Goal: Task Accomplishment & Management: Complete application form

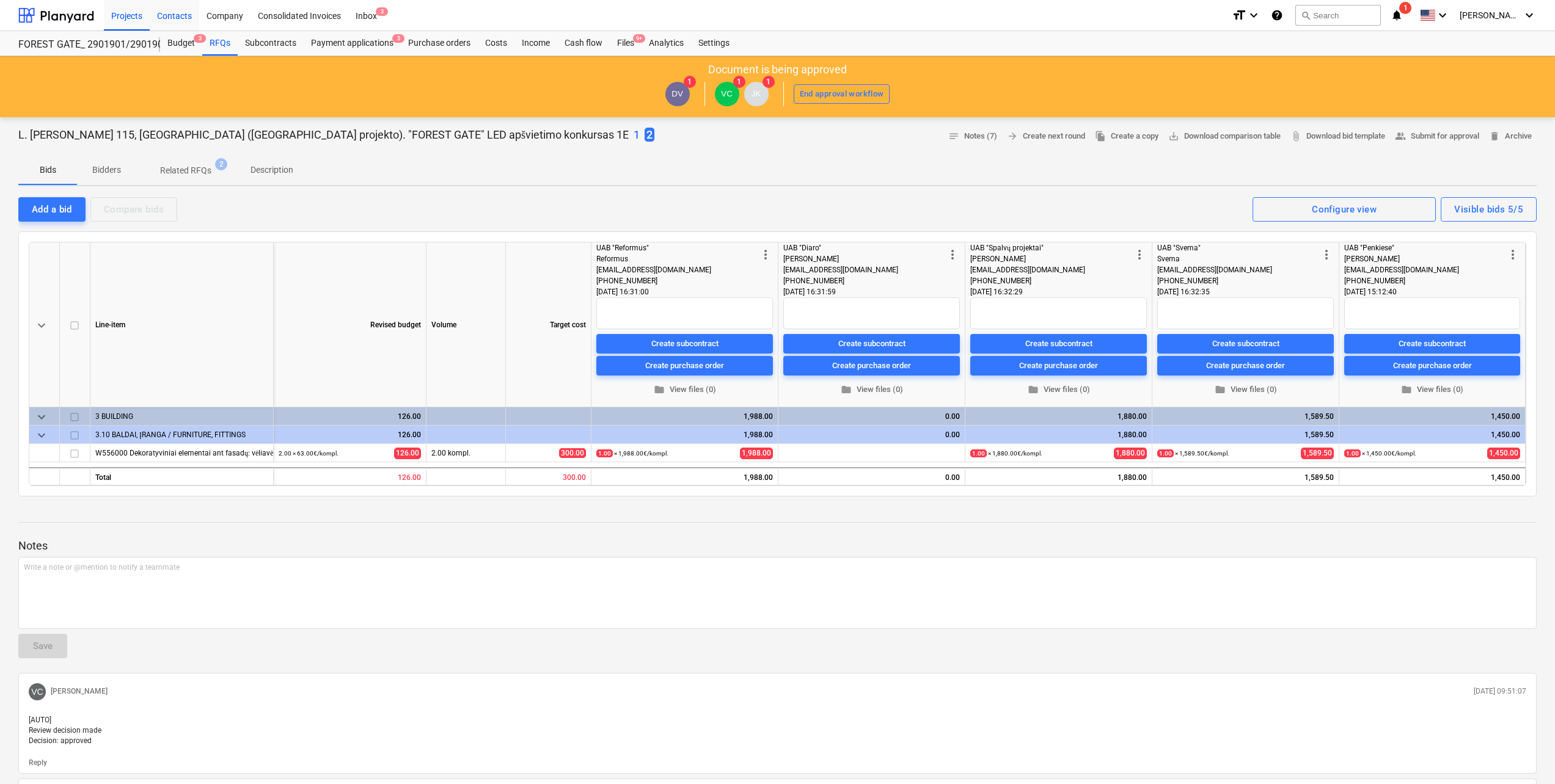
drag, startPoint x: 194, startPoint y: 14, endPoint x: 179, endPoint y: 27, distance: 19.8
click at [194, 14] on div "Contacts" at bounding box center [174, 14] width 49 height 31
click at [128, 13] on div "Projects" at bounding box center [127, 14] width 46 height 31
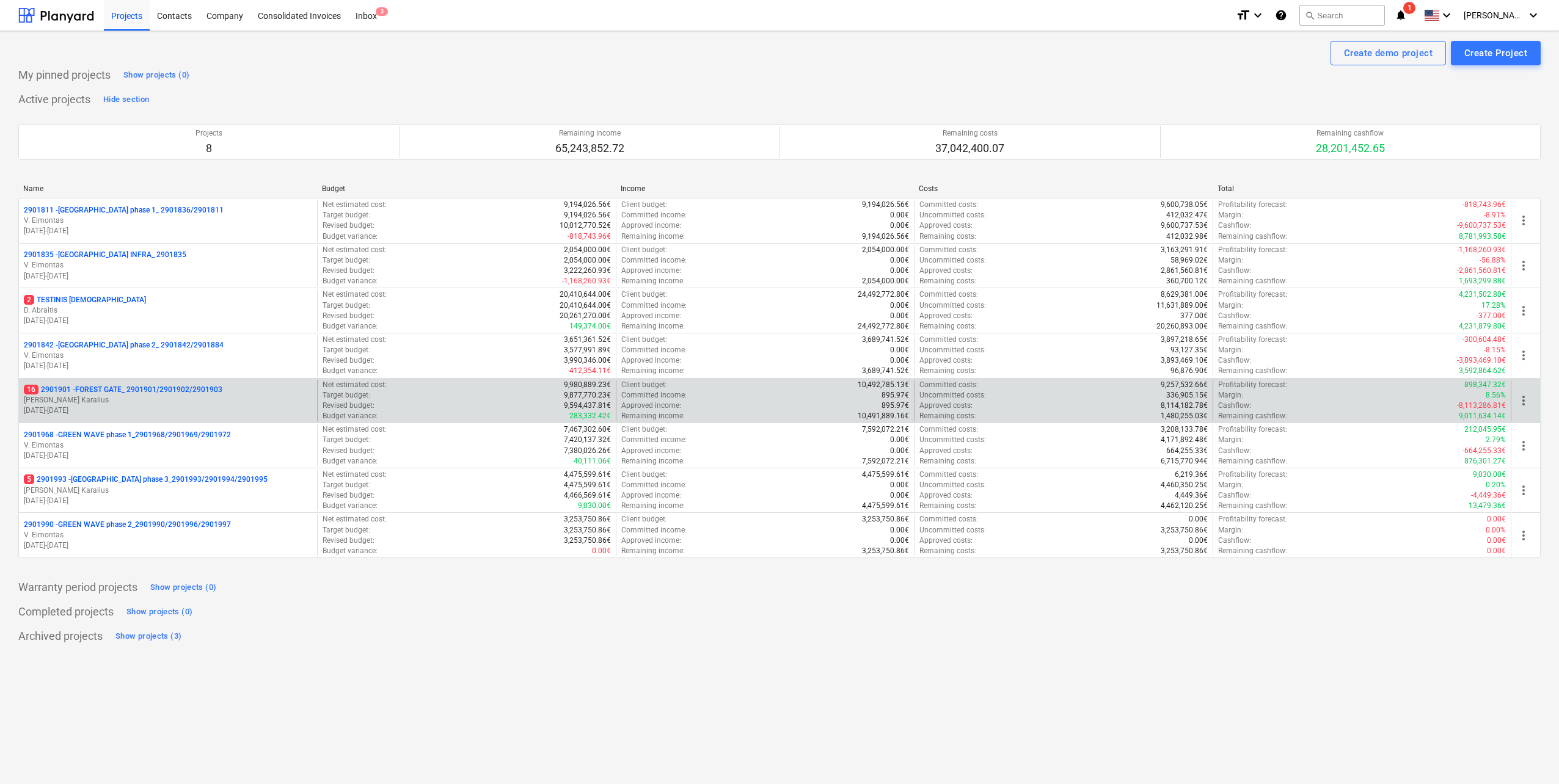
click at [164, 405] on p "[PERSON_NAME] Karalius" at bounding box center [168, 401] width 288 height 10
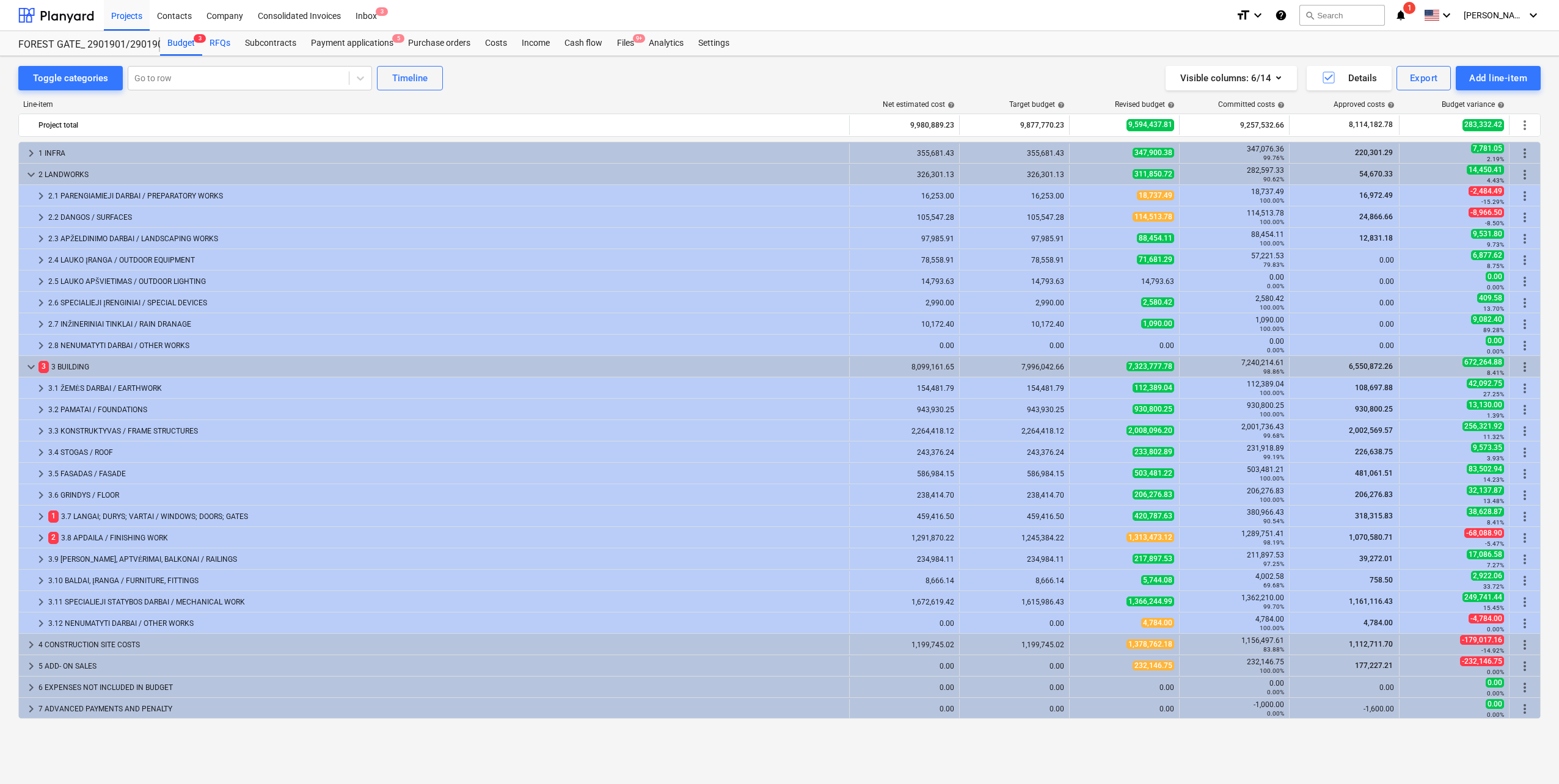
drag, startPoint x: 230, startPoint y: 42, endPoint x: 224, endPoint y: 42, distance: 6.0
click at [230, 42] on div "RFQs" at bounding box center [220, 43] width 36 height 25
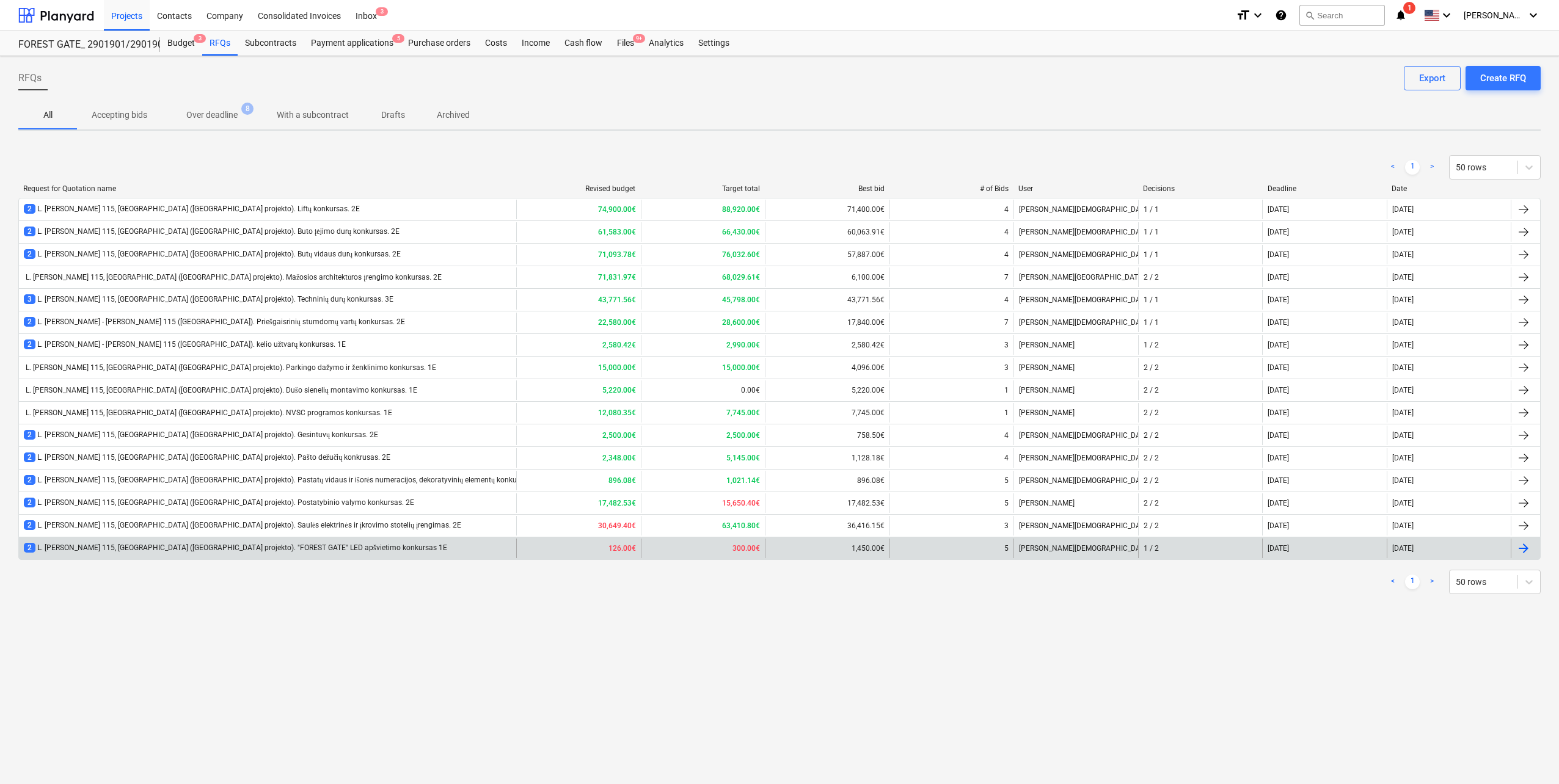
click at [346, 556] on div "2 L. Baliukevičiaus Dzūko g. 115, Vilnius (Forest Gate projekto). "FOREST GATE"…" at bounding box center [267, 548] width 498 height 20
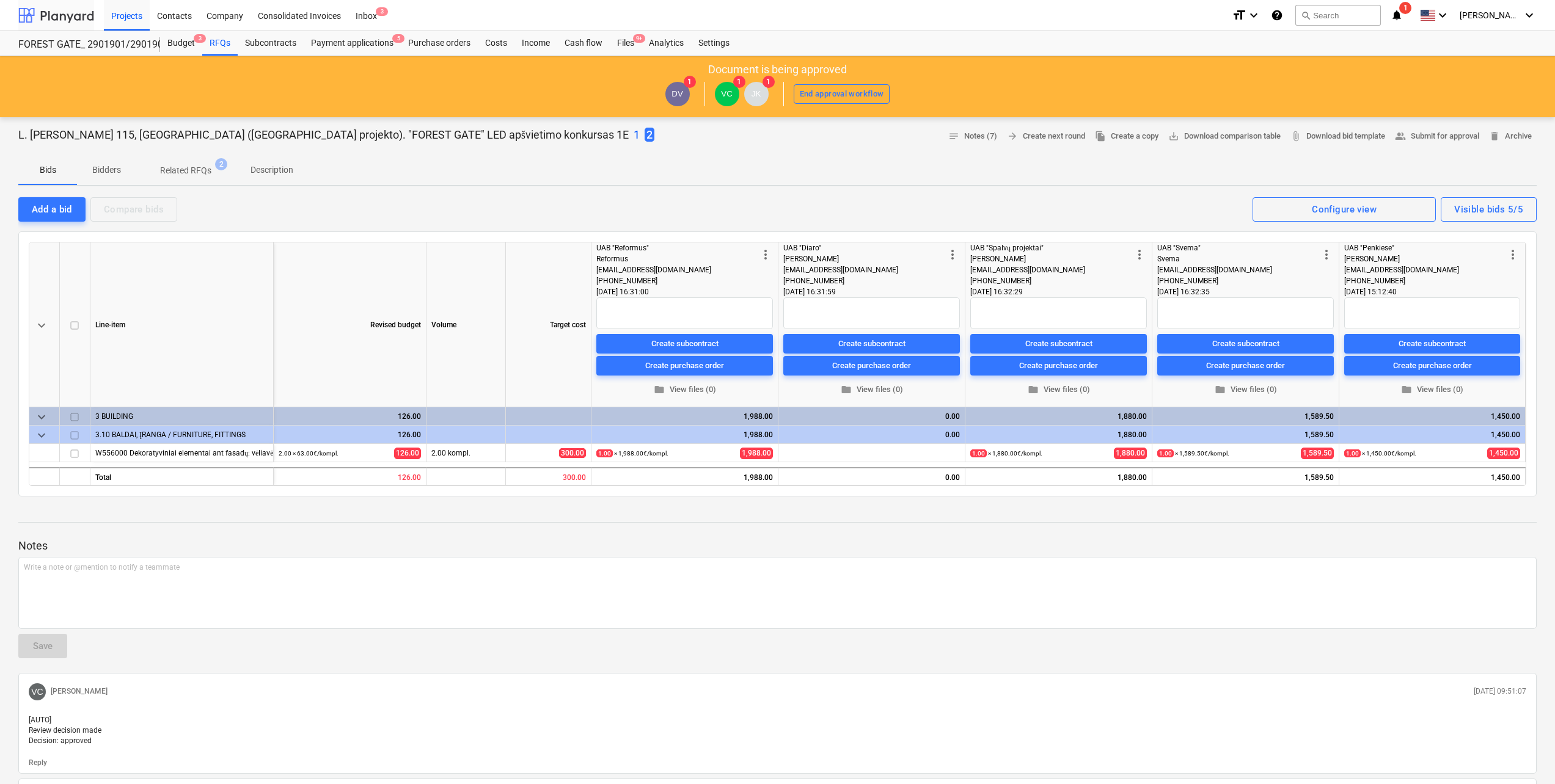
click at [75, 9] on div at bounding box center [56, 15] width 76 height 31
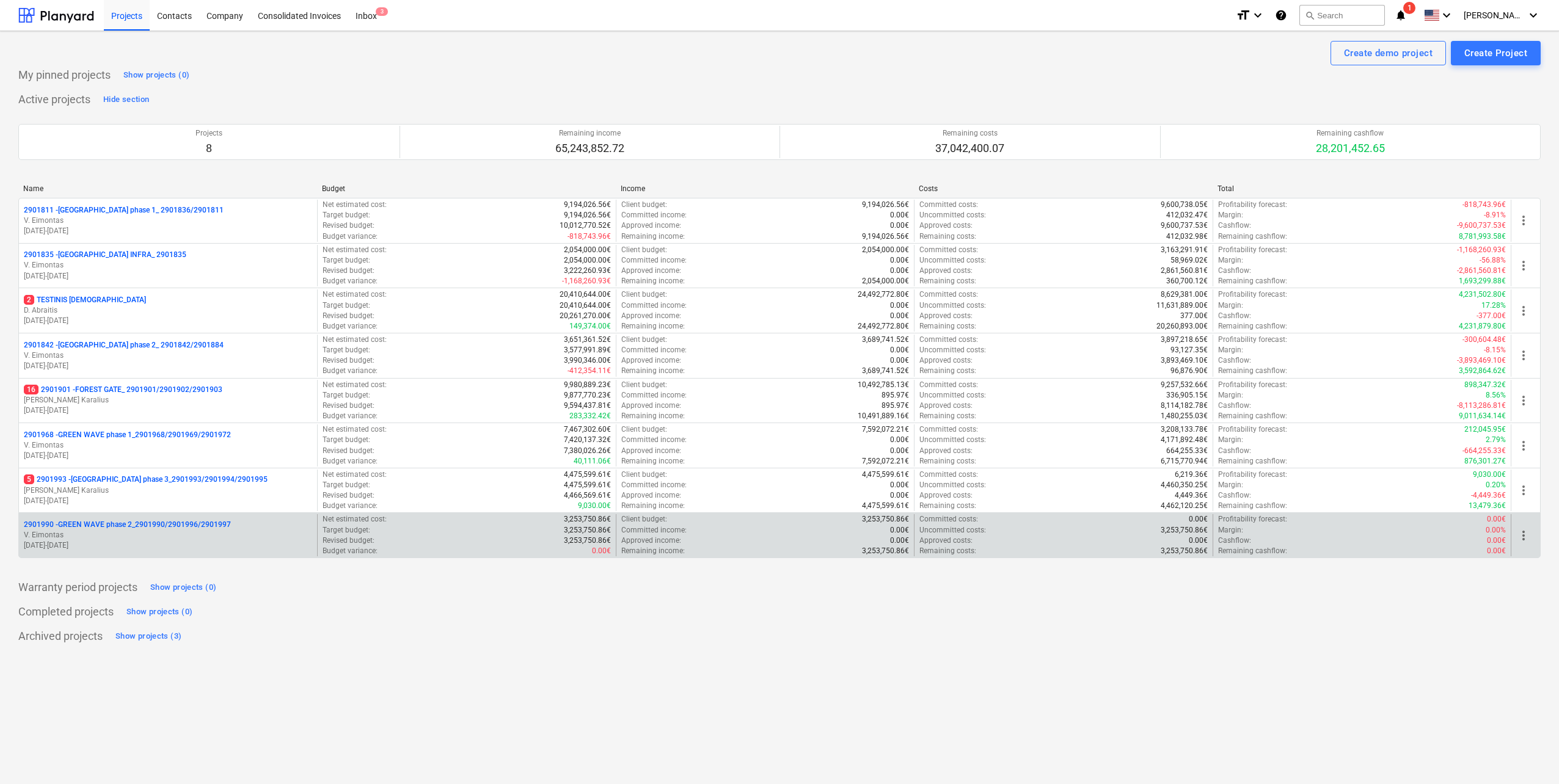
click at [184, 525] on p "2901990 - GREEN WAVE phase 2_2901990/2901996/2901997" at bounding box center [128, 525] width 208 height 10
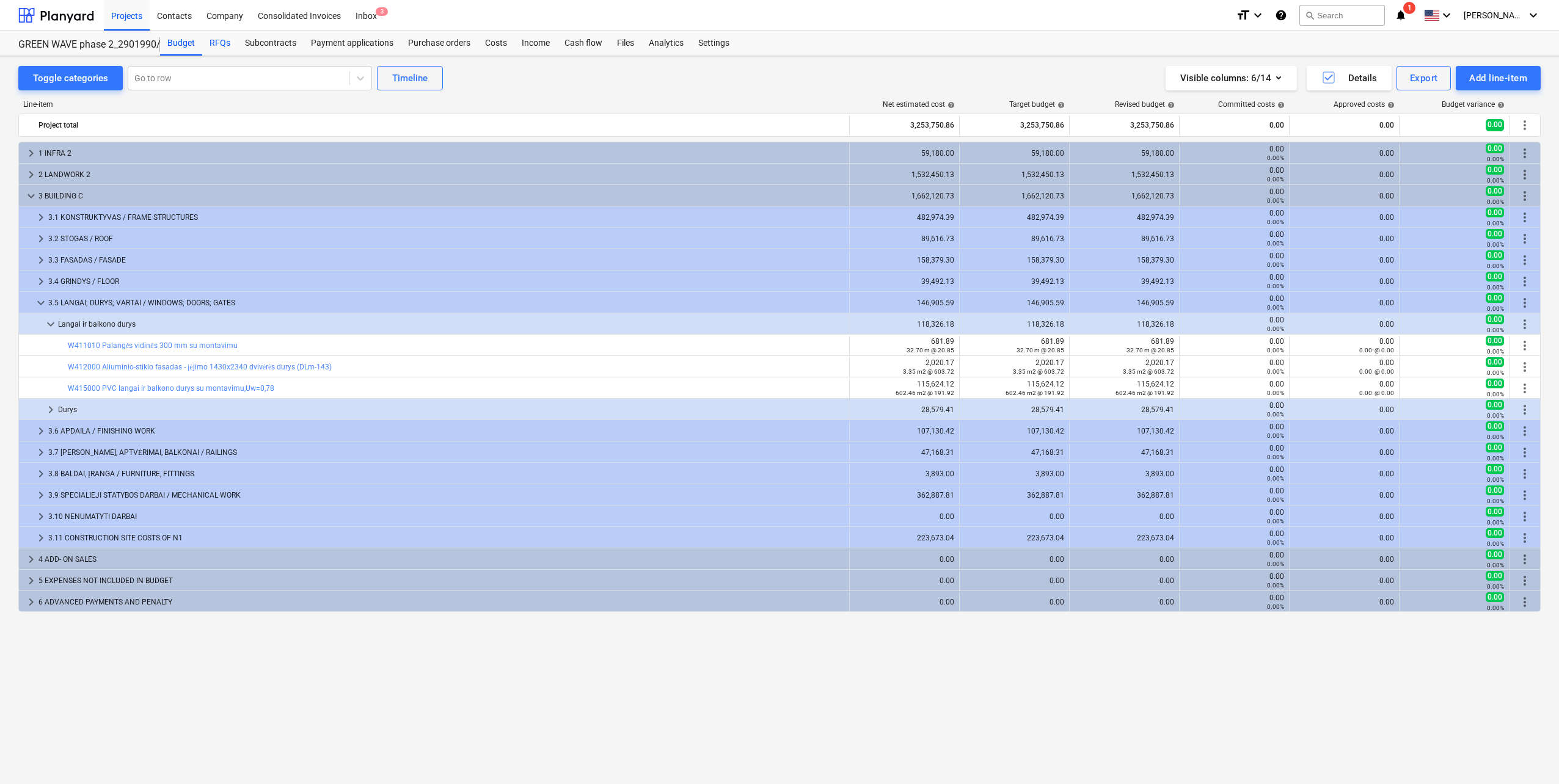
click at [218, 43] on div "RFQs" at bounding box center [220, 43] width 36 height 25
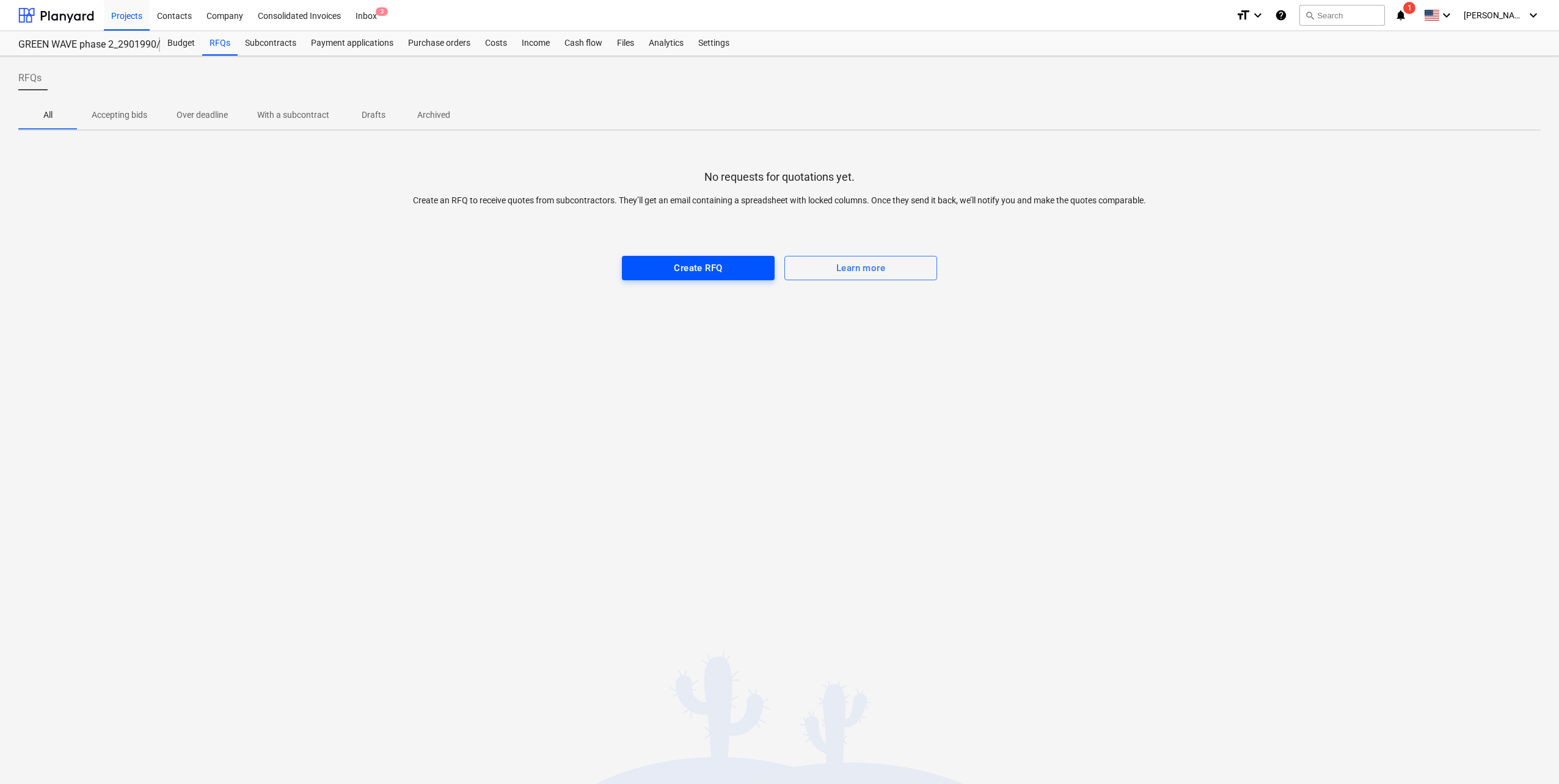
click at [680, 265] on div "Create RFQ" at bounding box center [697, 268] width 48 height 16
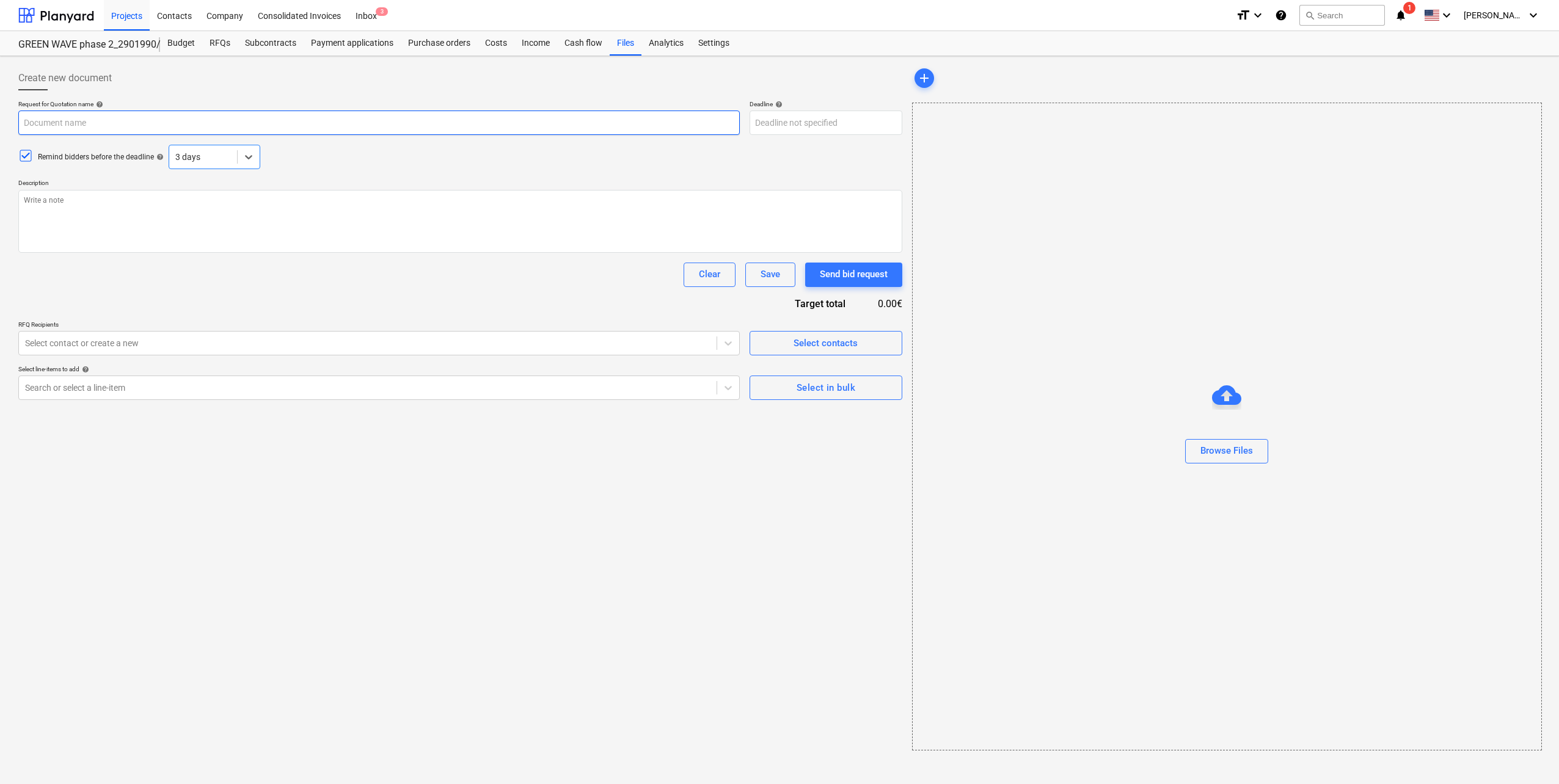
click at [282, 125] on input "text" at bounding box center [379, 122] width 721 height 25
paste input "Pumpėnų g. 2, Vilnius [Green wave projekto] Deformacinių jungčių tiekimas 2E"
type textarea "x"
type input "Pumpėnų g. 2, Vilnius [Green wave projekto] Deformacinių jungčių tiekimas 2E"
click at [152, 119] on input "Pumpėnų g. 2, Vilnius [Green wave projekto] Deformacinių jungčių tiekimas 2E" at bounding box center [379, 122] width 721 height 25
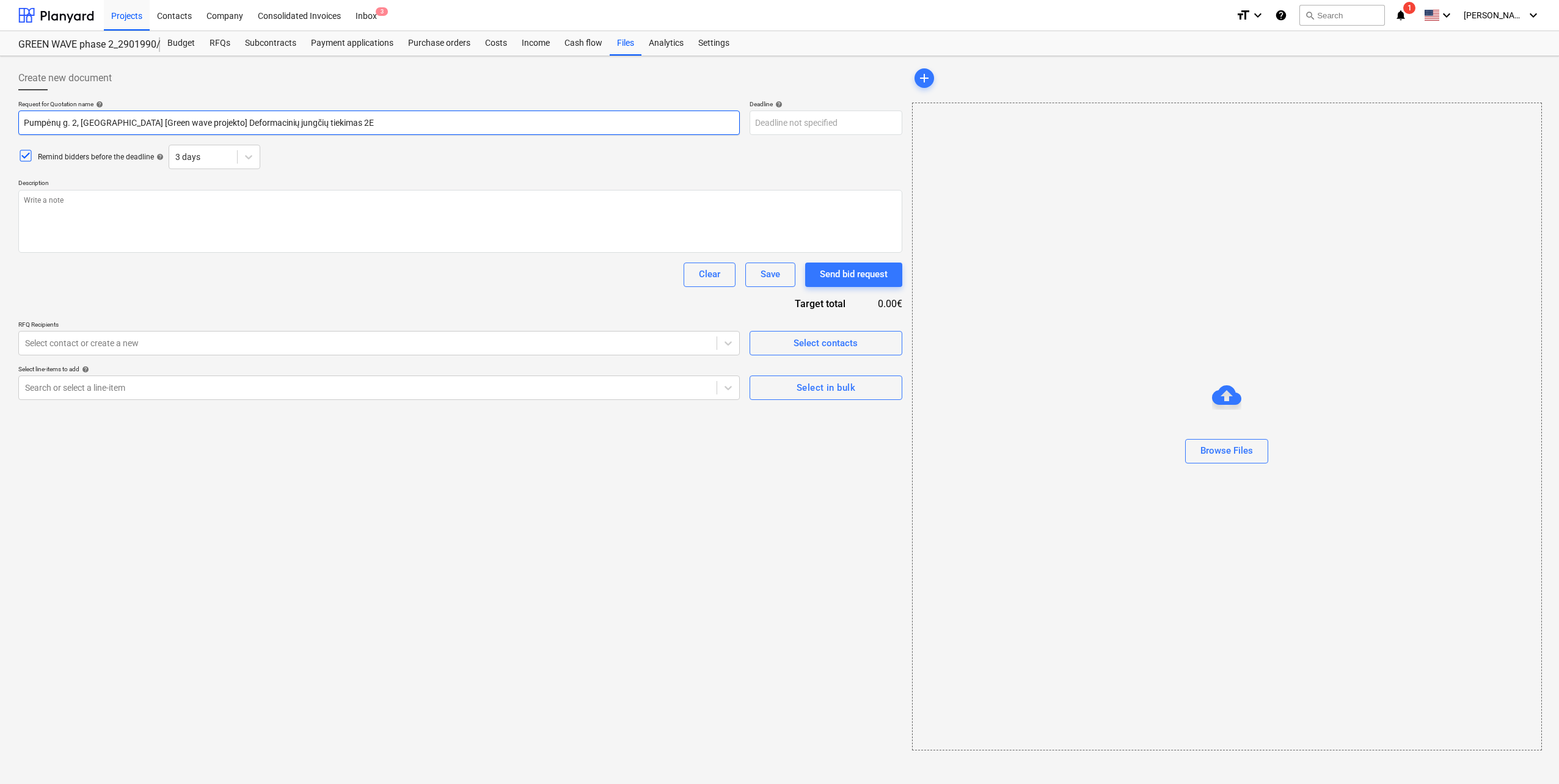
type textarea "x"
type input "Pumpėnų g. 2, Vilnius [Green wave projekto] Deformacinių jungčių tiekimas 2E"
type textarea "x"
type input "Pumpėnų g. 2, Vilnius [Green wave č projekto] Deformacinių jungčių tiekimas 2E"
type textarea "x"
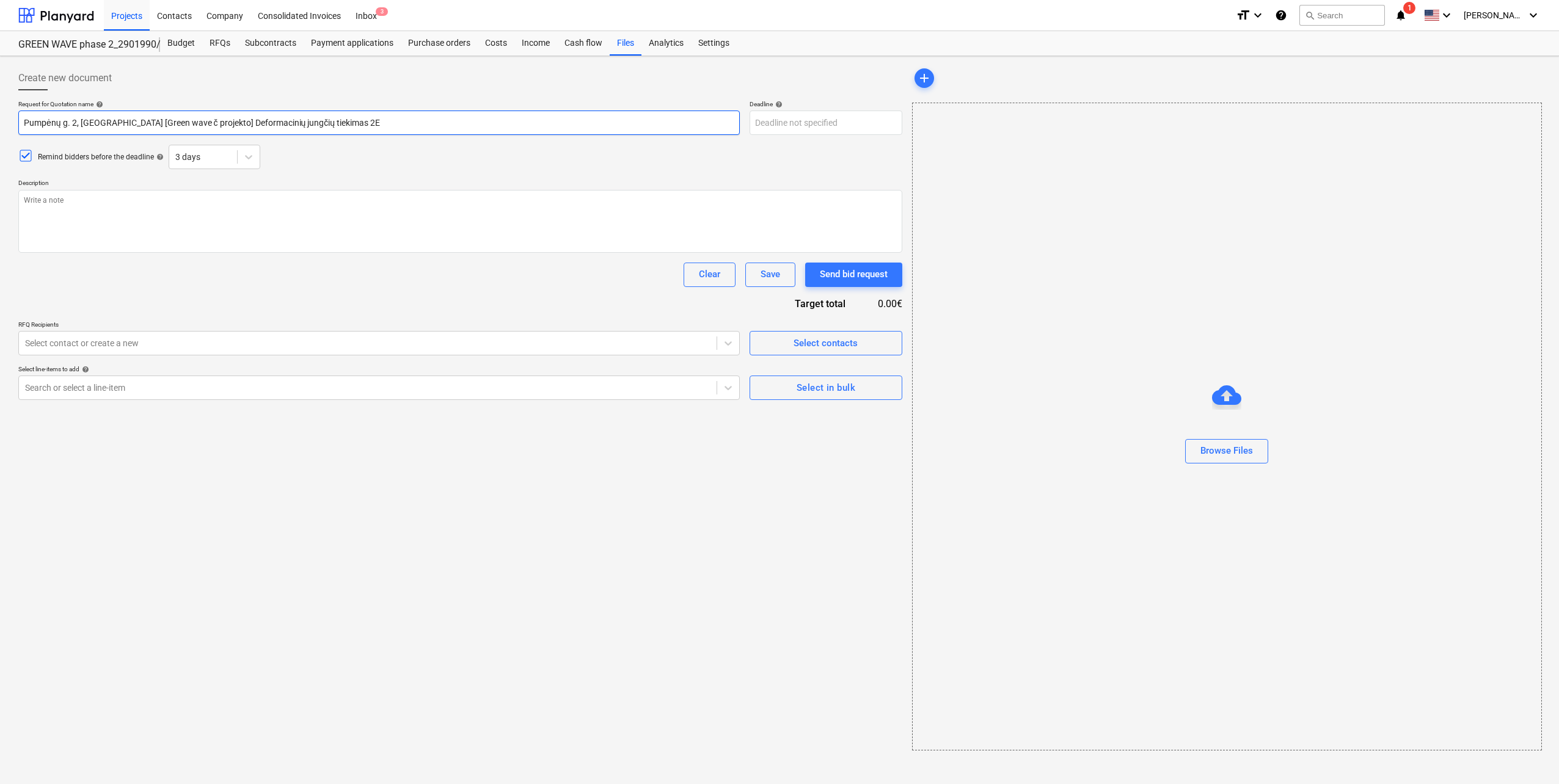
type input "Pumpėnų g. 2, Vilnius [Green wave projekto] Deformacinių jungčių tiekimas 2E"
type textarea "x"
type input "Pumpėnų g. 2, Vilnius [Green wave 2 projekto] Deformacinių jungčių tiekimas 2E"
type textarea "x"
type input "Pumpėnų g. 2, Vilnius [Green wave 2 projekto] Deformacinių jungčių tiekimas 2E"
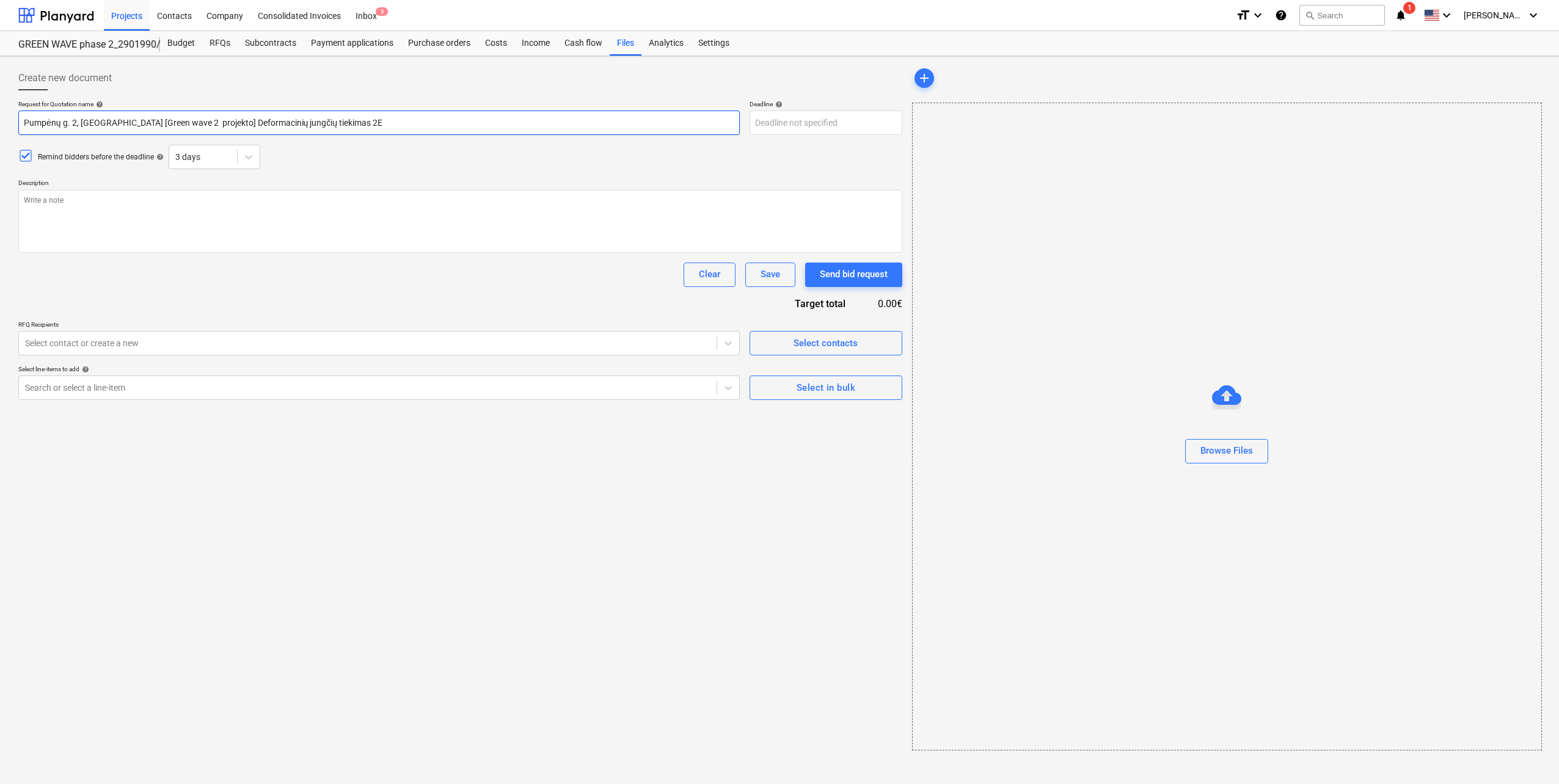
type textarea "x"
type input "Pumpėnų g. 2, Vilnius [Green wave 2 e projekto] Deformacinių jungčių tiekimas 2E"
type textarea "x"
type input "Pumpėnų g. 2, Vilnius [Green wave 2 et projekto] Deformacinių jungčių tiekimas …"
type textarea "x"
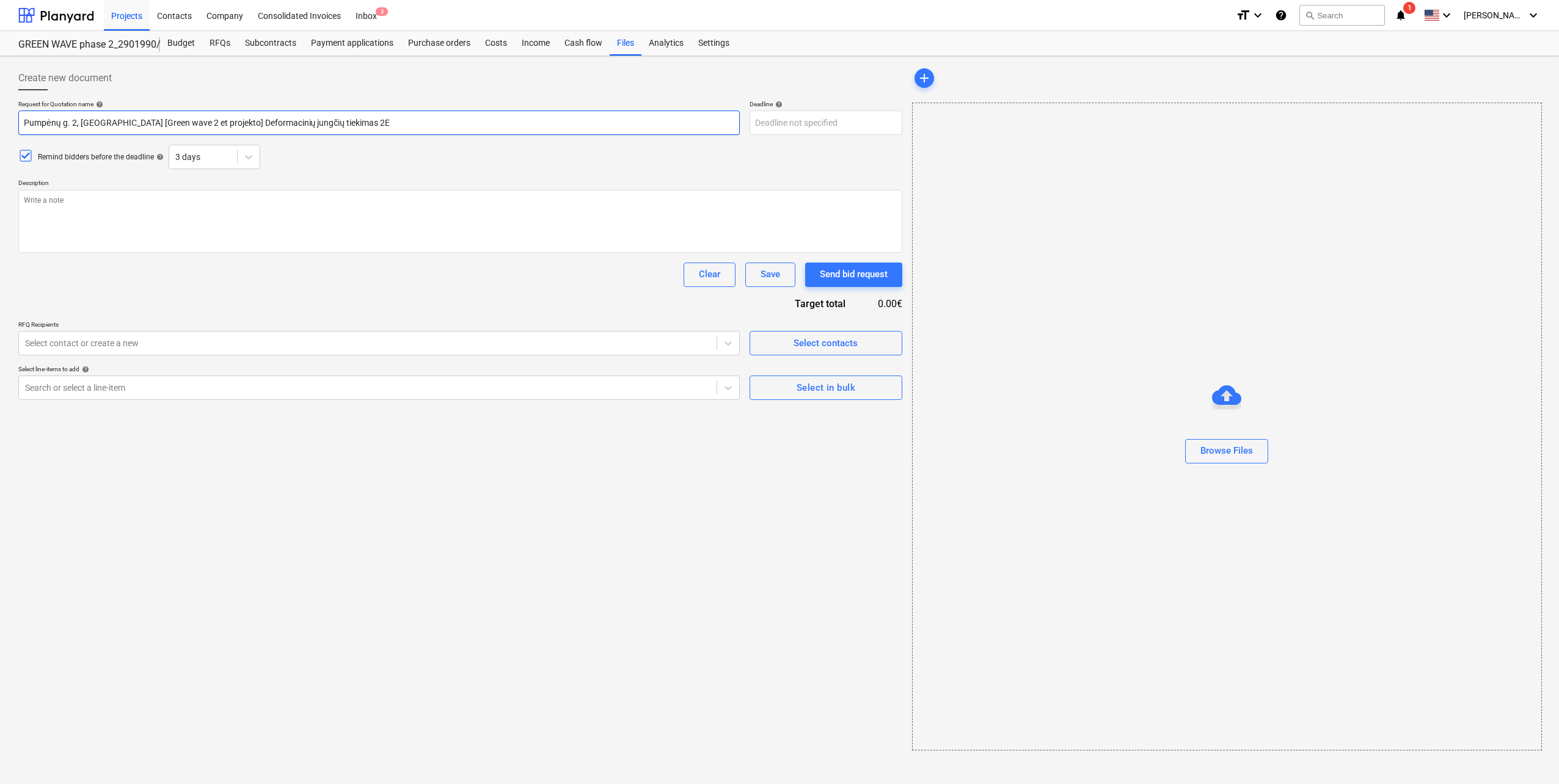
type input "Pumpėnų g. 2, Vilnius [Green wave 2 eta projekto] Deformacinių jungčių tiekimas…"
type textarea "x"
type input "Pumpėnų g. 2, Vilnius [Green wave 2 etap projekto] Deformacinių jungčių tiekima…"
type textarea "x"
type input "Pumpėnų g. 2, Vilnius [Green wave 2 etapo projekto] Deformacinių jungčių tiekim…"
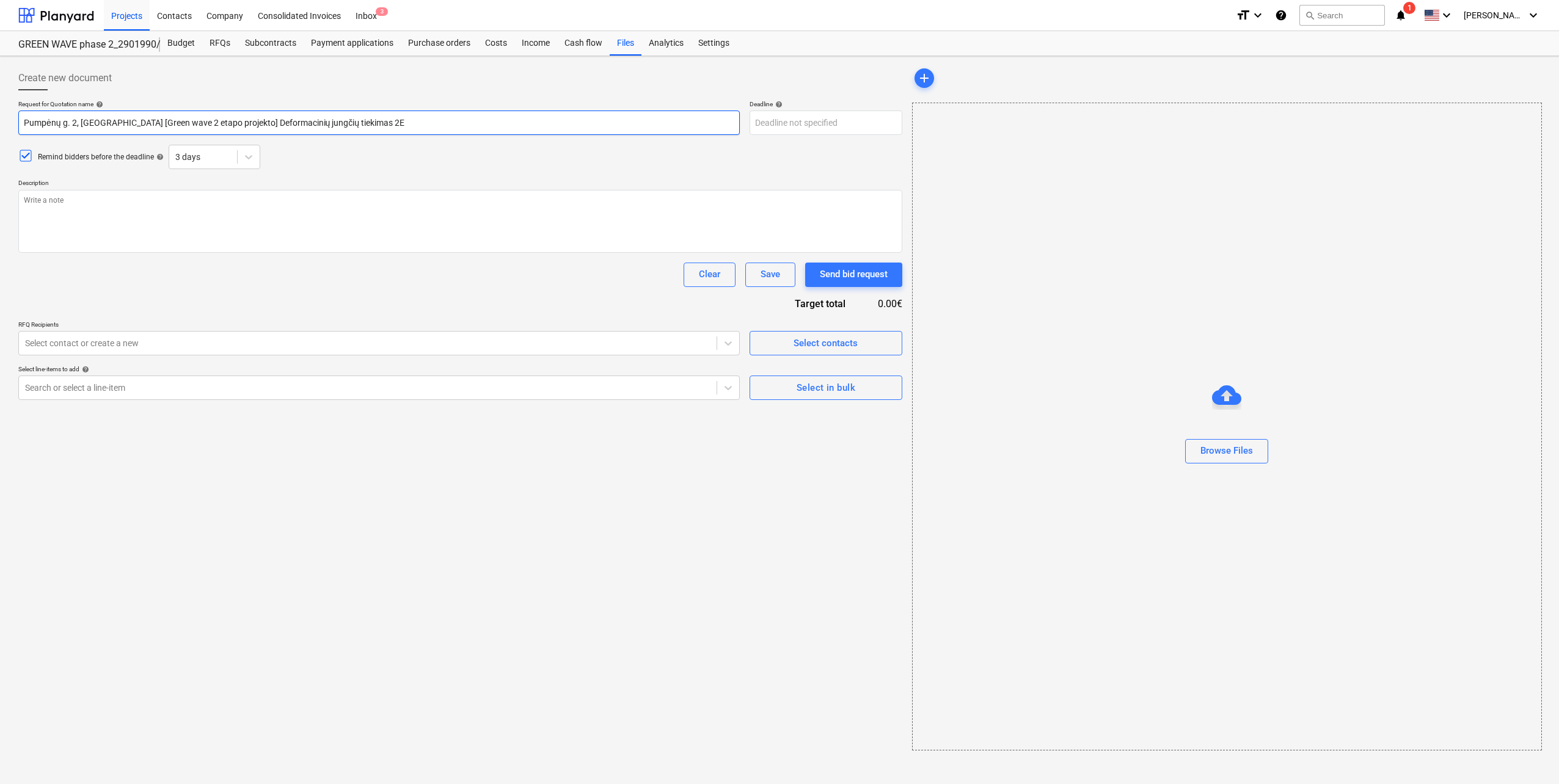
drag, startPoint x: 185, startPoint y: 123, endPoint x: 216, endPoint y: 122, distance: 31.0
click at [216, 122] on input "Pumpėnų g. 2, Vilnius [Green wave 2 etapo projekto] Deformacinių jungčių tiekim…" at bounding box center [379, 122] width 721 height 25
click at [205, 120] on input "Pumpėnų g. 2, Vilnius [Green wave 2 etapo projekto] Deformacinių jungčių tiekim…" at bounding box center [379, 122] width 721 height 25
click at [153, 121] on input "Pumpėnų g. 2, Vilnius [Green wave 2 etapo projekto] Deformacinių jungčių tiekim…" at bounding box center [379, 122] width 721 height 25
paste input "projekto"
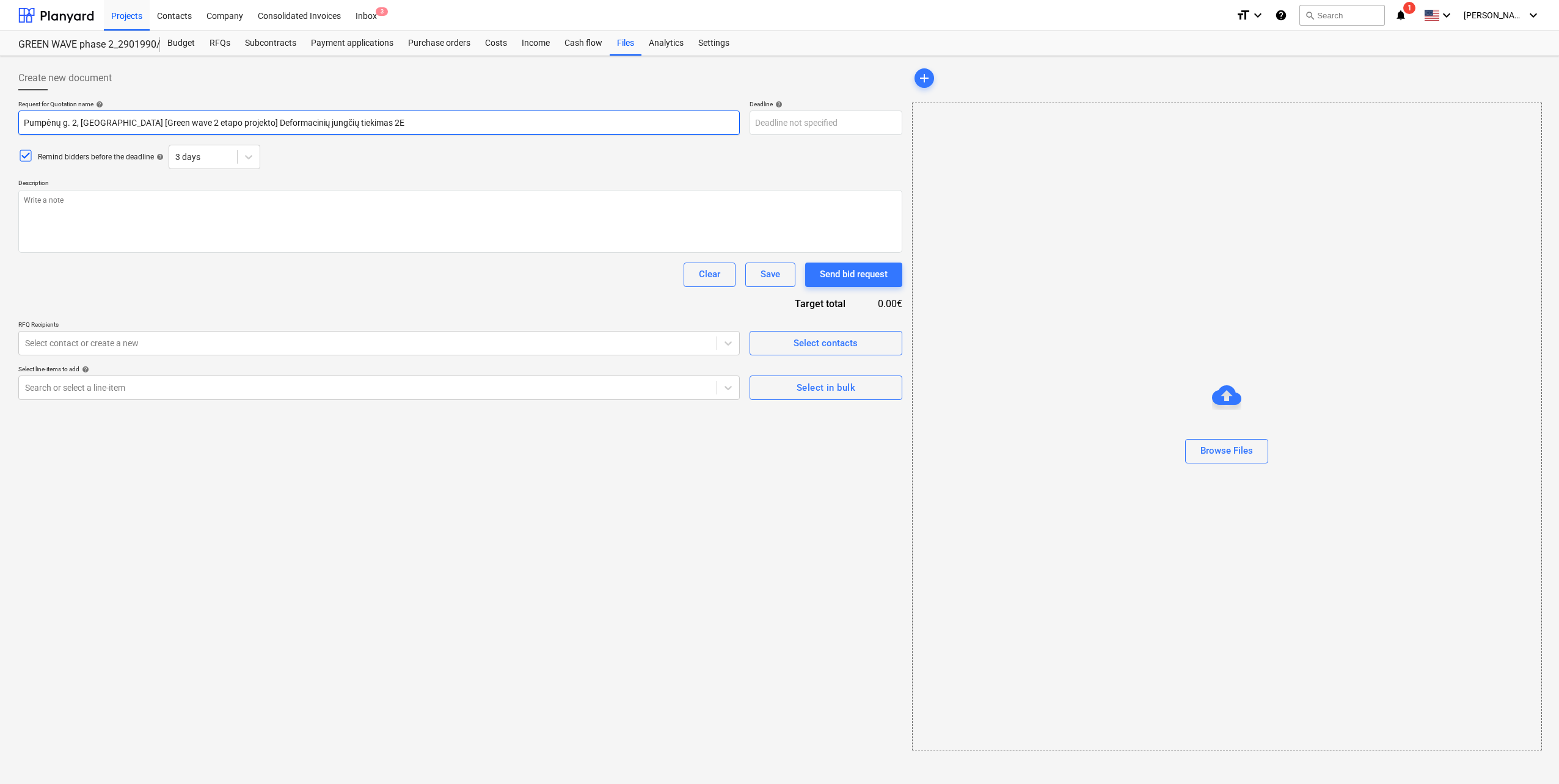
type textarea "x"
type input "Pumpėnų g. 2, Vilnius [Green wave projekto 2 etapo projekto] Deformacinių jungč…"
click at [140, 122] on input "Pumpėnų g. 2, Vilnius [Green wave projekto 2 etapo projekto] Deformacinių jungč…" at bounding box center [379, 122] width 721 height 25
type textarea "x"
type input "Pumpėnų g. 2, Vilnius [Green ave projekto 2 etapo projekto] Deformacinių jungči…"
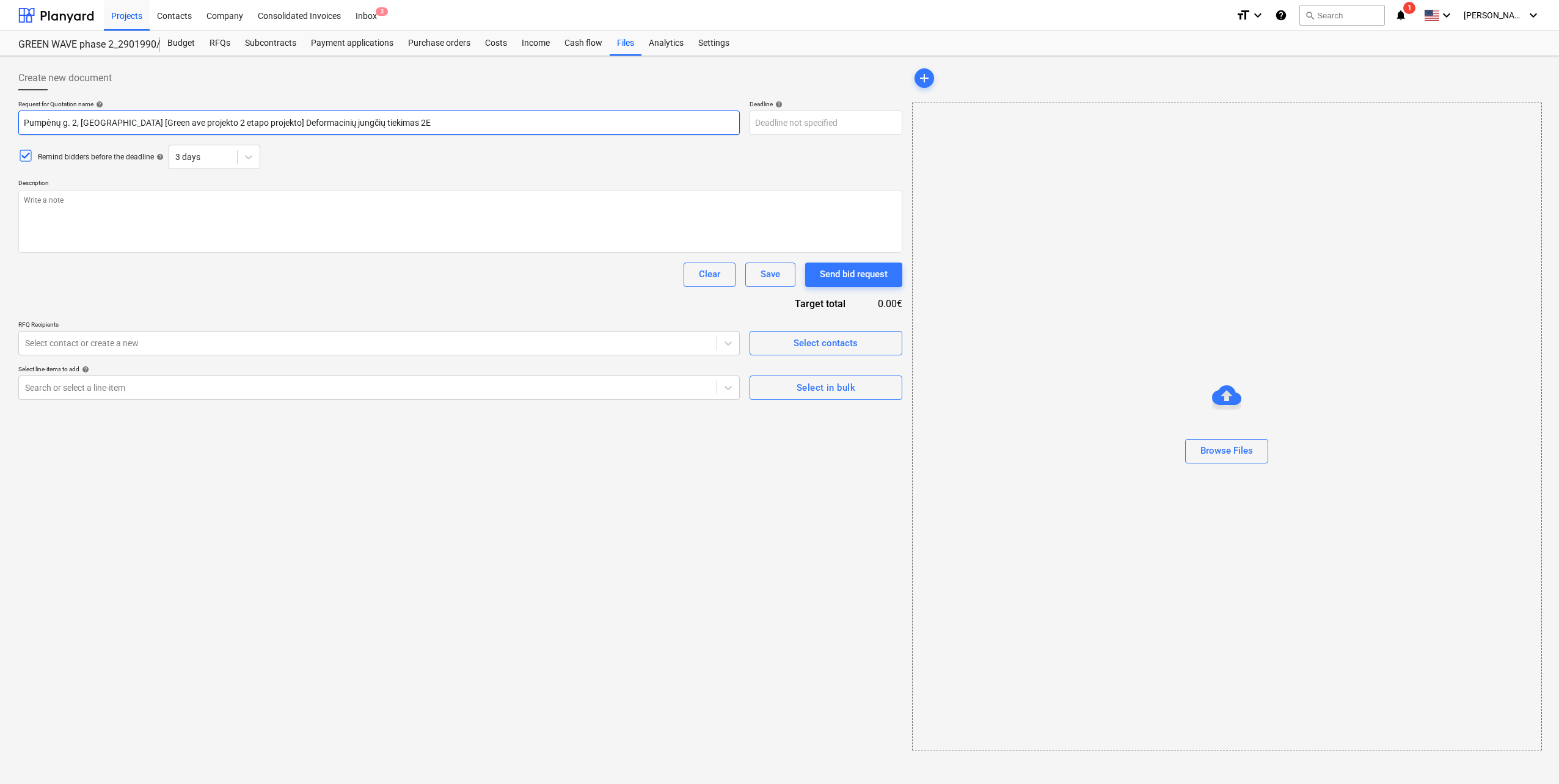
type textarea "x"
type input "Pumpėnų g. 2, Vilnius [Green @ave projekto 2 etapo projekto] Deformacinių jungč…"
type textarea "x"
type input "Pumpėnų g. 2, Vilnius [Green ave projekto 2 etapo projekto] Deformacinių jungči…"
type textarea "x"
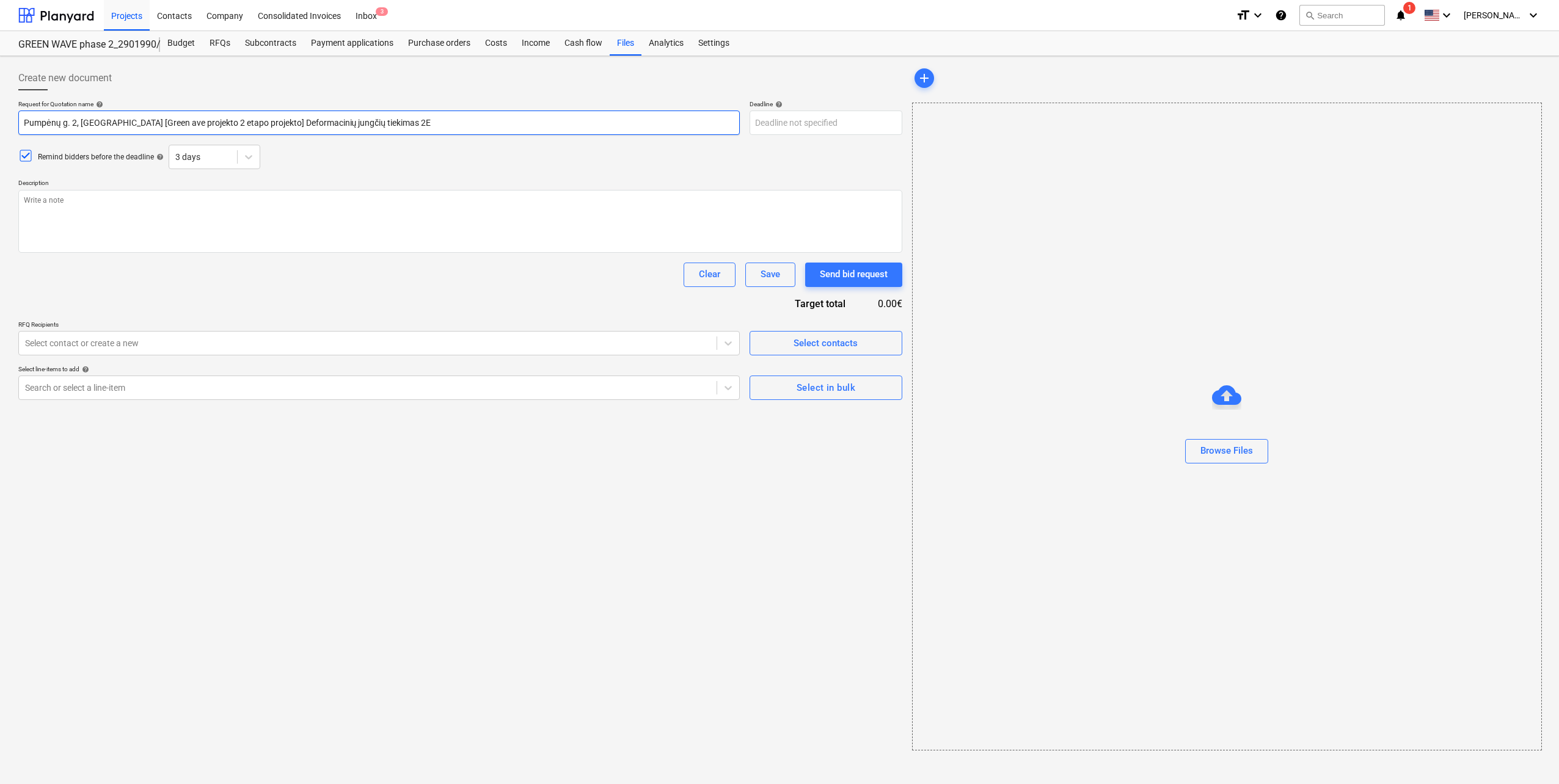
type input "Pumpėnų g. 2, Vilnius [Green Wave projekto 2 etapo projekto] Deformacinių jungč…"
click at [250, 121] on input "Pumpėnų g. 2, Vilnius [Green Wave projekto 2 etapo projekto] Deformacinių jungč…" at bounding box center [379, 122] width 721 height 25
type textarea "x"
type input "Pumpėnų g. 2, Vilnius [Green Wave projekto 2 etapo projekt] Deformacinių jungči…"
type textarea "x"
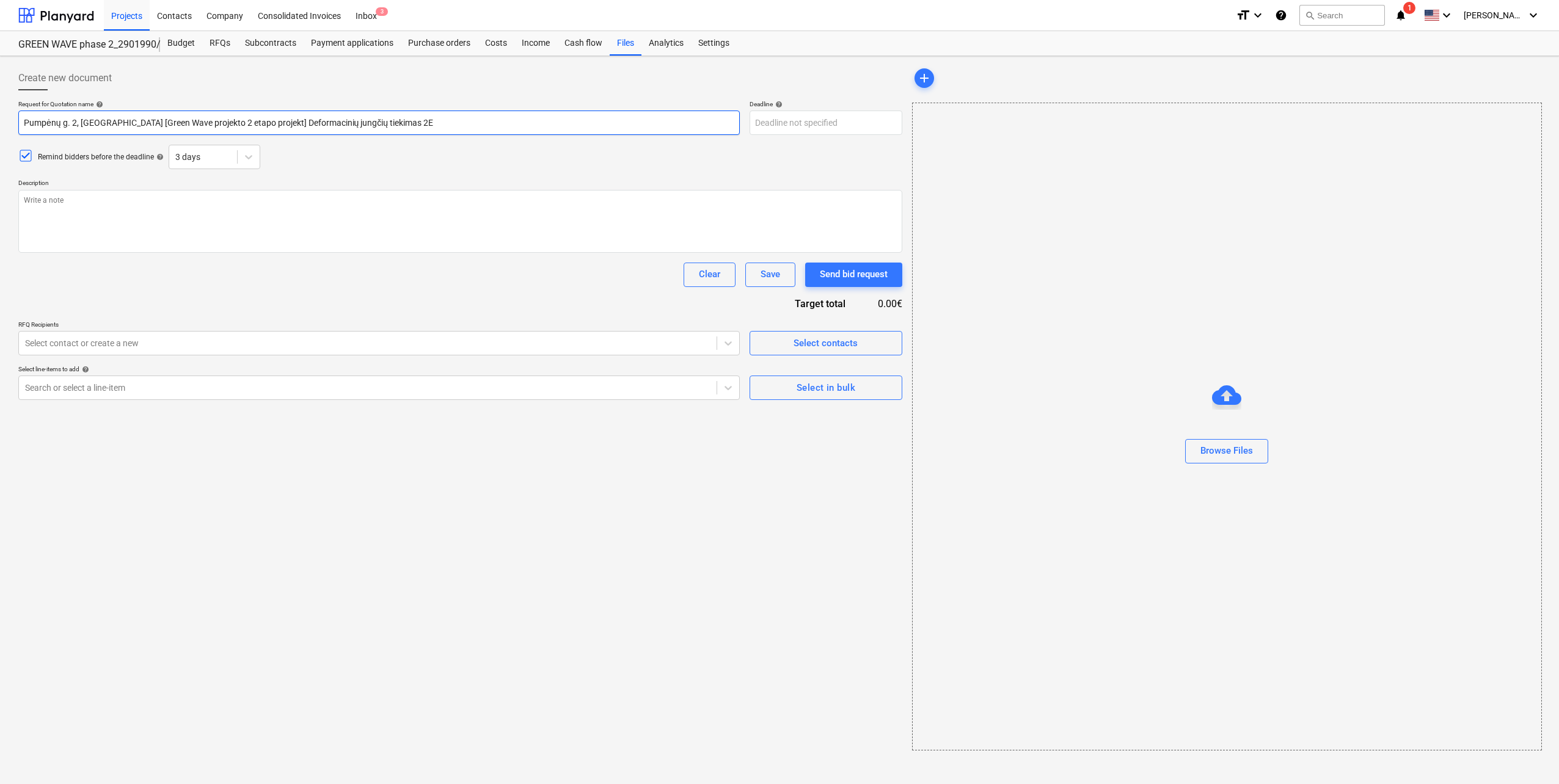
type input "Pumpėnų g. 2, Vilnius [Green Wave projekto 2 etapo projek] Deformacinių jungčių…"
type textarea "x"
type input "Pumpėnų g. 2, Vilnius [Green Wave projekto 2 etapo proje] Deformacinių jungčių …"
type textarea "x"
type input "Pumpėnų g. 2, Vilnius [Green Wave projekto 2 etapo proj] Deformacinių jungčių t…"
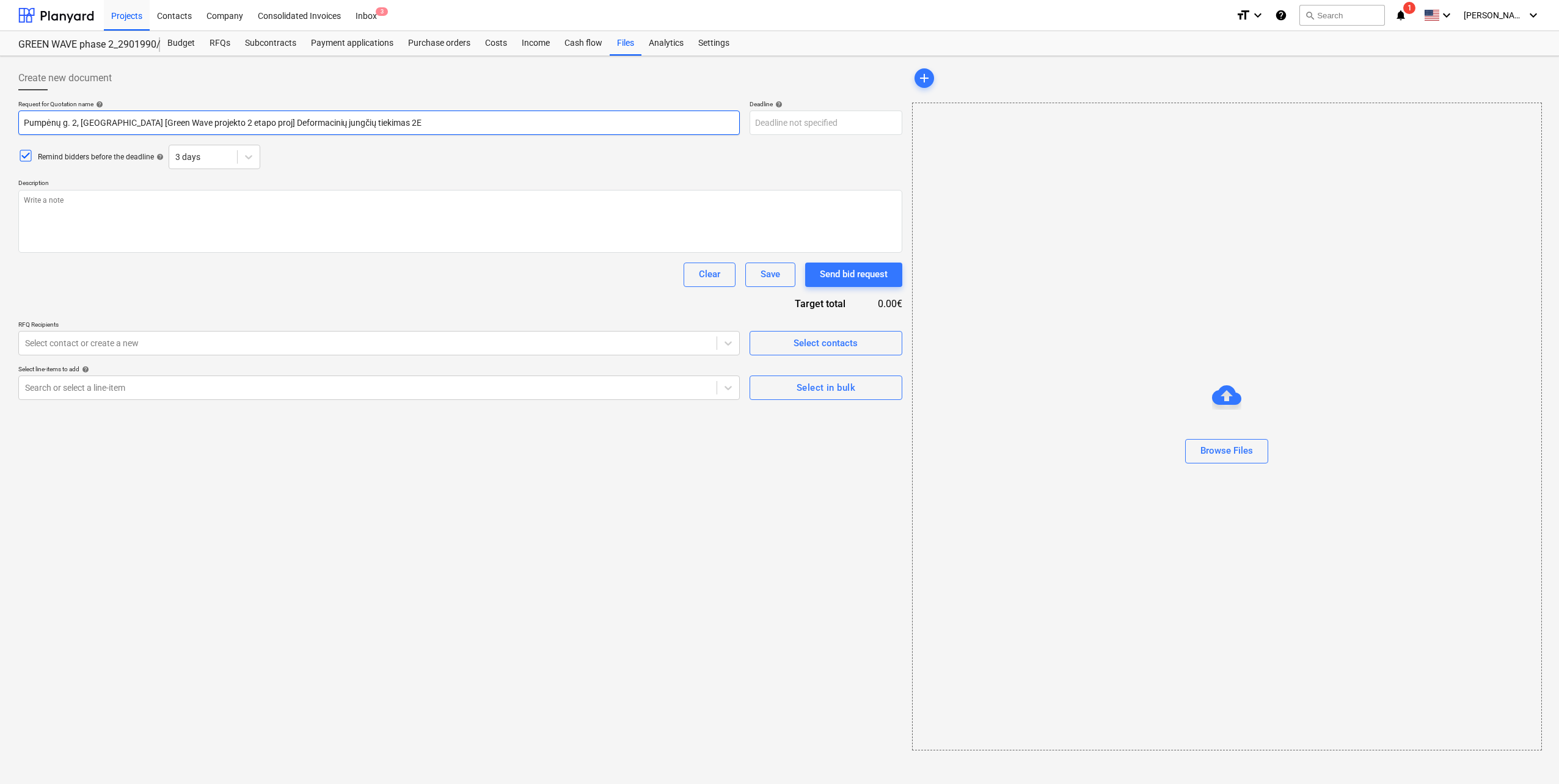
type textarea "x"
type input "Pumpėnų g. 2, Vilnius [Green Wave projekto 2 etapo pro] Deformacinių jungčių ti…"
type textarea "x"
type input "Pumpėnų g. 2, Vilnius [Green Wave projekto 2 etapo pr] Deformacinių jungčių tie…"
type textarea "x"
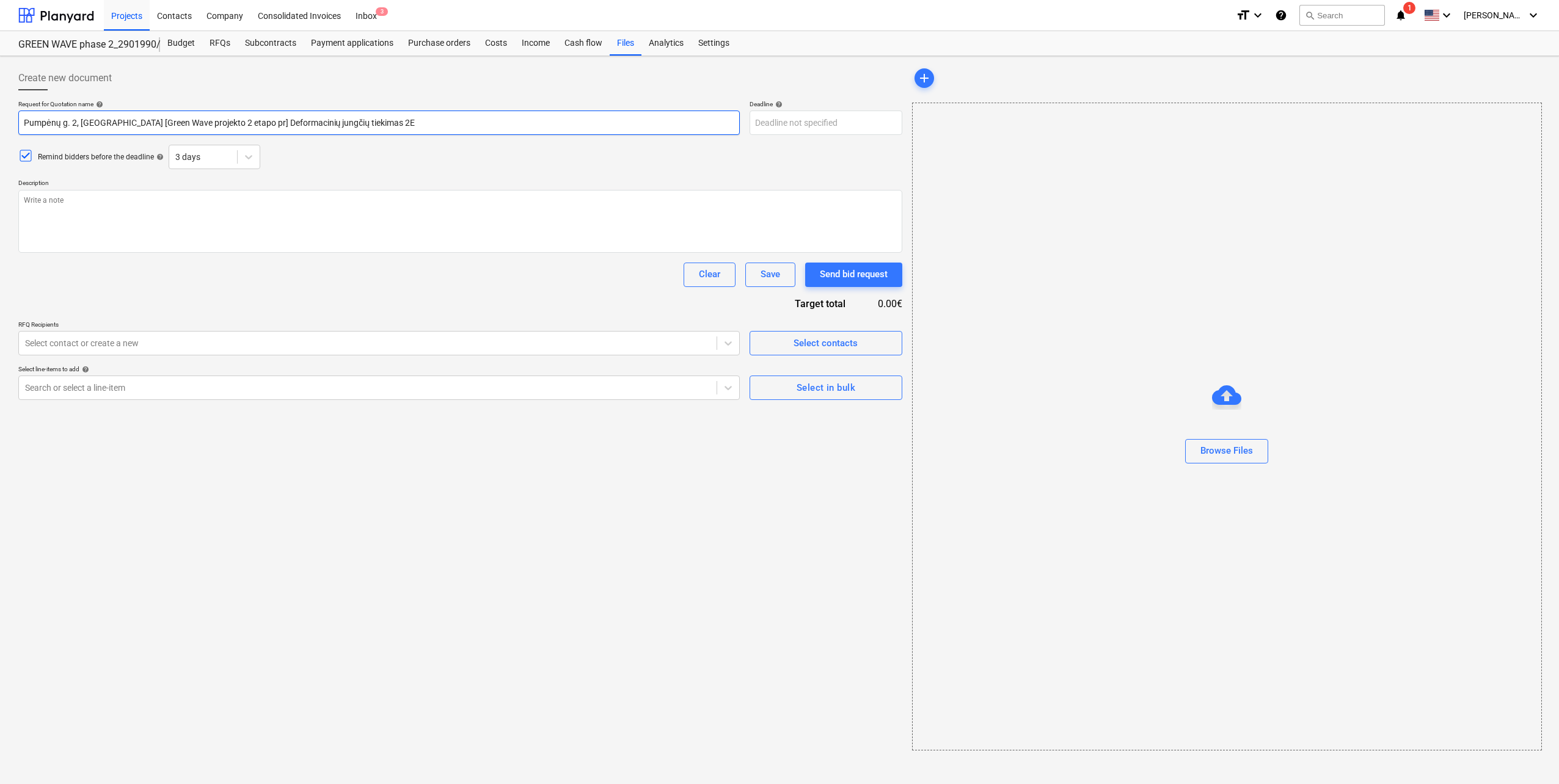
type input "Pumpėnų g. 2, Vilnius [Green Wave projekto 2 etapo p] Deformacinių jungčių tiek…"
type textarea "x"
type input "Pumpėnų g. 2, Vilnius [Green Wave projekto 2 etapo ] Deformacinių jungčių tieki…"
type textarea "x"
type input "Pumpėnų g. 2, Vilnius [Green Wave projekto 2 etapo] Deformacinių jungčių tiekim…"
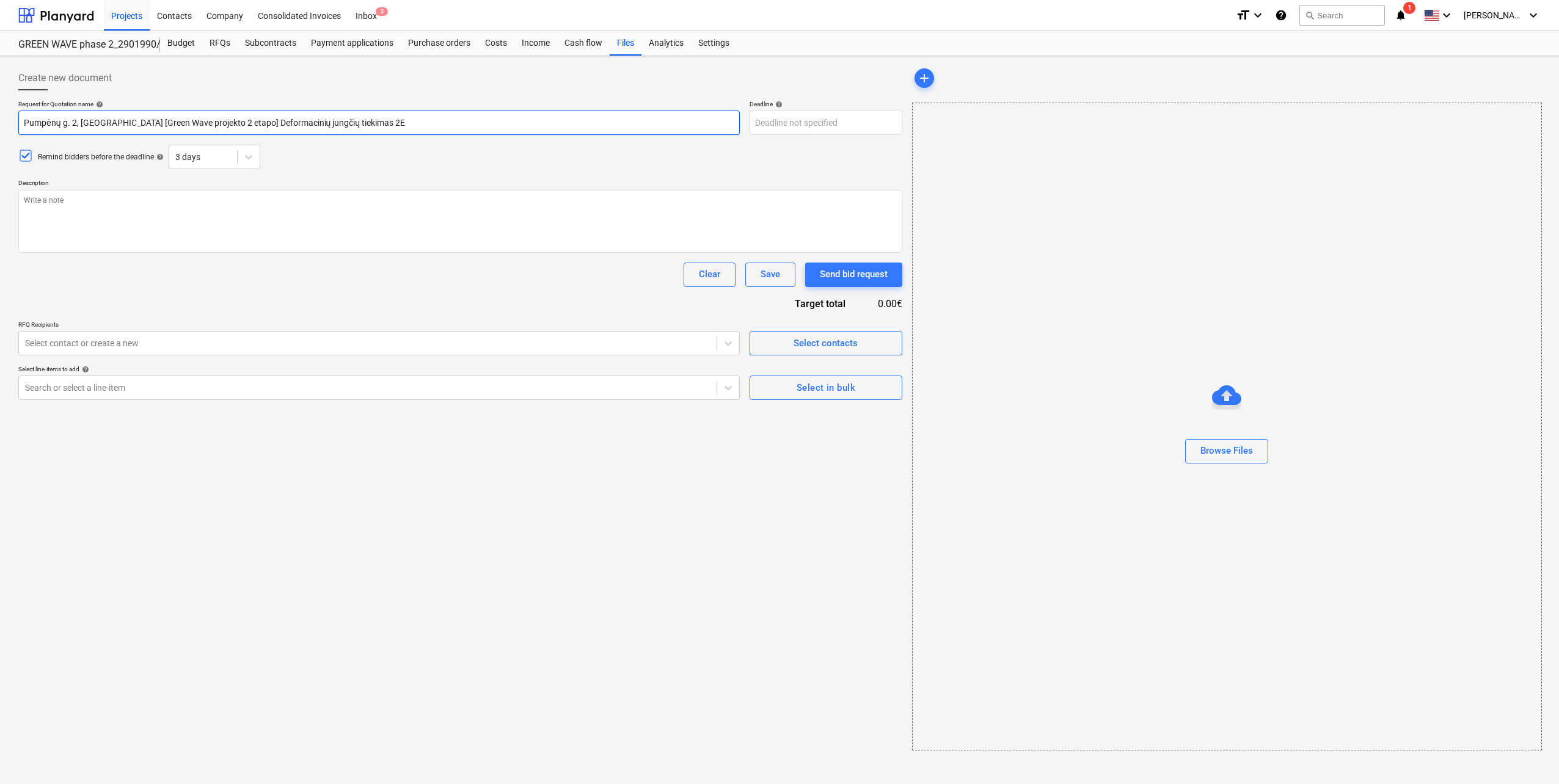
type textarea "x"
type input "Pumpėnų g. 2, Vilnius [Green Wave projekto 2 etapo] Deformacinių jungčių tiekim…"
type textarea "x"
type input "Pumpėnų g. 2, Vilnius [Green Wave projekto 2 etapo] Deformacinių jungčių tiekim…"
type textarea "x"
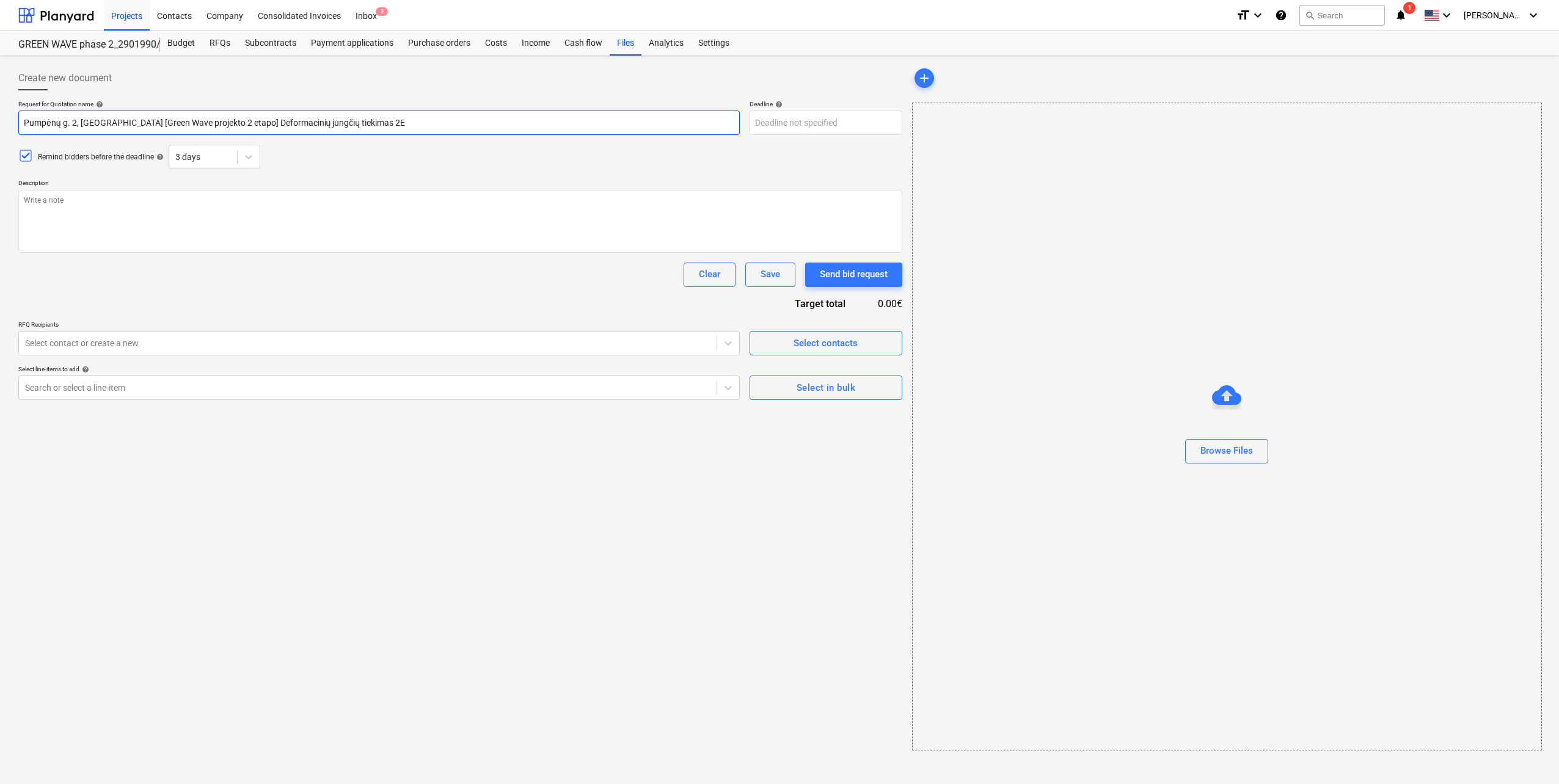
type input "Pumpėnų g. 2, Vilnius [Green Wave projekto 2 etapo] Deformacinių jungčių tiekim…"
type textarea "x"
type input "Pumpėnų g. 2, Vilnius [Green Wave projekto 2 etapo] Deformacinių jungčių tiekim…"
type textarea "x"
type input "Pumpėnų g. 2, Vilnius [Green Wave projekto 2 etapo] Deformacinių jungčių tiekim…"
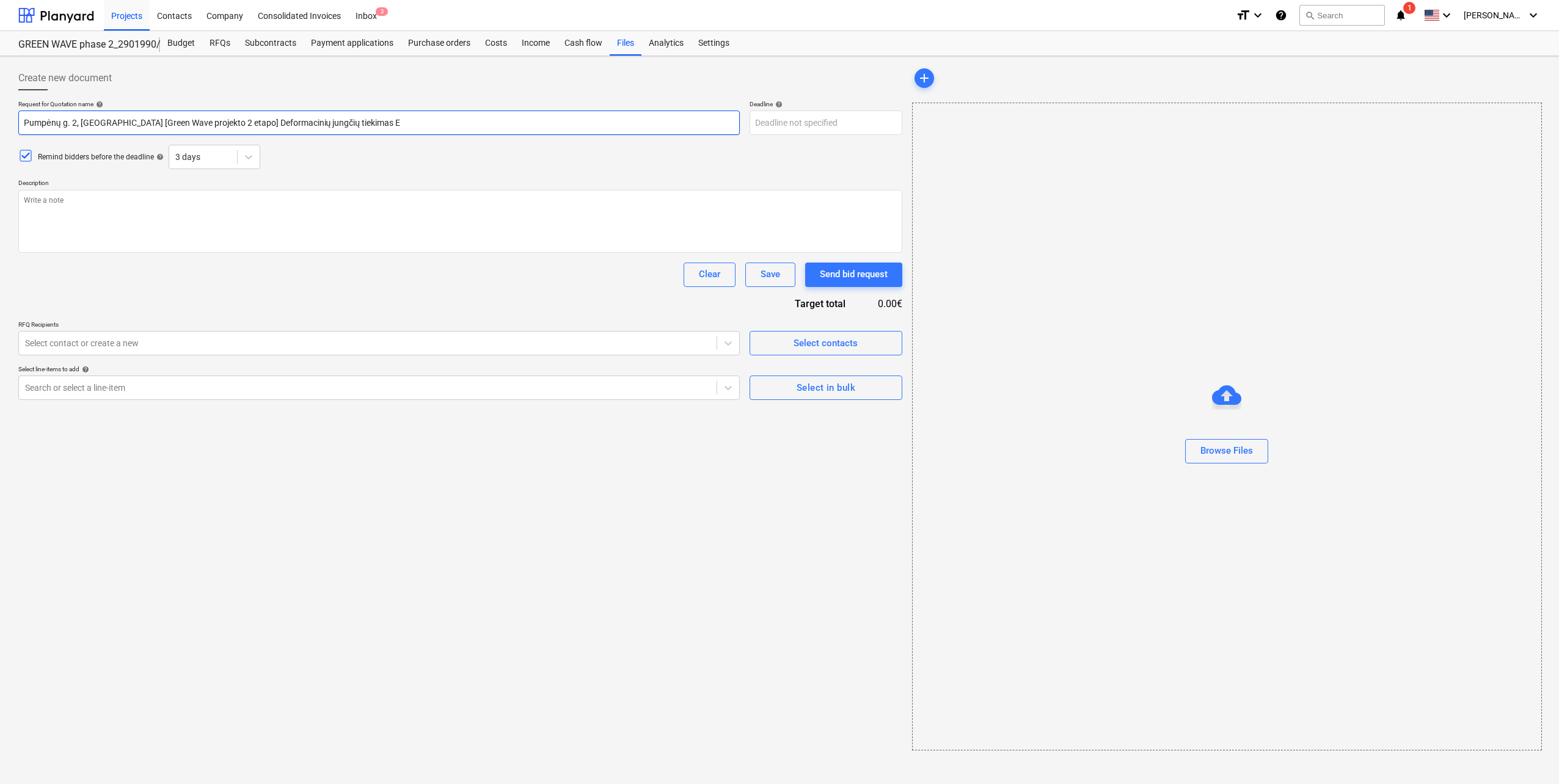
type textarea "x"
type input "Pumpėnų g. 2, Vilnius [Green Wave projekto 2 etapo] Deformacinių jungčių tiekim…"
click at [875, 119] on body "Projects Contacts Company Consolidated Invoices Inbox 3 format_size keyboard_ar…" at bounding box center [779, 392] width 1559 height 784
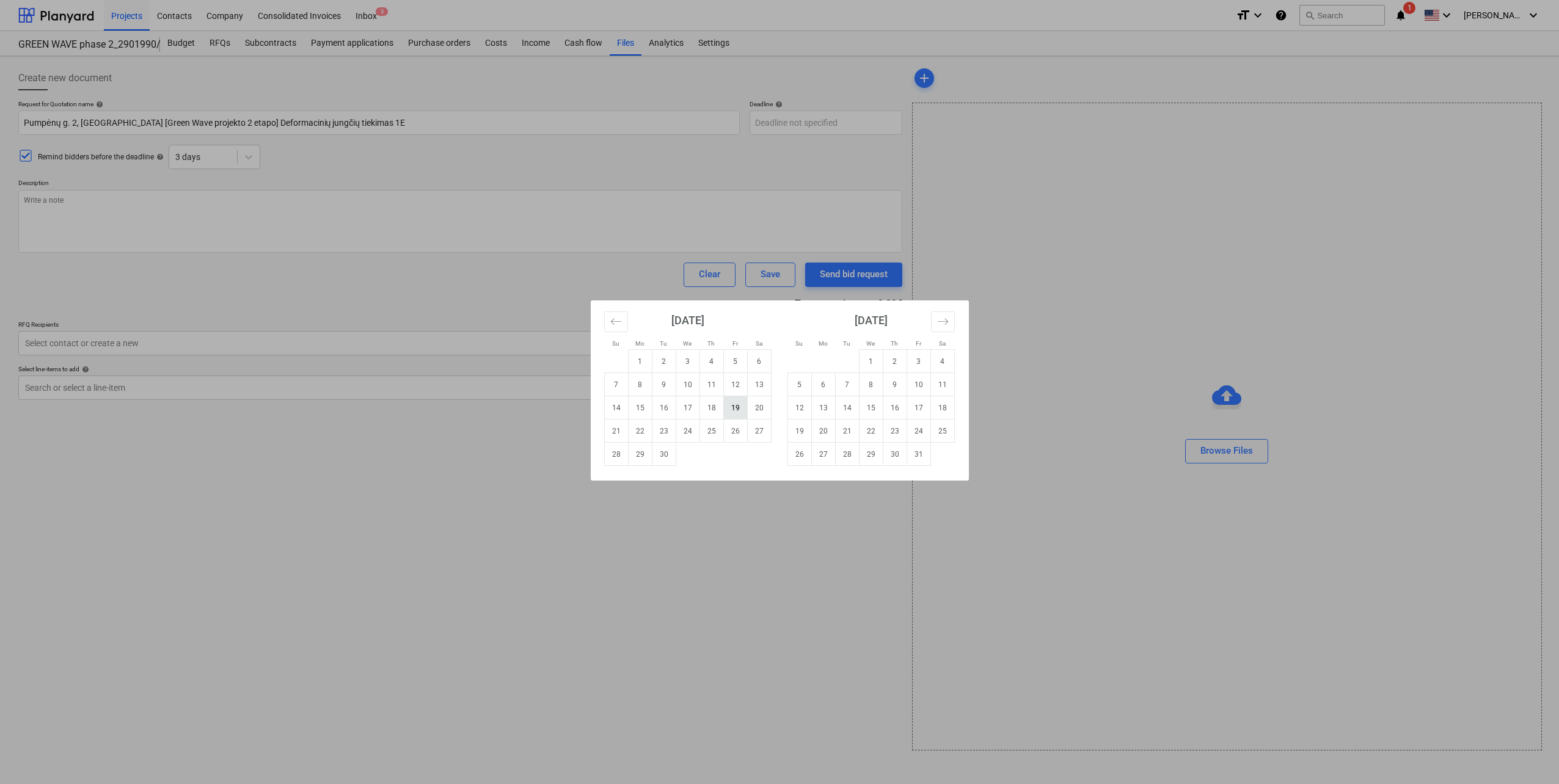
click at [737, 406] on td "19" at bounding box center [736, 407] width 24 height 23
type textarea "x"
type input "[DATE]"
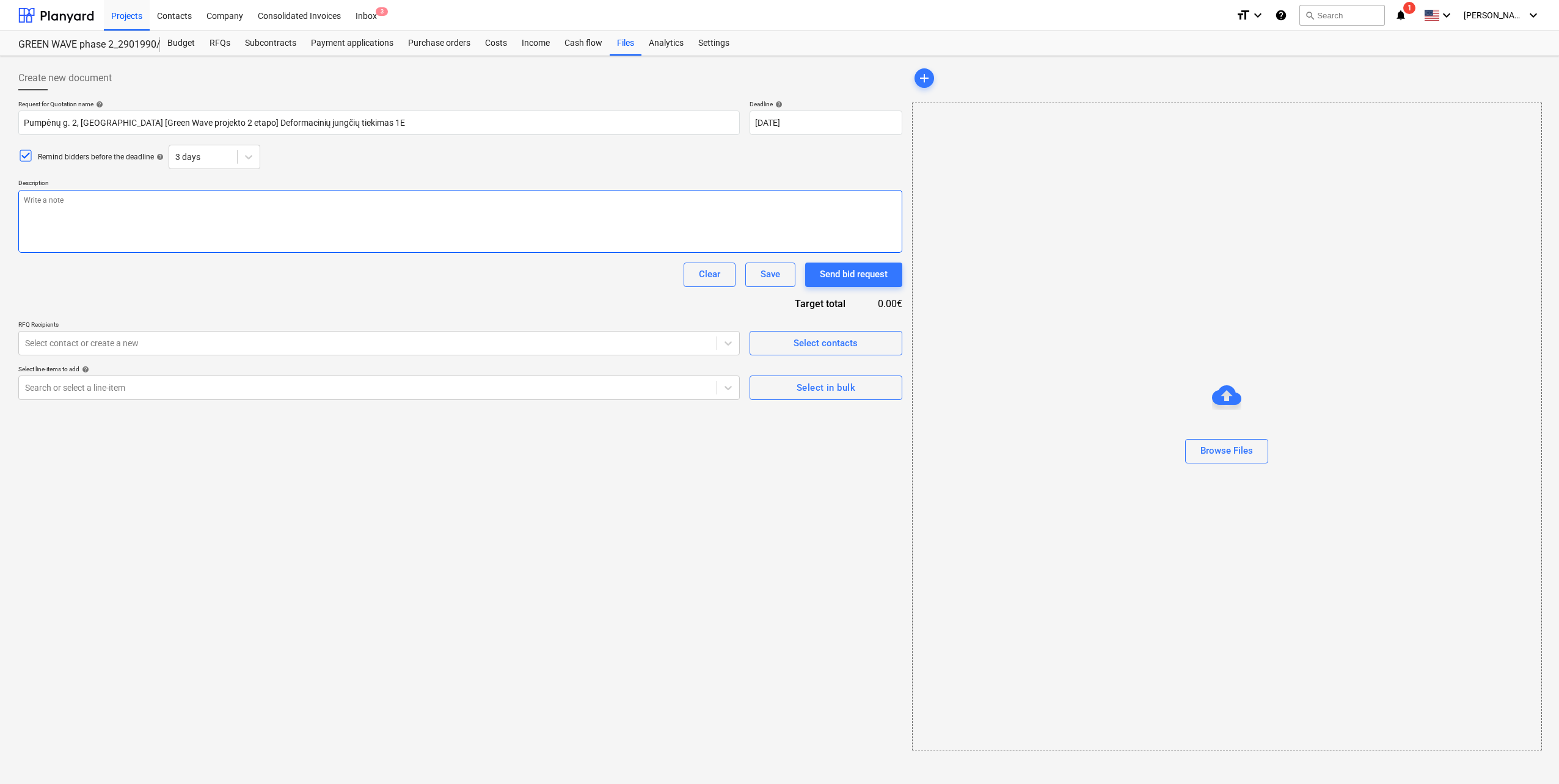
click at [196, 207] on textarea at bounding box center [460, 221] width 884 height 63
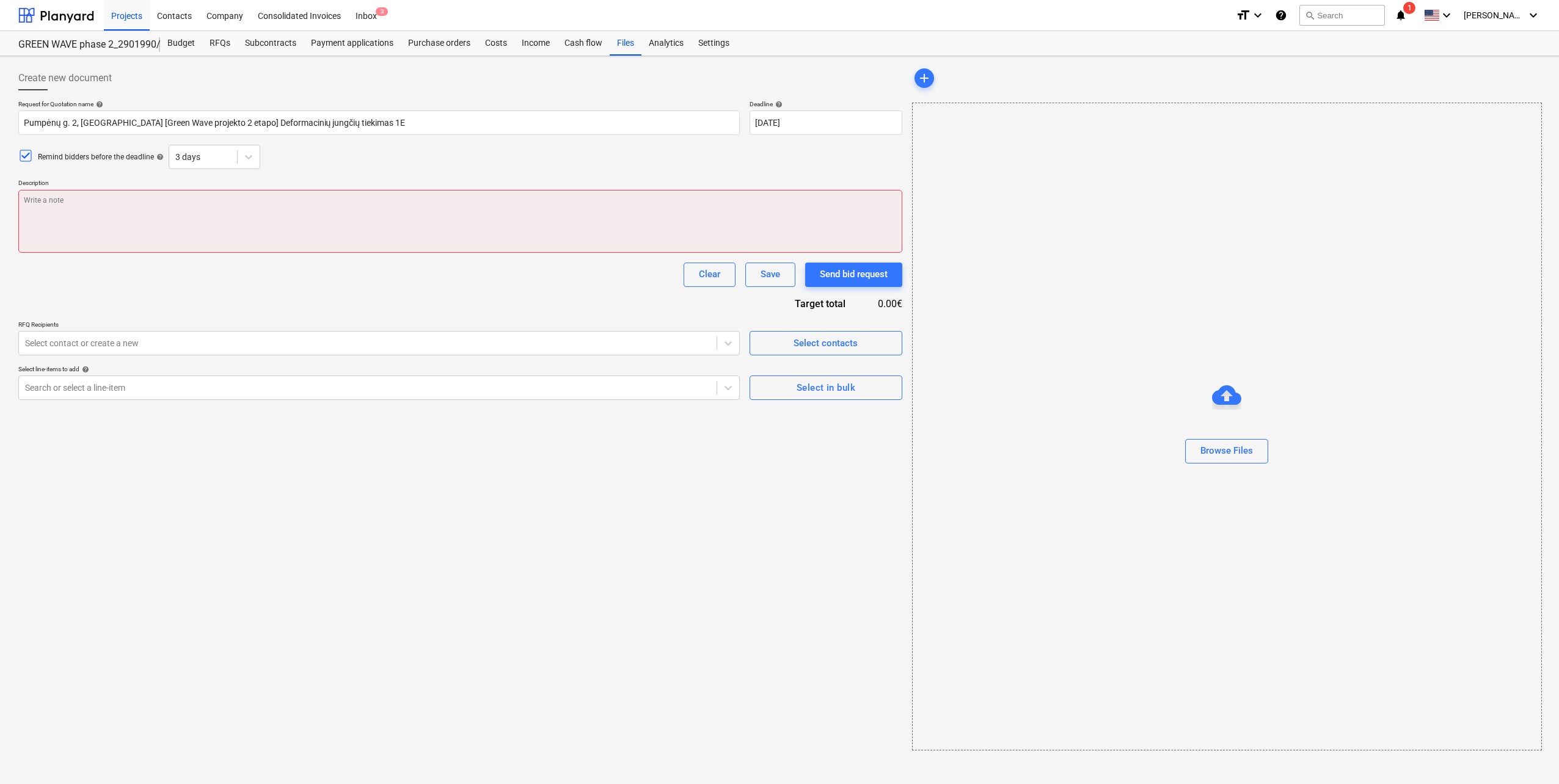
click at [135, 212] on textarea at bounding box center [460, 221] width 884 height 63
paste textarea "Sveiki, Kviečiame Jus dalyvauti tiekimo konkurse bei pateikti komercinį pasiūly…"
type textarea "x"
type textarea "Sveiki, Kviečiame Jus dalyvauti tiekimo konkurse bei pateikti komercinį pasiūly…"
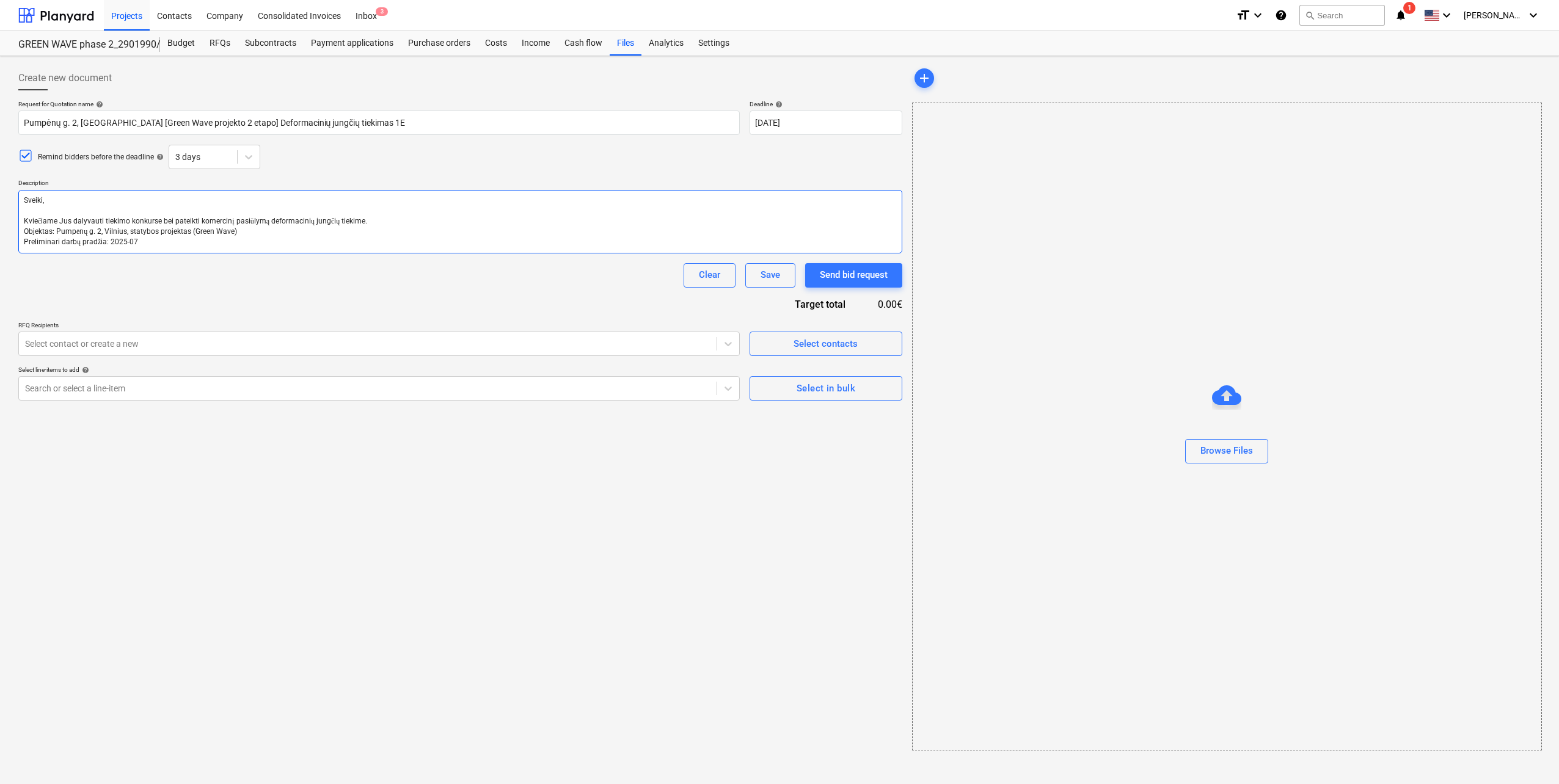
click at [231, 231] on textarea "Sveiki, Kviečiame Jus dalyvauti tiekimo konkurse bei pateikti komercinį pasiūly…" at bounding box center [460, 221] width 884 height 64
type textarea "x"
type textarea "Sveiki, Kviečiame Jus dalyvauti tiekimo konkurse bei pateikti komercinį pasiūly…"
type textarea "x"
type textarea "Sveiki, Kviečiame Jus dalyvauti tiekimo konkurse bei pateikti komercinį pasiūly…"
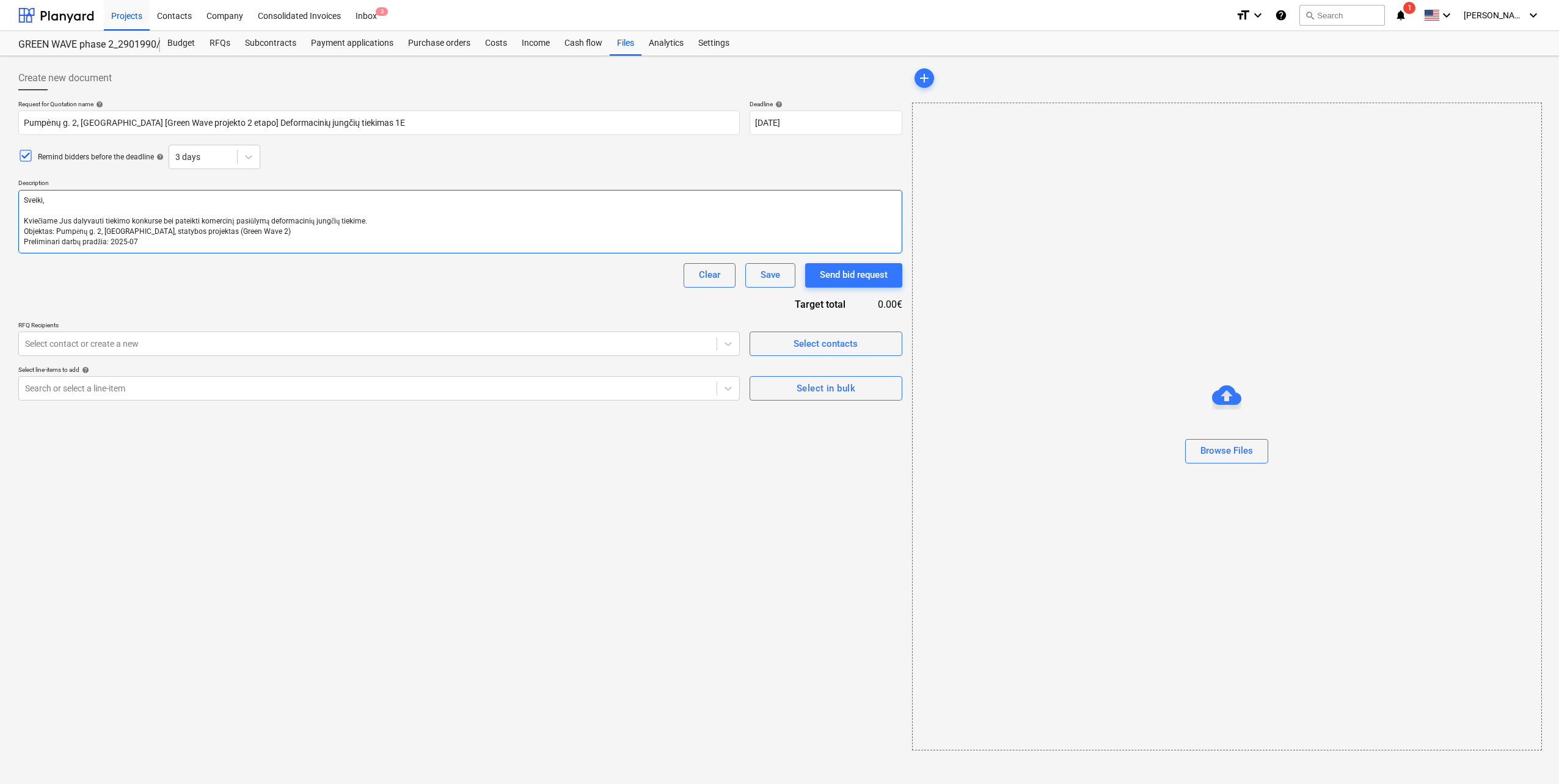
type textarea "x"
type textarea "Sveiki, Kviečiame Jus dalyvauti tiekimo konkurse bei pateikti komercinį pasiūly…"
type textarea "x"
type textarea "Sveiki, Kviečiame Jus dalyvauti tiekimo konkurse bei pateikti komercinį pasiūly…"
type textarea "x"
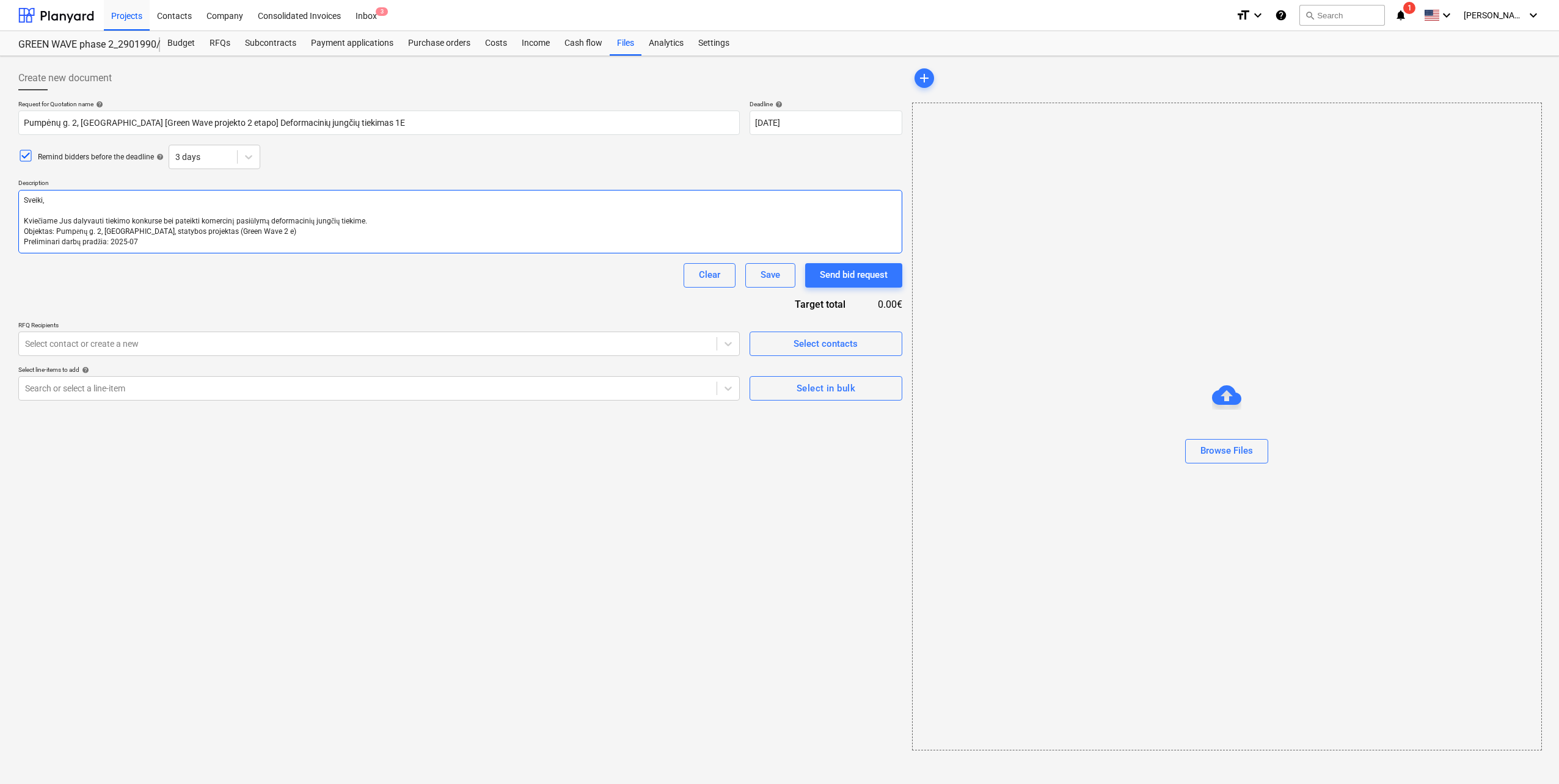
type textarea "Sveiki, Kviečiame Jus dalyvauti tiekimo konkurse bei pateikti komercinį pasiūly…"
type textarea "x"
type textarea "Sveiki, Kviečiame Jus dalyvauti tiekimo konkurse bei pateikti komercinį pasiūly…"
type textarea "x"
type textarea "Sveiki, Kviečiame Jus dalyvauti tiekimo konkurse bei pateikti komercinį pasiūly…"
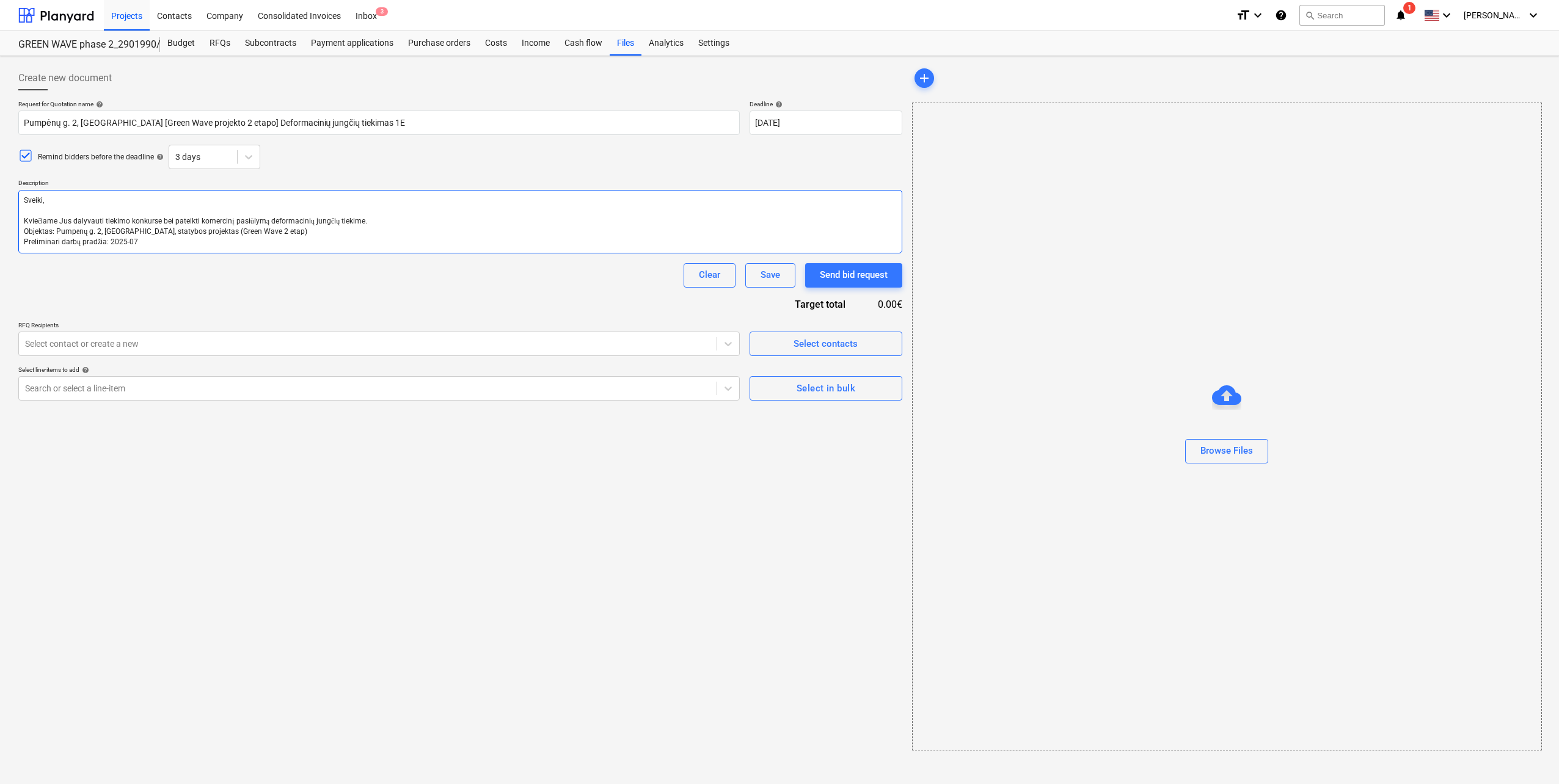
type textarea "x"
type textarea "Sveiki, Kviečiame Jus dalyvauti tiekimo konkurse bei pateikti komercinį pasiūly…"
type textarea "x"
type textarea "Sveiki, Kviečiame Jus dalyvauti tiekimo konkurse bei pateikti komercinį pasiūly…"
type textarea "x"
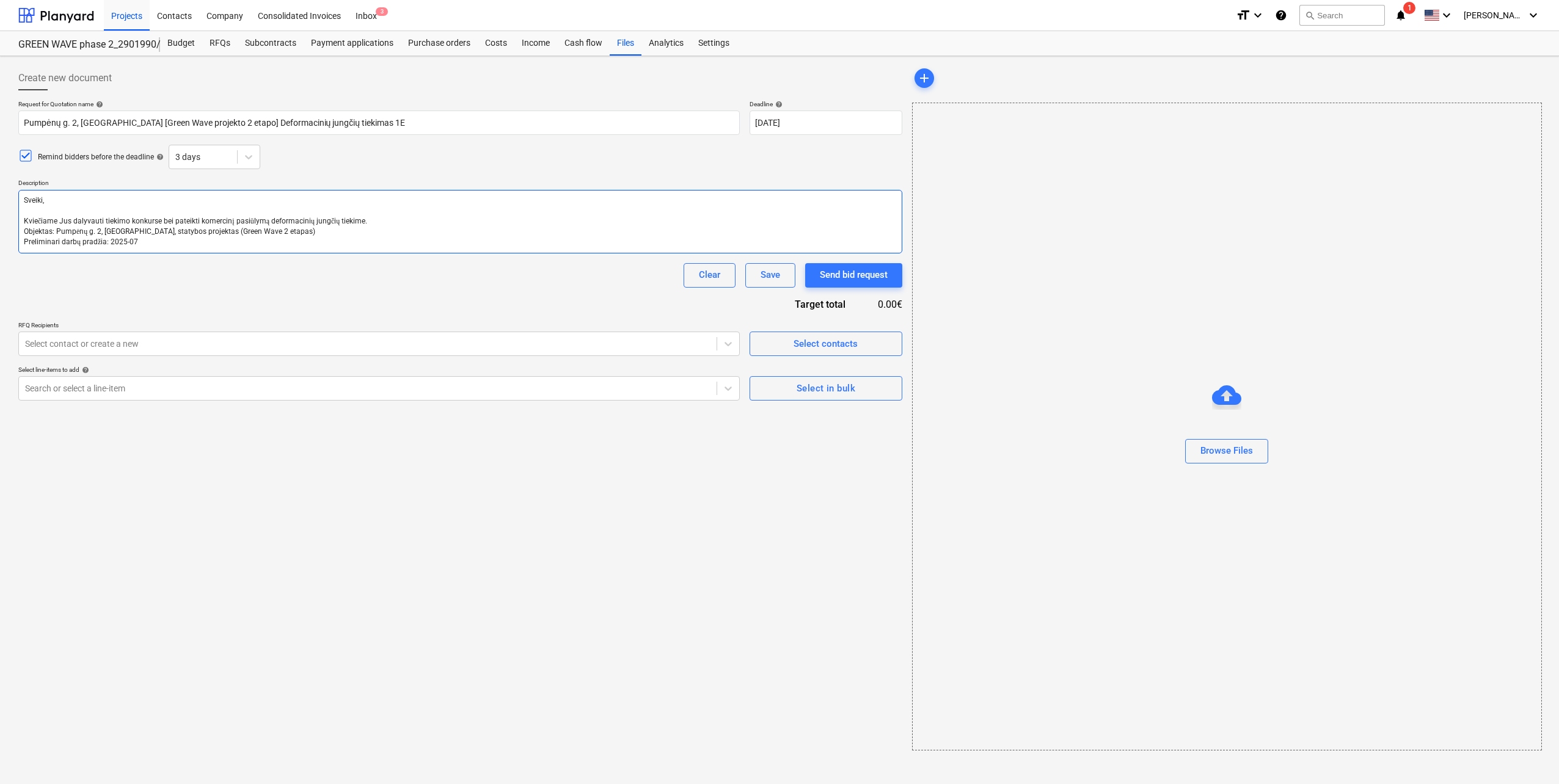
type textarea "Sveiki, Kviečiame Jus dalyvauti tiekimo konkurse bei pateikti komercinį pasiūly…"
type textarea "x"
type textarea "Sveiki, Kviečiame Jus dalyvauti tiekimo konkurse bei pateikti komercinį pasiūly…"
type textarea "x"
type textarea "Sveiki, Kviečiame Jus dalyvauti tiekimo konkurse bei pateikti komercinį pasiūly…"
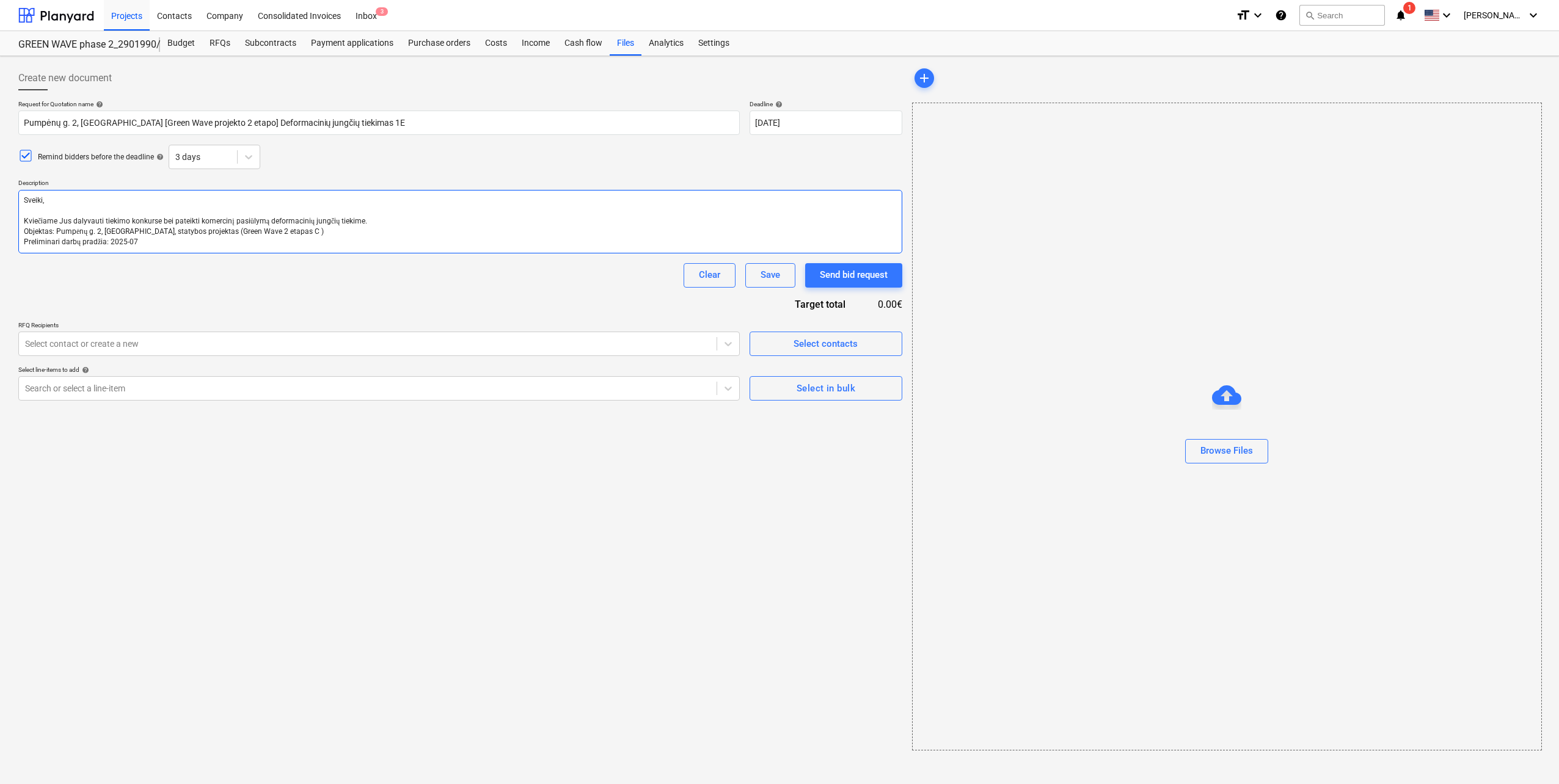
type textarea "x"
type textarea "Sveiki, Kviečiame Jus dalyvauti tiekimo konkurse bei pateikti komercinį pasiūly…"
type textarea "x"
type textarea "Sveiki, Kviečiame Jus dalyvauti tiekimo konkurse bei pateikti komercinį pasiūly…"
type textarea "x"
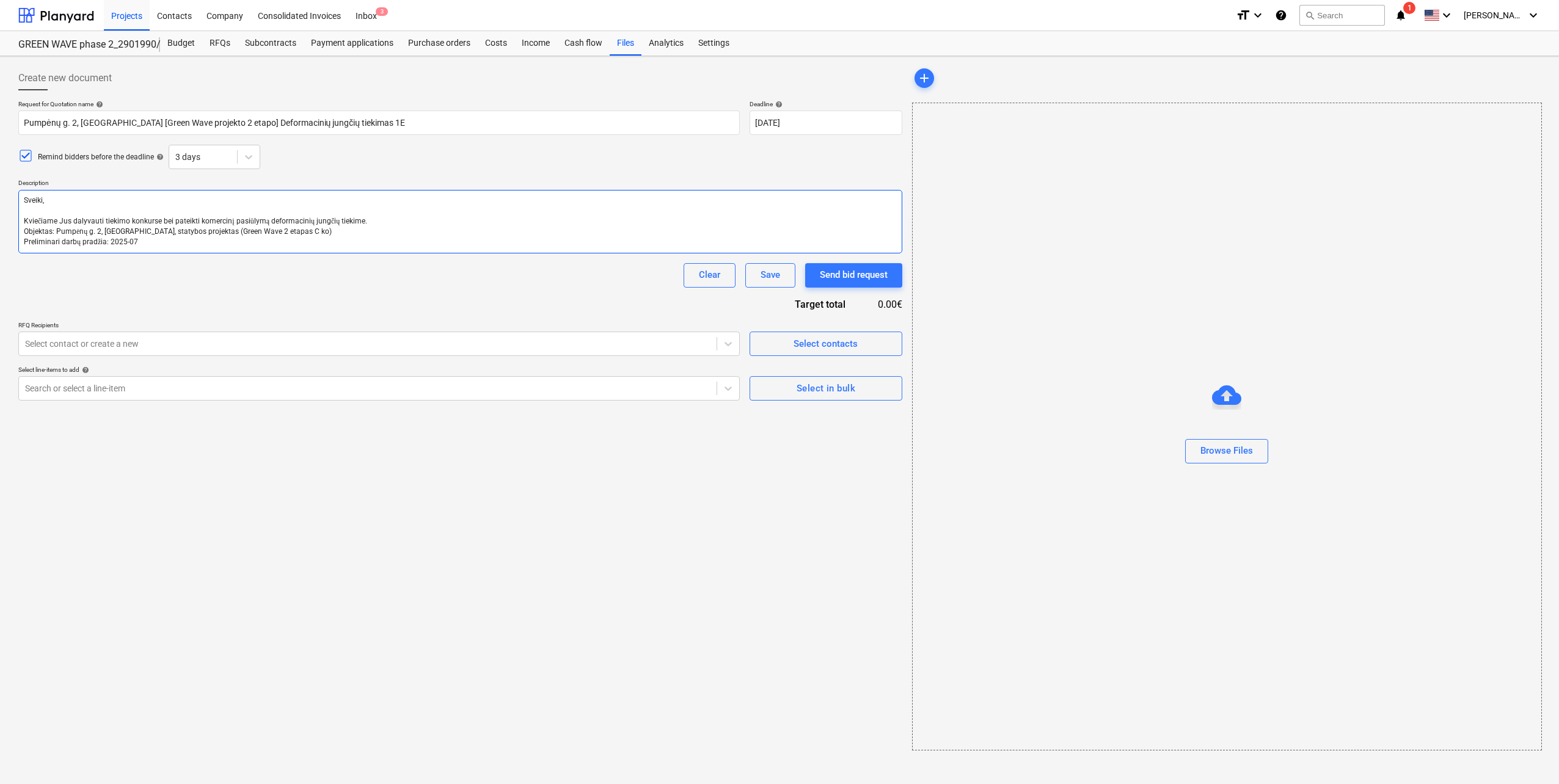
type textarea "Sveiki, Kviečiame Jus dalyvauti tiekimo konkurse bei pateikti komercinį pasiūly…"
type textarea "x"
type textarea "Sveiki, Kviečiame Jus dalyvauti tiekimo konkurse bei pateikti komercinį pasiūly…"
type textarea "x"
type textarea "Sveiki, Kviečiame Jus dalyvauti tiekimo konkurse bei pateikti komercinį pasiūly…"
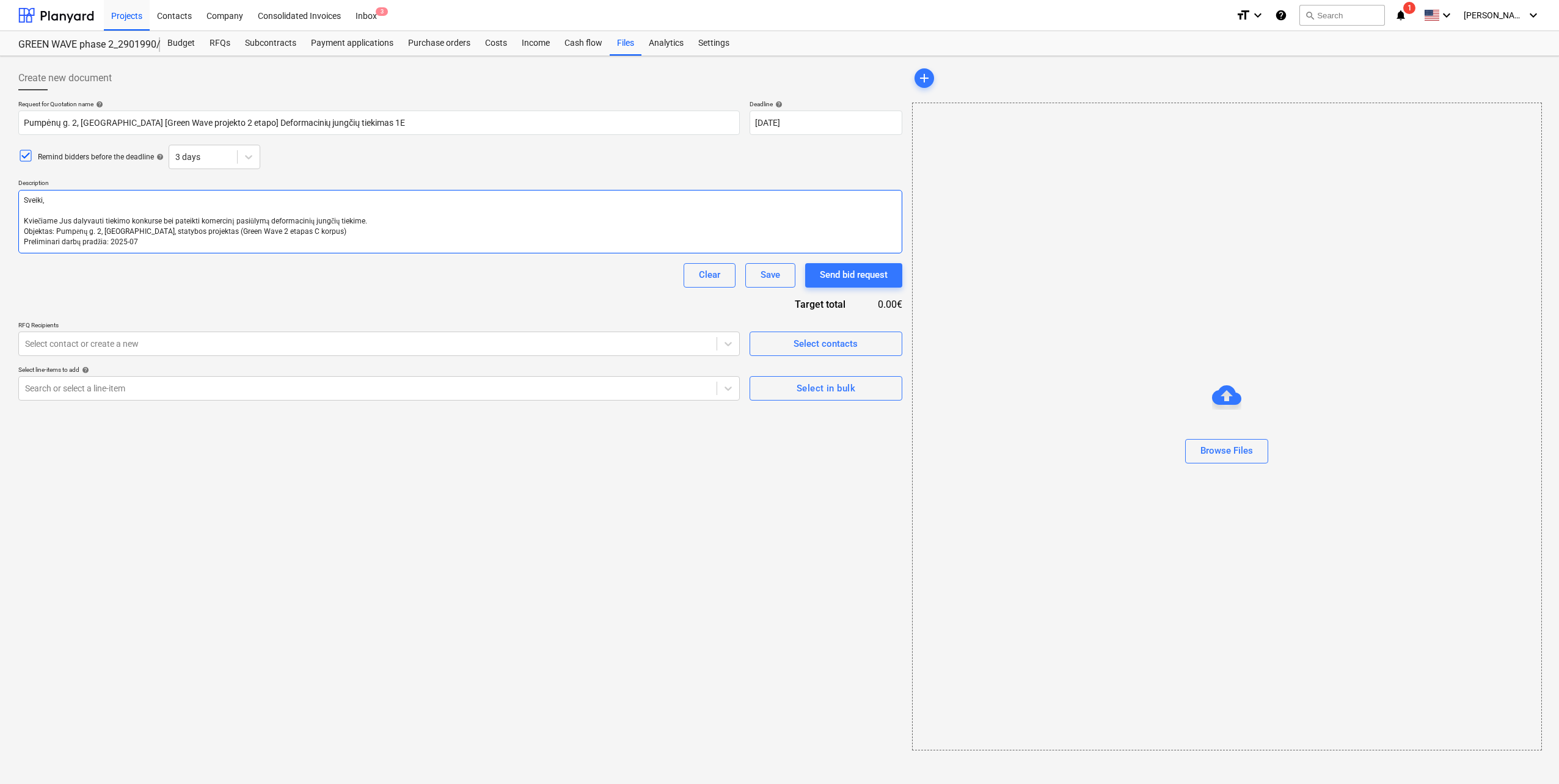
type textarea "x"
type textarea "Sveiki, Kviečiame Jus dalyvauti tiekimo konkurse bei pateikti komercinį pasiūly…"
type textarea "x"
type textarea "Sveiki, Kviečiame Jus dalyvauti tiekimo konkurse bei pateikti komercinį pasiūly…"
click at [179, 241] on textarea "Sveiki, Kviečiame Jus dalyvauti tiekimo konkurse bei pateikti komercinį pasiūly…" at bounding box center [460, 221] width 884 height 64
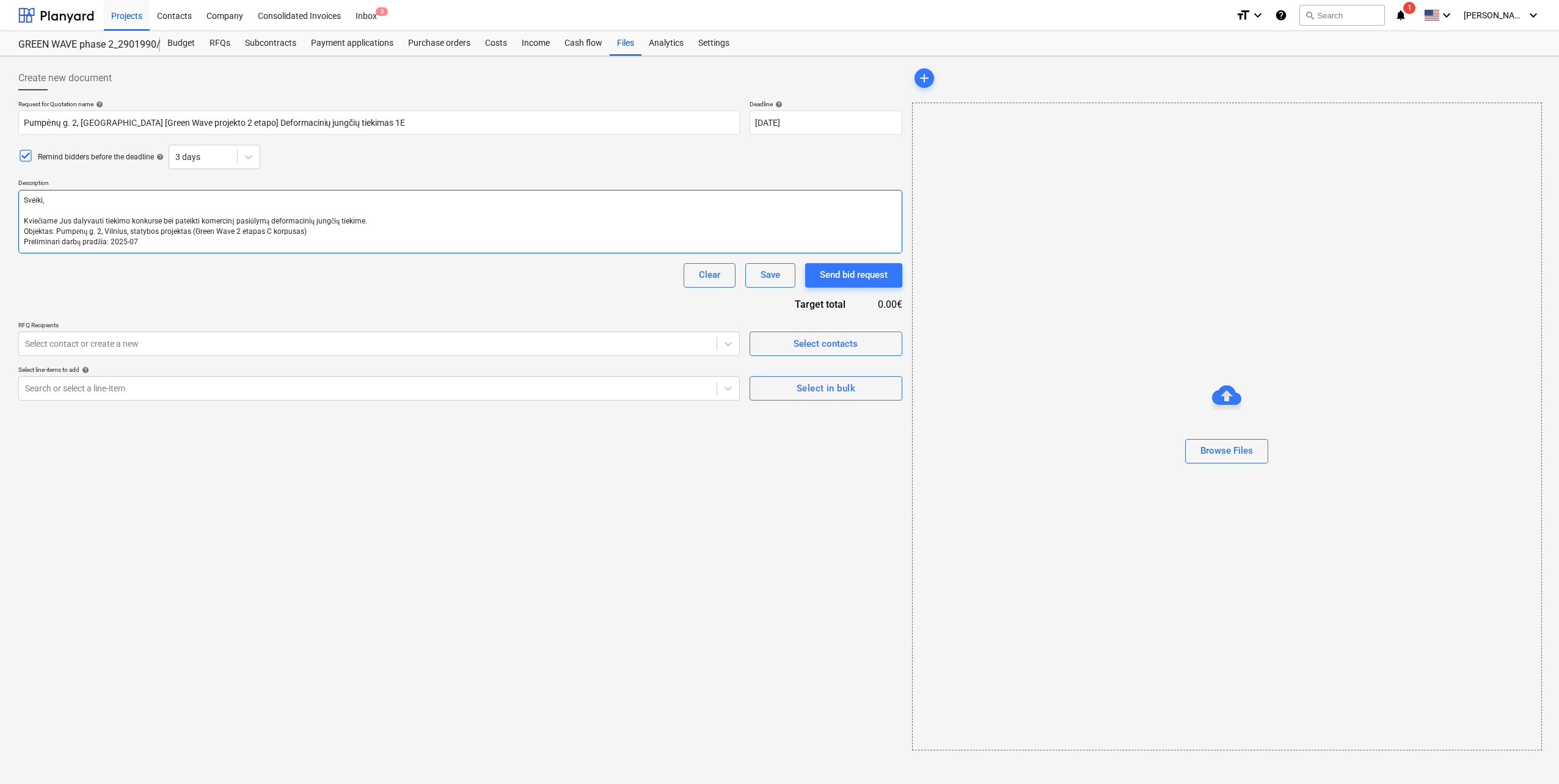
type textarea "x"
type textarea "Sveiki, Kviečiame Jus dalyvauti tiekimo konkurse bei pateikti komercinį pasiūly…"
type textarea "x"
type textarea "Sveiki, Kviečiame Jus dalyvauti tiekimo konkurse bei pateikti komercinį pasiūly…"
type textarea "x"
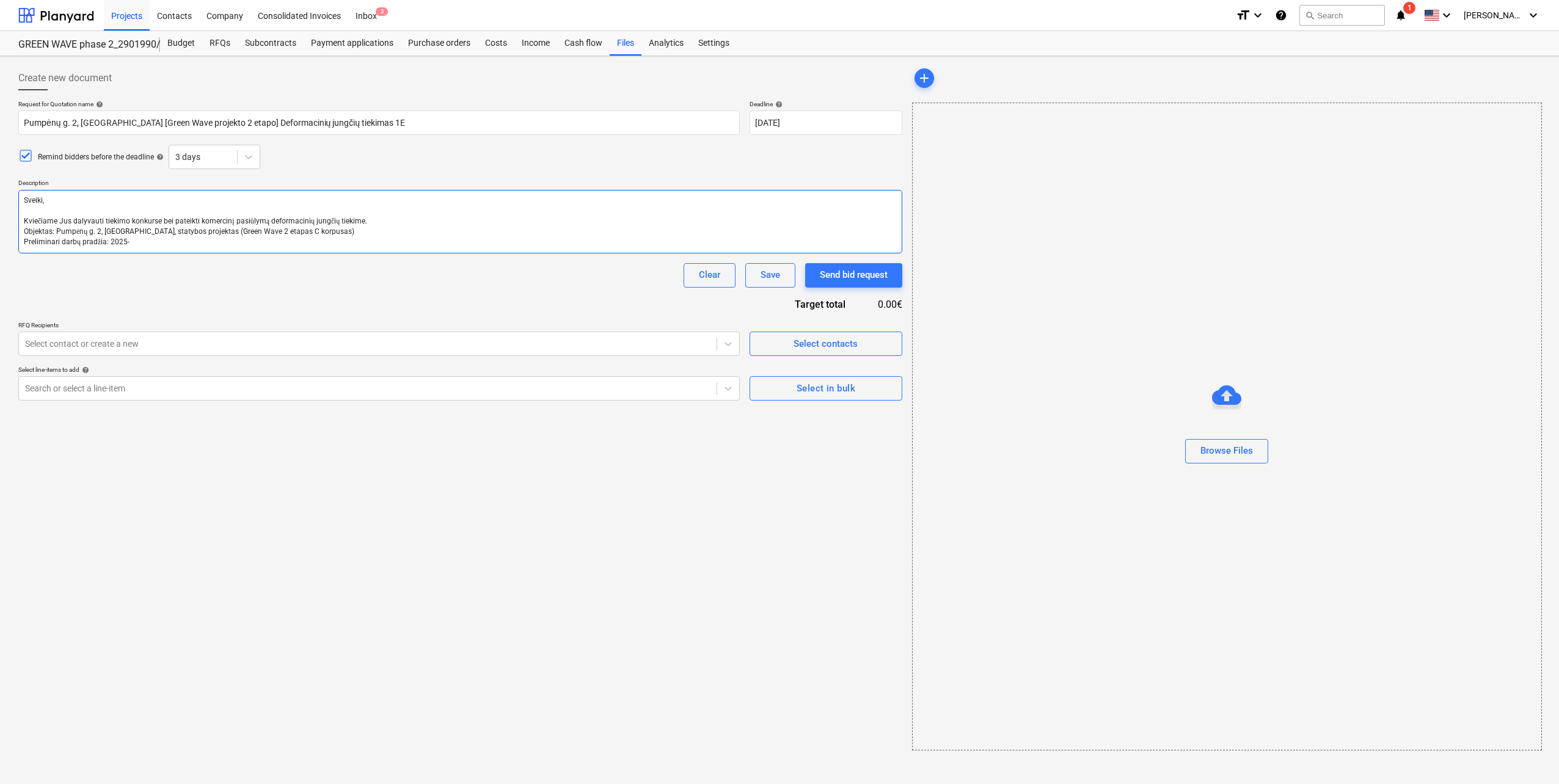
type textarea "Sveiki, Kviečiame Jus dalyvauti tiekimo konkurse bei pateikti komercinį pasiūly…"
type textarea "x"
type textarea "Sveiki, Kviečiame Jus dalyvauti tiekimo konkurse bei pateikti komercinį pasiūly…"
type textarea "x"
click at [790, 342] on span "Select contacts" at bounding box center [826, 344] width 122 height 16
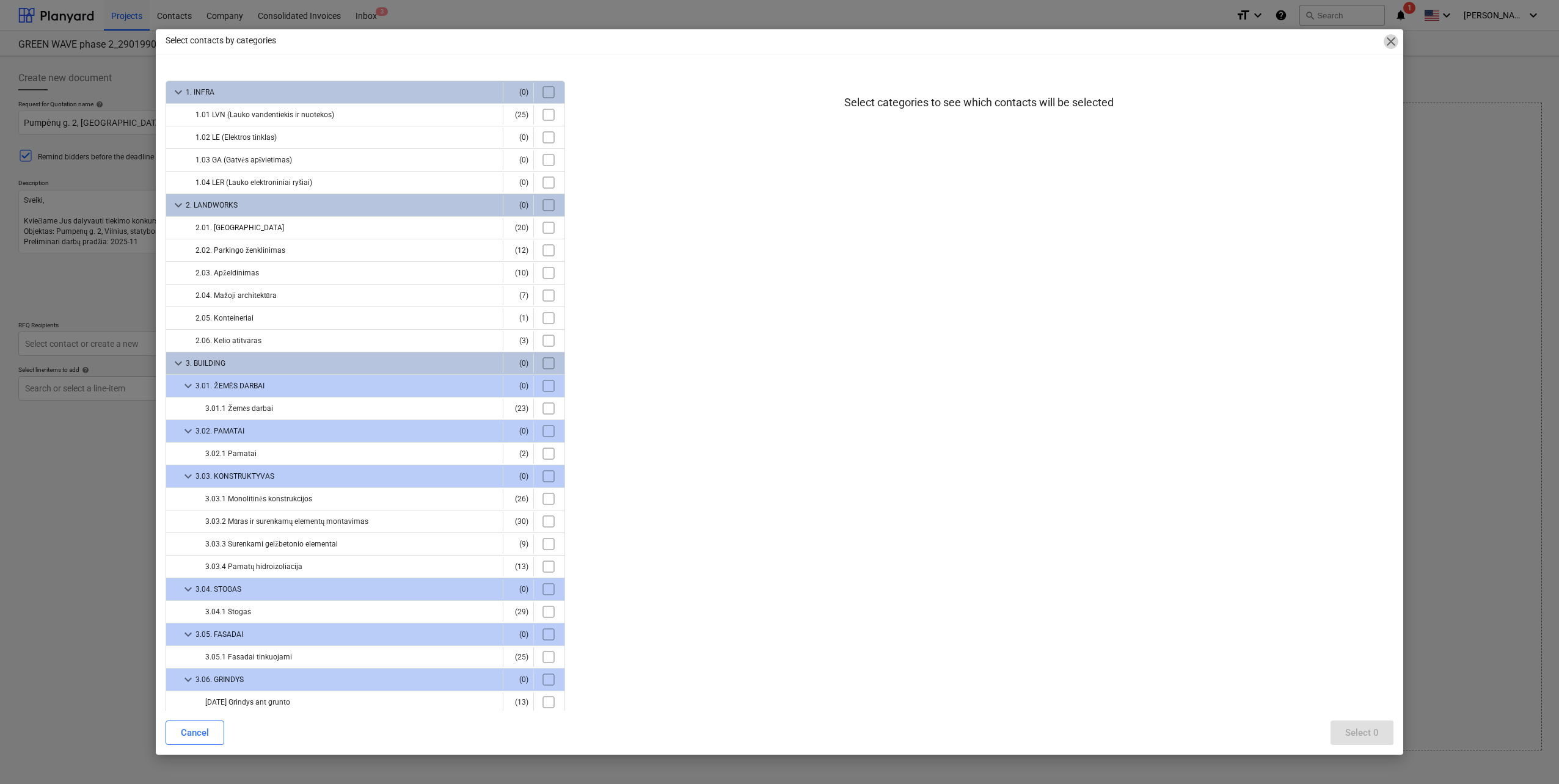
click at [1390, 37] on span "close" at bounding box center [1391, 41] width 14 height 14
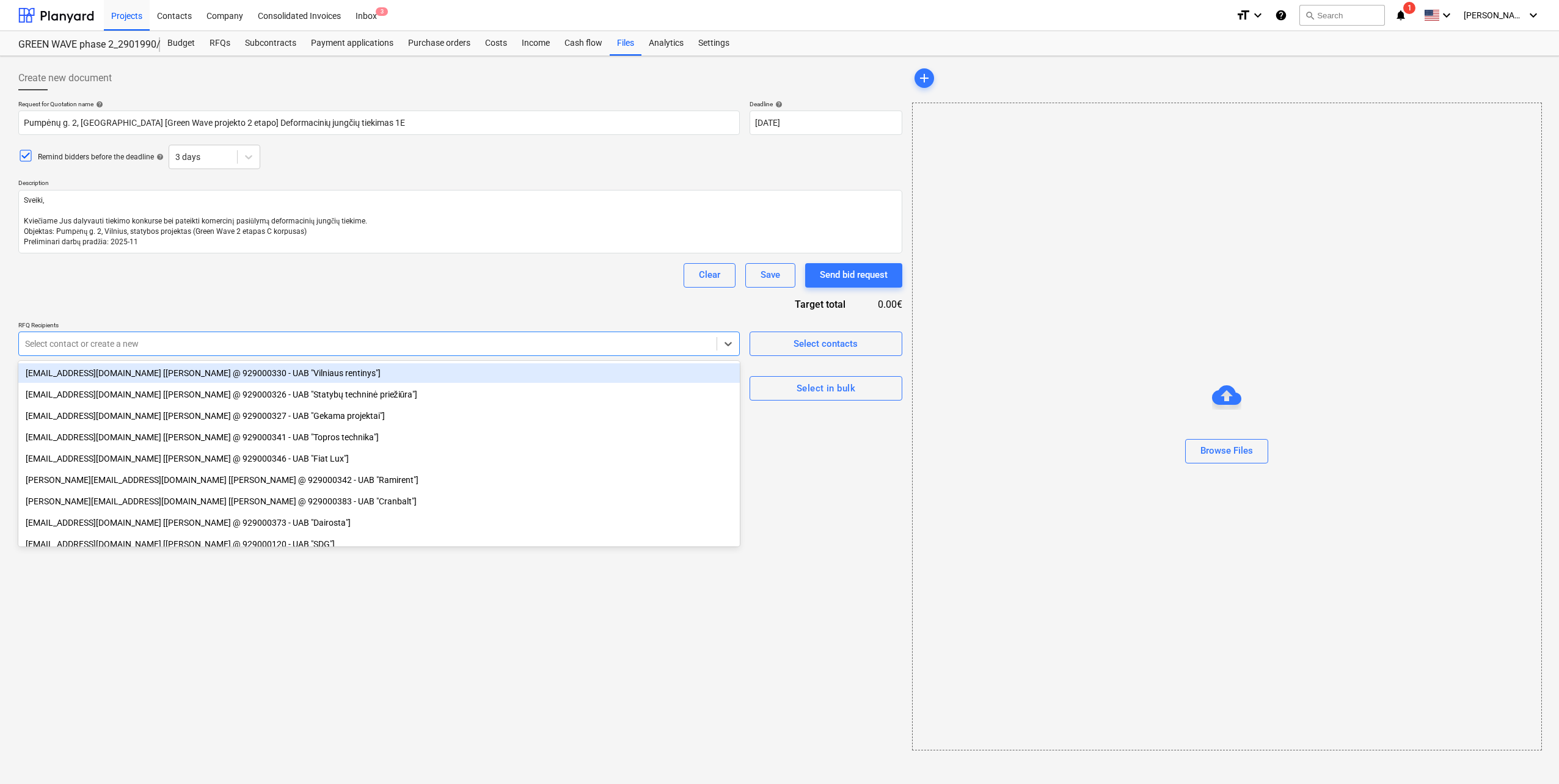
click at [704, 342] on div at bounding box center [367, 344] width 686 height 12
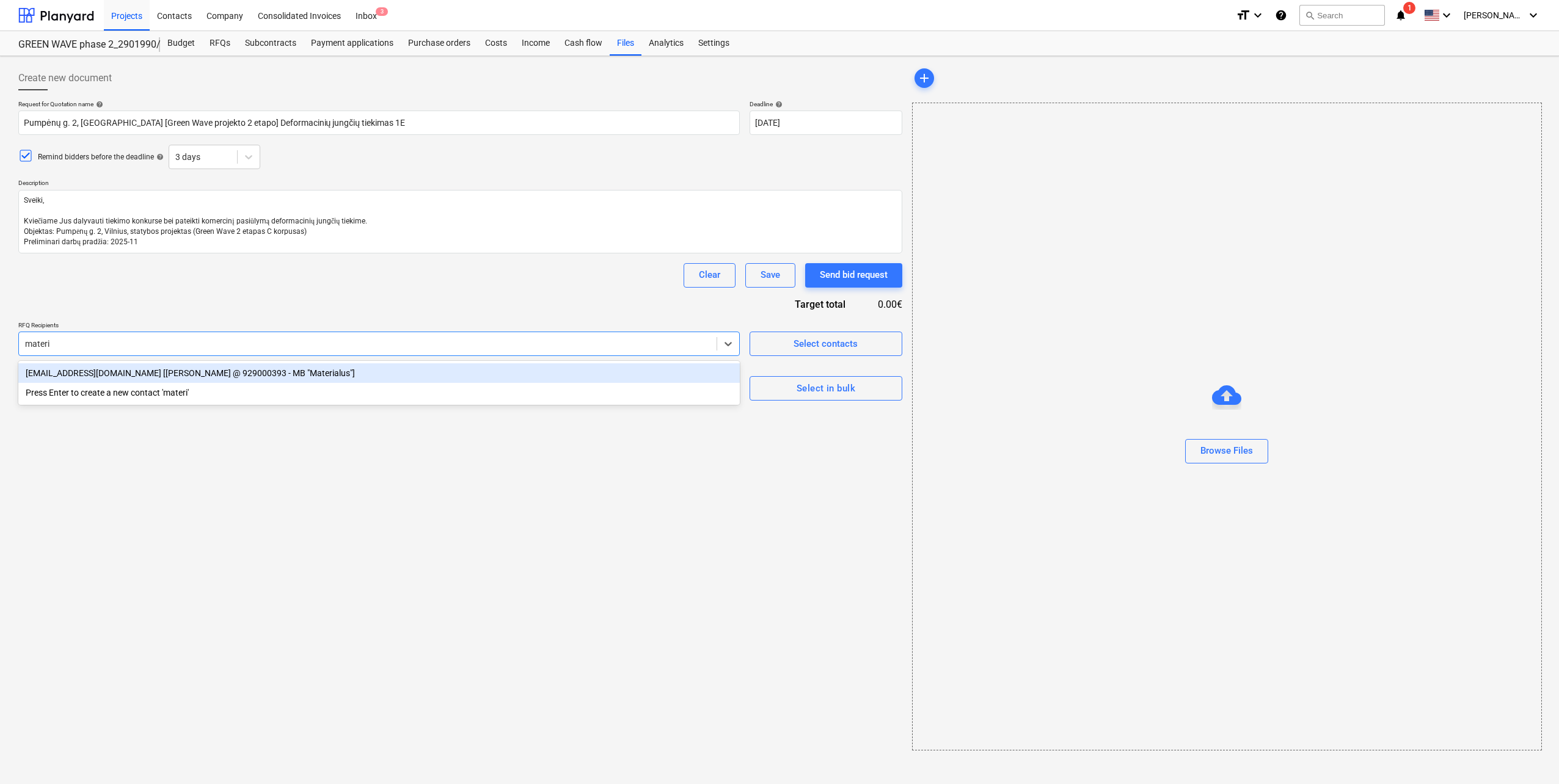
type input "materia"
type textarea "x"
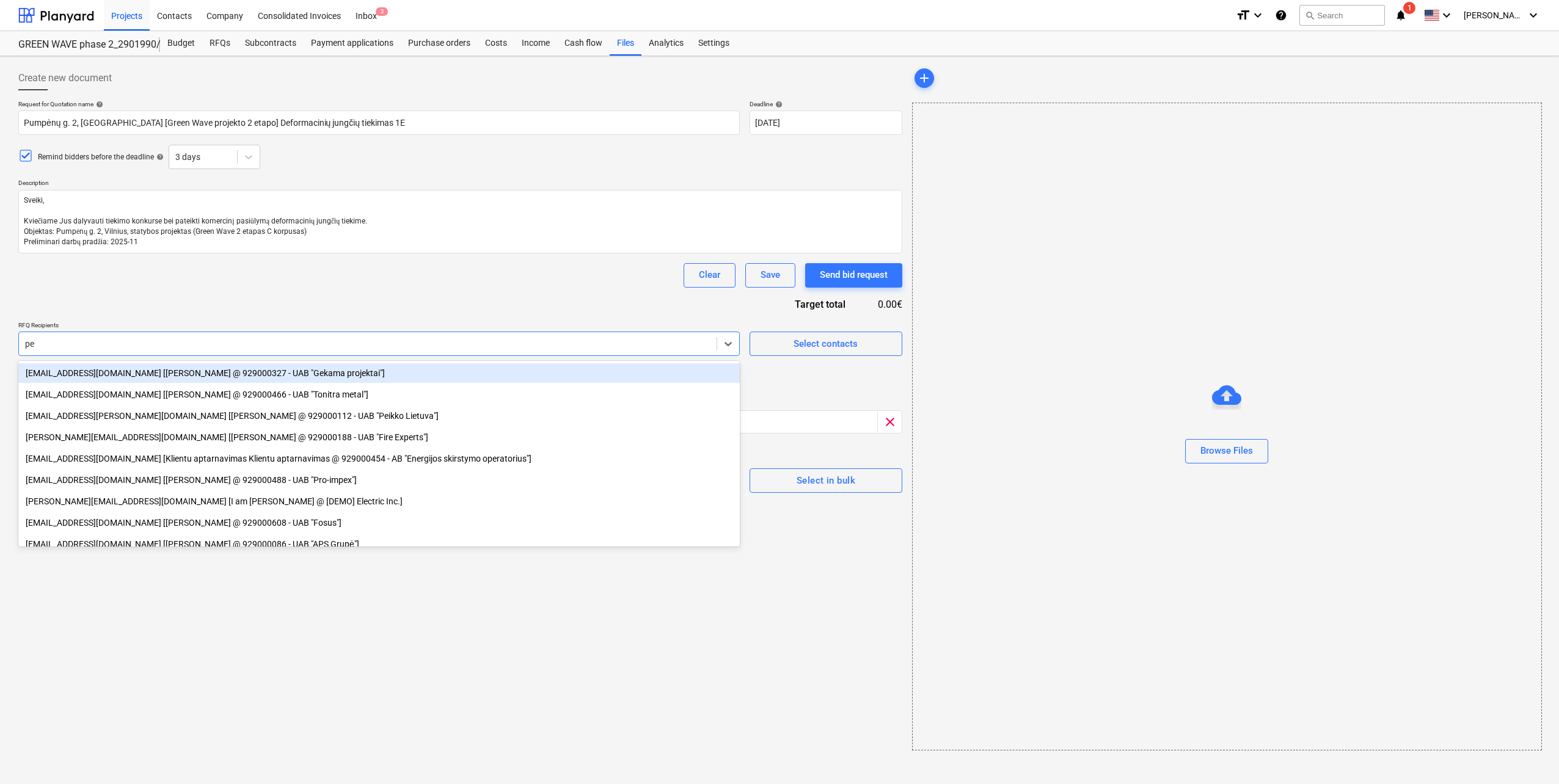
type input "pei"
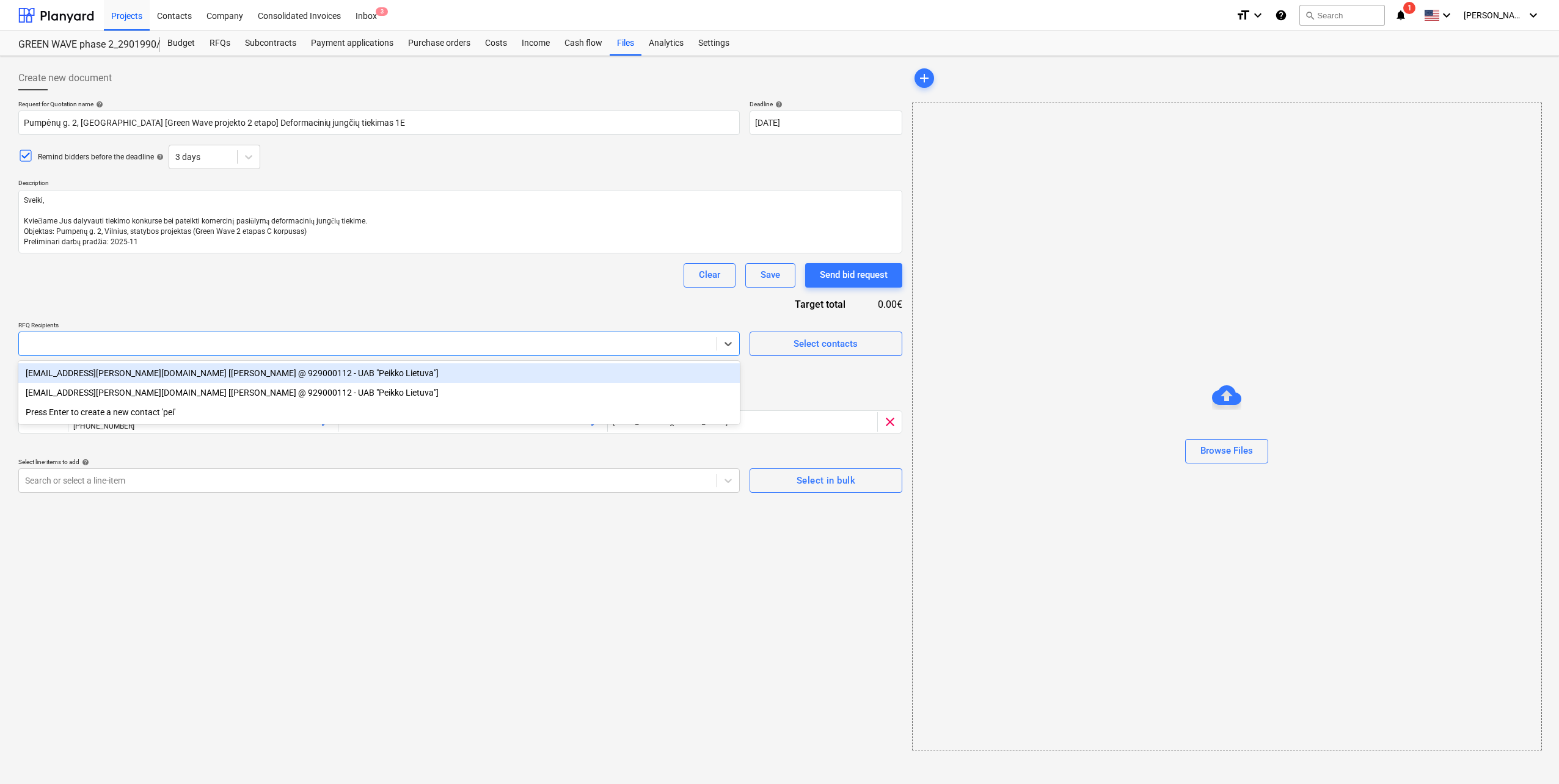
type textarea "x"
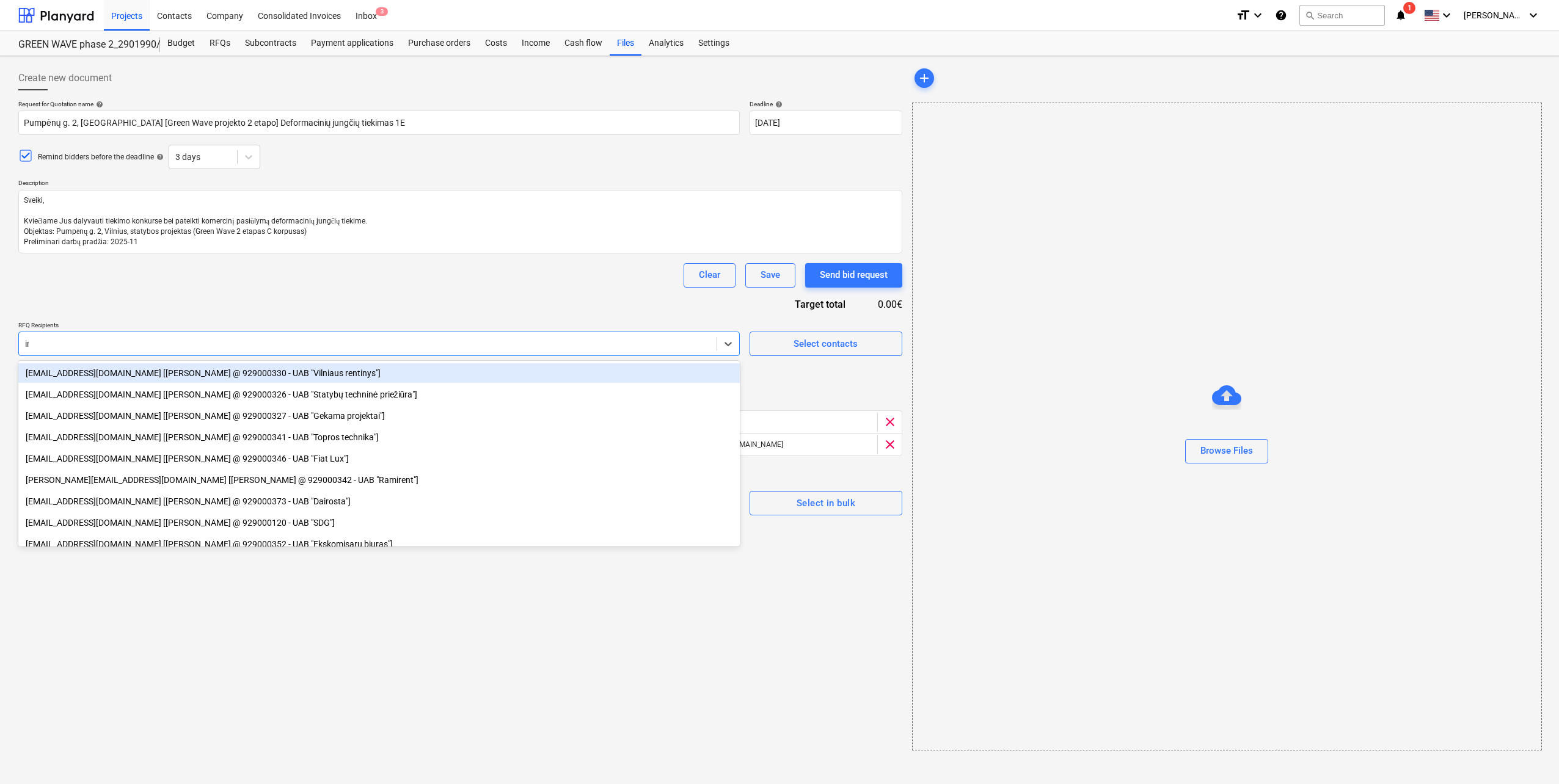
type input "insi"
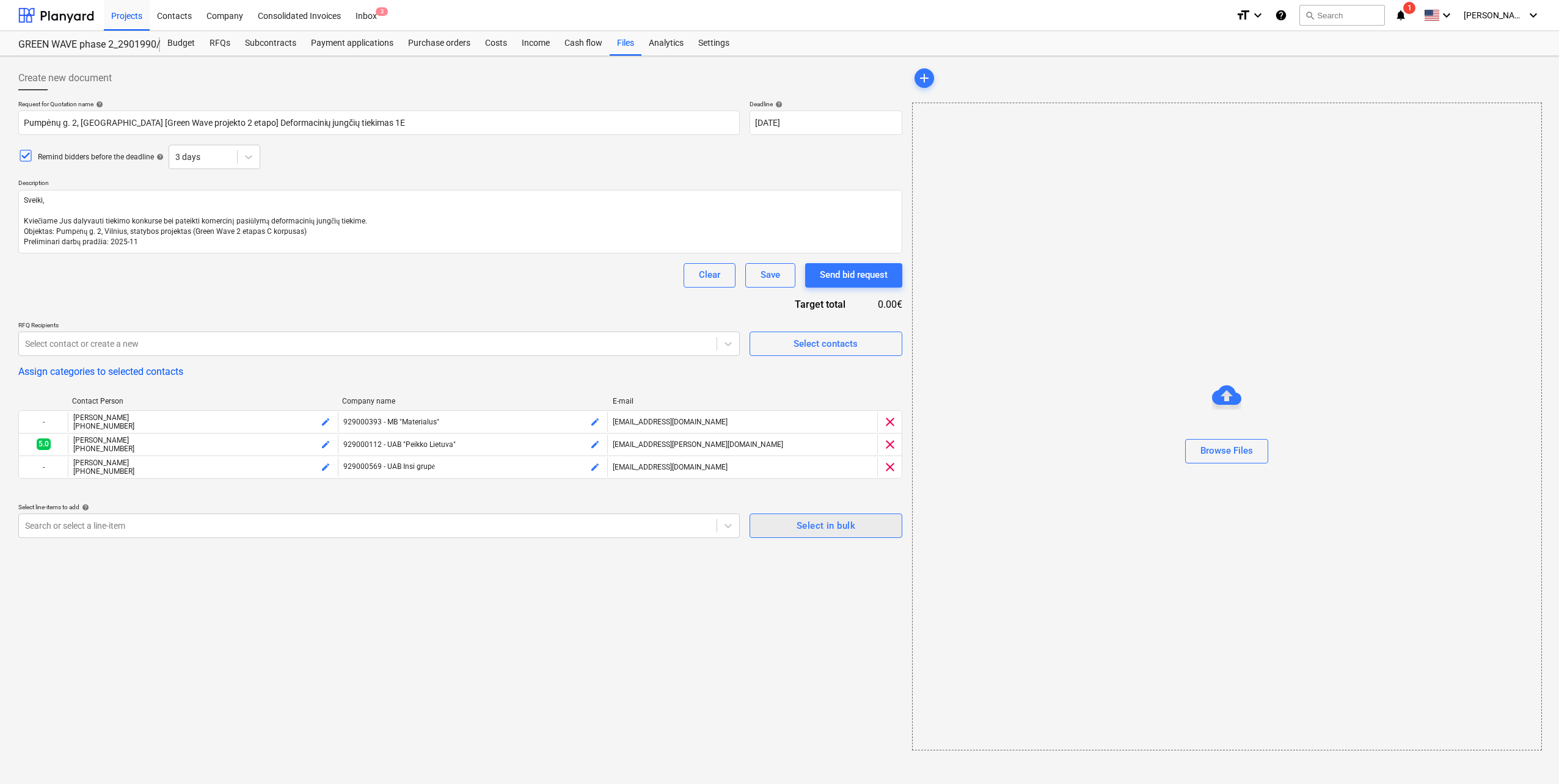
click at [807, 526] on div "Select in bulk" at bounding box center [826, 526] width 59 height 16
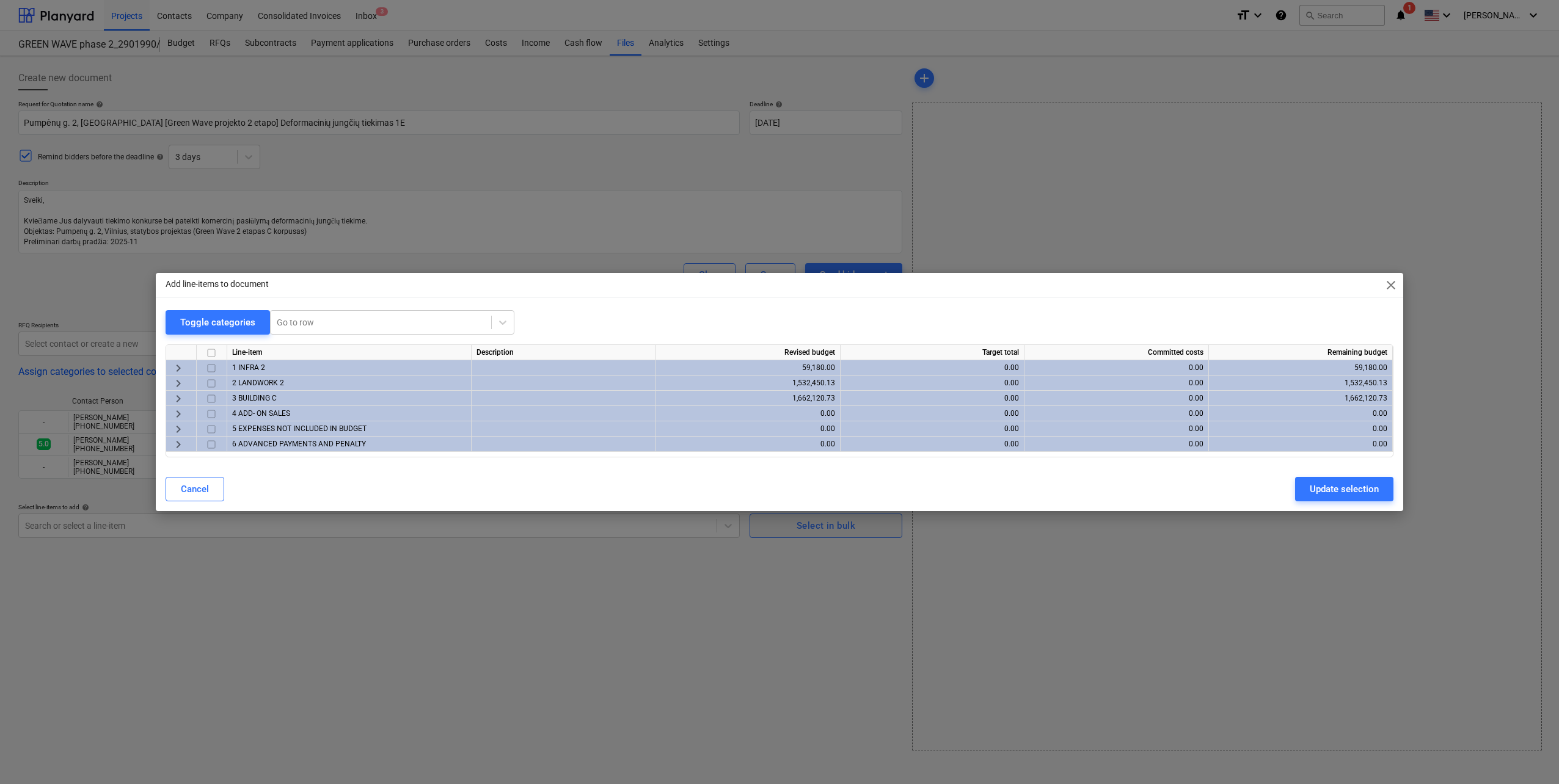
type textarea "x"
click at [173, 380] on span "keyboard_arrow_right" at bounding box center [178, 383] width 14 height 14
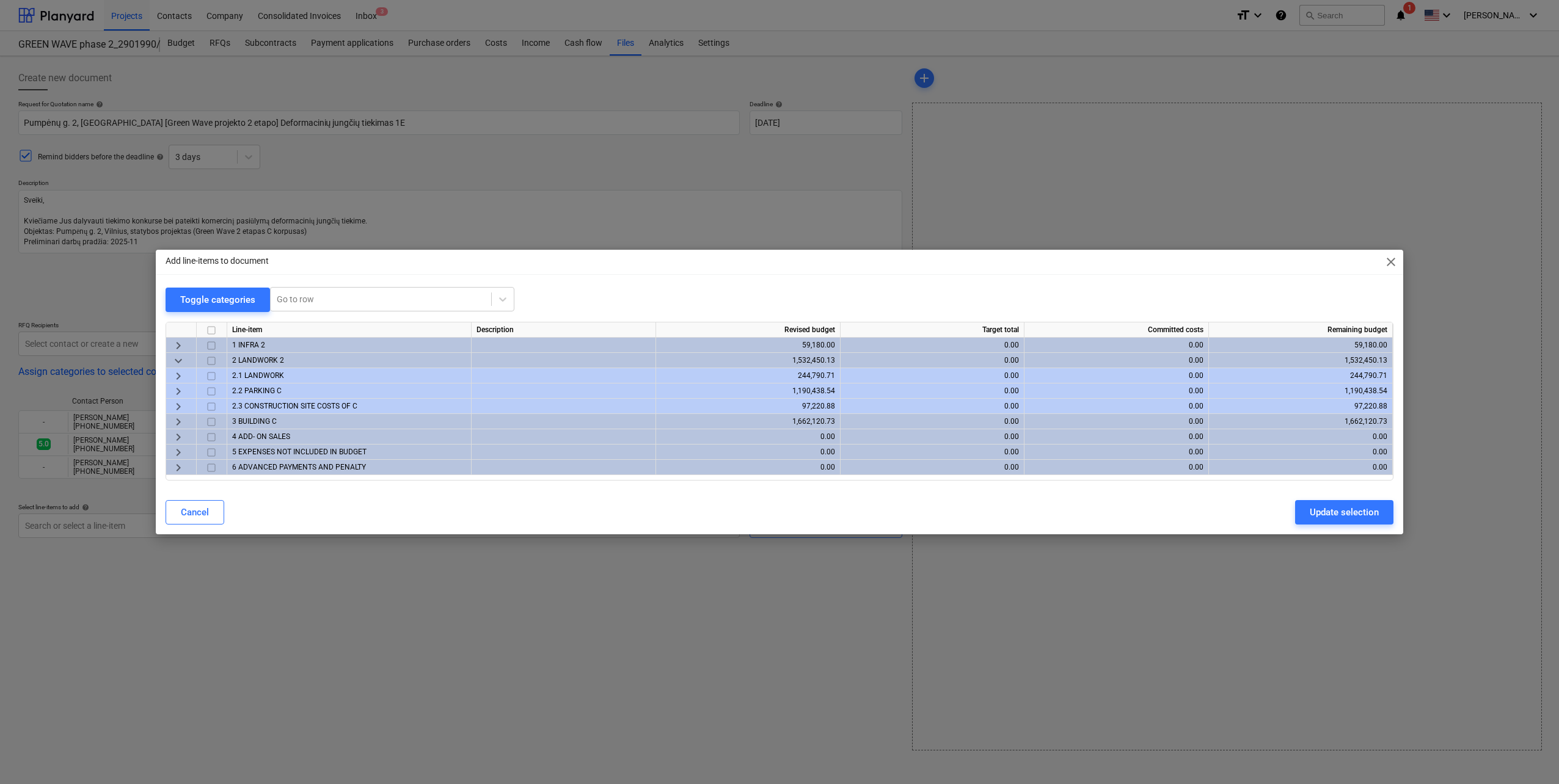
click at [179, 384] on span "keyboard_arrow_right" at bounding box center [178, 391] width 14 height 14
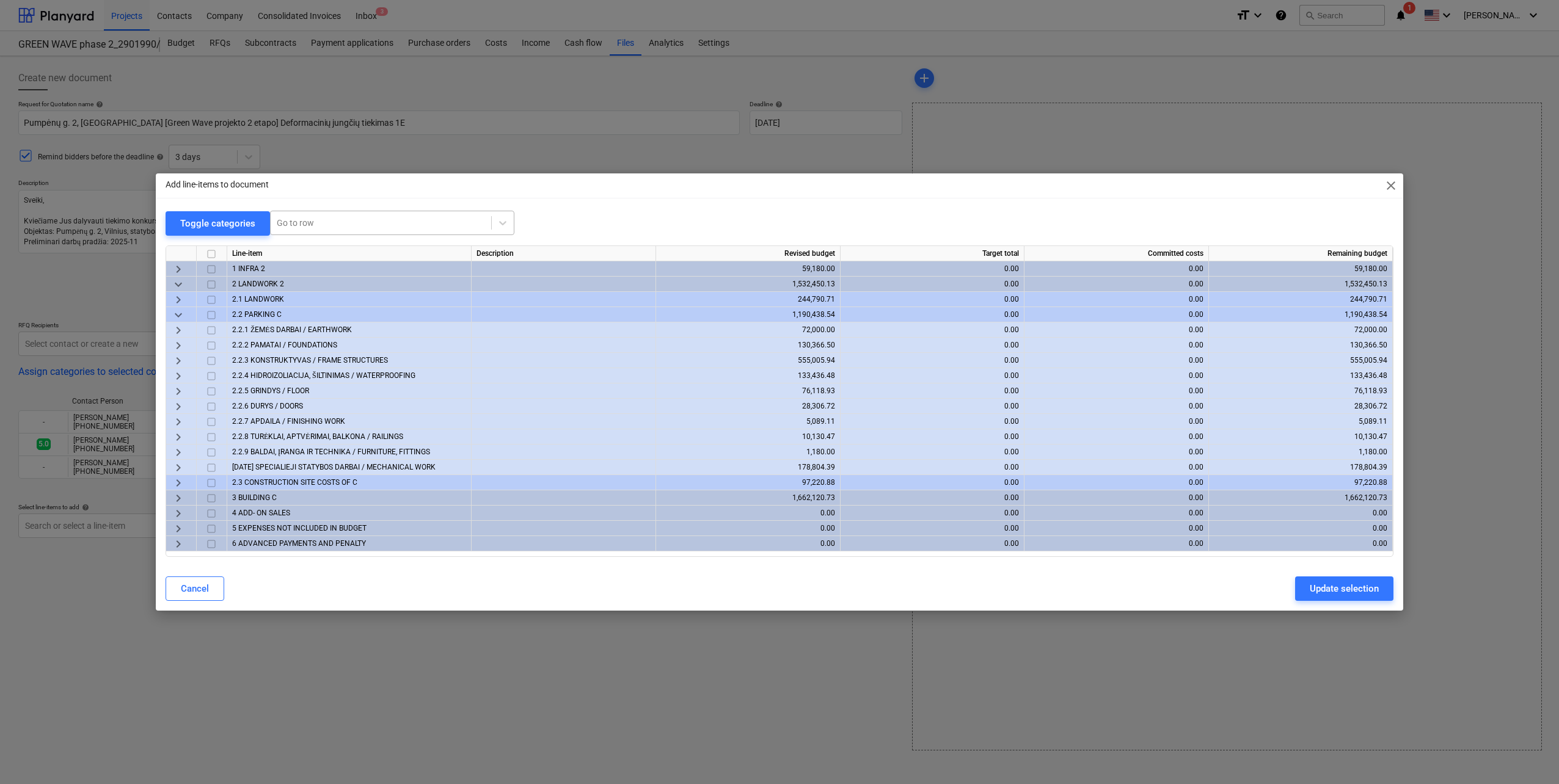
click at [384, 223] on div at bounding box center [380, 223] width 208 height 12
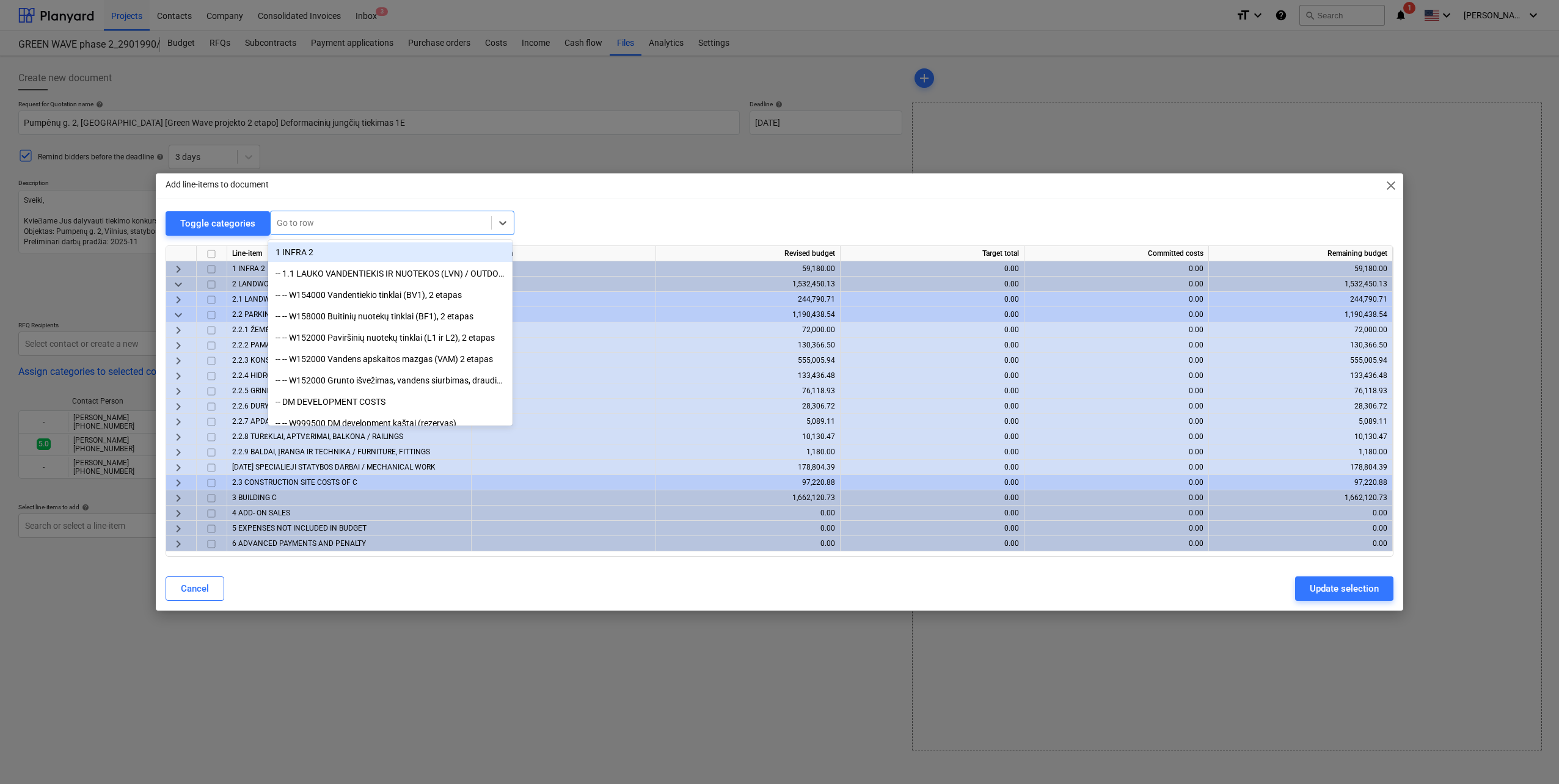
type input "i"
type input "5"
type input "6"
type input "4"
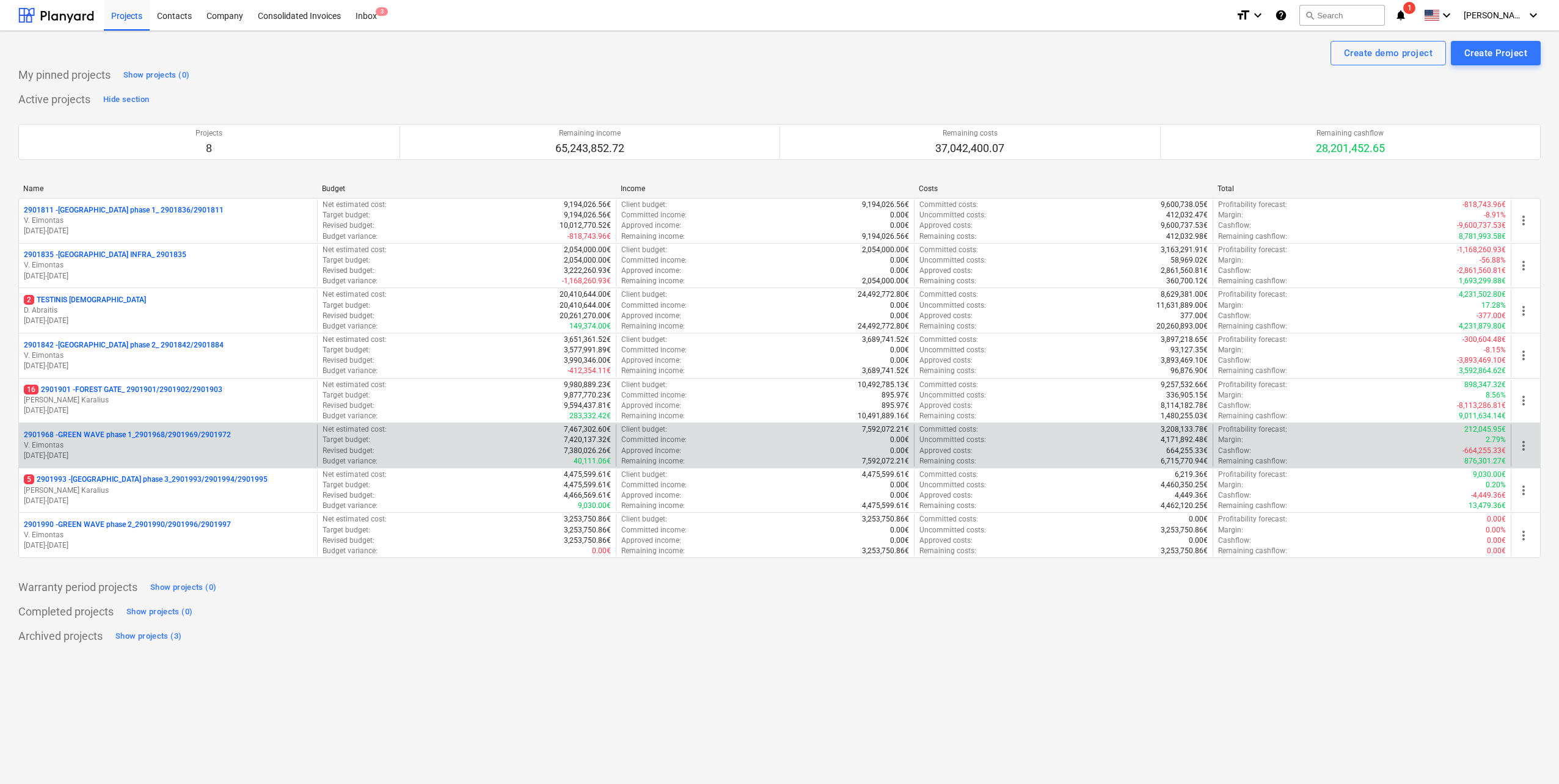
click at [184, 443] on p "V. Eimontas" at bounding box center [168, 446] width 288 height 10
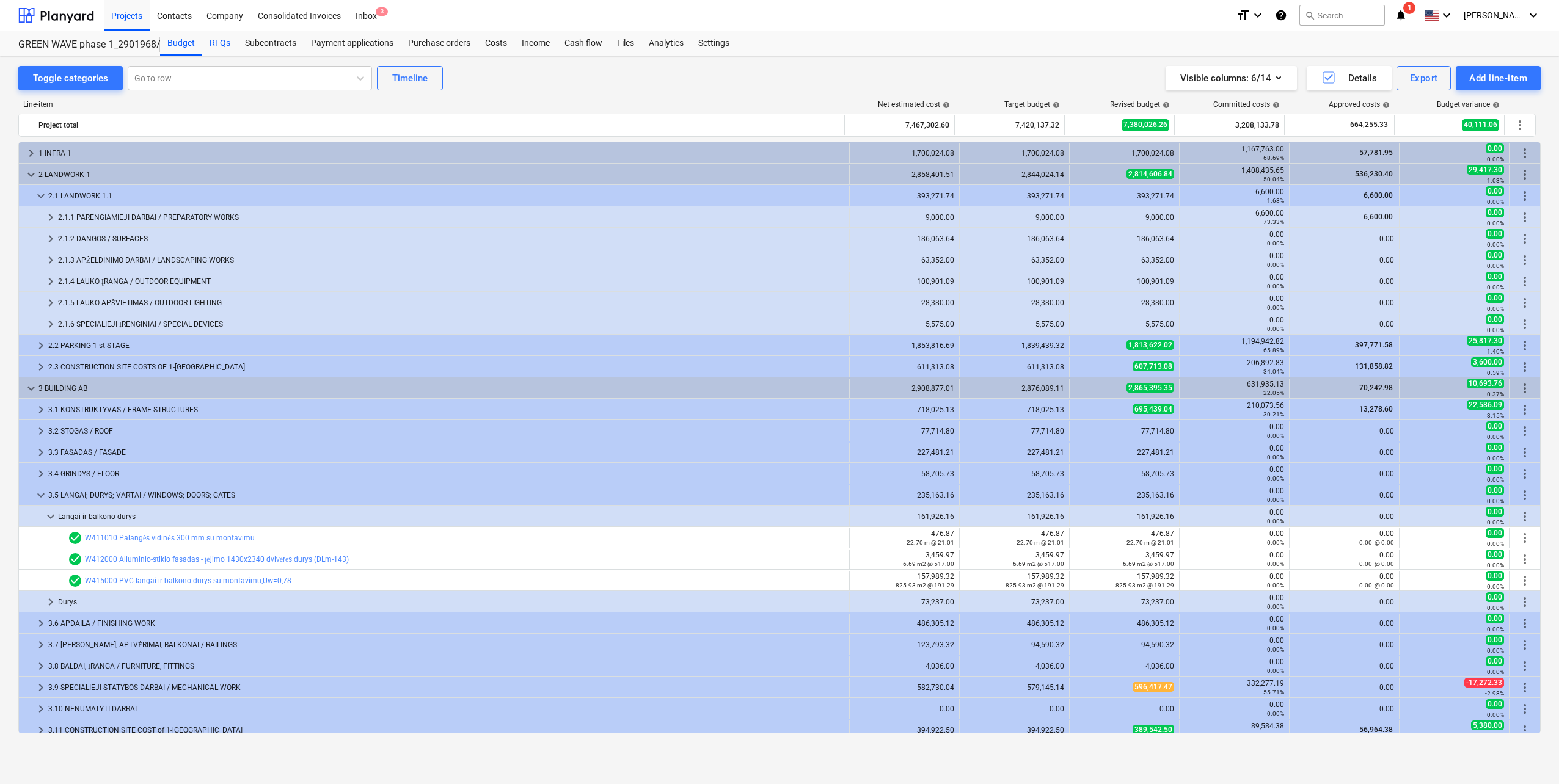
click at [227, 36] on div "RFQs" at bounding box center [220, 43] width 36 height 25
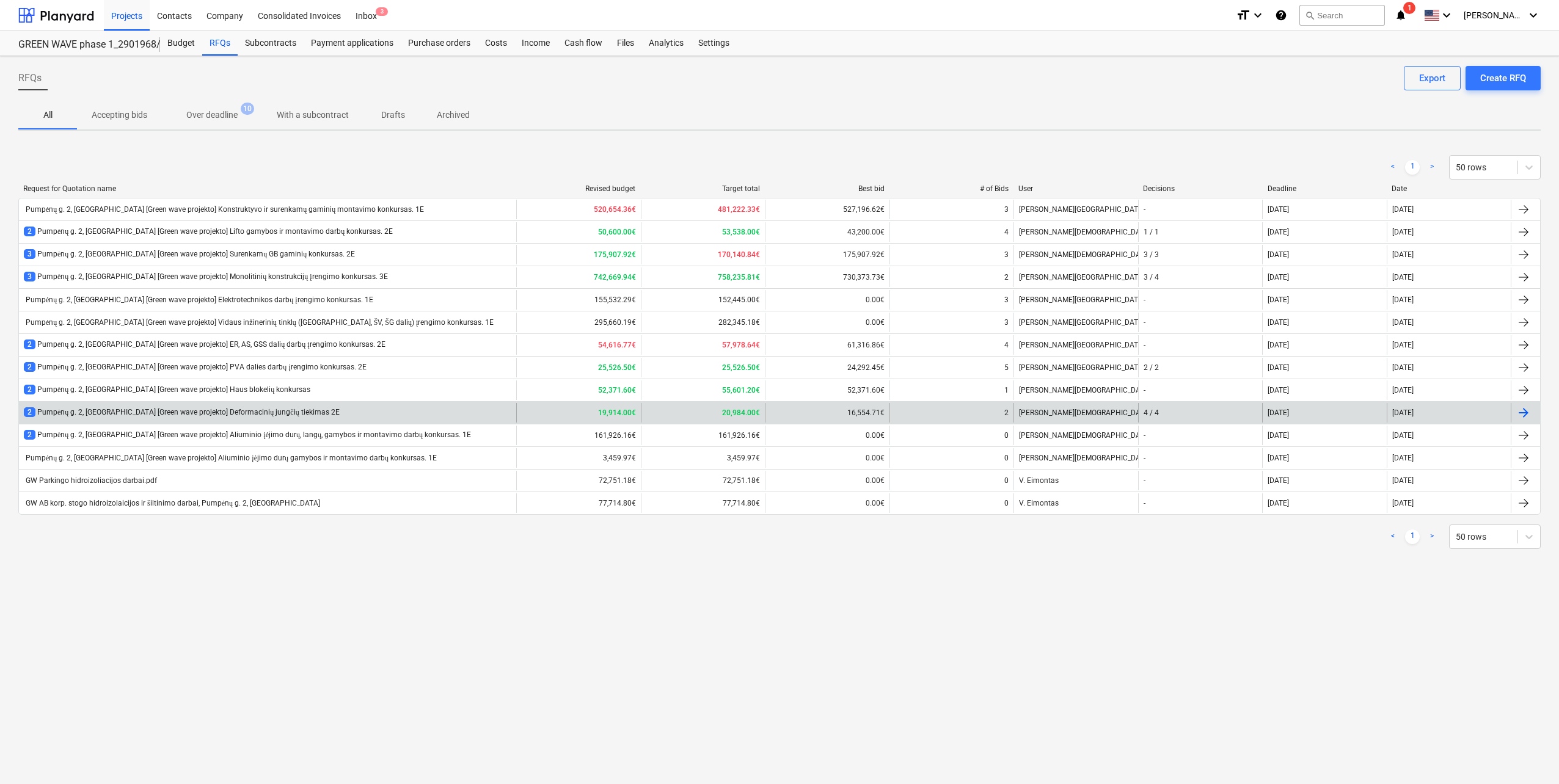
click at [302, 414] on div "2 Pumpėnų g. 2, Vilnius [Green wave projekto] Deformacinių jungčių tiekimas 2E" at bounding box center [267, 412] width 498 height 20
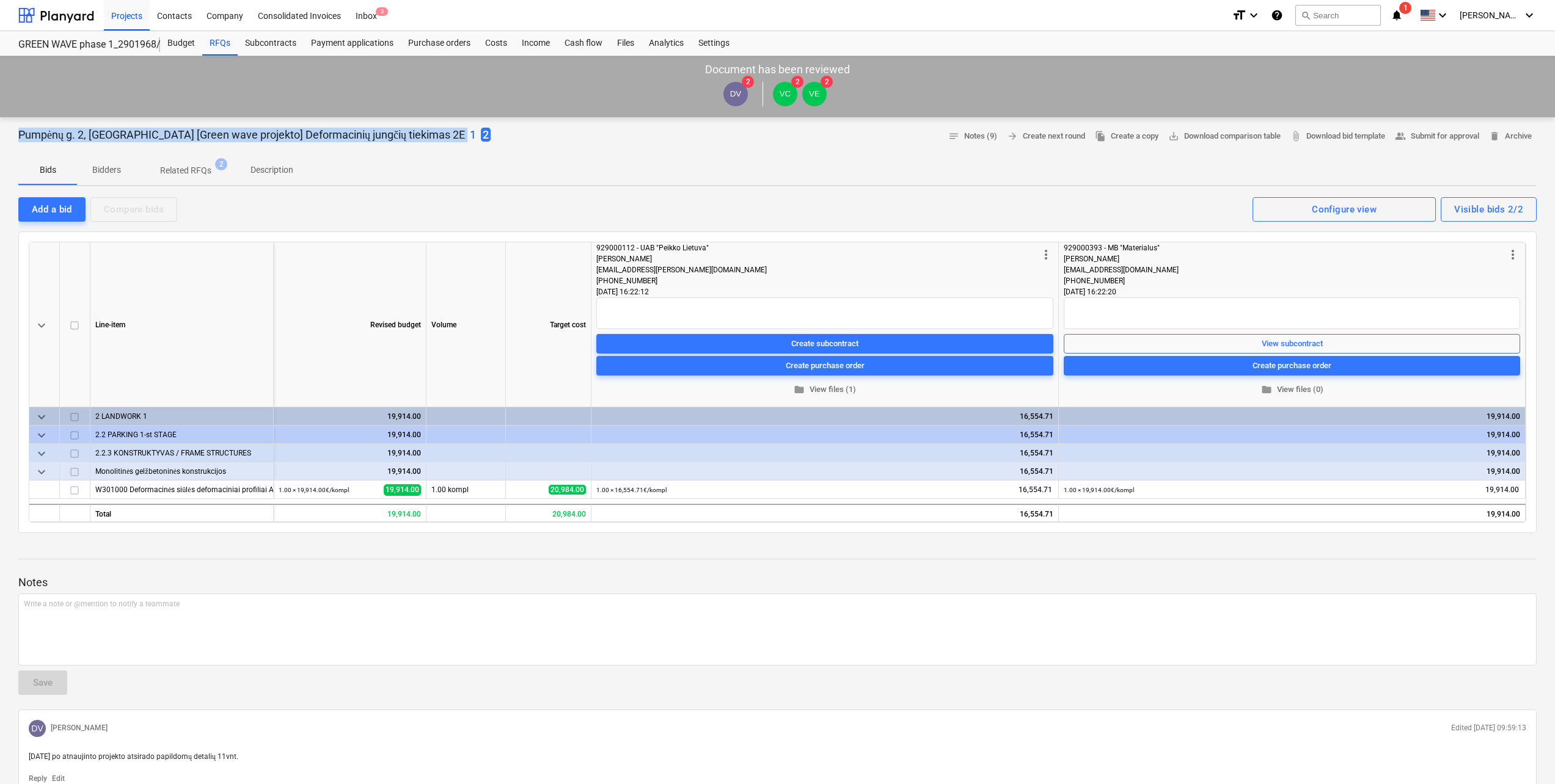
drag, startPoint x: 14, startPoint y: 137, endPoint x: 405, endPoint y: 144, distance: 391.1
copy p "Pumpėnų g. 2, Vilnius [Green wave projekto] Deformacinių jungčių tiekimas 2E"
click at [265, 168] on p "Description" at bounding box center [272, 170] width 43 height 13
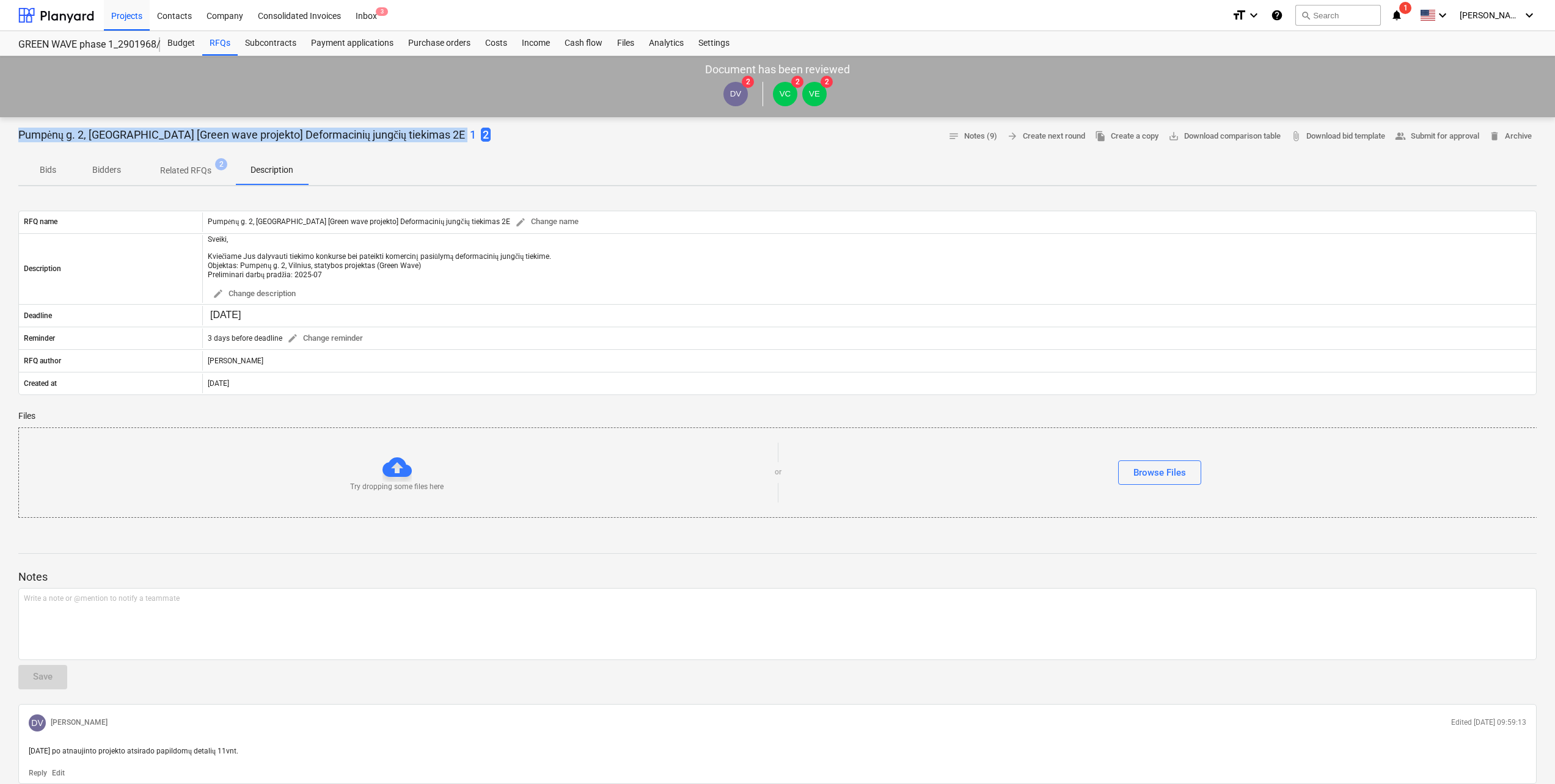
click at [470, 131] on p "1" at bounding box center [472, 134] width 6 height 14
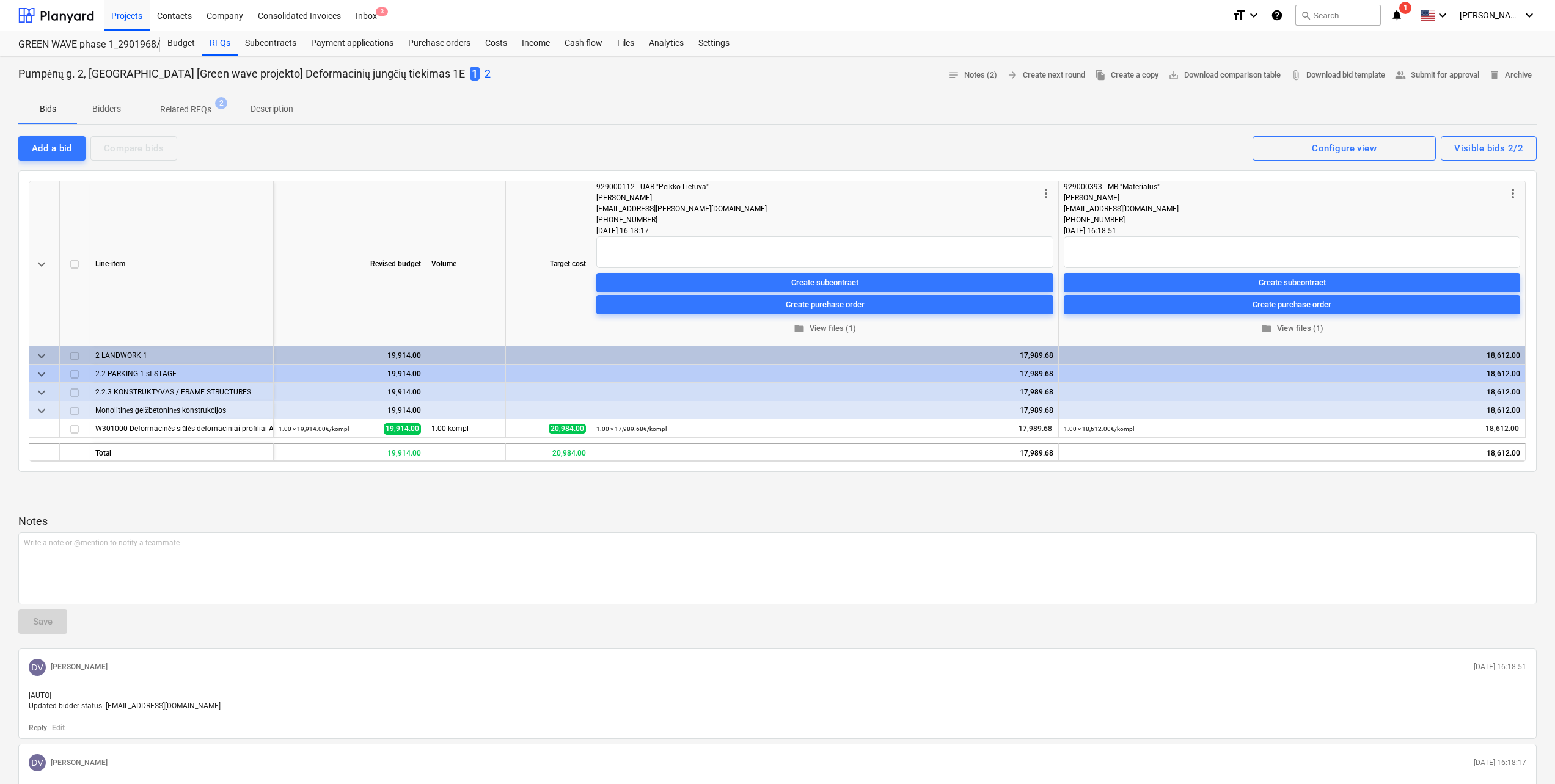
click at [264, 107] on p "Description" at bounding box center [272, 109] width 43 height 13
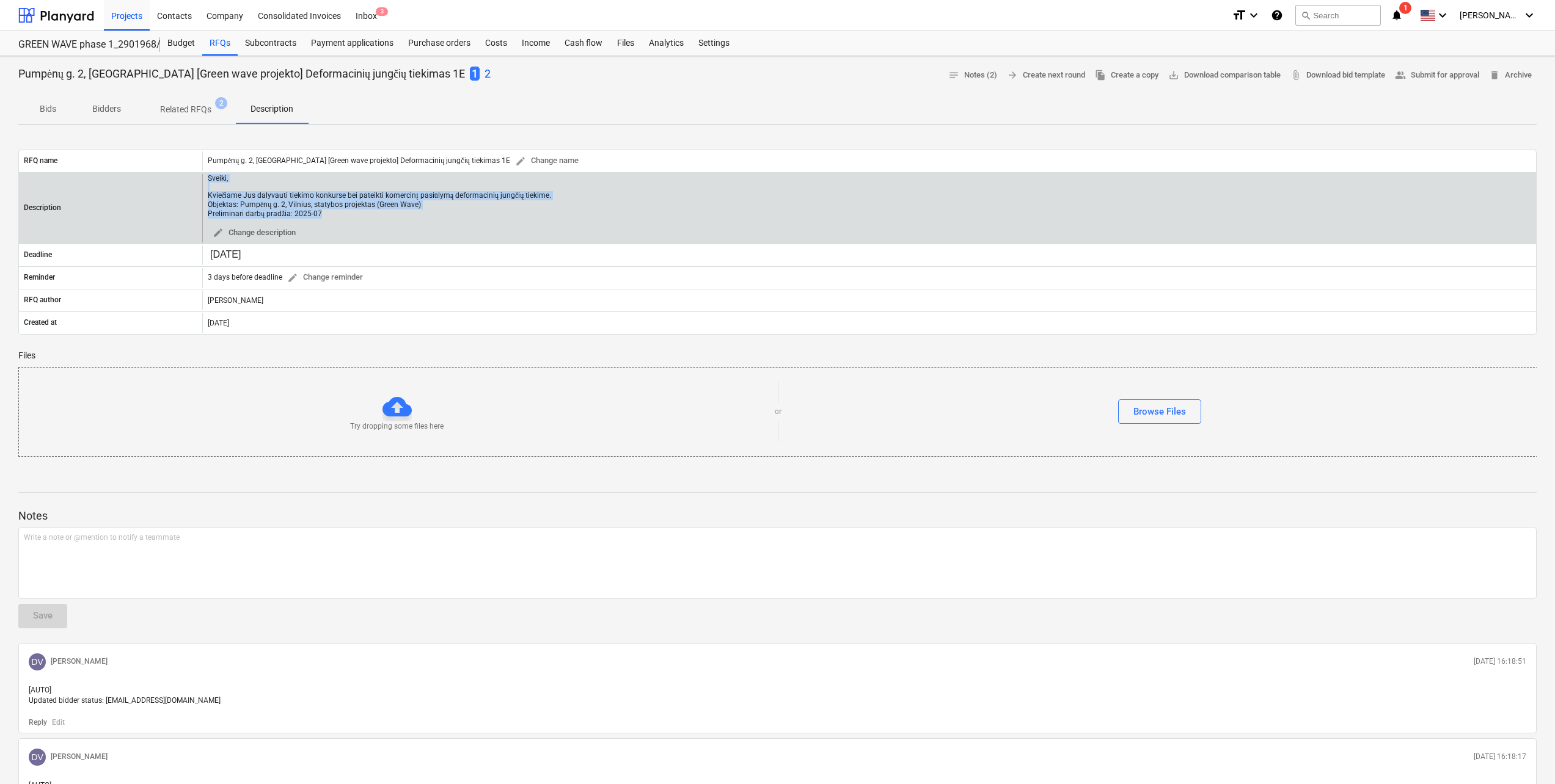
drag, startPoint x: 343, startPoint y: 212, endPoint x: 208, endPoint y: 175, distance: 140.0
click at [208, 175] on div "Sveiki, Kviečiame Jus dalyvauti tiekimo konkurse bei pateikti komercinį pasiūly…" at bounding box center [379, 196] width 344 height 44
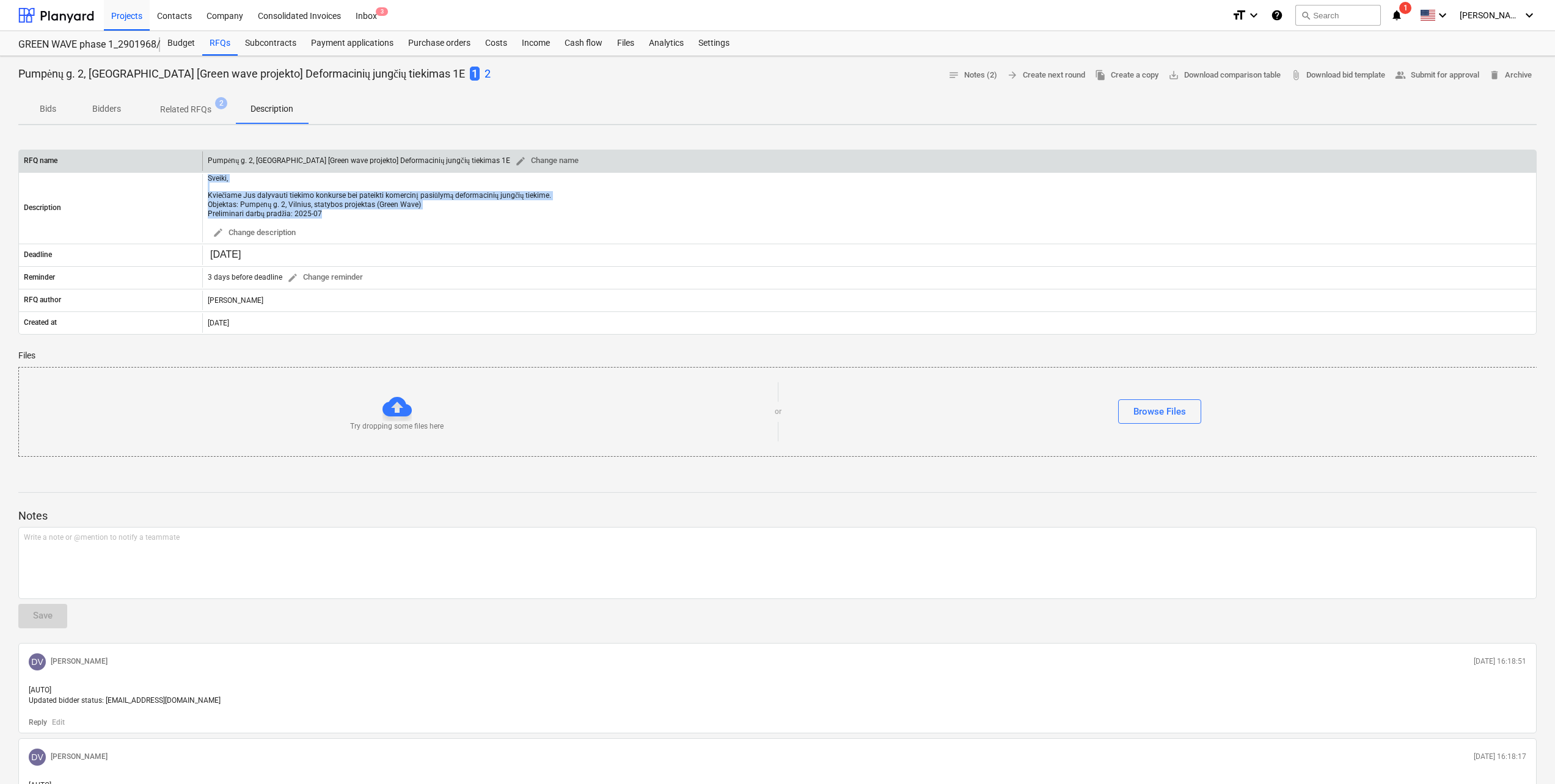
copy div "Sveiki, Kviečiame Jus dalyvauti tiekimo konkurse bei pateikti komercinį pasiūly…"
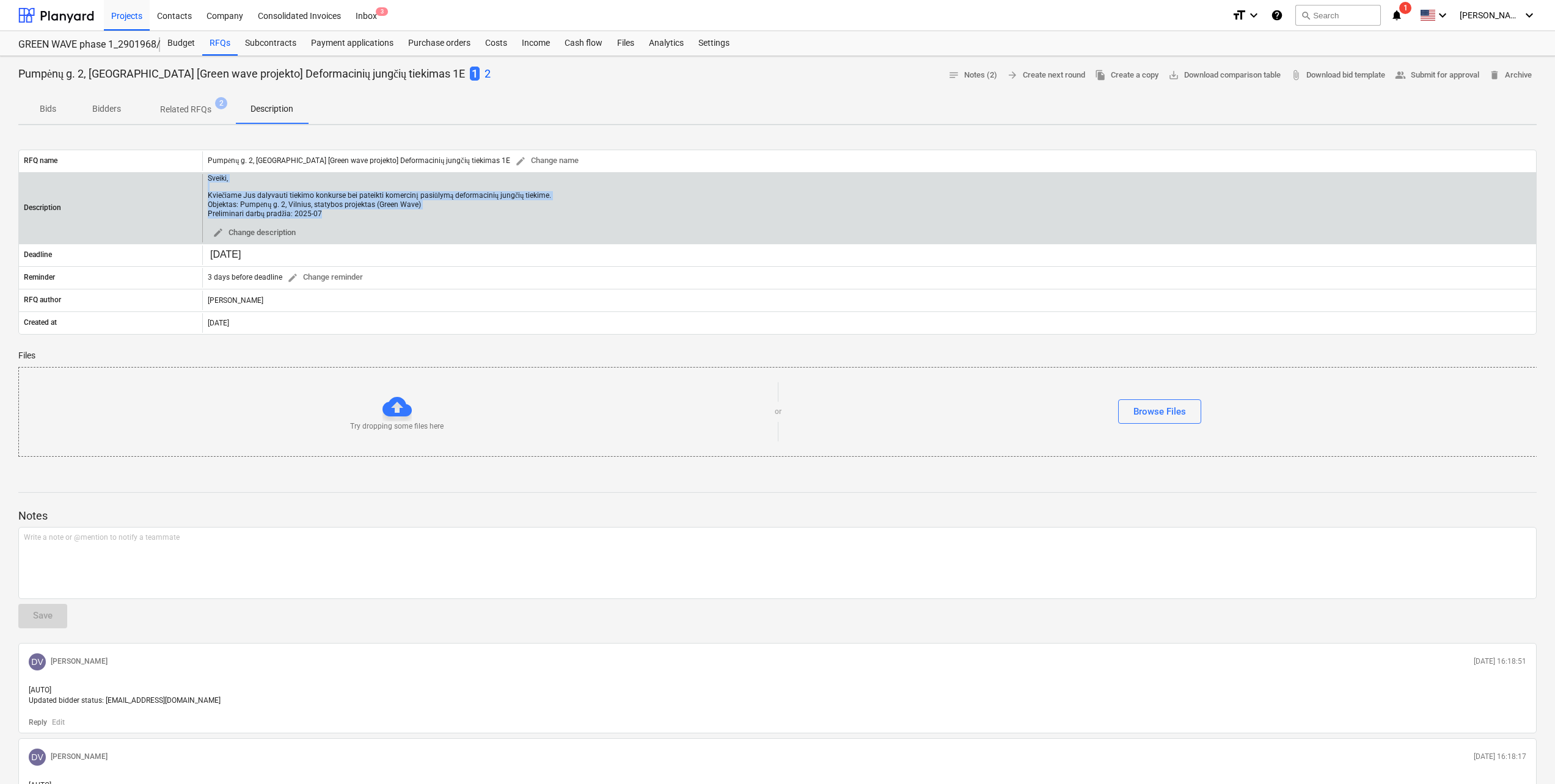
copy div "Sveiki, Kviečiame Jus dalyvauti tiekimo konkurse bei pateikti komercinį pasiūly…"
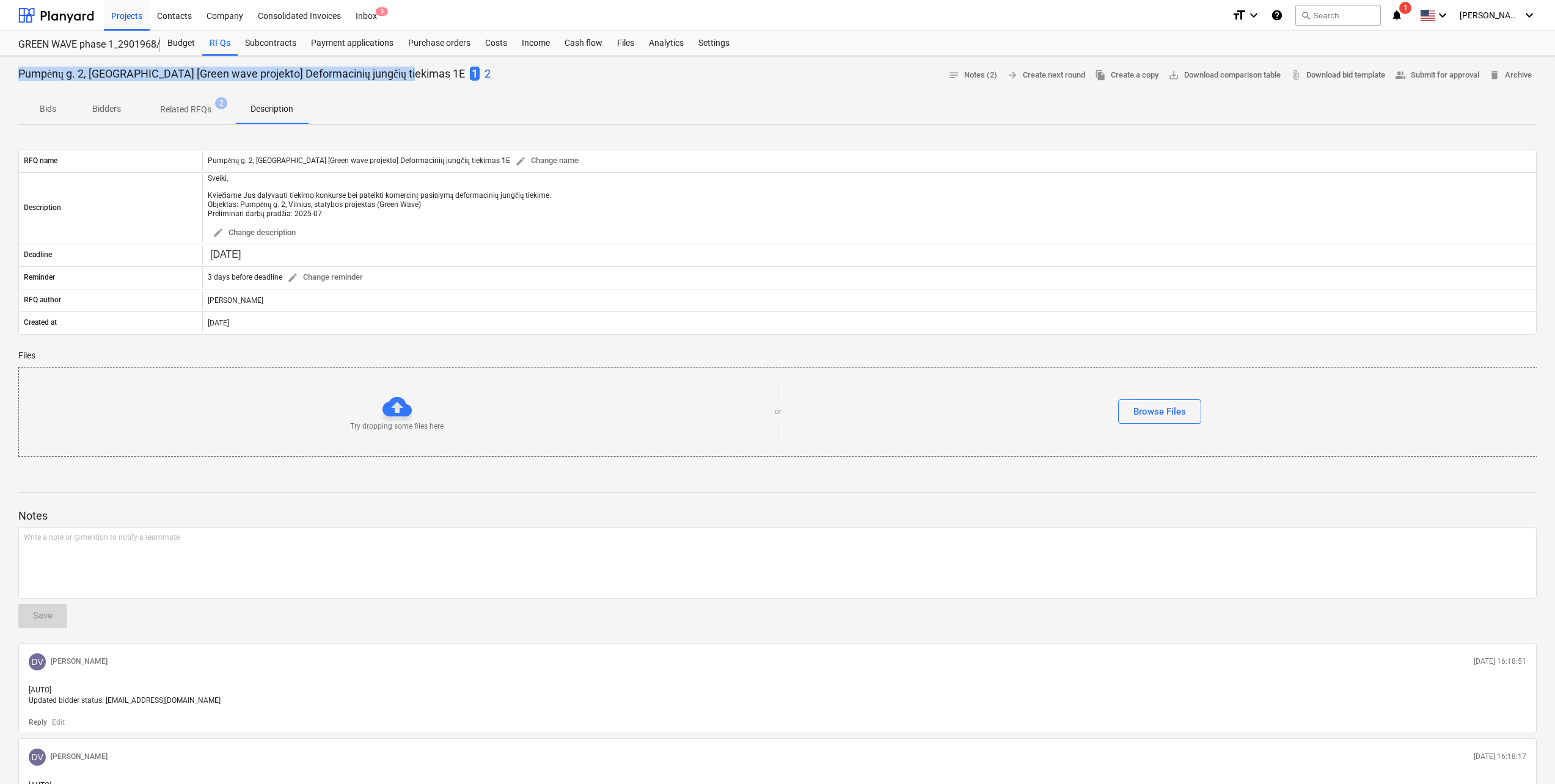
drag, startPoint x: 18, startPoint y: 75, endPoint x: 399, endPoint y: 72, distance: 381.0
click at [399, 72] on div "Pumpėnų g. 2, Vilnius [Green wave projekto] Deformacinių jungčių tiekimas 1E 1 …" at bounding box center [778, 467] width 1555 height 822
copy p "Pumpėnų g. 2, Vilnius [Green wave projekto] Deformacinių jungčių tiekimas 1E"
click at [57, 14] on div at bounding box center [56, 15] width 76 height 31
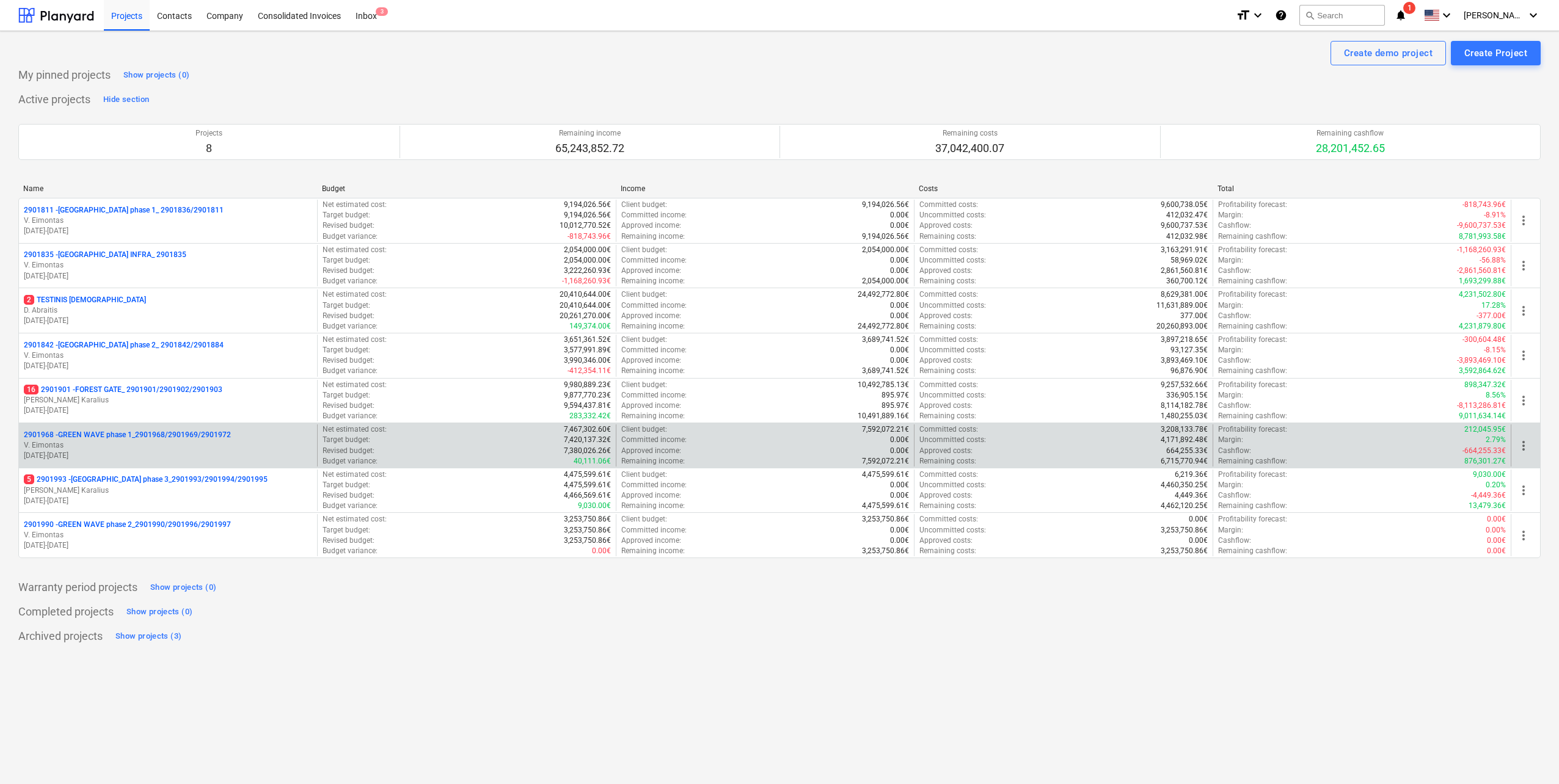
click at [176, 429] on div "2901968 - GREEN WAVE phase 1_2901968/2901969/2901972 [PERSON_NAME] [DATE] - [DA…" at bounding box center [168, 446] width 299 height 43
click at [171, 450] on p "V. Eimontas" at bounding box center [168, 446] width 288 height 10
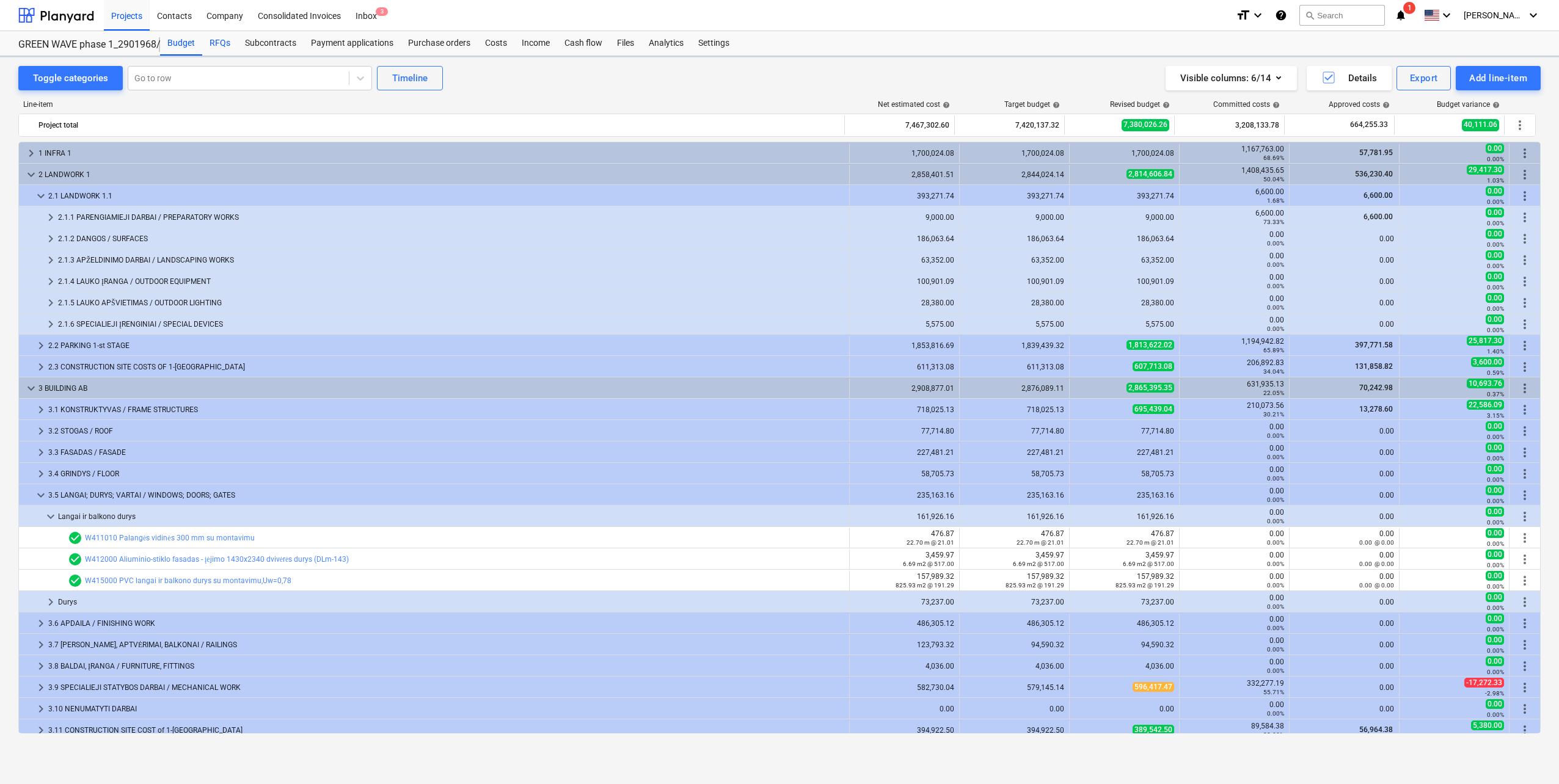
click at [224, 47] on div "RFQs" at bounding box center [220, 43] width 36 height 25
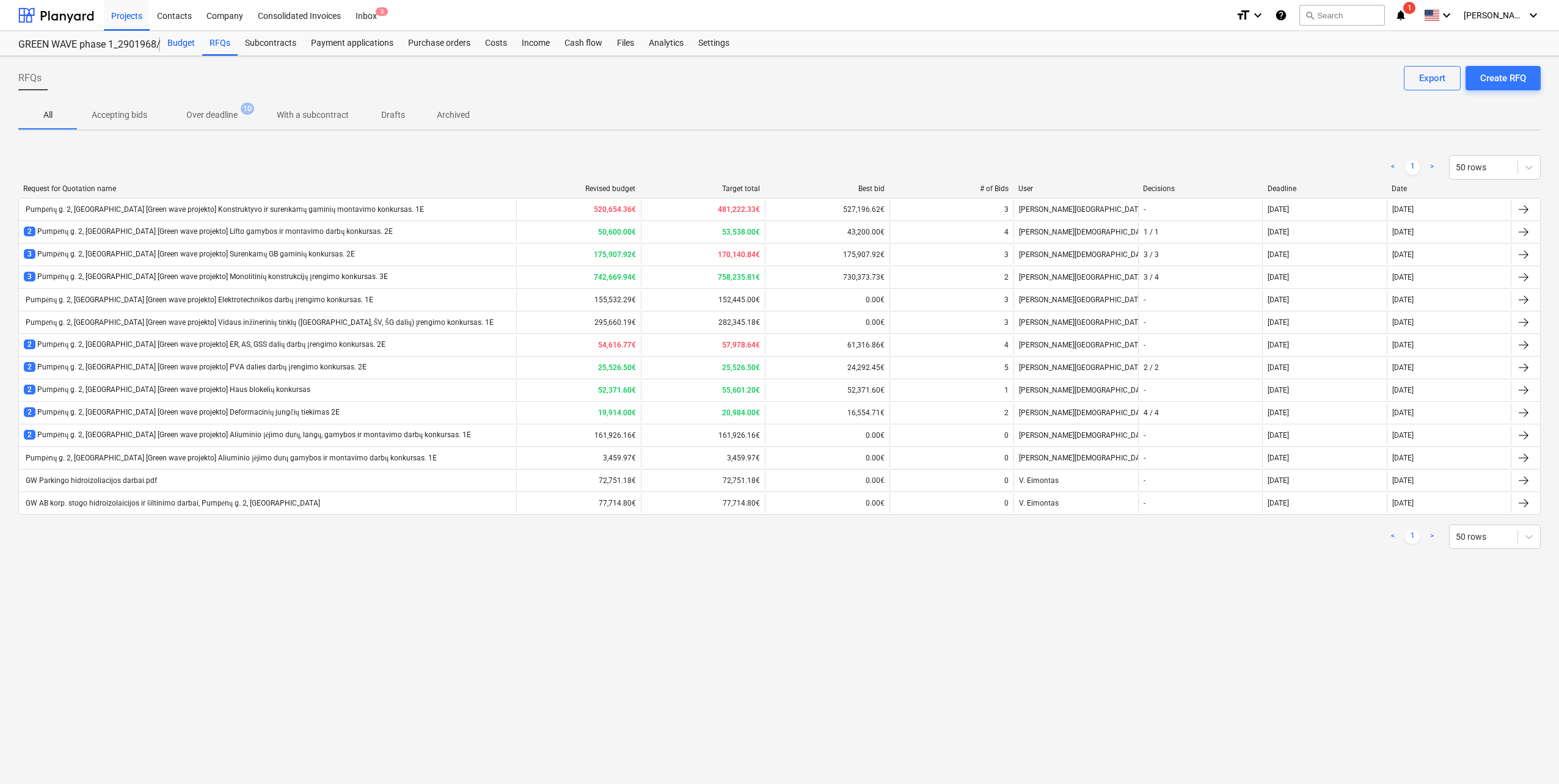
click at [183, 49] on div "Budget" at bounding box center [181, 43] width 43 height 25
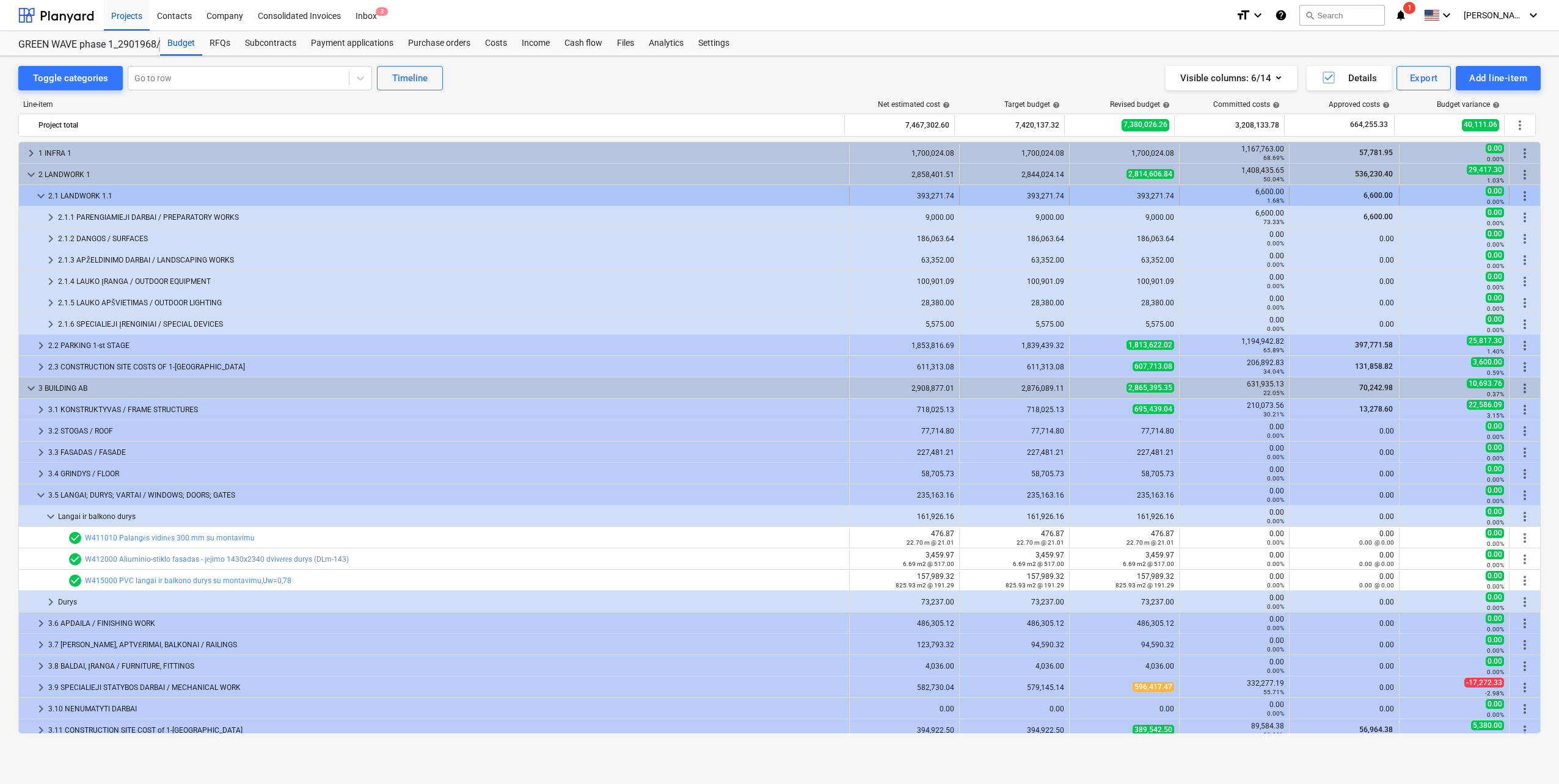
click at [34, 196] on div "keyboard_arrow_down 2.1 LANDWORK 1.1" at bounding box center [434, 196] width 831 height 20
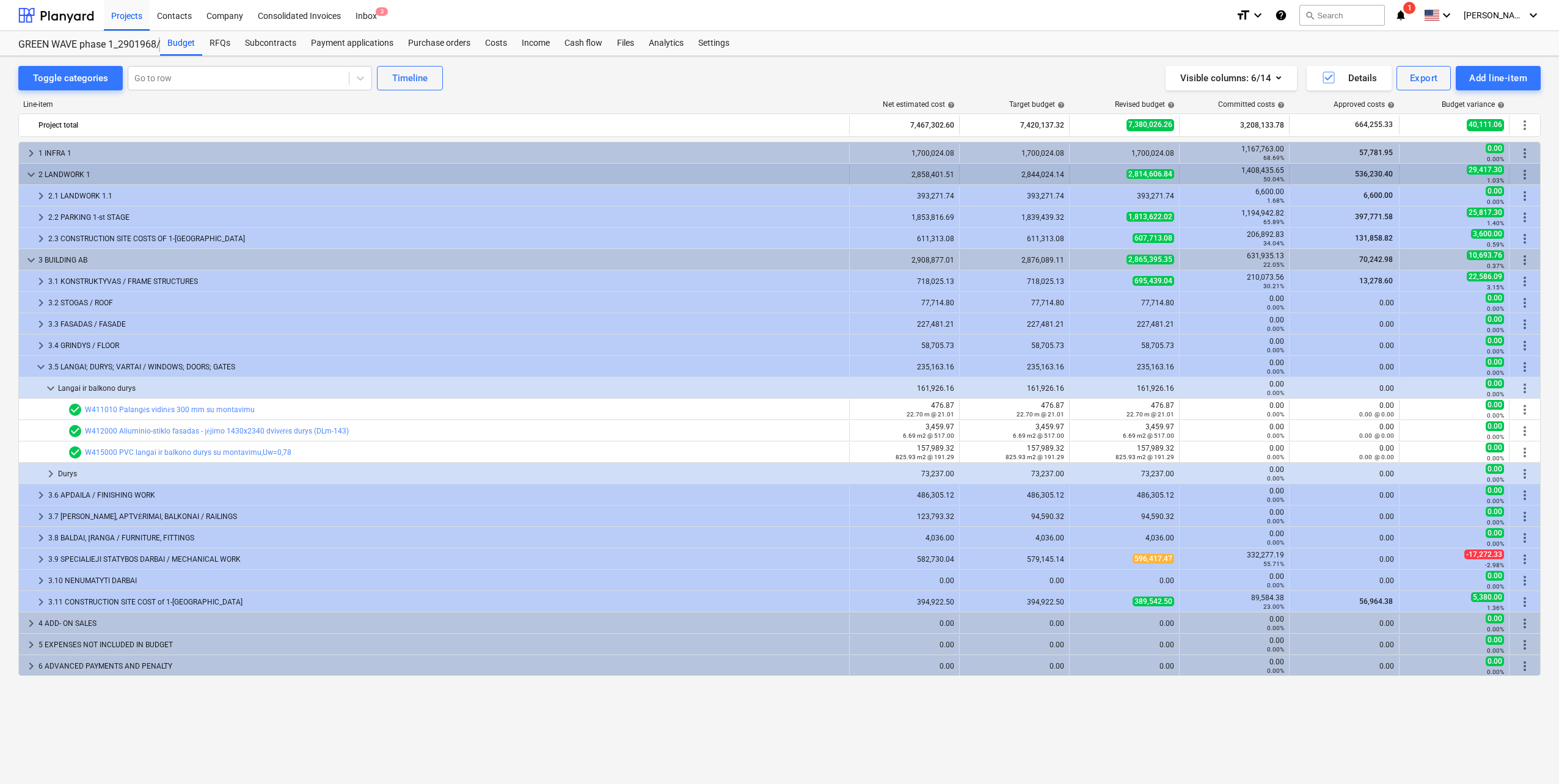
click at [31, 181] on span "keyboard_arrow_down" at bounding box center [31, 174] width 14 height 14
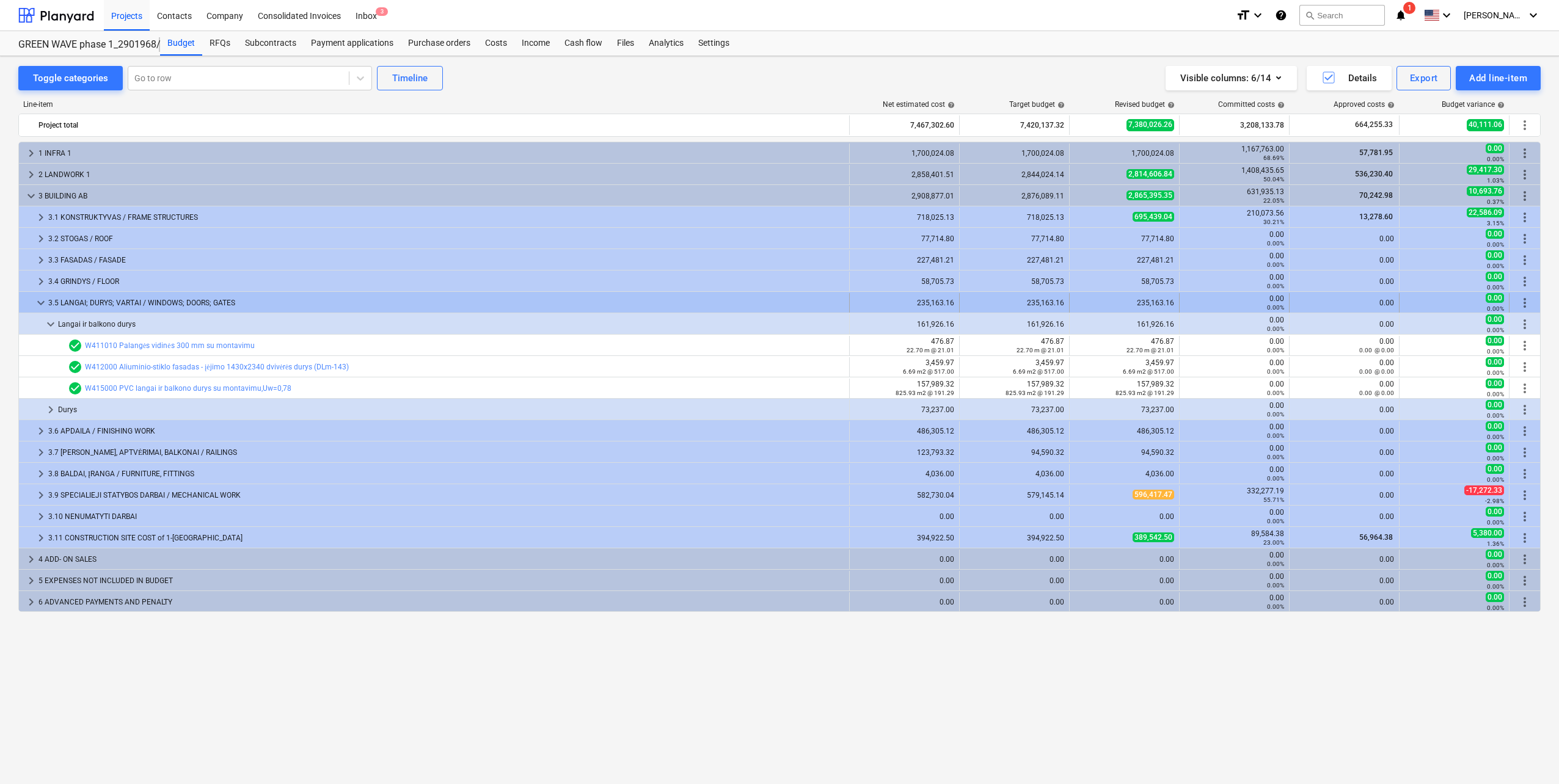
click at [41, 307] on span "keyboard_arrow_down" at bounding box center [41, 303] width 14 height 14
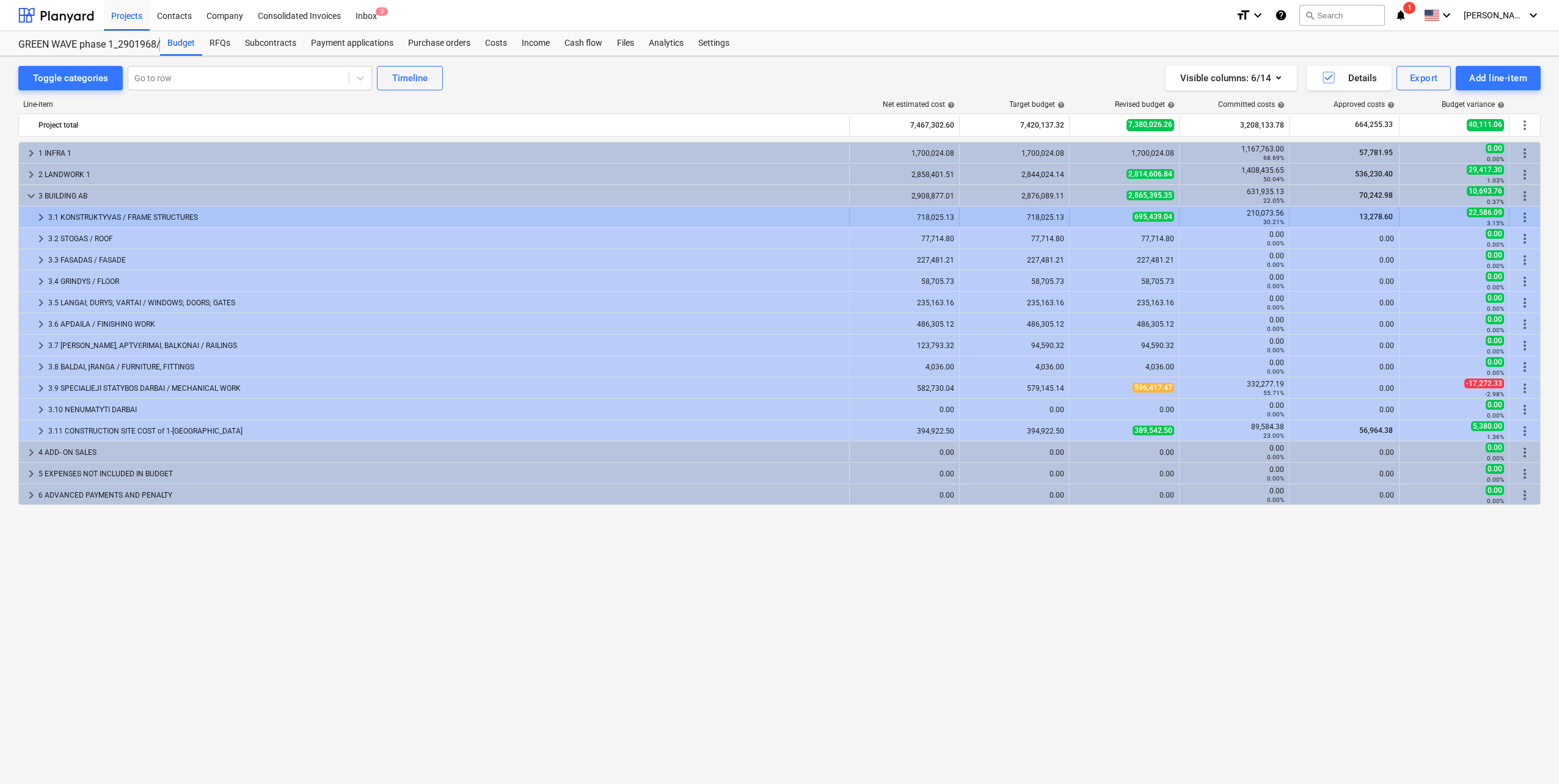
click at [43, 218] on span "keyboard_arrow_right" at bounding box center [41, 217] width 14 height 14
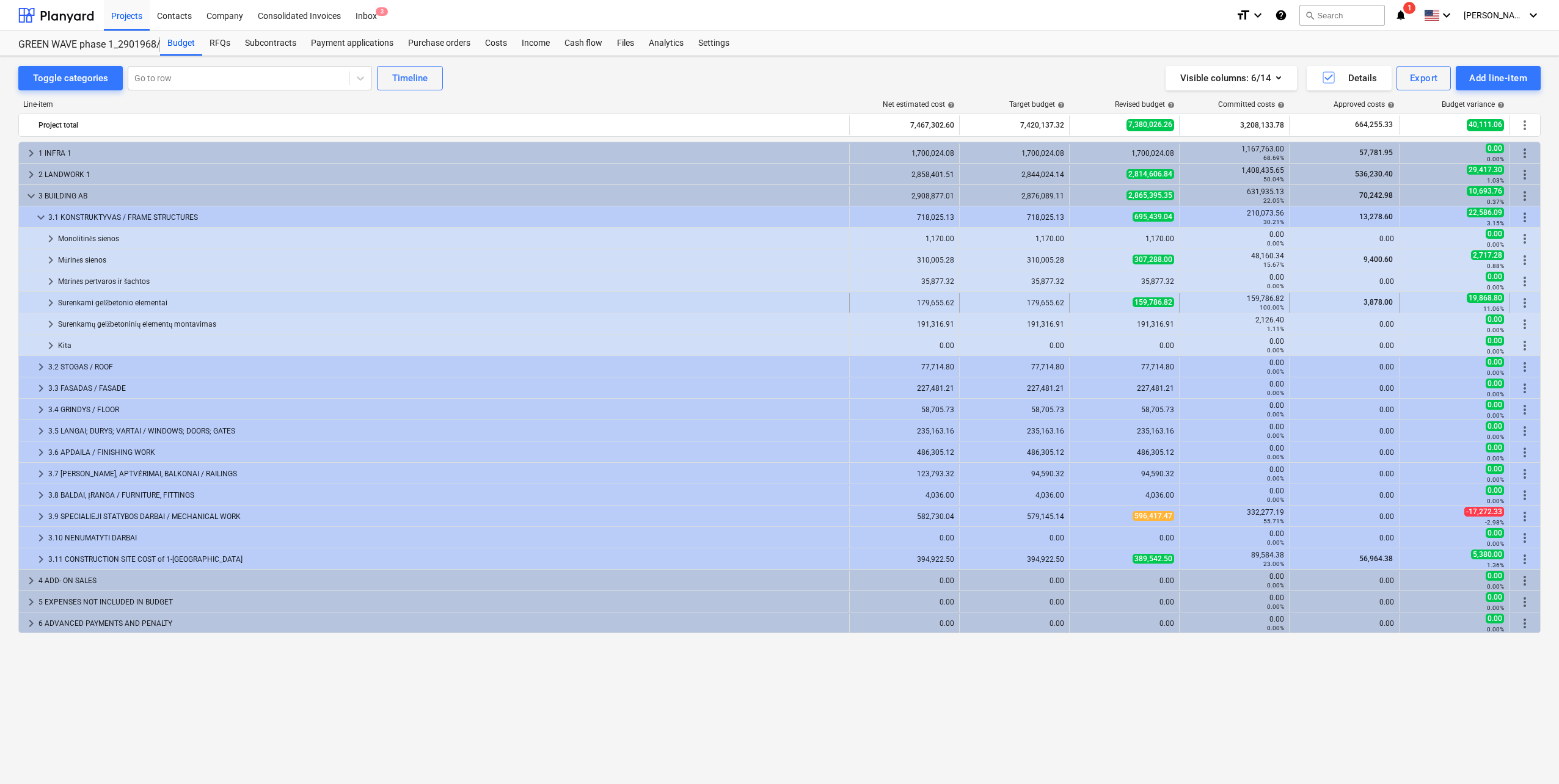
click at [49, 304] on span "keyboard_arrow_right" at bounding box center [50, 303] width 14 height 14
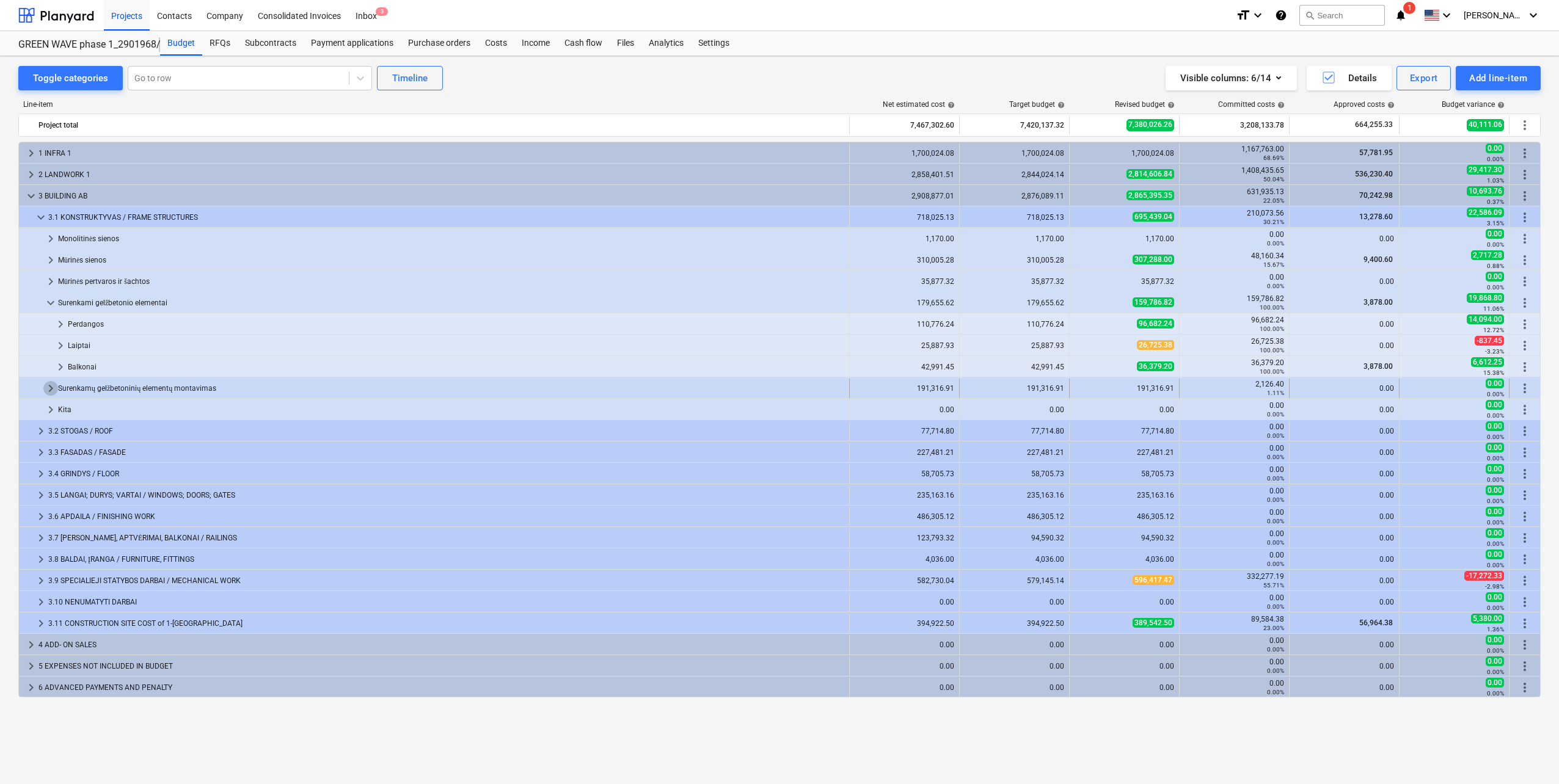
click at [49, 387] on span "keyboard_arrow_right" at bounding box center [50, 388] width 14 height 14
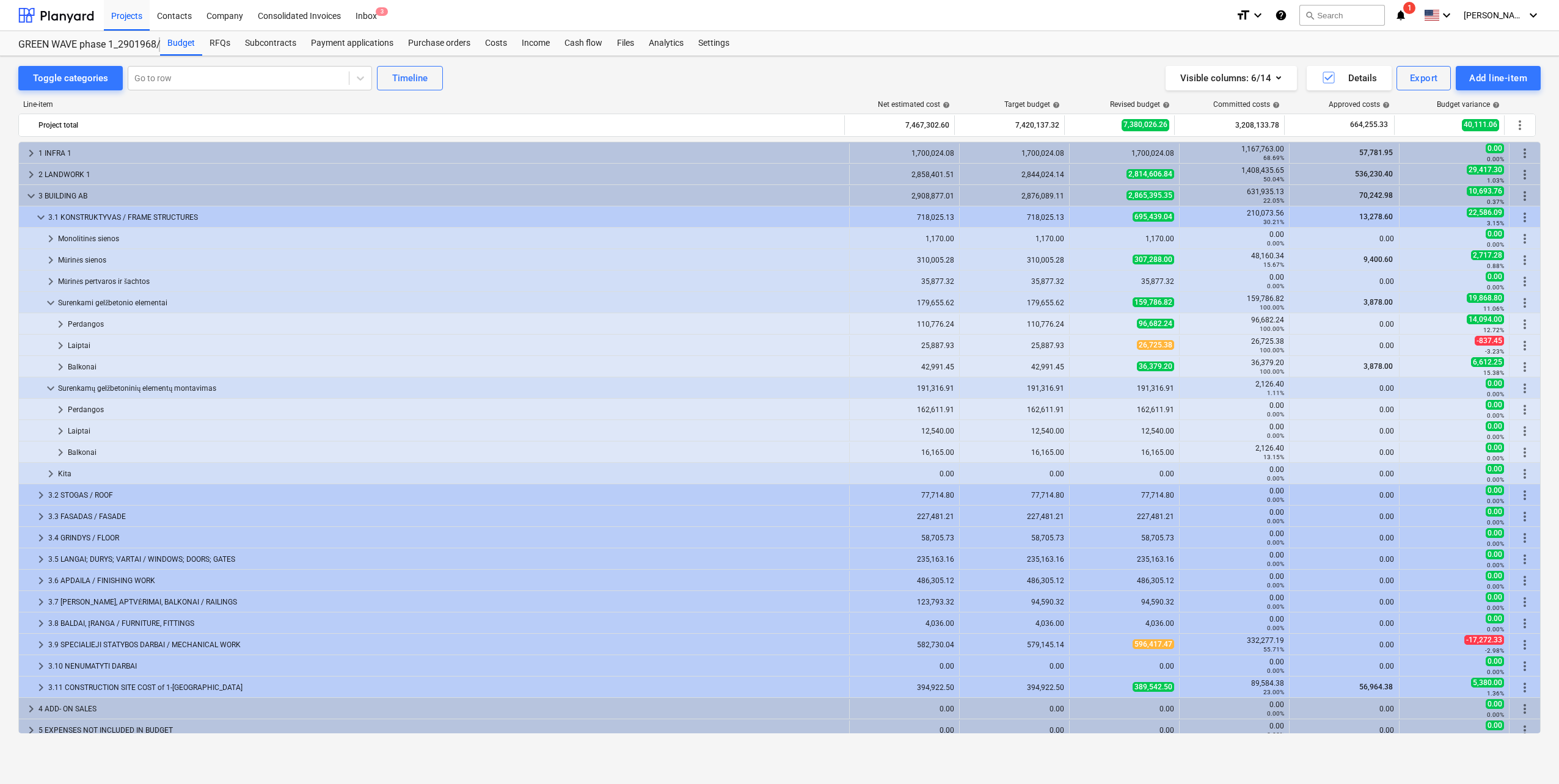
click at [49, 387] on span "keyboard_arrow_down" at bounding box center [50, 388] width 14 height 14
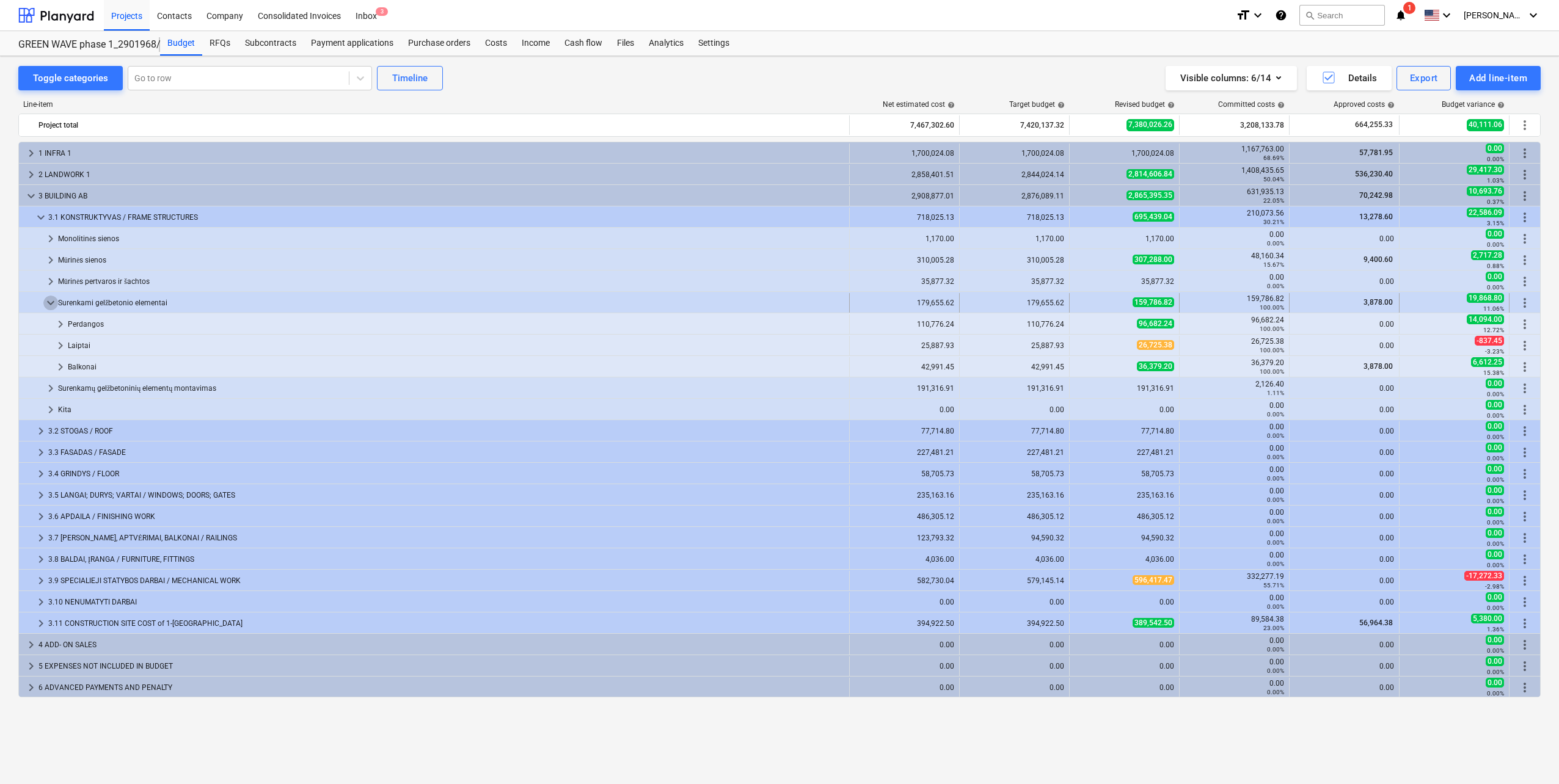
click at [49, 304] on span "keyboard_arrow_down" at bounding box center [50, 303] width 14 height 14
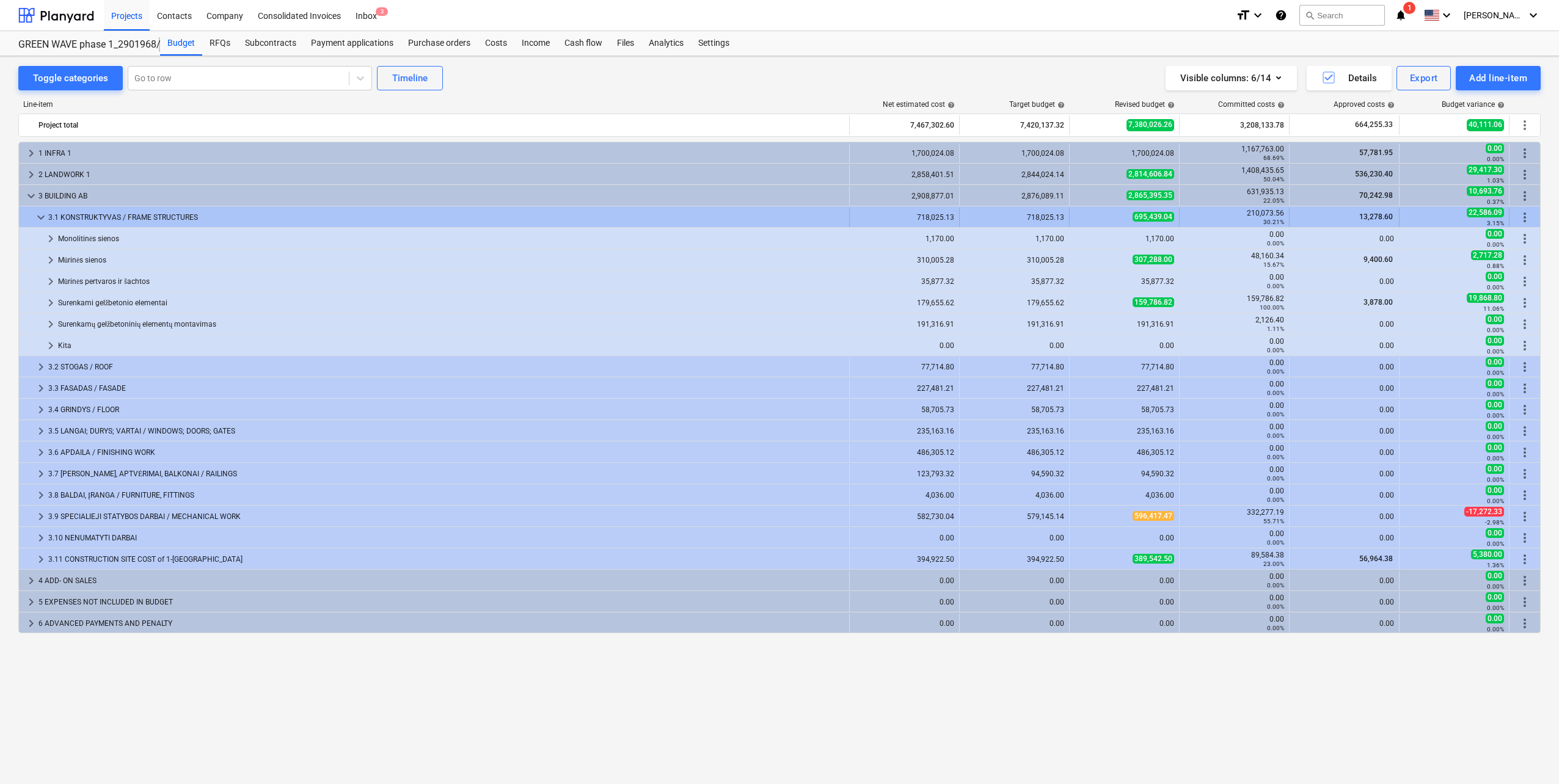
click at [40, 227] on div "keyboard_arrow_down" at bounding box center [41, 217] width 14 height 20
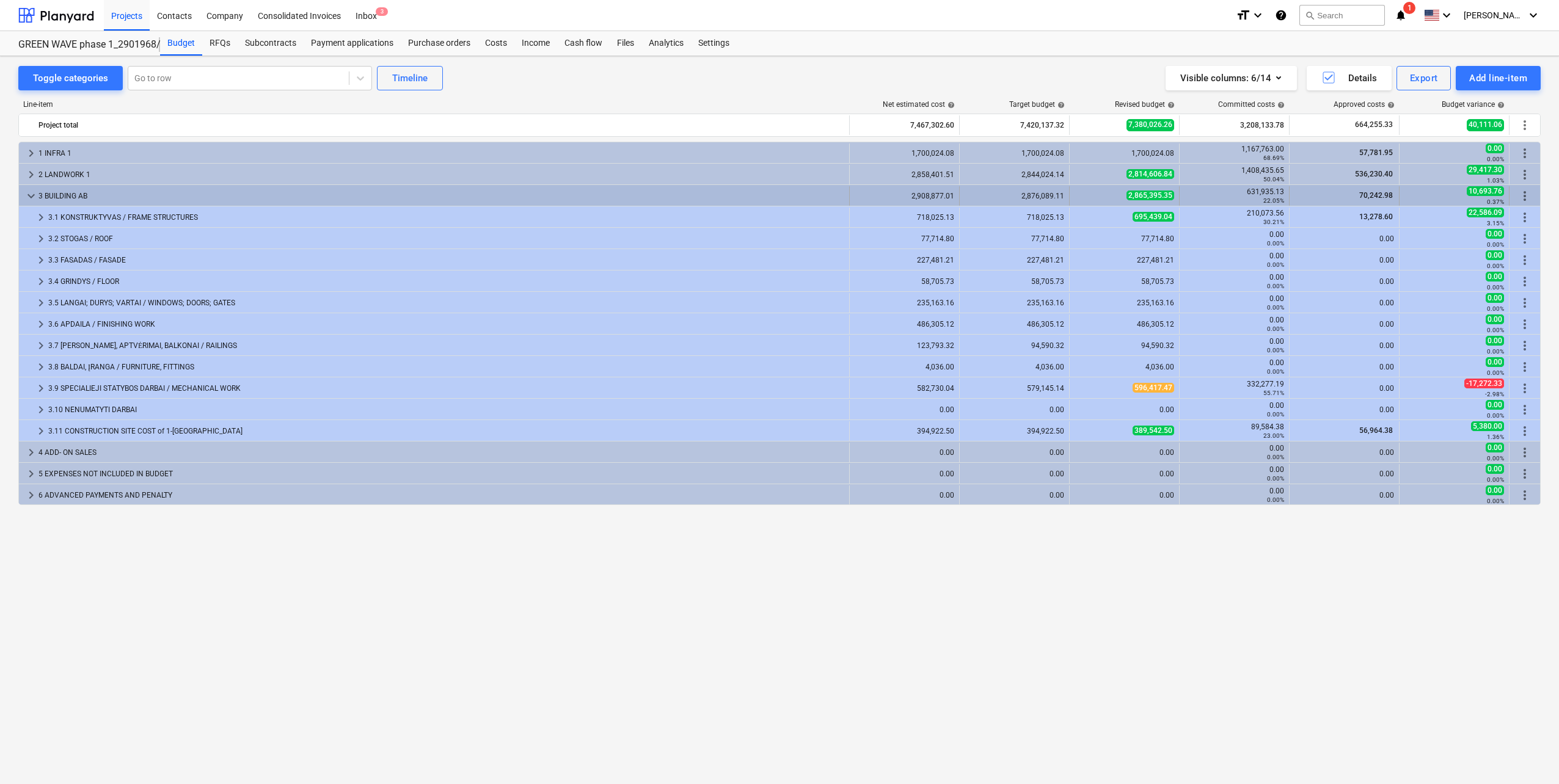
click at [36, 205] on div "keyboard_arrow_down" at bounding box center [31, 196] width 14 height 20
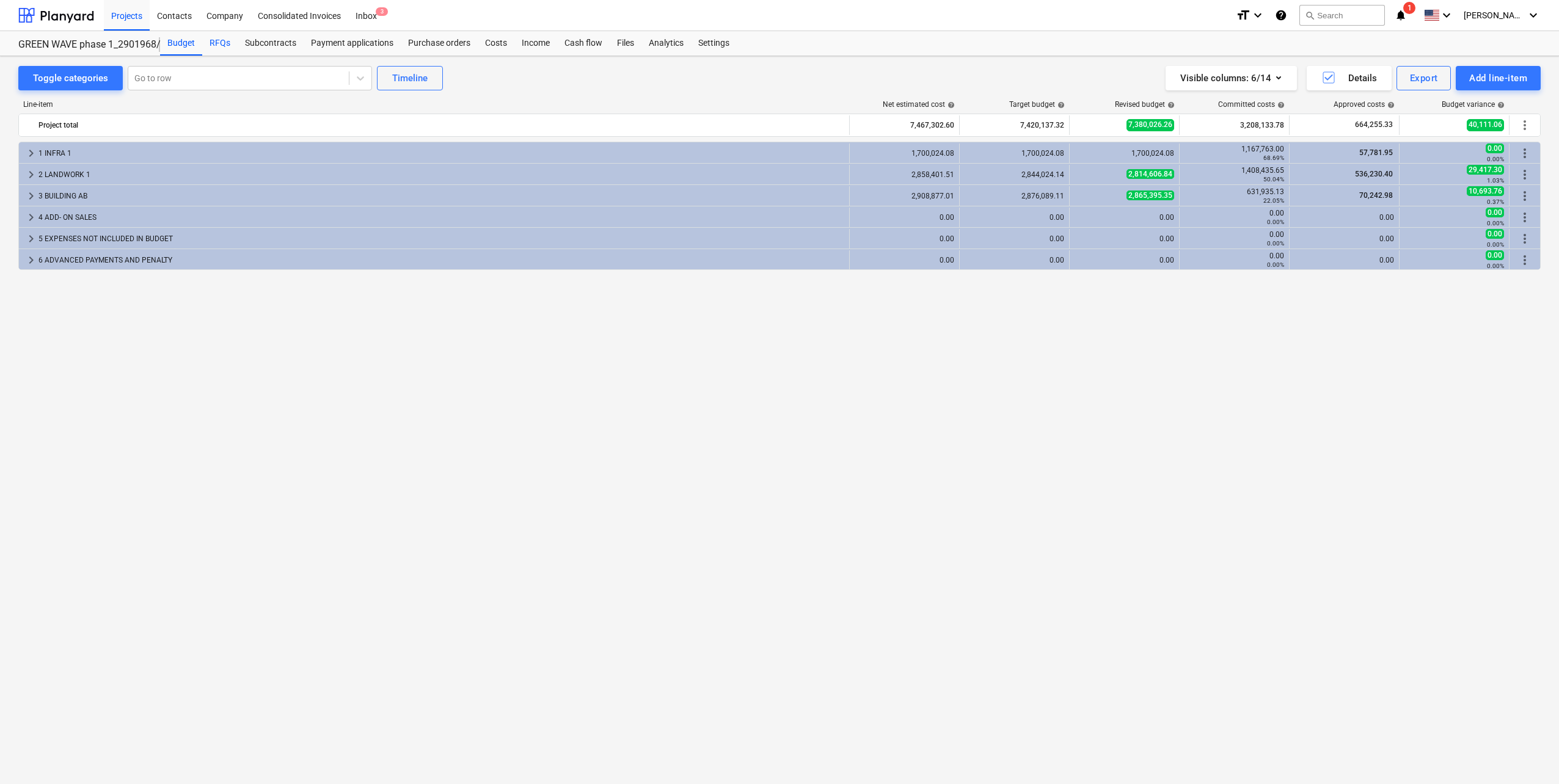
click at [215, 43] on div "RFQs" at bounding box center [220, 43] width 36 height 25
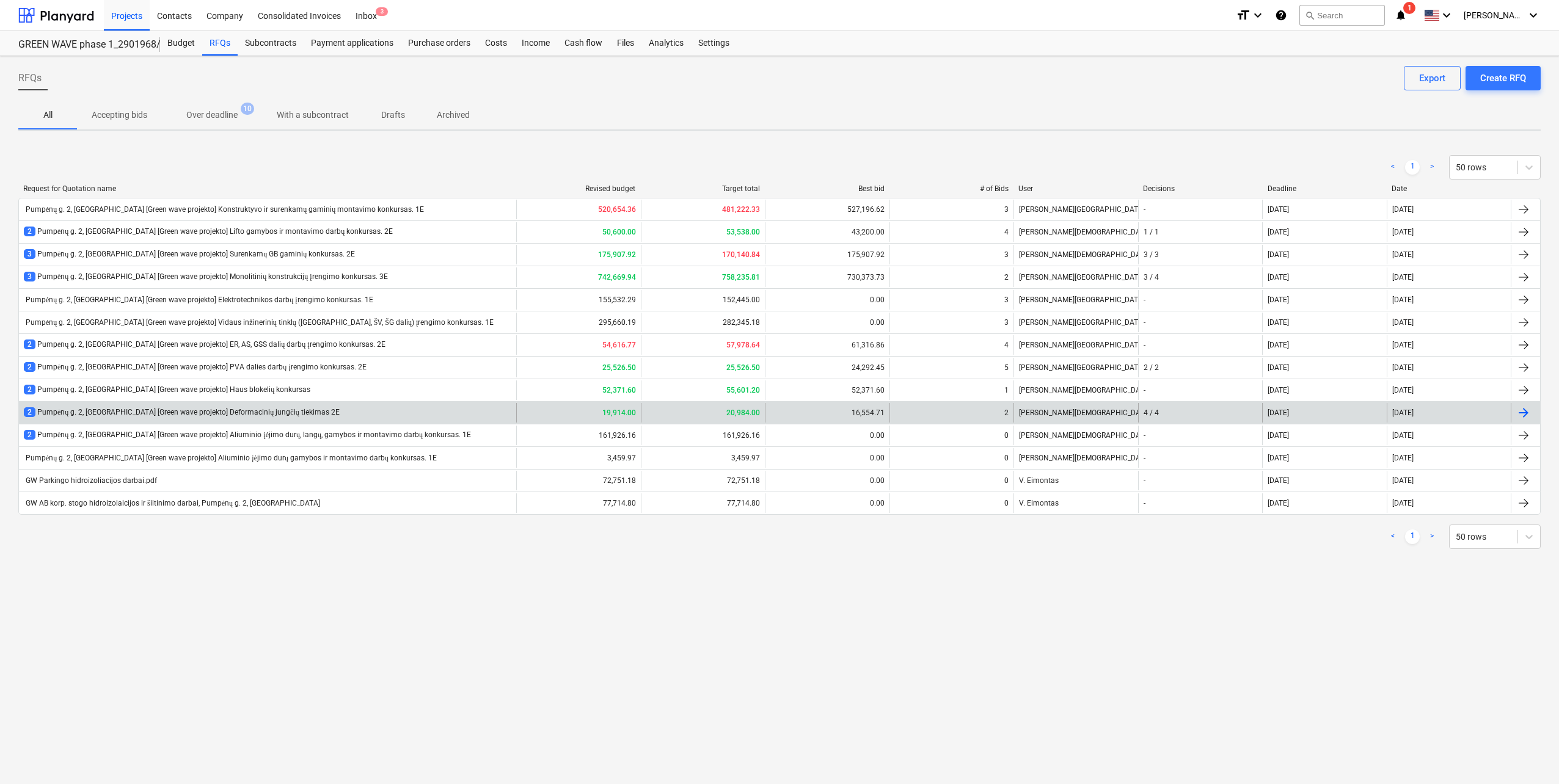
click at [300, 415] on div "2 Pumpėnų g. 2, Vilnius [Green wave projekto] Deformacinių jungčių tiekimas 2E" at bounding box center [267, 412] width 498 height 20
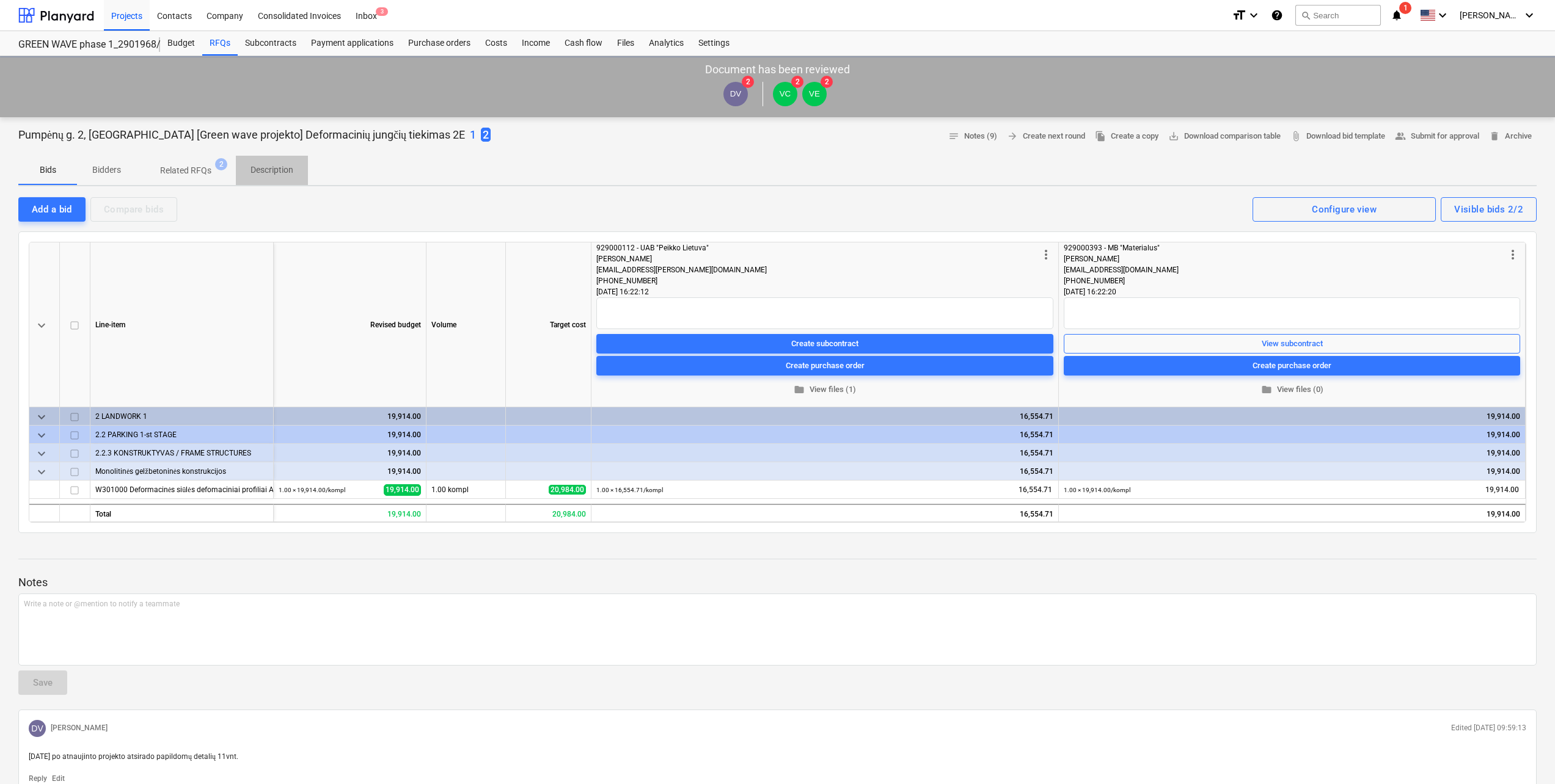
click at [262, 179] on span "Description" at bounding box center [271, 170] width 72 height 20
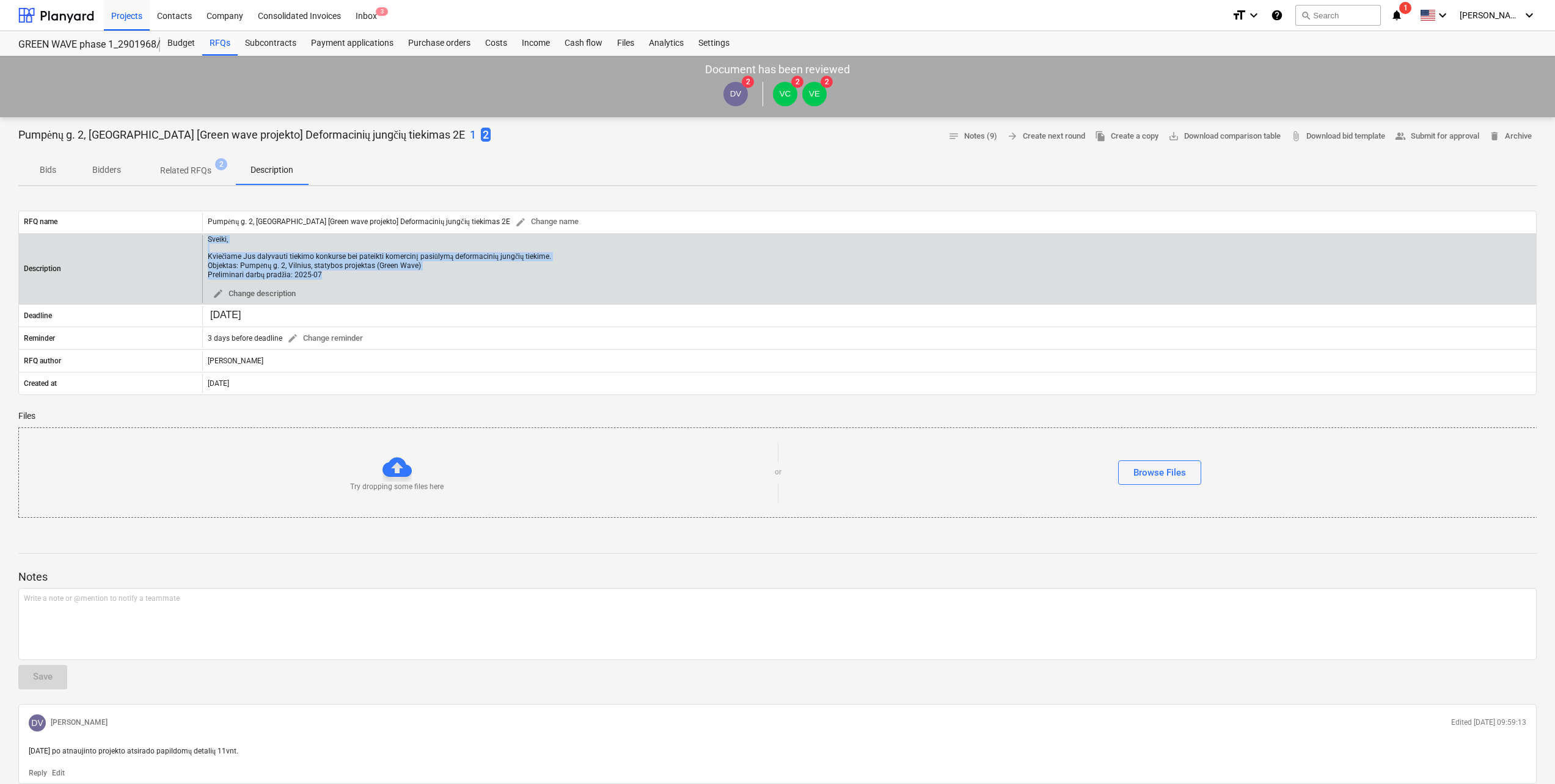
drag, startPoint x: 306, startPoint y: 270, endPoint x: 197, endPoint y: 238, distance: 113.6
click at [197, 238] on div "Description Sveiki, Kviečiame Jus dalyvauti tiekimo konkurse bei pateikti komer…" at bounding box center [778, 270] width 1518 height 68
copy div "Sveiki, Kviečiame Jus dalyvauti tiekimo konkurse bei pateikti komercinį pasiūly…"
click at [278, 285] on button "edit Change description" at bounding box center [253, 294] width 93 height 19
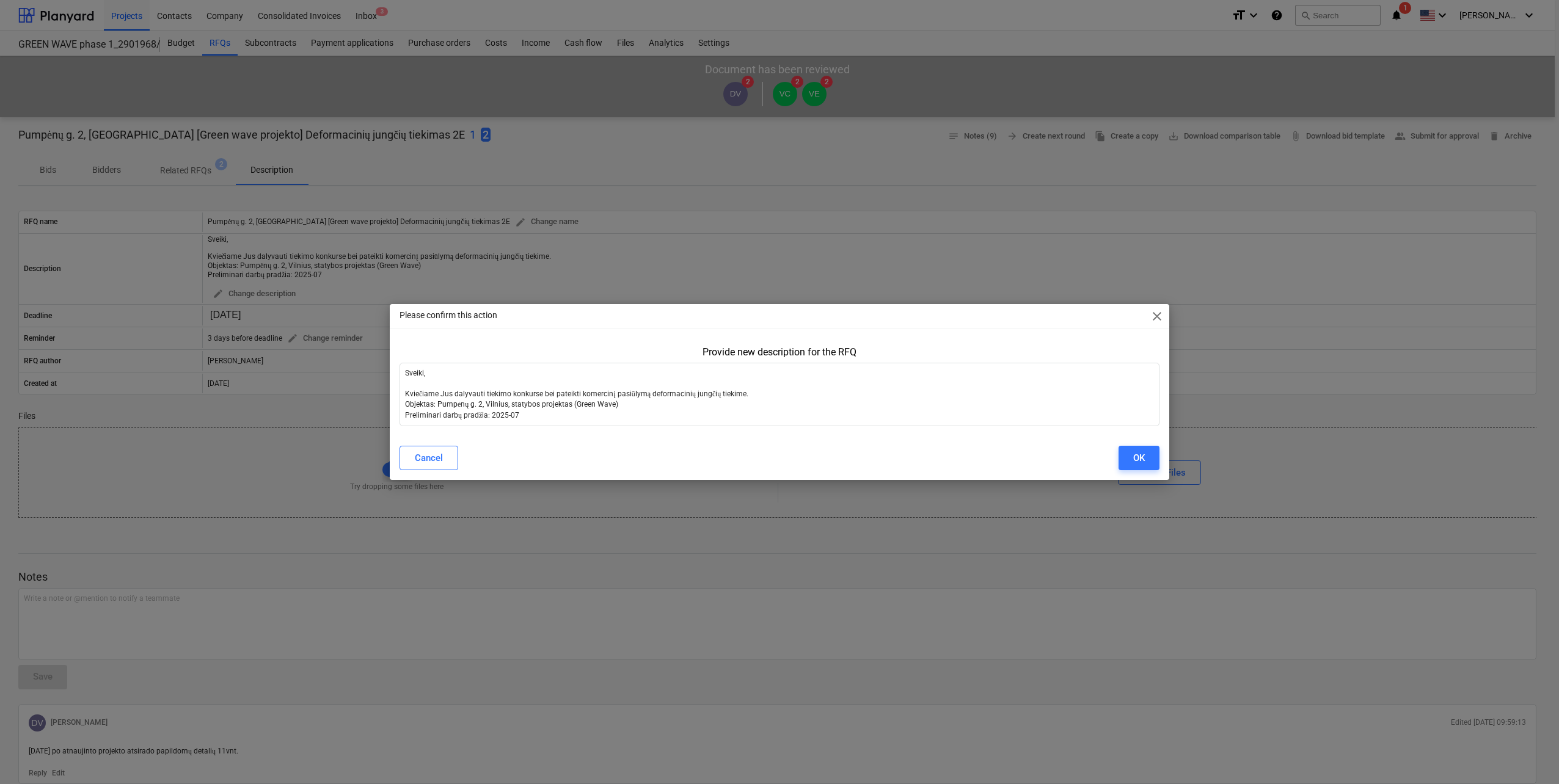
click at [390, 274] on div "Please confirm this action close Provide new description for the RFQ Sveiki, Kv…" at bounding box center [779, 392] width 1559 height 784
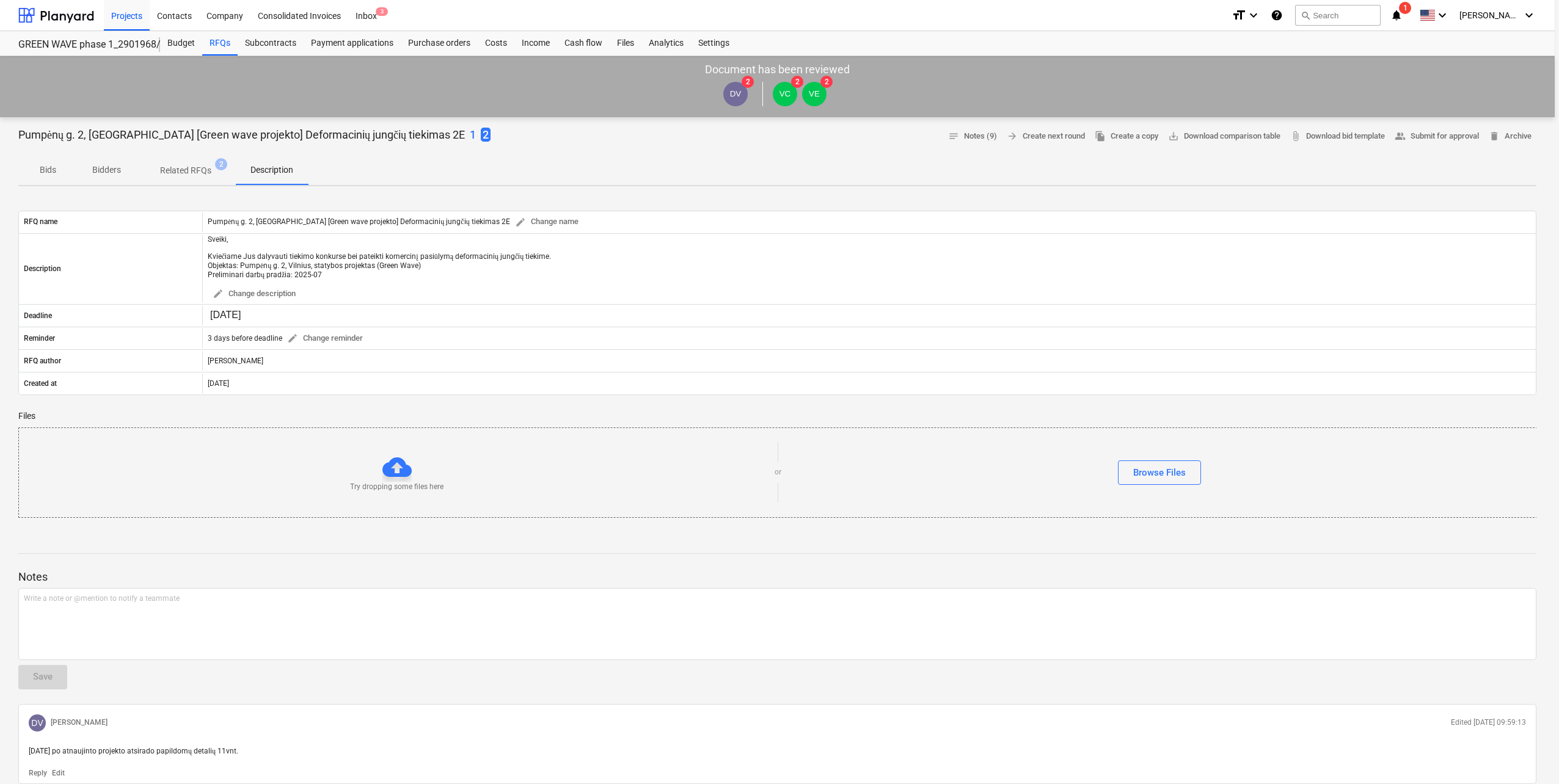
type textarea "x"
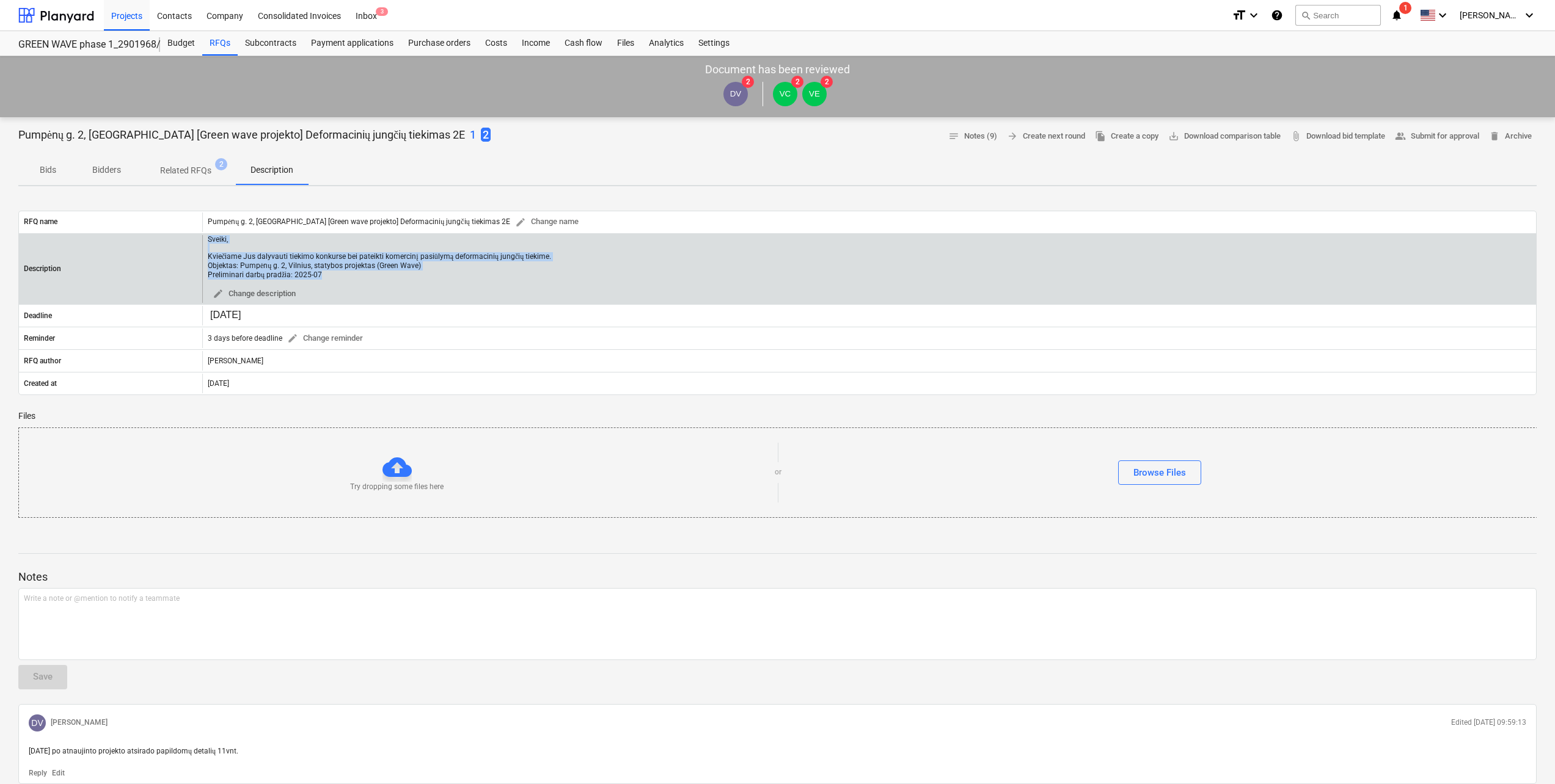
drag, startPoint x: 359, startPoint y: 277, endPoint x: 177, endPoint y: 236, distance: 186.6
click at [177, 236] on div "Description Sveiki, Kviečiame Jus dalyvauti tiekimo konkurse bei pateikti komer…" at bounding box center [778, 270] width 1518 height 68
click at [357, 268] on div "Sveiki, Kviečiame Jus dalyvauti tiekimo konkurse bei pateikti komercinį pasiūly…" at bounding box center [379, 258] width 344 height 44
click at [371, 273] on div "Sveiki, Kviečiame Jus dalyvauti tiekimo konkurse bei pateikti komercinį pasiūly…" at bounding box center [379, 258] width 344 height 44
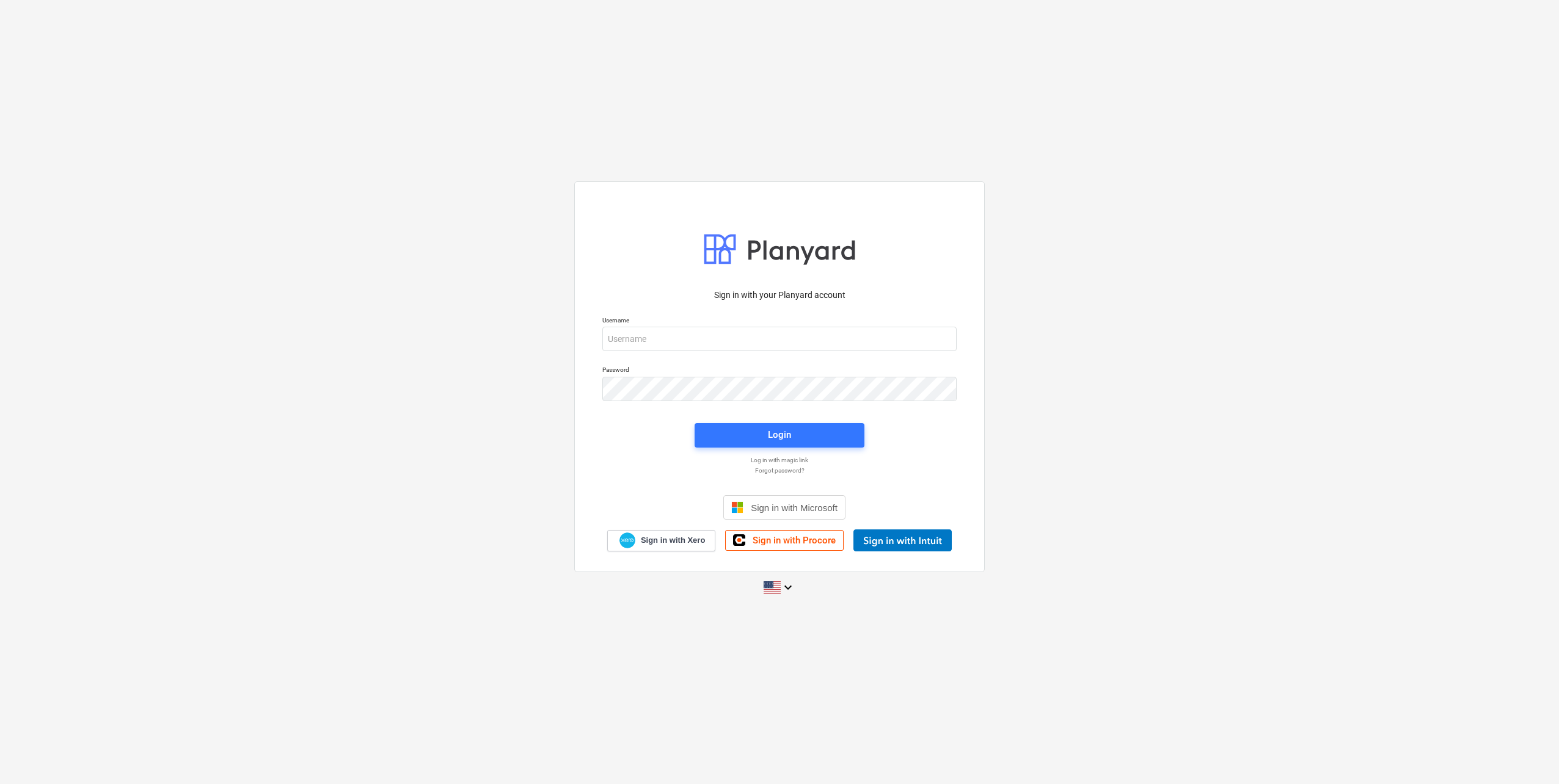
click at [384, 223] on div "Sign in with your Planyard account Username Password Login Log in with magic li…" at bounding box center [779, 392] width 1559 height 441
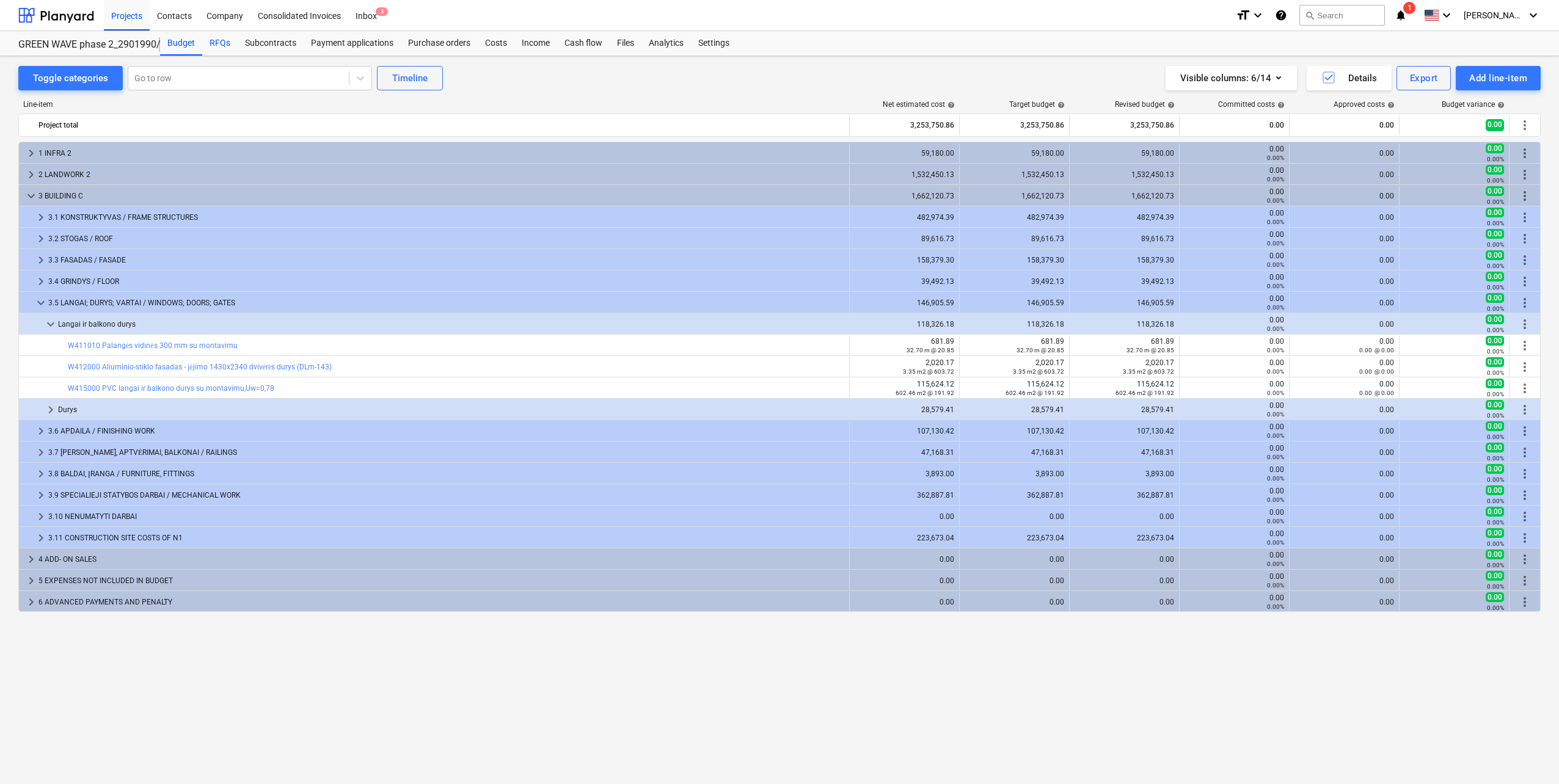
click at [220, 43] on div "RFQs" at bounding box center [220, 43] width 36 height 25
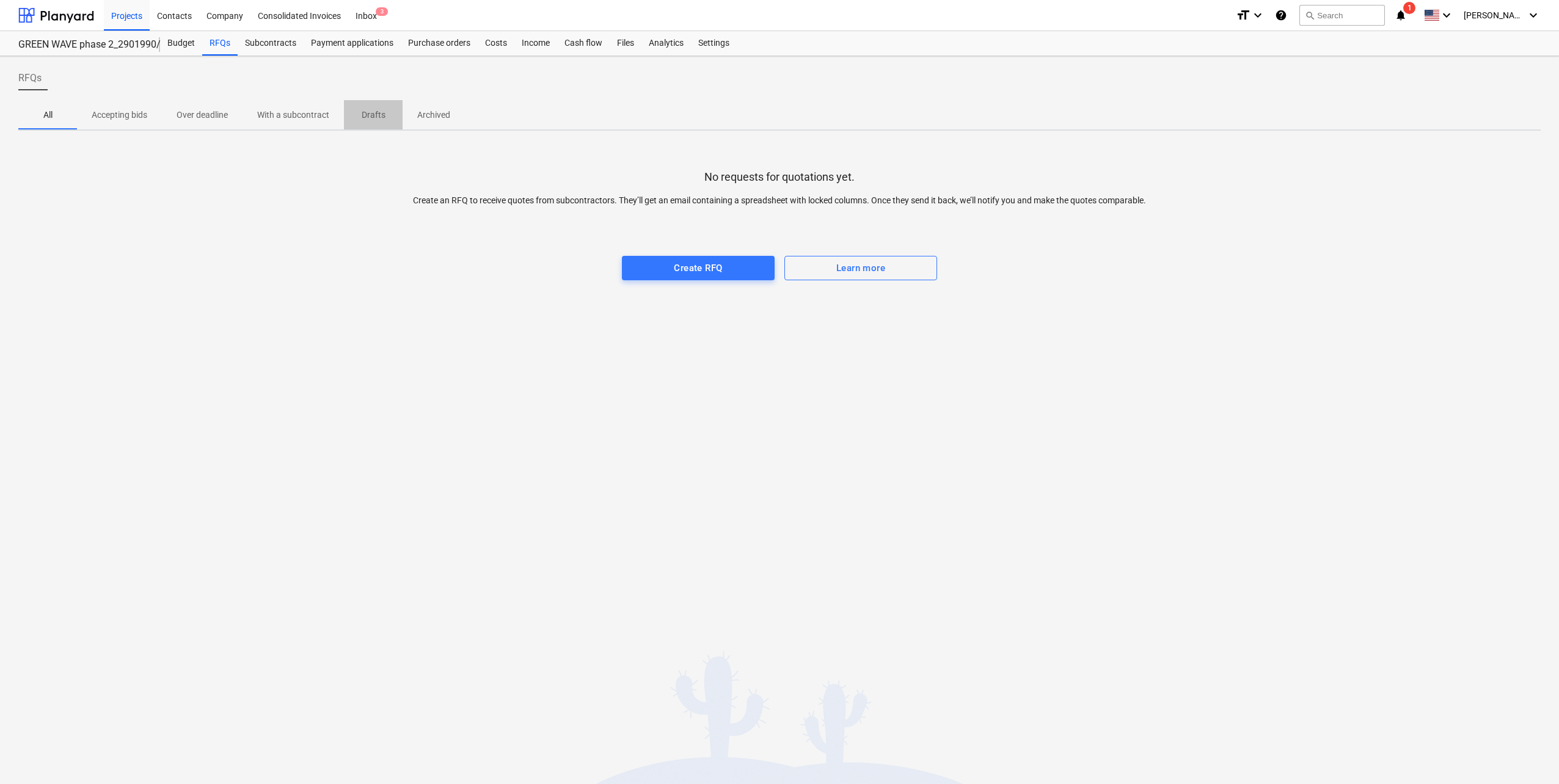
click at [373, 114] on p "Drafts" at bounding box center [373, 115] width 29 height 13
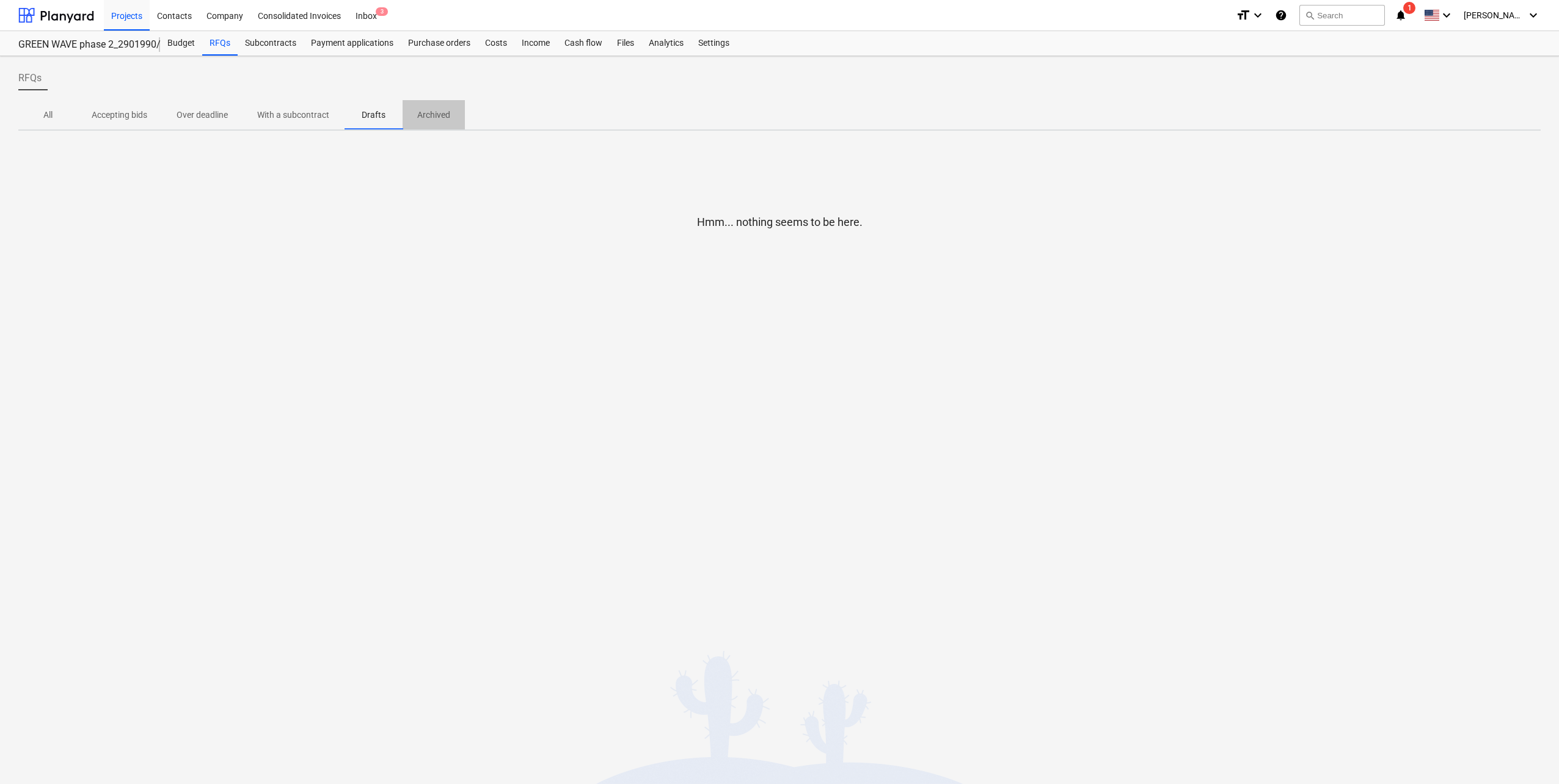
click at [440, 112] on p "Archived" at bounding box center [434, 115] width 33 height 13
click at [294, 112] on p "With a subcontract" at bounding box center [293, 115] width 72 height 13
click at [215, 120] on p "Over deadline" at bounding box center [202, 115] width 51 height 13
click at [130, 113] on p "Accepting bids" at bounding box center [119, 115] width 55 height 13
click at [48, 106] on span "All" at bounding box center [48, 116] width 59 height 20
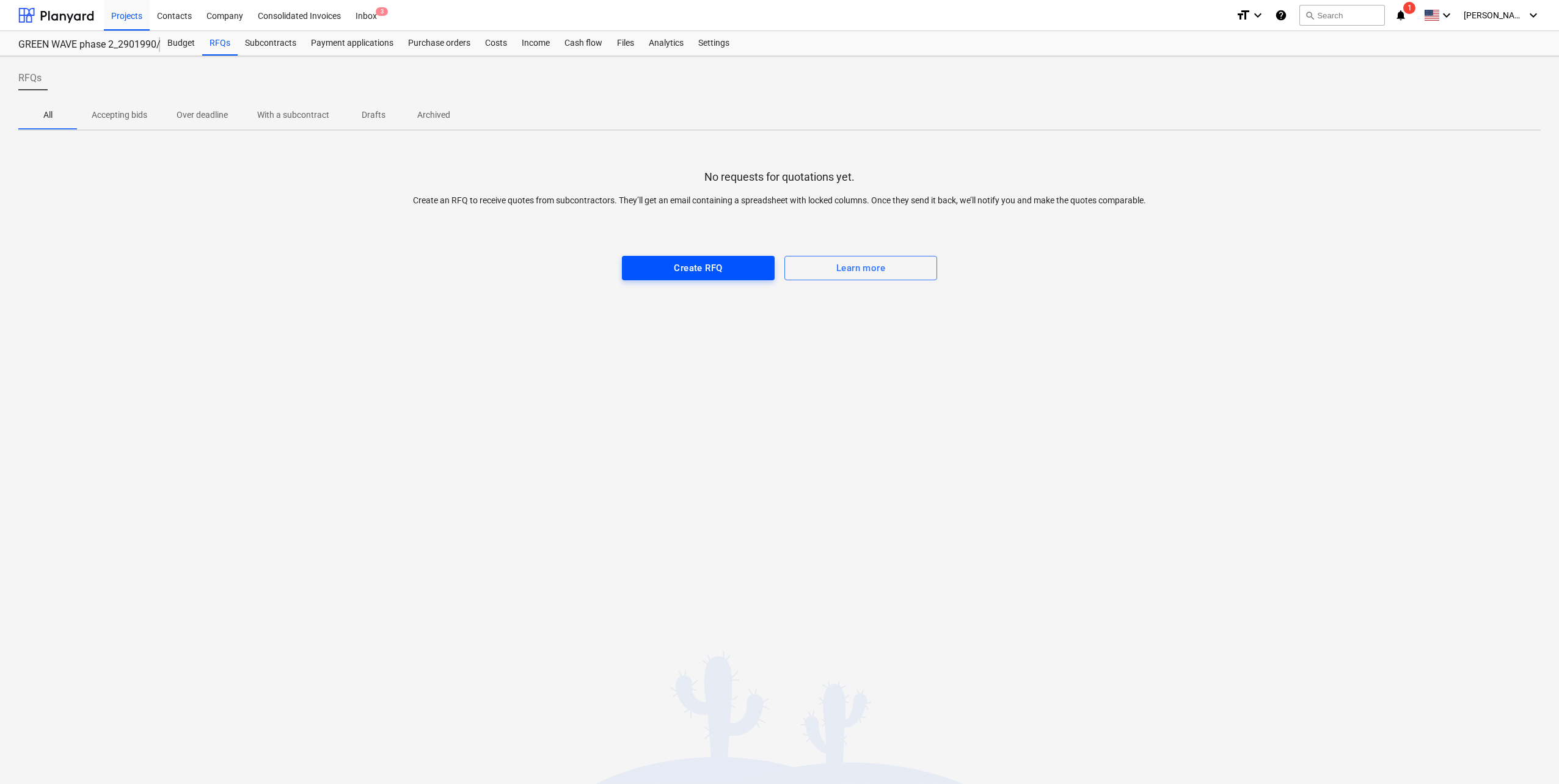
click at [690, 264] on div "Create RFQ" at bounding box center [697, 268] width 48 height 16
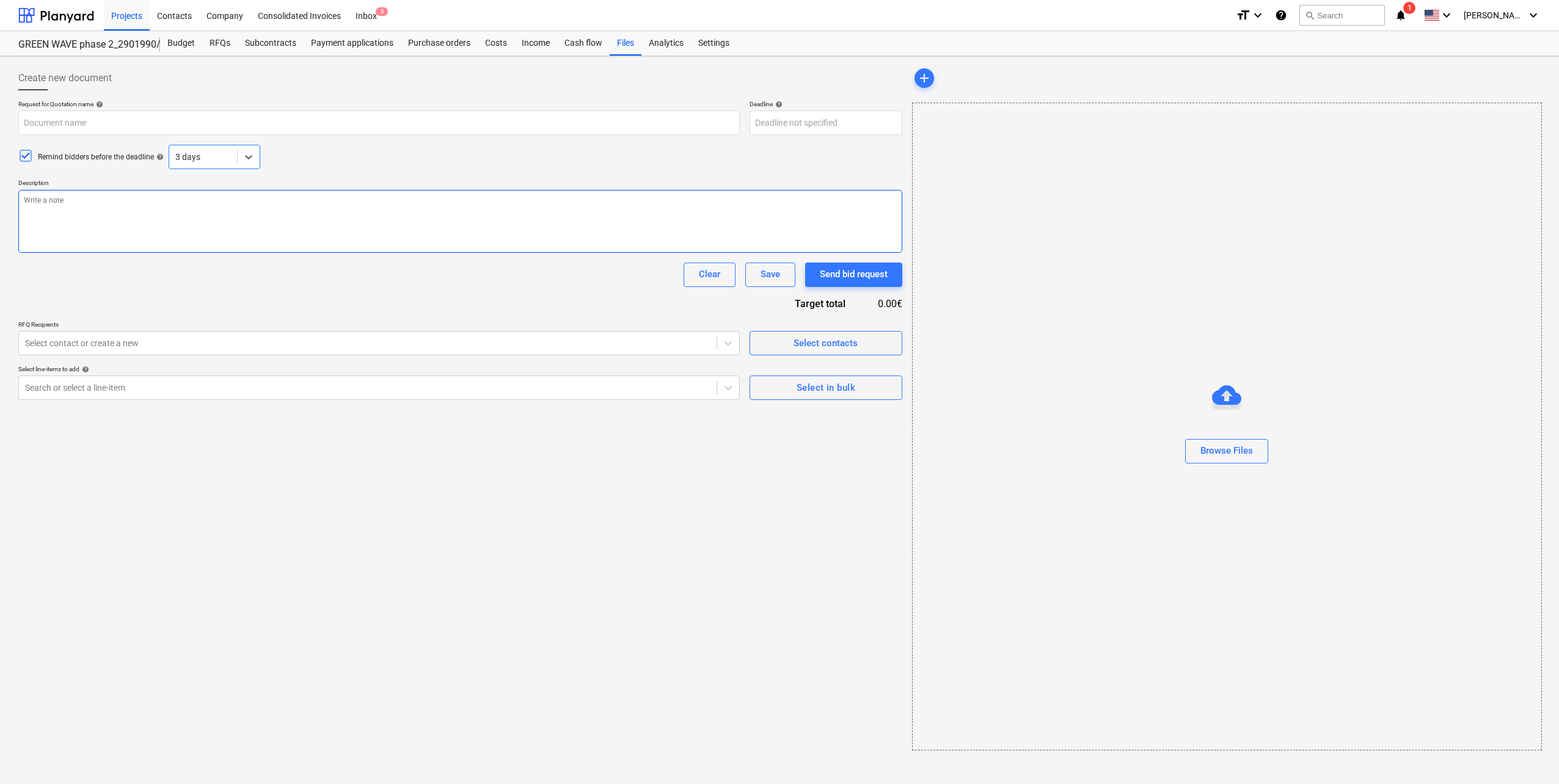
click at [314, 231] on textarea at bounding box center [460, 221] width 884 height 63
paste textarea "Sveiki, Kviečiame Jus dalyvauti tiekimo konkurse bei pateikti komercinį pasiūly…"
type textarea "x"
type textarea "Sveiki, Kviečiame Jus dalyvauti tiekimo konkurse bei pateikti komercinį pasiūly…"
click at [232, 235] on textarea "Sveiki, Kviečiame Jus dalyvauti tiekimo konkurse bei pateikti komercinį pasiūly…" at bounding box center [460, 221] width 884 height 64
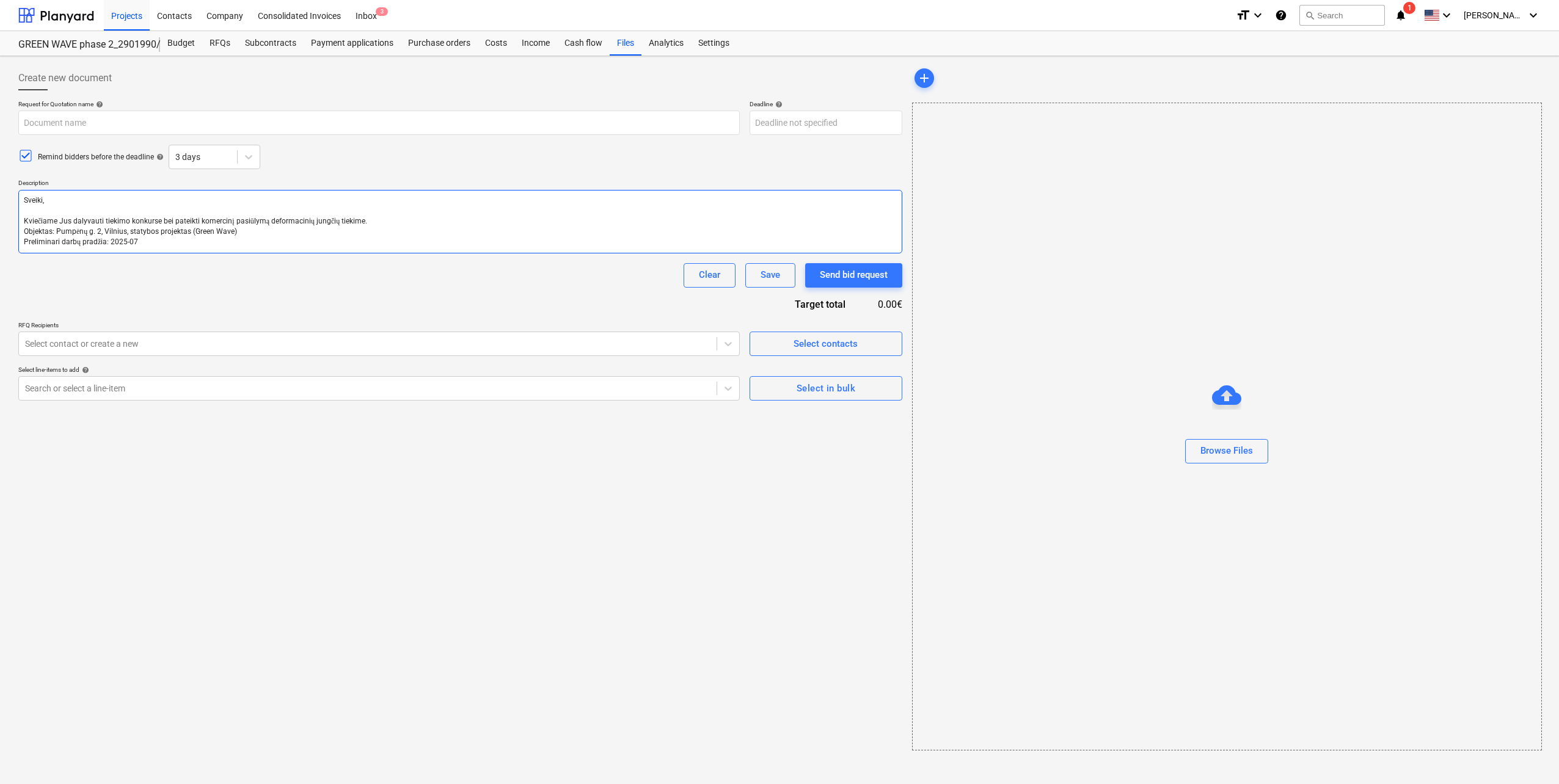
type textarea "x"
type textarea "Sveiki, Kviečiame Jus dalyvauti tiekimo konkurse bei pateikti komercinį pasiūly…"
type textarea "x"
type textarea "Sveiki, Kviečiame Jus dalyvauti tiekimo konkurse bei pateikti komercinį pasiūly…"
type textarea "x"
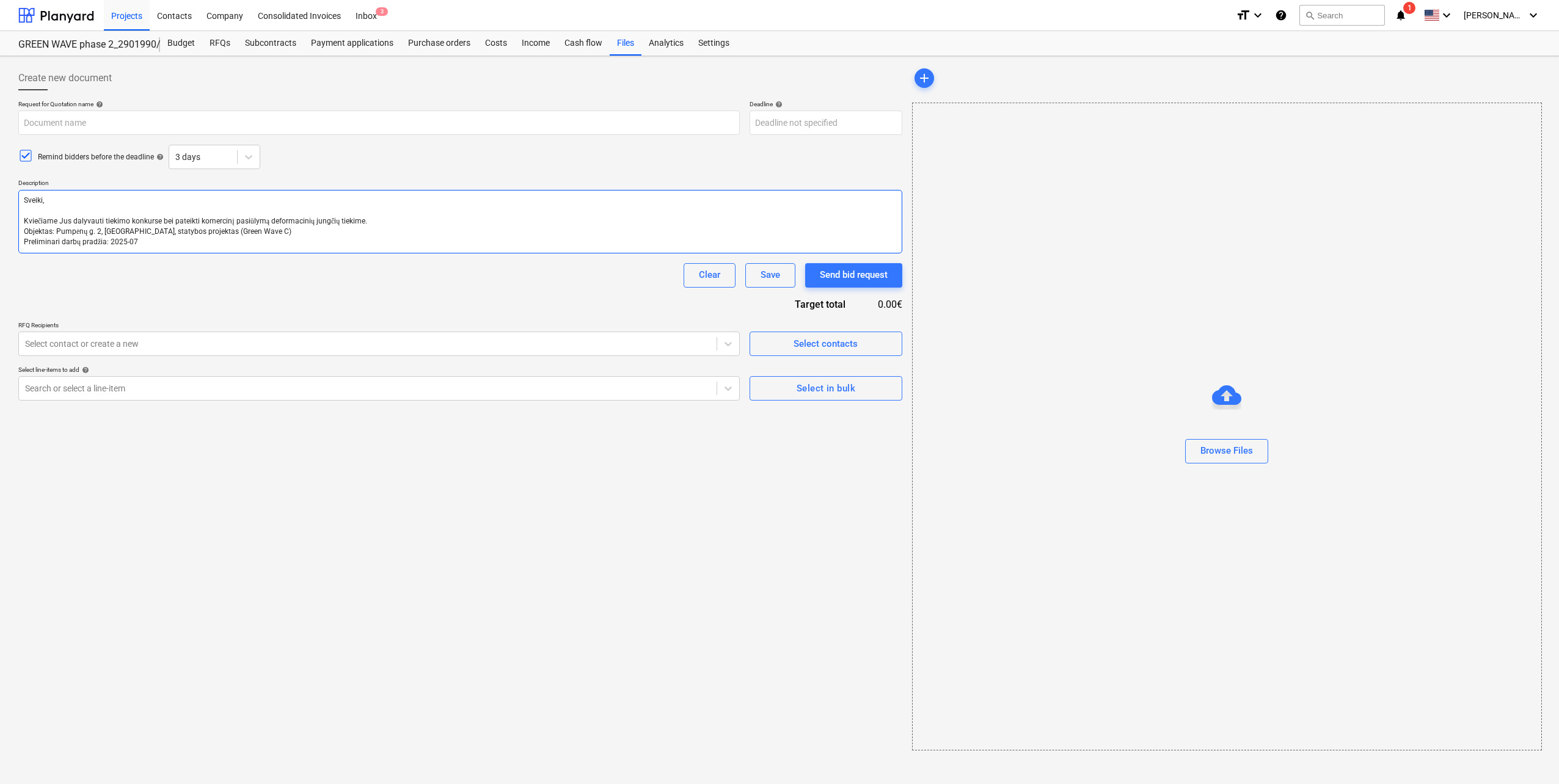
type textarea "Sveiki, Kviečiame Jus dalyvauti tiekimo konkurse bei pateikti komercinį pasiūly…"
type textarea "x"
type textarea "Sveiki, Kviečiame Jus dalyvauti tiekimo konkurse bei pateikti komercinį pasiūly…"
type textarea "x"
type textarea "Sveiki, Kviečiame Jus dalyvauti tiekimo konkurse bei pateikti komercinį pasiūly…"
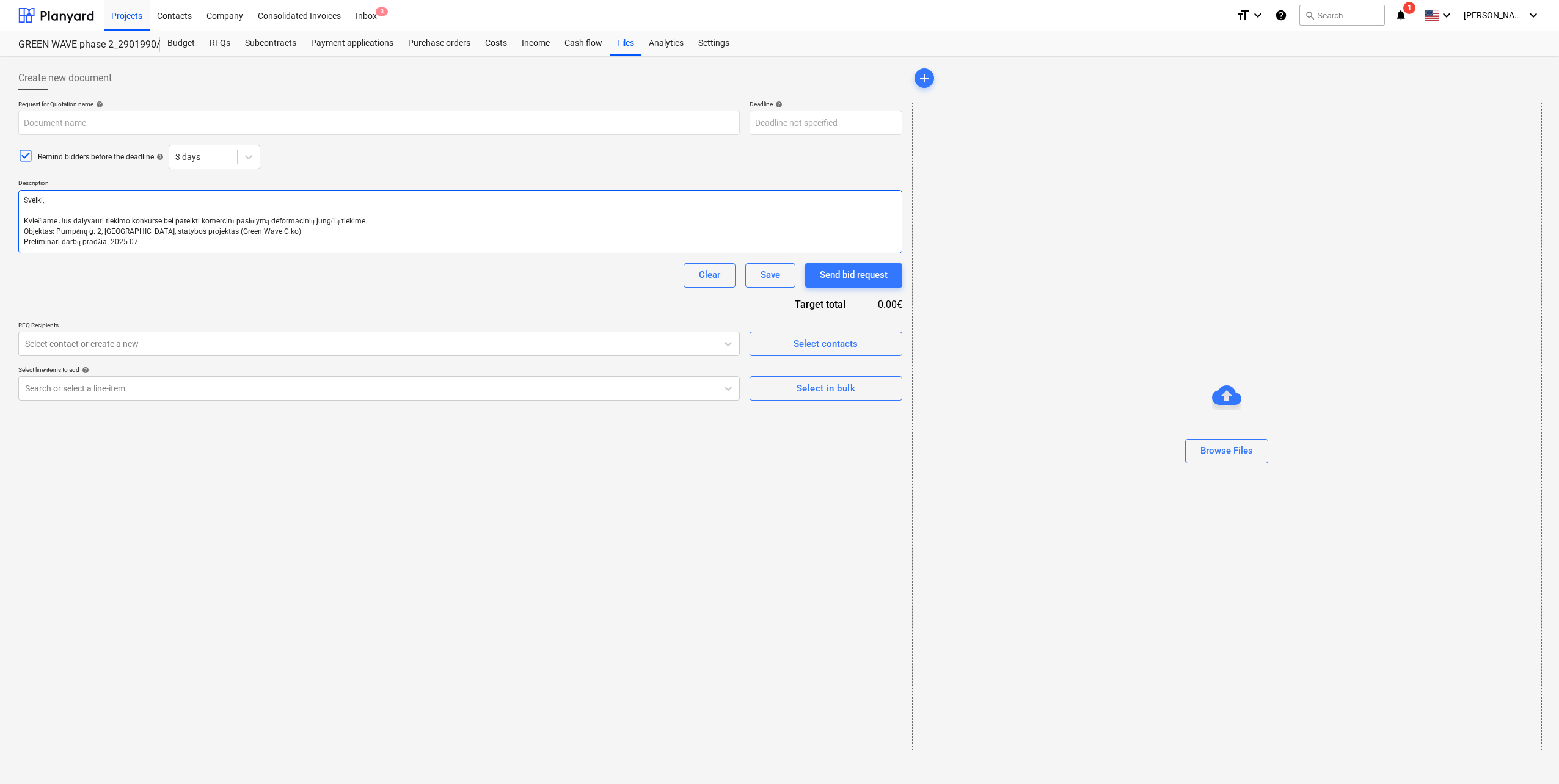
type textarea "x"
type textarea "Sveiki, Kviečiame Jus dalyvauti tiekimo konkurse bei pateikti komercinį pasiūly…"
type textarea "x"
type textarea "Sveiki, Kviečiame Jus dalyvauti tiekimo konkurse bei pateikti komercinį pasiūly…"
type textarea "x"
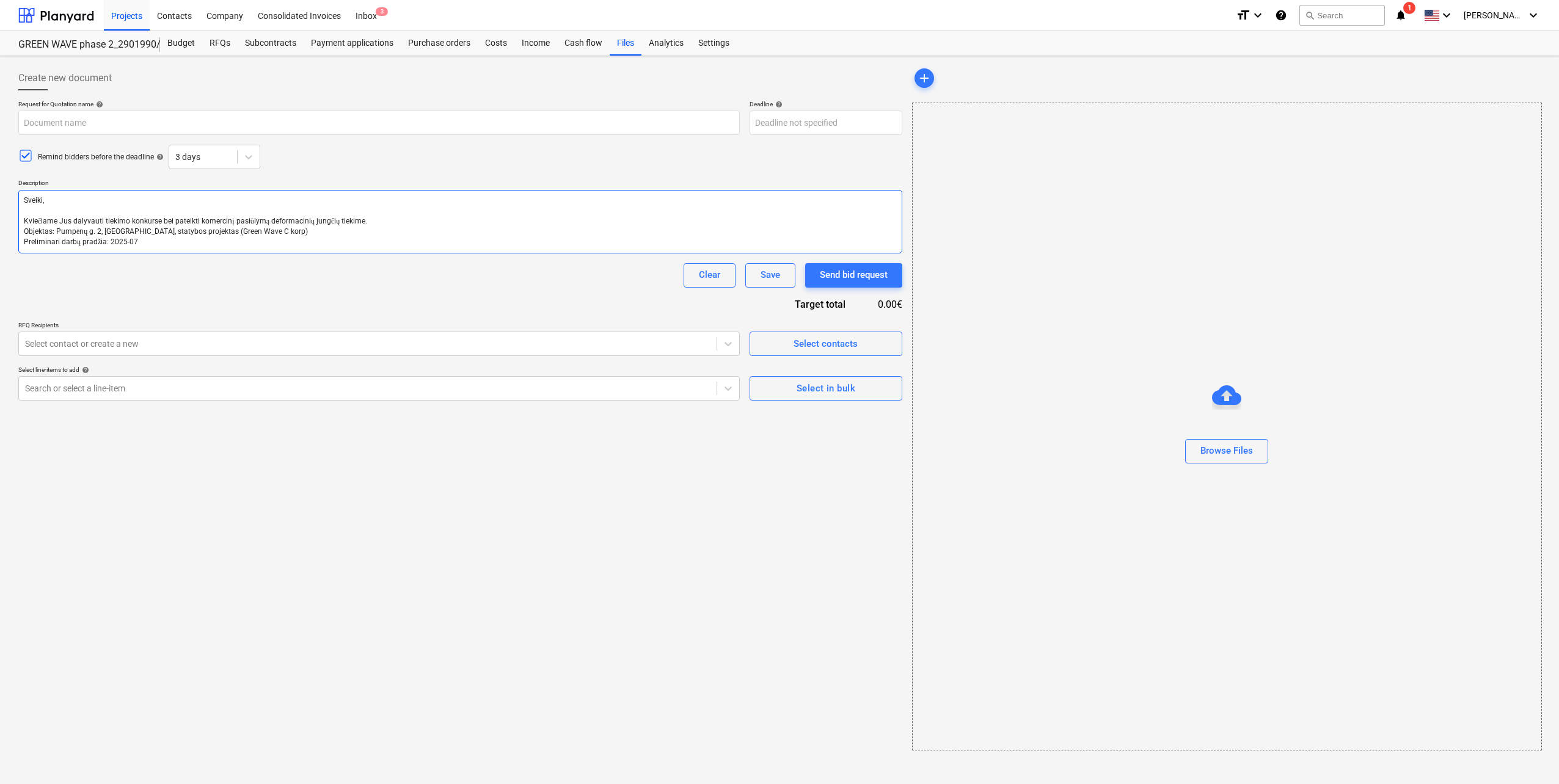
type textarea "Sveiki, Kviečiame Jus dalyvauti tiekimo konkurse bei pateikti komercinį pasiūly…"
type textarea "x"
type textarea "Sveiki, Kviečiame Jus dalyvauti tiekimo konkurse bei pateikti komercinį pasiūly…"
type textarea "x"
type textarea "Sveiki, Kviečiame Jus dalyvauti tiekimo konkurse bei pateikti komercinį pasiūly…"
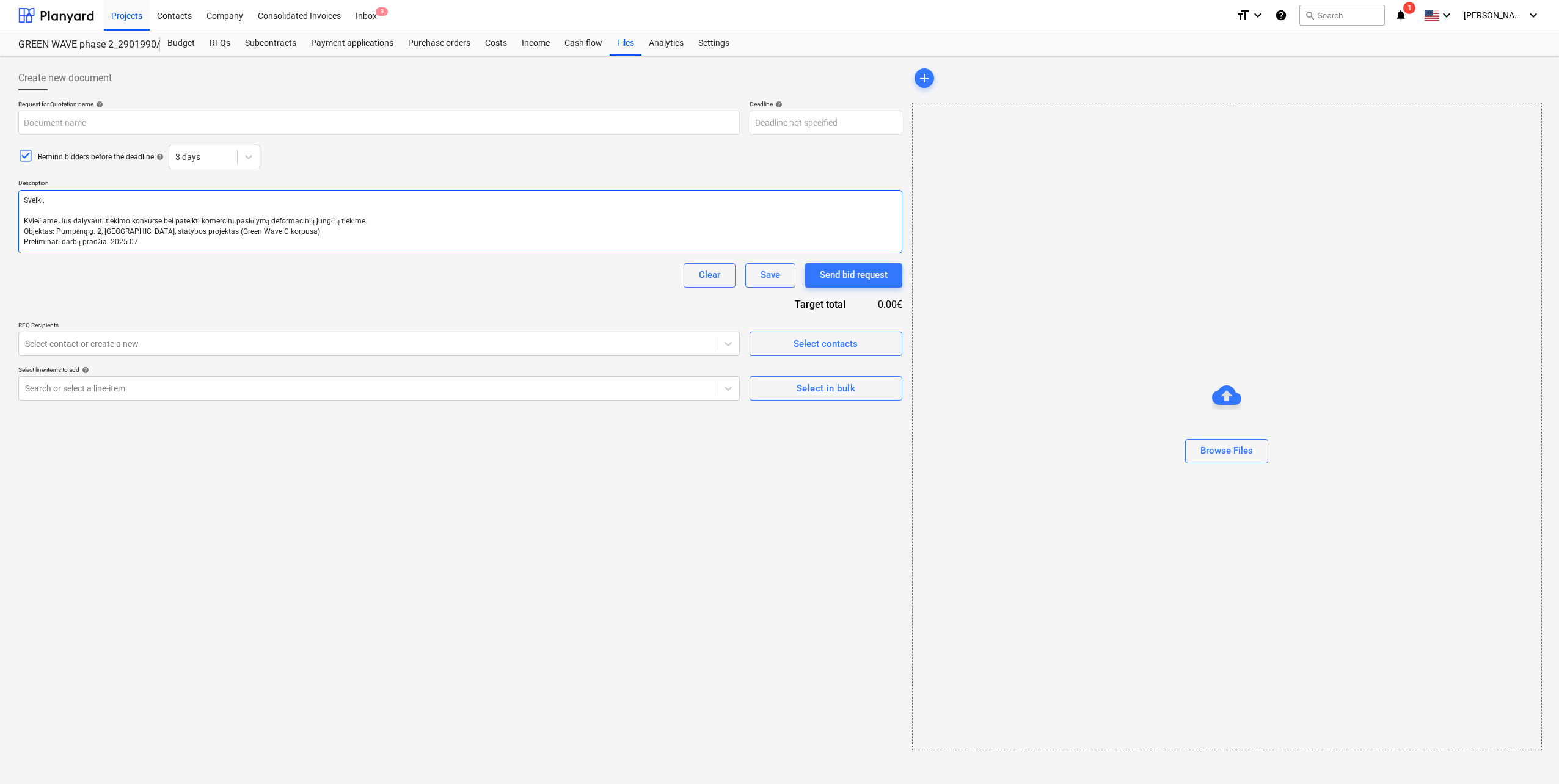
type textarea "x"
type textarea "Sveiki, Kviečiame Jus dalyvauti tiekimo konkurse bei pateikti komercinį pasiūly…"
click at [172, 242] on textarea "Sveiki, Kviečiame Jus dalyvauti tiekimo konkurse bei pateikti komercinį pasiūly…" at bounding box center [460, 221] width 884 height 64
type textarea "x"
type textarea "Sveiki, Kviečiame Jus dalyvauti tiekimo konkurse bei pateikti komercinį pasiūly…"
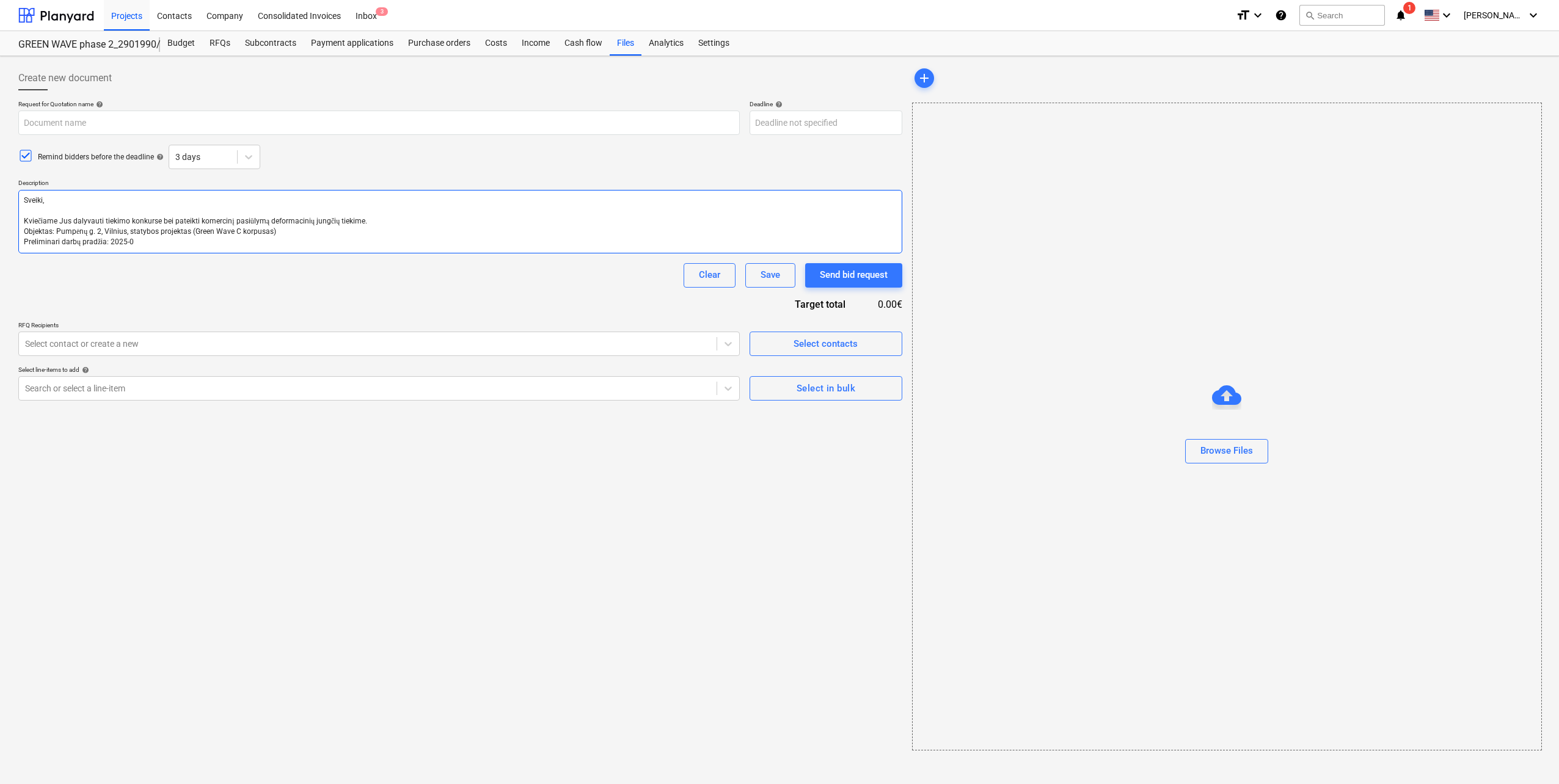
type textarea "x"
type textarea "Sveiki, Kviečiame Jus dalyvauti tiekimo konkurse bei pateikti komercinį pasiūly…"
type textarea "x"
type textarea "Sveiki, Kviečiame Jus dalyvauti tiekimo konkurse bei pateikti komercinį pasiūly…"
type textarea "x"
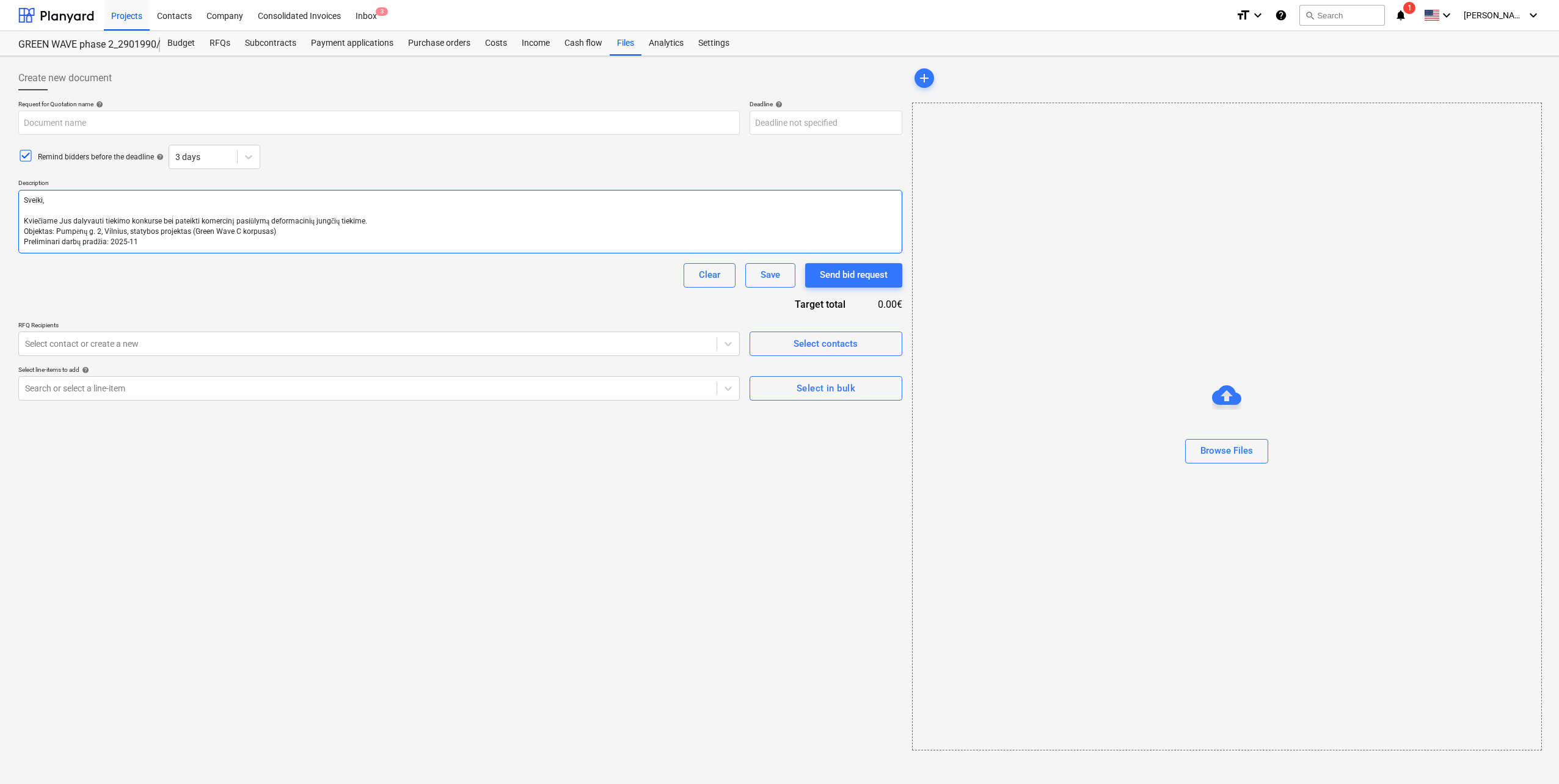
type textarea "Sveiki, Kviečiame Jus dalyvauti tiekimo konkurse bei pateikti komercinį pasiūly…"
click at [212, 116] on input "text" at bounding box center [379, 122] width 721 height 25
paste input "Pumpėnų g. 2, [GEOGRAPHIC_DATA] [Green wave projekto] Deformacinių jungčių tiek…"
type textarea "x"
type input "Pumpėnų g. 2, [GEOGRAPHIC_DATA] [Green wave projekto] Deformacinių jungčių tiek…"
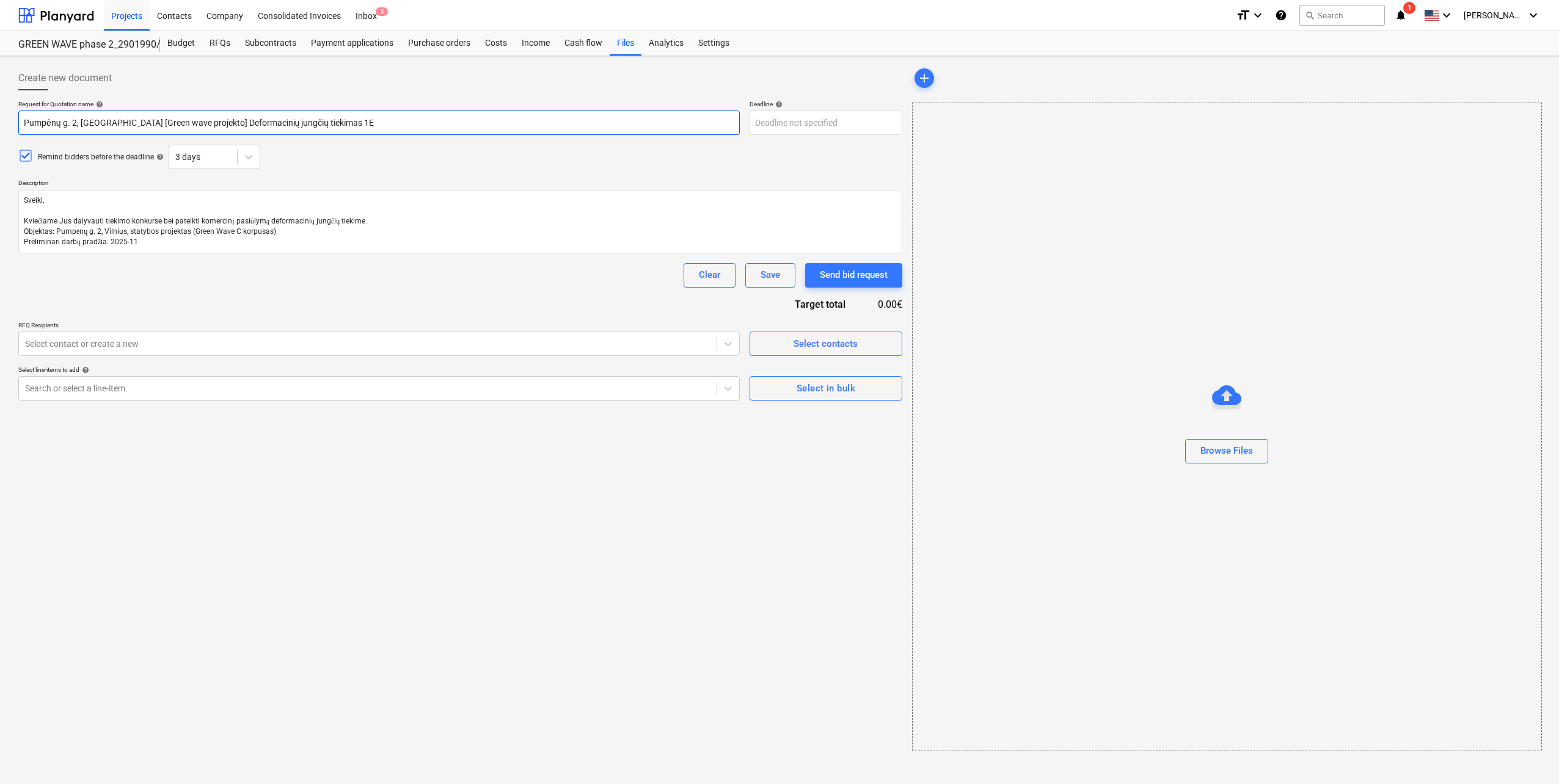
click at [190, 124] on input "Pumpėnų g. 2, [GEOGRAPHIC_DATA] [Green wave projekto] Deformacinių jungčių tiek…" at bounding box center [379, 122] width 721 height 25
click at [188, 121] on input "Pumpėnų g. 2, [GEOGRAPHIC_DATA] [Green wave projekto] Deformacinių jungčių tiek…" at bounding box center [379, 122] width 721 height 25
type textarea "x"
type input "Pumpėnų g. 2, [GEOGRAPHIC_DATA] [Green wave projekto C] Deformacinių jungčių ti…"
type textarea "x"
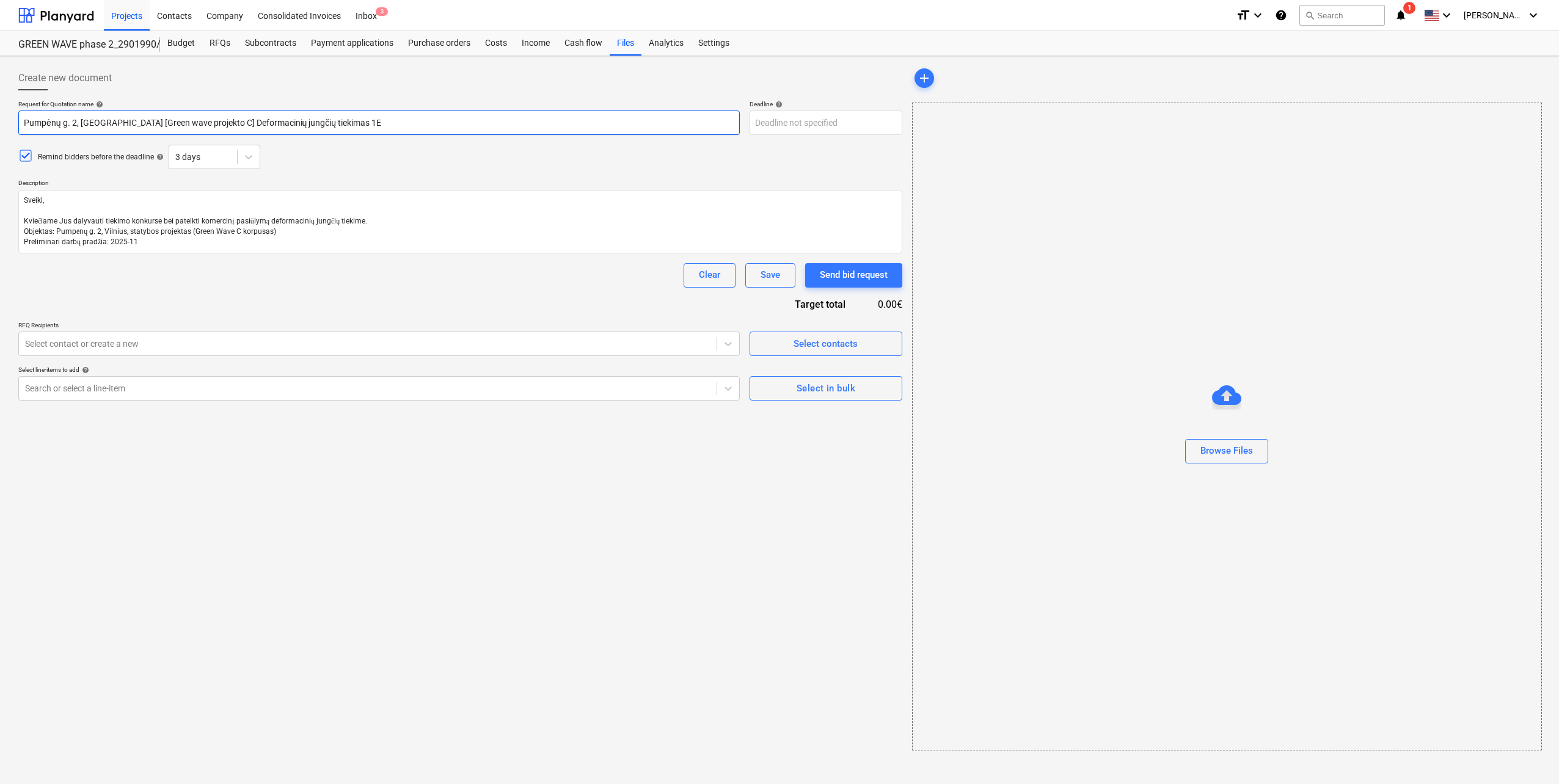
type input "Pumpėnų g. 2, [GEOGRAPHIC_DATA] [Green wave projekto Ck] Deformacinių jungčių t…"
type textarea "x"
type input "Pumpėnų g. 2, [GEOGRAPHIC_DATA] [Green wave projekto Cko] Deformacinių jungčių …"
type textarea "x"
type input "Pumpėnų g. 2, [GEOGRAPHIC_DATA] [Green wave projekto Ckor] Deformacinių jungčių…"
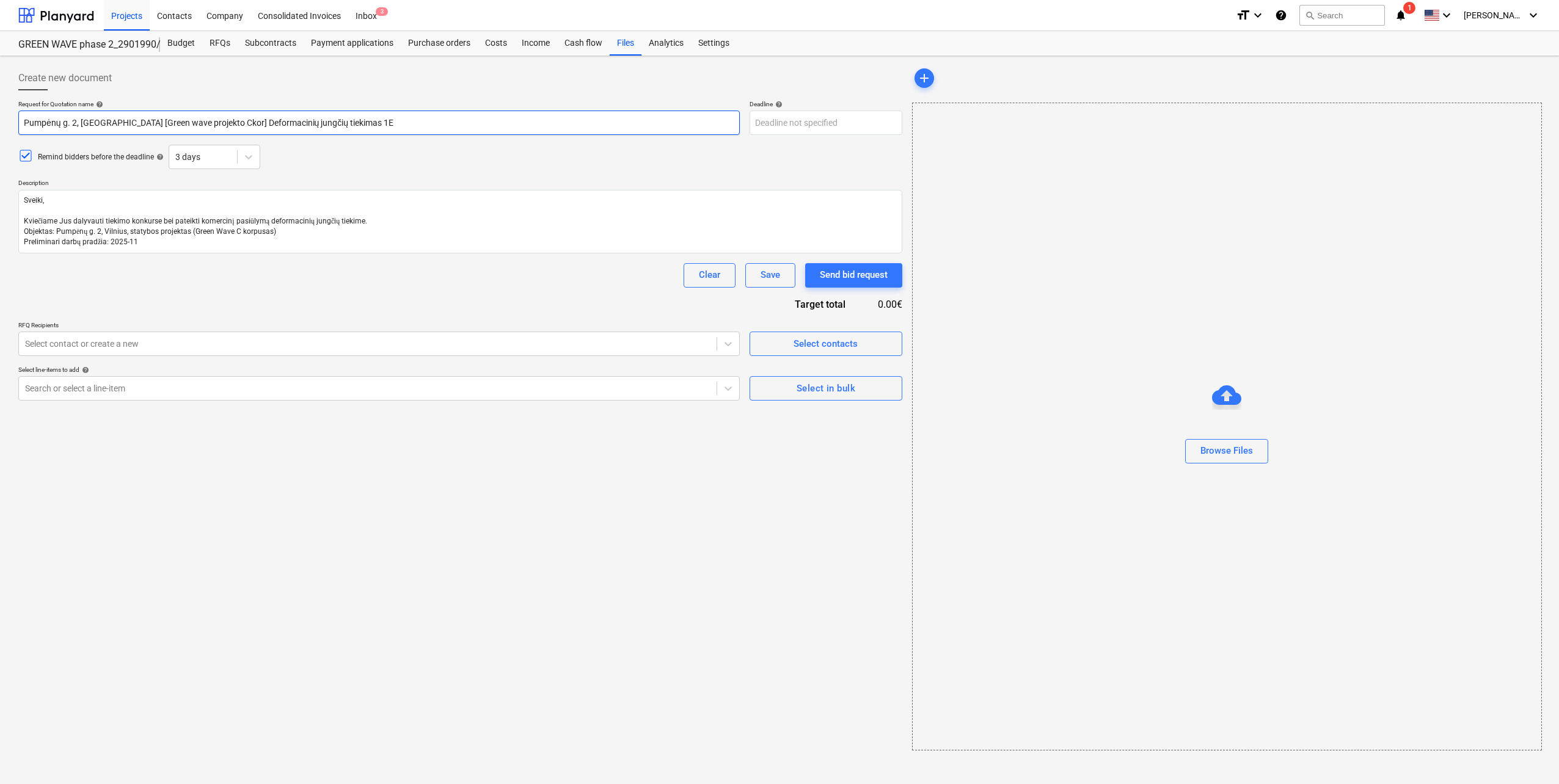
type textarea "x"
type input "Pumpėnų g. 2, [GEOGRAPHIC_DATA] [Green wave projekto Ckorp] Deformacinių jungči…"
type textarea "x"
type input "Pumpėnų g. 2, [GEOGRAPHIC_DATA] [Green wave projekto Ckorpu] Deformacinių jungč…"
type textarea "x"
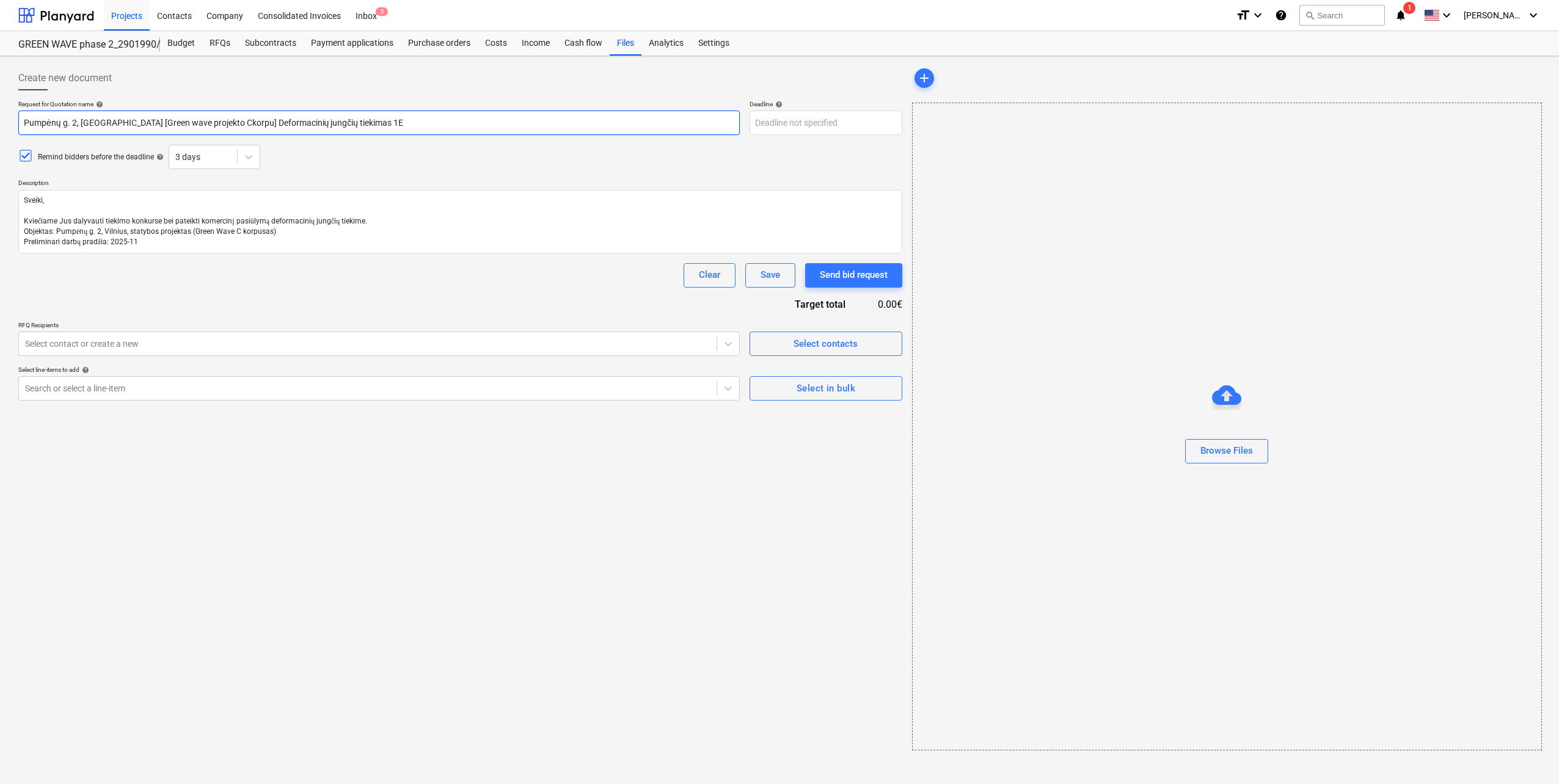
type input "Pumpėnų g. 2, [GEOGRAPHIC_DATA] [Green wave projekto Ckorpus] Deformacinių jung…"
type textarea "x"
type input "Pumpėnų g. 2, [GEOGRAPHIC_DATA] [Green wave projekto Ckorpusa] Deformacinių jun…"
type textarea "x"
type input "Pumpėnų g. 2, [GEOGRAPHIC_DATA] [Green wave projekto Ckorpusas] Deformacinių ju…"
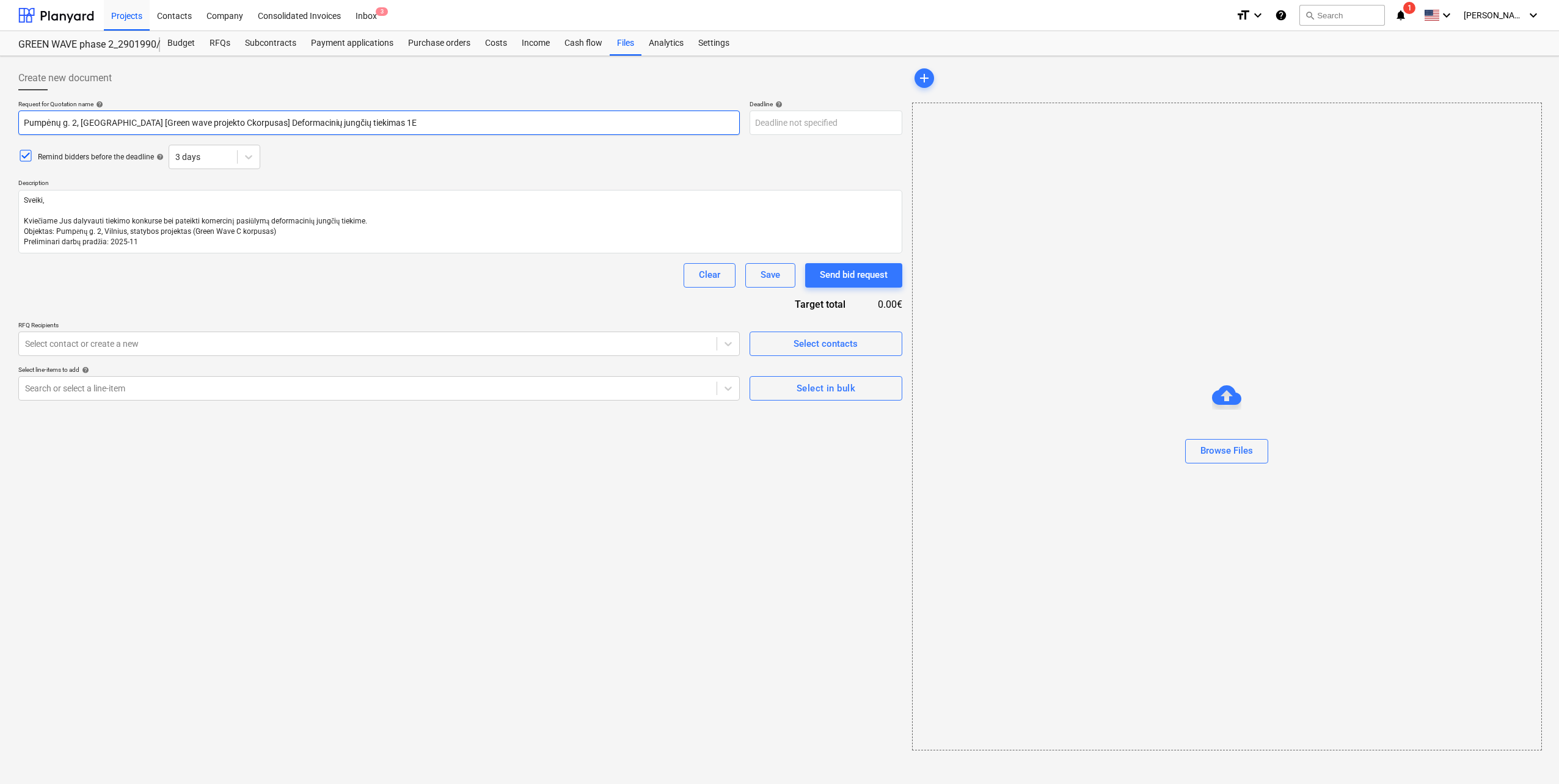
click at [197, 123] on input "Pumpėnų g. 2, [GEOGRAPHIC_DATA] [Green wave projekto Ckorpusas] Deformacinių ju…" at bounding box center [379, 122] width 721 height 25
click at [194, 122] on input "Pumpėnų g. 2, [GEOGRAPHIC_DATA] [Green wave projekto Ckorpusas] Deformacinių ju…" at bounding box center [379, 122] width 721 height 25
type textarea "x"
type input "Pumpėnų g. 2, [GEOGRAPHIC_DATA] [Green wave projekto C korpusas] Deformacinių j…"
click at [812, 127] on body "Projects Contacts Company Consolidated Invoices Inbox 3 format_size keyboard_ar…" at bounding box center [779, 392] width 1559 height 784
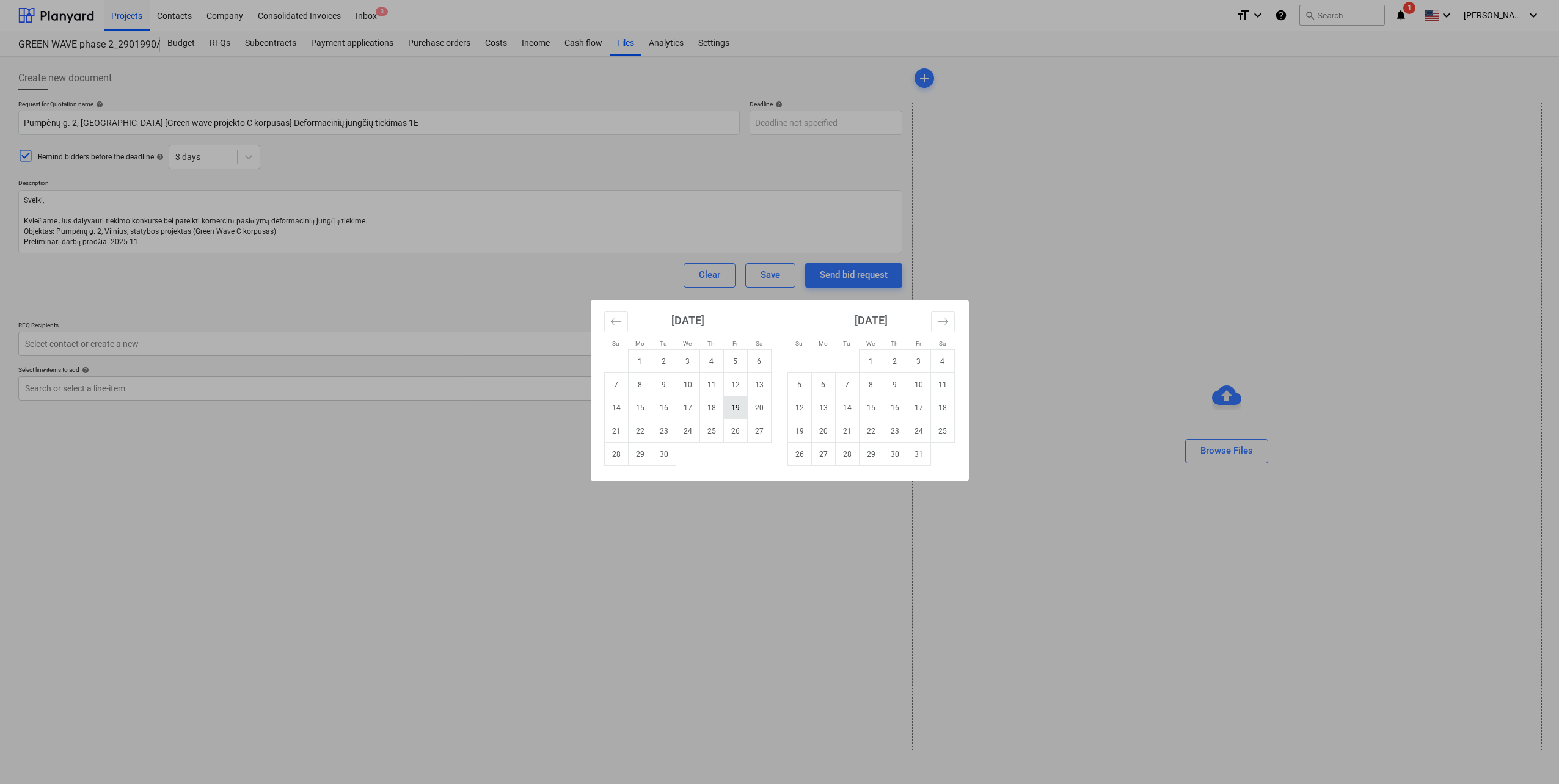
click at [731, 413] on td "19" at bounding box center [736, 407] width 24 height 23
type textarea "x"
type input "[DATE]"
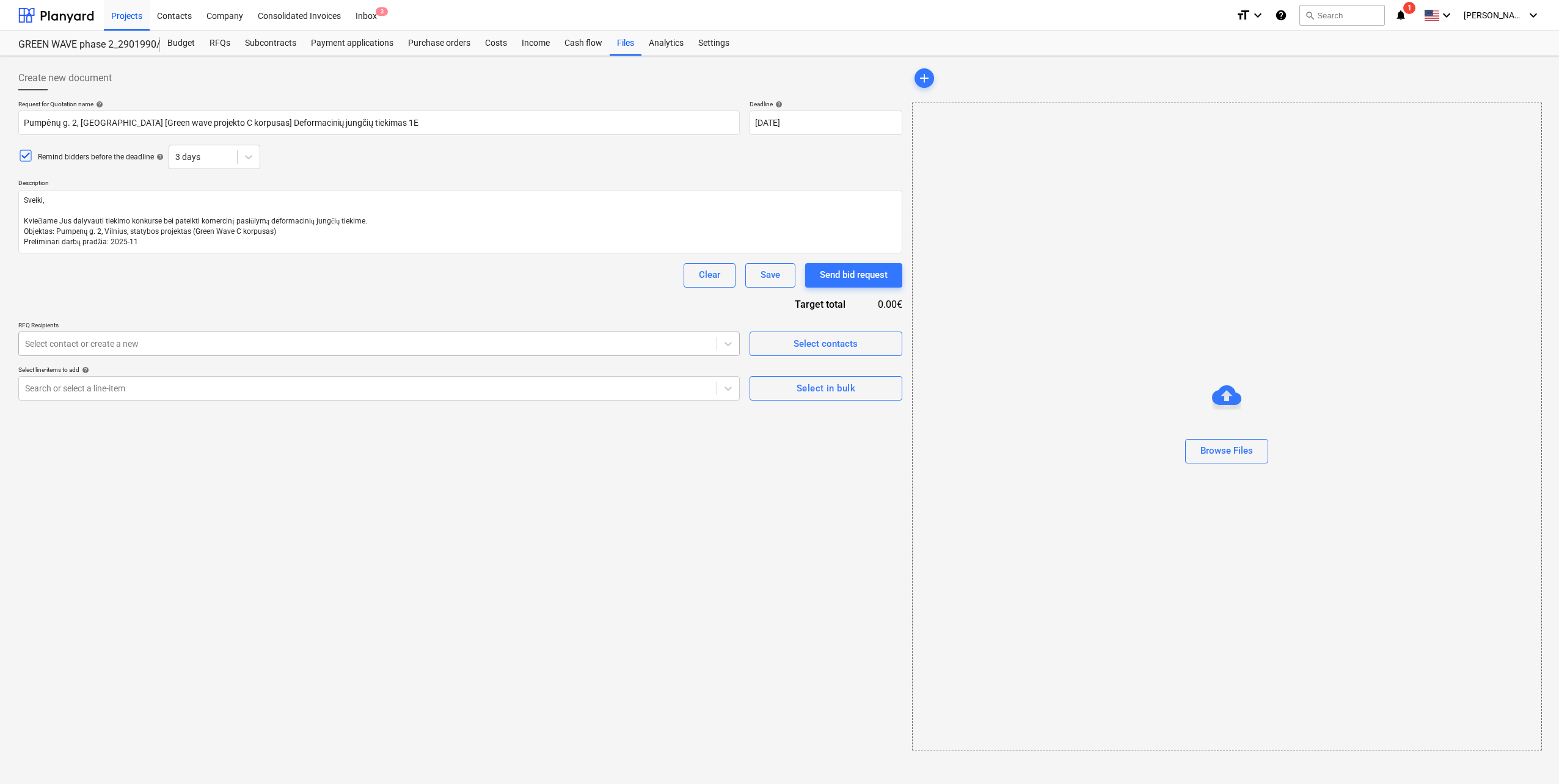
click at [205, 342] on div at bounding box center [367, 344] width 686 height 12
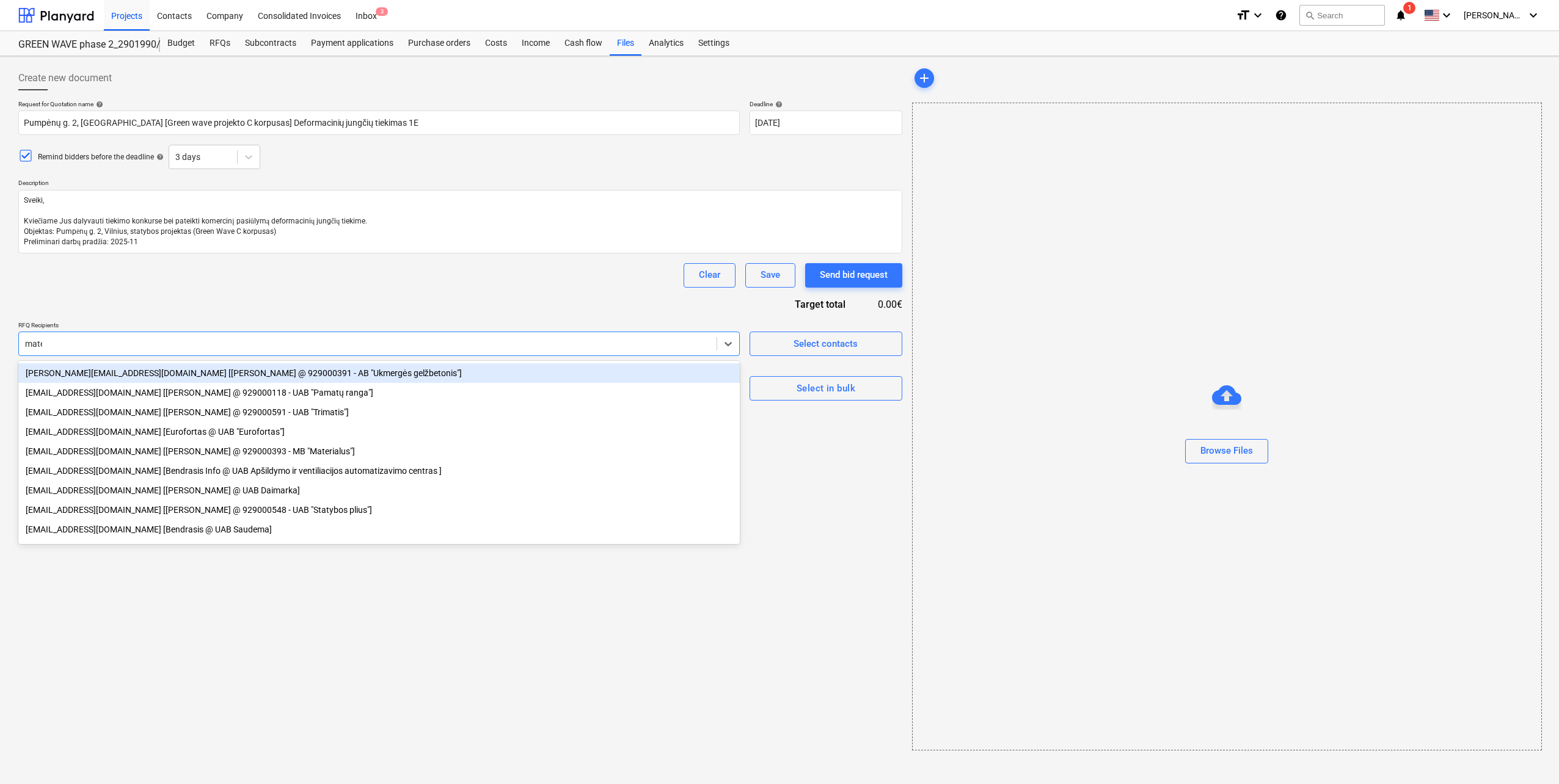
type input "mater"
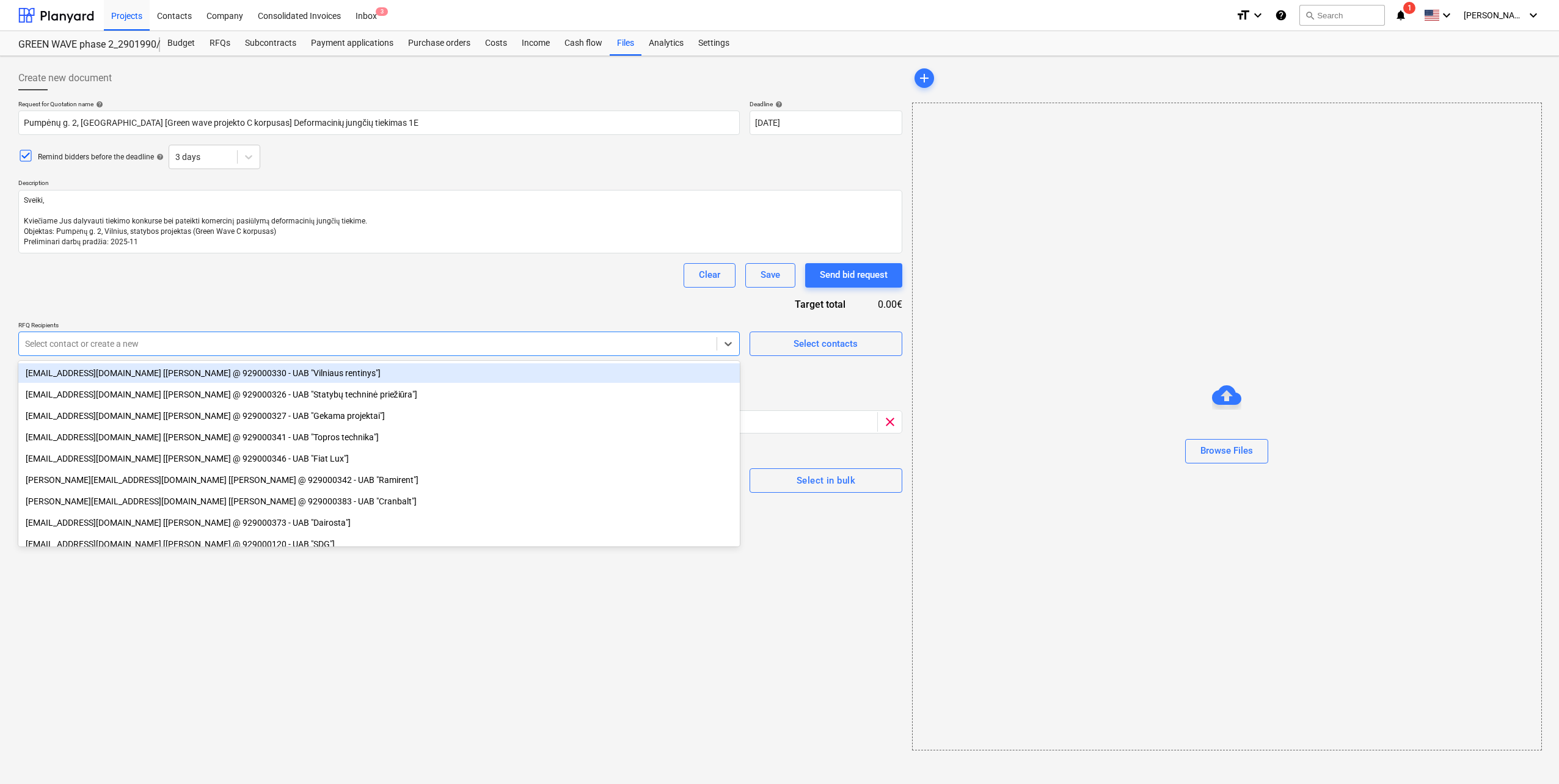
type textarea "x"
type input "insi"
type textarea "x"
type input "pei"
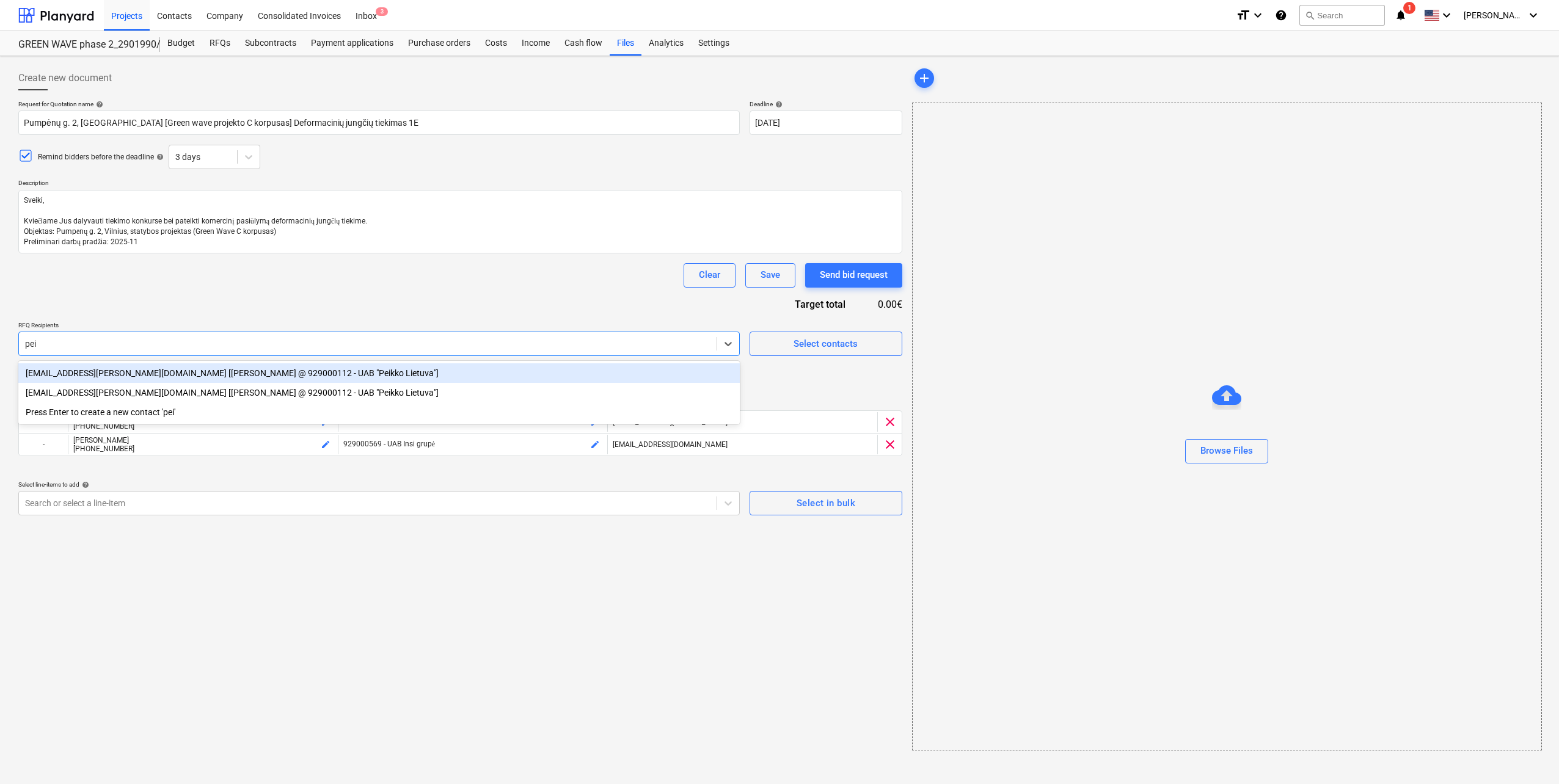
type textarea "x"
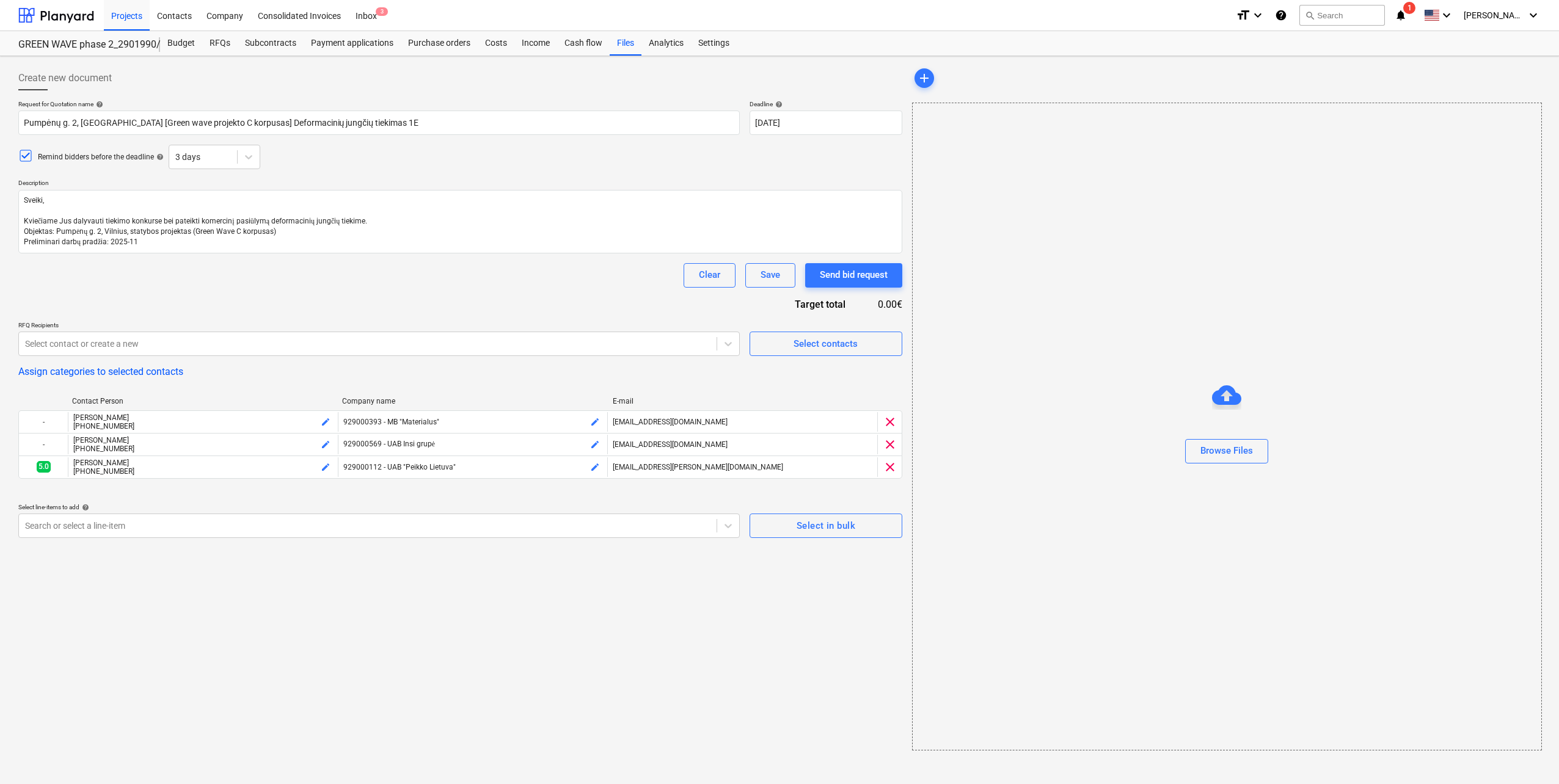
click at [498, 666] on div "Create new document Request for Quotation name help Pumpėnų g. 2, [GEOGRAPHIC_D…" at bounding box center [460, 408] width 894 height 695
click at [811, 536] on button "Select in bulk" at bounding box center [826, 526] width 153 height 25
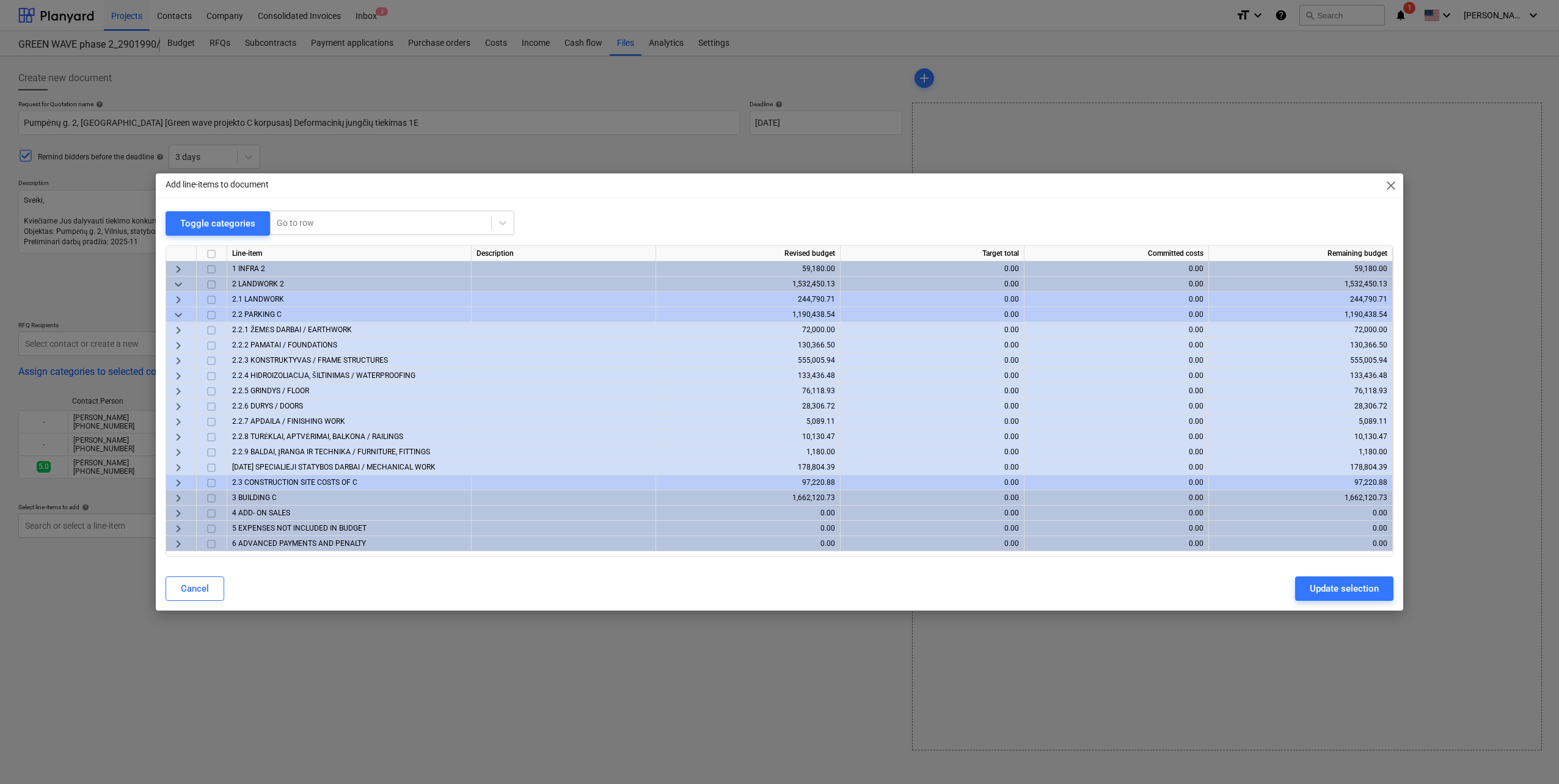
click at [182, 344] on span "keyboard_arrow_right" at bounding box center [178, 345] width 14 height 14
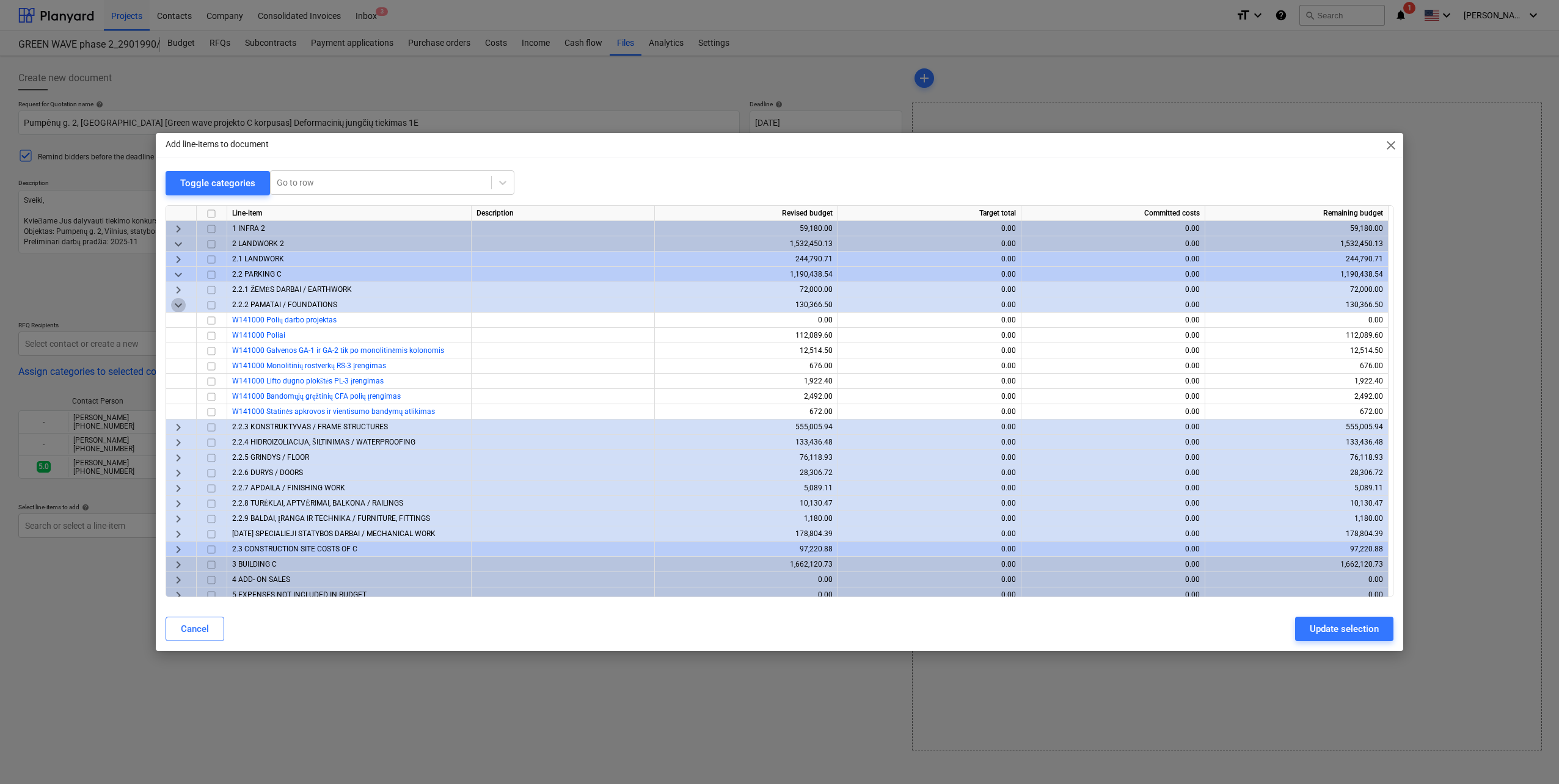
click at [184, 304] on span "keyboard_arrow_down" at bounding box center [178, 305] width 14 height 14
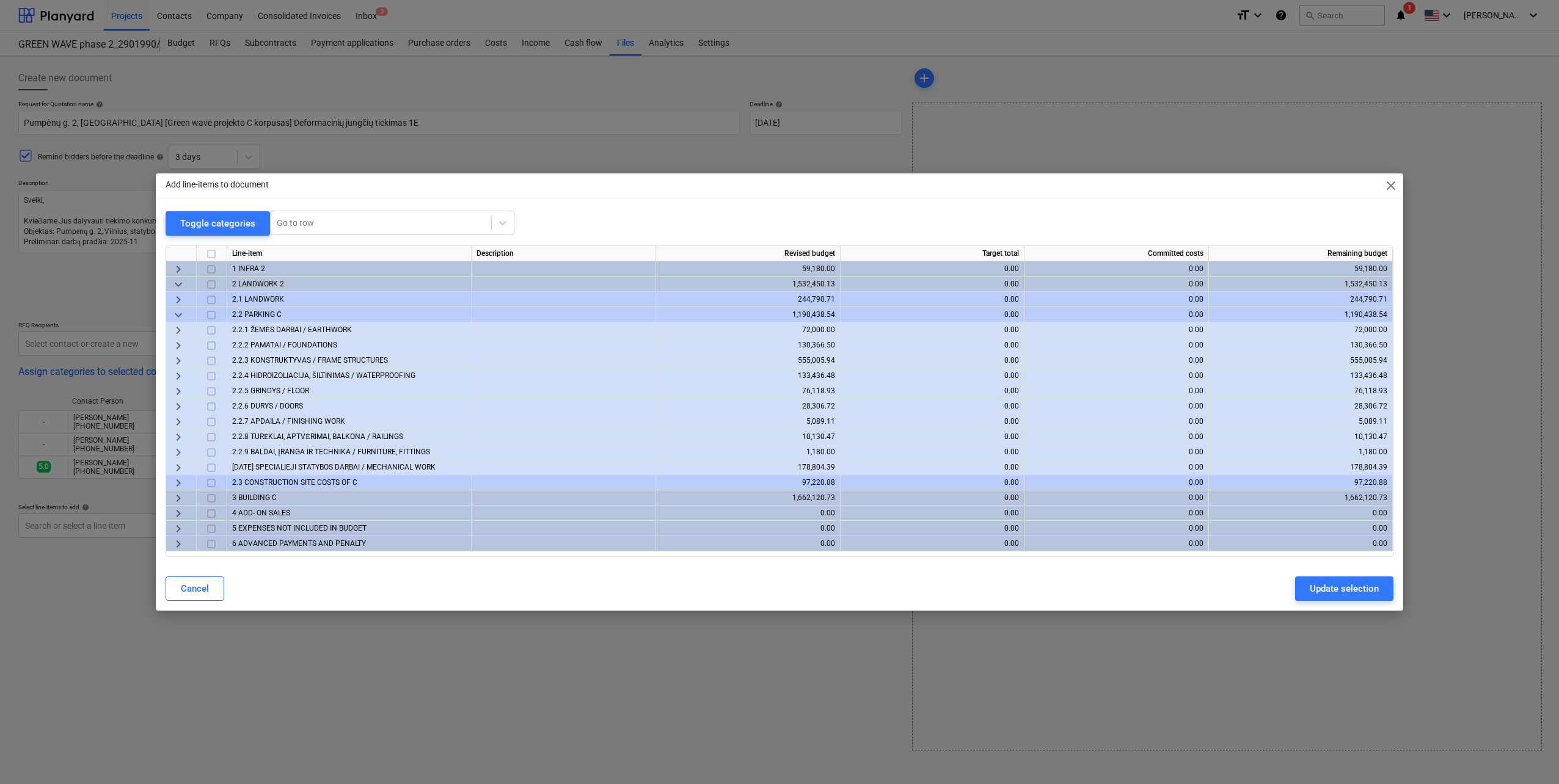
click at [174, 366] on span "keyboard_arrow_right" at bounding box center [178, 361] width 14 height 14
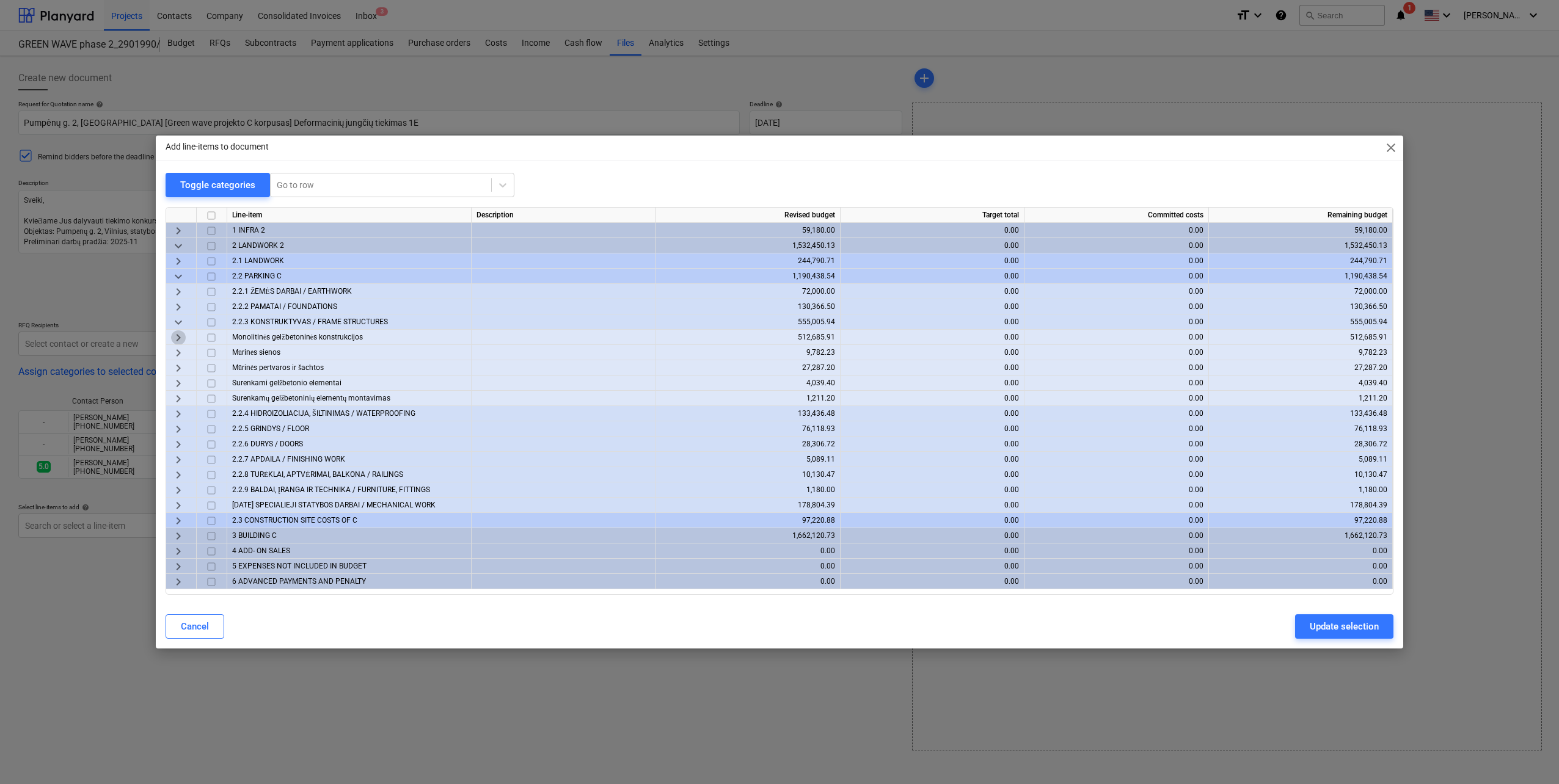
click at [179, 338] on span "keyboard_arrow_right" at bounding box center [178, 338] width 14 height 14
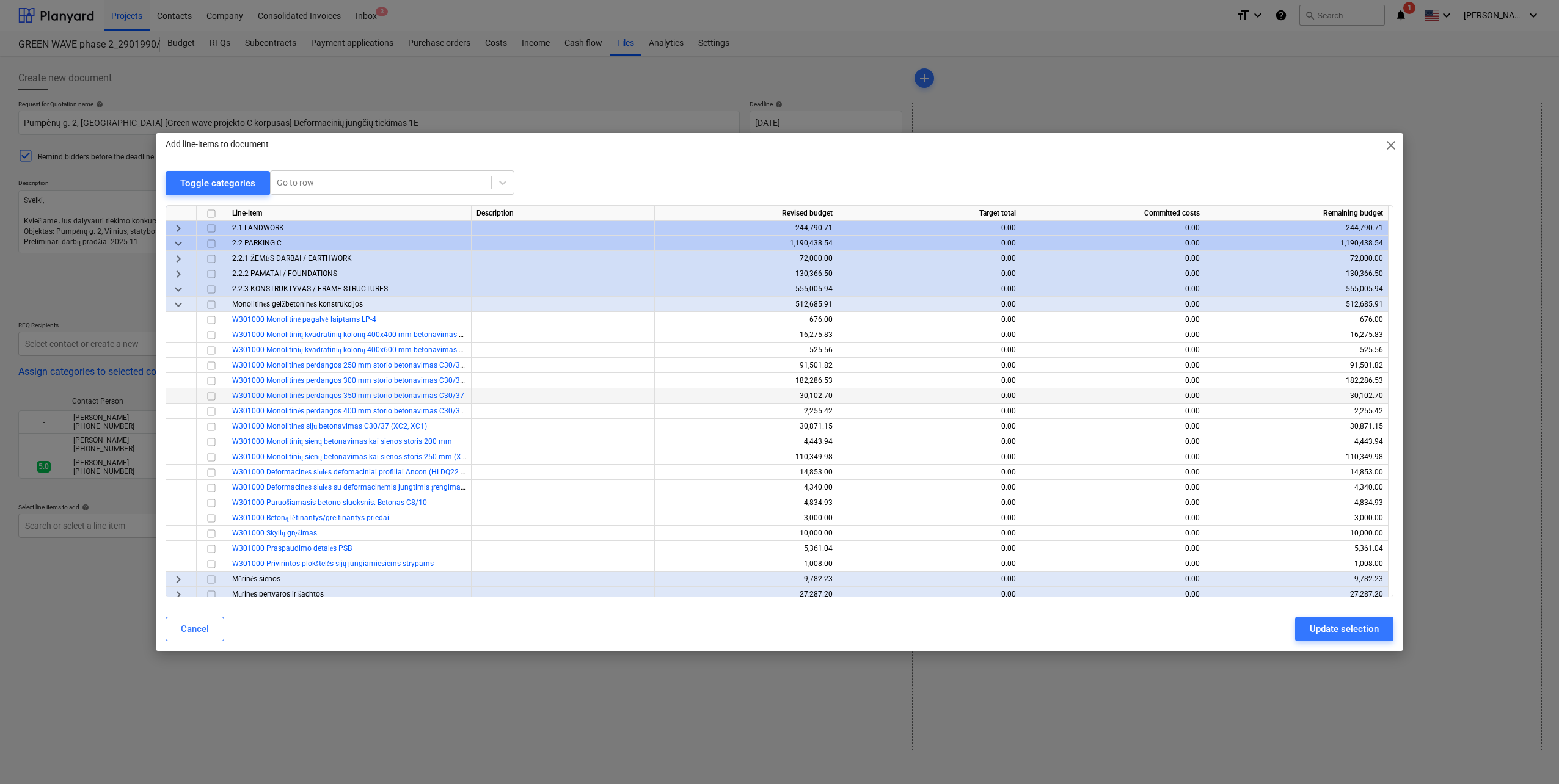
scroll to position [61, 0]
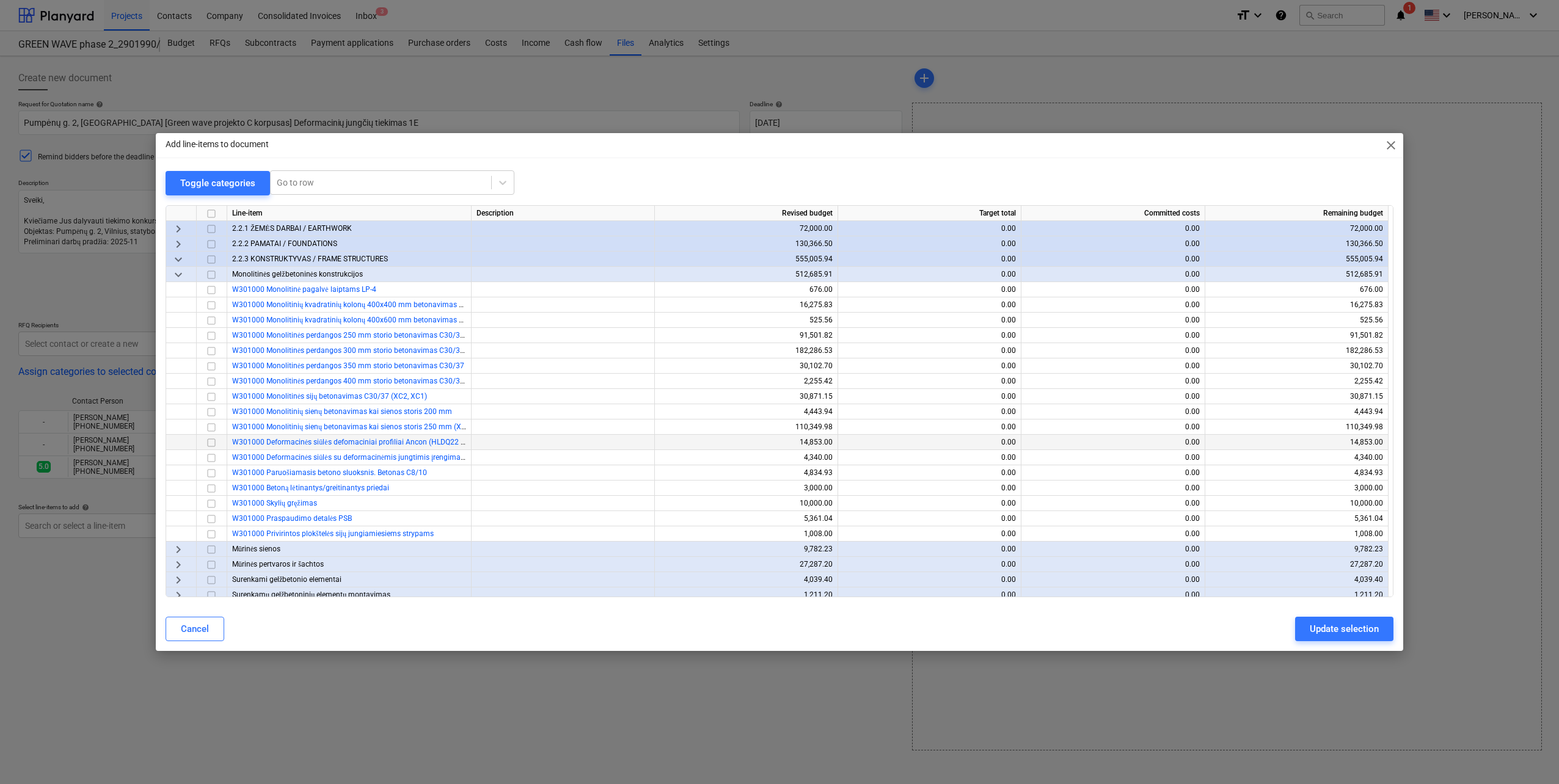
click at [211, 440] on input "checkbox" at bounding box center [211, 442] width 14 height 14
click at [214, 521] on input "checkbox" at bounding box center [211, 519] width 14 height 14
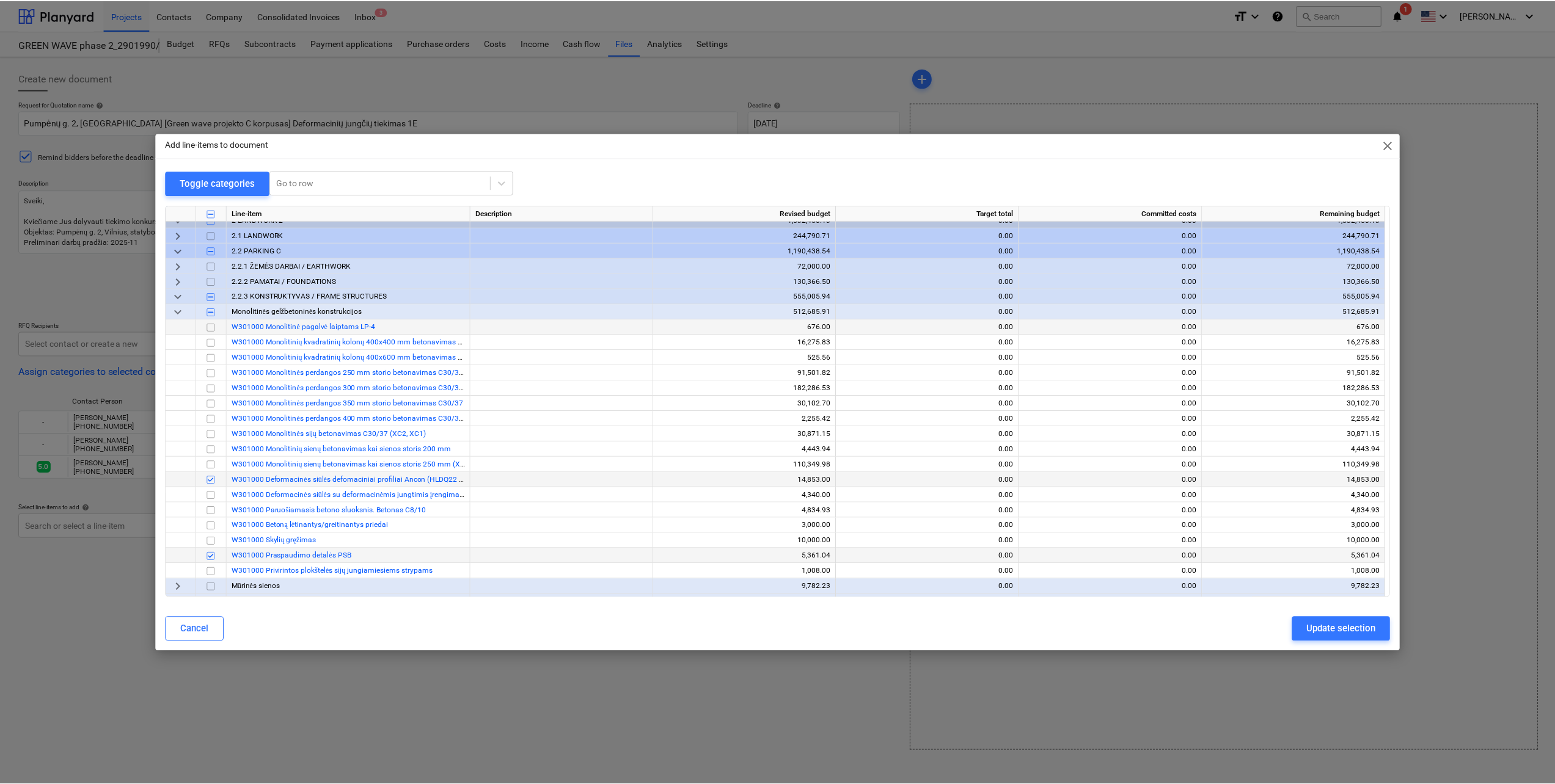
scroll to position [0, 0]
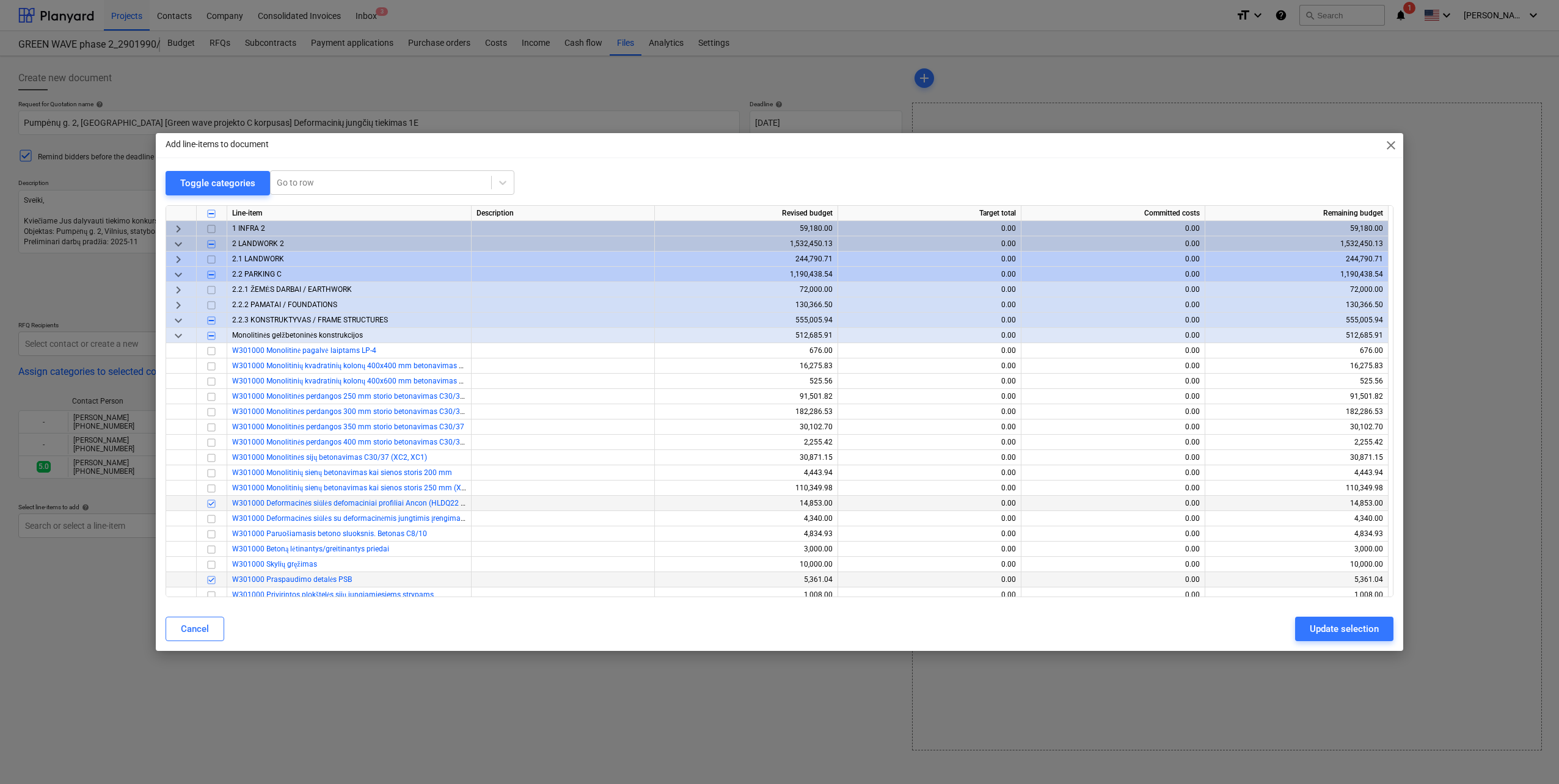
click at [179, 338] on span "keyboard_arrow_down" at bounding box center [178, 335] width 14 height 14
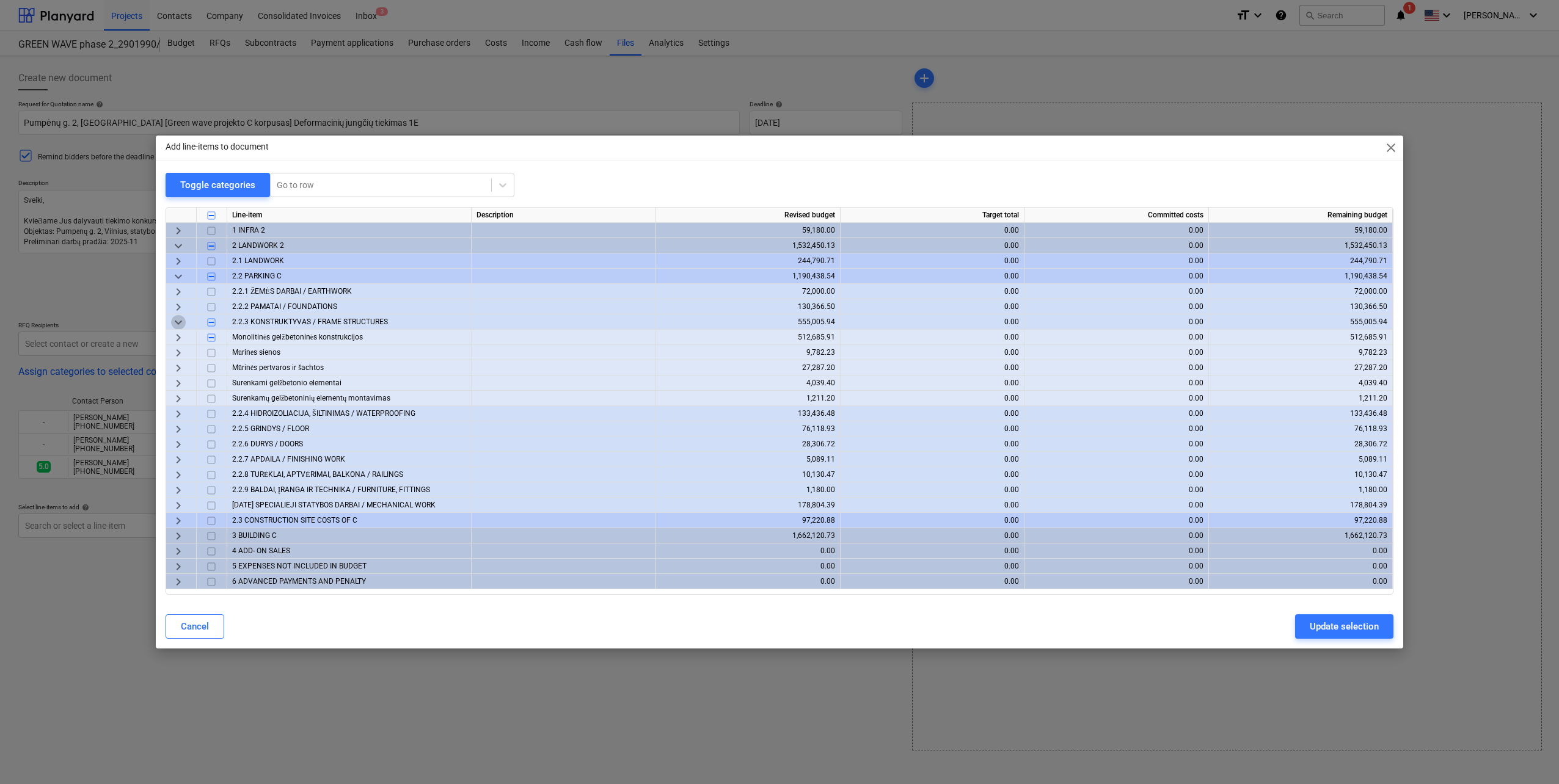
click at [181, 322] on span "keyboard_arrow_down" at bounding box center [178, 322] width 14 height 14
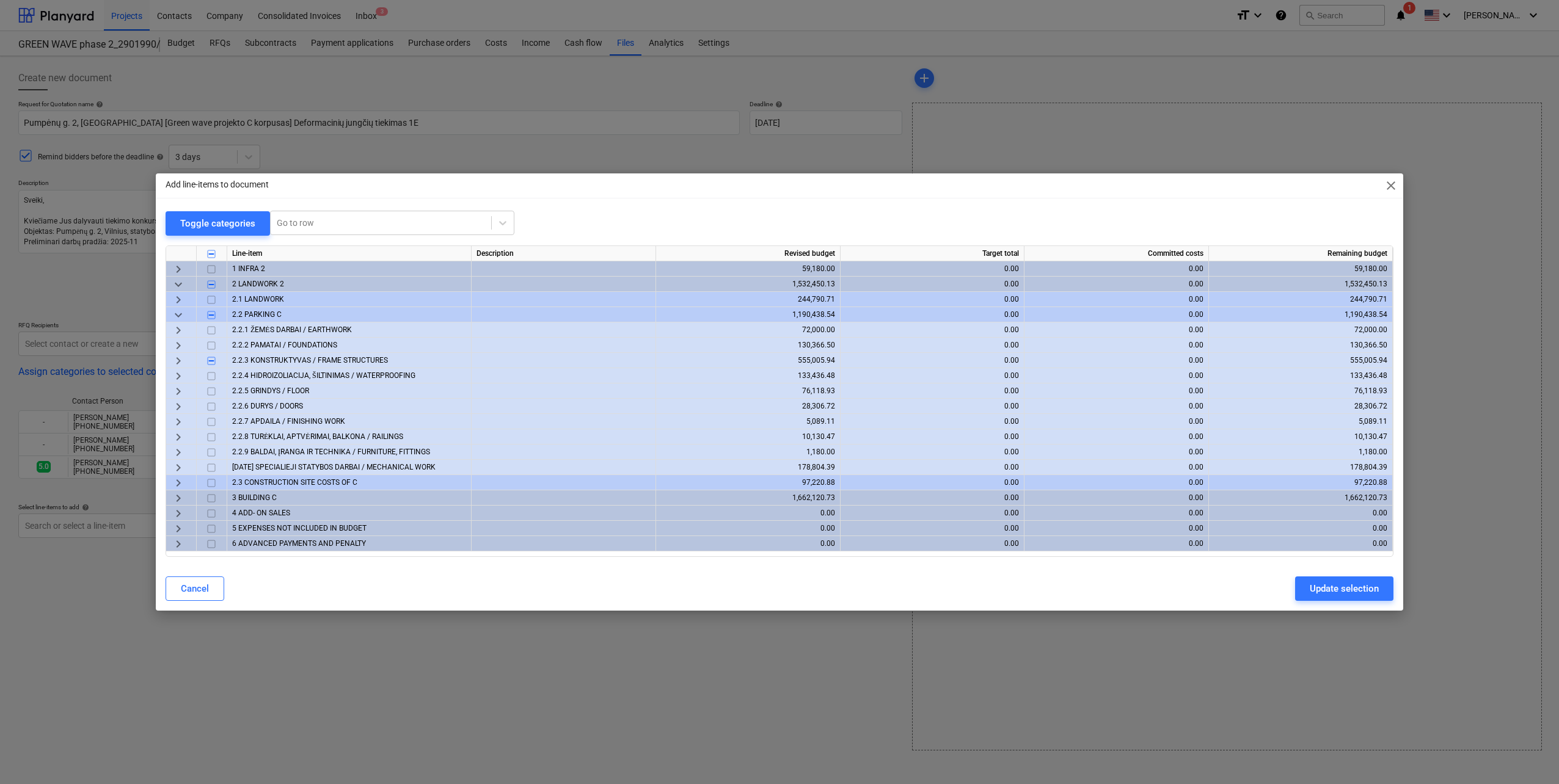
click at [177, 315] on span "keyboard_arrow_down" at bounding box center [178, 315] width 14 height 14
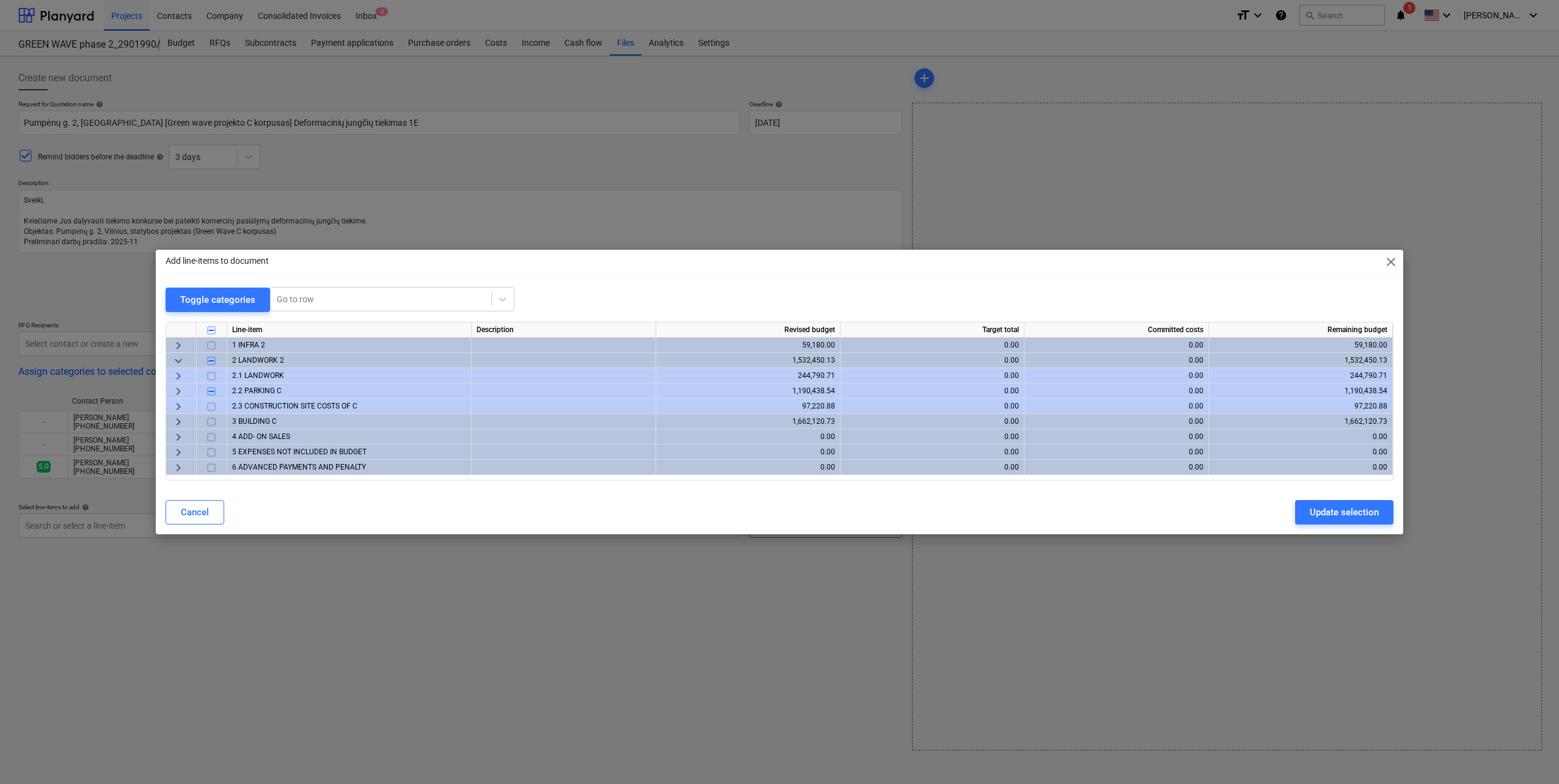
click at [178, 357] on span "keyboard_arrow_down" at bounding box center [178, 361] width 14 height 14
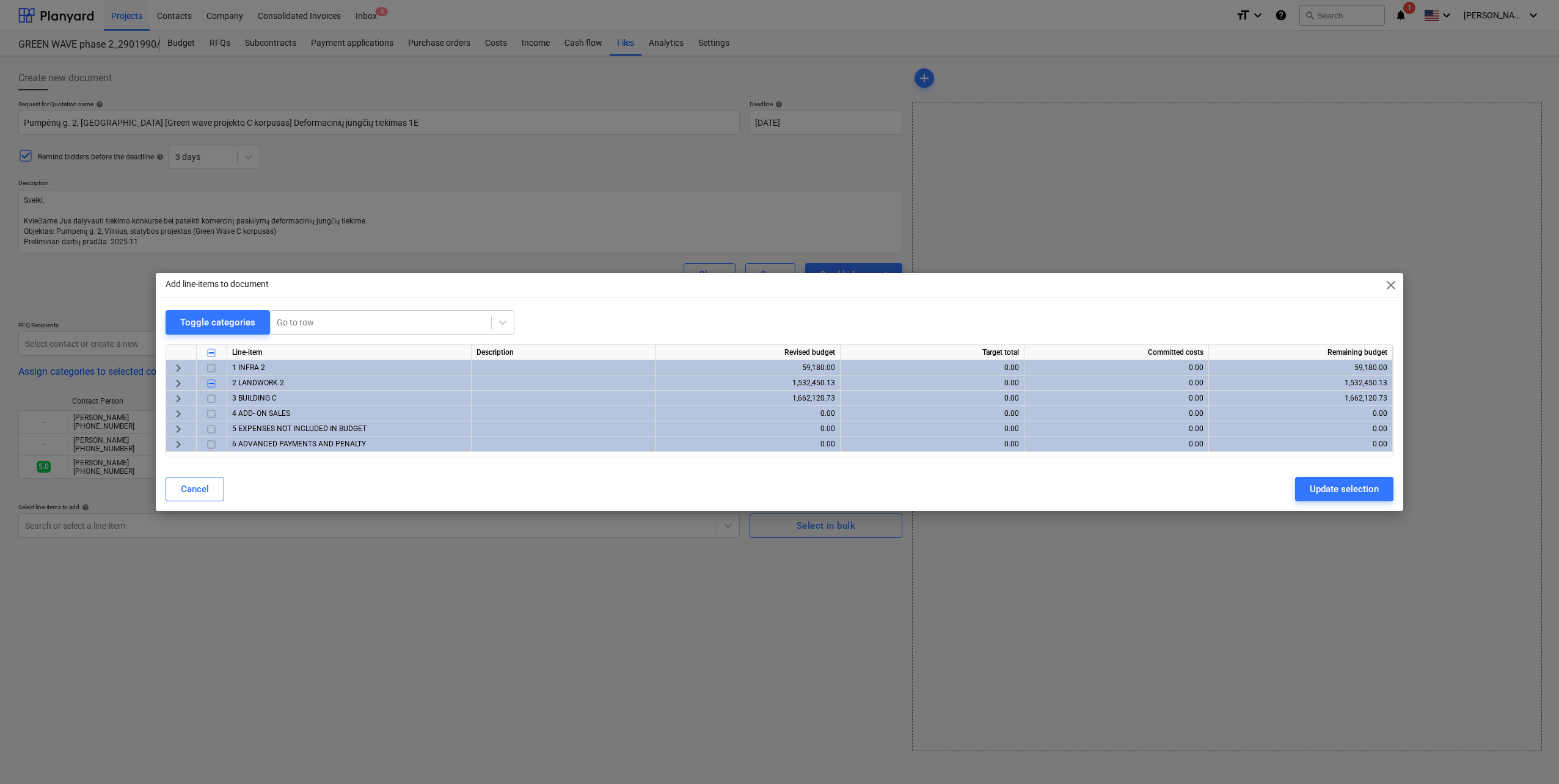
click at [178, 397] on span "keyboard_arrow_right" at bounding box center [178, 398] width 14 height 14
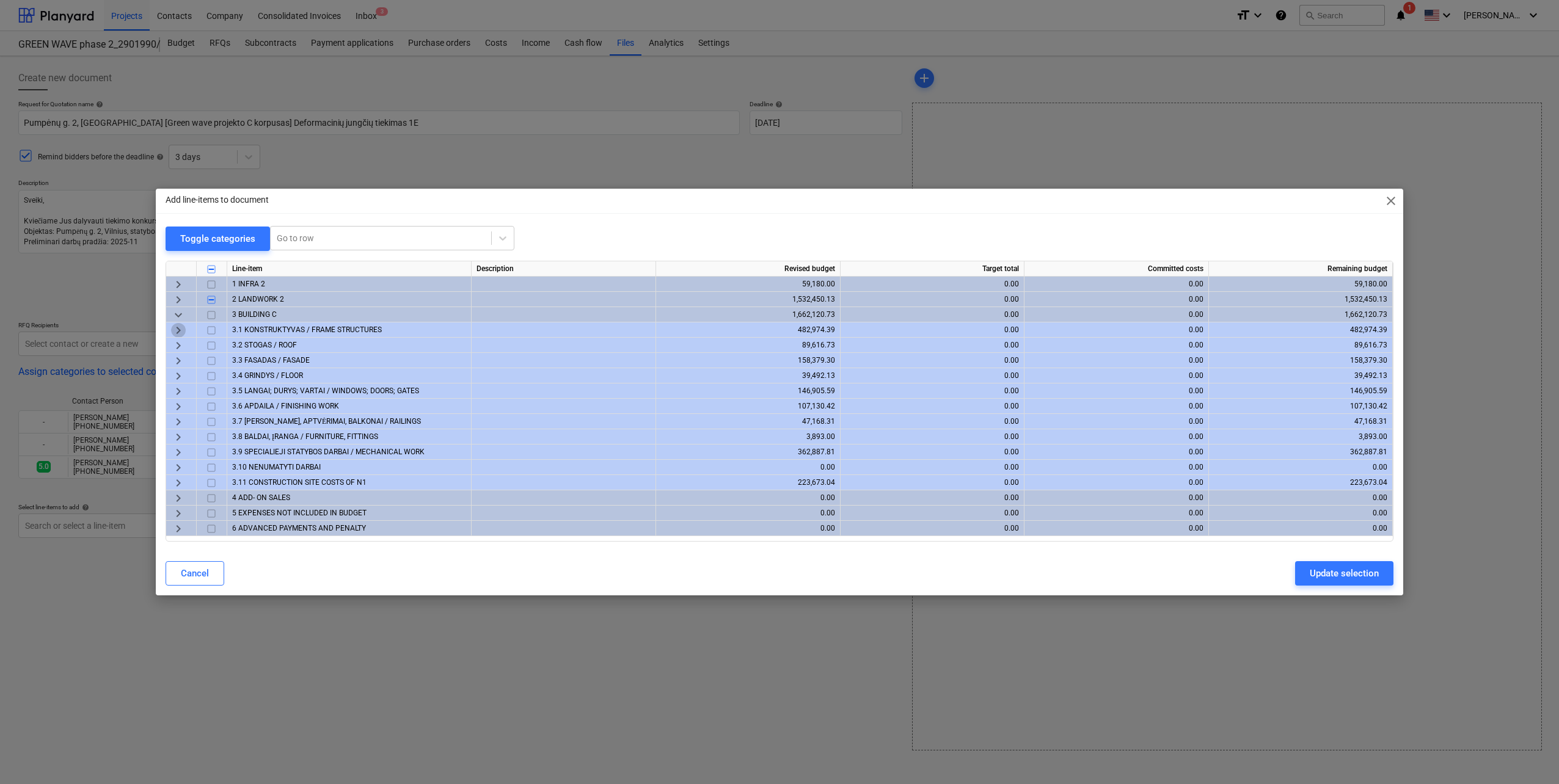
click at [176, 328] on span "keyboard_arrow_right" at bounding box center [178, 330] width 14 height 14
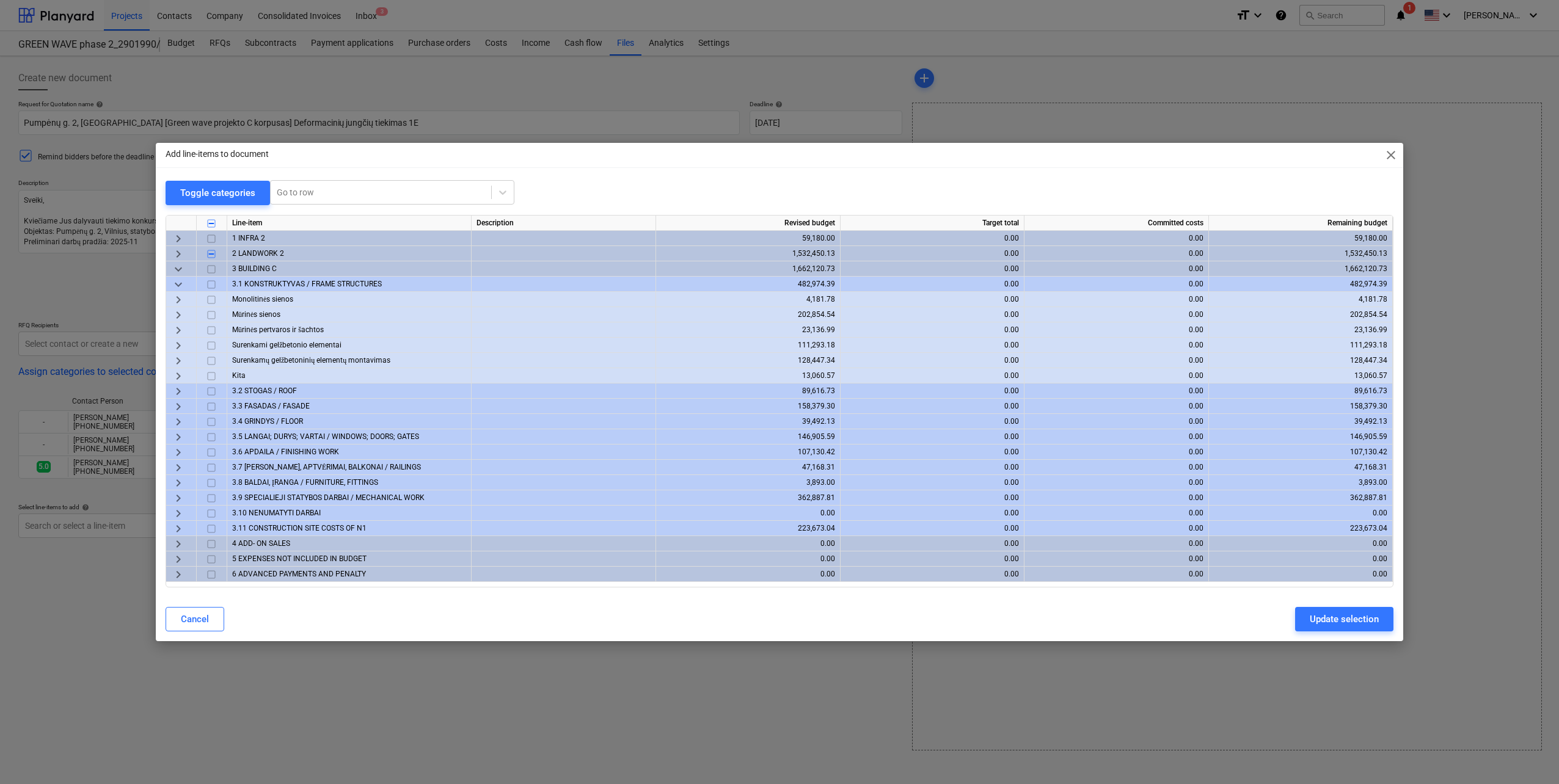
click at [179, 350] on span "keyboard_arrow_right" at bounding box center [178, 345] width 14 height 14
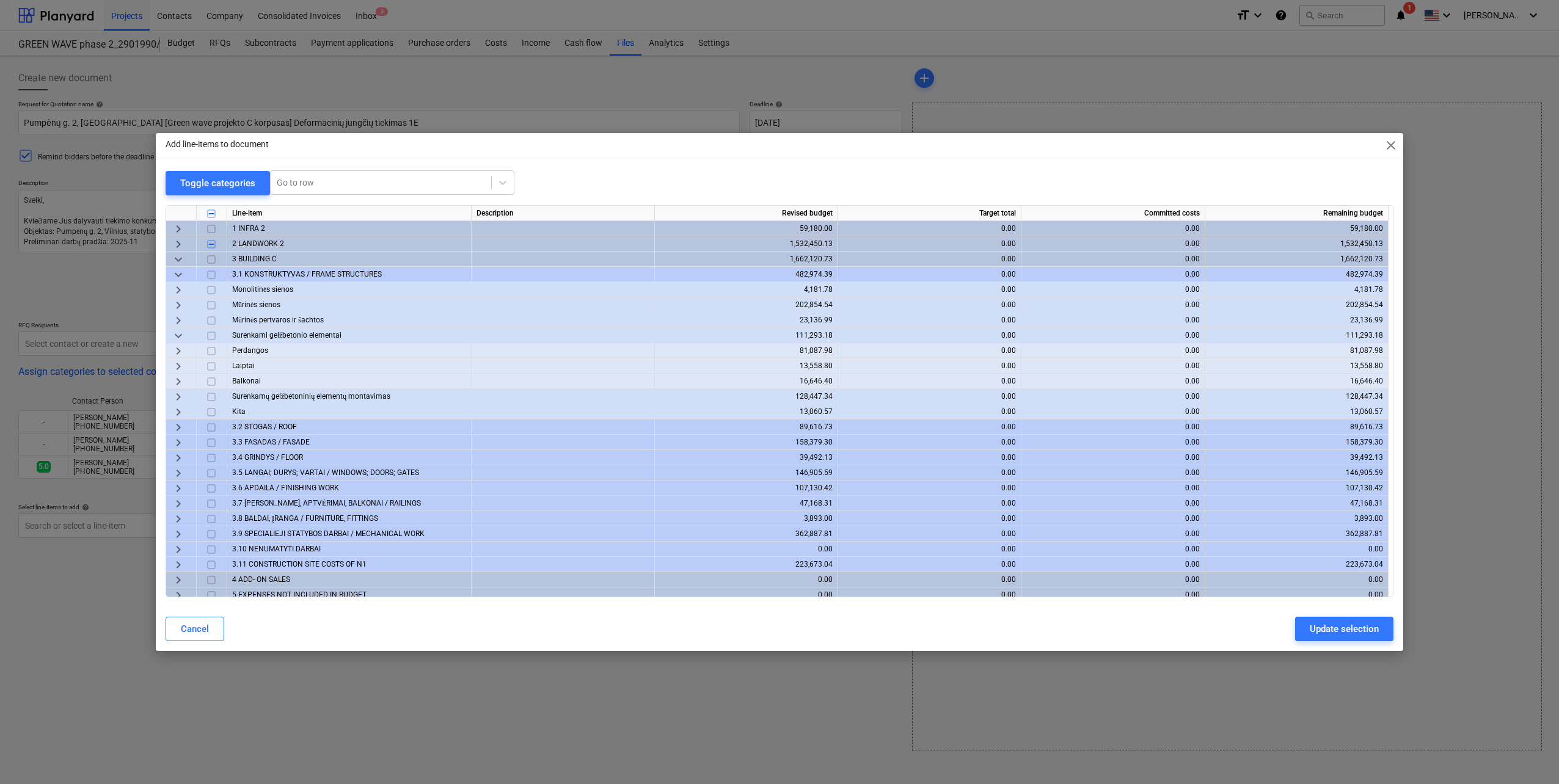
click at [178, 385] on span "keyboard_arrow_right" at bounding box center [178, 381] width 14 height 14
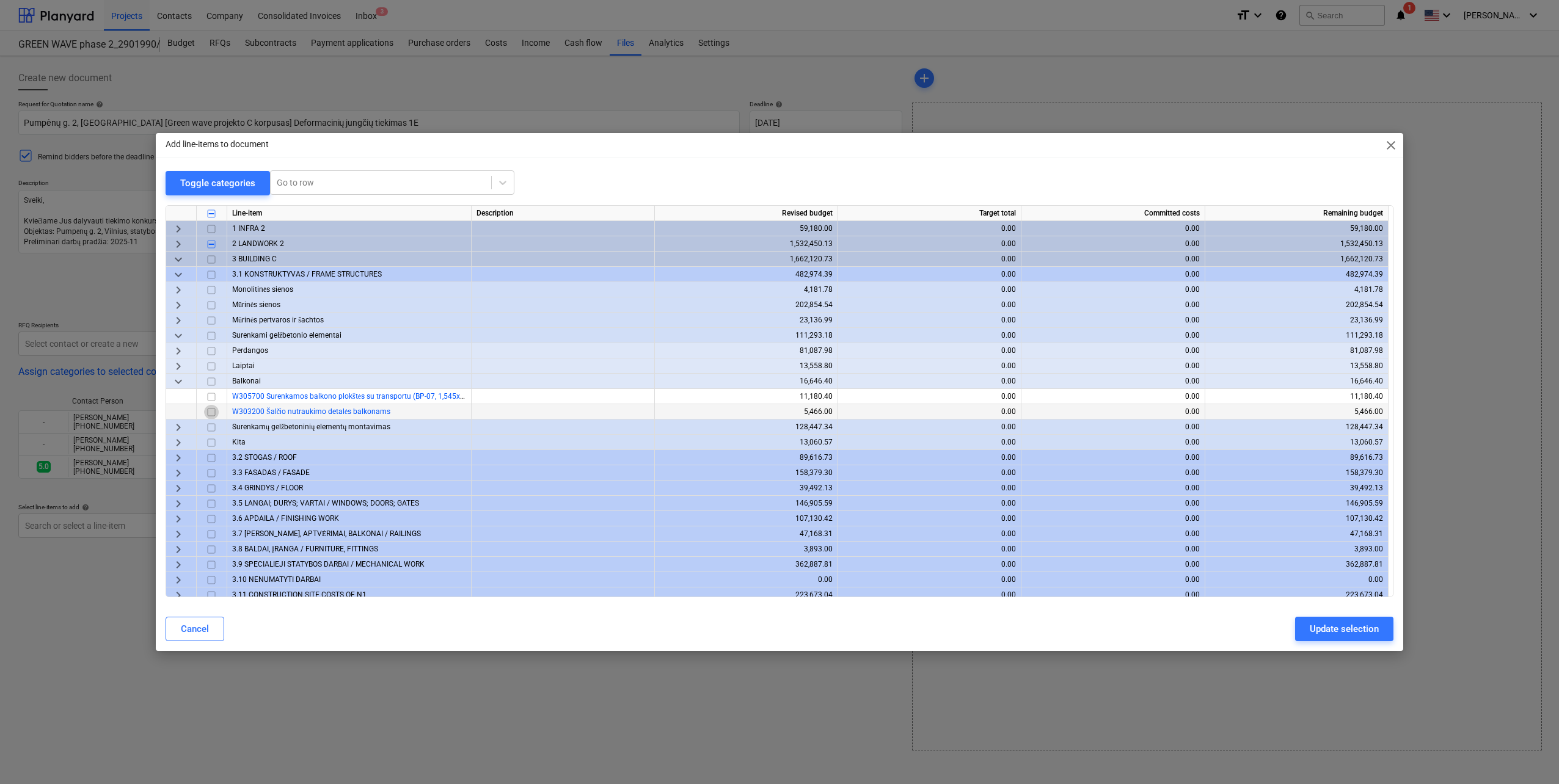
click at [208, 412] on input "checkbox" at bounding box center [211, 412] width 14 height 14
click at [1363, 634] on div "Update selection" at bounding box center [1344, 629] width 69 height 16
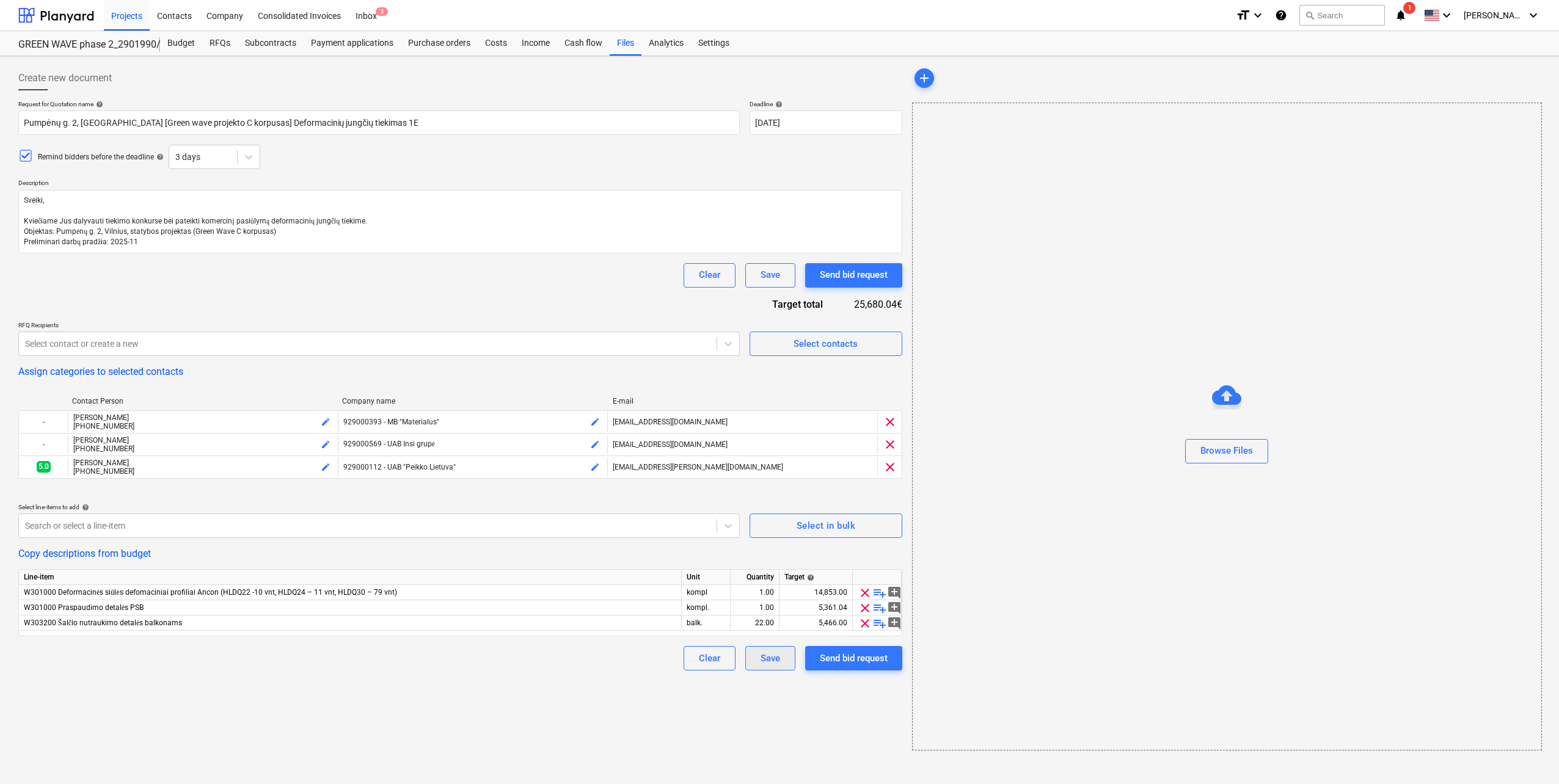
click at [765, 659] on div "Save" at bounding box center [770, 658] width 20 height 16
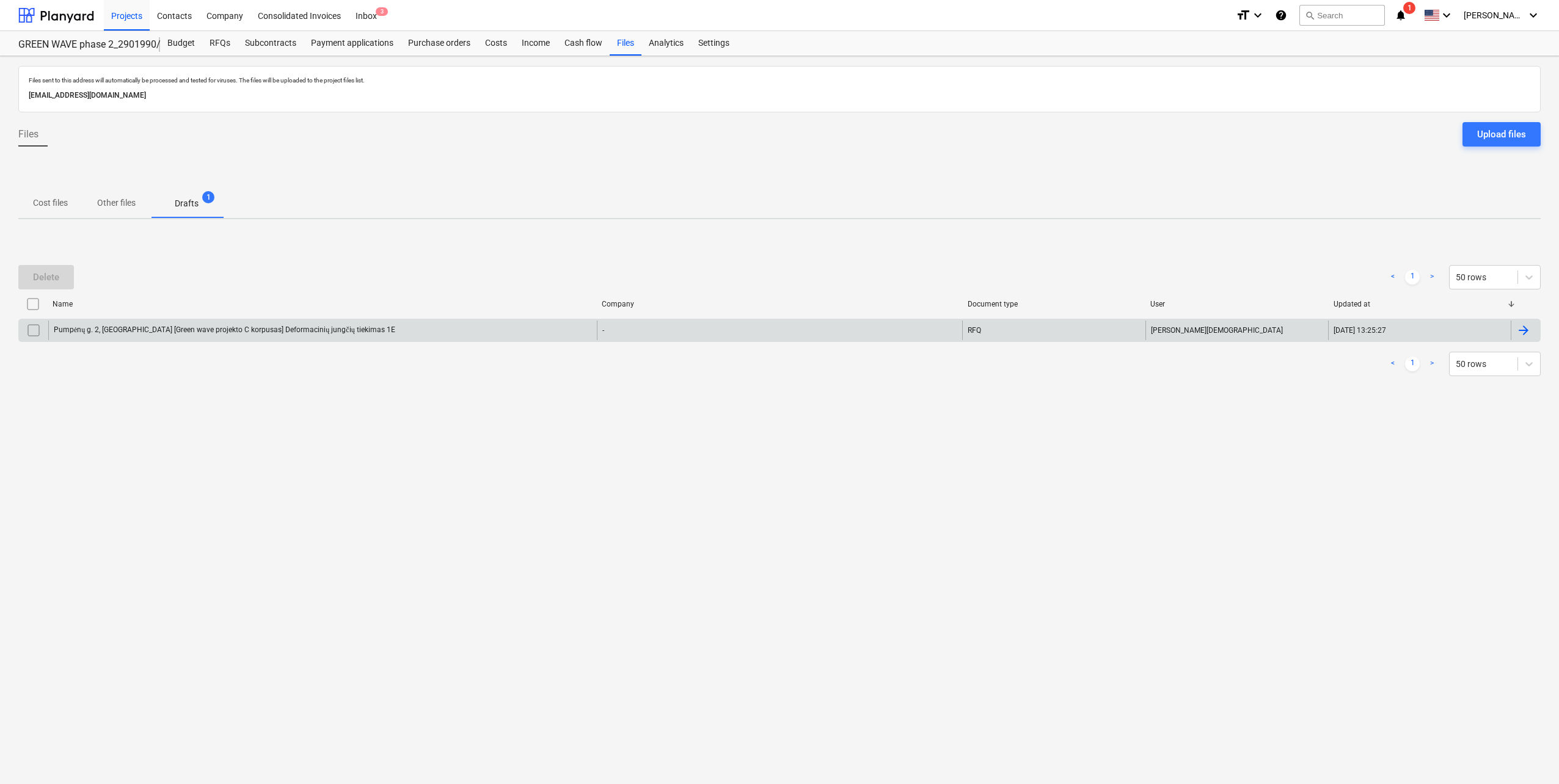
click at [351, 327] on div "Pumpėnų g. 2, [GEOGRAPHIC_DATA] [Green wave projekto C korpusas] Deformacinių j…" at bounding box center [322, 330] width 549 height 20
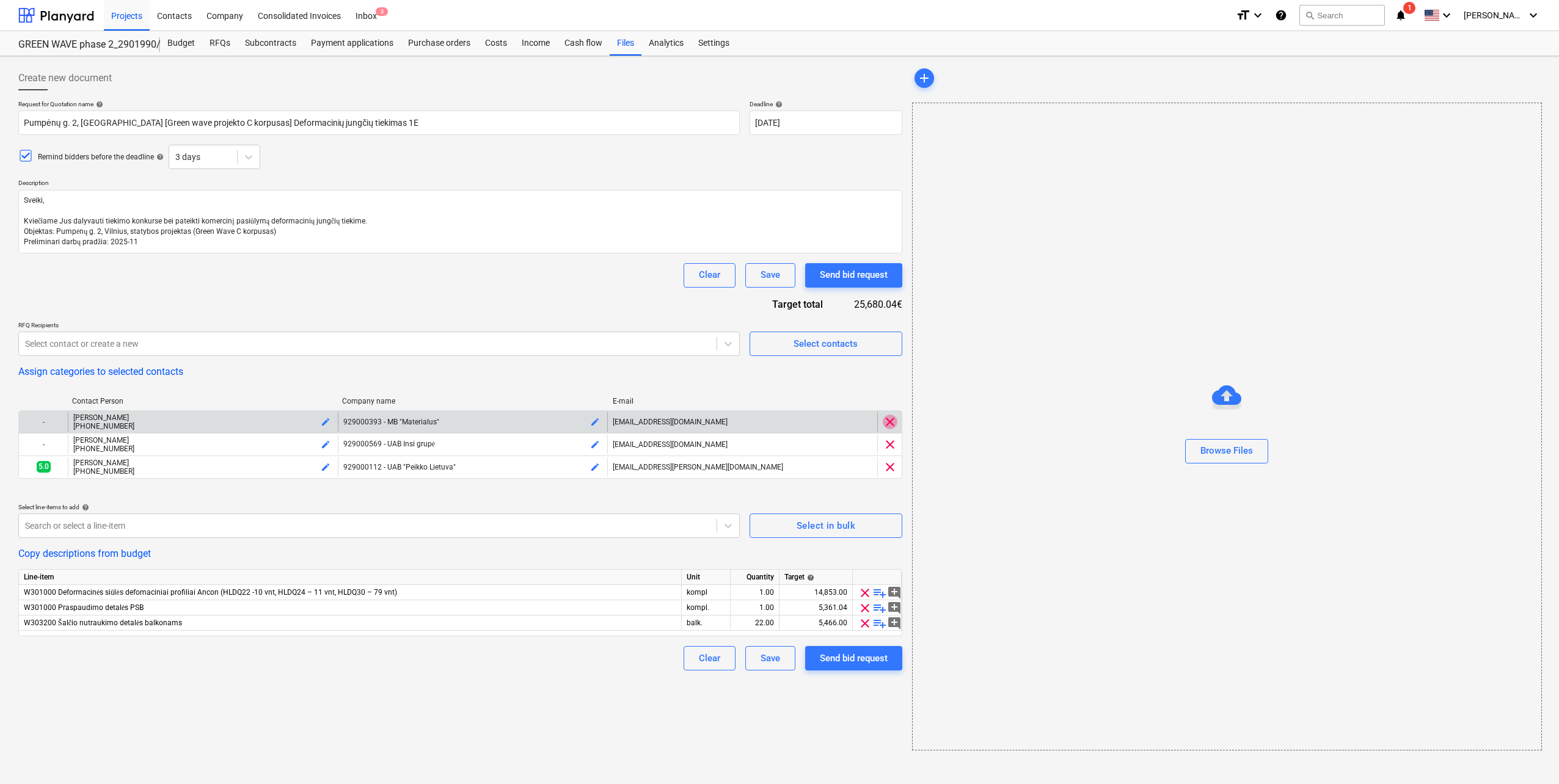
click at [895, 418] on span "clear" at bounding box center [890, 422] width 14 height 14
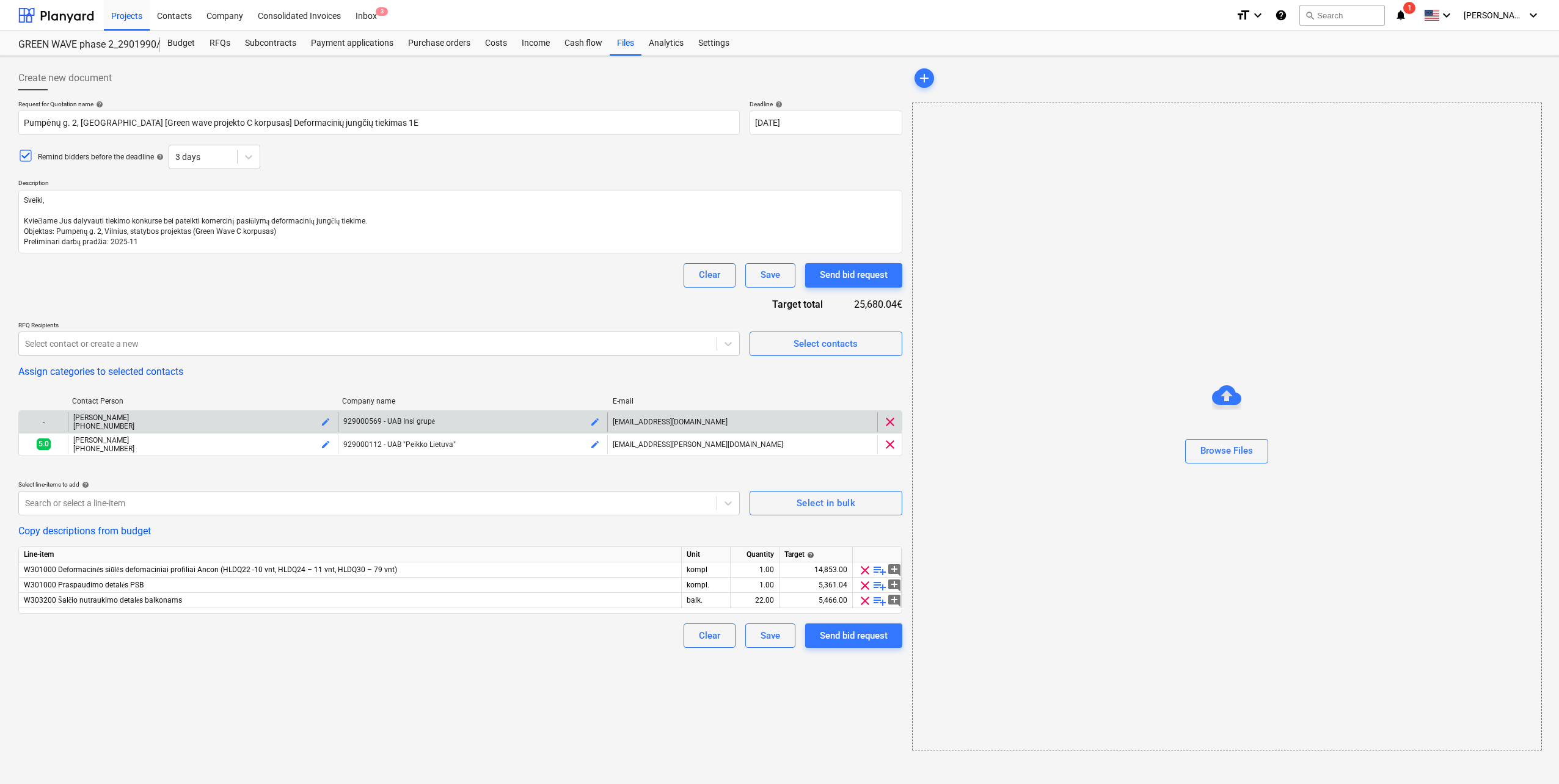
click at [895, 418] on span "clear" at bounding box center [890, 422] width 14 height 14
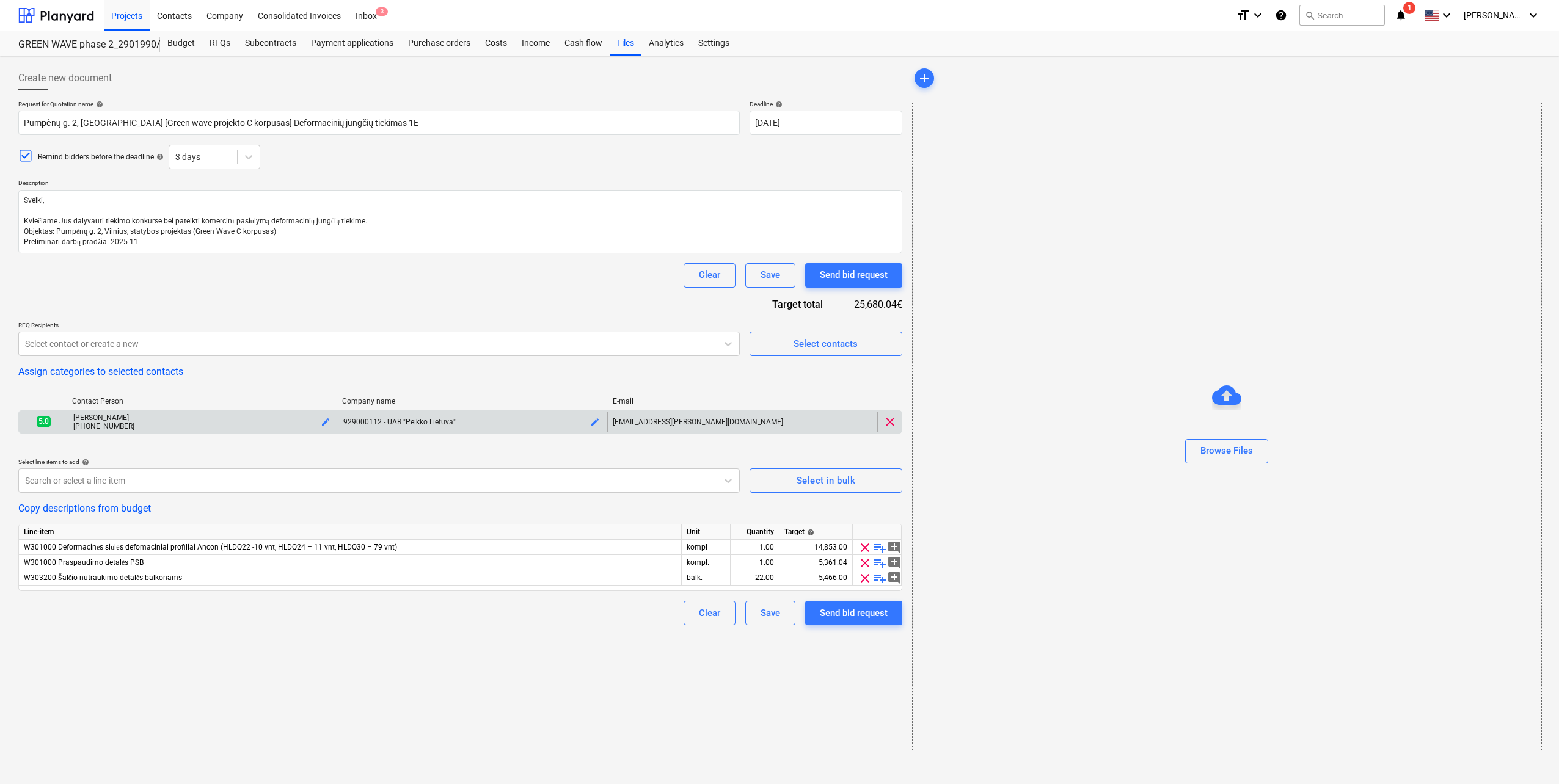
click at [895, 418] on span "clear" at bounding box center [890, 422] width 14 height 14
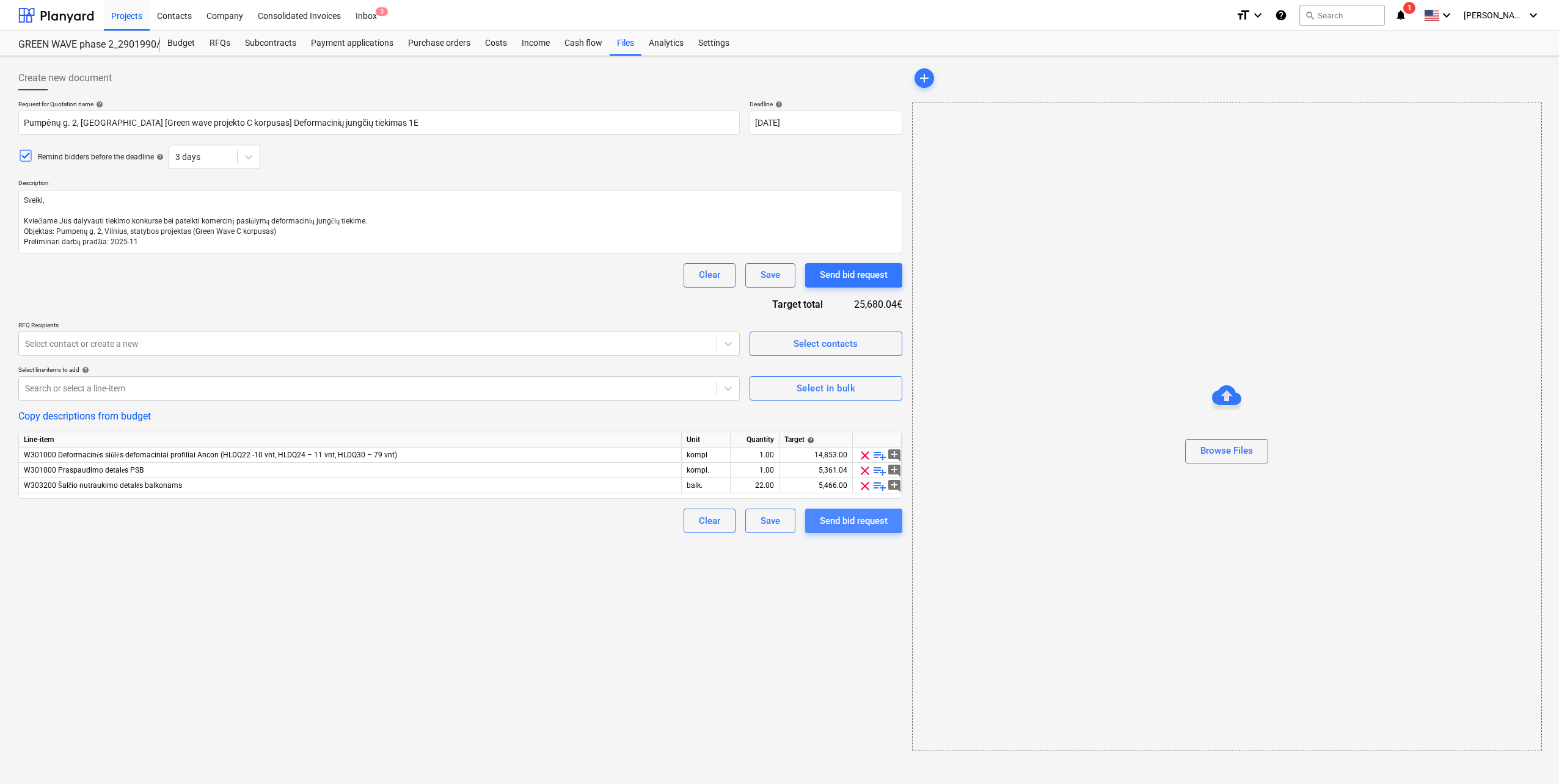
click at [856, 521] on div "Send bid request" at bounding box center [854, 520] width 68 height 16
type textarea "x"
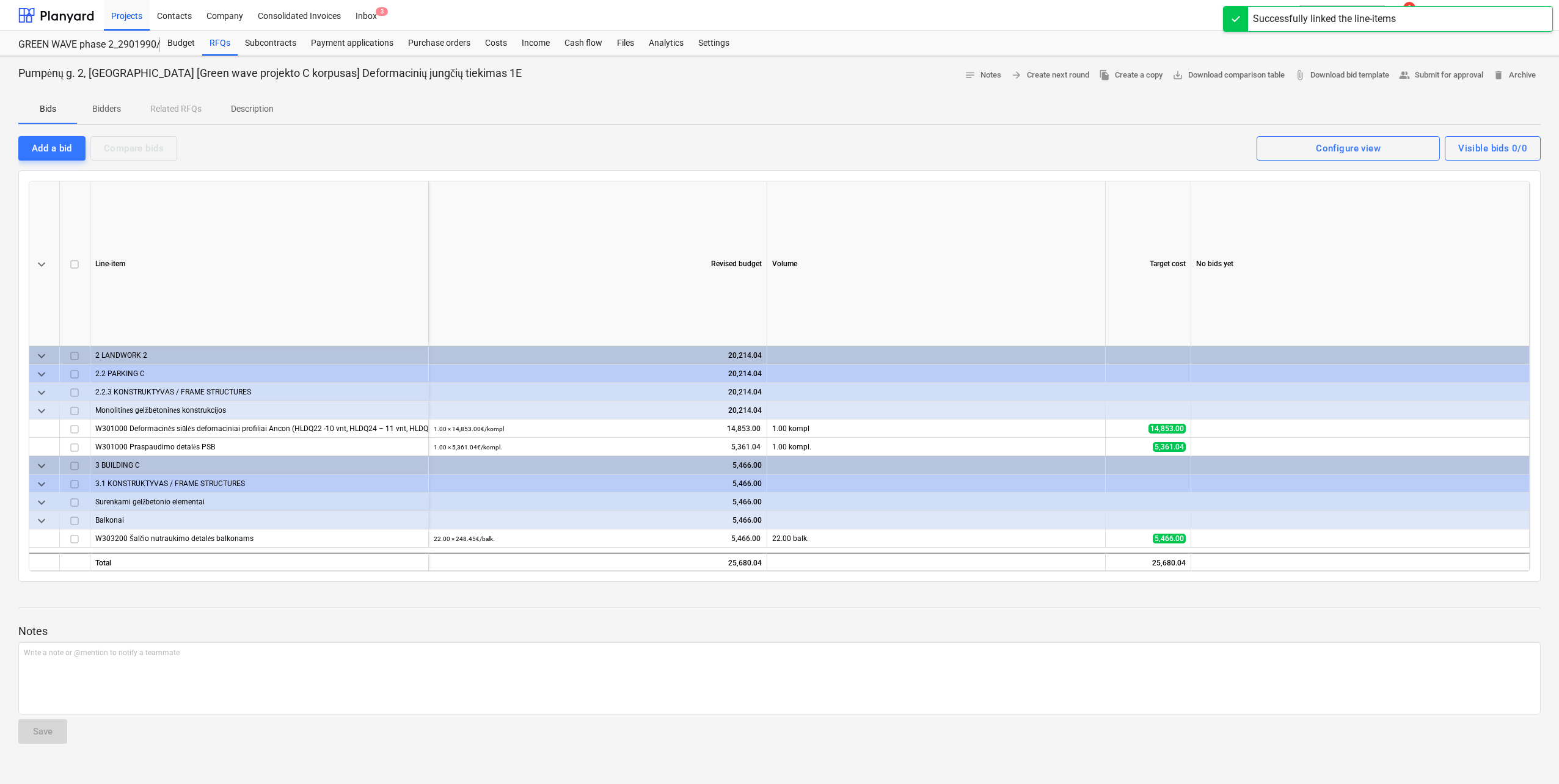
click at [110, 105] on p "Bidders" at bounding box center [106, 109] width 29 height 13
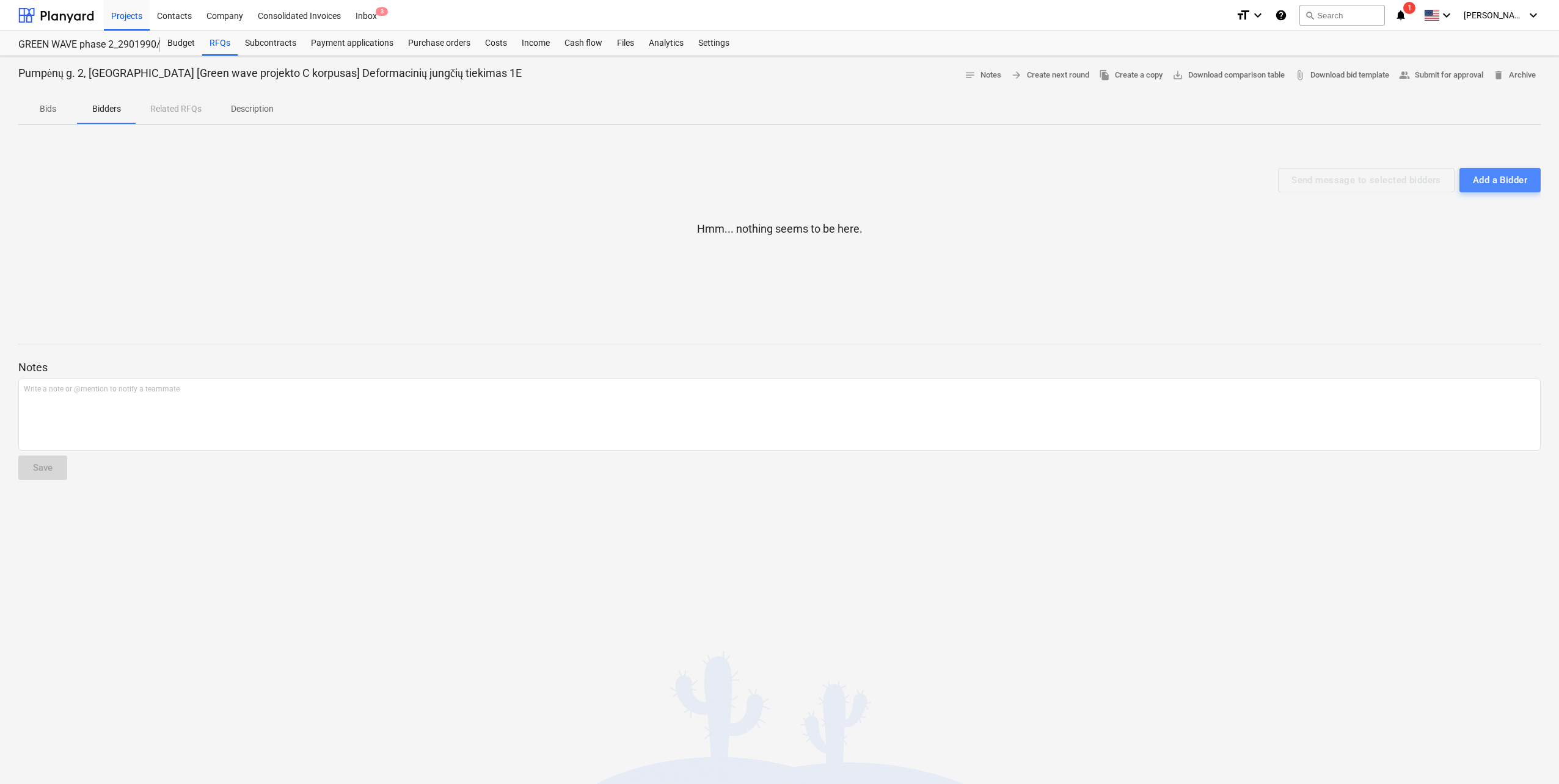
click at [1505, 169] on button "Add a Bidder" at bounding box center [1500, 180] width 82 height 25
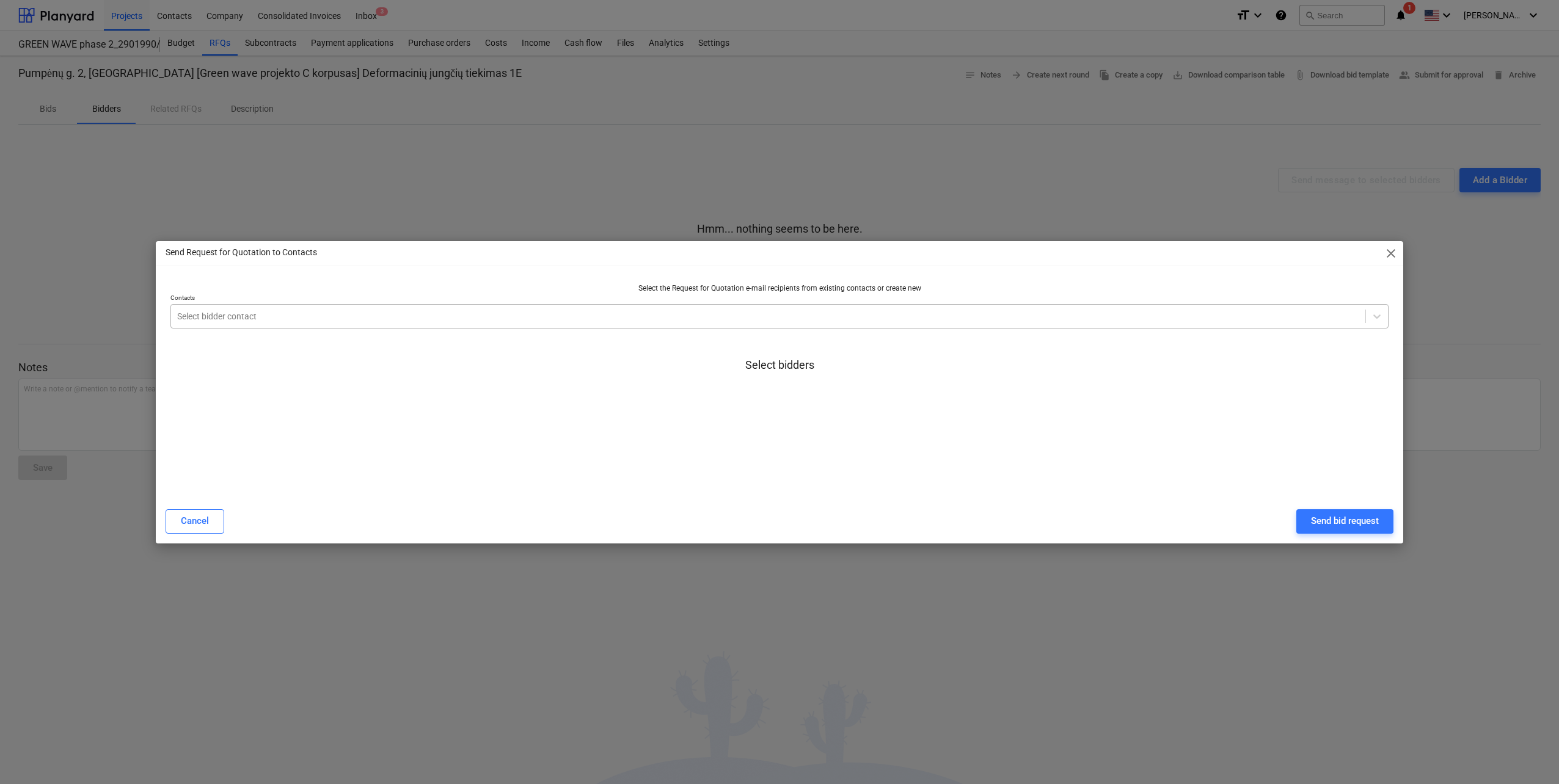
click at [471, 318] on div at bounding box center [768, 316] width 1182 height 12
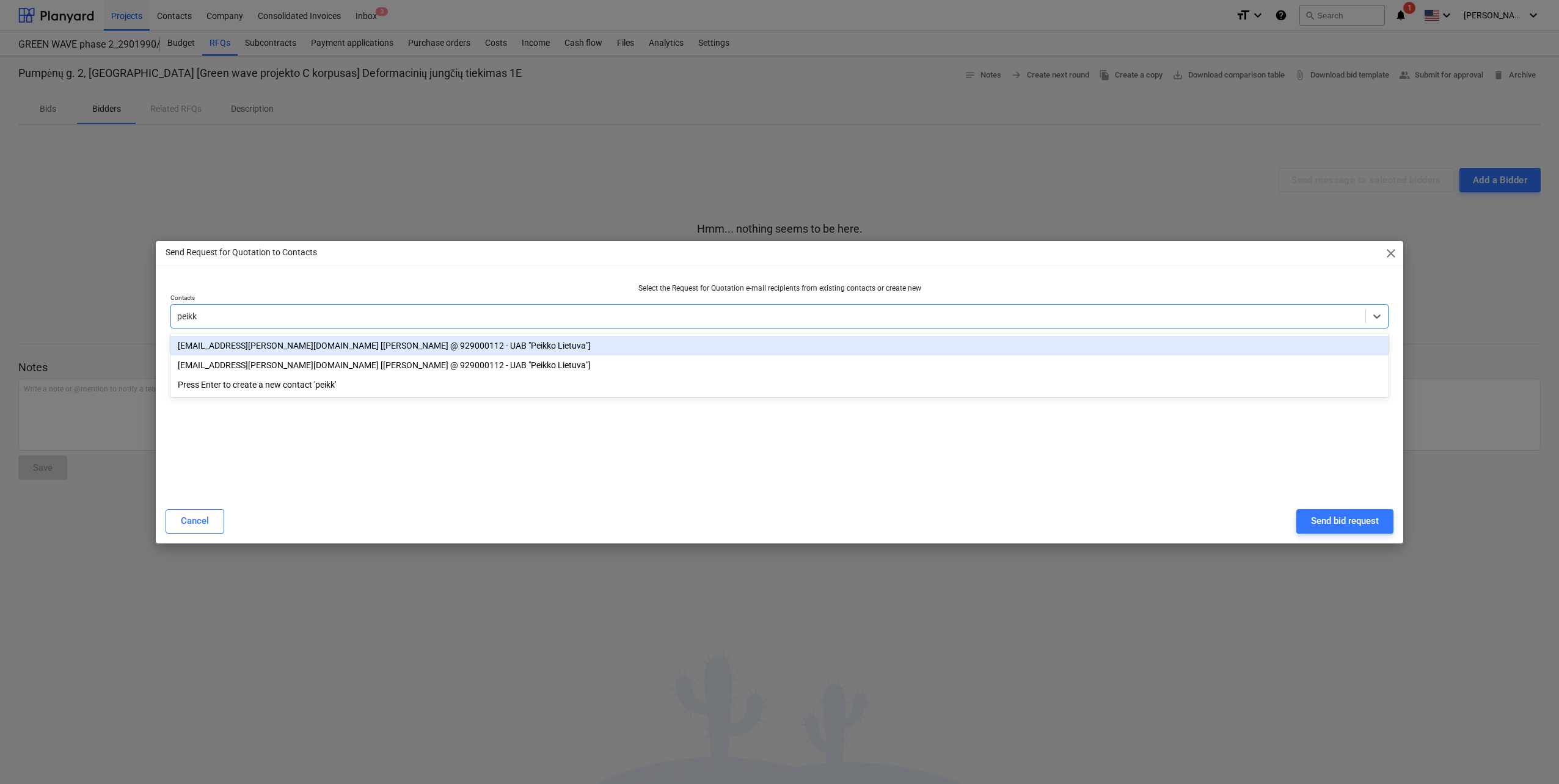
type input "peikko"
type input "material"
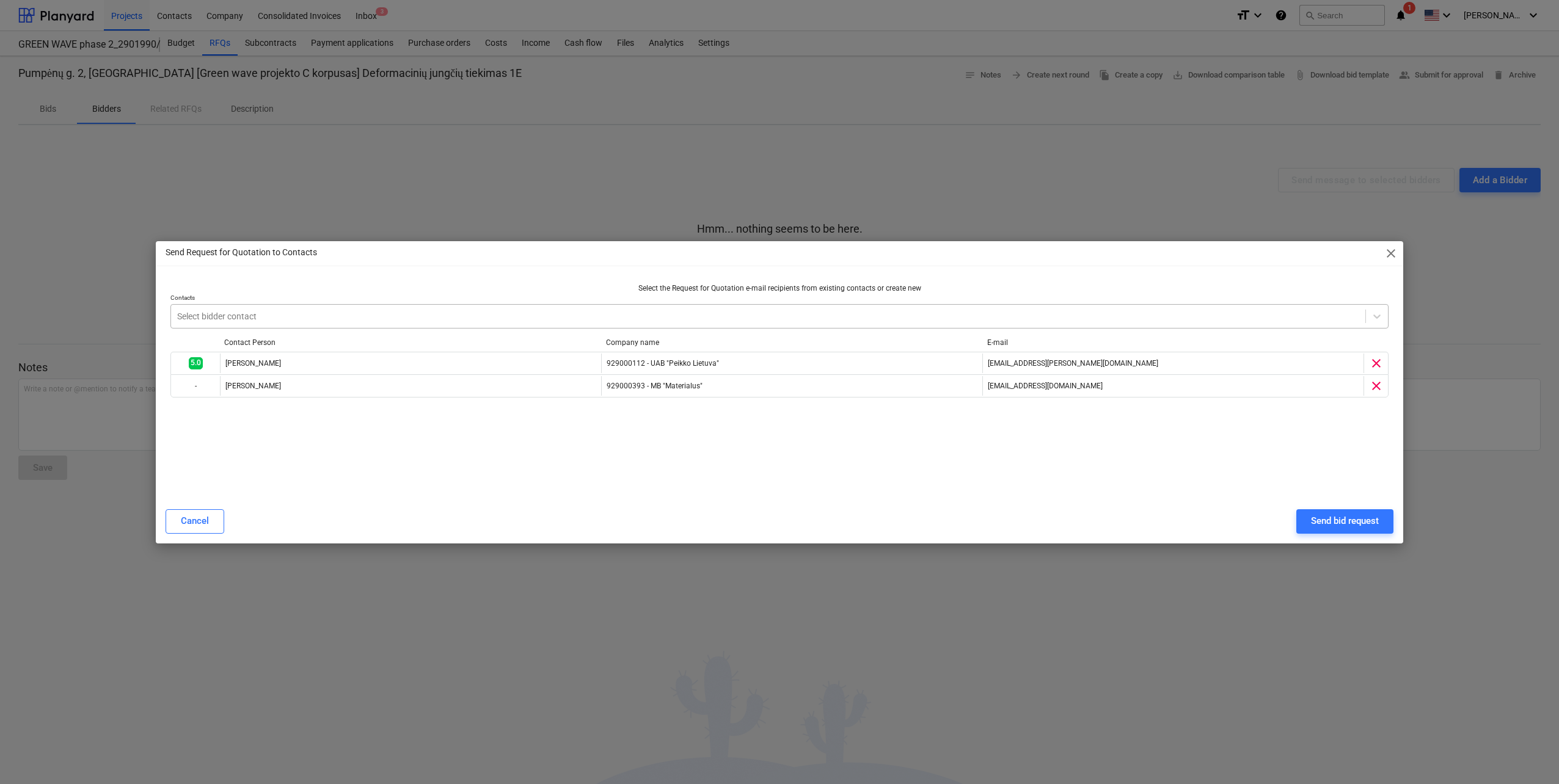
click at [283, 308] on div "Select bidder contact" at bounding box center [768, 316] width 1194 height 17
click at [310, 310] on div at bounding box center [768, 316] width 1182 height 12
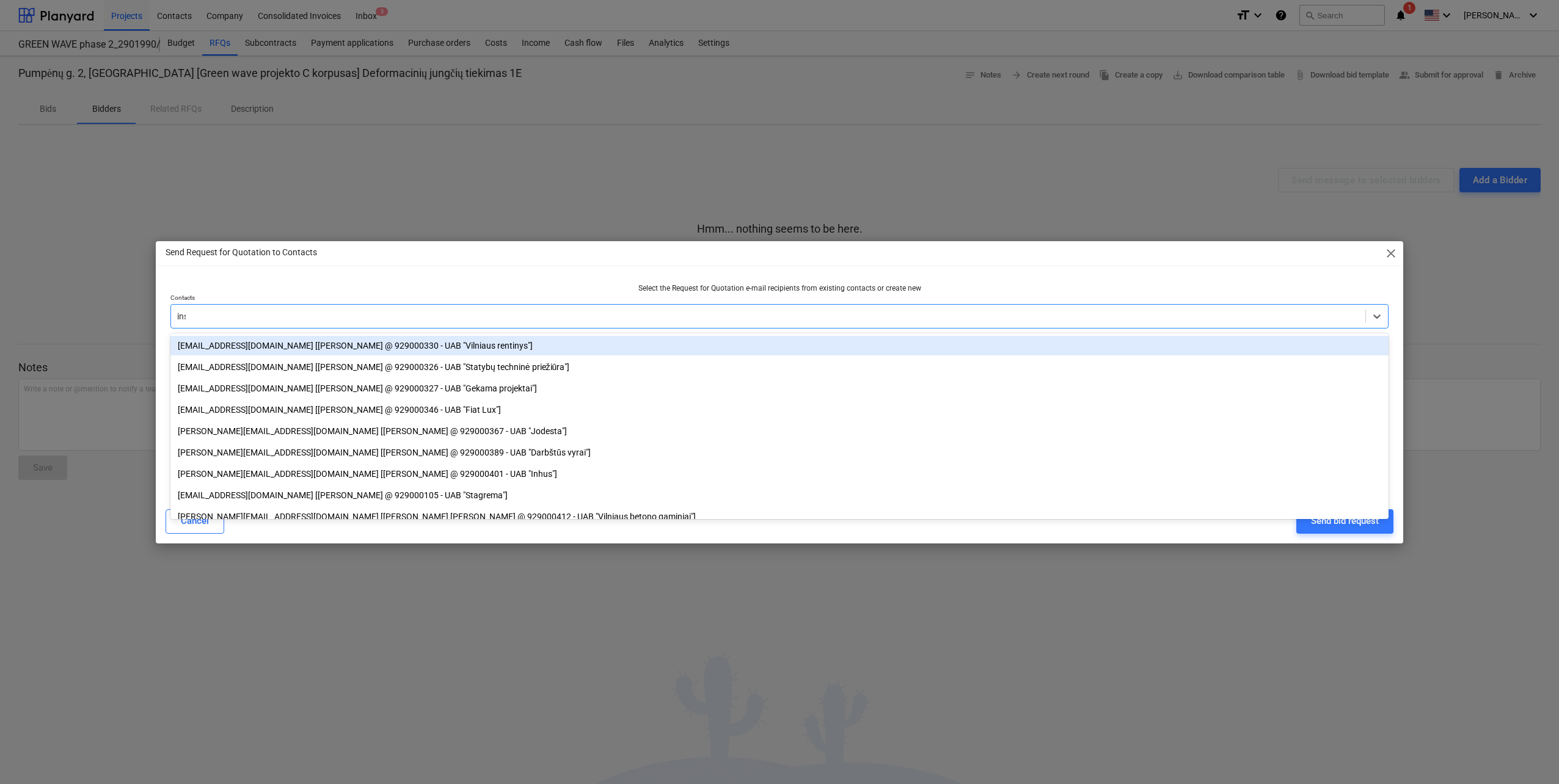
type input "insi"
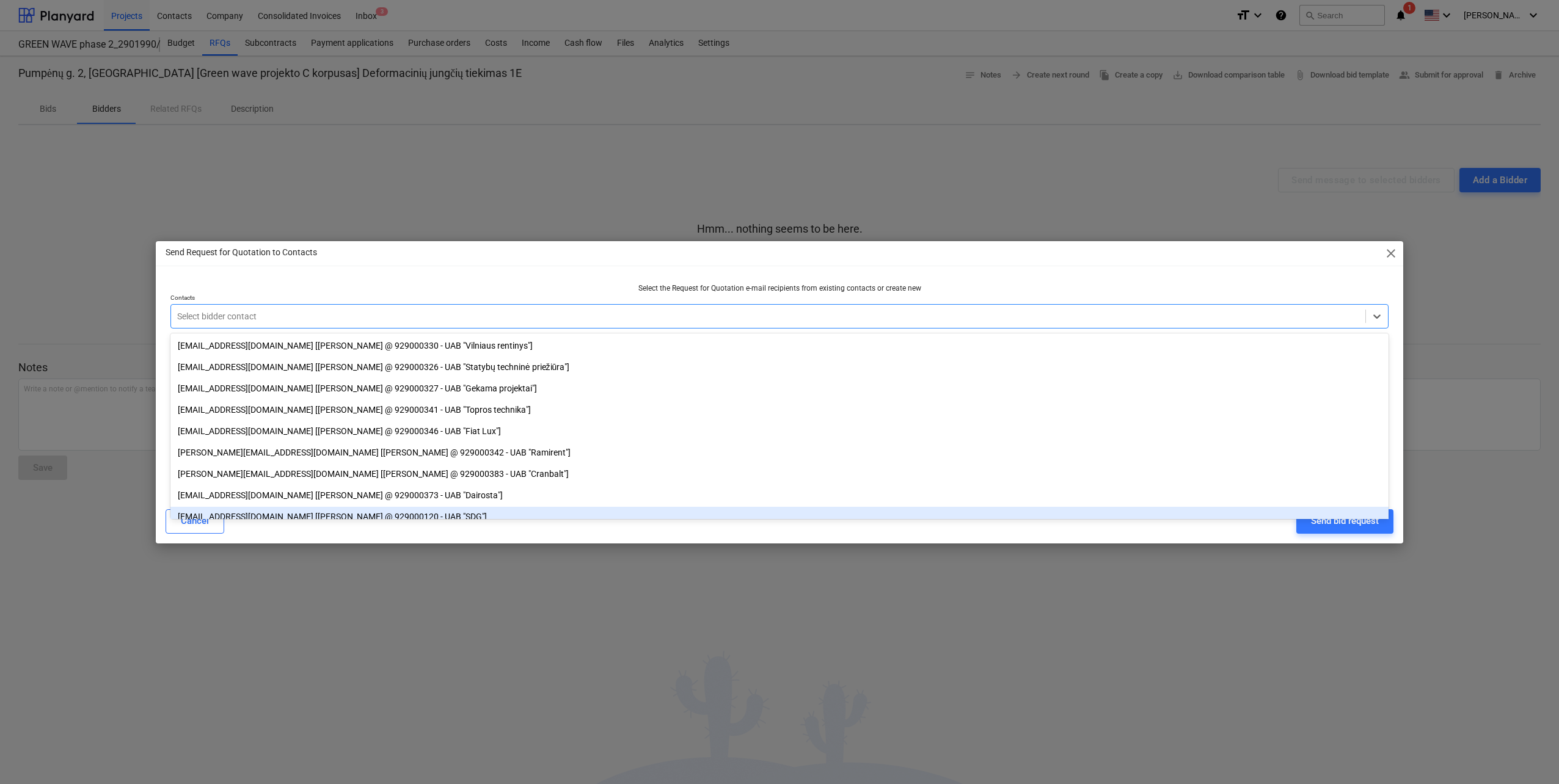
click at [1019, 546] on div "Send Request for Quotation to Contacts close Select the Request for Quotation e…" at bounding box center [779, 392] width 1559 height 784
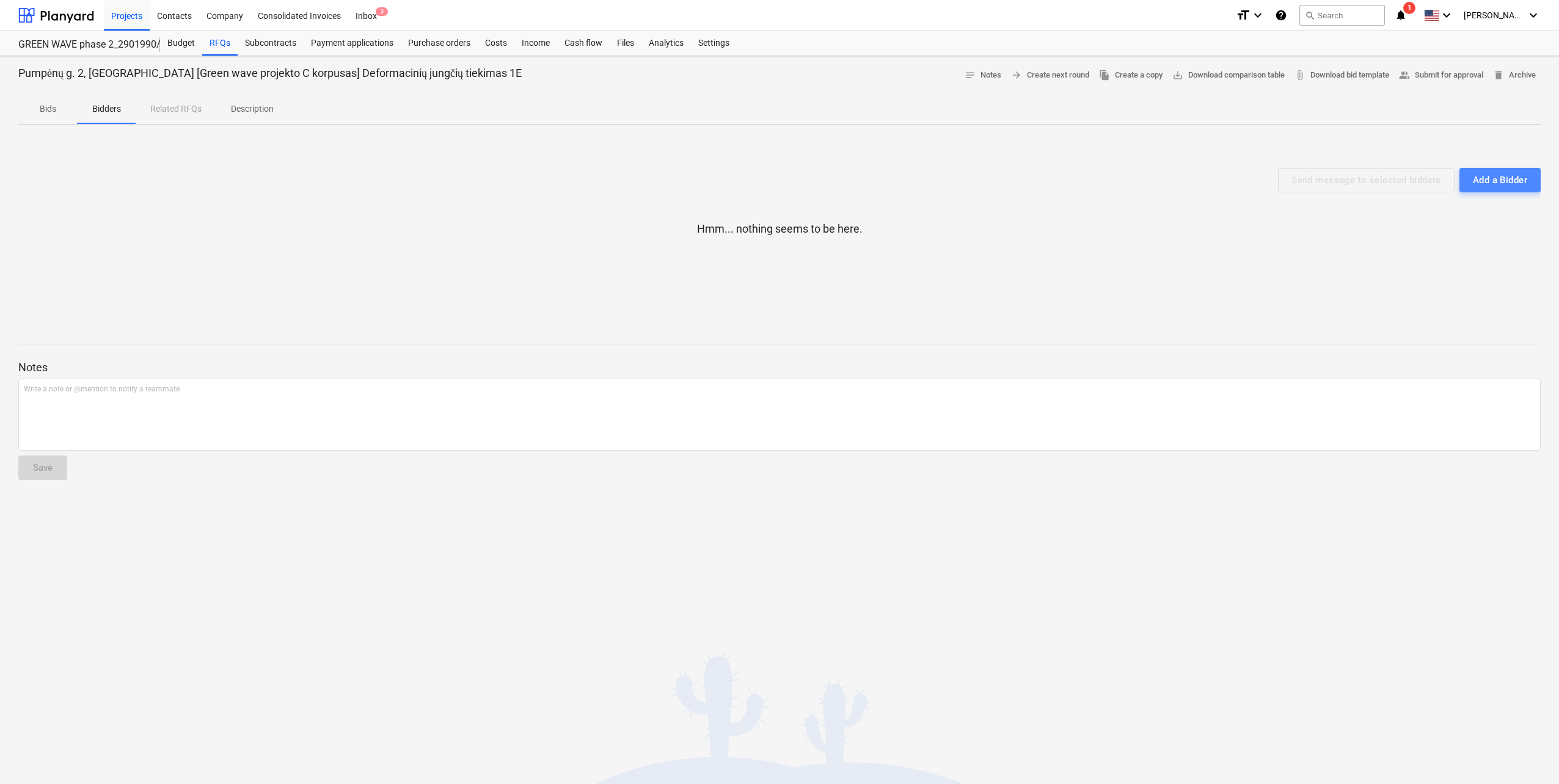
click at [1514, 185] on div "Add a Bidder" at bounding box center [1500, 180] width 54 height 16
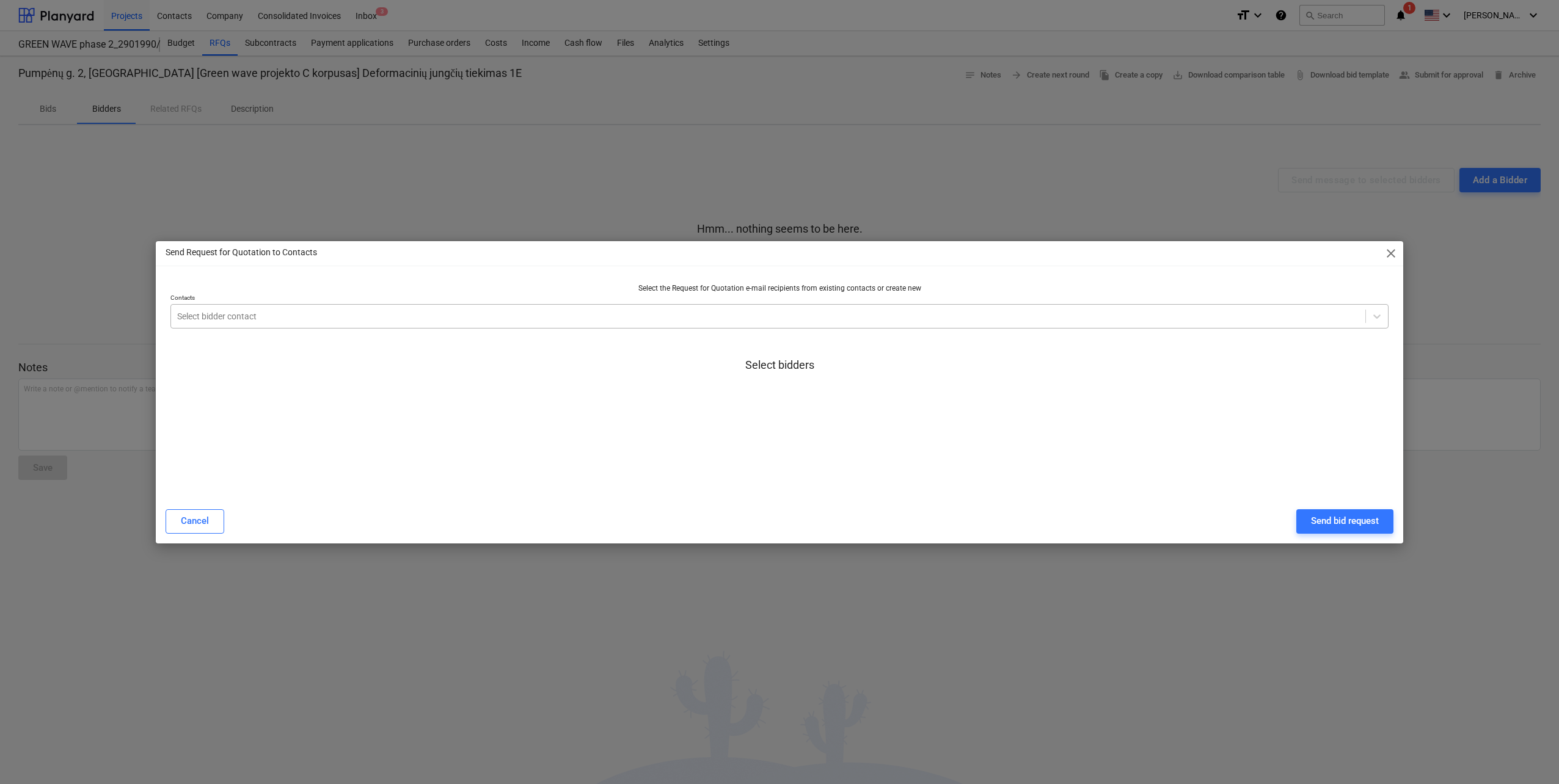
click at [583, 320] on div at bounding box center [768, 316] width 1182 height 12
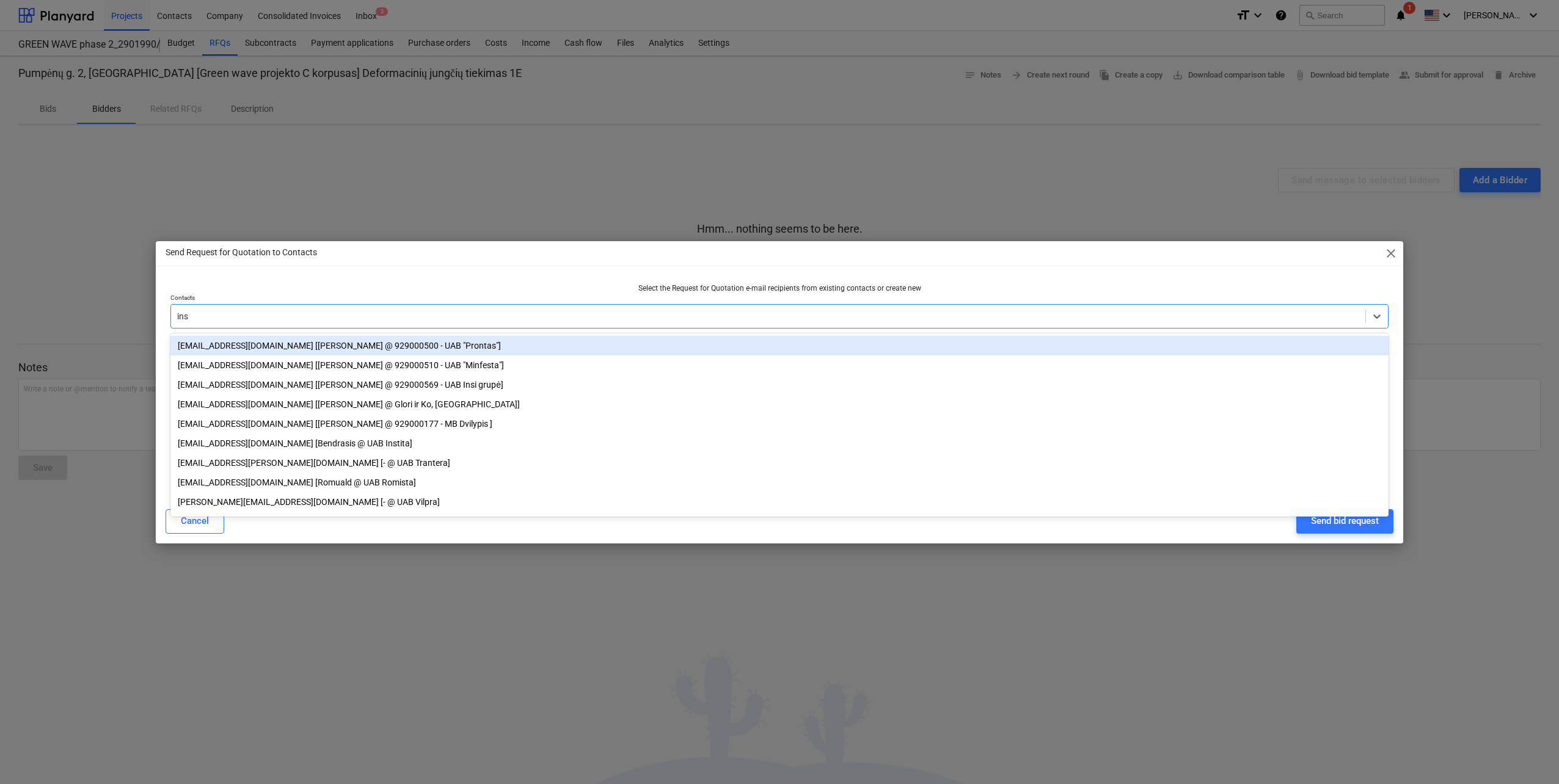
type input "insi"
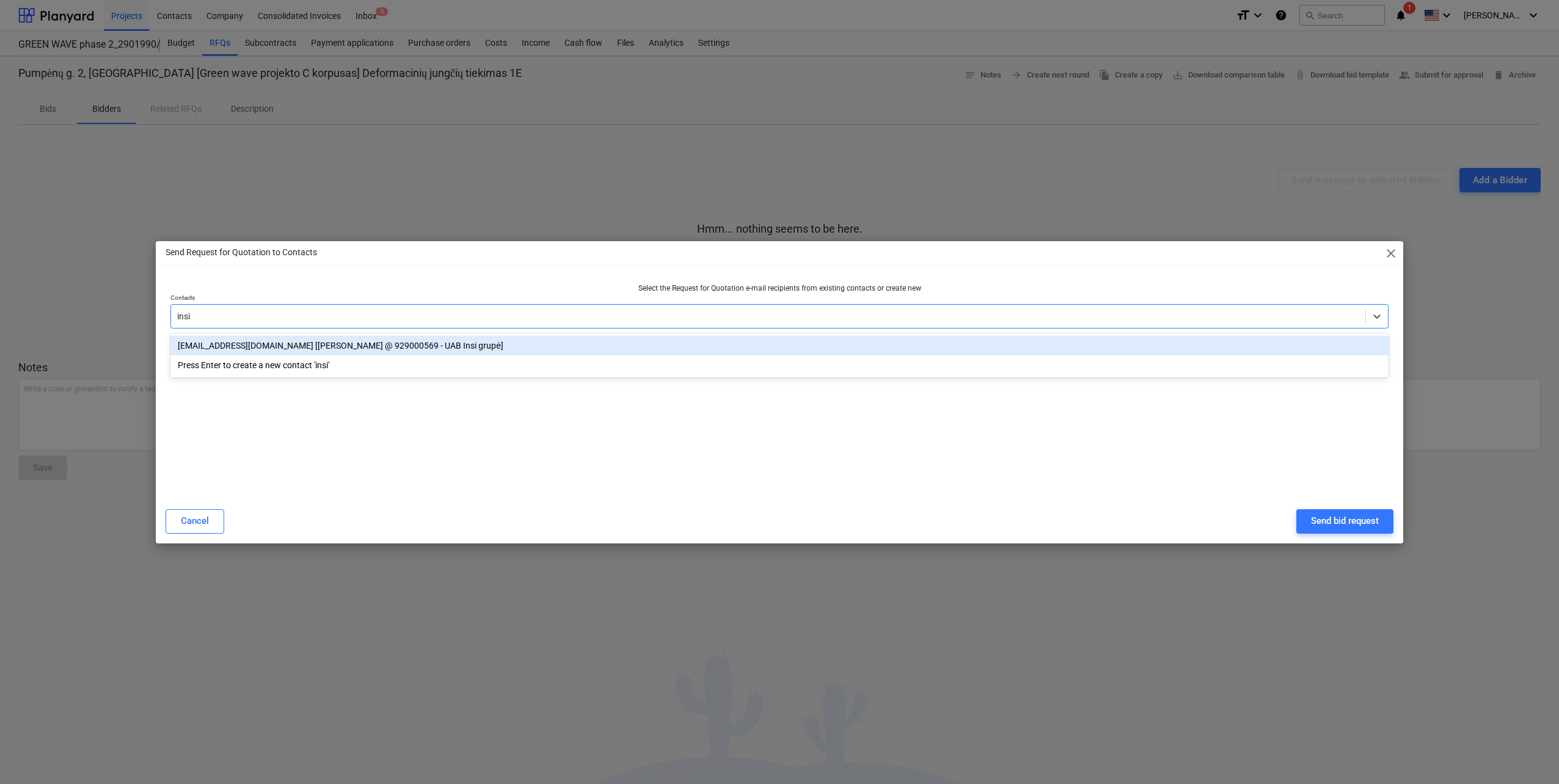
click at [487, 345] on div "[EMAIL_ADDRESS][DOMAIN_NAME] [[PERSON_NAME] @ 929000569 - UAB Insi grupė]" at bounding box center [779, 345] width 1218 height 20
type input "peik"
type input "mater"
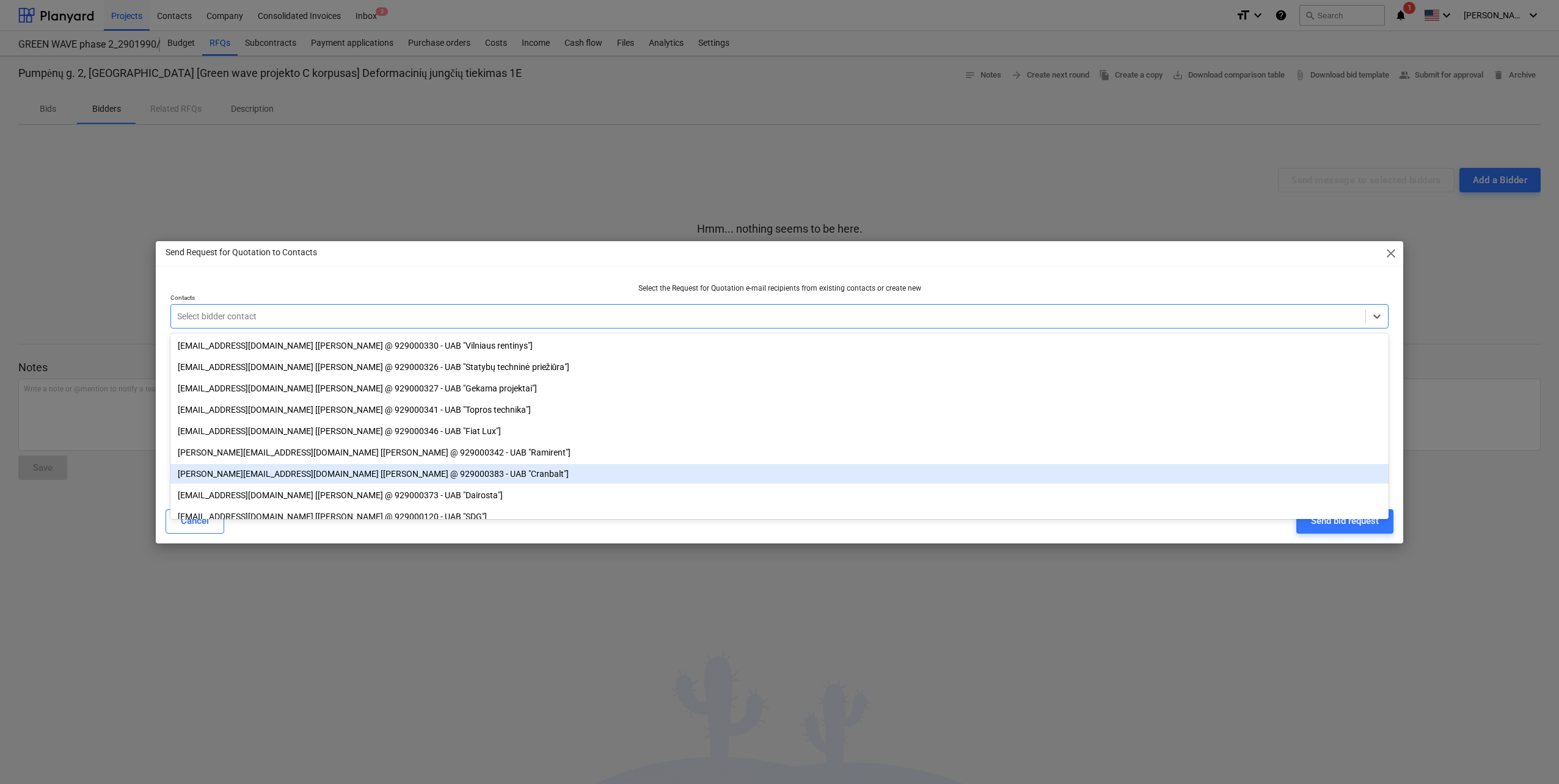
click at [390, 614] on div "Send Request for Quotation to Contacts close Select the Request for Quotation e…" at bounding box center [779, 392] width 1559 height 784
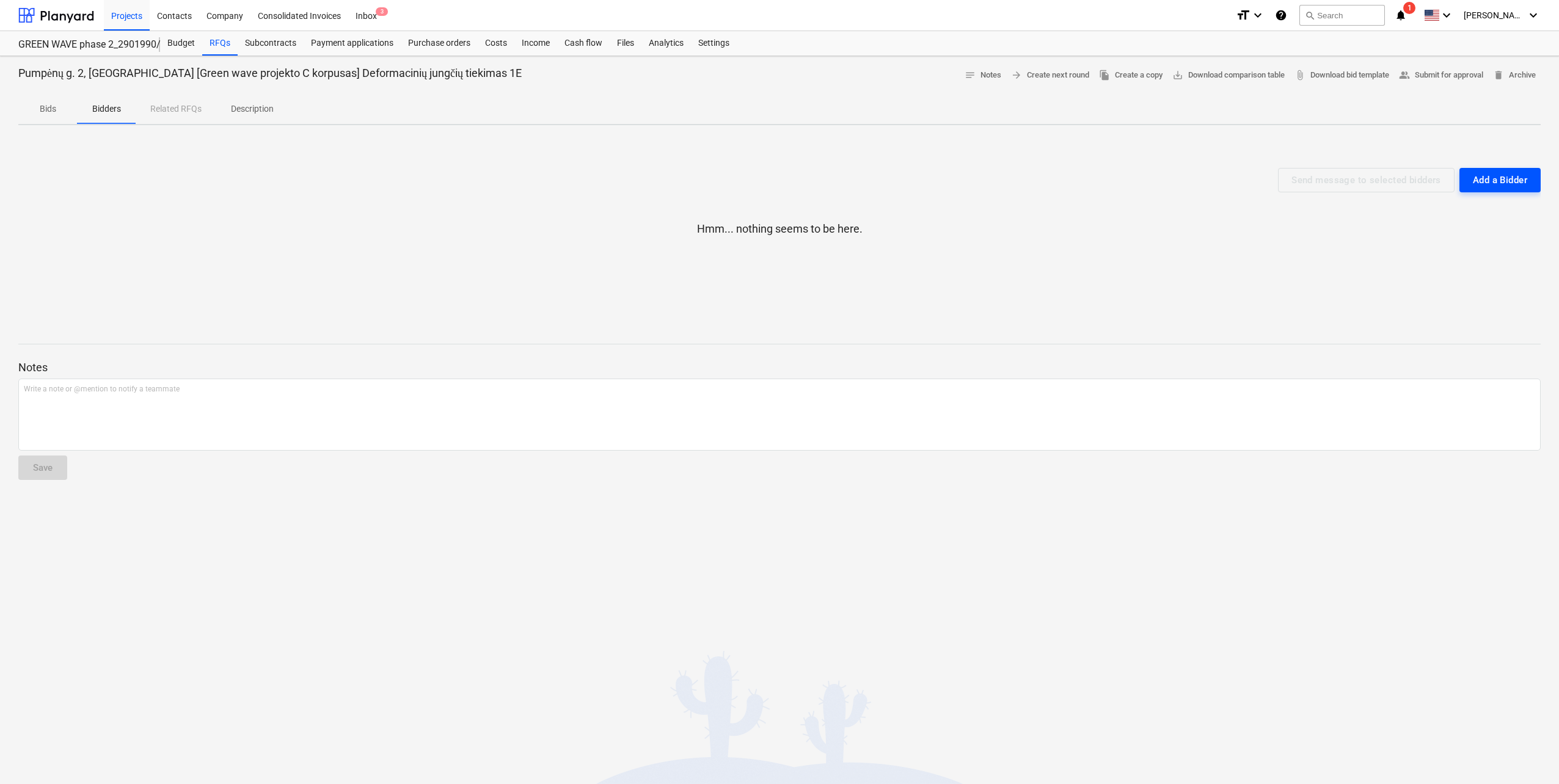
click at [1514, 186] on div "Add a Bidder" at bounding box center [1500, 180] width 54 height 16
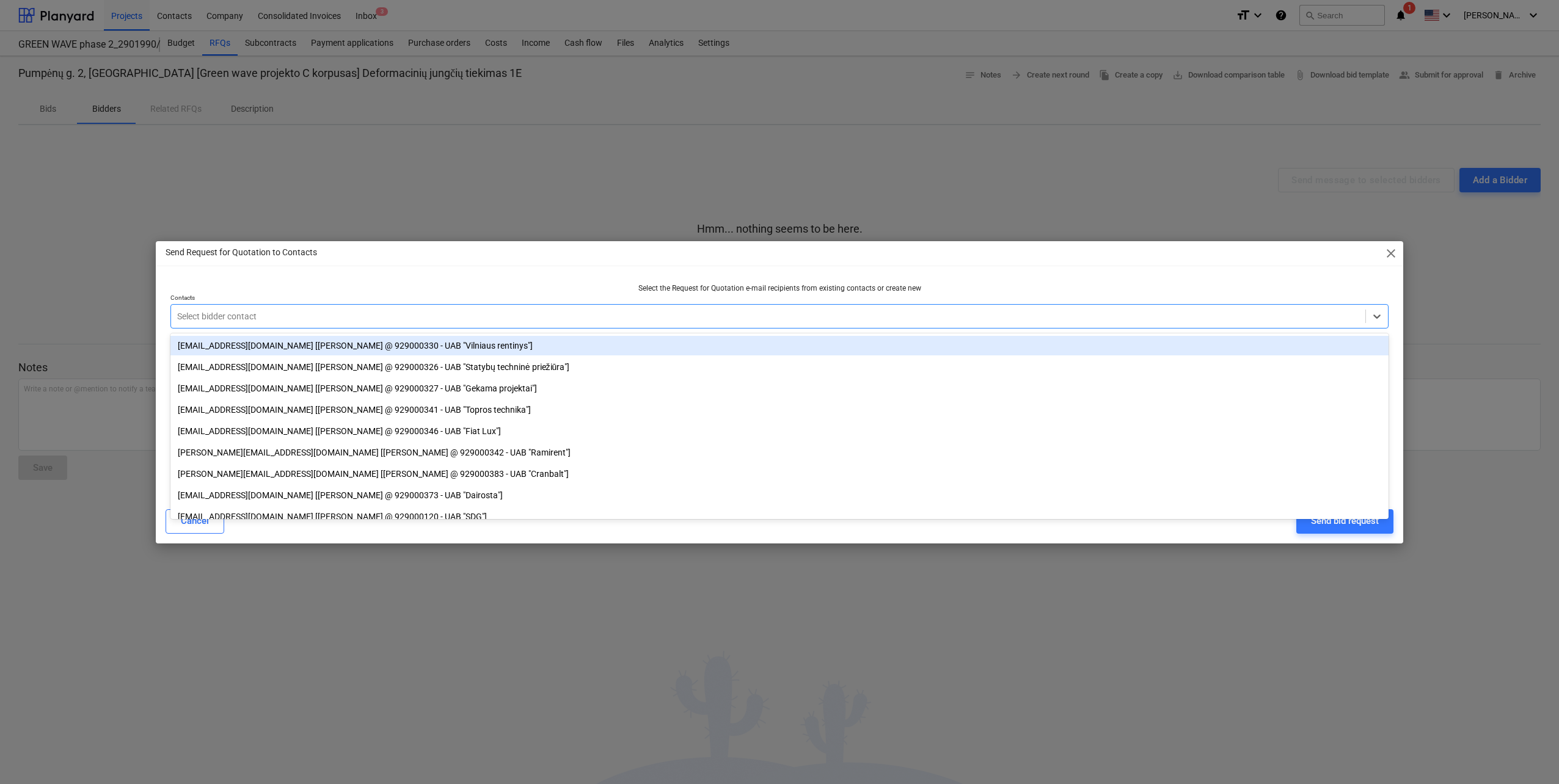
click at [847, 312] on div at bounding box center [768, 316] width 1182 height 12
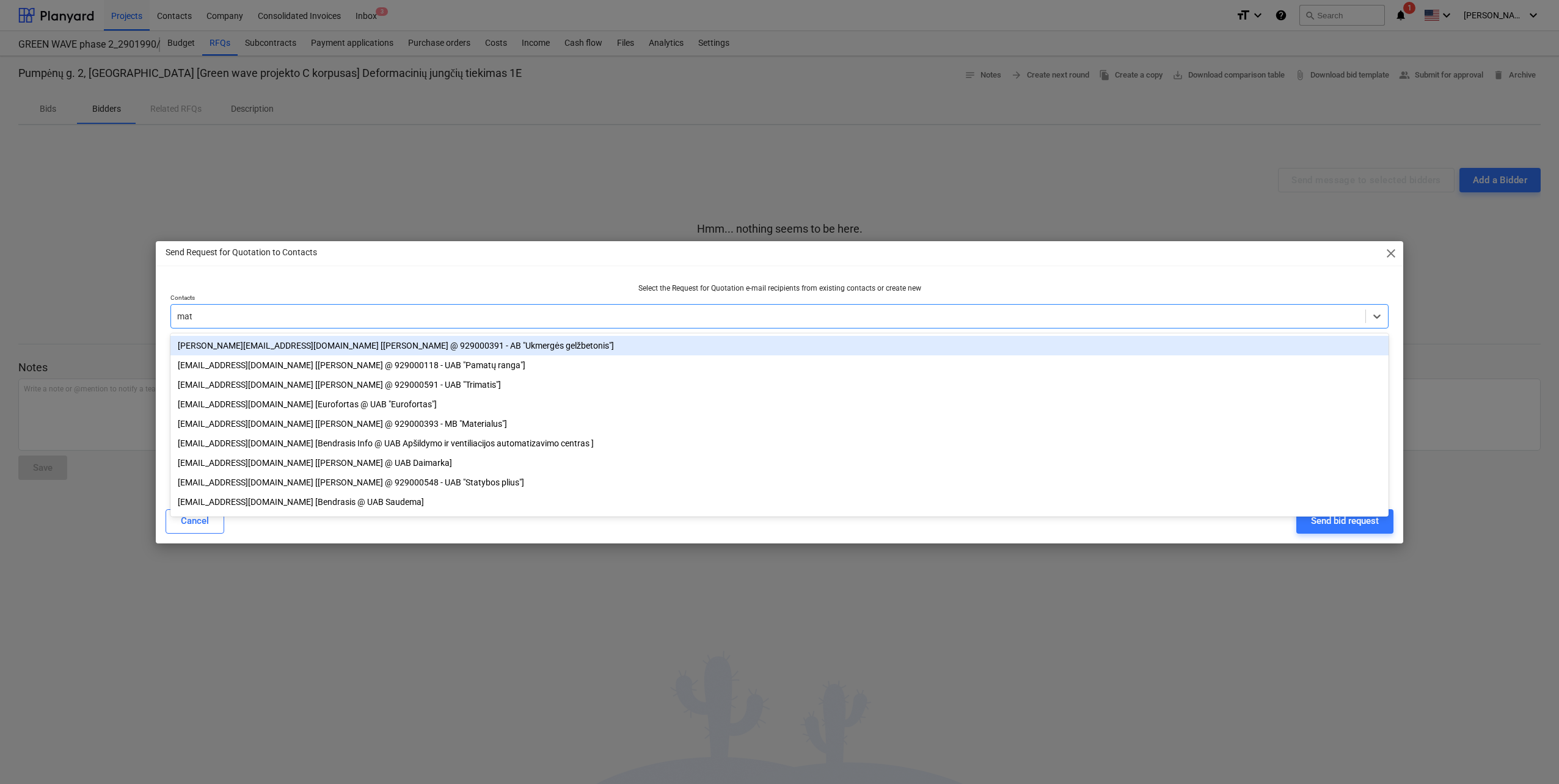
type input "mate"
type input "pei"
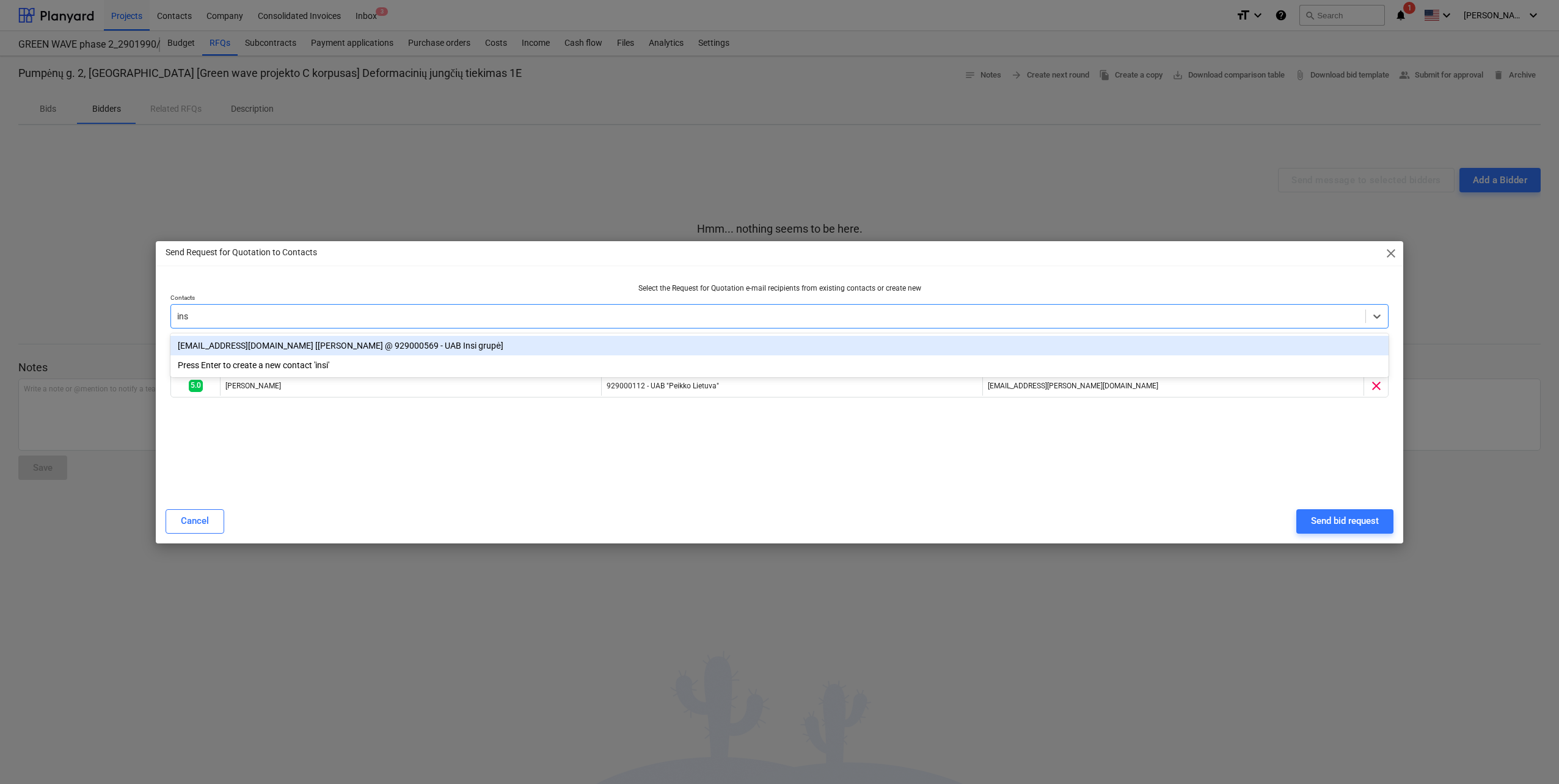
type input "insi"
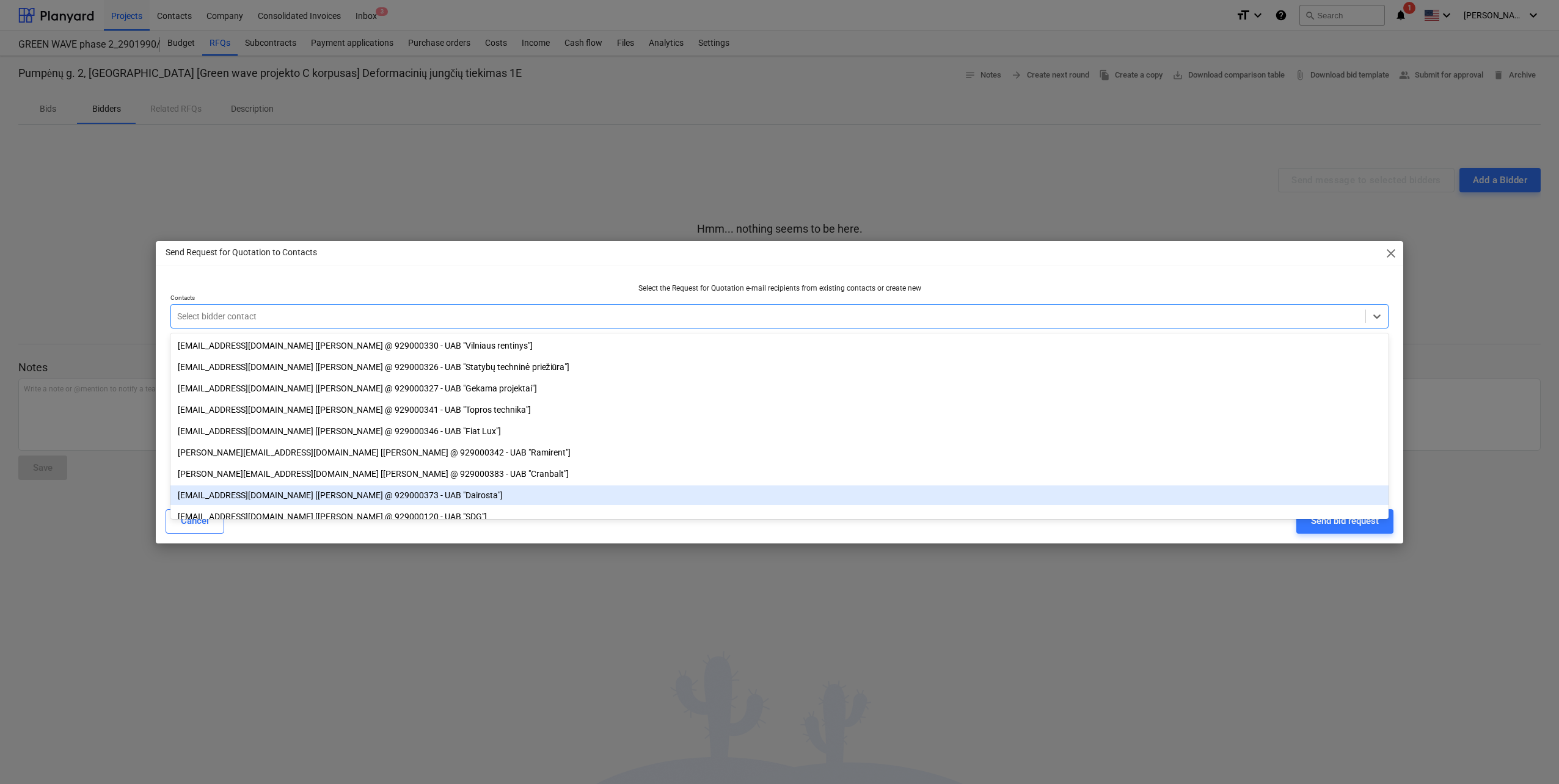
click at [1172, 534] on div "Cancel Send bid request" at bounding box center [779, 521] width 1243 height 34
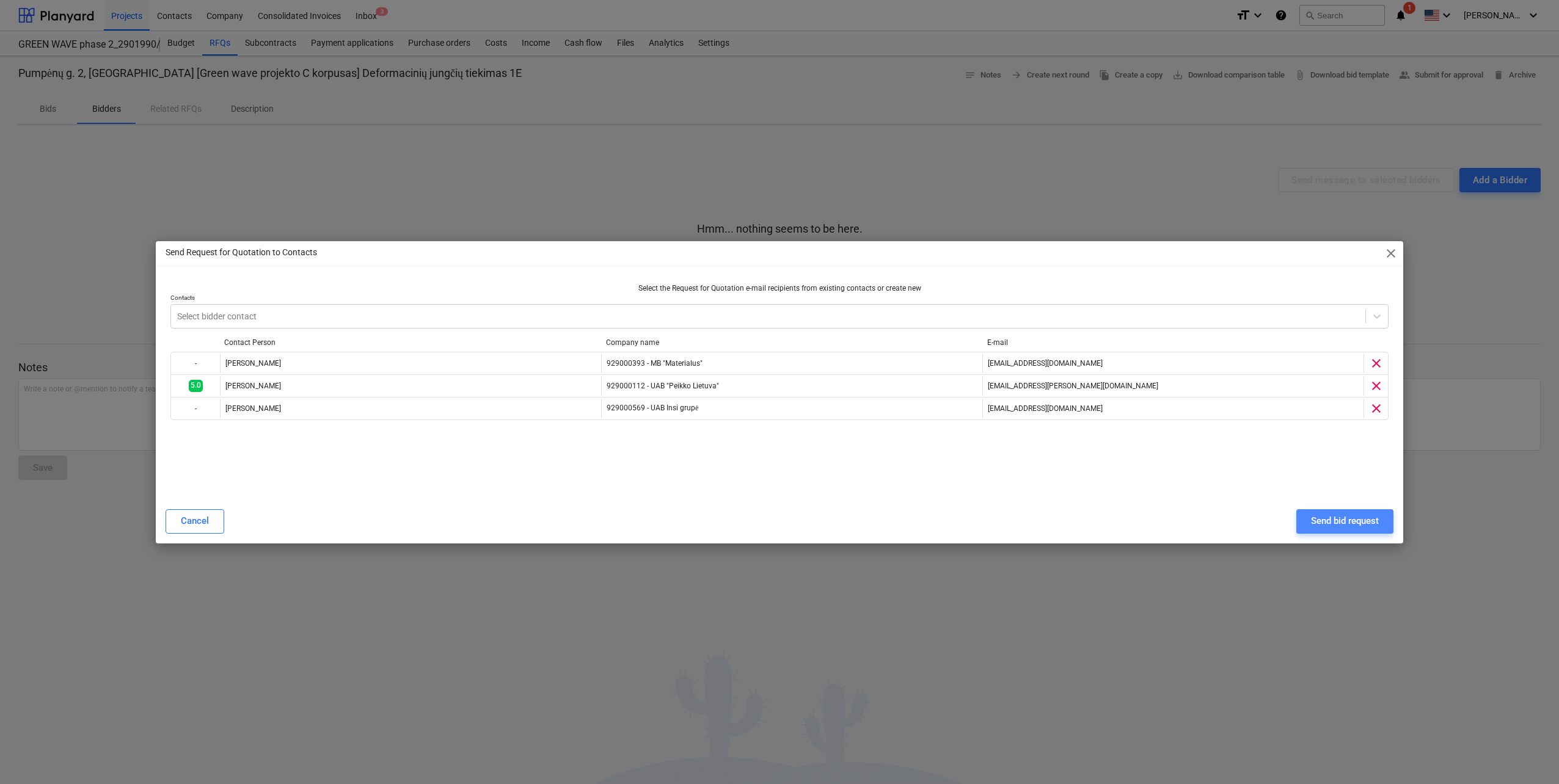
click at [1356, 511] on button "Send bid request" at bounding box center [1345, 521] width 97 height 25
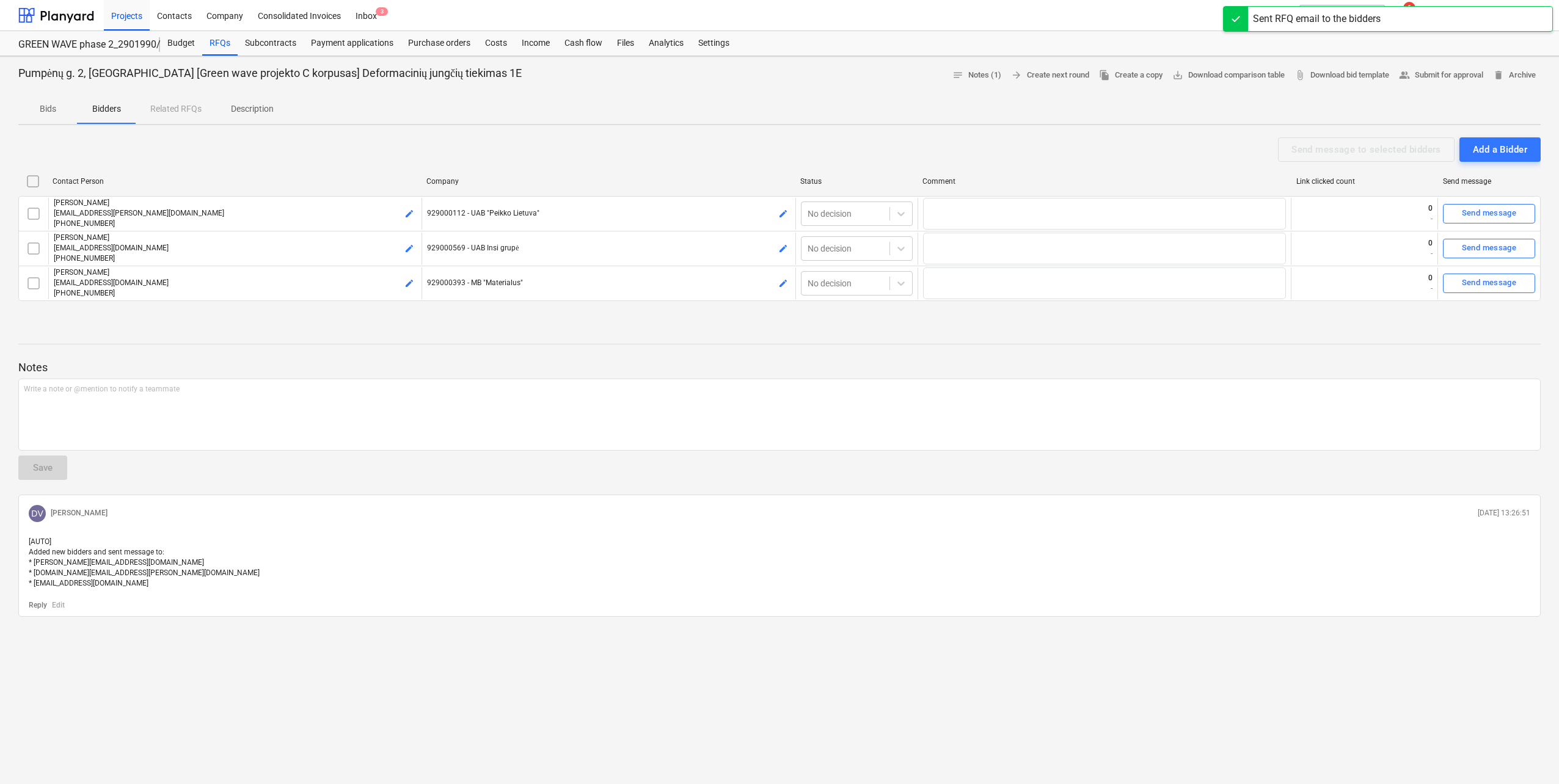
click at [254, 109] on p "Description" at bounding box center [253, 109] width 43 height 13
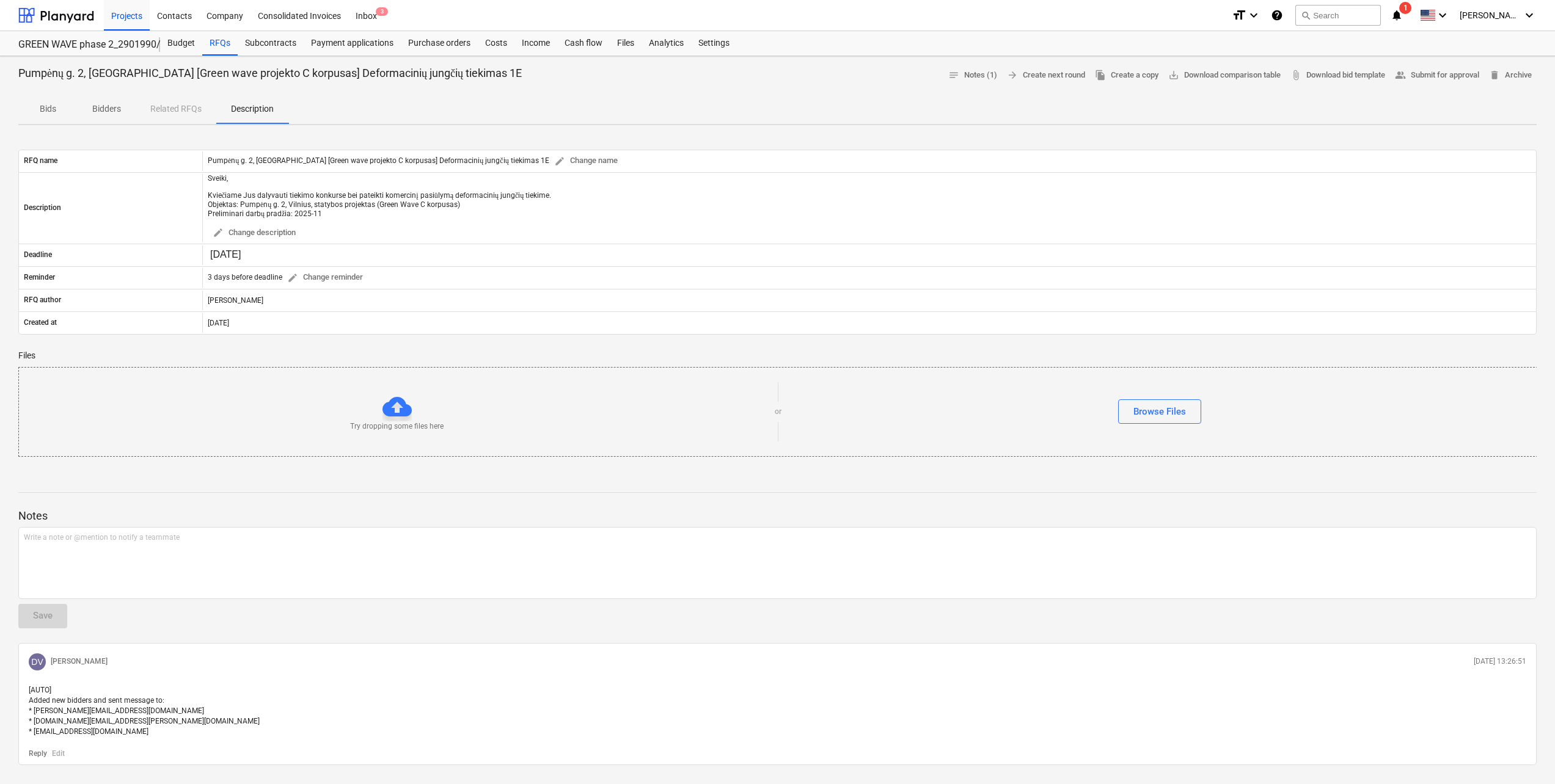
click at [113, 110] on p "Bidders" at bounding box center [106, 109] width 29 height 13
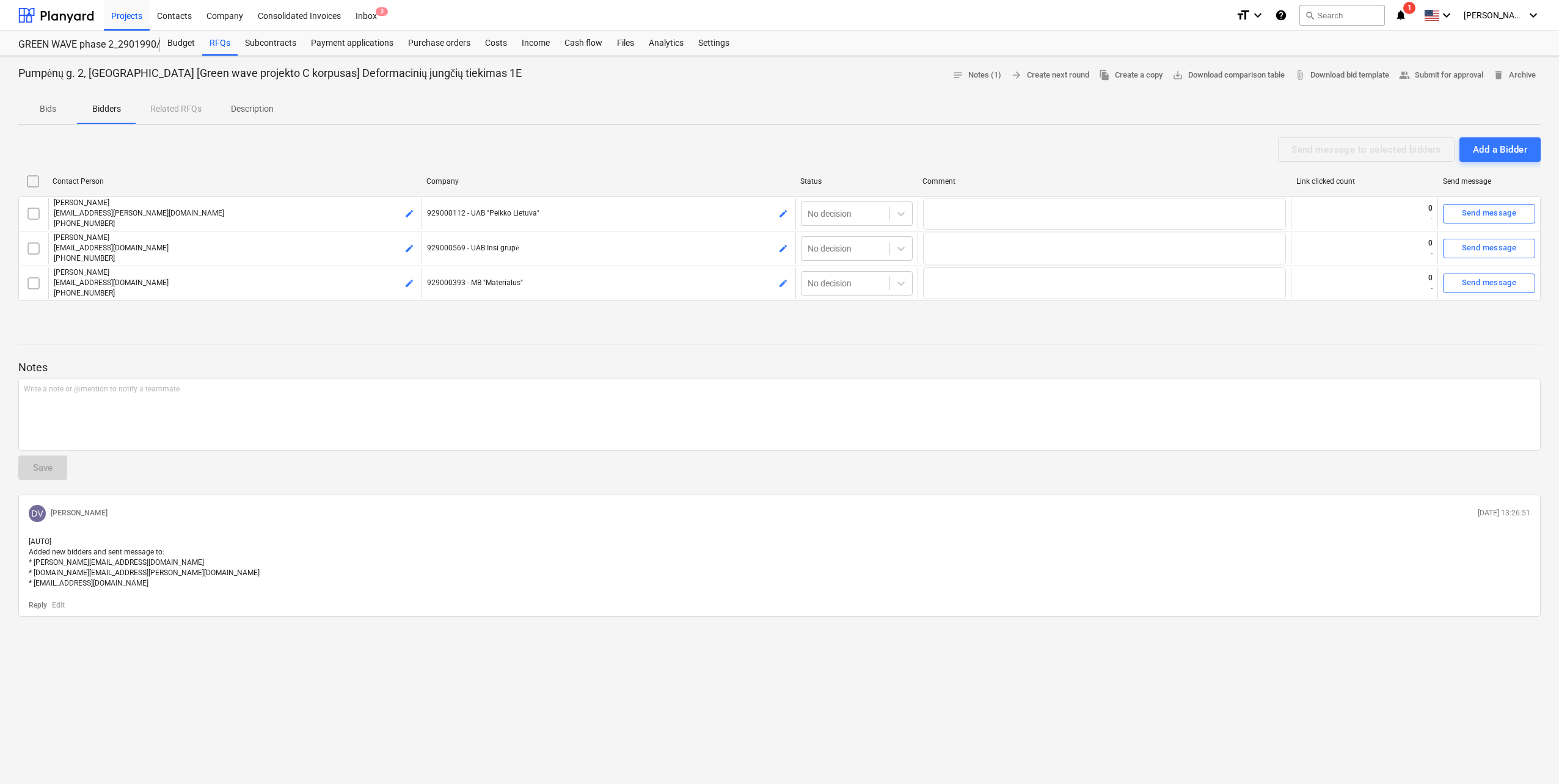
click at [257, 109] on p "Description" at bounding box center [253, 109] width 43 height 13
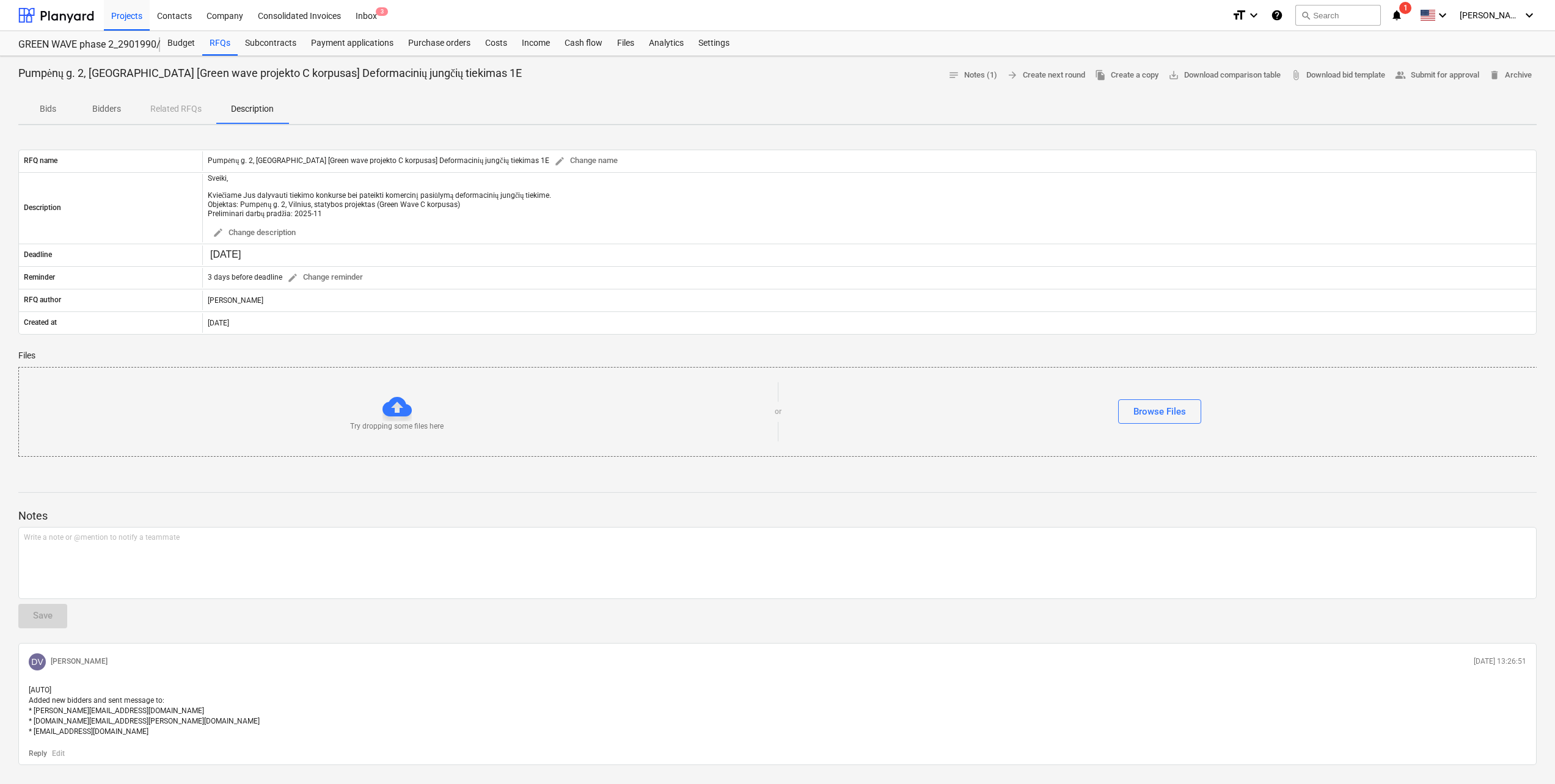
click at [186, 111] on div "Bids Bidders Related RFQs Description" at bounding box center [778, 109] width 1518 height 29
click at [161, 110] on div "Bids Bidders Related RFQs Description" at bounding box center [778, 109] width 1518 height 29
click at [114, 110] on p "Bidders" at bounding box center [106, 109] width 29 height 13
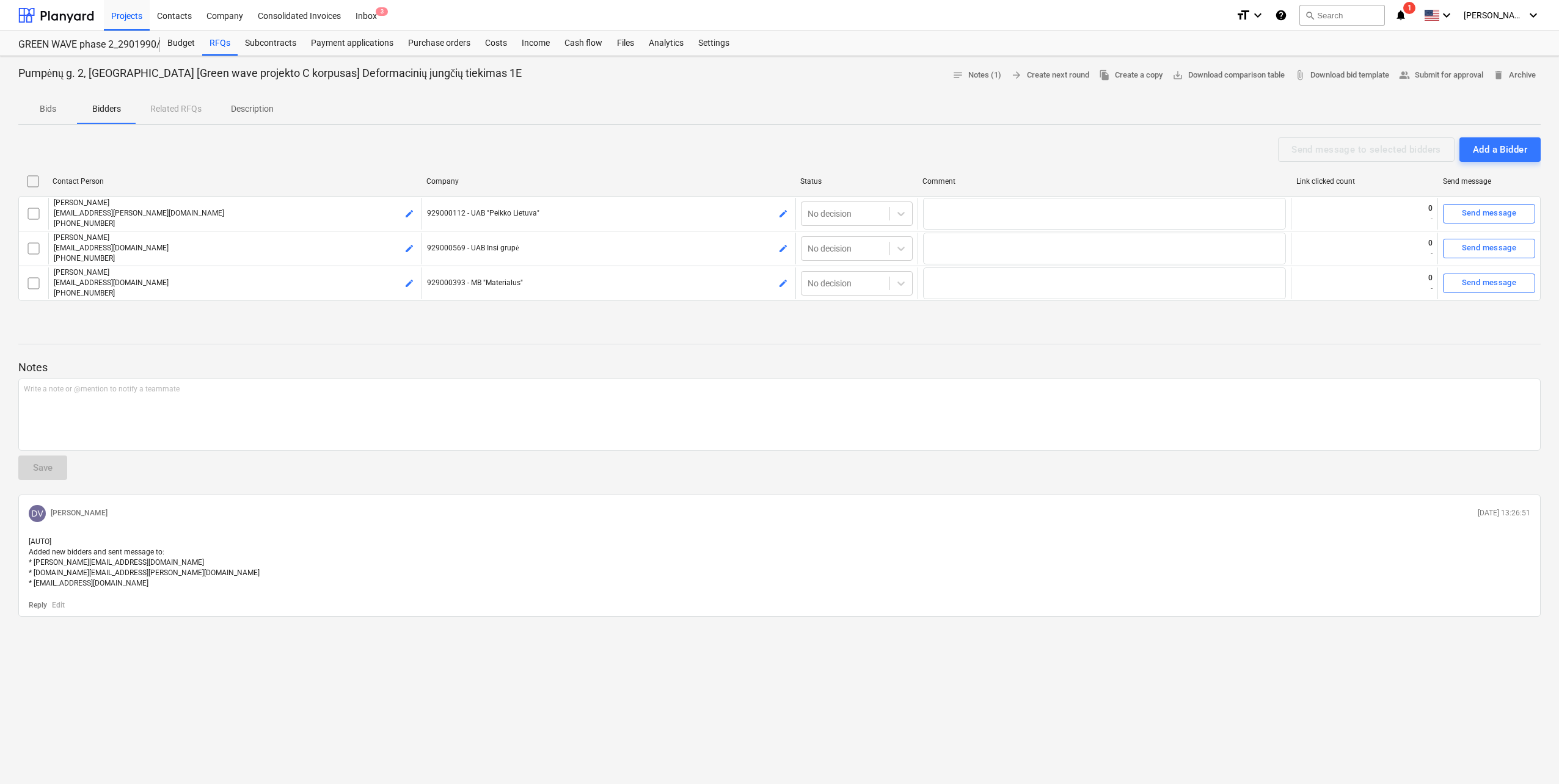
click at [50, 107] on p "Bids" at bounding box center [48, 109] width 29 height 13
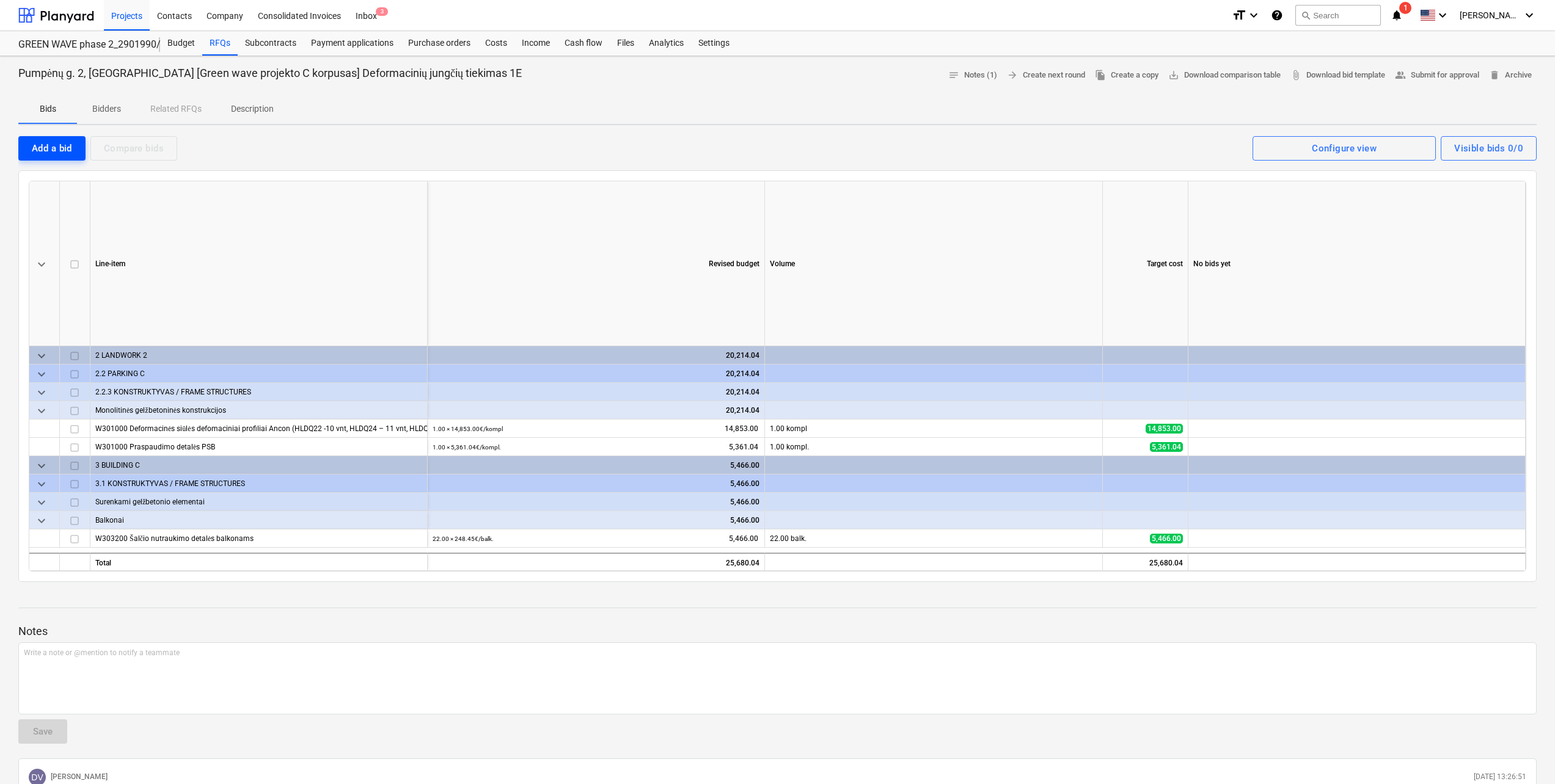
click at [71, 149] on div "Add a bid" at bounding box center [51, 148] width 40 height 16
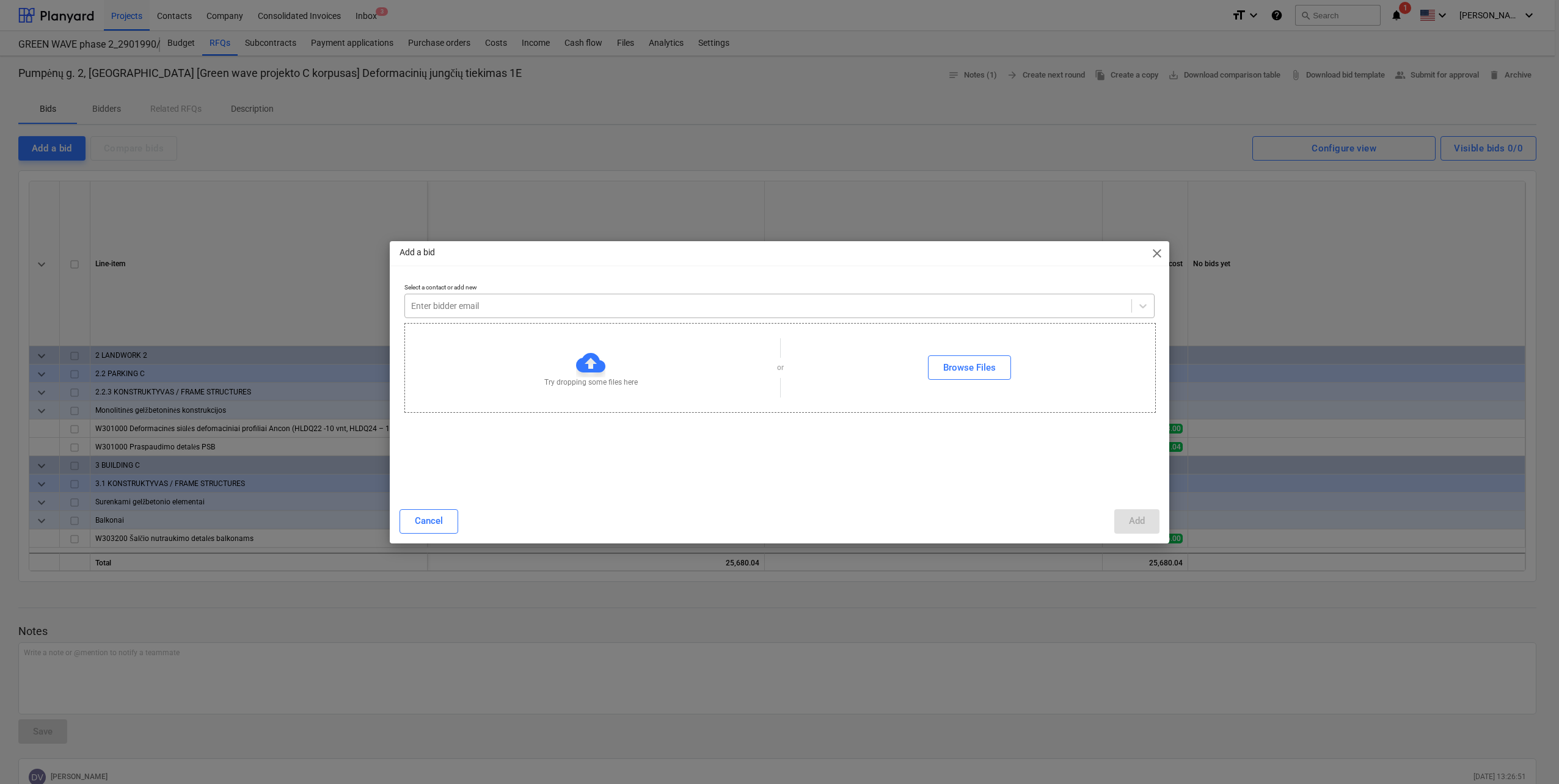
click at [599, 310] on div at bounding box center [768, 306] width 714 height 12
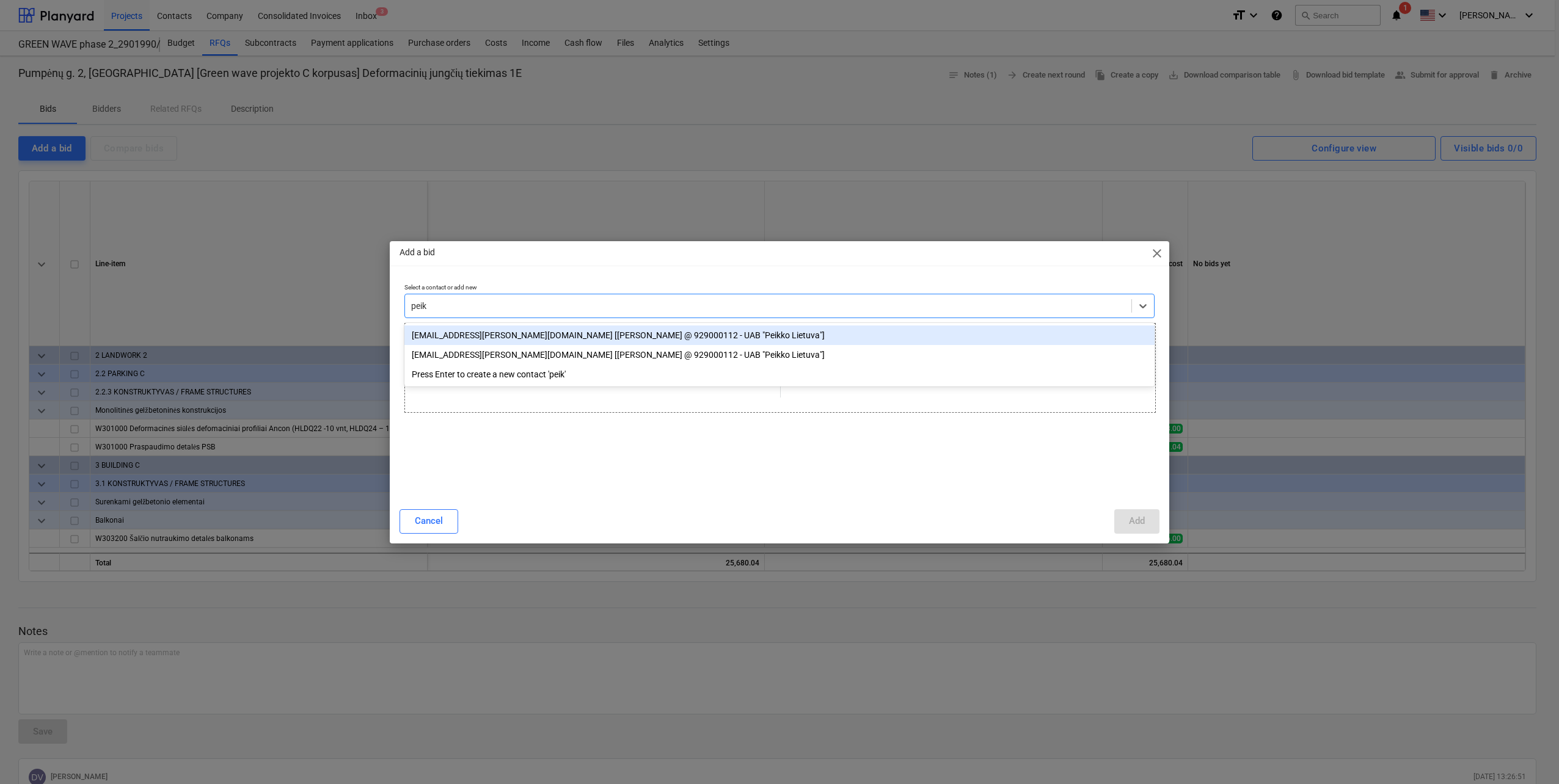
type input "peikk"
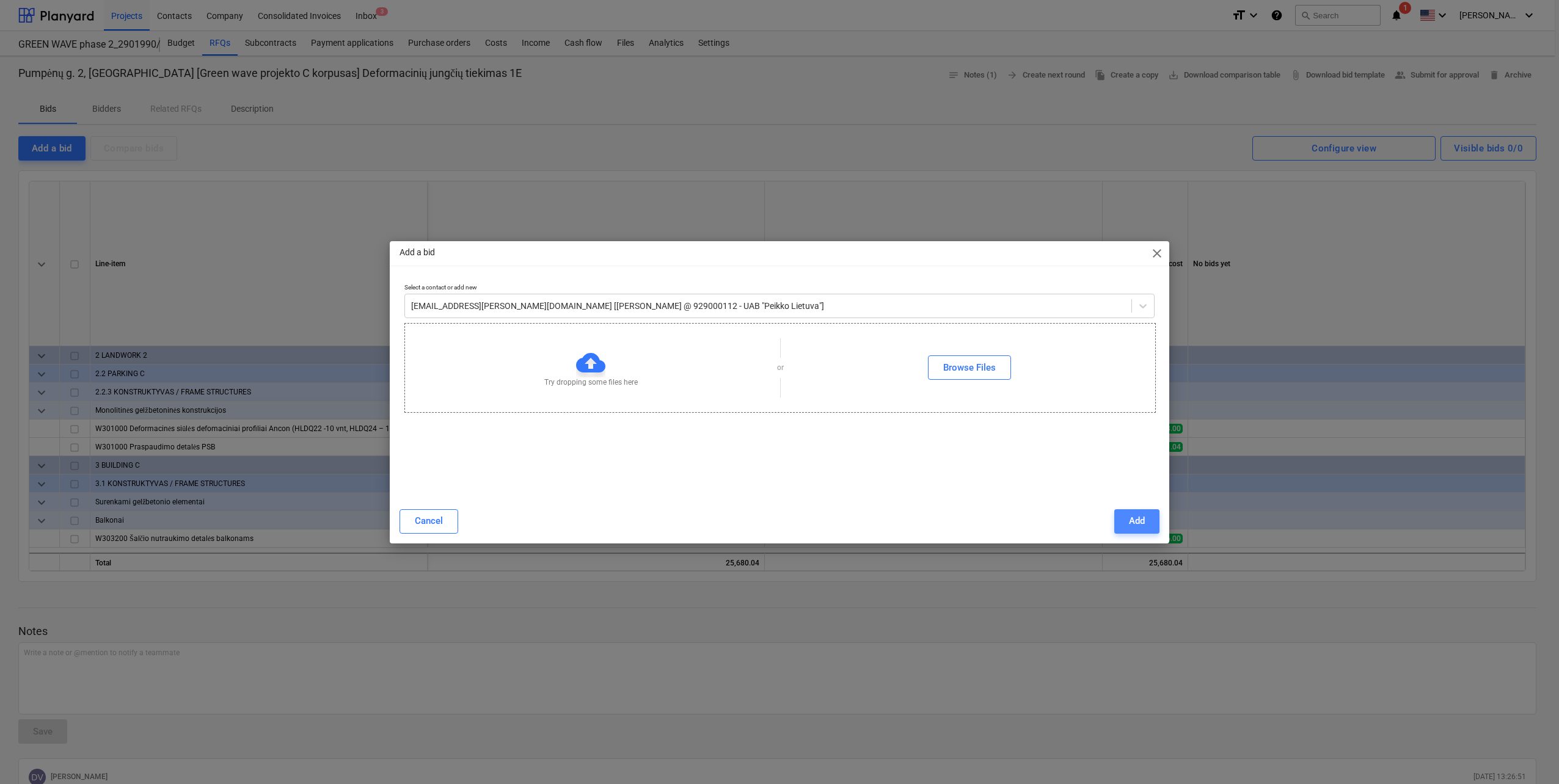
click at [1117, 516] on button "Add" at bounding box center [1136, 521] width 45 height 25
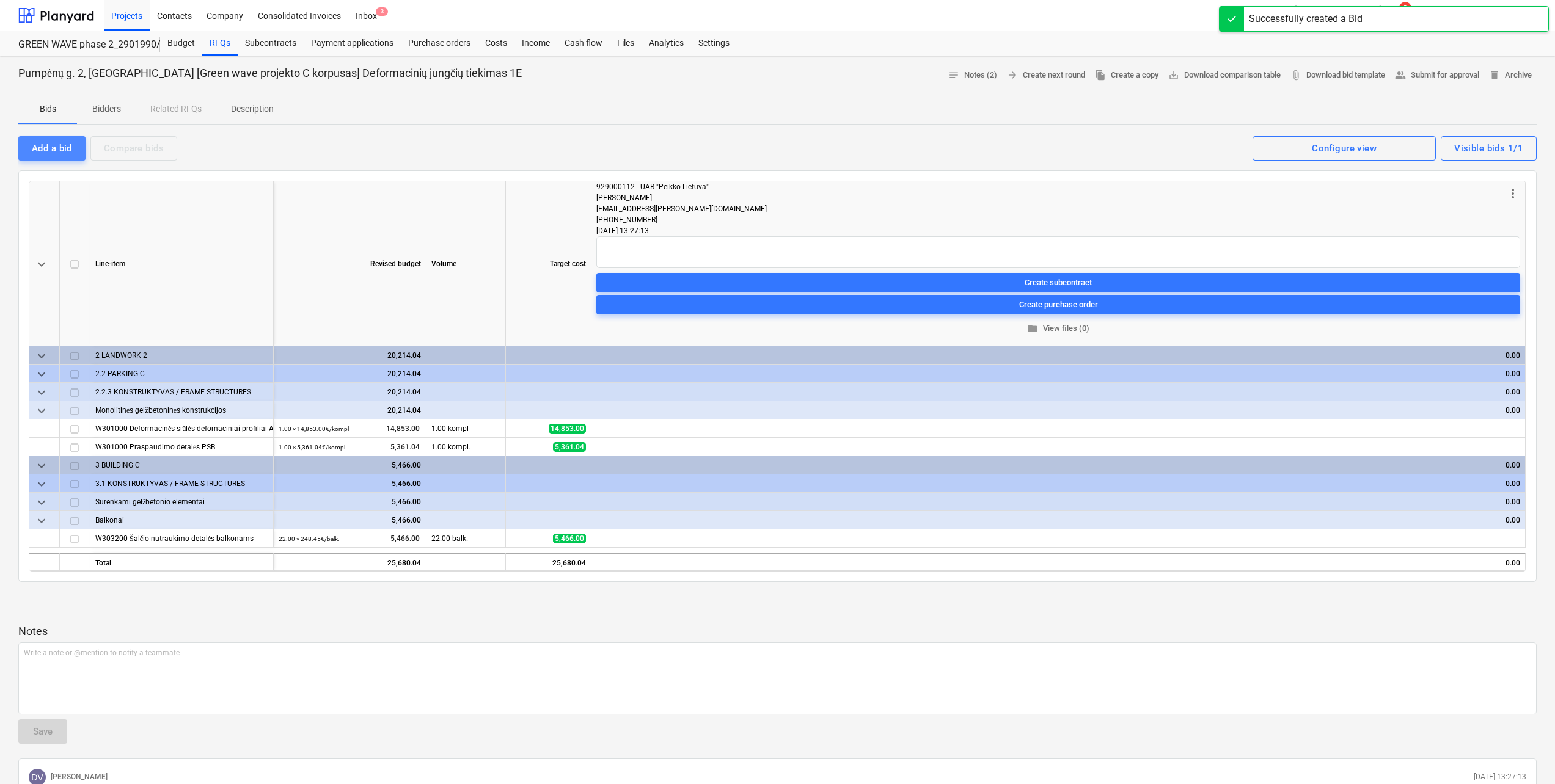
click at [52, 150] on div "Add a bid" at bounding box center [51, 148] width 40 height 16
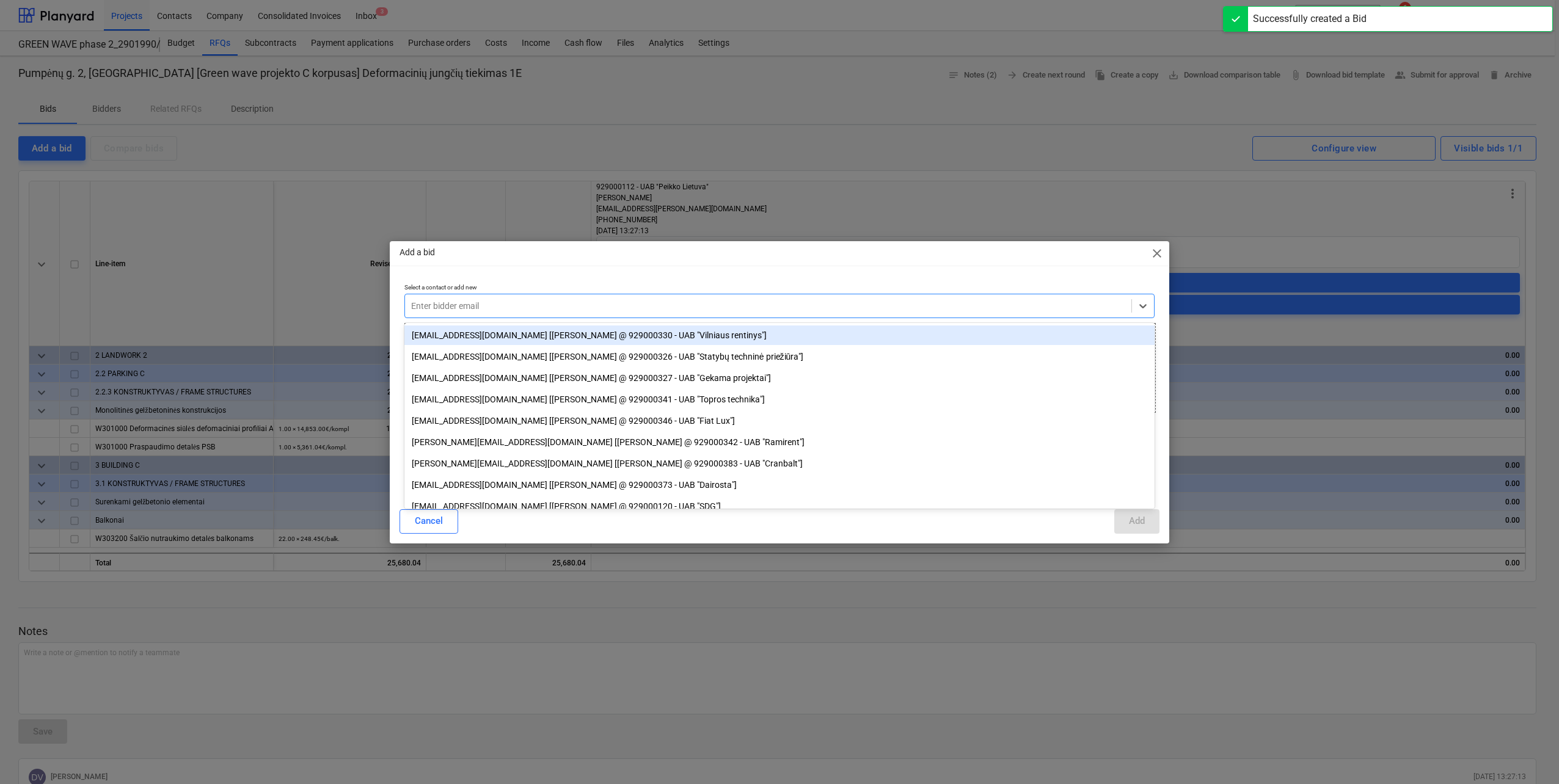
click at [579, 315] on div "Enter bidder email" at bounding box center [780, 306] width 750 height 25
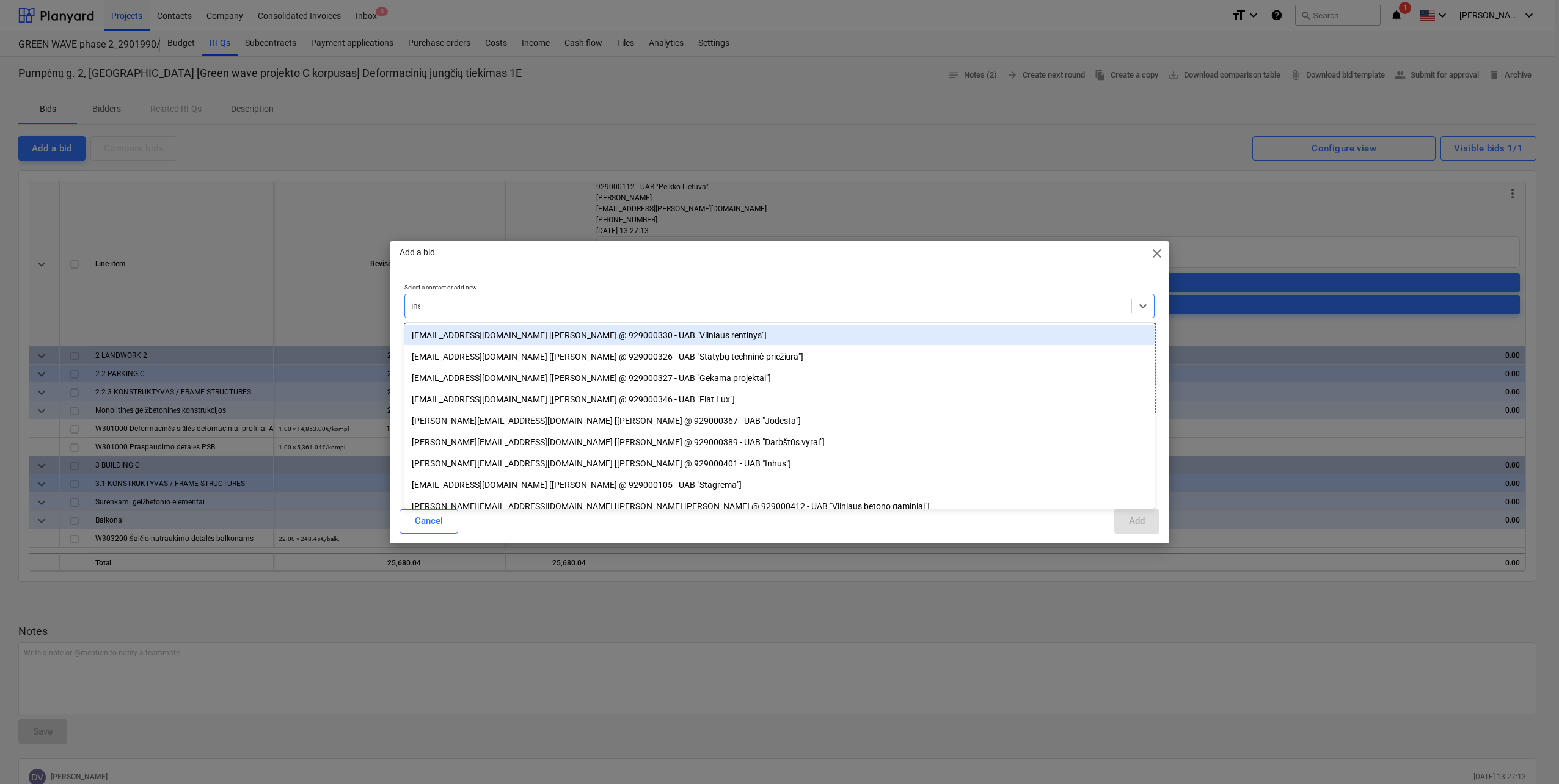
type input "insi"
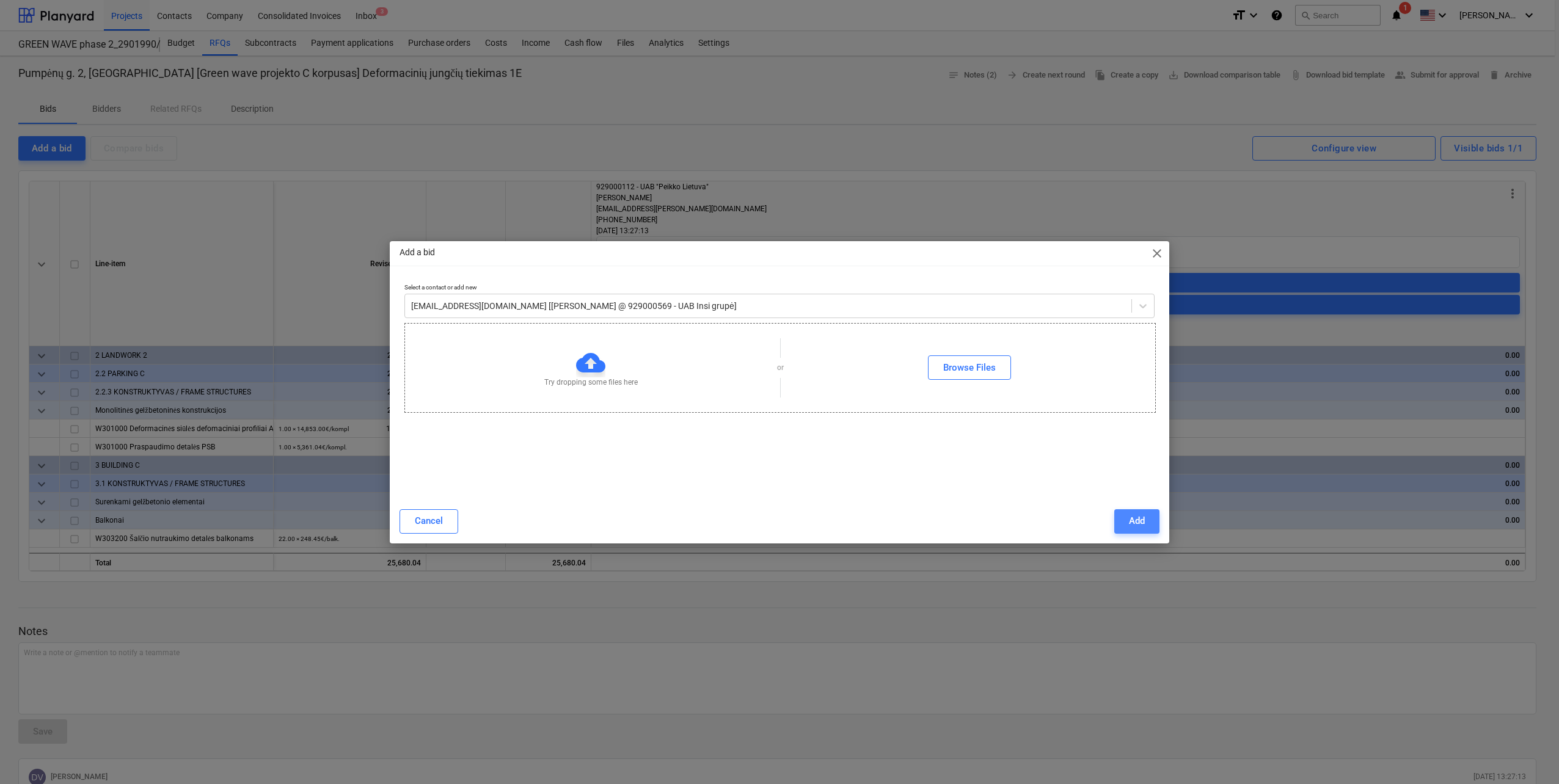
click at [1140, 517] on div "Add" at bounding box center [1137, 520] width 16 height 16
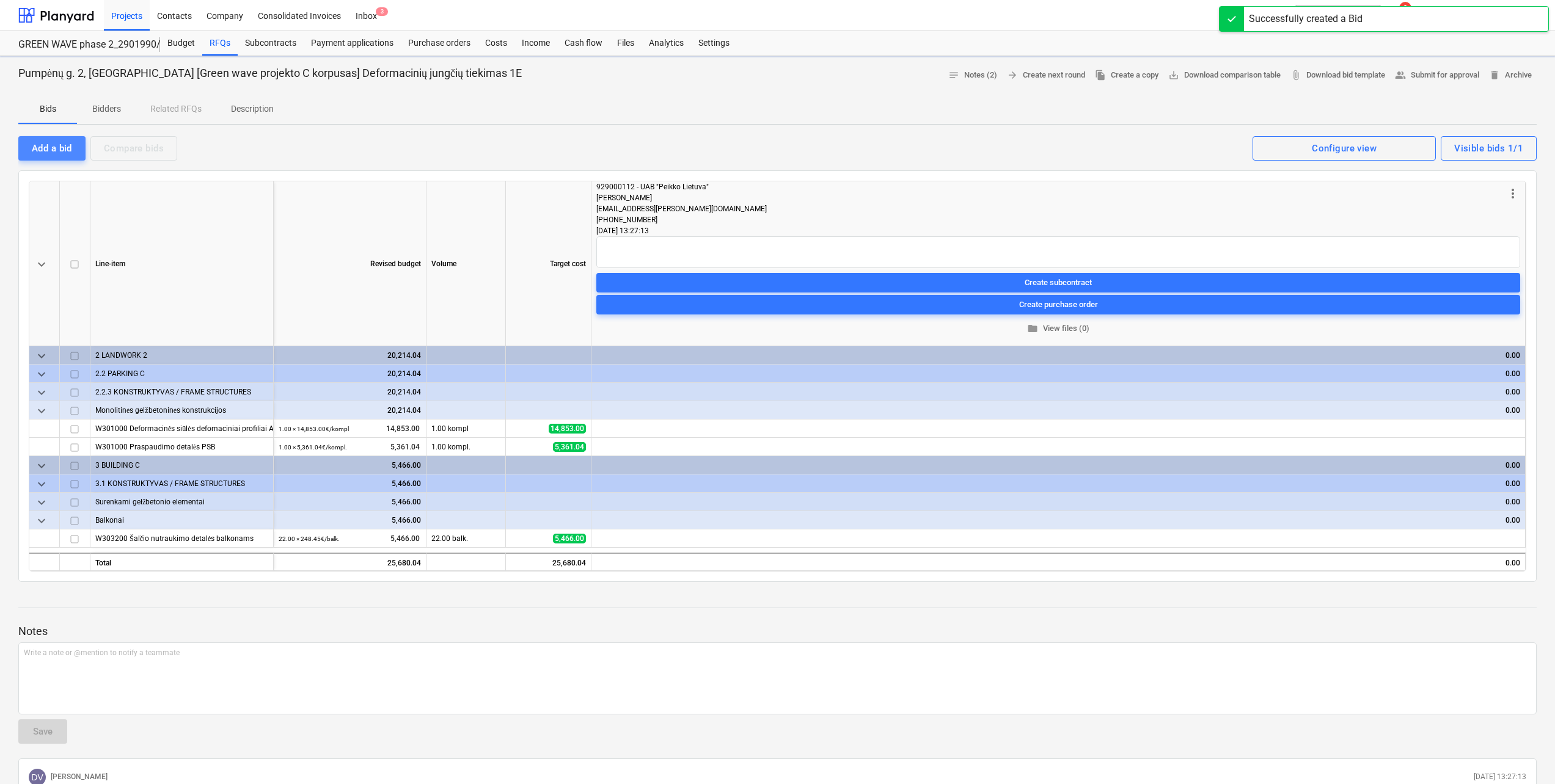
click at [47, 144] on div "Add a bid" at bounding box center [51, 148] width 40 height 16
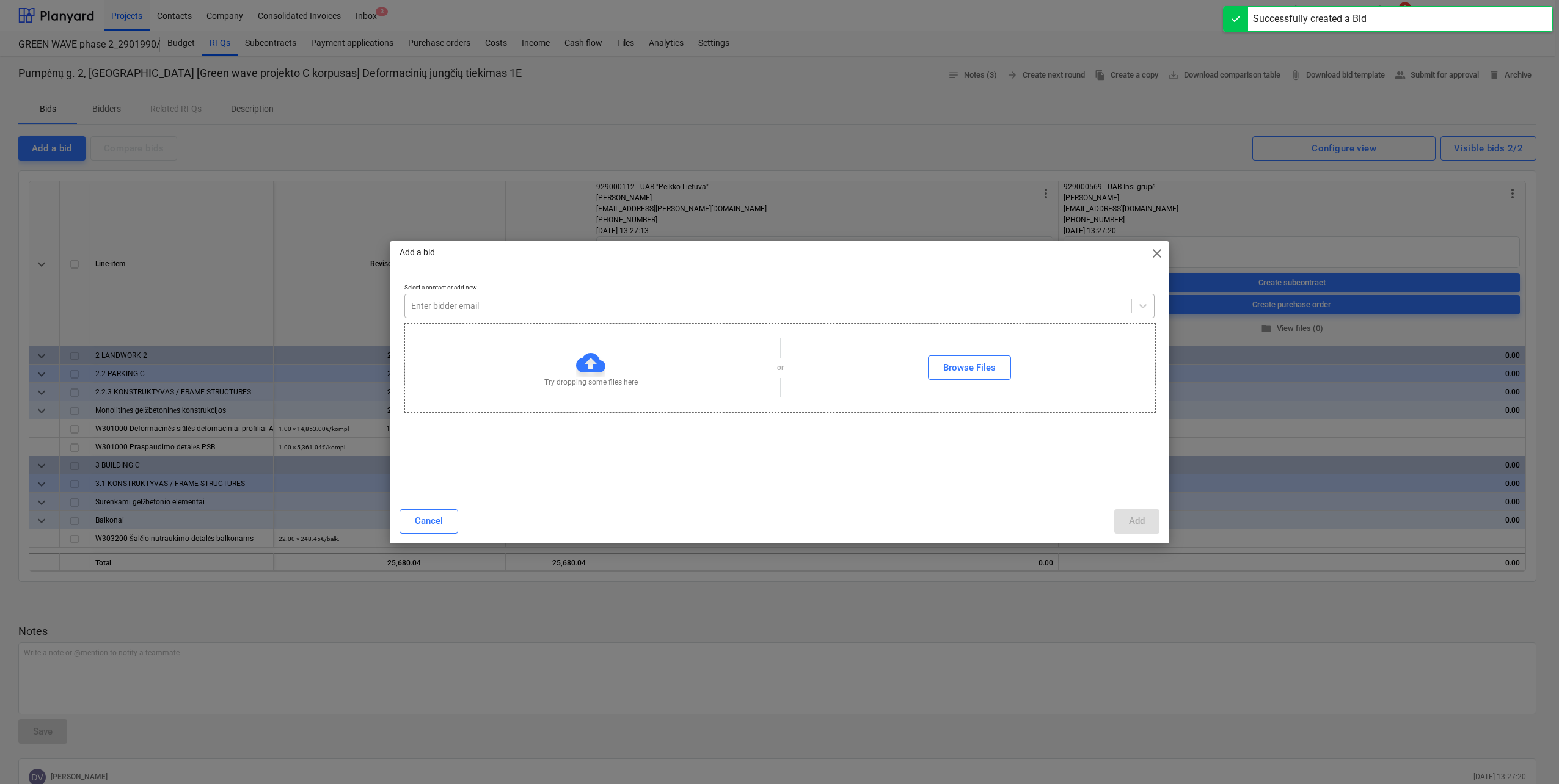
click at [548, 310] on div at bounding box center [768, 306] width 714 height 12
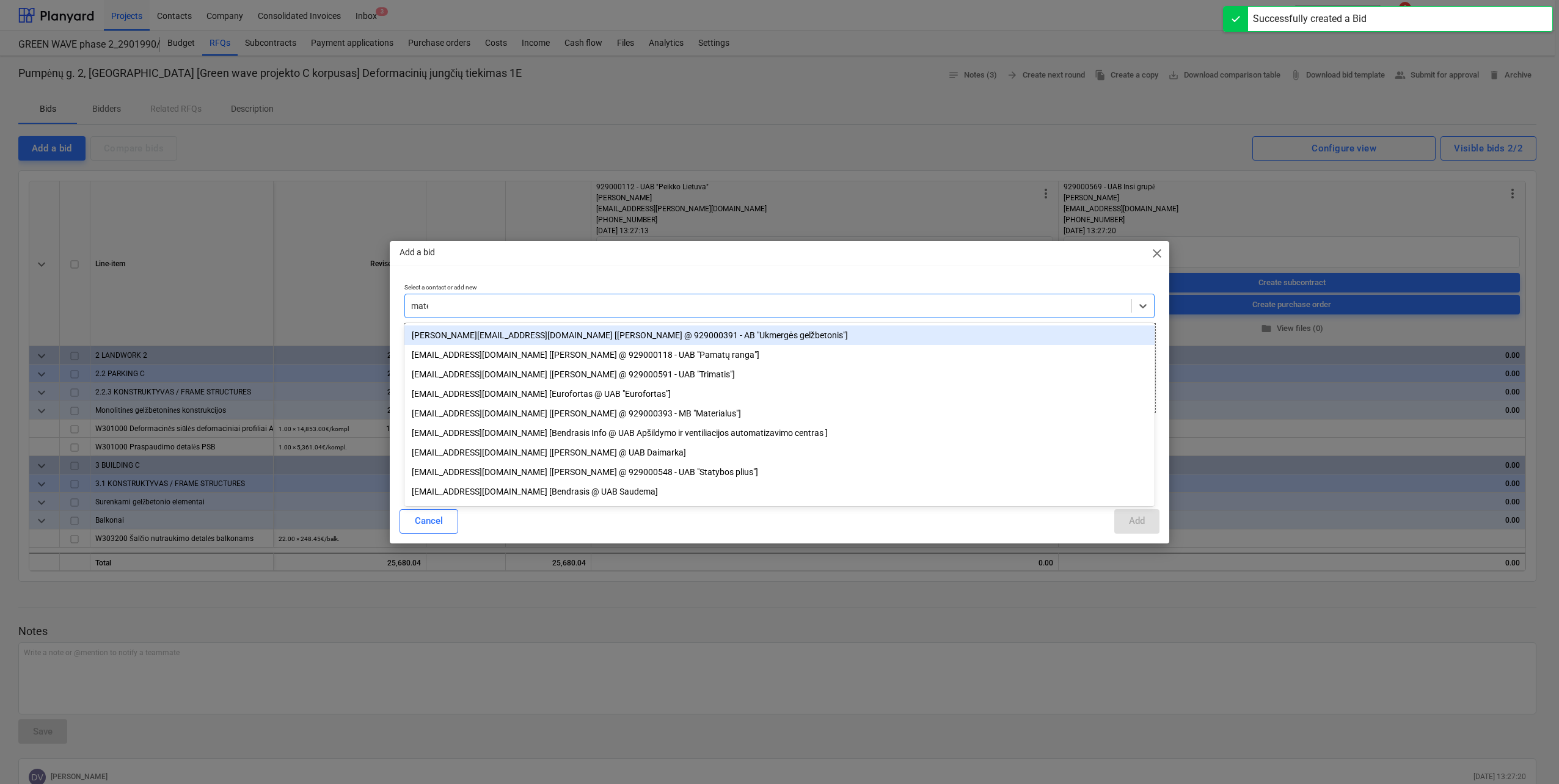
type input "mater"
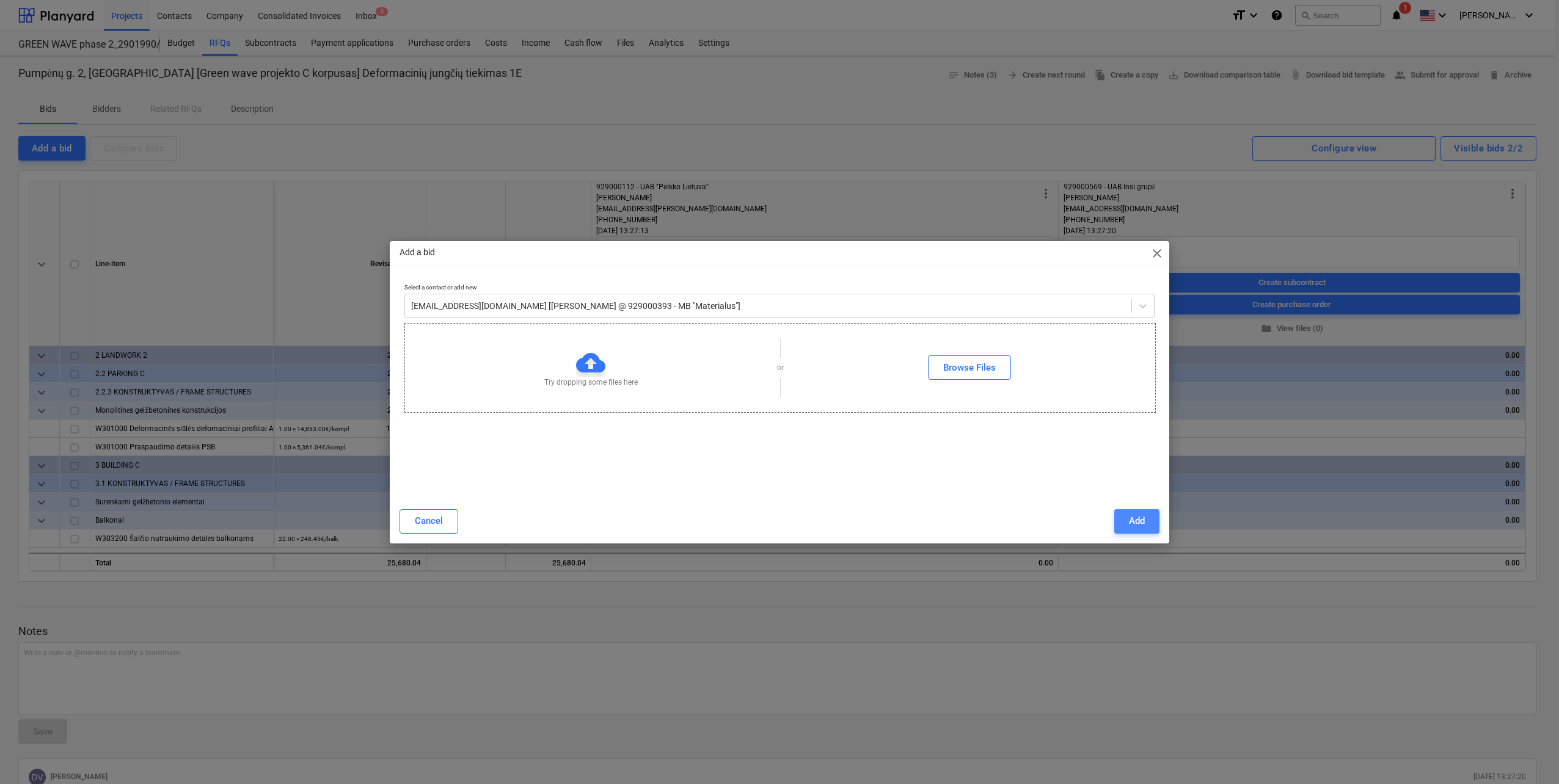
click at [1148, 529] on button "Add" at bounding box center [1136, 521] width 45 height 25
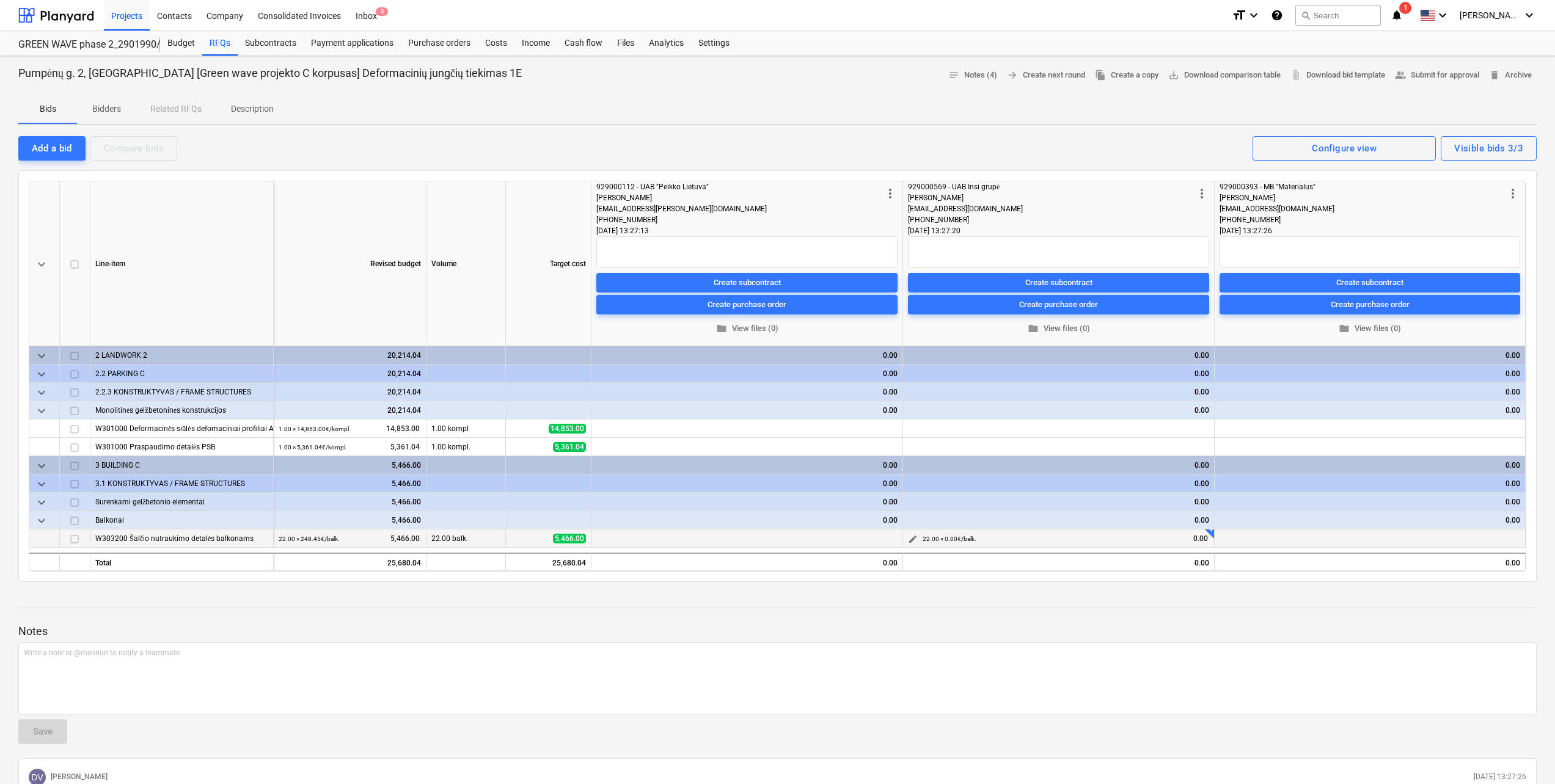
click at [916, 539] on span "edit" at bounding box center [913, 539] width 9 height 9
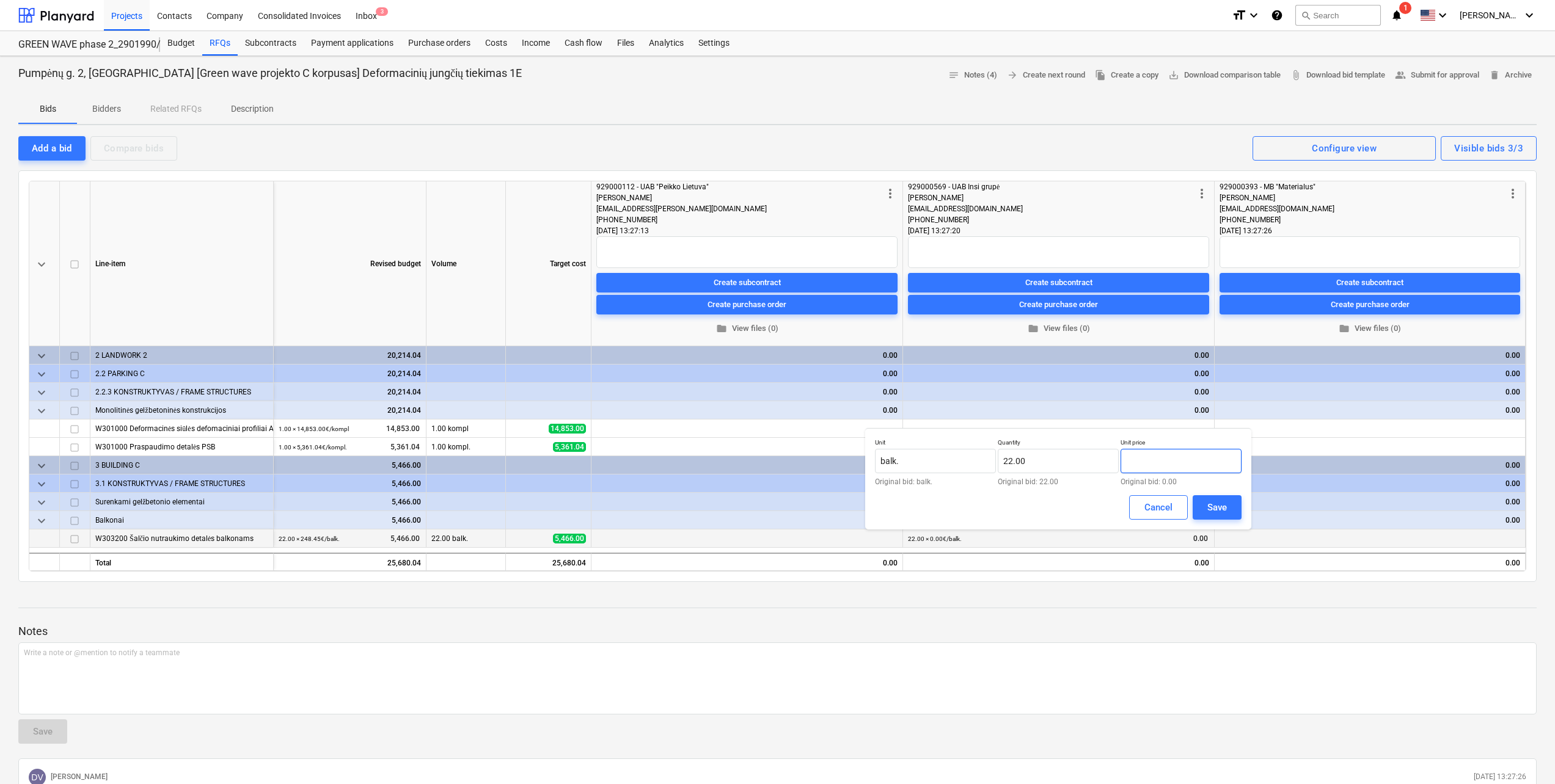
click at [1153, 452] on input "text" at bounding box center [1181, 461] width 121 height 25
type input "1"
type input "516.00"
click at [1233, 511] on button "Save" at bounding box center [1216, 508] width 48 height 25
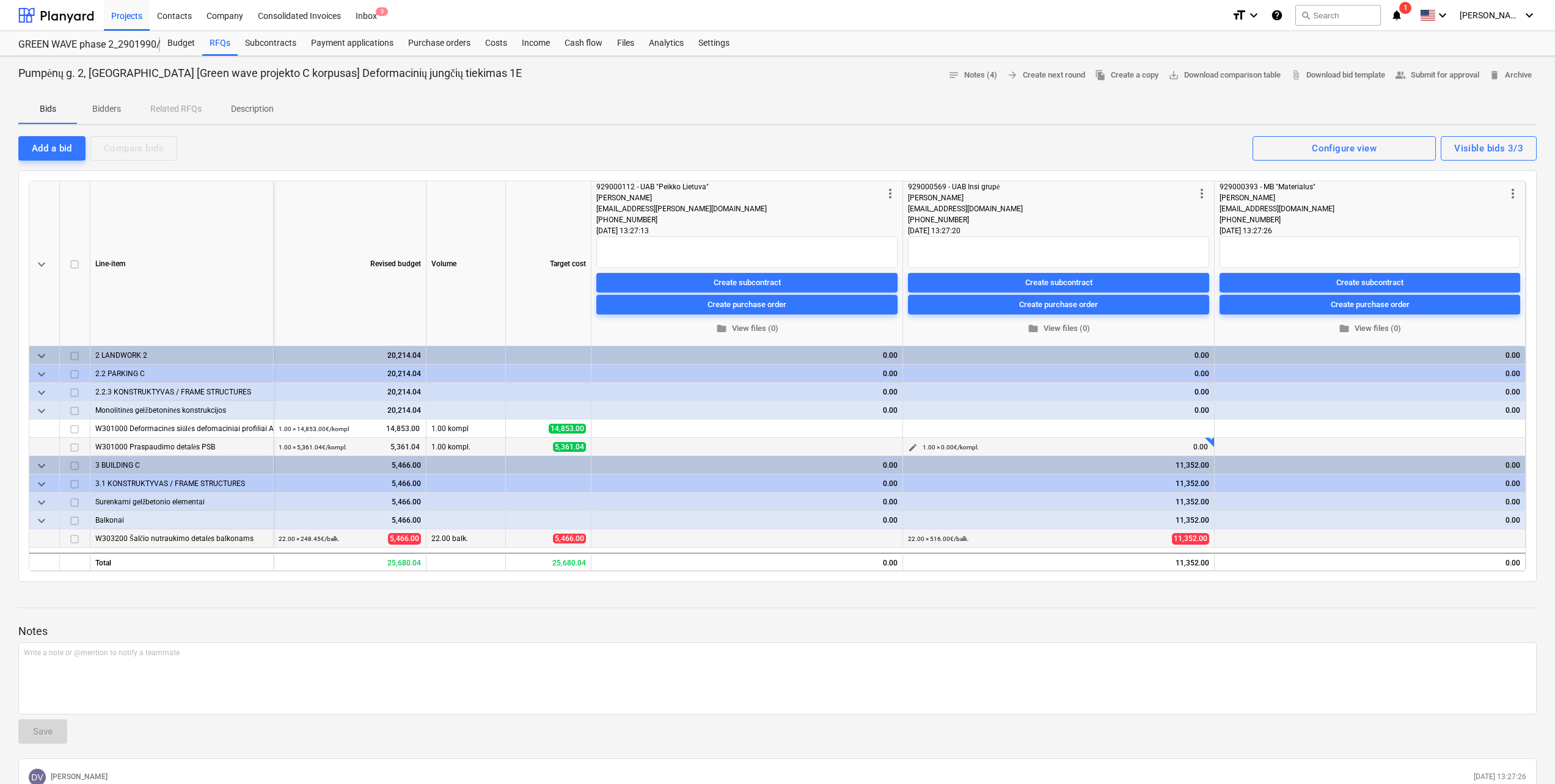
click at [909, 446] on span "edit" at bounding box center [913, 447] width 9 height 9
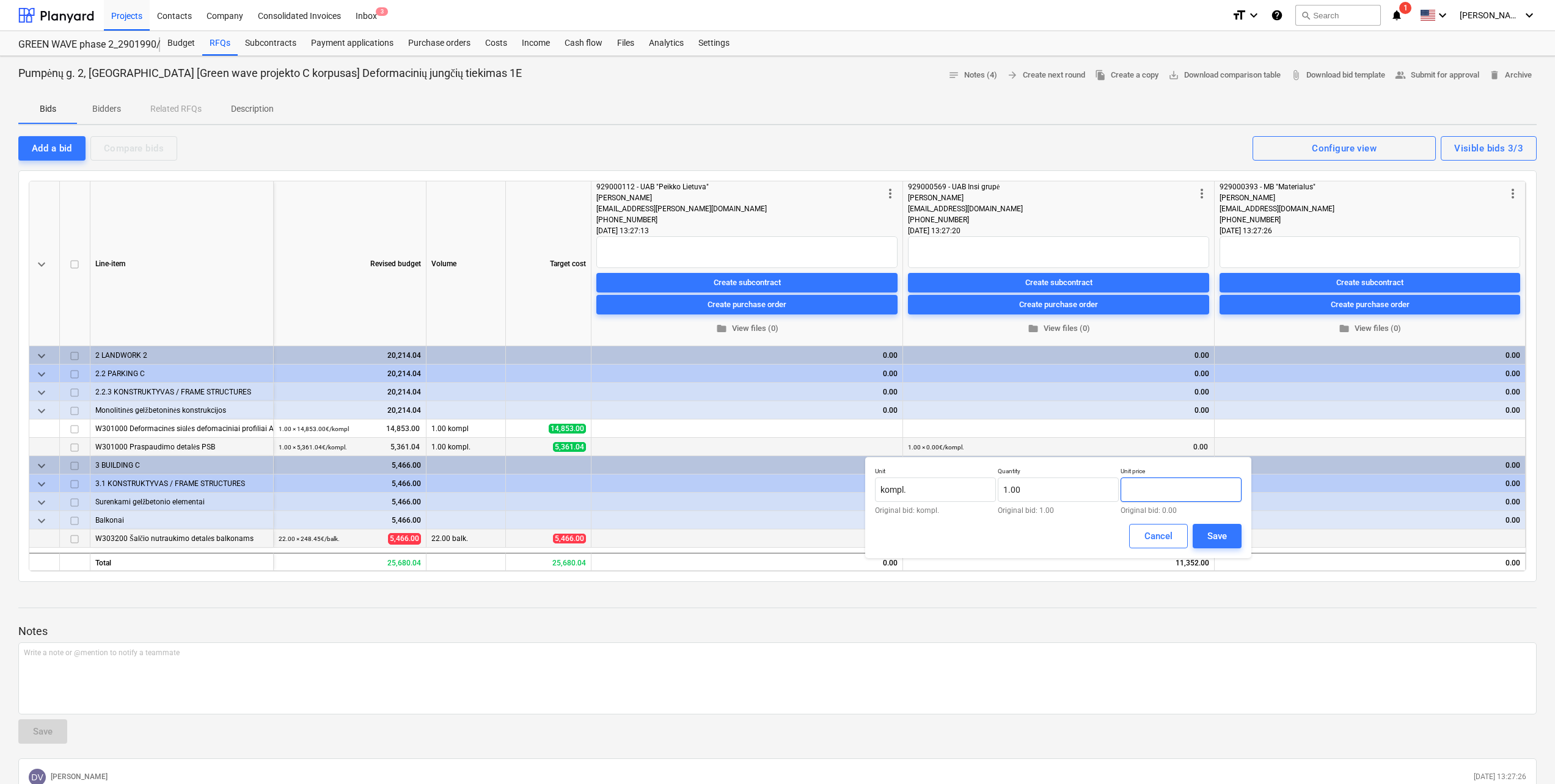
click at [1210, 491] on input "text" at bounding box center [1181, 490] width 121 height 25
type input "5,711.40"
click at [1224, 539] on div "Save" at bounding box center [1217, 536] width 20 height 16
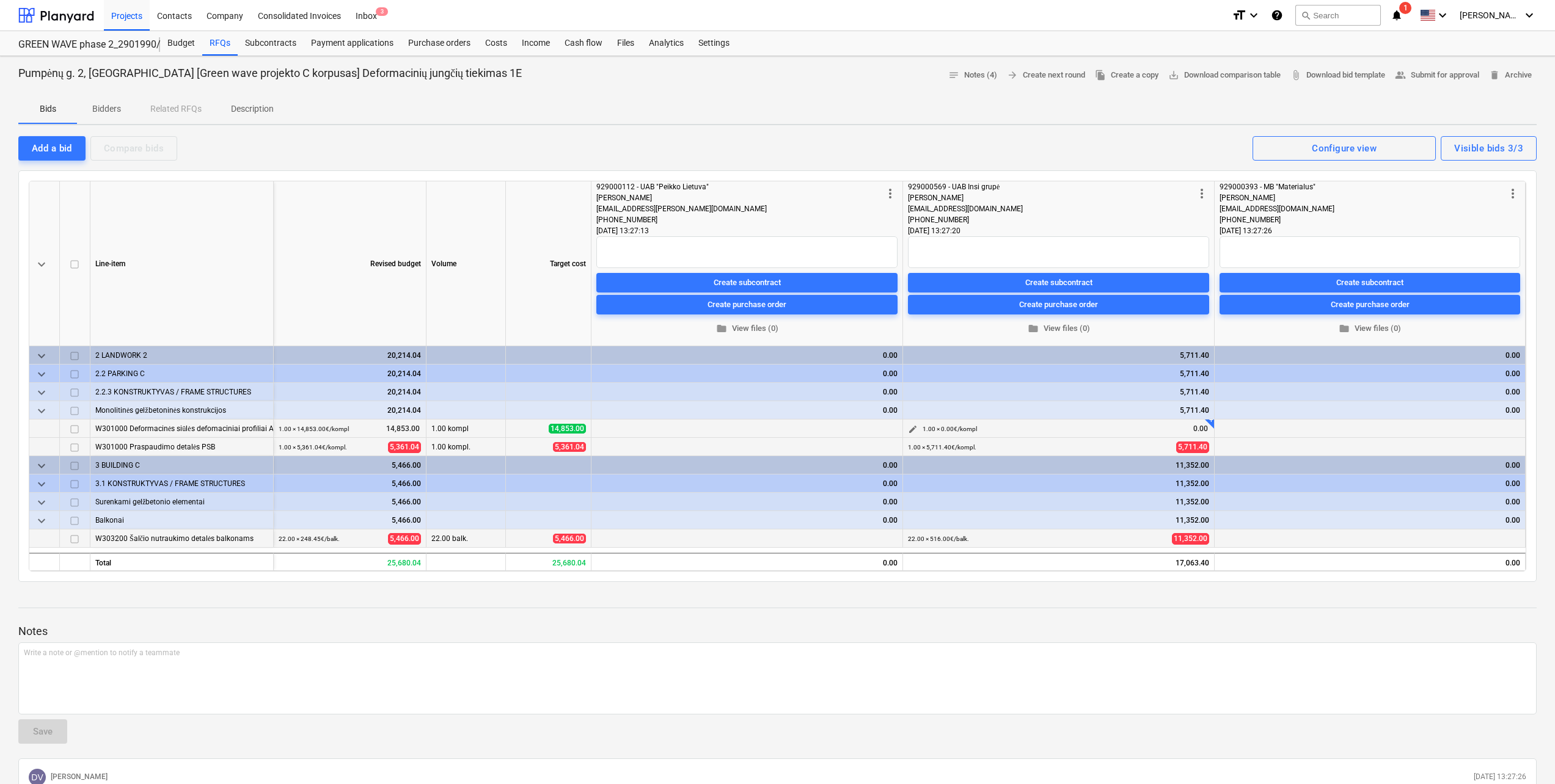
click at [913, 429] on span "edit" at bounding box center [913, 429] width 9 height 9
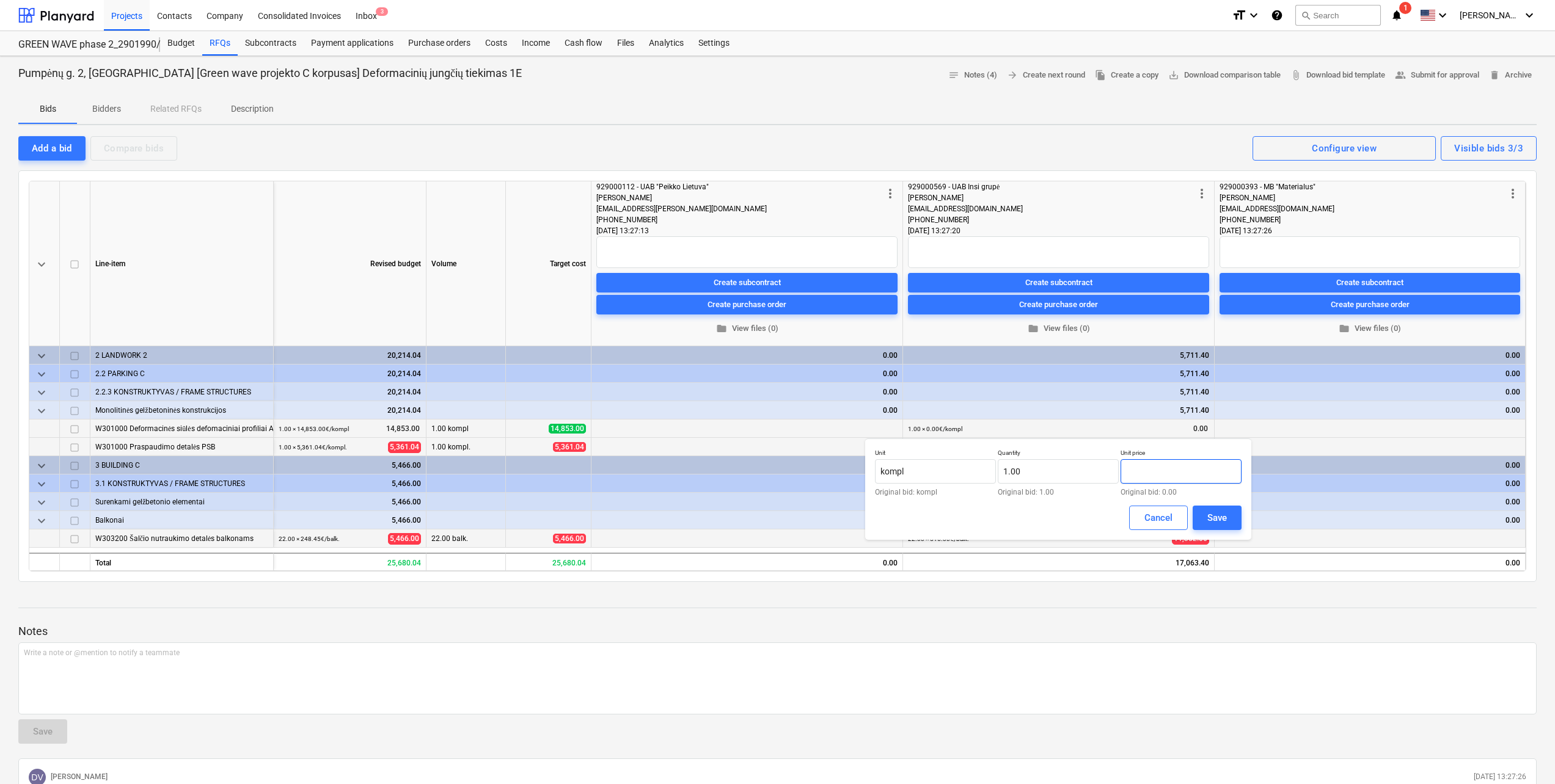
click at [1173, 475] on input "text" at bounding box center [1181, 471] width 121 height 25
type input "26,512.60"
click at [1205, 508] on button "Save" at bounding box center [1216, 518] width 48 height 25
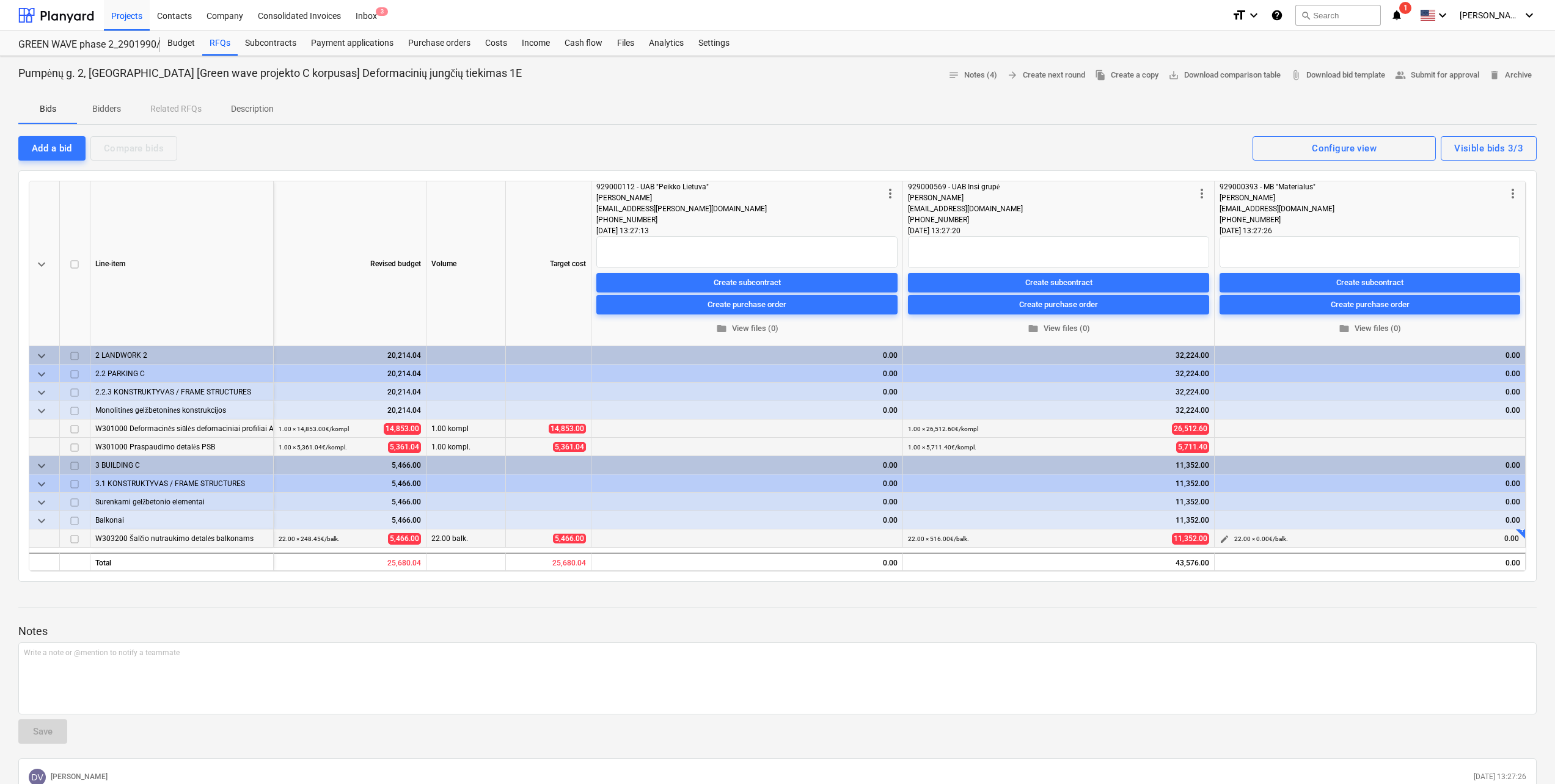
click at [1229, 541] on button "edit" at bounding box center [1224, 539] width 14 height 14
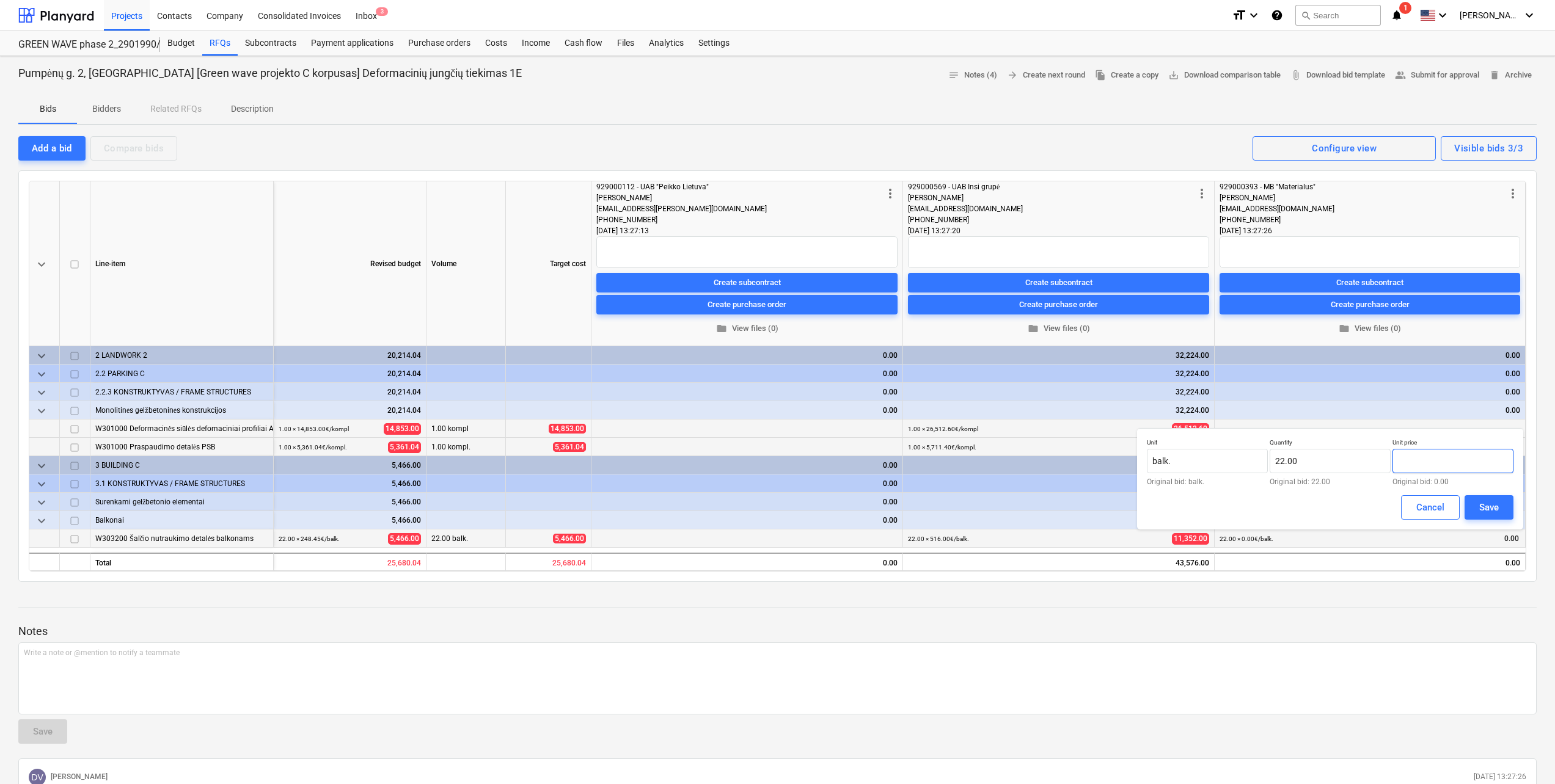
click at [1466, 456] on input "text" at bounding box center [1453, 461] width 121 height 25
type input "183.04"
click at [1497, 497] on button "Save" at bounding box center [1489, 508] width 48 height 25
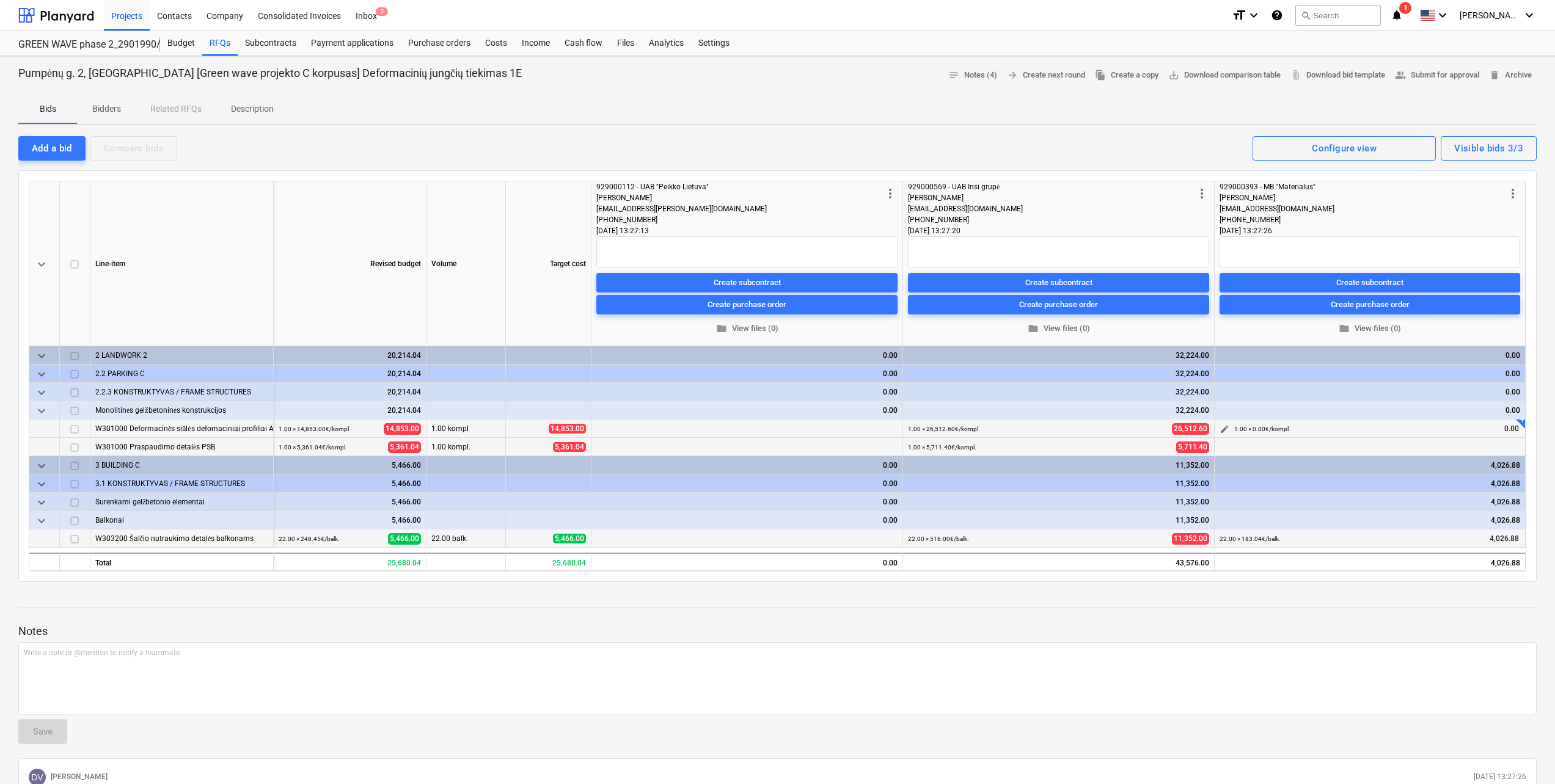
click at [1229, 426] on button "edit" at bounding box center [1224, 429] width 14 height 14
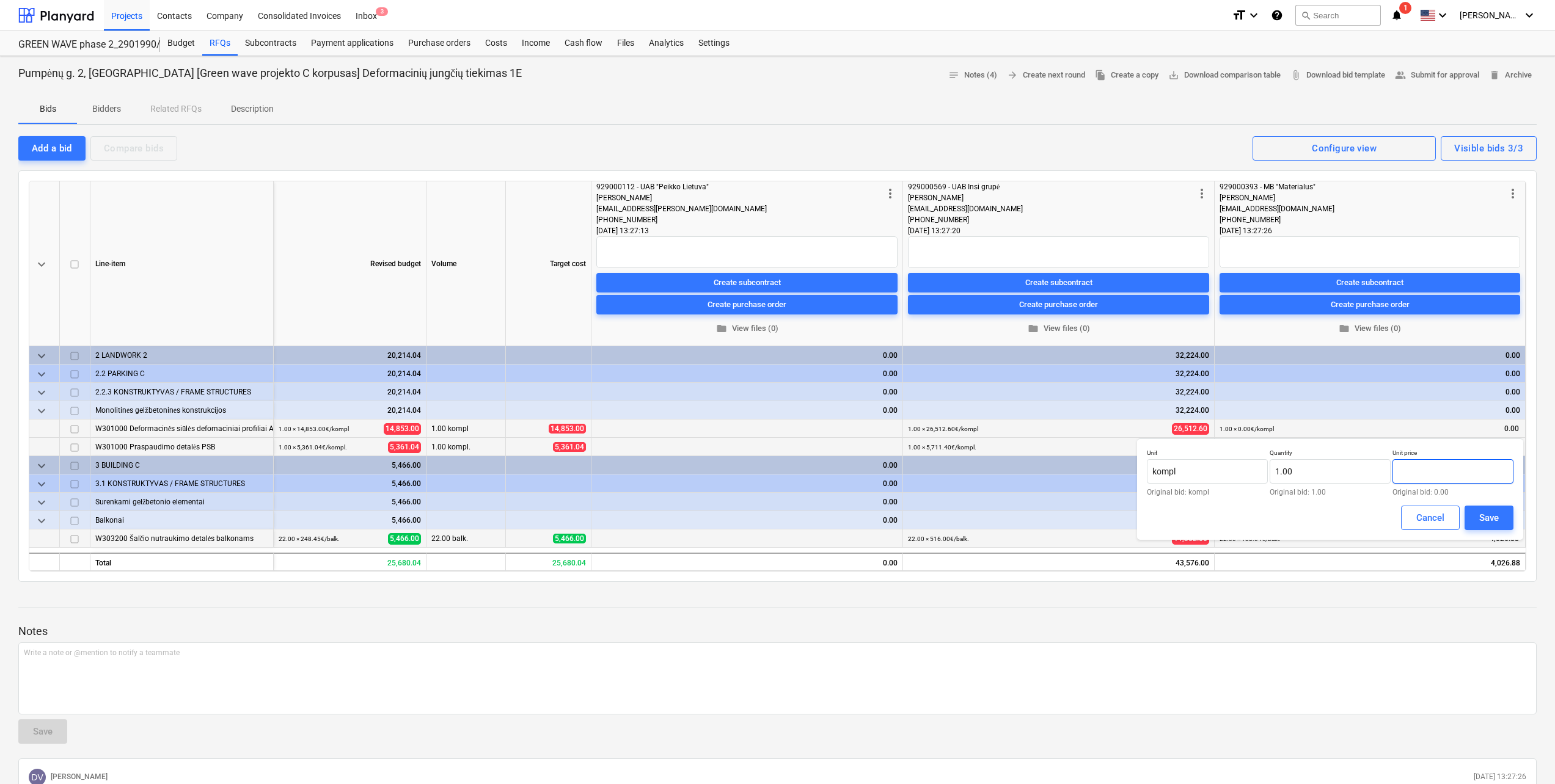
click at [1420, 476] on input "text" at bounding box center [1453, 471] width 121 height 25
drag, startPoint x: 1420, startPoint y: 476, endPoint x: 1370, endPoint y: 472, distance: 50.2
click at [1370, 472] on div "Unit kompl Original bid: kompl Quantity 1.00 Original bid: 1.00 Unit price 321 …" at bounding box center [1330, 472] width 367 height 47
type input "14,056.00"
click at [1484, 513] on div "Save" at bounding box center [1489, 518] width 20 height 16
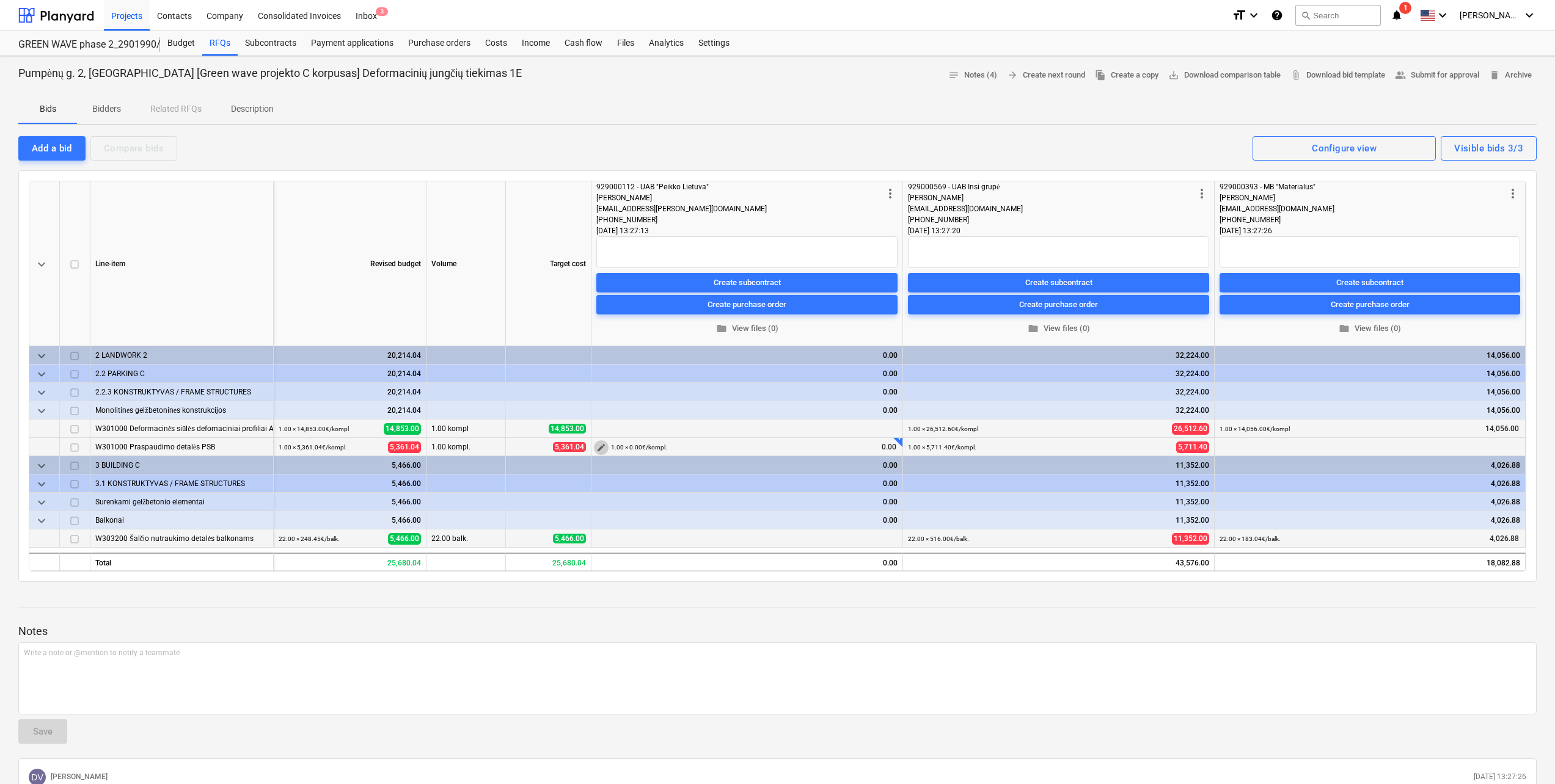
click at [604, 448] on span "edit" at bounding box center [601, 447] width 9 height 9
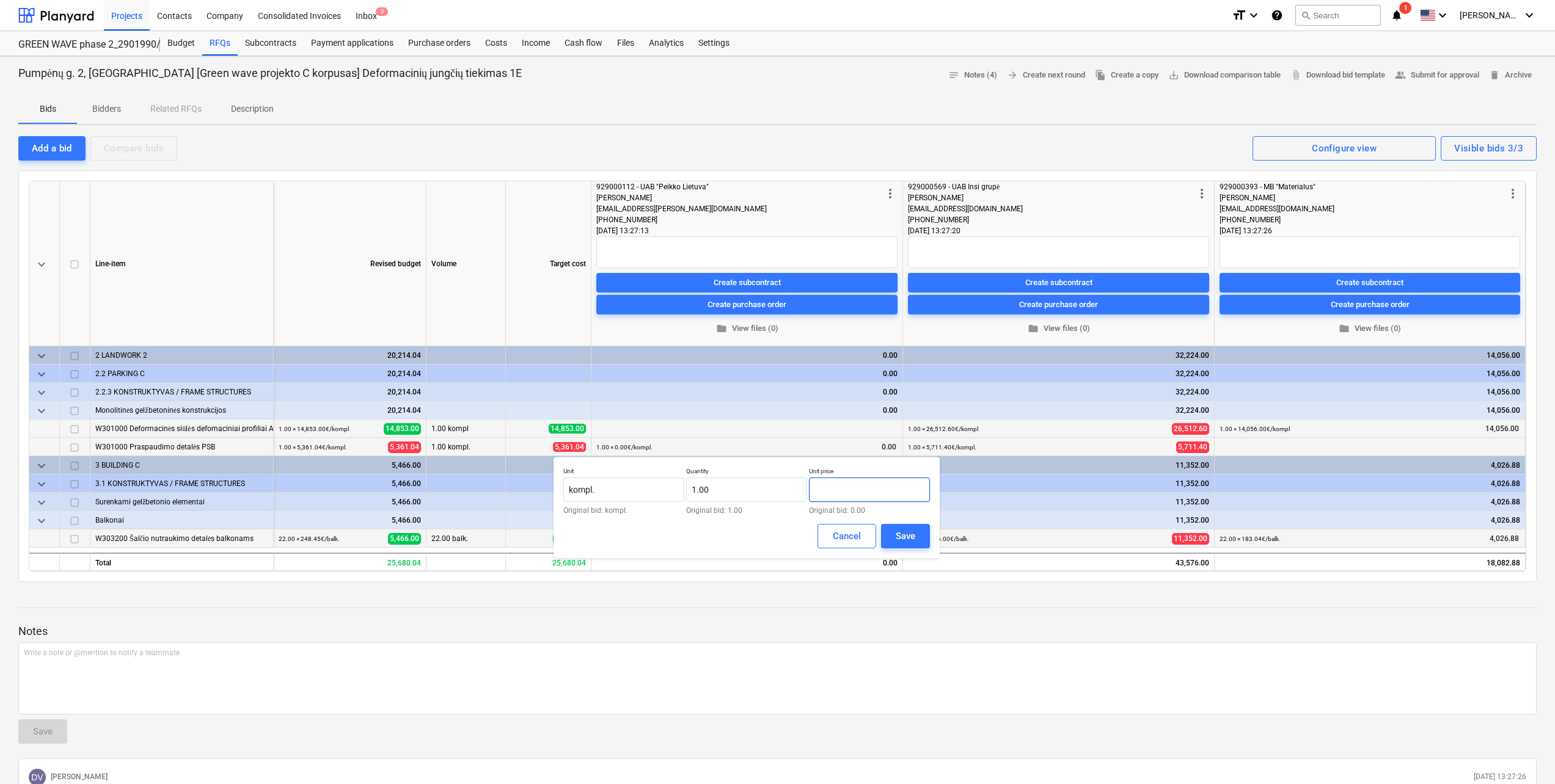
click at [848, 485] on input "text" at bounding box center [869, 490] width 121 height 25
type input "5,934.48"
click at [898, 531] on div "Save" at bounding box center [905, 536] width 20 height 16
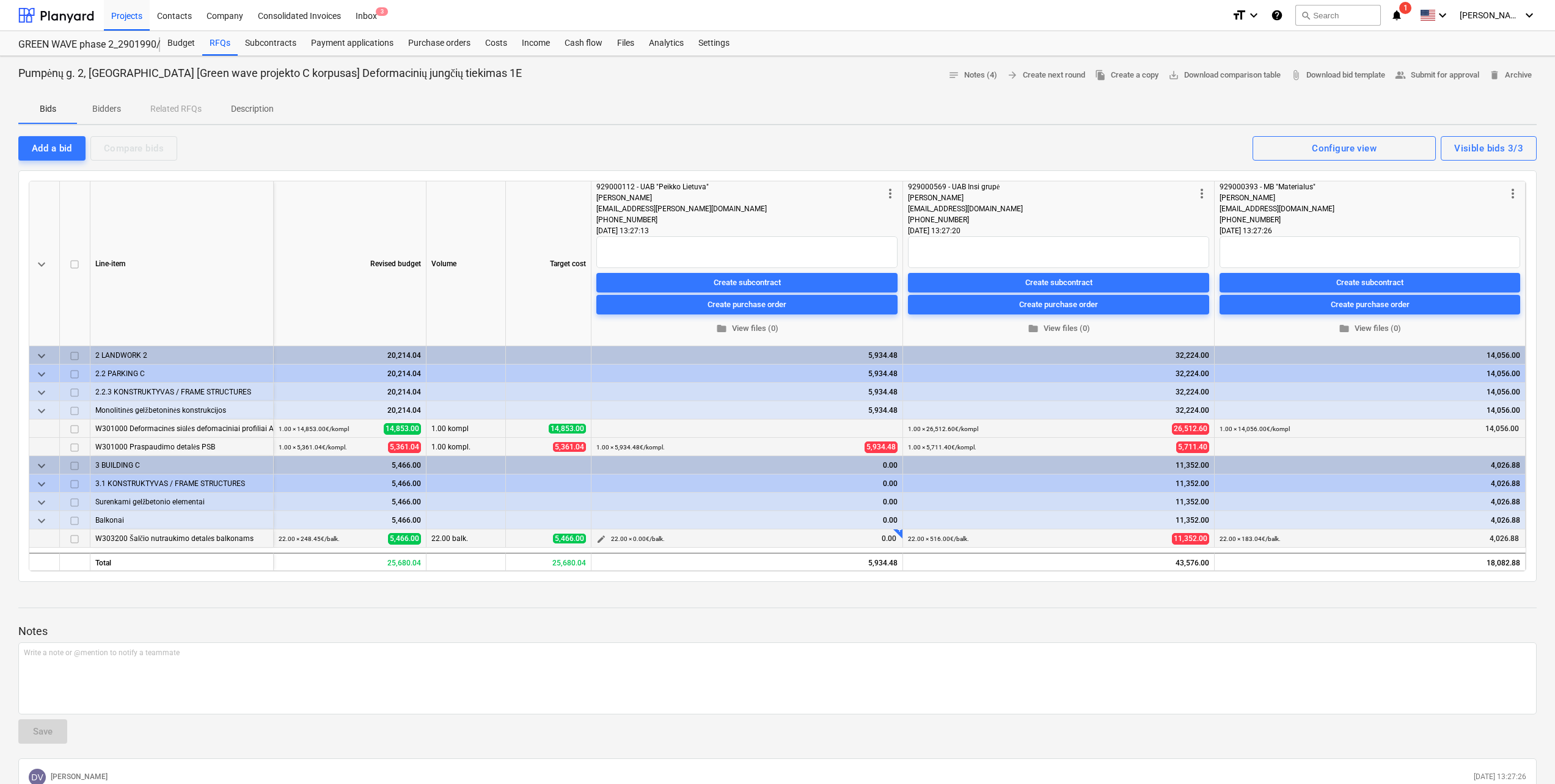
click at [602, 535] on span "edit" at bounding box center [601, 539] width 9 height 9
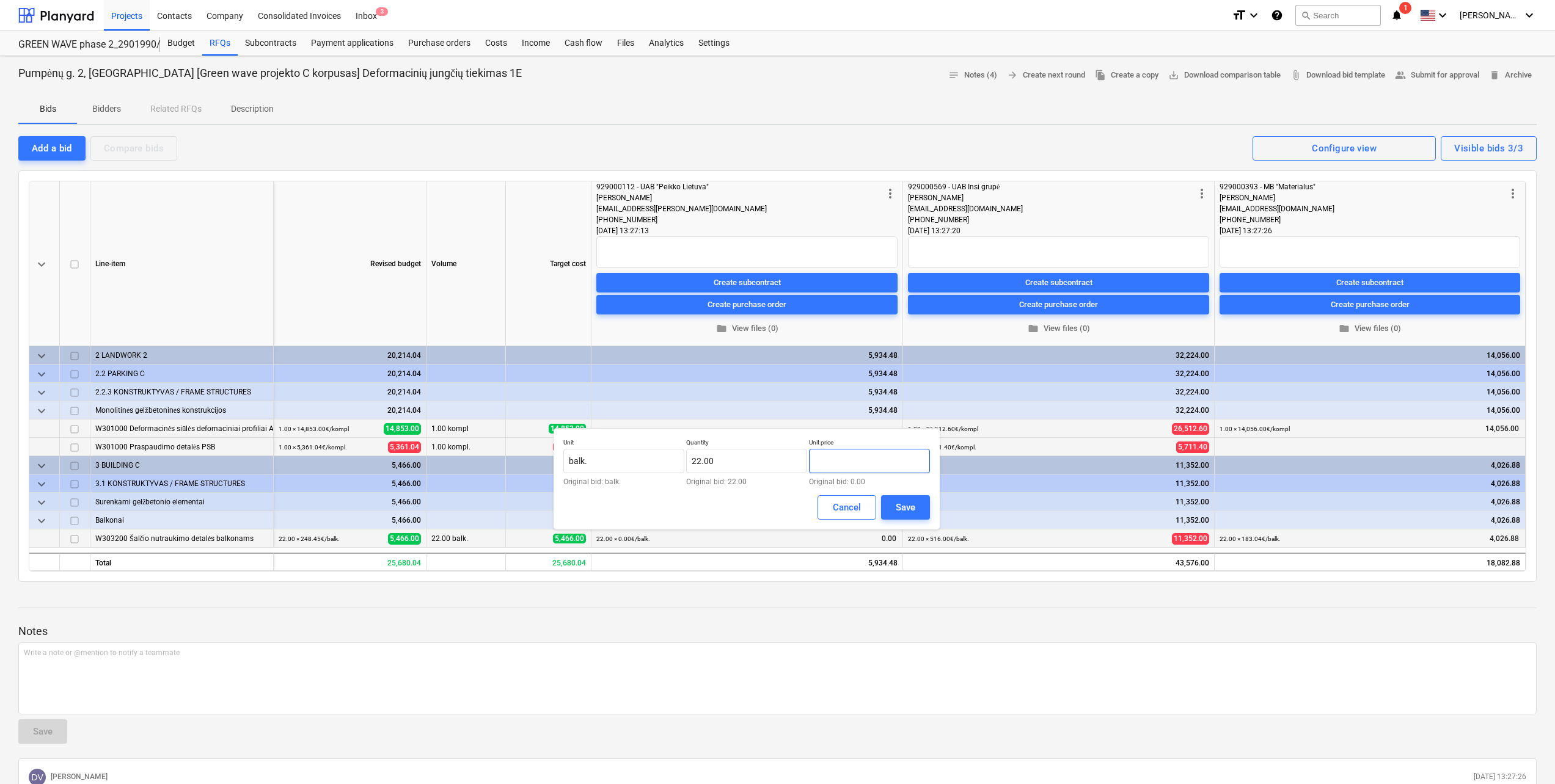
click at [850, 463] on input "text" at bounding box center [869, 461] width 121 height 25
type input "235.98"
click at [905, 501] on div "Save" at bounding box center [905, 508] width 20 height 16
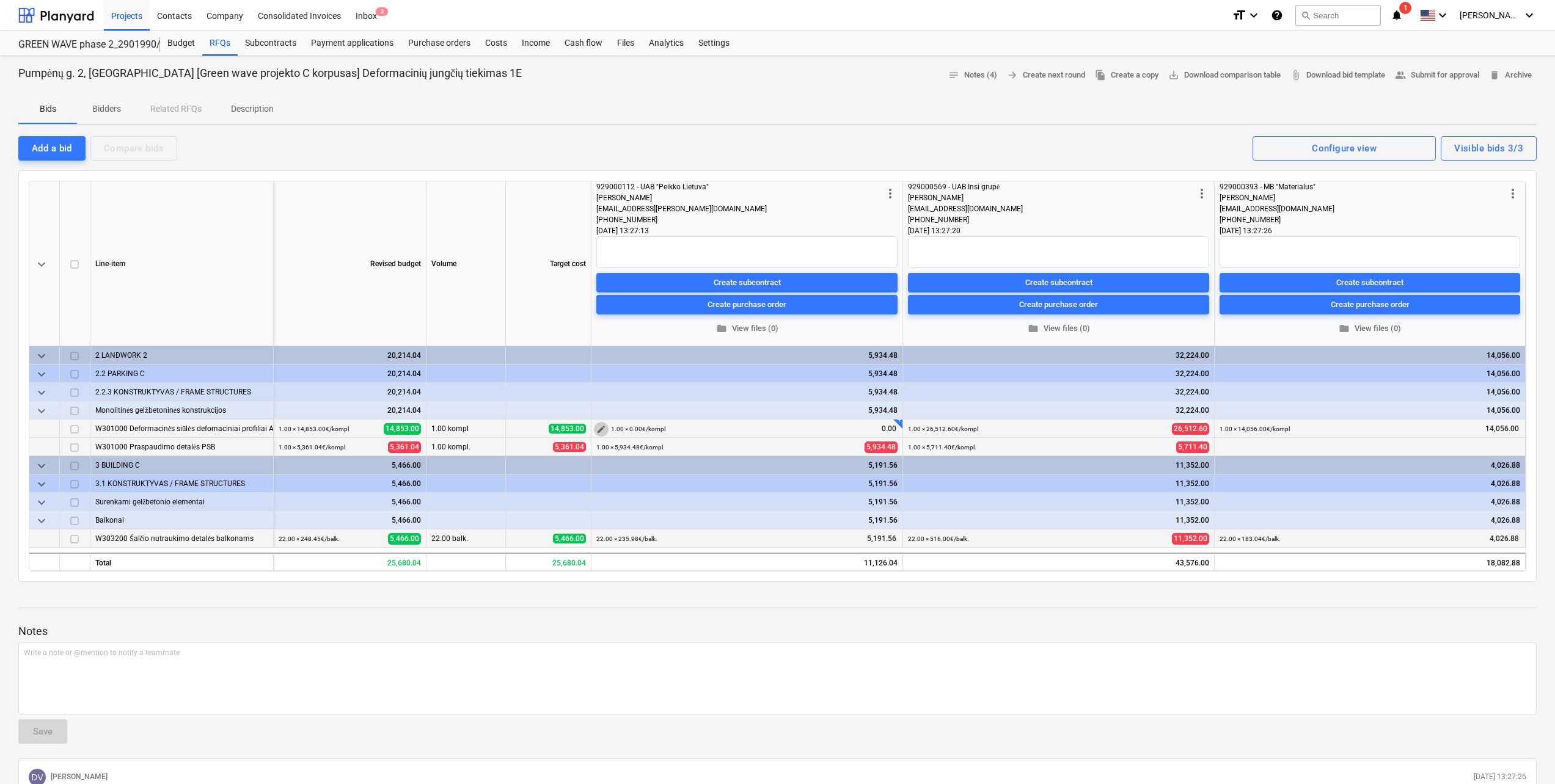
click at [599, 428] on span "edit" at bounding box center [601, 429] width 9 height 9
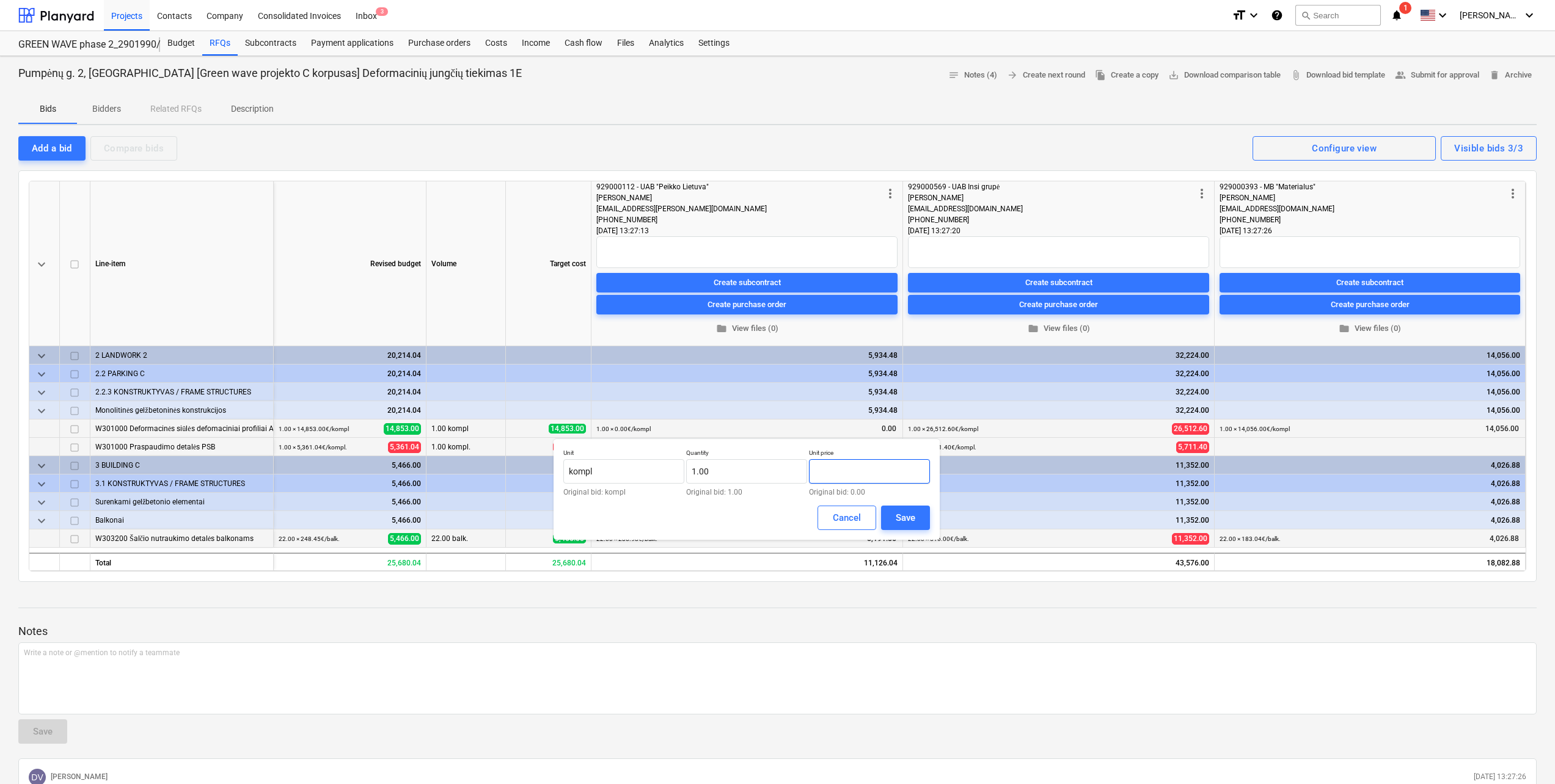
click at [858, 470] on input "text" at bounding box center [869, 471] width 121 height 25
type input "9,965.76"
click at [923, 532] on div "Unit kompl Original bid: kompl Quantity 1.00 Original bid: 1.00 Unit price 9,96…" at bounding box center [747, 489] width 386 height 101
click at [917, 526] on button "Save" at bounding box center [905, 518] width 48 height 25
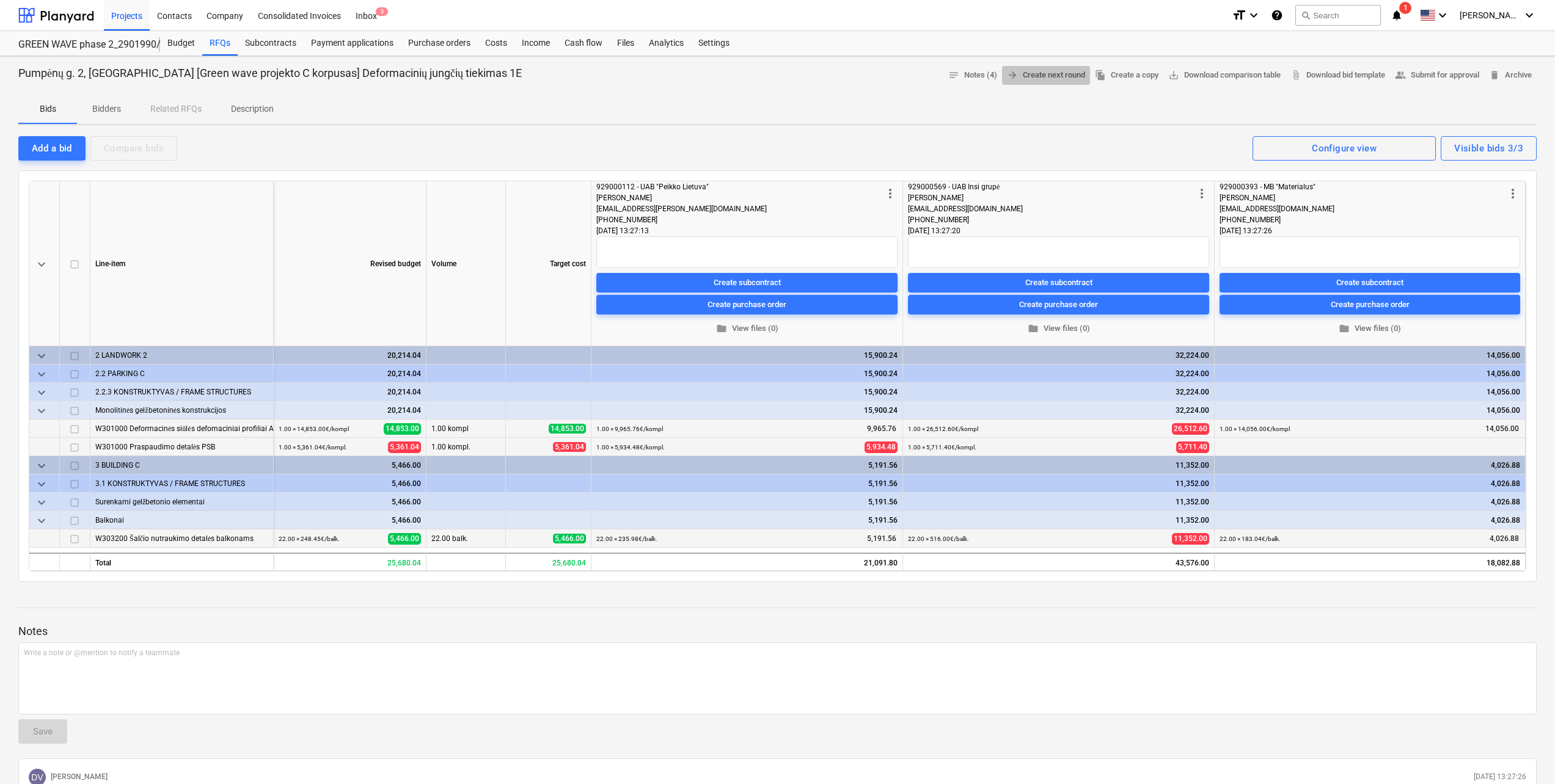
click at [1052, 73] on span "arrow_forward Create next round" at bounding box center [1046, 75] width 78 height 14
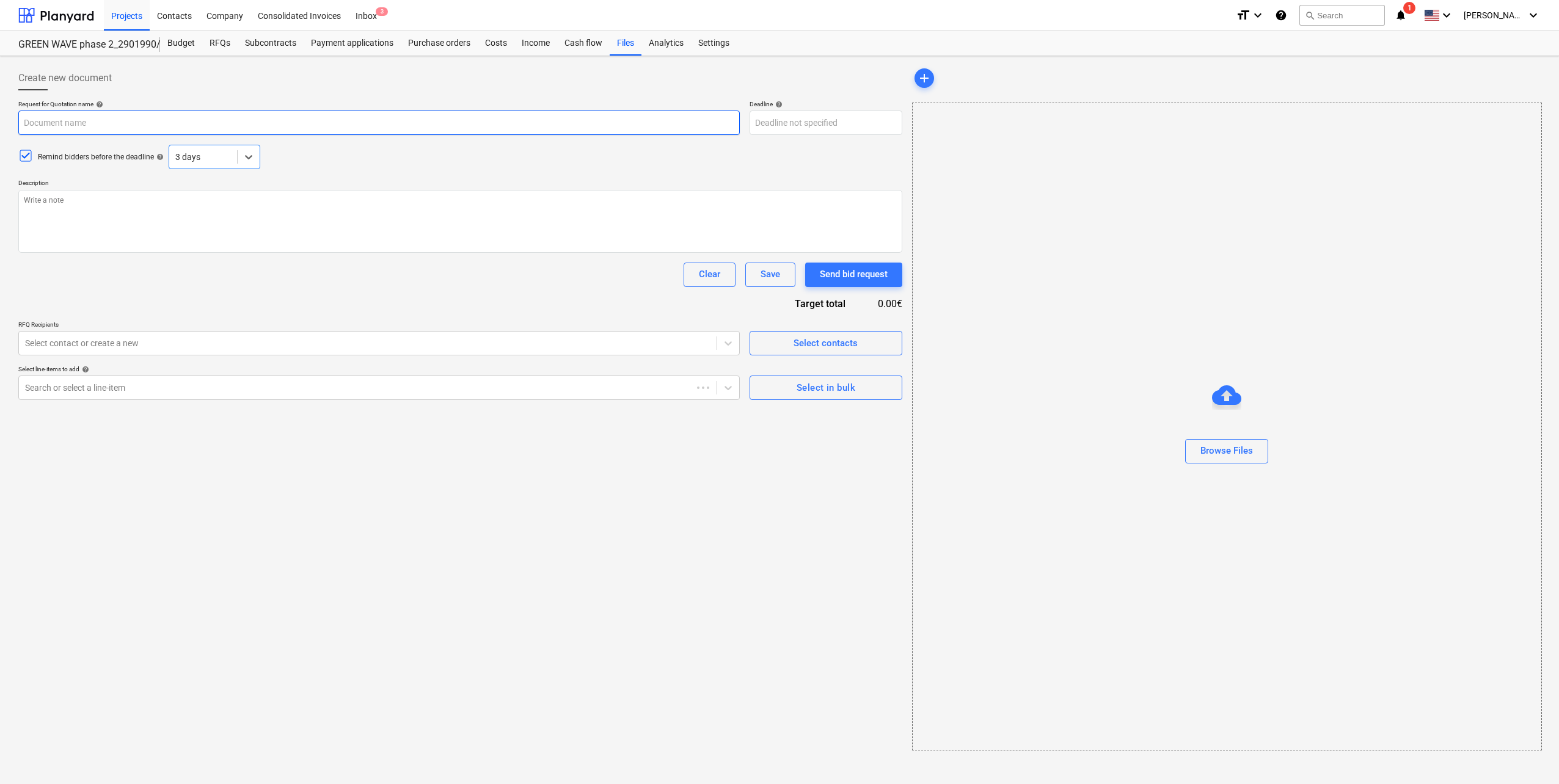
type textarea "x"
type input "Pumpėnų g. 2, [GEOGRAPHIC_DATA] [Green wave projekto C korpusas] Deformacinių j…"
type textarea "Sveiki, Kviečiame Jus dalyvauti tiekimo konkurse bei pateikti komercinį pasiūly…"
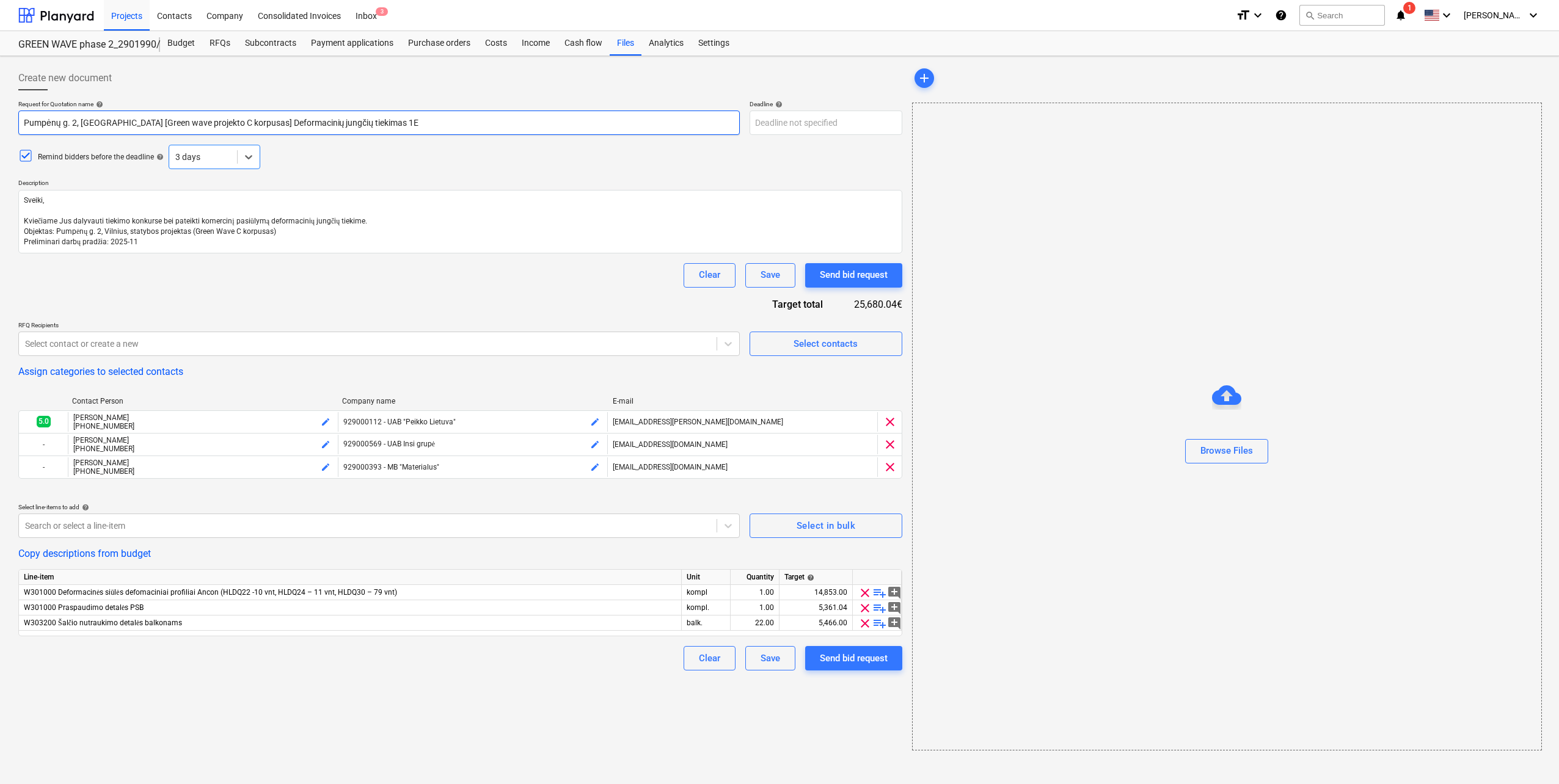
click at [358, 121] on input "Pumpėnų g. 2, [GEOGRAPHIC_DATA] [Green wave projekto C korpusas] Deformacinių j…" at bounding box center [379, 122] width 721 height 25
type textarea "x"
type input "Pumpėnų g. 2, [GEOGRAPHIC_DATA] [Green wave projekto C korpusas] Deformacinių j…"
type textarea "x"
type input "Pumpėnų g. 2, [GEOGRAPHIC_DATA] [Green wave projekto C korpusas] Deformacinių j…"
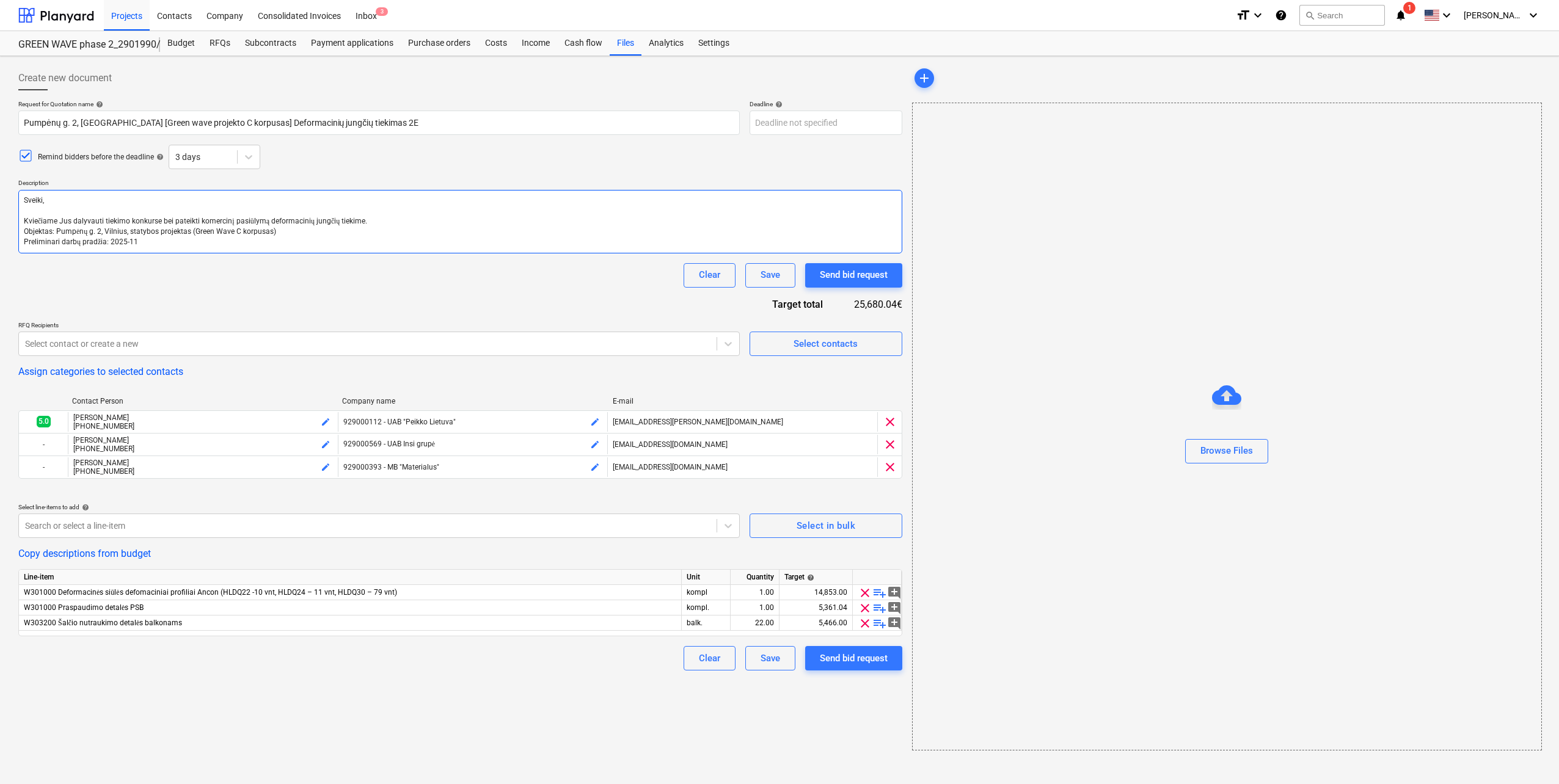
click at [393, 222] on textarea "Sveiki, Kviečiame Jus dalyvauti tiekimo konkurse bei pateikti komercinį pasiūly…" at bounding box center [460, 221] width 884 height 64
type textarea "x"
type textarea "Sveiki, Kviečiame Jus dalyvauti tiekimo konkurse bei pateikti komercinį pasiūly…"
type textarea "x"
type textarea "Sveiki, Kviečiame Jus dalyvauti tiekimo konkurse bei pateikti komercinį pasiūly…"
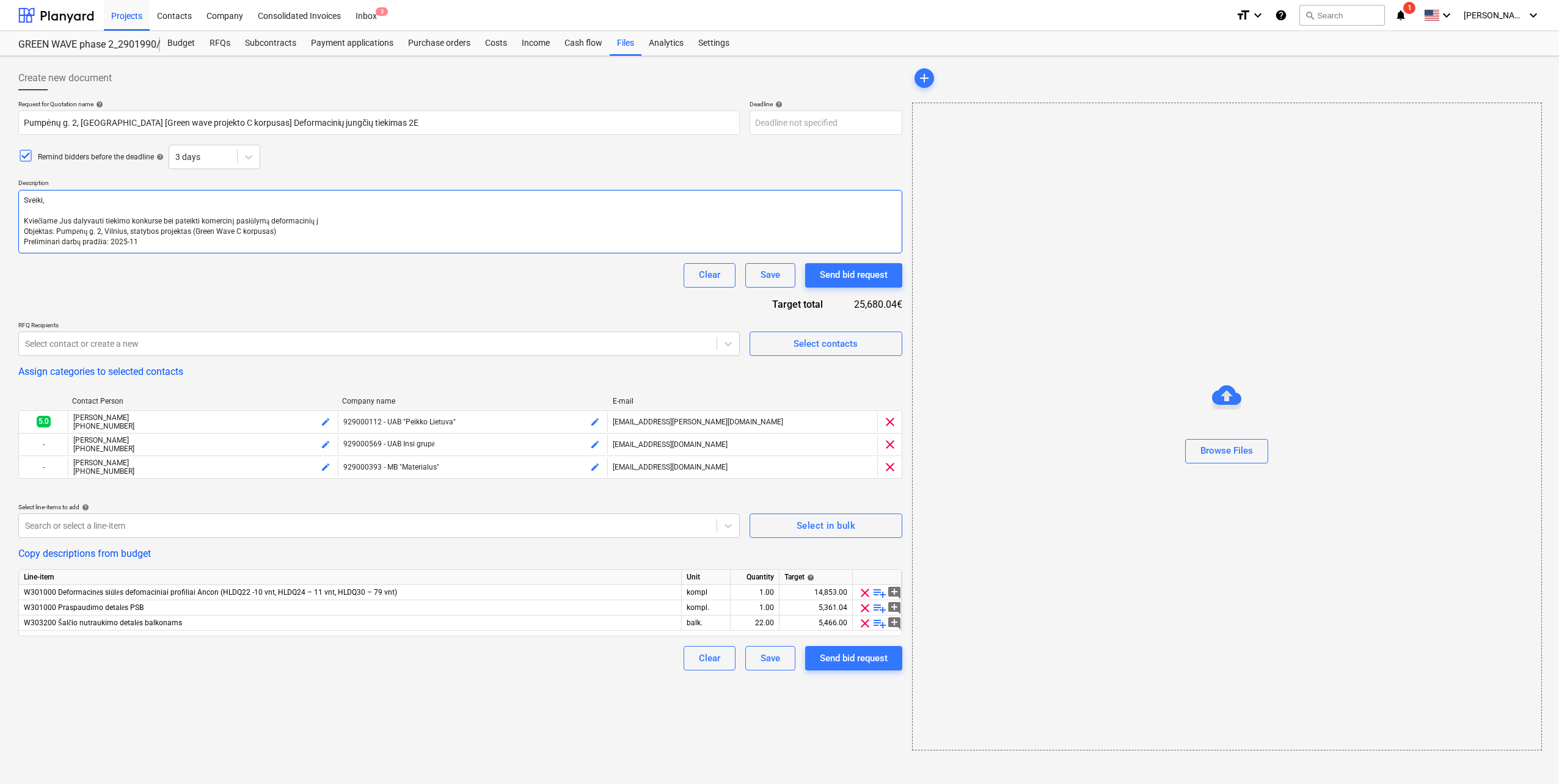
type textarea "x"
type textarea "Sveiki, Kviečiame Jus dalyvauti tiekimo konkurse bei pateikti komercinį pasiūly…"
type textarea "x"
type textarea "Sveiki, Kviečiame Jus dalyvauti tiekimo konkurse bei pateikti komercinį pasiūly…"
type textarea "x"
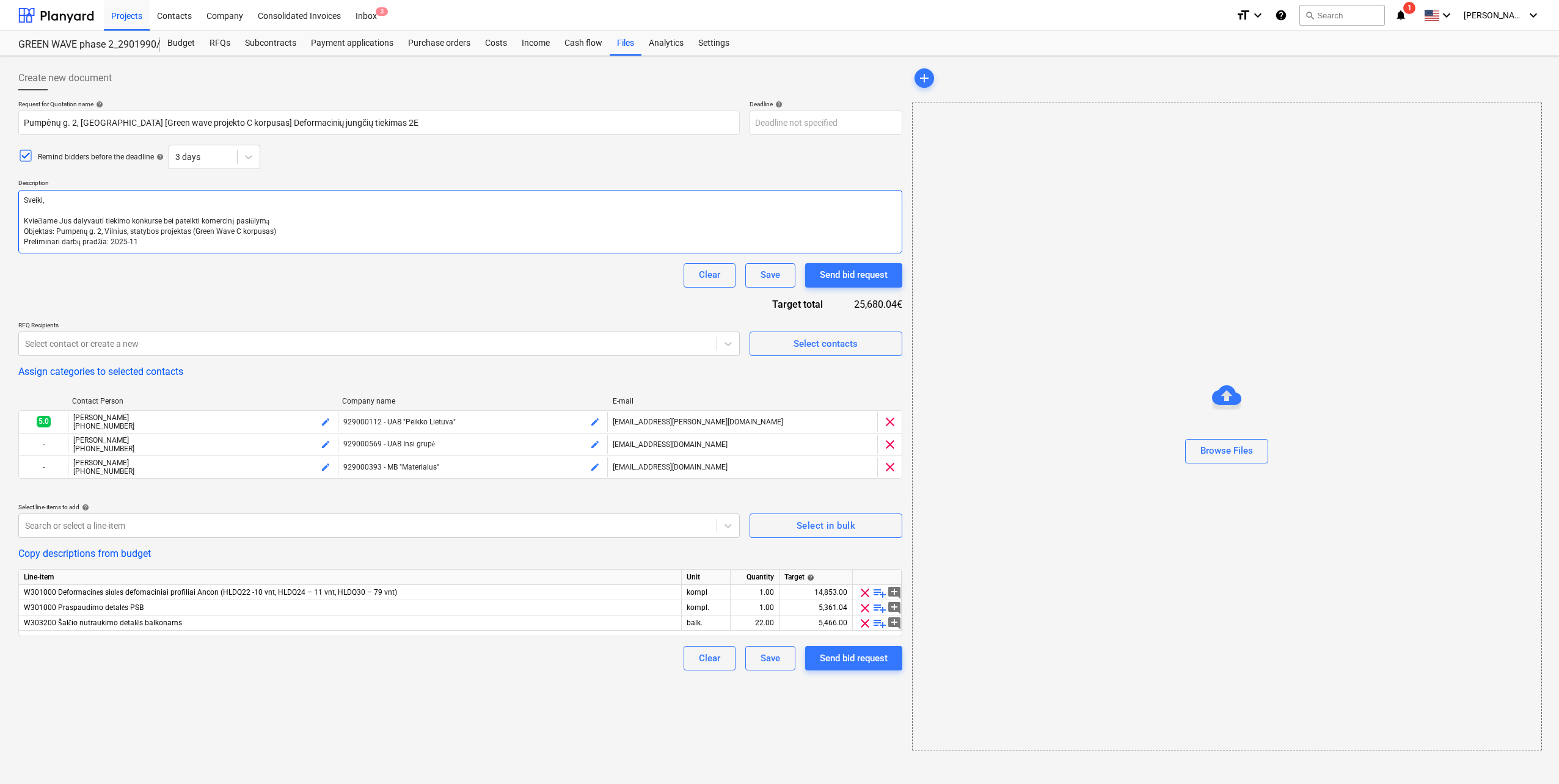
type textarea "Sveiki, Kviečiame Jus dalyvauti tiekimo konkurse bei pateikti komercinį pasiūly…"
type textarea "x"
type textarea "Sveiki, Kviečiame Jus dalyvauti tiekimo konkurse bei pateikti komercinį pasiūly…"
type textarea "x"
type textarea "Sveiki, Kviečiame Jus dalyvauti tiekimo konkurse bei pateikti komercinį pasiūly…"
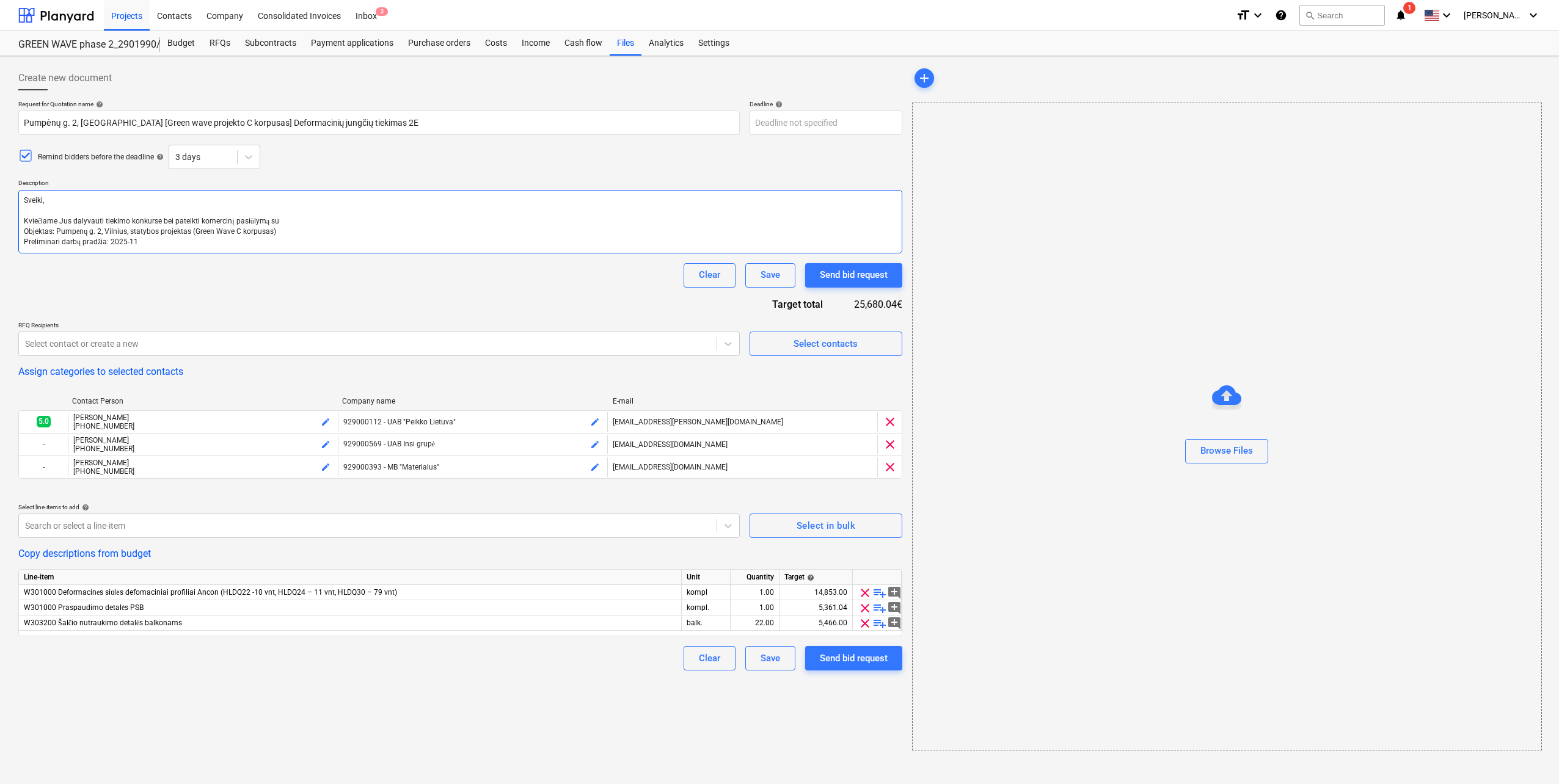
type textarea "x"
type textarea "Sveiki, Kviečiame Jus dalyvauti tiekimo konkurse bei pateikti komercinį pasiūly…"
type textarea "x"
type textarea "Sveiki, Kviečiame Jus dalyvauti tiekimo konkurse bei pateikti komercinį pasiūly…"
type textarea "x"
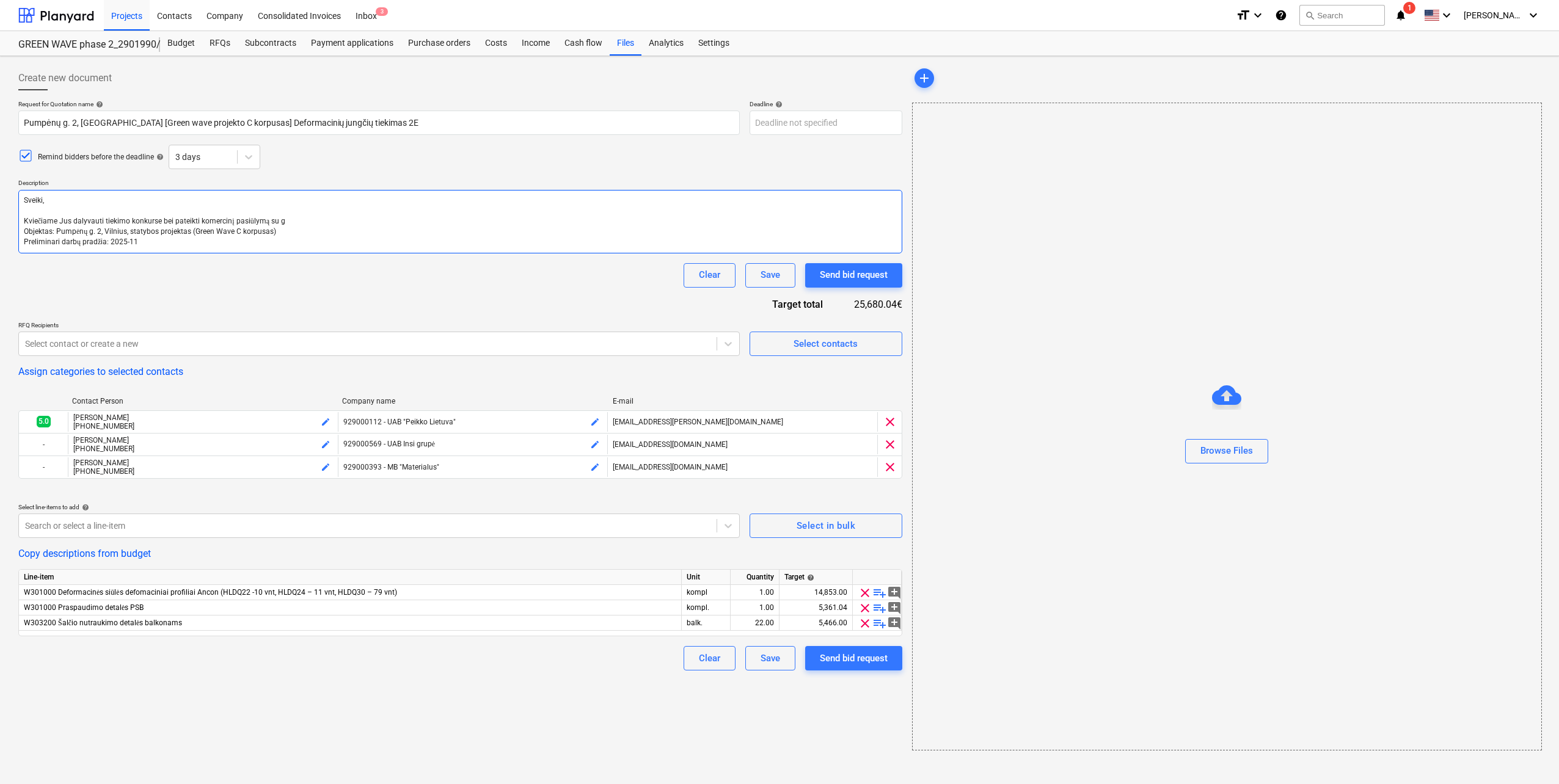
type textarea "Sveiki, Kviečiame Jus dalyvauti tiekimo konkurse bei pateikti komercinį pasiūly…"
type textarea "x"
type textarea "Sveiki, Kviečiame Jus dalyvauti tiekimo konkurse bei pateikti komercinį pasiūly…"
type textarea "x"
type textarea "Sveiki, Kviečiame Jus dalyvauti tiekimo konkurse bei pateikti komercinį pasiūly…"
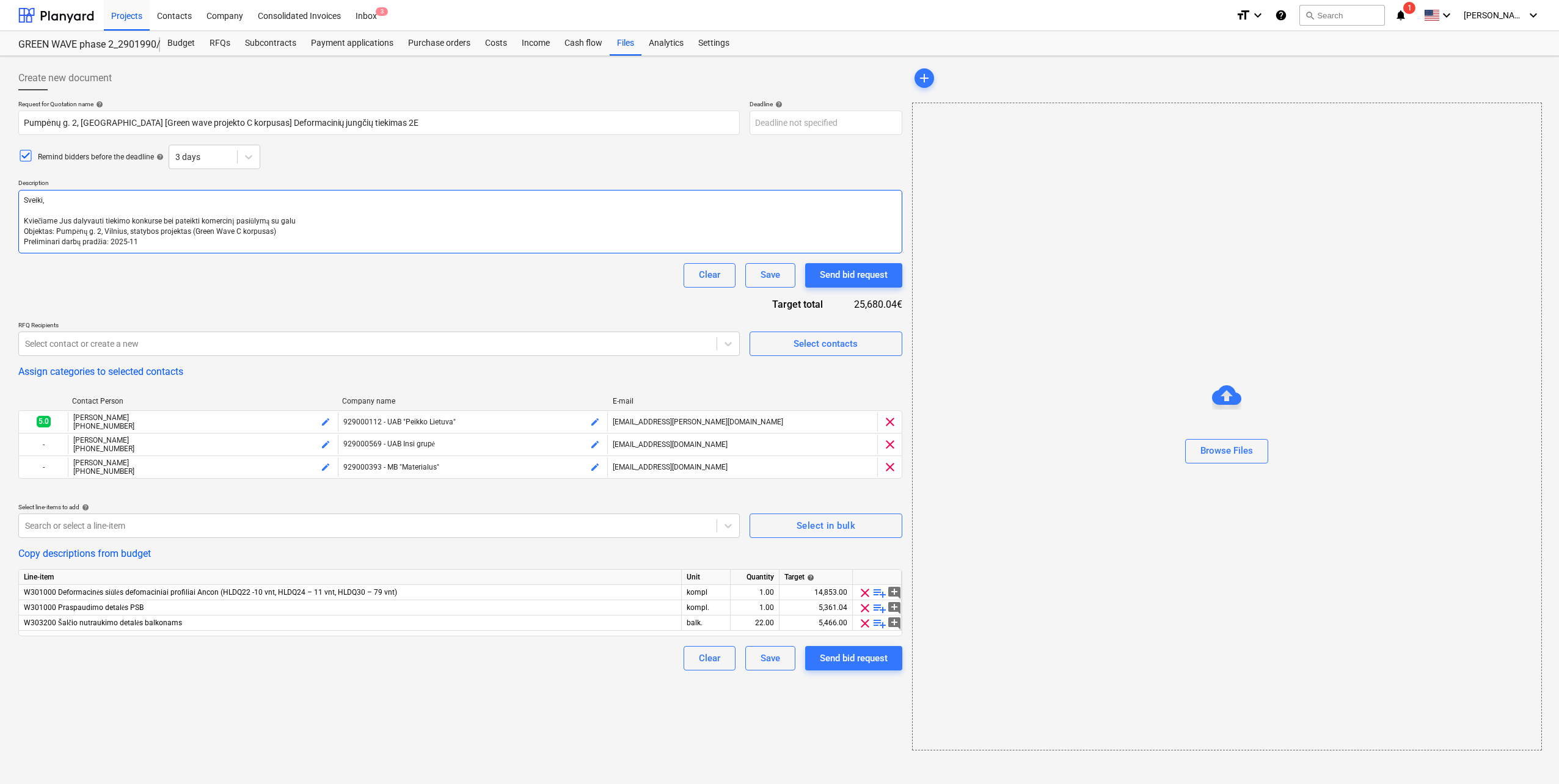
type textarea "x"
type textarea "Sveiki, Kviečiame Jus dalyvauti tiekimo konkurse bei pateikti komercinį pasiūly…"
type textarea "x"
type textarea "Sveiki, Kviečiame Jus dalyvauti tiekimo konkurse bei pateikti komercinį pasiūly…"
type textarea "x"
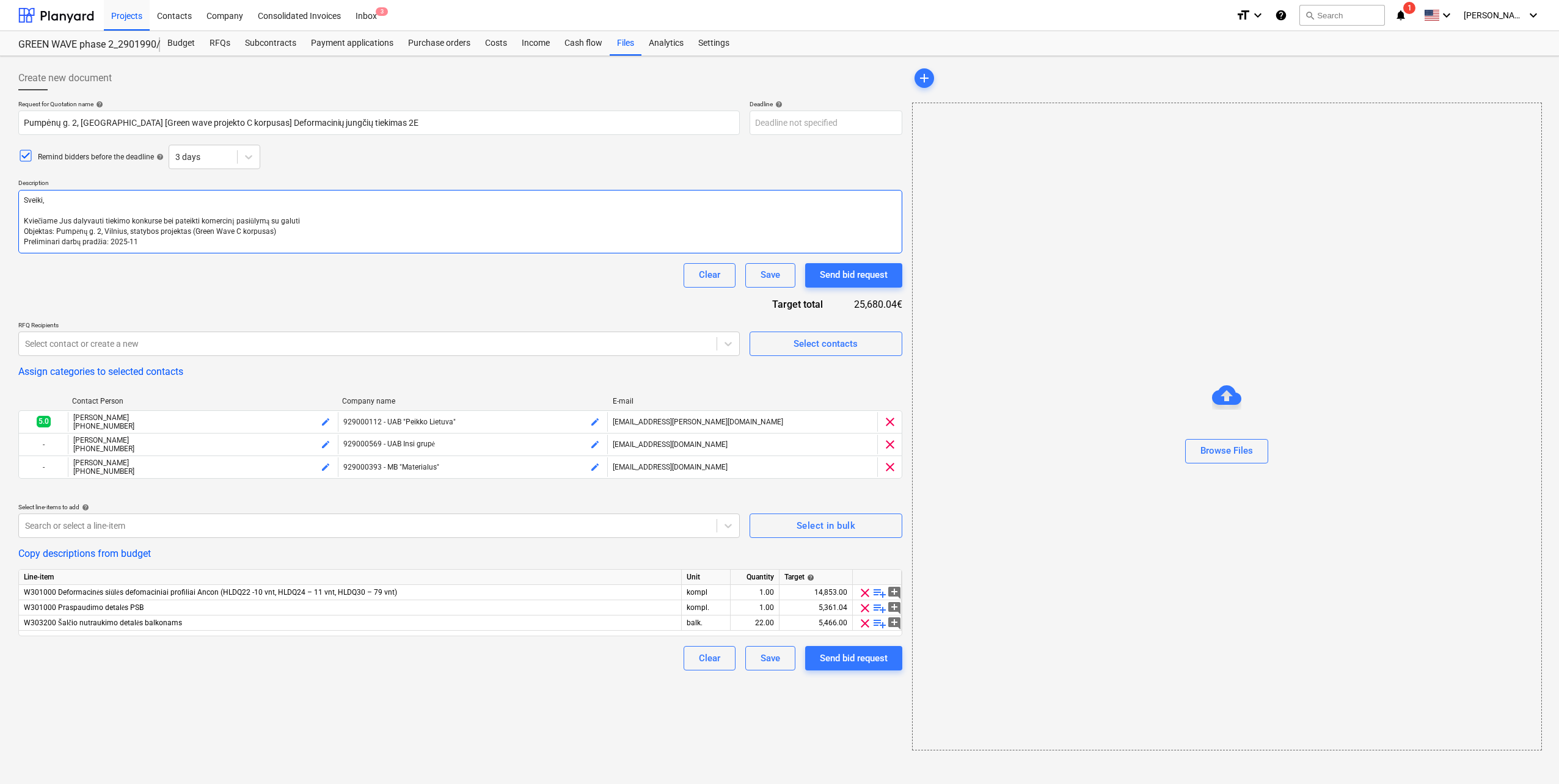
type textarea "Sveiki, Kviečiame Jus dalyvauti tiekimo konkurse bei pateikti komercinį pasiūly…"
type textarea "x"
type textarea "Sveiki, Kviečiame Jus dalyvauti tiekimo konkurse bei pateikti komercinį pasiūly…"
type textarea "x"
type textarea "Sveiki, Kviečiame Jus dalyvauti tiekimo konkurse bei pateikti komercinį pasiūly…"
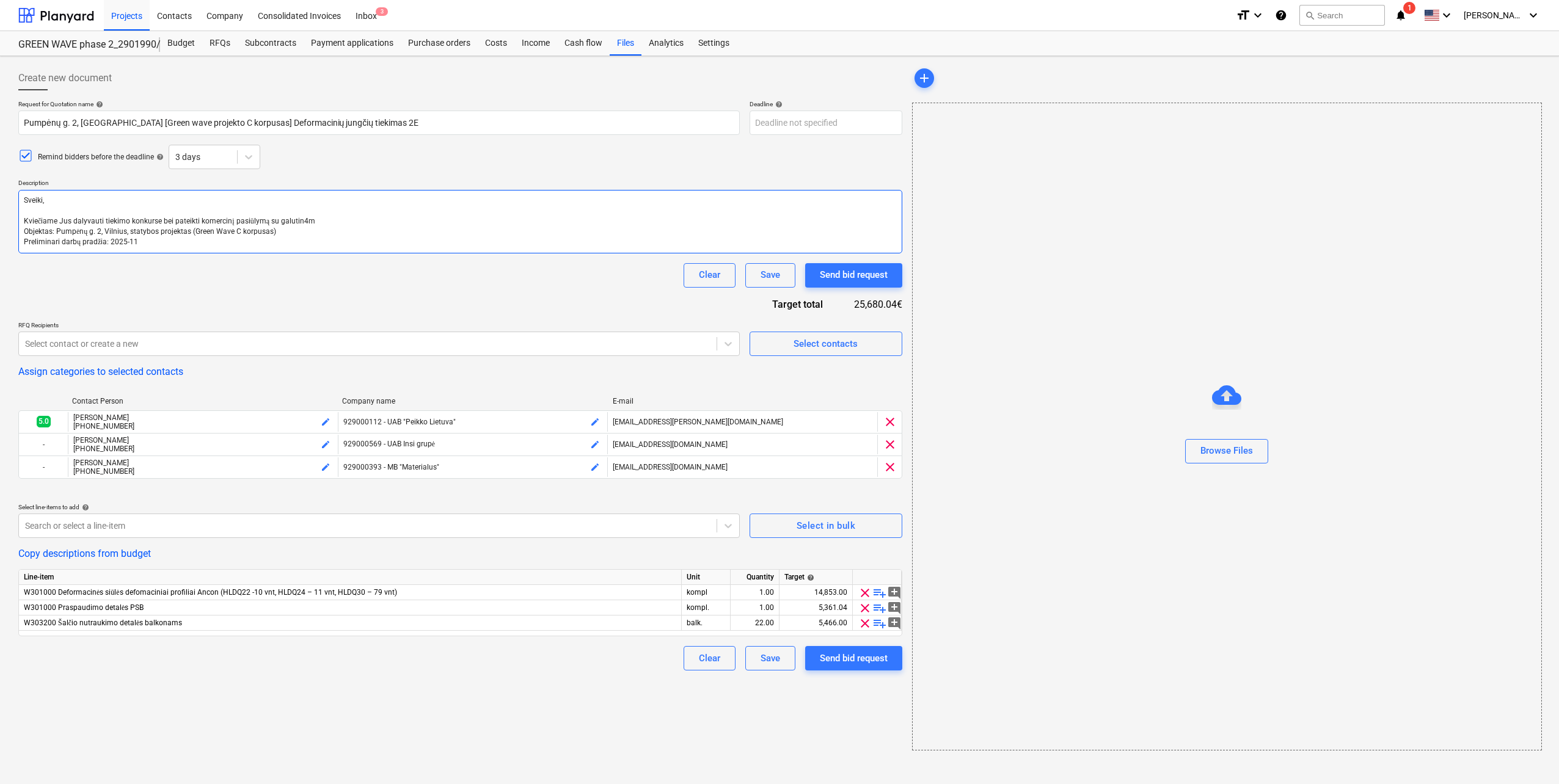
type textarea "x"
type textarea "Sveiki, Kviečiame Jus dalyvauti tiekimo konkurse bei pateikti komercinį pasiūly…"
type textarea "x"
type textarea "Sveiki, Kviečiame Jus dalyvauti tiekimo konkurse bei pateikti komercinį pasiūly…"
type textarea "x"
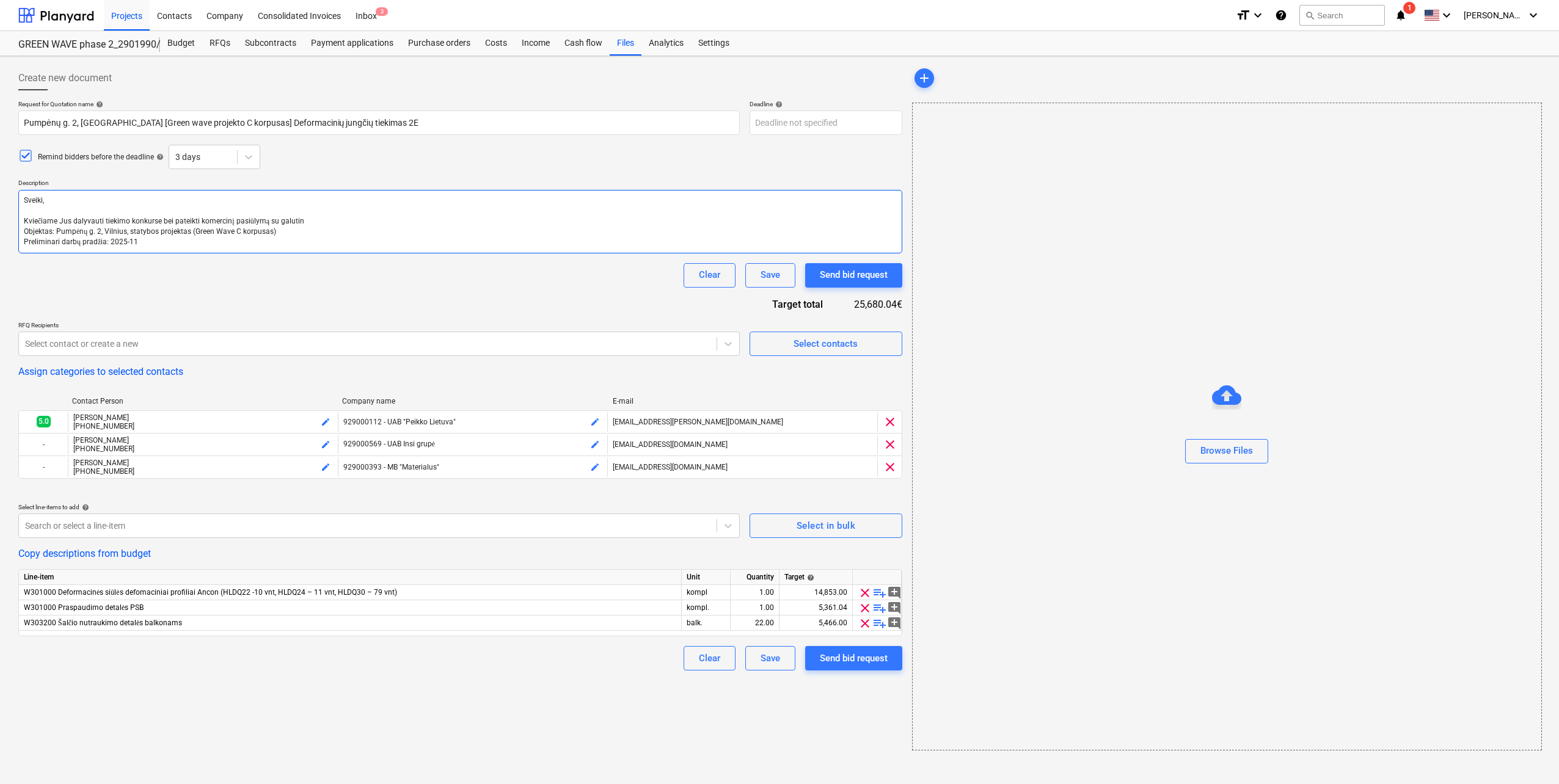
type textarea "Sveiki, Kviečiame Jus dalyvauti tiekimo konkurse bei pateikti komercinį pasiūly…"
type textarea "x"
type textarea "Sveiki, Kviečiame Jus dalyvauti tiekimo konkurse bei pateikti komercinį pasiūly…"
type textarea "x"
type textarea "Sveiki, Kviečiame Jus dalyvauti tiekimo konkurse bei pateikti komercinį pasiūly…"
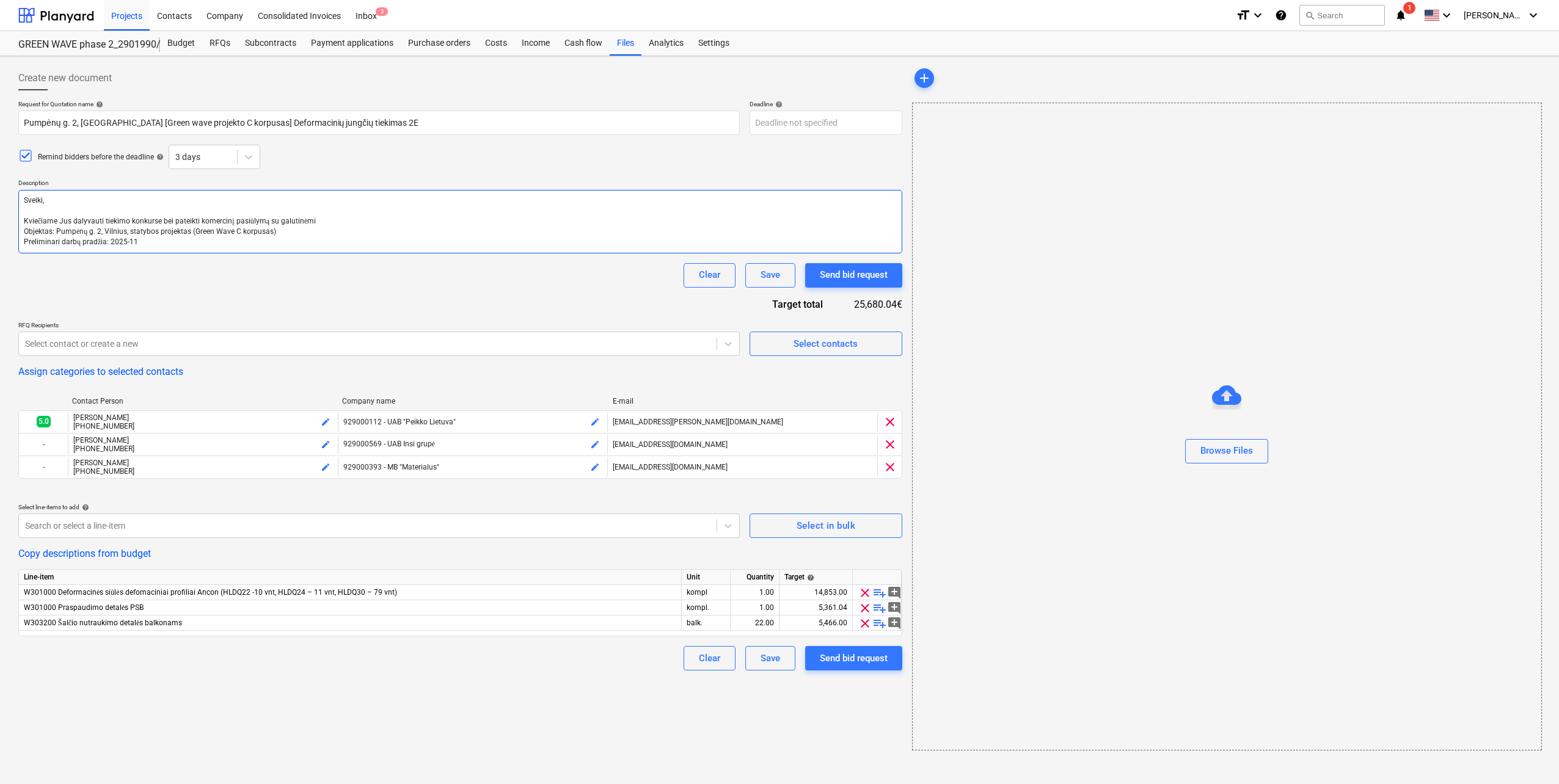
type textarea "x"
type textarea "Sveiki, Kviečiame Jus dalyvauti tiekimo konkurse bei pateikti komercinį pasiūly…"
type textarea "x"
type textarea "Sveiki, Kviečiame Jus dalyvauti tiekimo konkurse bei pateikti komercinį pasiūly…"
type textarea "x"
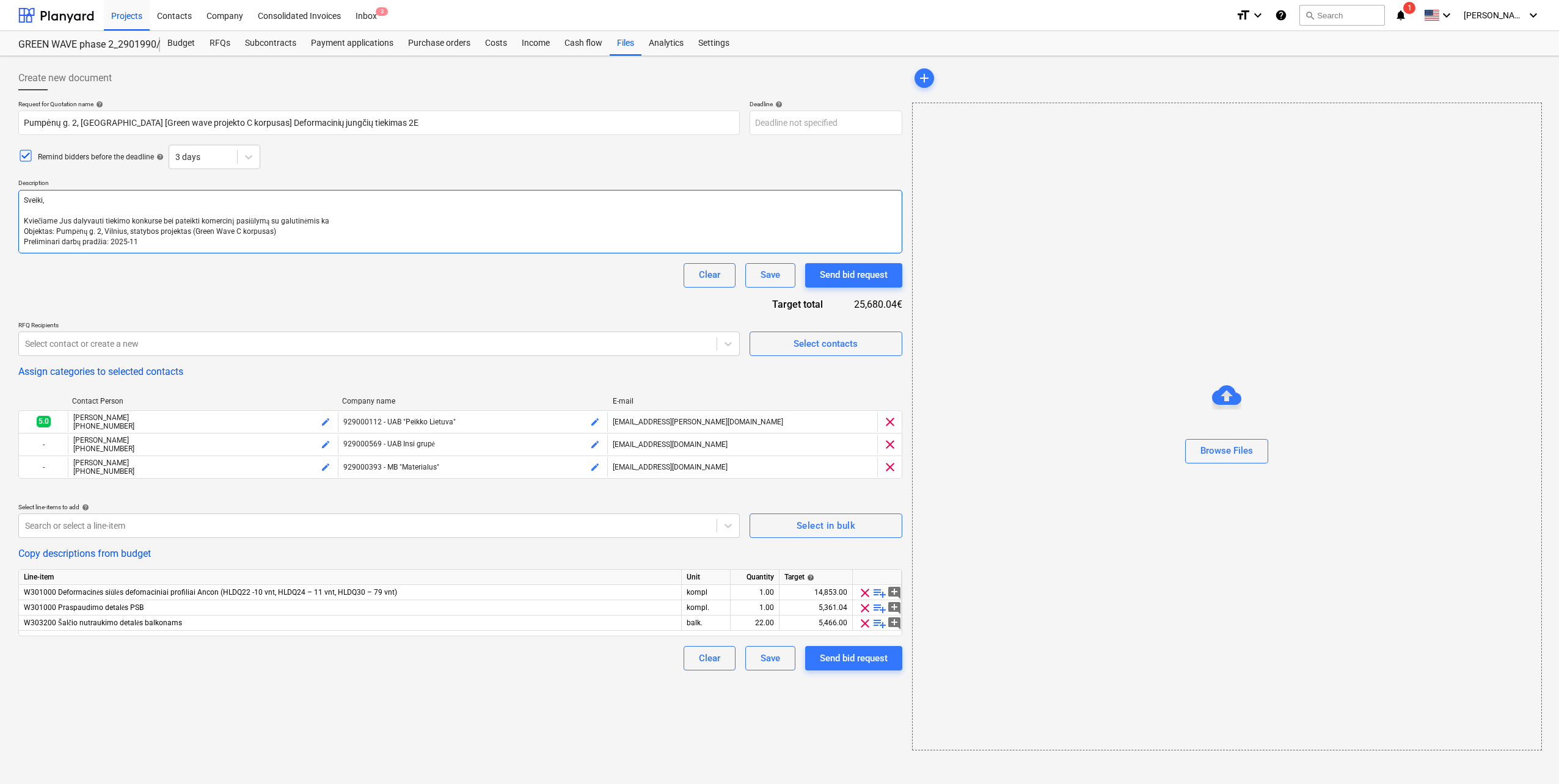
type textarea "Sveiki, Kviečiame Jus dalyvauti tiekimo konkurse bei pateikti komercinį pasiūly…"
type textarea "x"
type textarea "Sveiki, Kviečiame Jus dalyvauti tiekimo konkurse bei pateikti komercinį pasiūly…"
type textarea "x"
type textarea "Sveiki, Kviečiame Jus dalyvauti tiekimo konkurse bei pateikti komercinį pasiūly…"
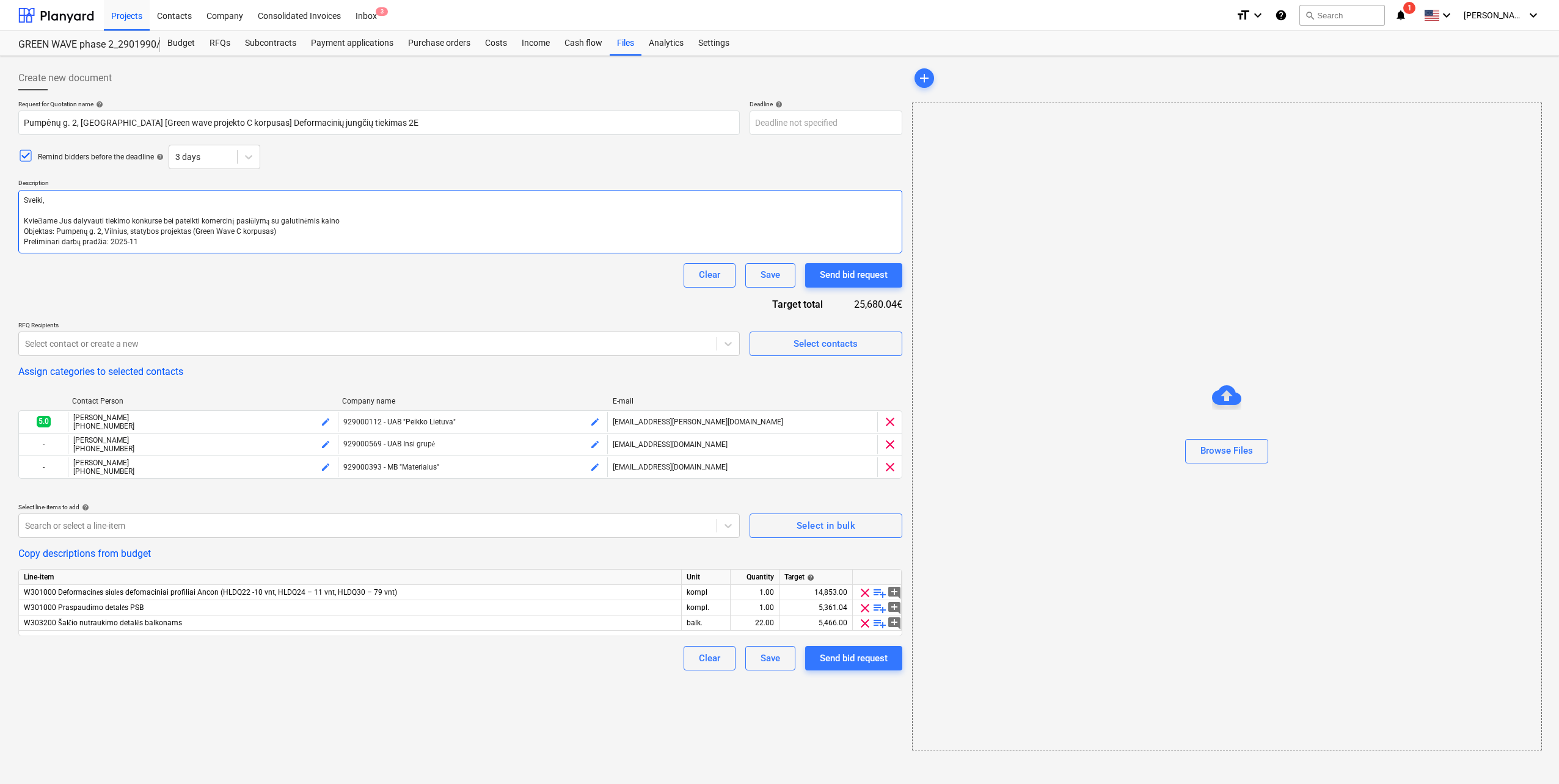
type textarea "x"
type textarea "Sveiki, Kviečiame Jus dalyvauti tiekimo konkurse bei pateikti komercinį pasiūly…"
type textarea "x"
type textarea "Sveiki, Kviečiame Jus dalyvauti tiekimo konkurse bei pateikti komercinį pasiūly…"
type textarea "x"
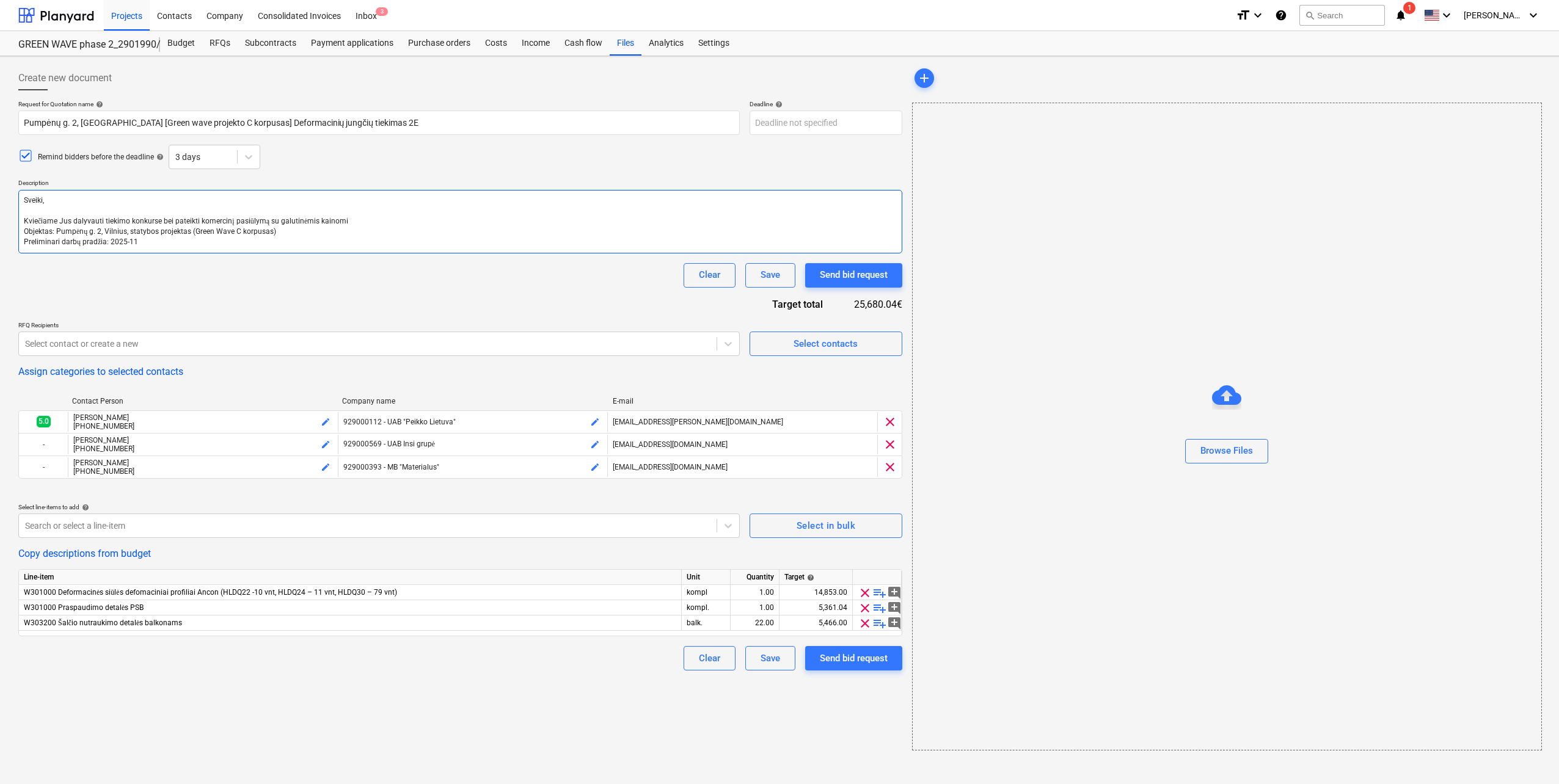
type textarea "Sveiki, Kviečiame Jus dalyvauti tiekimo konkurse bei pateikti komercinį pasiūly…"
type textarea "x"
type textarea "Sveiki, Kviečiame Jus dalyvauti tiekimo konkurse bei pateikti komercinį pasiūly…"
type textarea "x"
type textarea "Sveiki, Kviečiame Jus dalyvauti tiekimo konkurse bei pateikti komercinį pasiūly…"
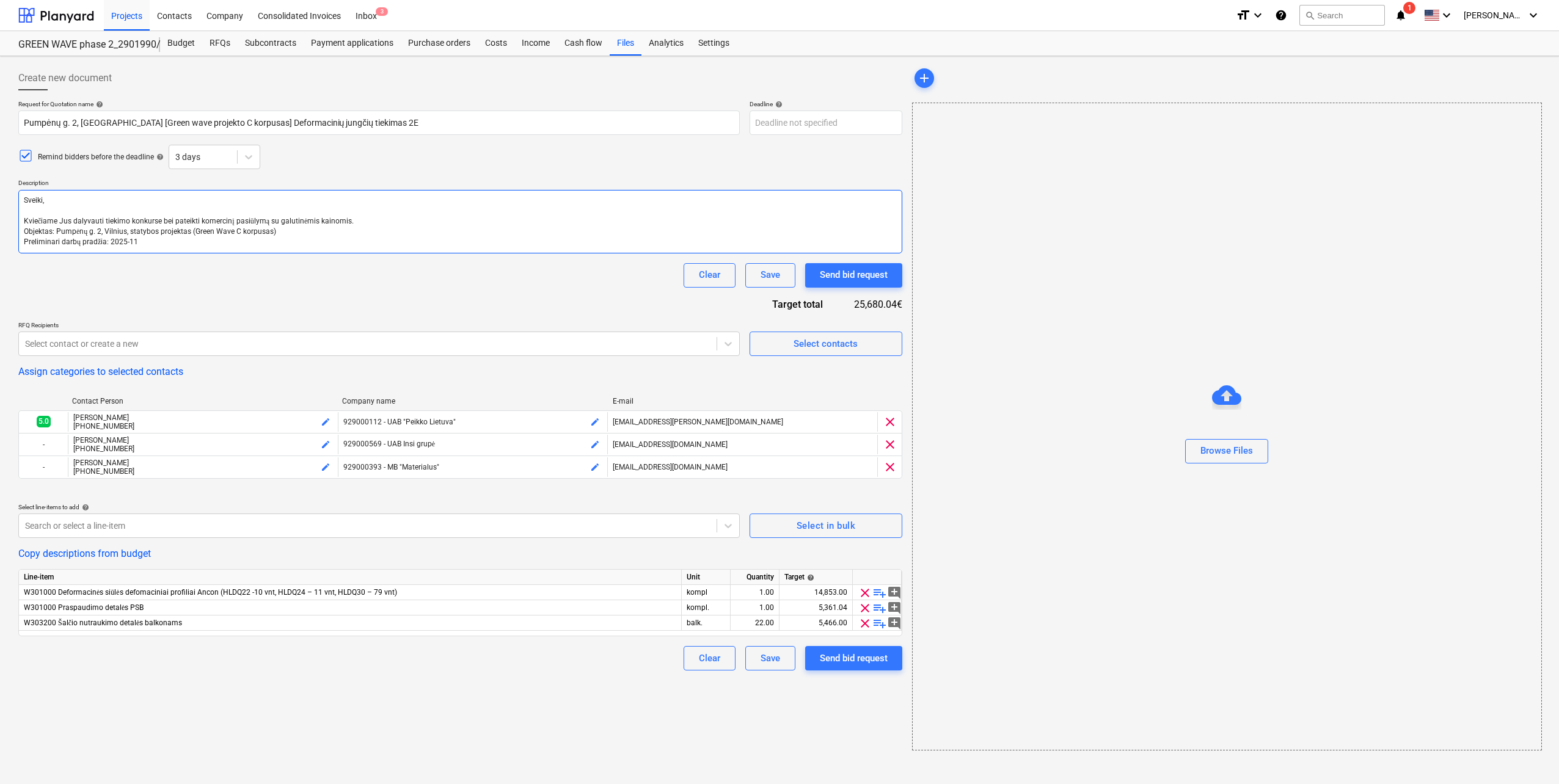
drag, startPoint x: 198, startPoint y: 218, endPoint x: 205, endPoint y: 219, distance: 7.1
click at [199, 218] on textarea "Sveiki, Kviečiame Jus dalyvauti tiekimo konkurse bei pateikti komercinį pasiūly…" at bounding box center [460, 221] width 884 height 64
type textarea "x"
type textarea "Sveiki, Kviečiame Jus dalyvauti tiekimo konkurse bekomercinį pasiūlymą su galut…"
type textarea "x"
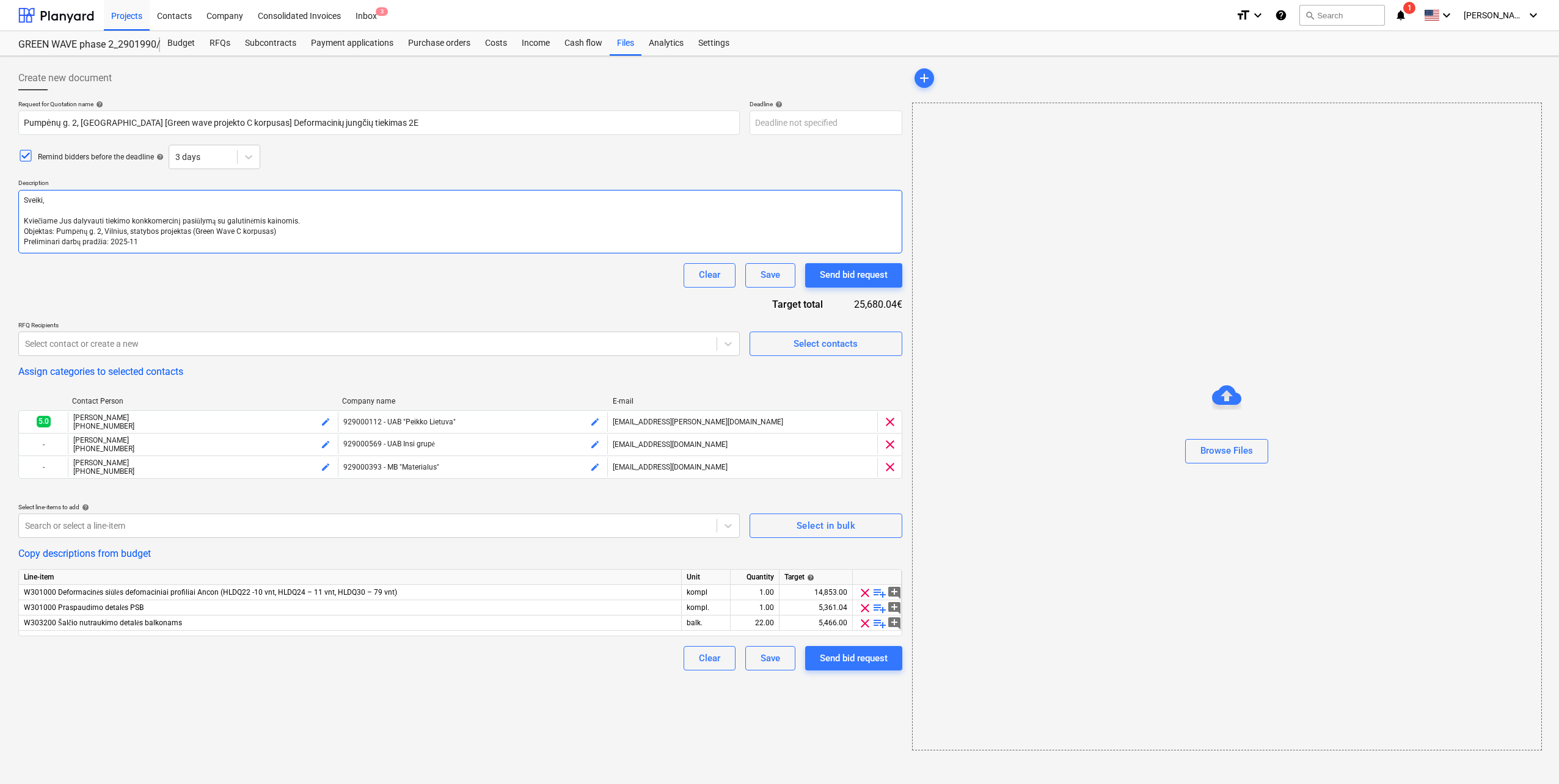
type textarea "Sveiki, Kviečiame Jus dalyvauti tiekimo konkomercinį pasiūlymą su galutinėmis k…"
type textarea "x"
type textarea "Sveiki, Kviečiame Jus dalyvauti tiekomercinį pasiūlymą su galutinėmis kainomis.…"
type textarea "x"
type textarea "Sveiki, Kviečiame Jus dalyvautikomercinį pasiūlymą su galutinėmis kainomis. Obj…"
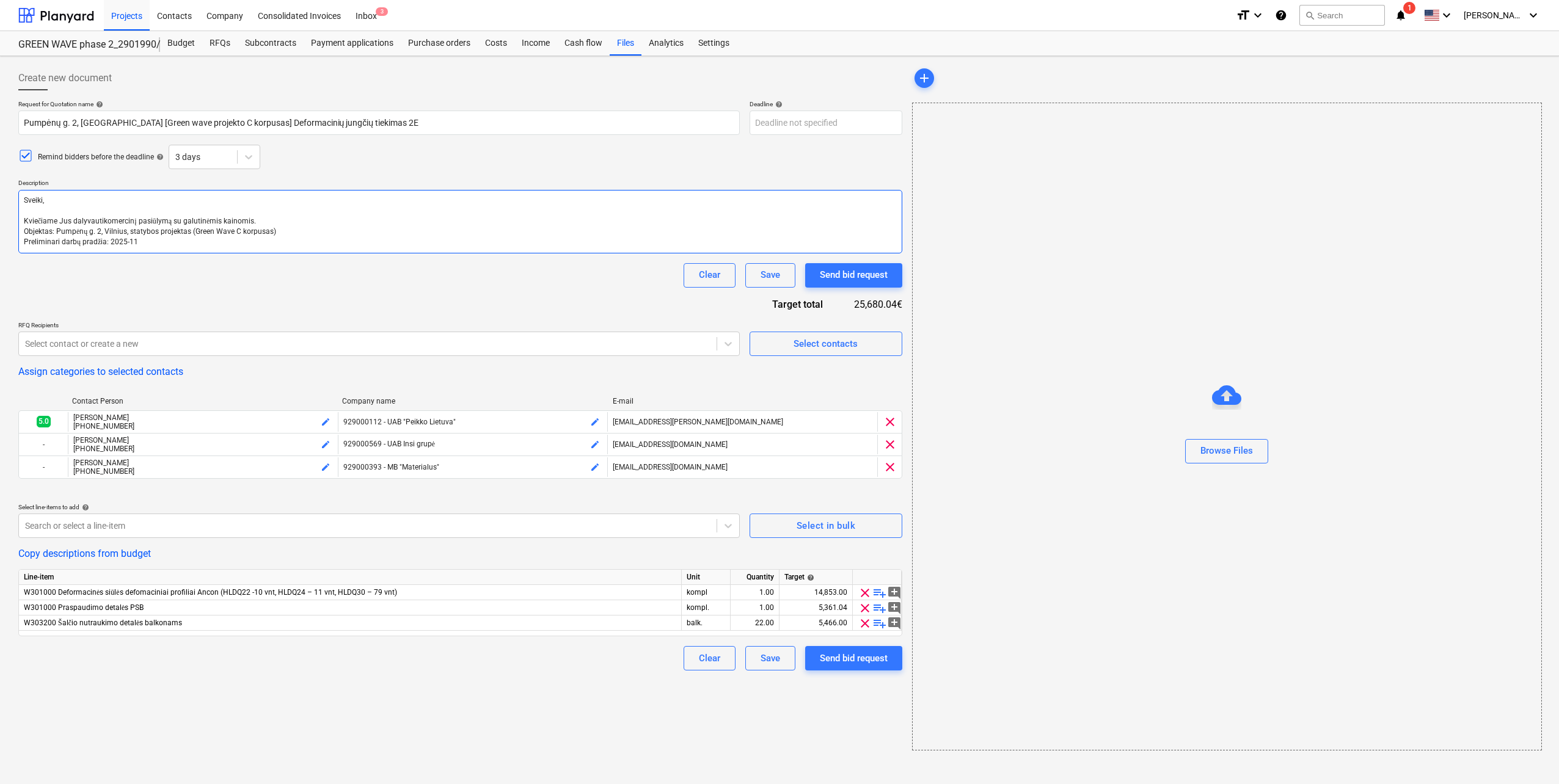
type textarea "x"
type textarea "Sveiki, Kviečiame Jus dalkomercinį pasiūlymą su galutinėmis kainomis. Objektas:…"
type textarea "x"
type textarea "Sveiki, Kviečiamkomercinį pasiūlymą su galutinėmis kainomis. Objektas: Pumpėnų …"
type textarea "x"
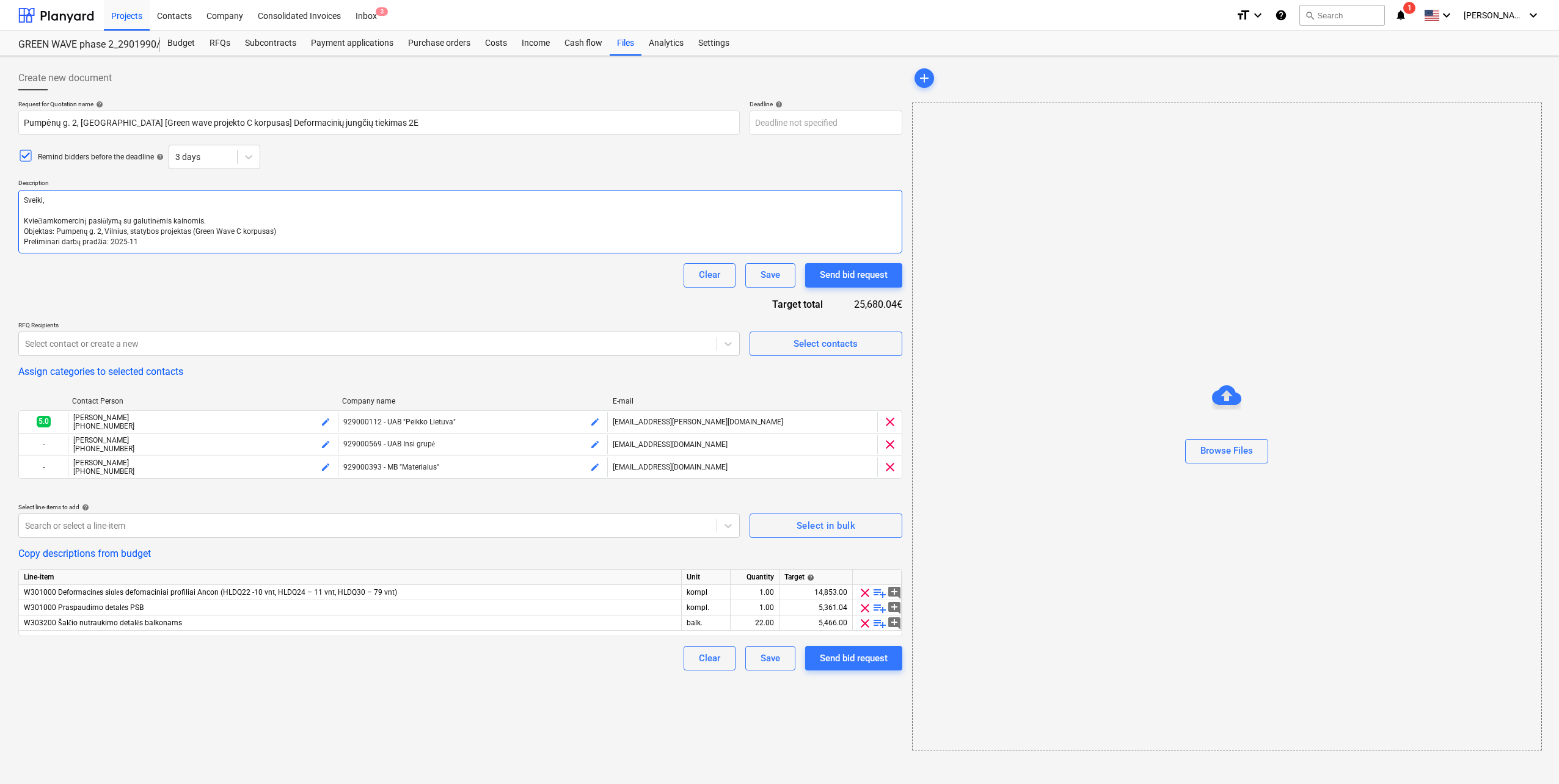
type textarea "Sveiki, Kviečiakomercinį pasiūlymą su galutinėmis kainomis. Objektas: Pumpėnų g…"
type textarea "x"
type textarea "Sveiki, Kviečikomercinį pasiūlymą su galutinėmis kainomis. Objektas: Pumpėnų g.…"
type textarea "x"
type textarea "Sveiki, Kviekomercinį pasiūlymą su galutinėmis kainomis. Objektas: Pumpėnų g. 2…"
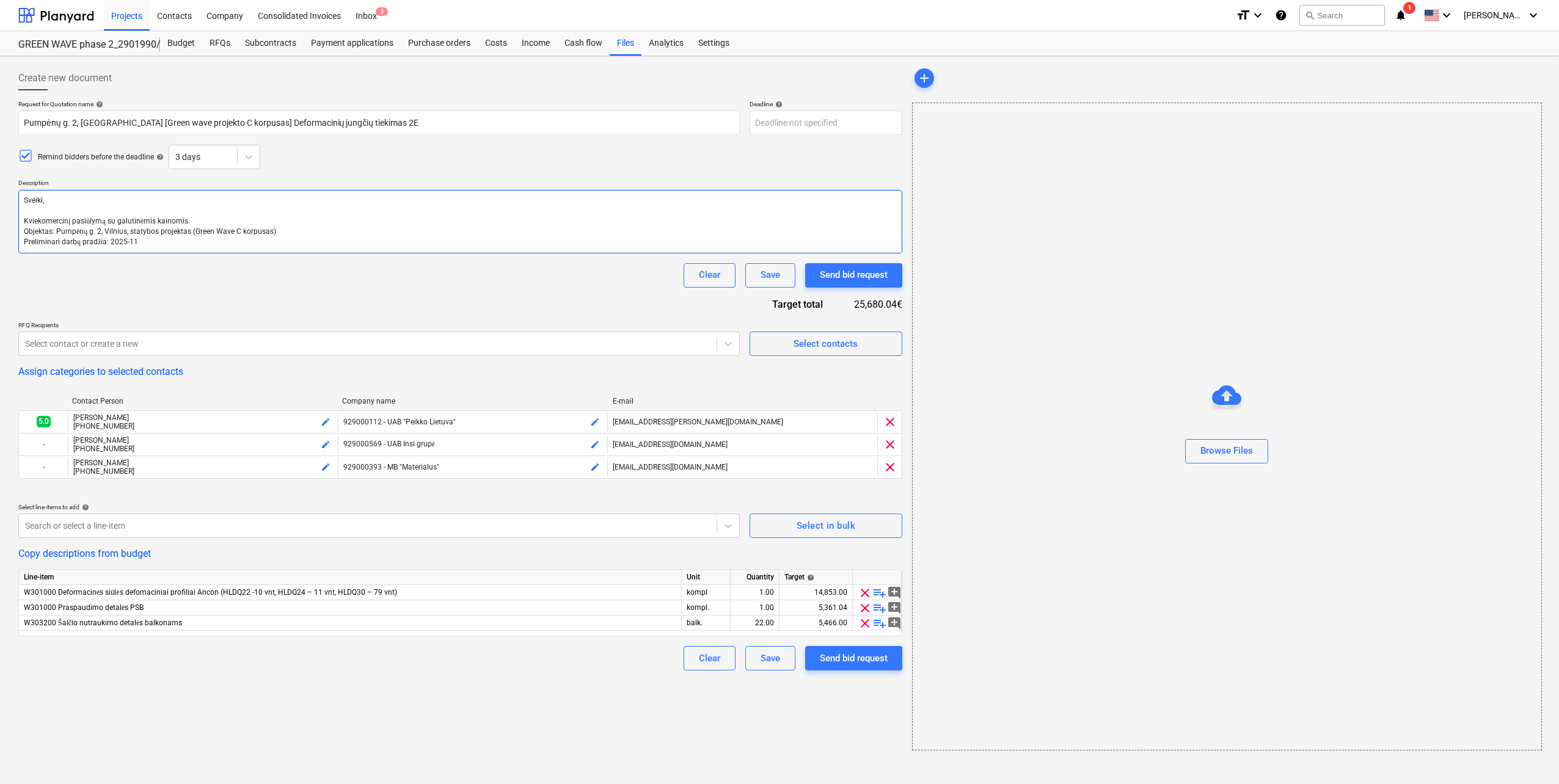
type textarea "x"
type textarea "Sveiki, Kvikomercinį pasiūlymą su galutinėmis kainomis. Objektas: Pumpėnų g. 2,…"
type textarea "x"
type textarea "Sveiki, Kvkomercinį pasiūlymą su galutinėmis kainomis. Objektas: Pumpėnų g. 2, …"
type textarea "x"
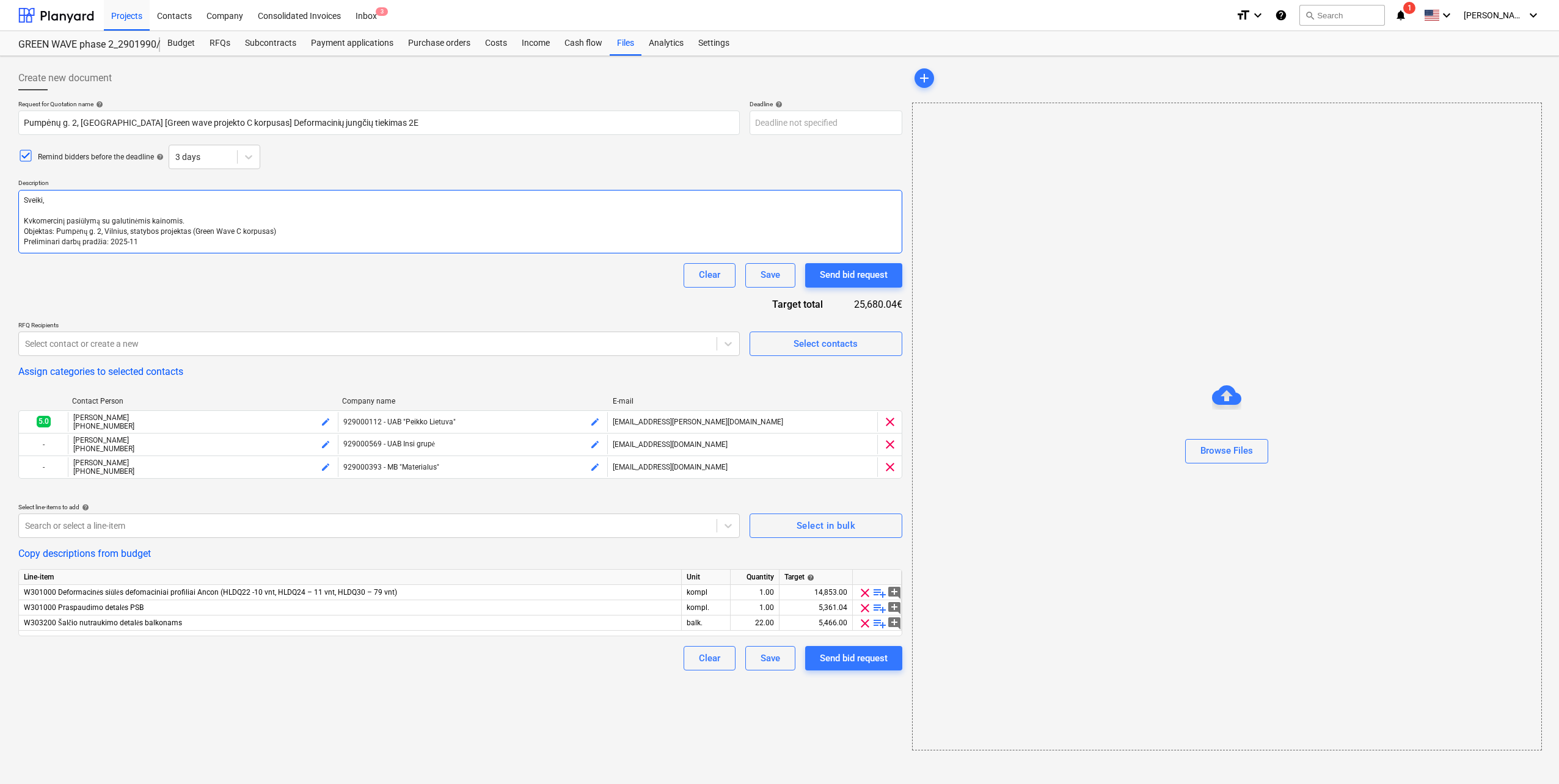
type textarea "Sveiki, Kkomercinį pasiūlymą su galutinėmis kainomis. Objektas: Pumpėnų g. 2, V…"
type textarea "x"
type textarea "Sveiki, komercinį pasiūlymą su galutinėmis kainomis. Objektas: Pumpėnų g. 2, Vi…"
type textarea "x"
type textarea "Sveiki, Kkomercinį pasiūlymą su galutinėmis kainomis. Objektas: Pumpėnų g. 2, V…"
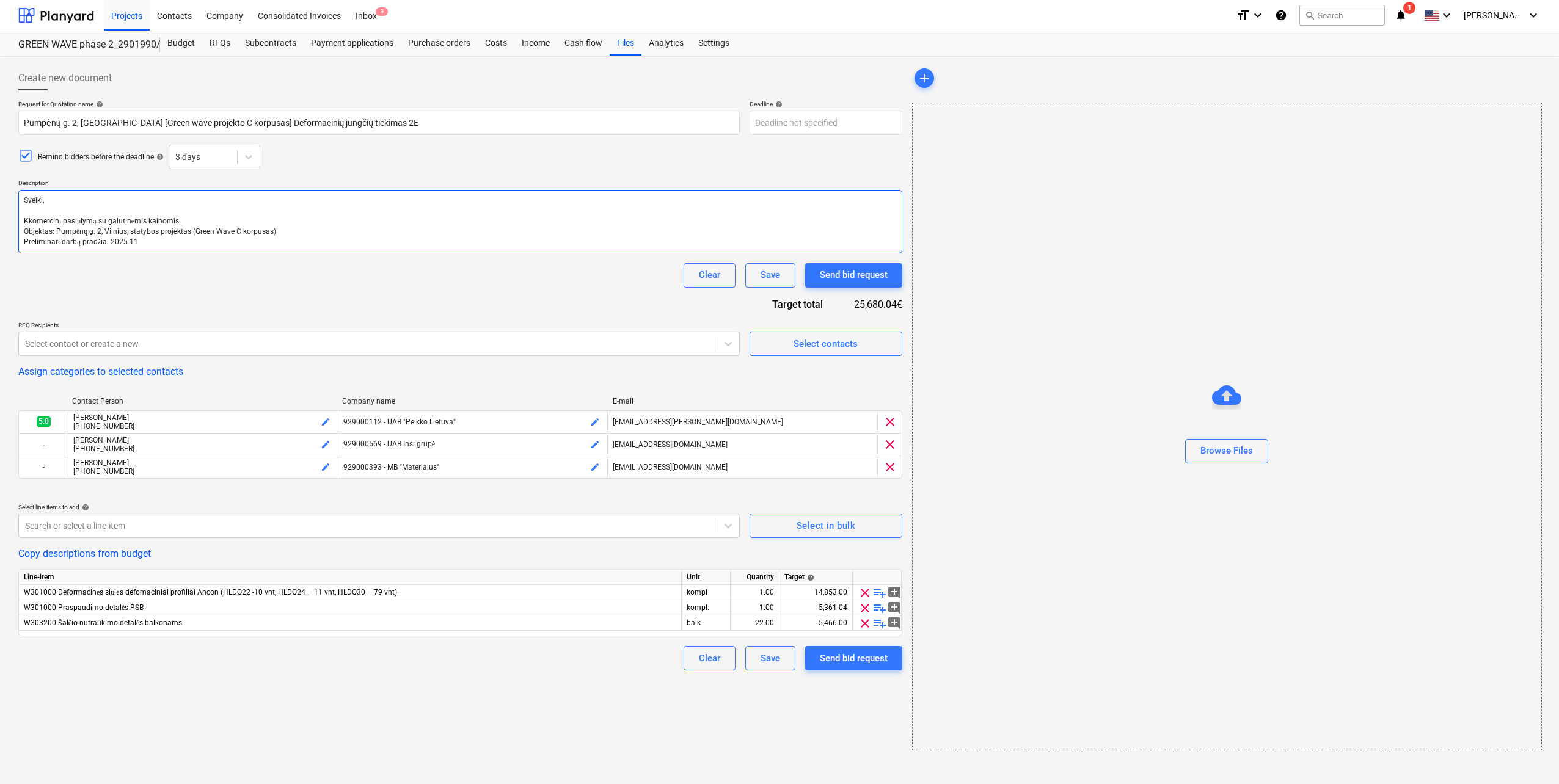
type textarea "x"
type textarea "Sveiki, Kvkomercinį pasiūlymą su galutinėmis kainomis. Objektas: Pumpėnų g. 2, …"
type textarea "x"
type textarea "Sveiki, Kviečiamekomercinį pasiūlymą su galutinėmis kainomis. Objektas: Pumpėnų…"
type textarea "x"
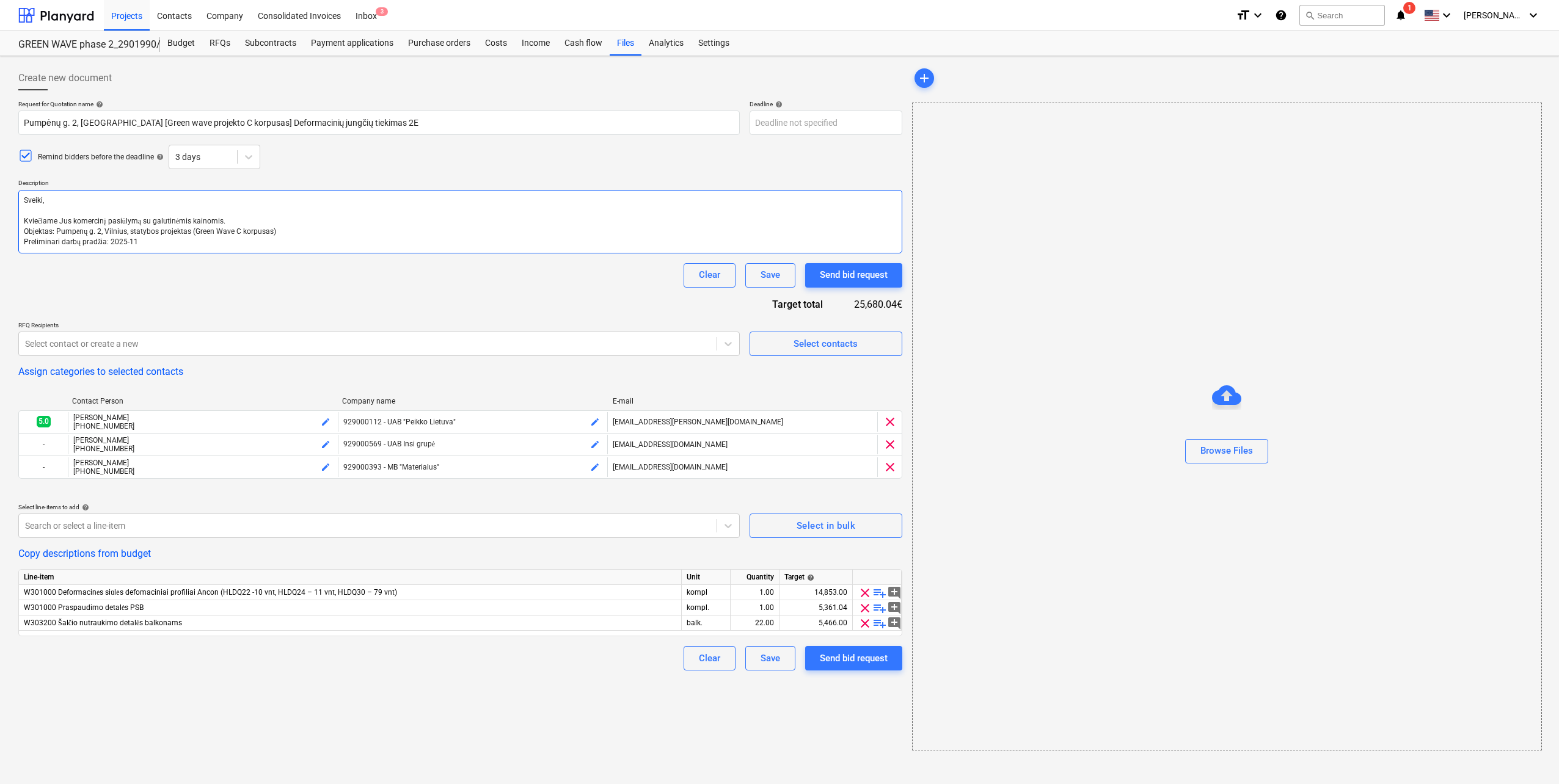
type textarea "Sveiki, Kviečiame Jus dkomercinį pasiūlymą su galutinėmis kainomis. Objektas: P…"
type textarea "x"
type textarea "Sveiki, Kviečiame Jus dakomercinį pasiūlymą su galutinėmis kainomis. Objektas: …"
click at [102, 220] on textarea "Sveiki, Kviečiame Jus dalyvauti tiekimo konkurse bei pateikti komercinį pasiūly…" at bounding box center [460, 221] width 884 height 64
drag, startPoint x: 159, startPoint y: 241, endPoint x: 19, endPoint y: 202, distance: 145.3
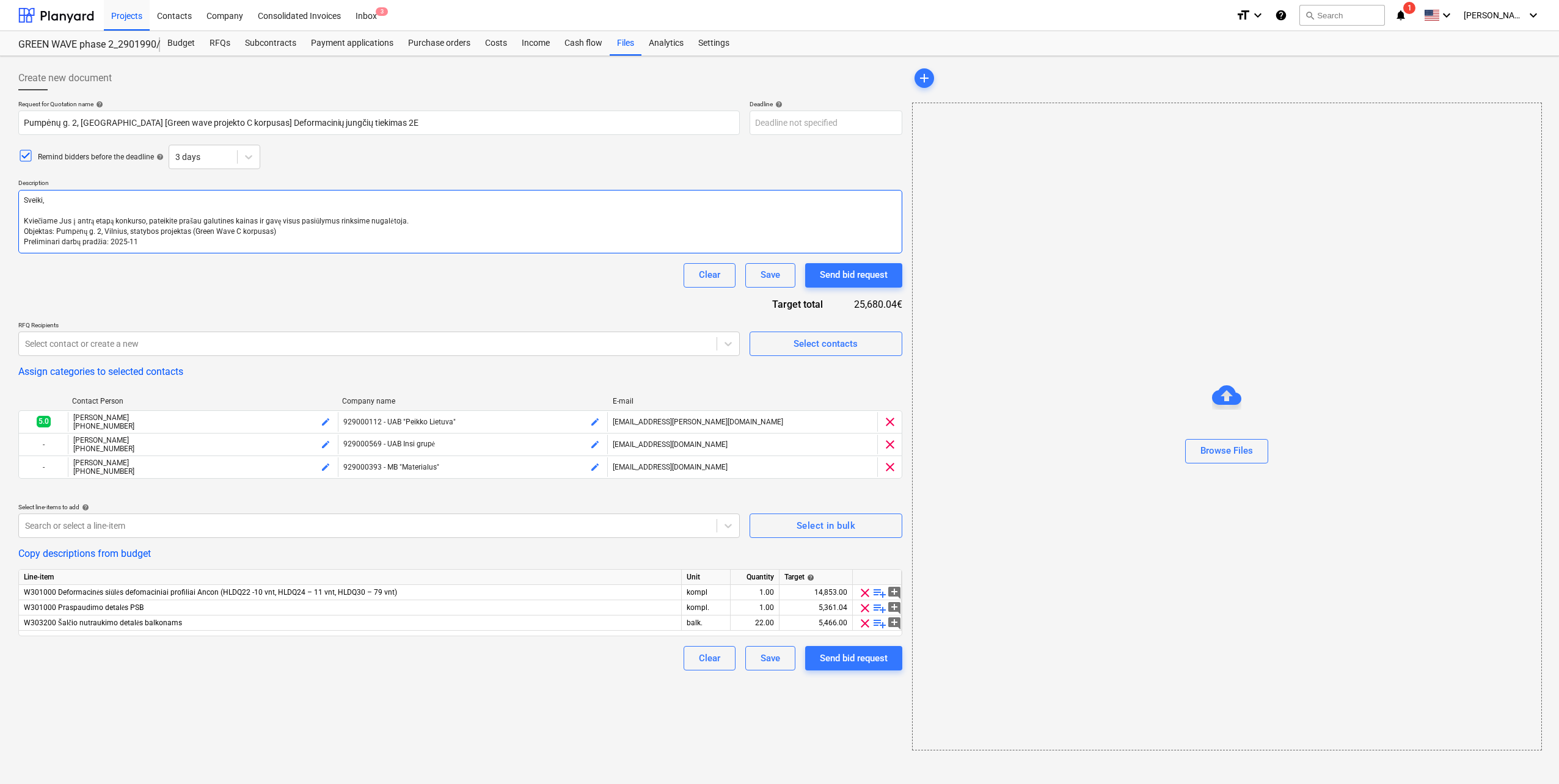
click at [19, 202] on textarea "Sveiki, Kviečiame Jus į antrą etapą konkurso, pateikite prašau galutines kainas…" at bounding box center [460, 221] width 884 height 64
paste textarea "Kviečiame Jus dalyvauti konkurso antrajame etape. Prašome pateikti galutines ka…"
click at [771, 131] on body "Projects Contacts Company Consolidated Invoices Inbox 3 format_size keyboard_ar…" at bounding box center [779, 392] width 1559 height 784
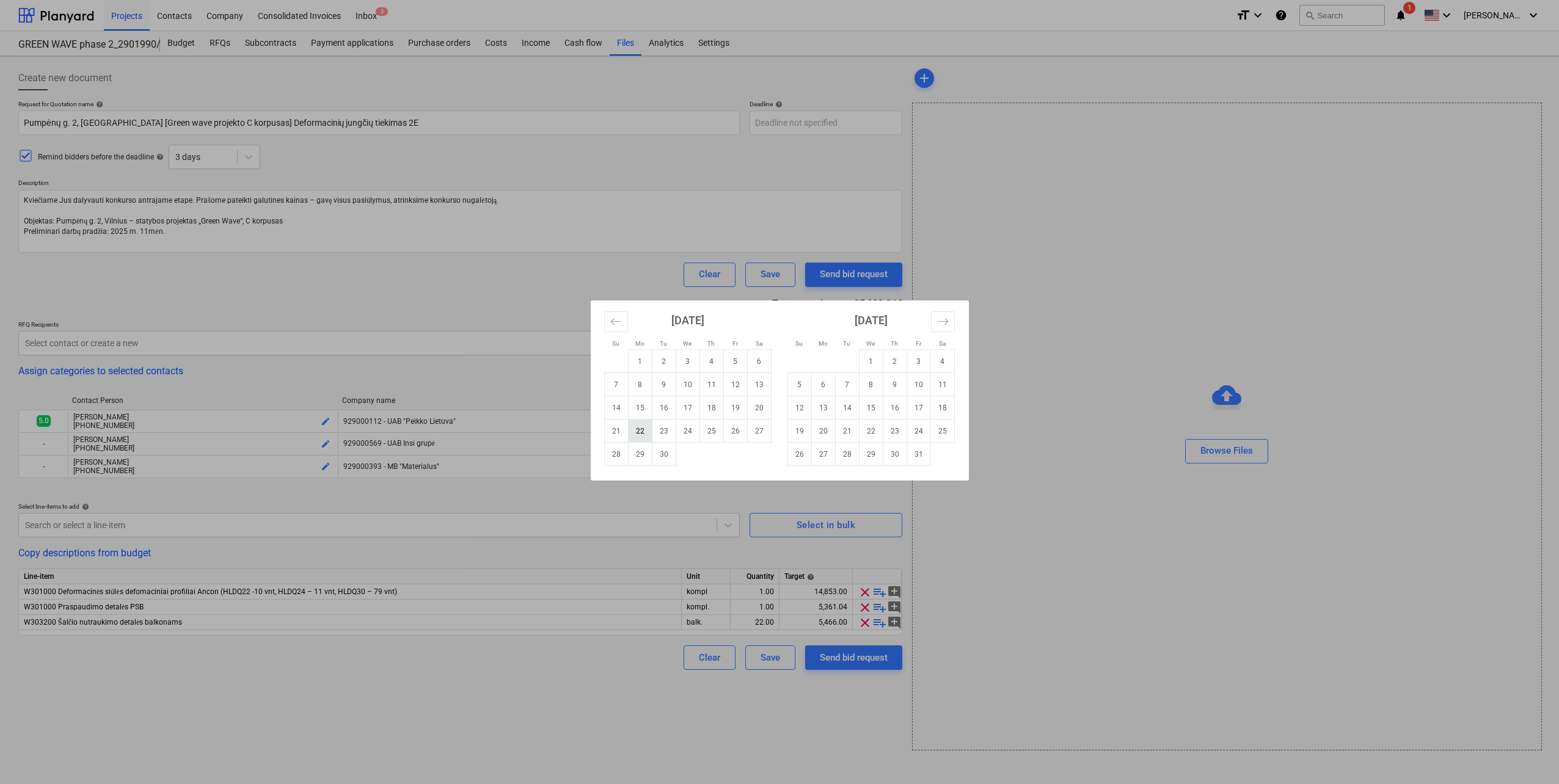
click at [644, 429] on td "22" at bounding box center [640, 431] width 24 height 23
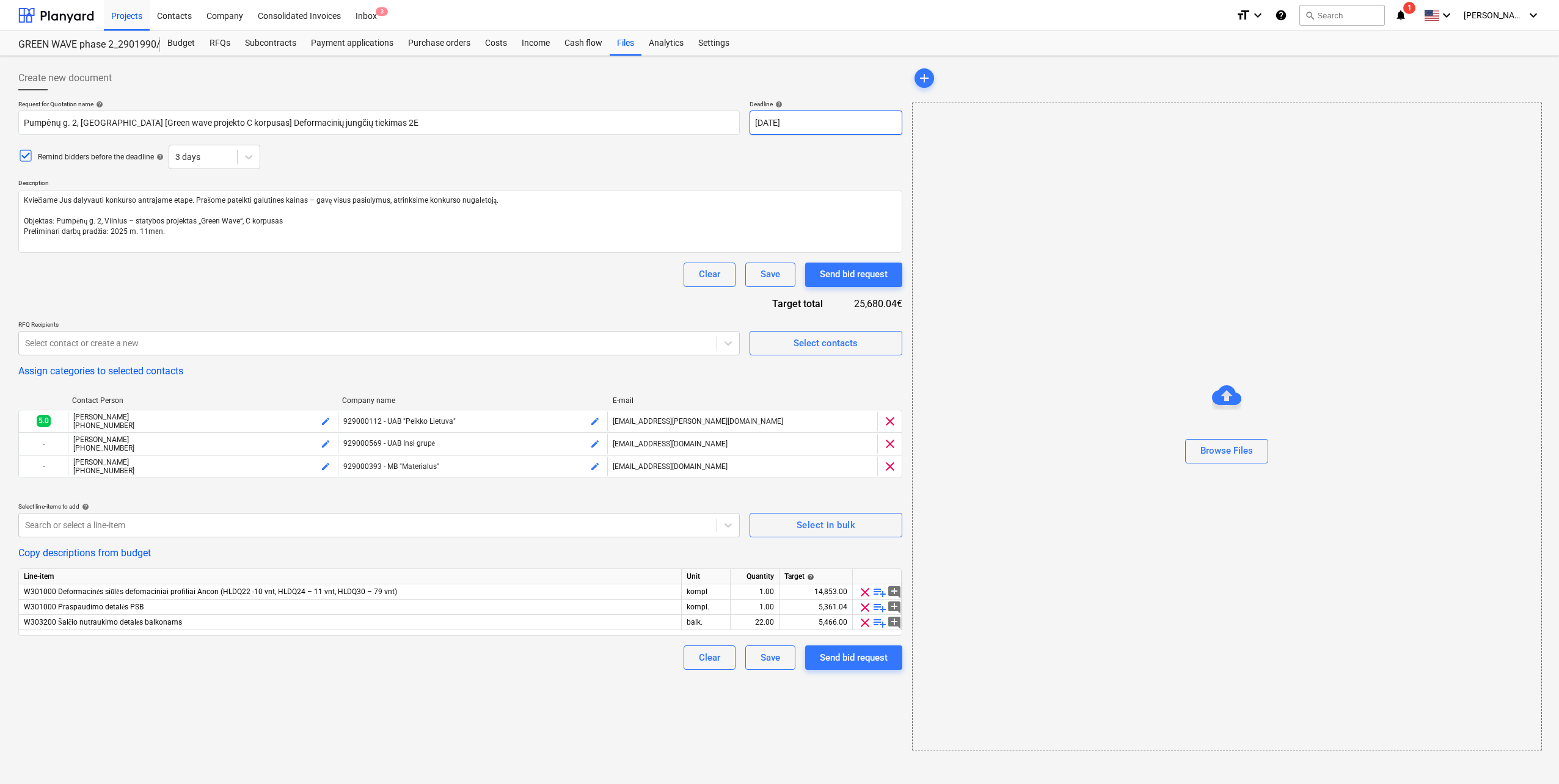
click at [793, 130] on body "Projects Contacts Company Consolidated Invoices Inbox 3 format_size keyboard_ar…" at bounding box center [779, 392] width 1559 height 784
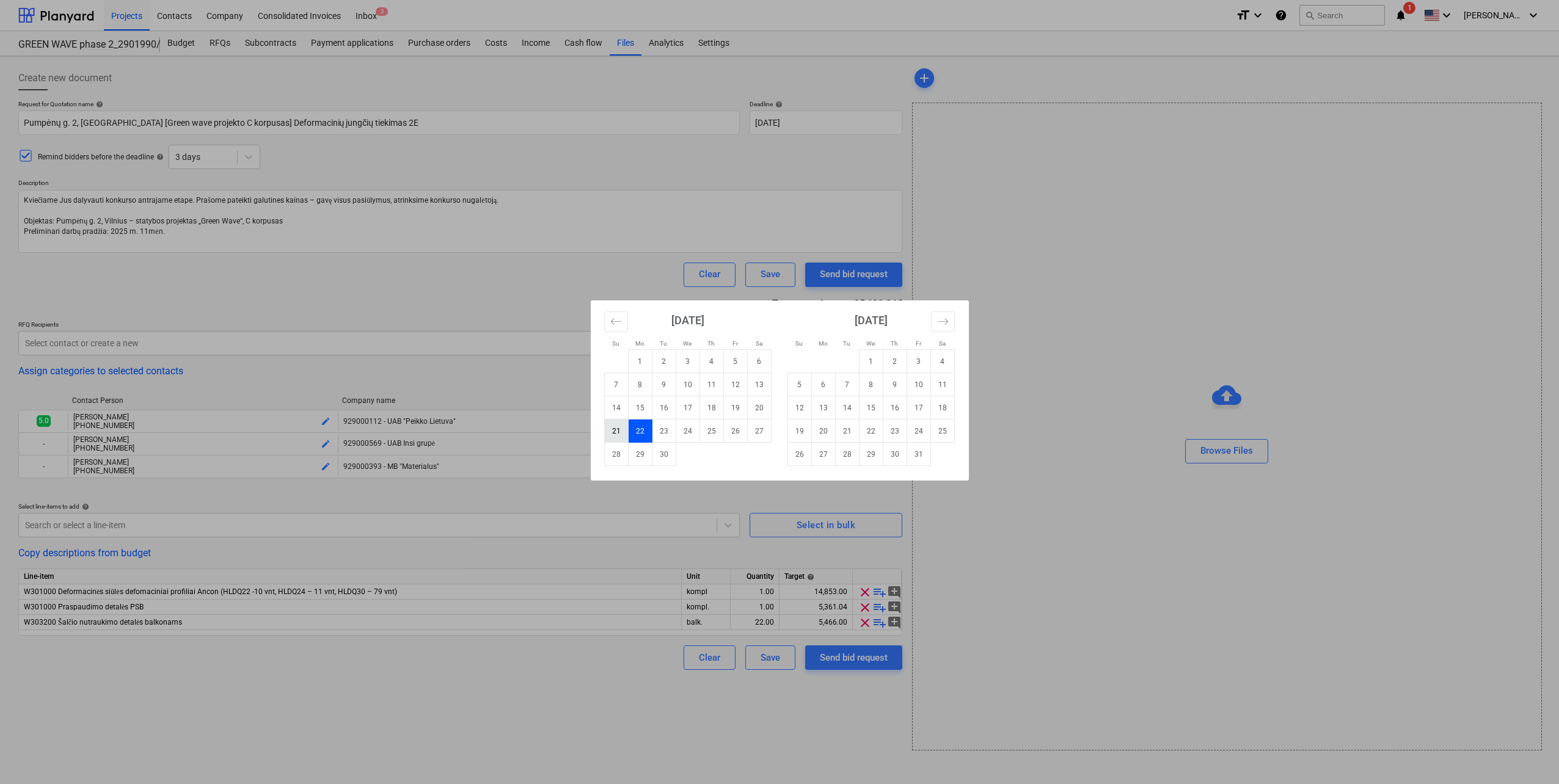
click at [619, 425] on td "21" at bounding box center [616, 431] width 24 height 23
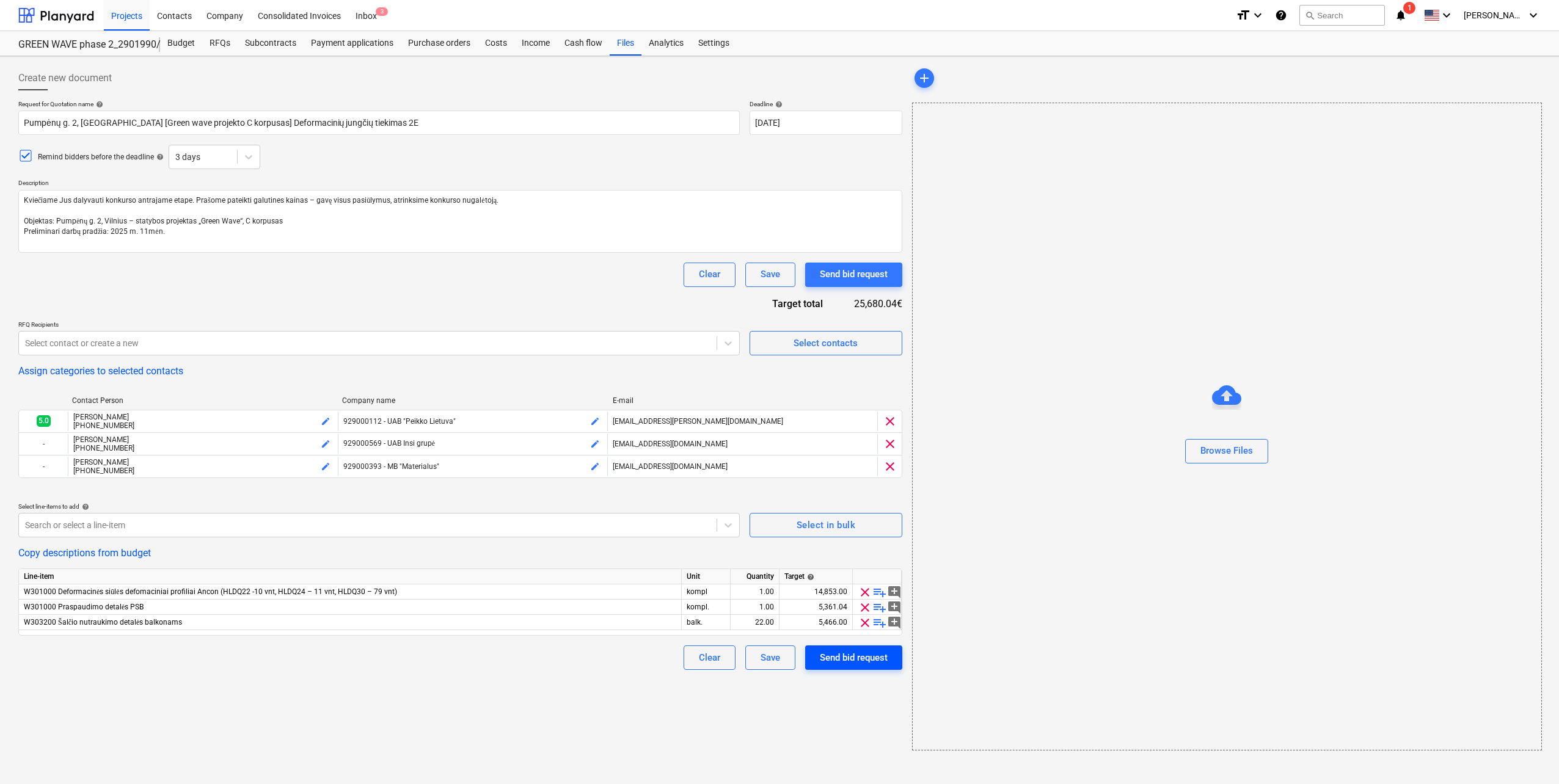
click at [859, 656] on div "Send bid request" at bounding box center [854, 657] width 68 height 16
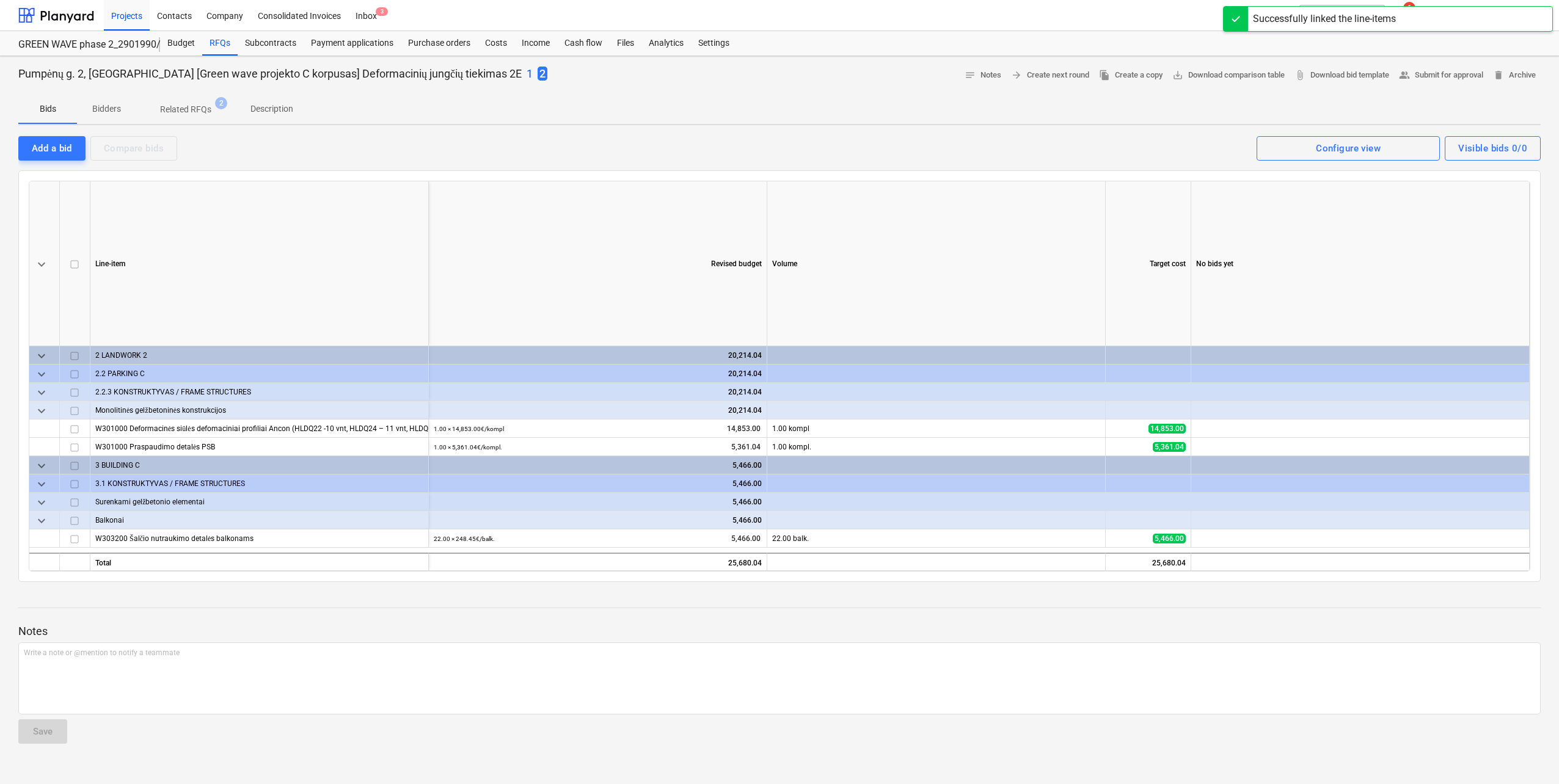
click at [277, 114] on p "Description" at bounding box center [272, 109] width 43 height 13
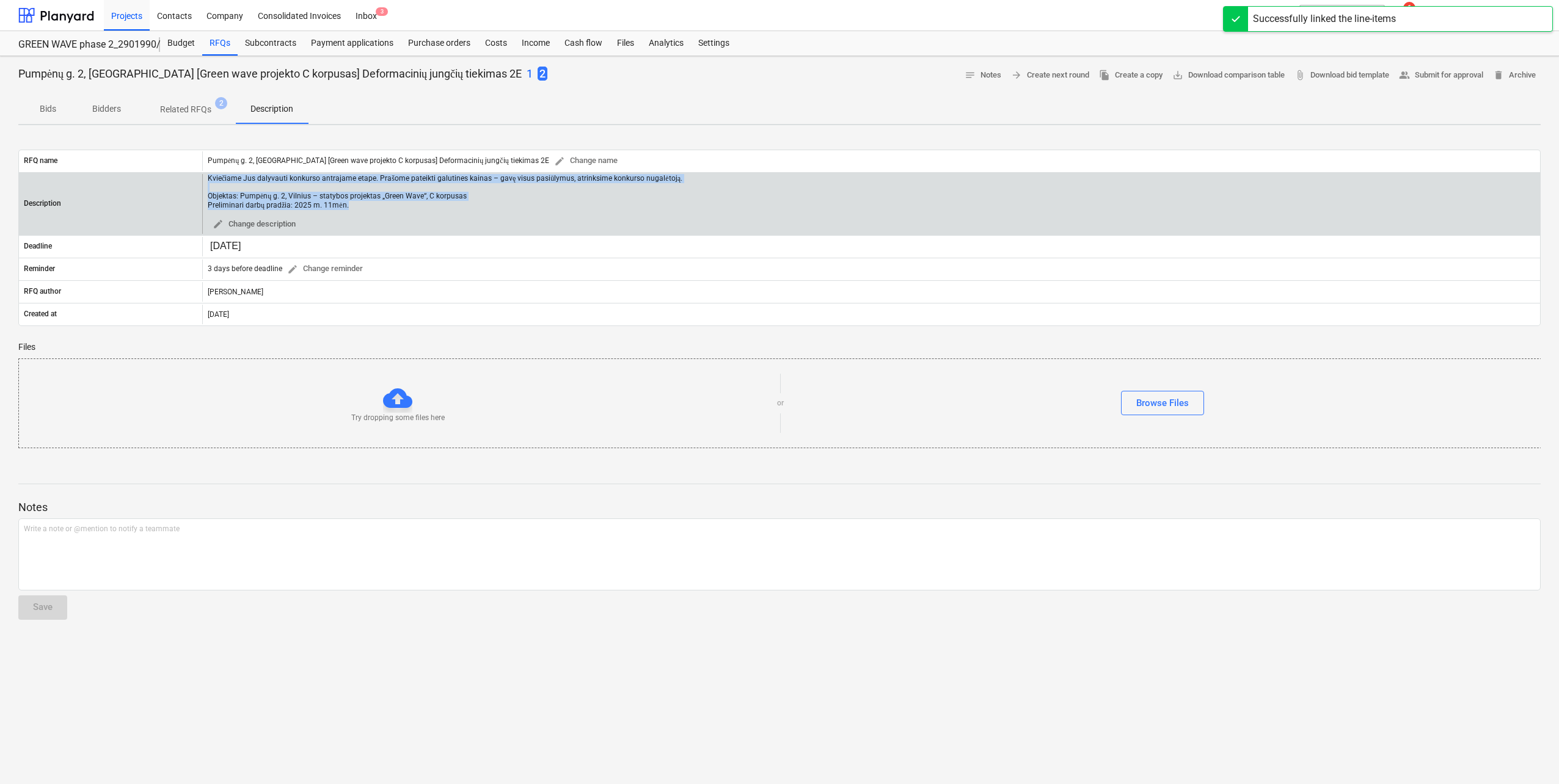
drag, startPoint x: 353, startPoint y: 207, endPoint x: 195, endPoint y: 179, distance: 160.5
click at [195, 179] on div "Description Kviečiame Jus dalyvauti konkurso antrajame etape. Prašome pateikti …" at bounding box center [779, 204] width 1522 height 60
copy div "Kviečiame Jus dalyvauti konkurso antrajame etape. Prašome pateikti galutines ka…"
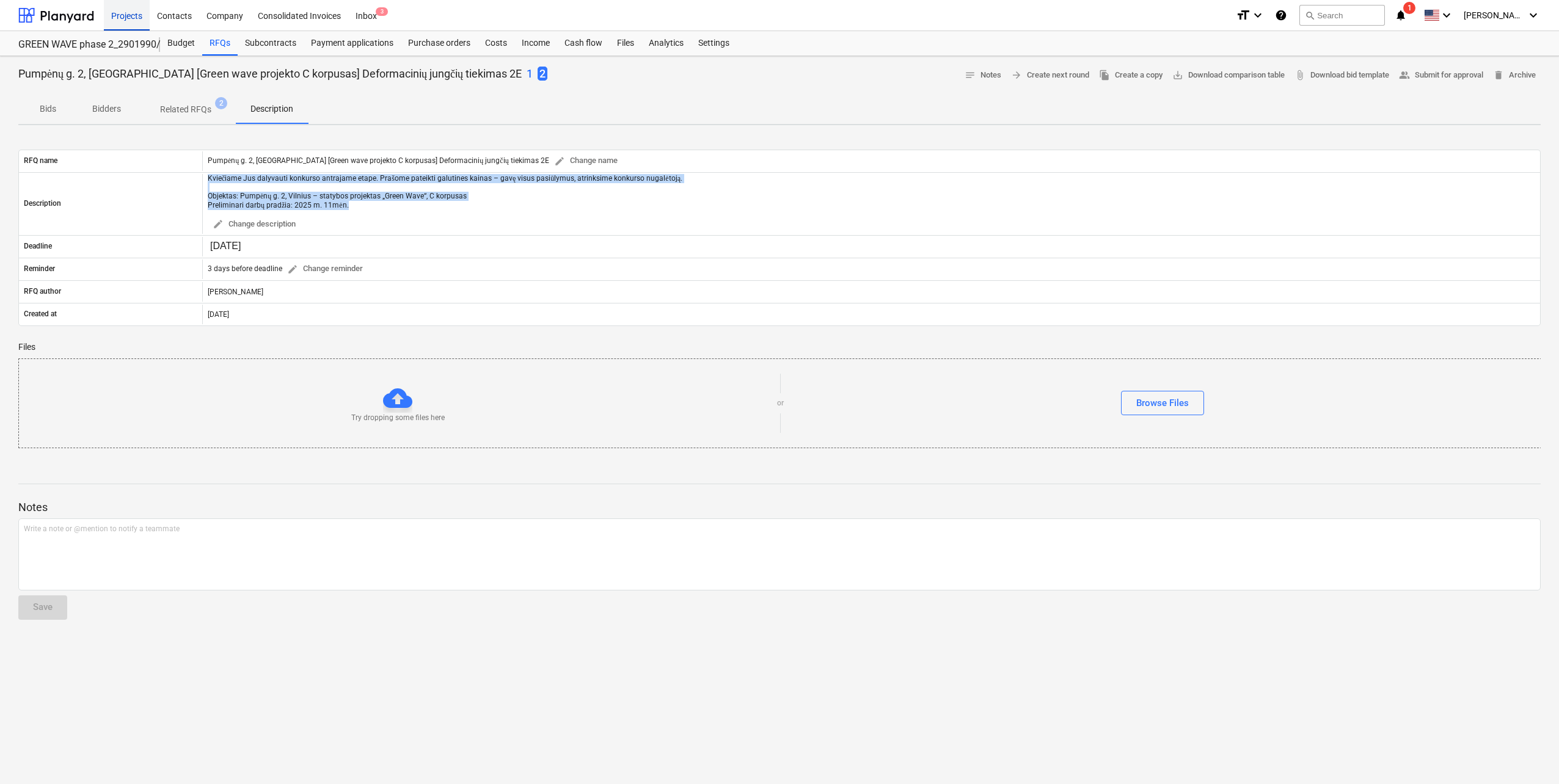
click at [134, 14] on div "Projects" at bounding box center [127, 14] width 46 height 31
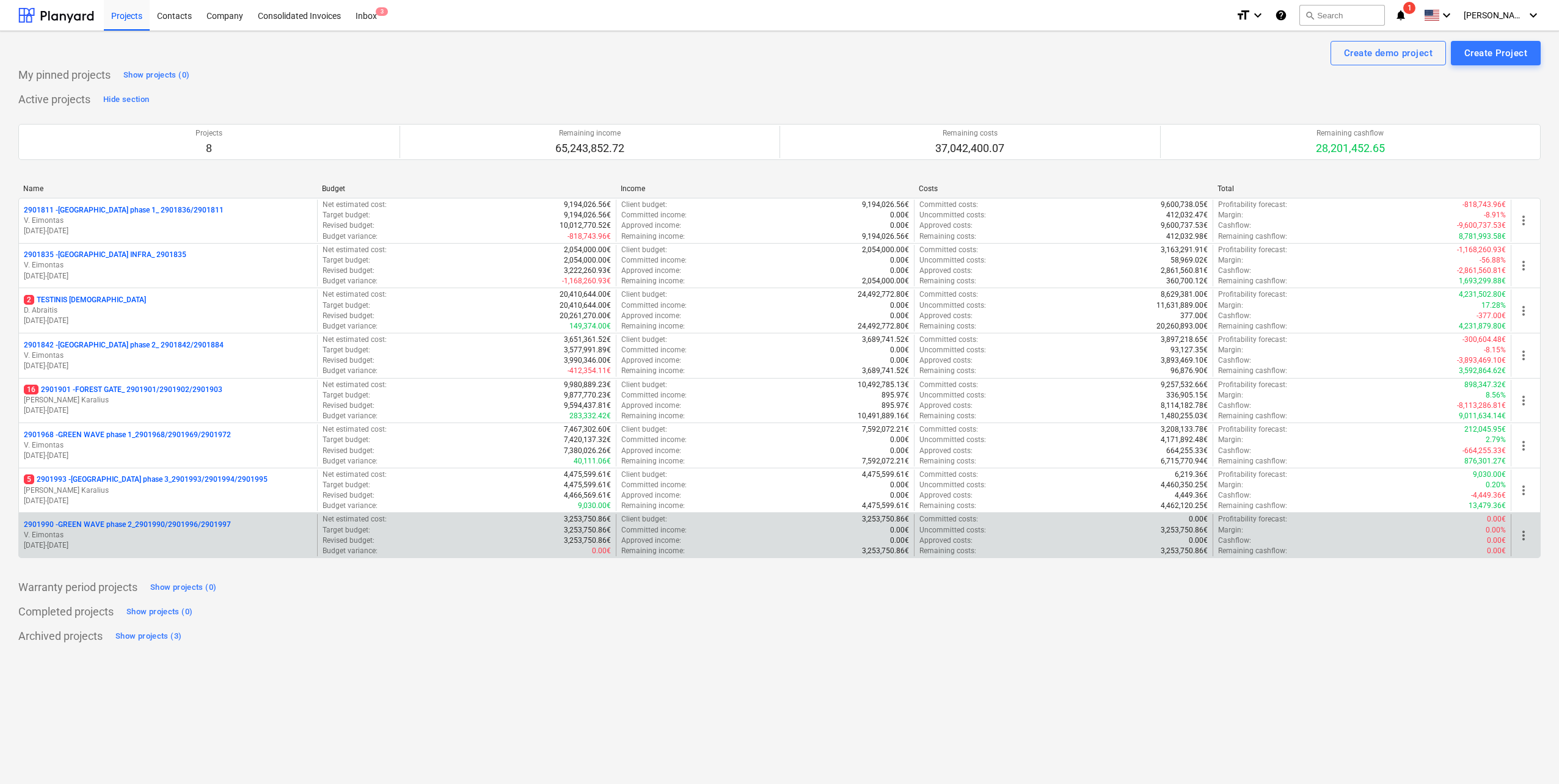
click at [171, 544] on p "[DATE] - [DATE]" at bounding box center [168, 546] width 288 height 10
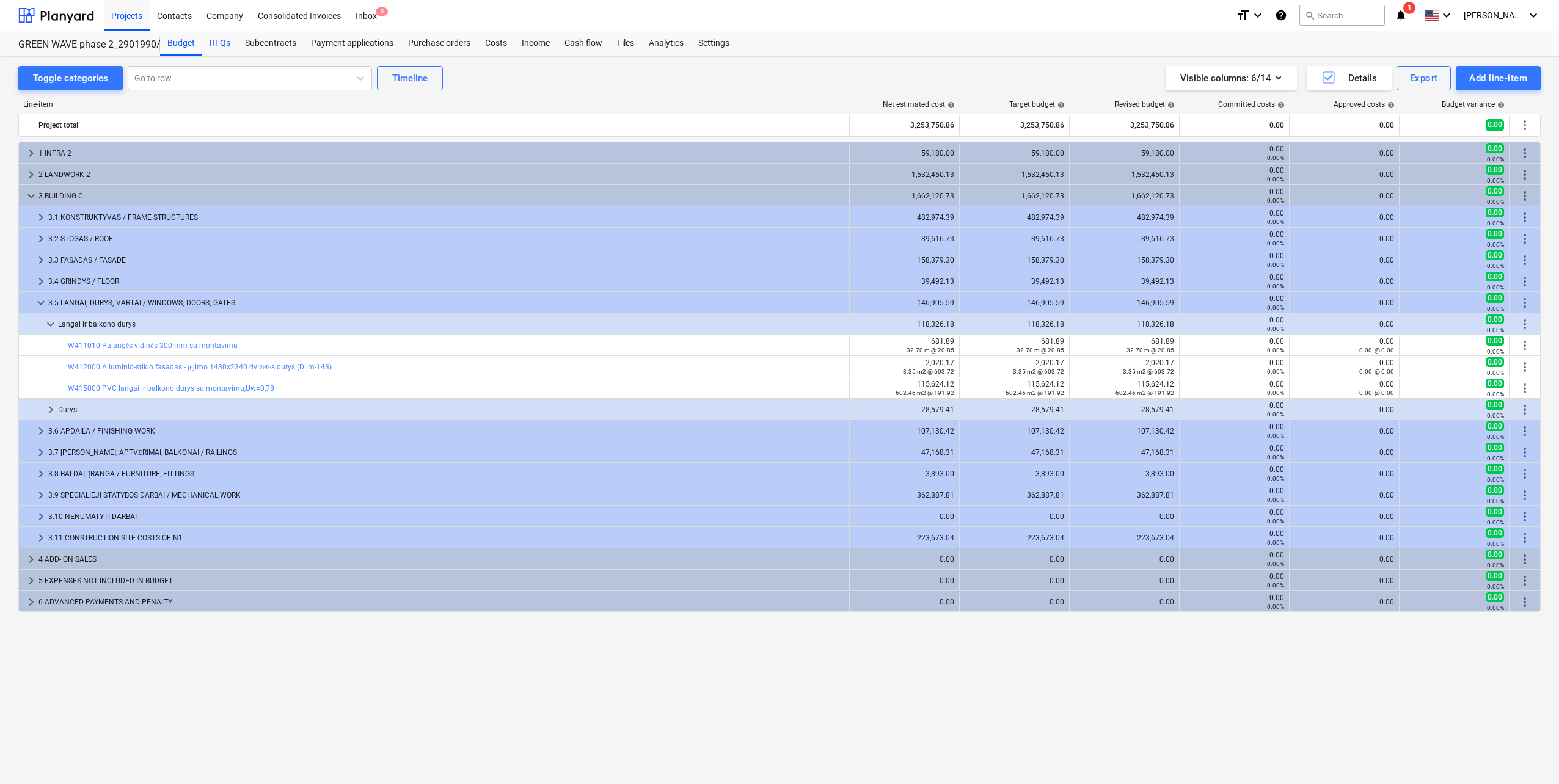
click at [215, 43] on div "RFQs" at bounding box center [220, 43] width 36 height 25
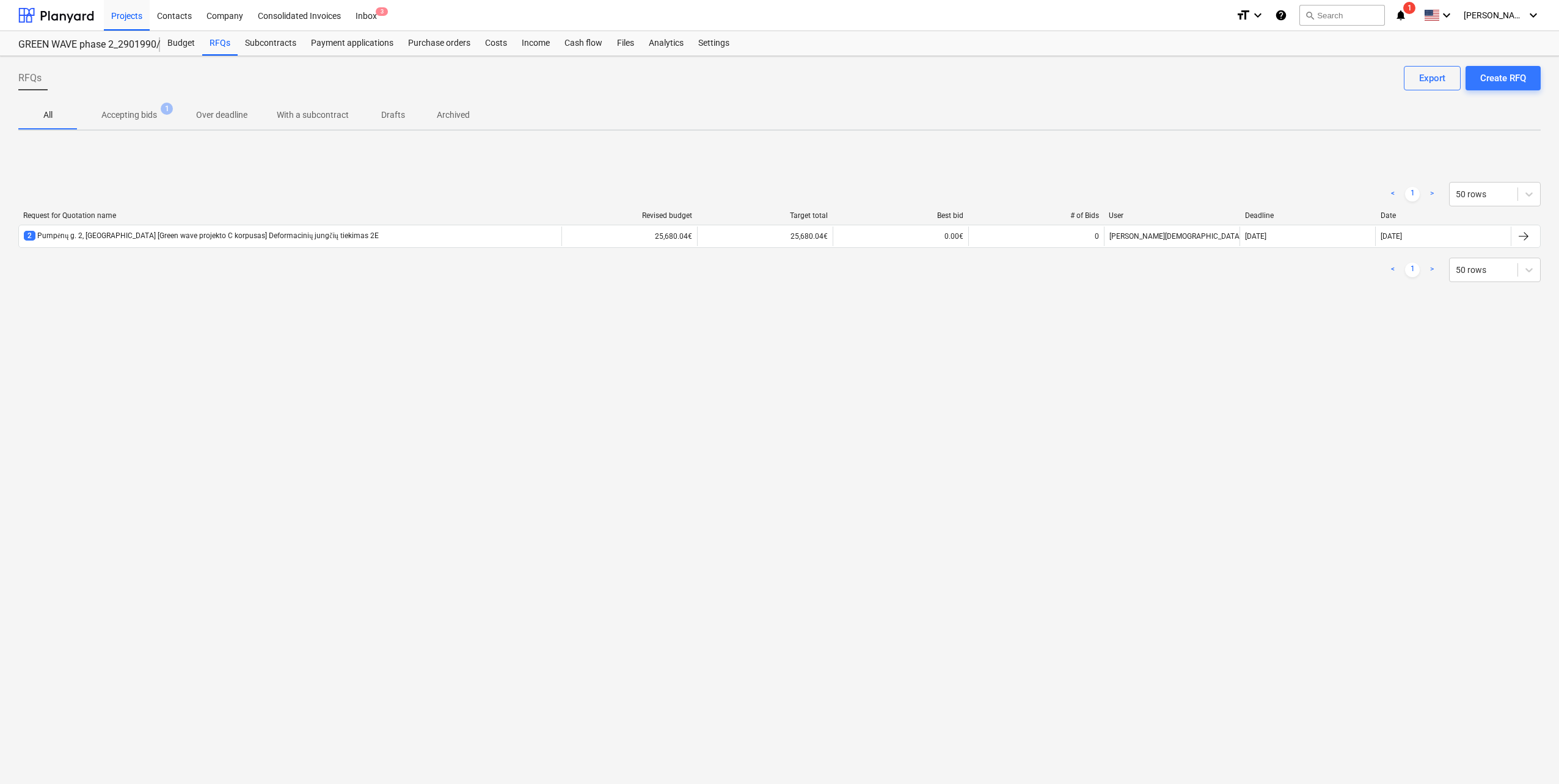
click at [239, 332] on div "RFQs Create RFQ Export All Accepting bids 1 Over deadline With a subcontract Dr…" at bounding box center [779, 420] width 1559 height 728
click at [226, 395] on div "RFQs Create RFQ Export All Accepting bids 1 Over deadline With a subcontract Dr…" at bounding box center [779, 420] width 1559 height 728
click at [75, 14] on div at bounding box center [56, 15] width 76 height 31
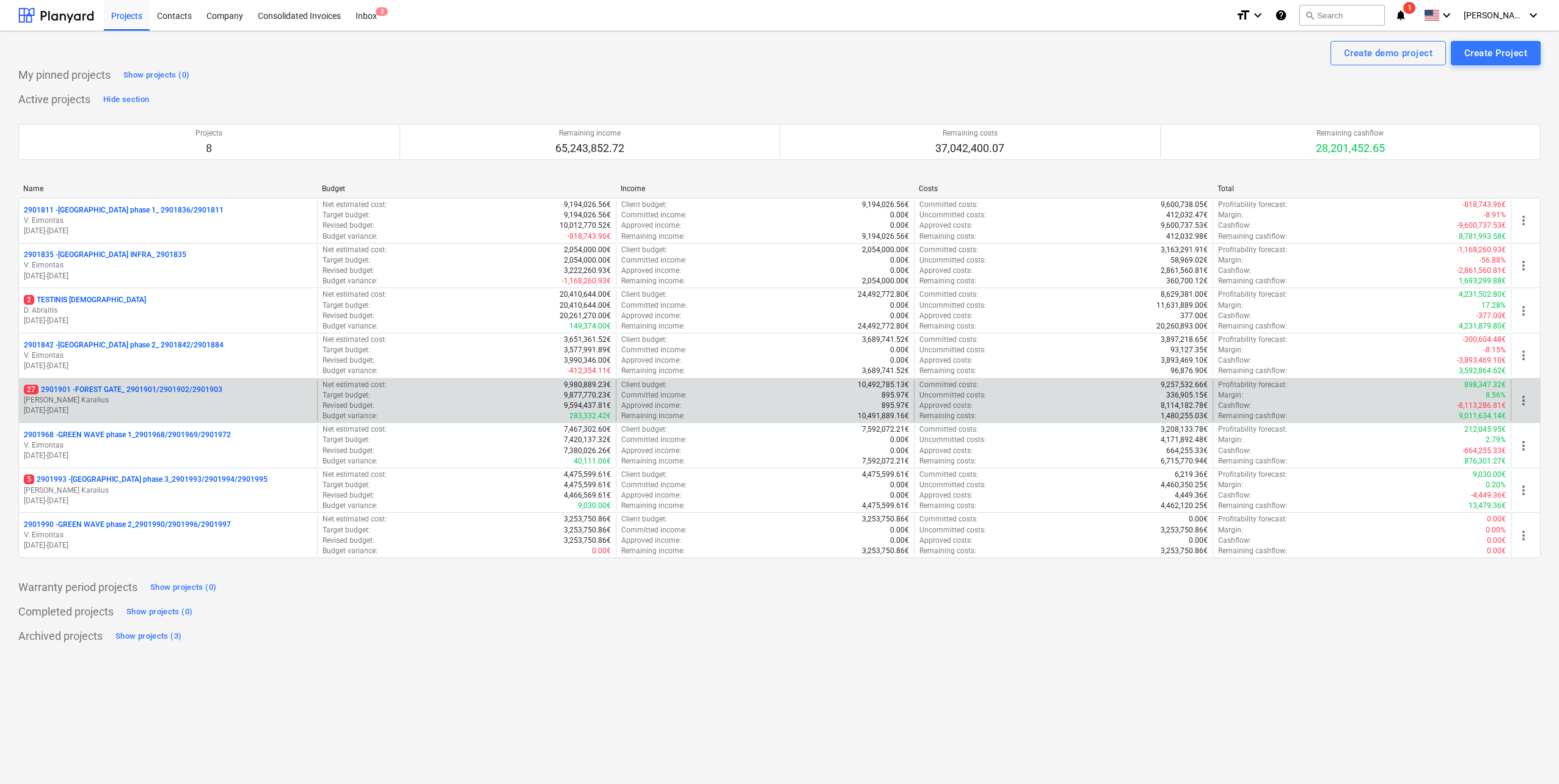
click at [201, 412] on p "[DATE] - [DATE]" at bounding box center [168, 411] width 288 height 10
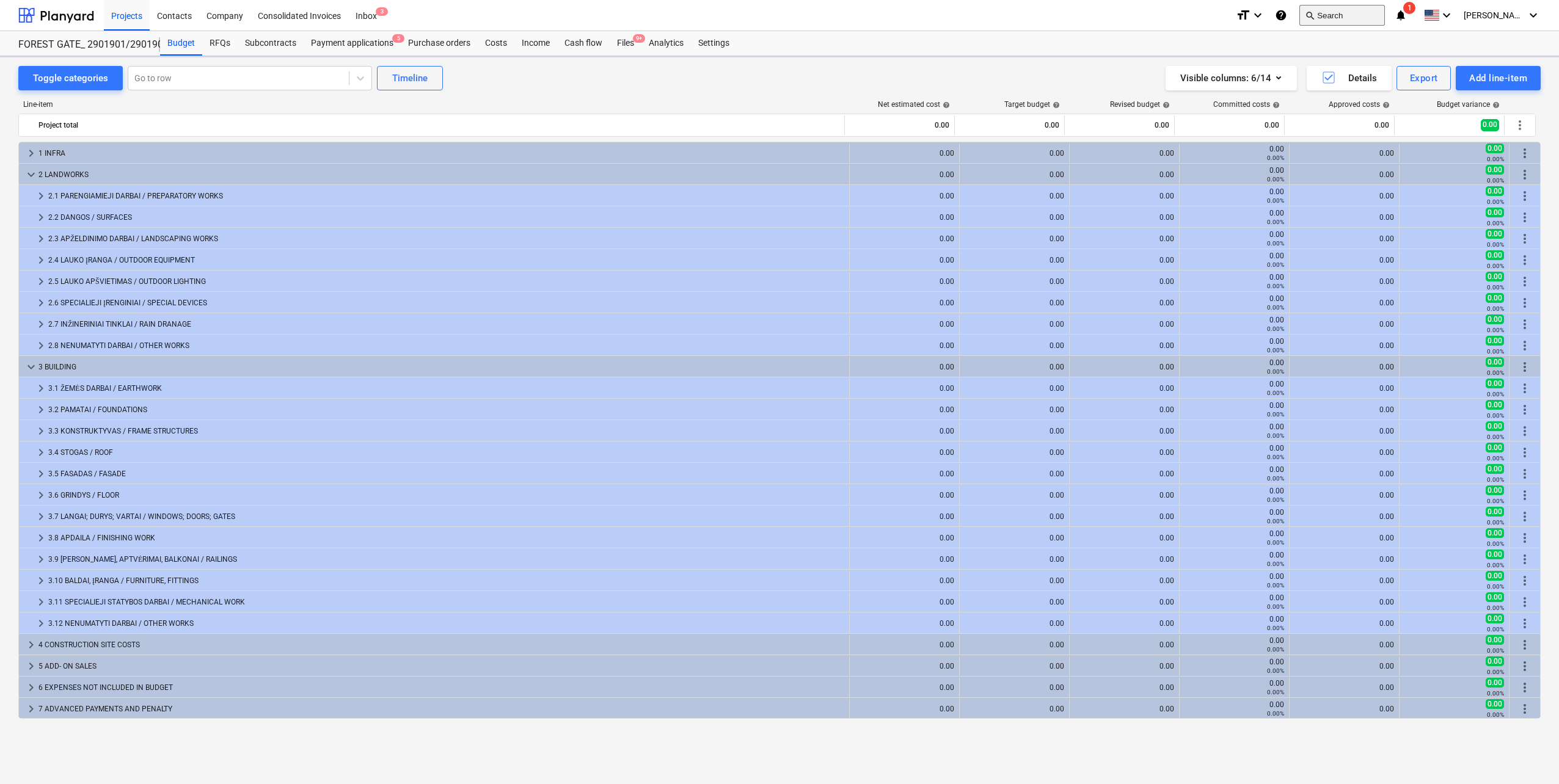
click at [1344, 14] on button "search Search" at bounding box center [1342, 15] width 86 height 20
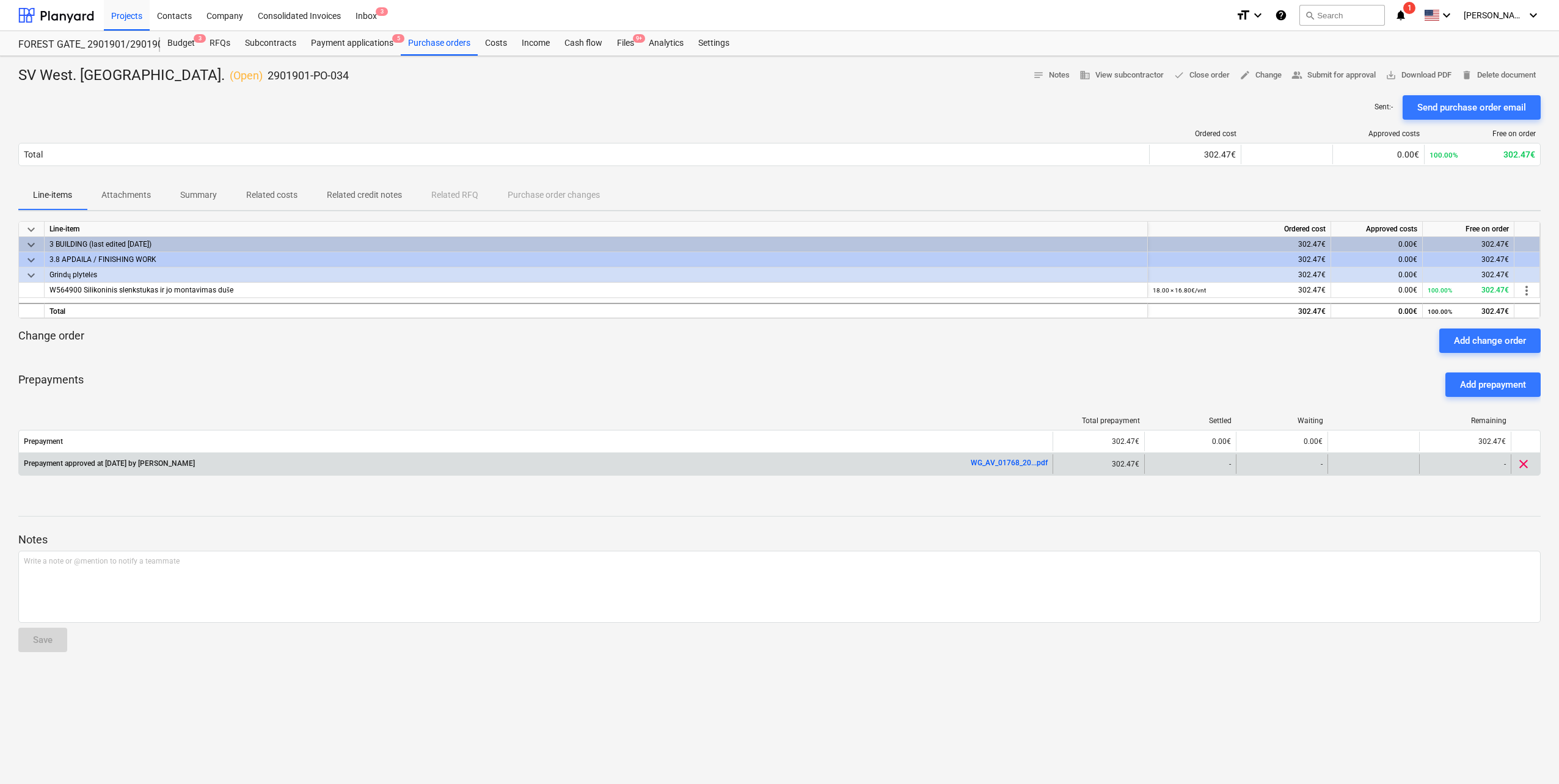
click at [1019, 465] on link "WG_AV_01768_20...pdf" at bounding box center [1009, 463] width 77 height 9
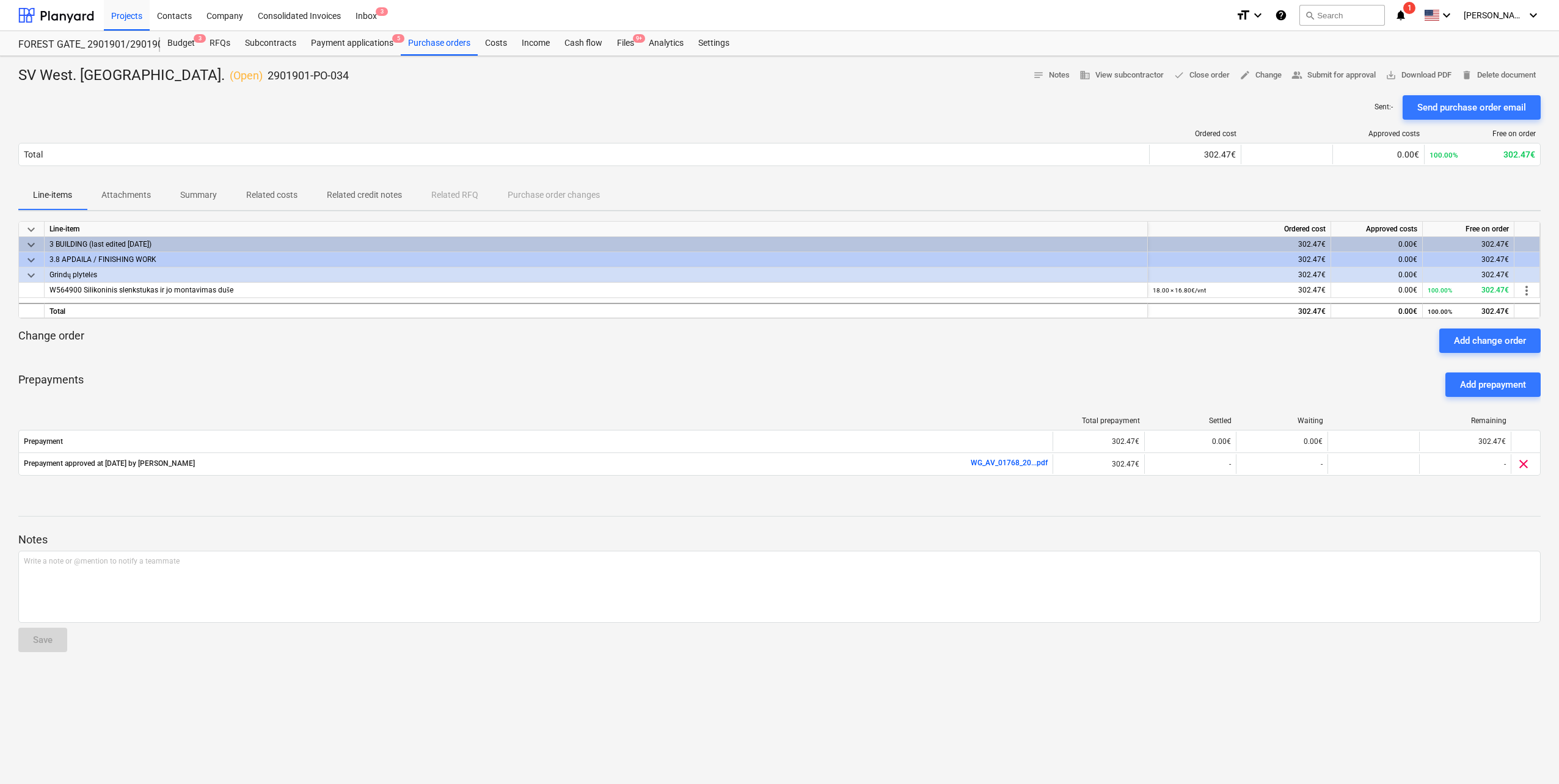
click at [667, 378] on div "Prepayments Add prepayment" at bounding box center [780, 385] width 1522 height 44
click at [147, 287] on span "W564900 Silikoninis slenkstukas ir jo montavimas duše" at bounding box center [141, 290] width 184 height 9
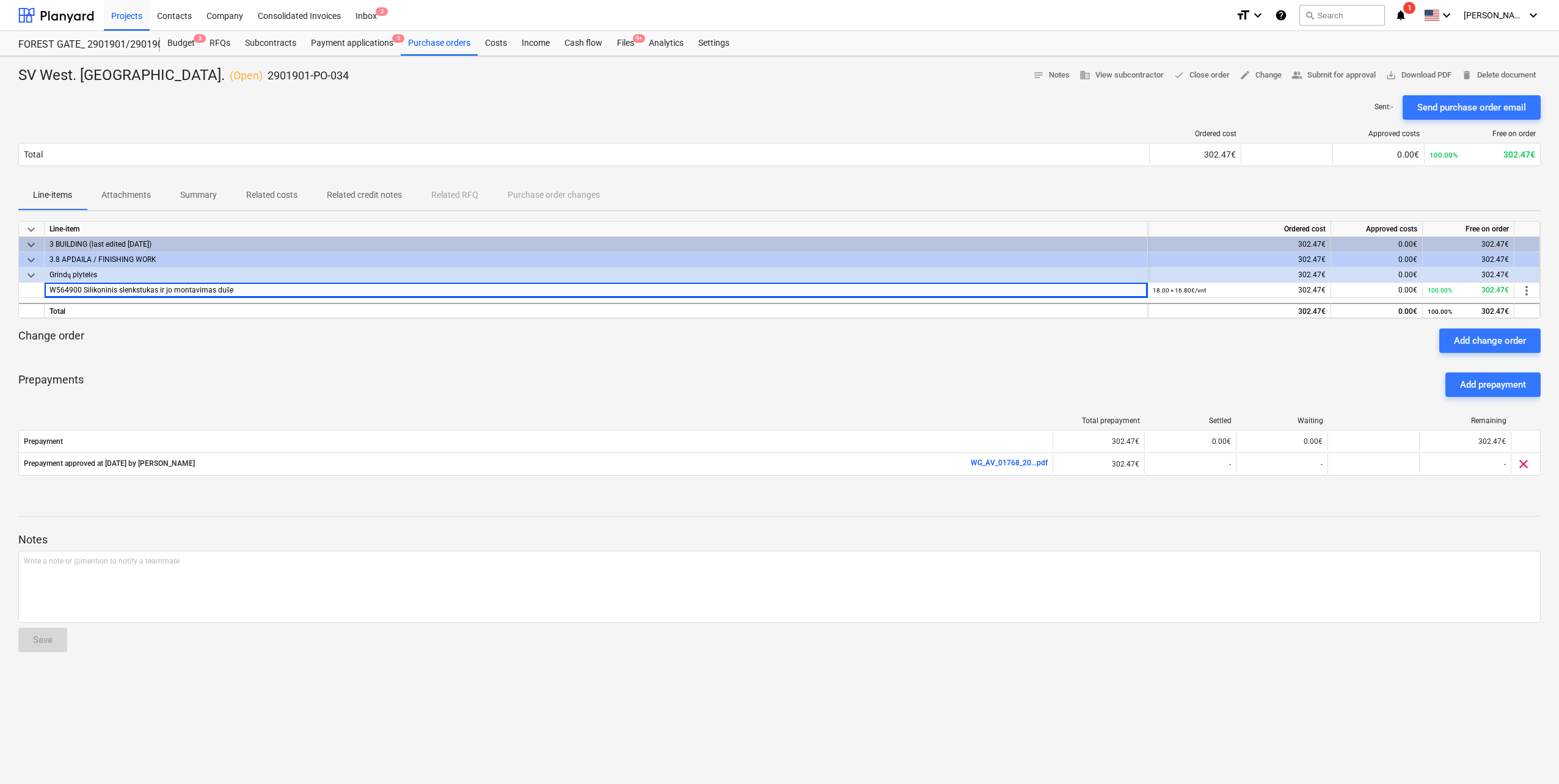
click at [112, 253] on div "3.8 APDAILA / FINISHING WORK" at bounding box center [595, 259] width 1093 height 14
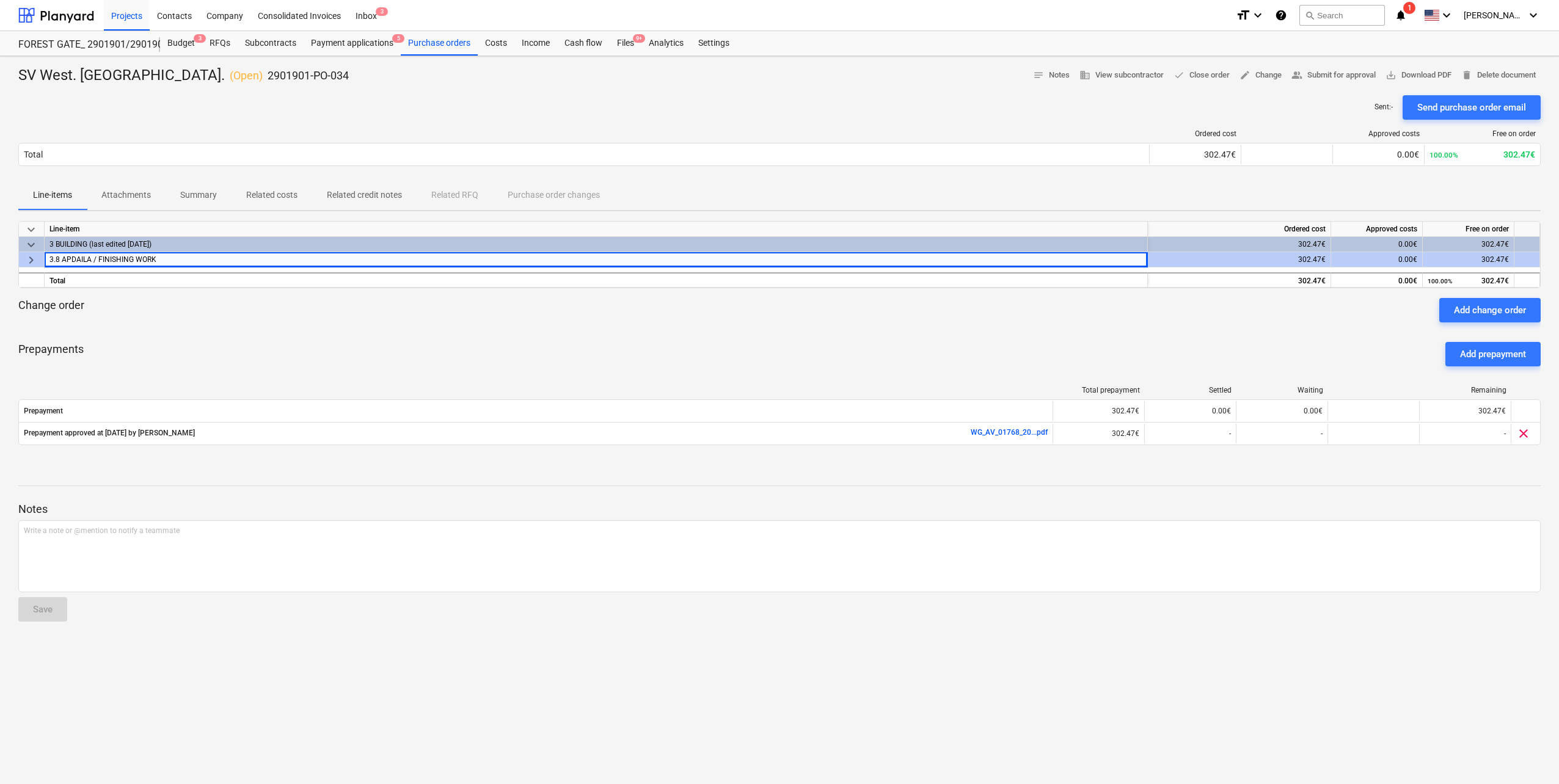
click at [118, 256] on div "3.8 APDAILA / FINISHING WORK" at bounding box center [595, 259] width 1093 height 14
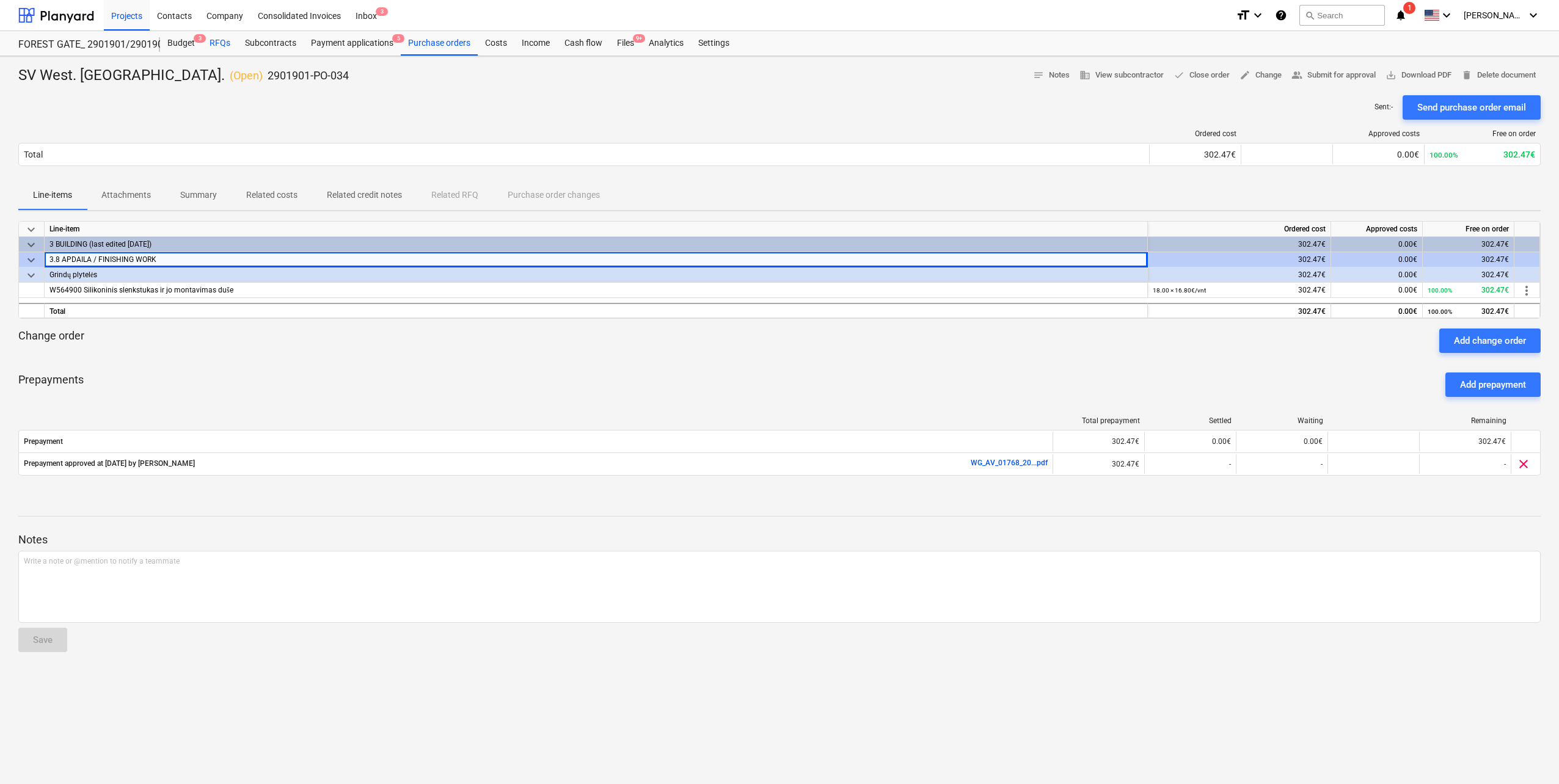
click at [222, 46] on div "RFQs" at bounding box center [220, 43] width 36 height 25
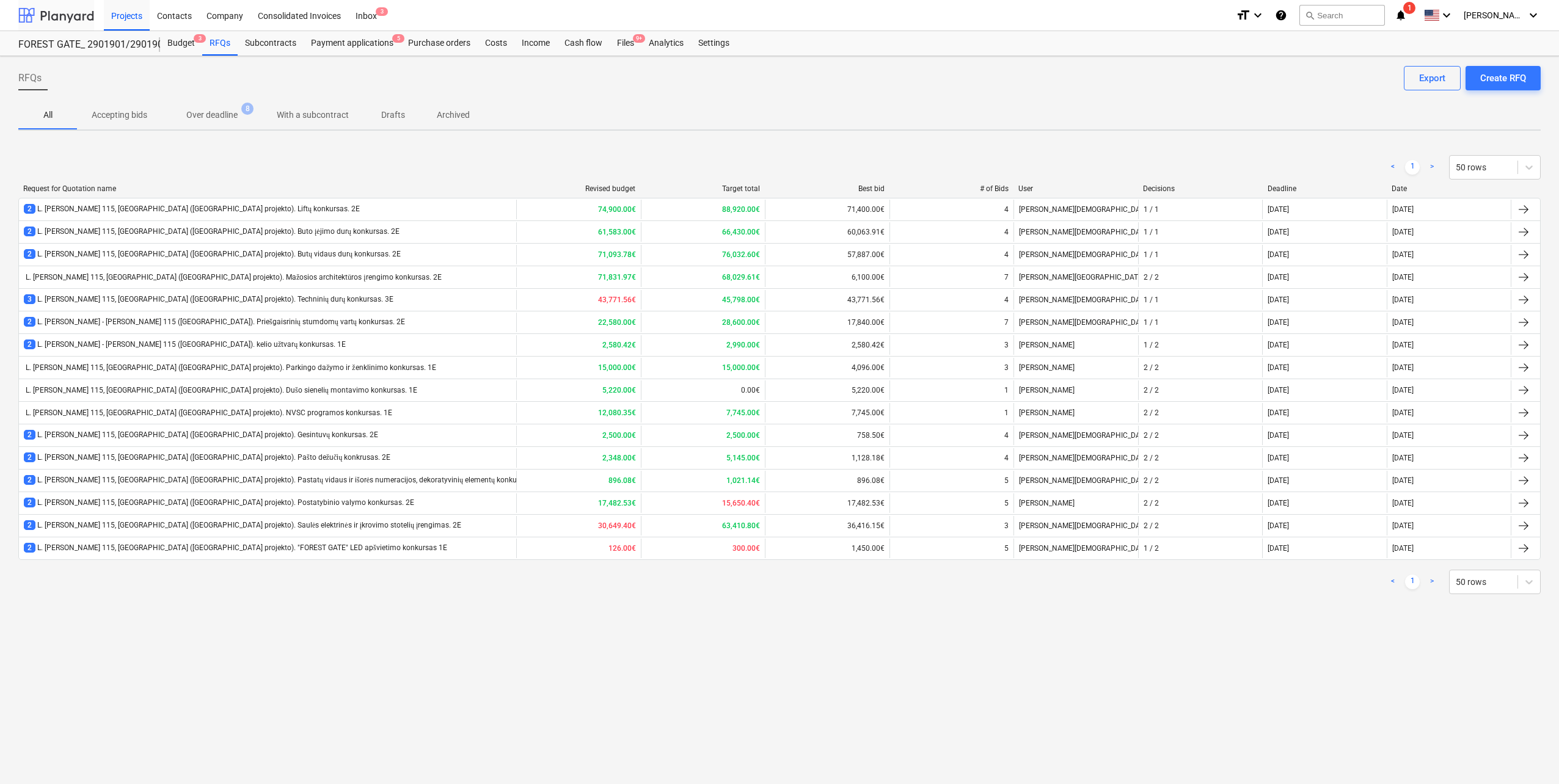
click at [80, 19] on div at bounding box center [56, 15] width 76 height 31
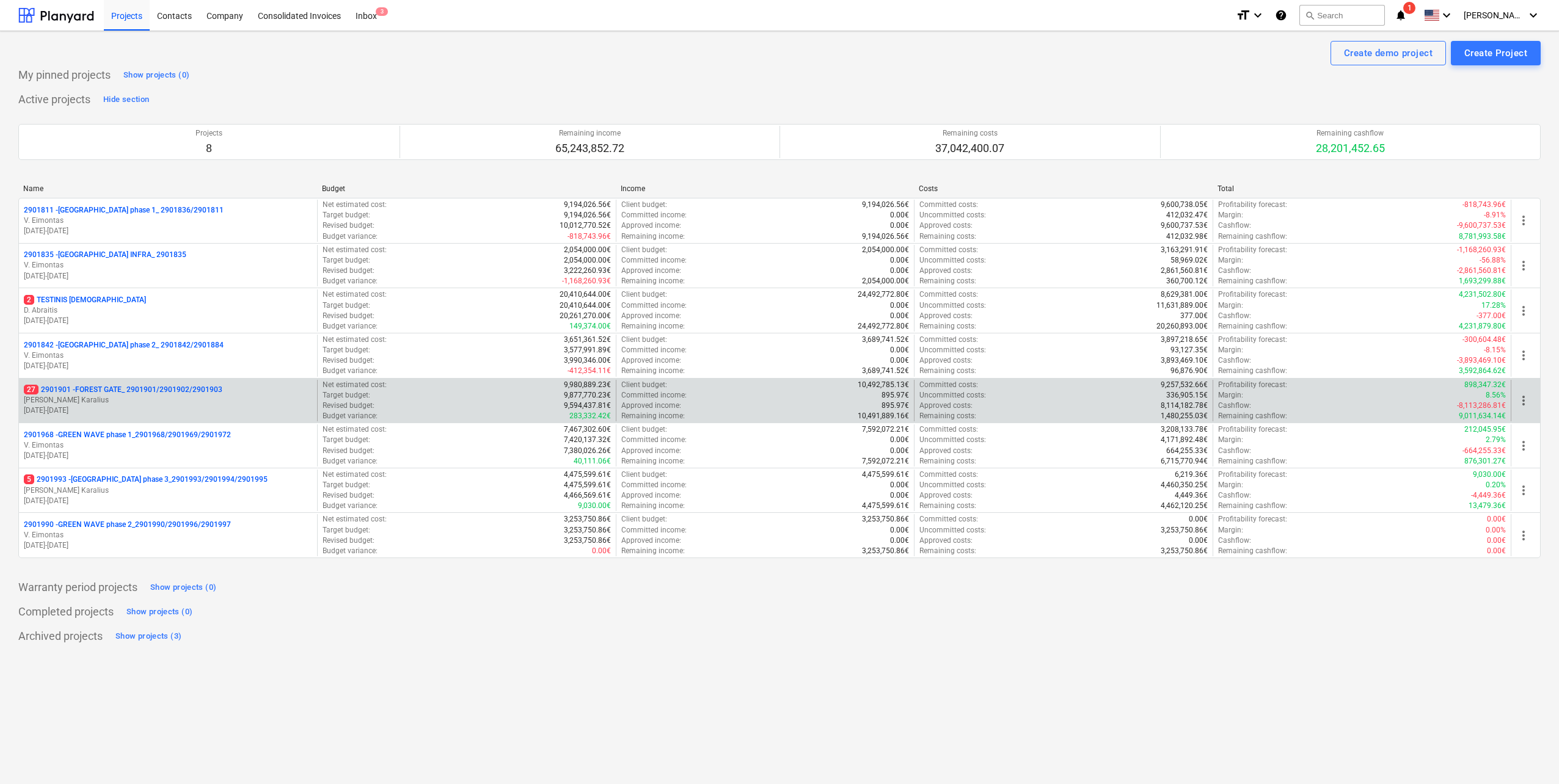
click at [214, 401] on p "[PERSON_NAME] Karalius" at bounding box center [168, 401] width 288 height 10
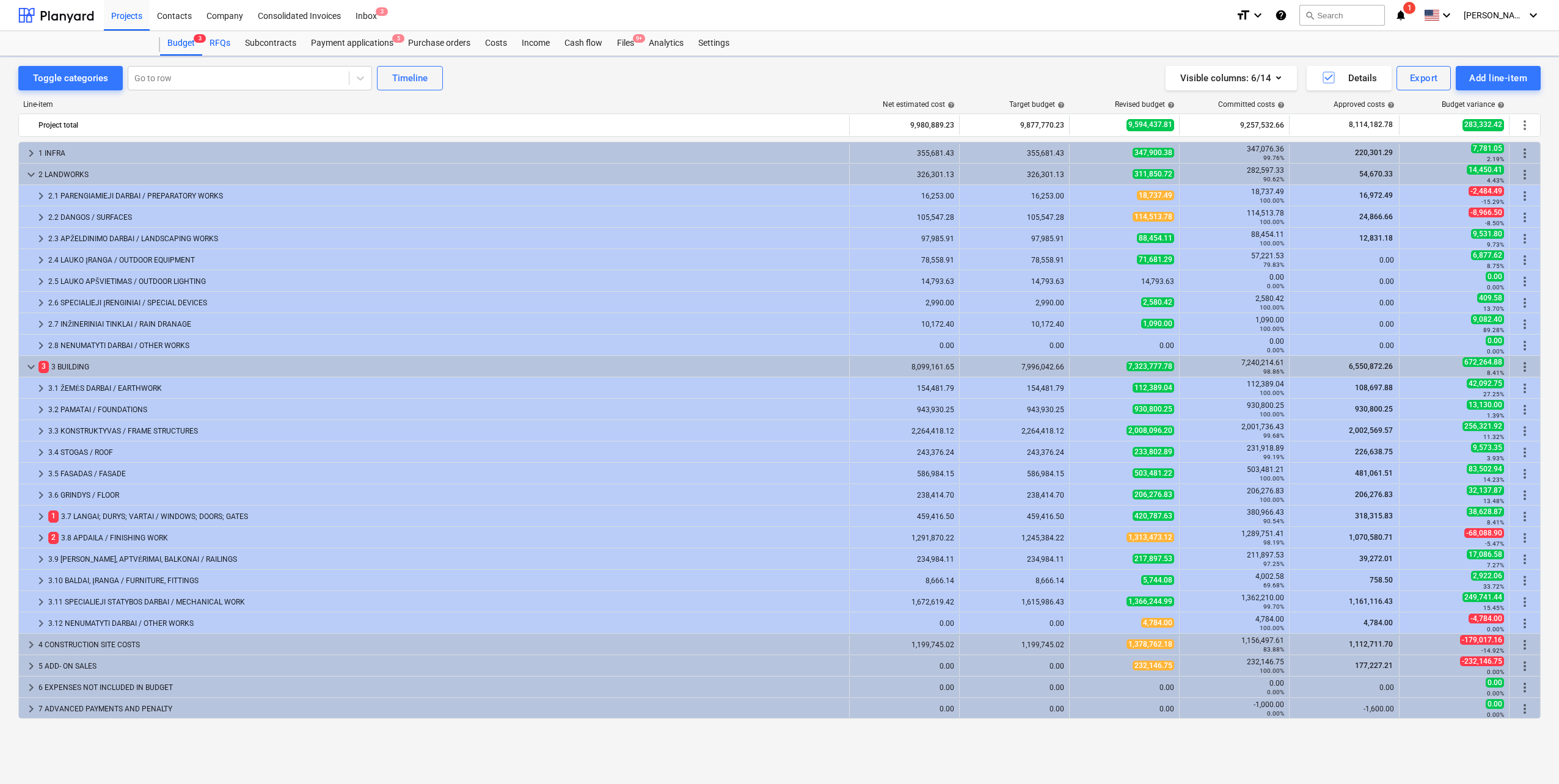
click at [218, 47] on div "RFQs" at bounding box center [220, 43] width 36 height 25
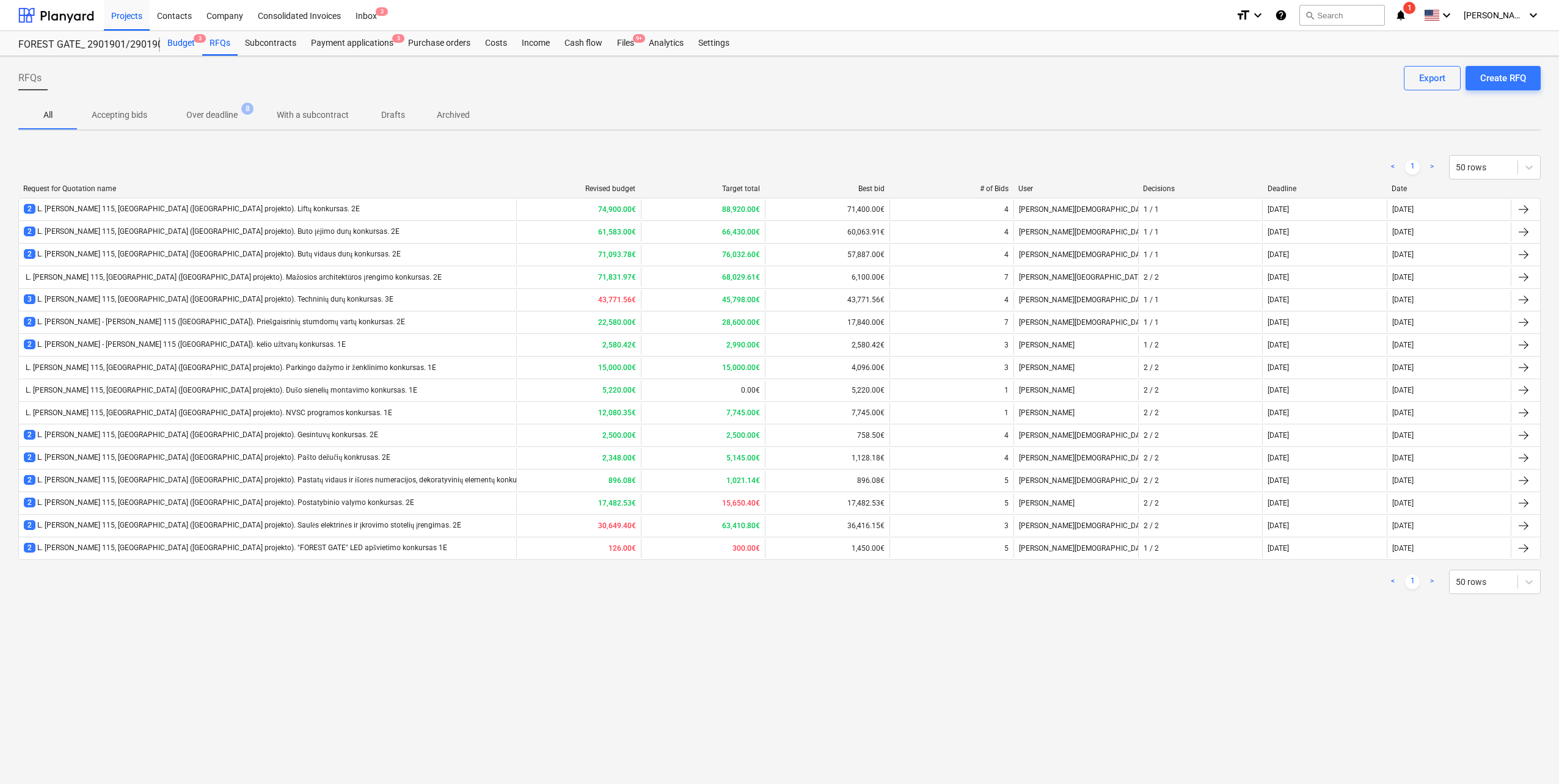
click at [179, 43] on div "Budget 3" at bounding box center [181, 43] width 43 height 25
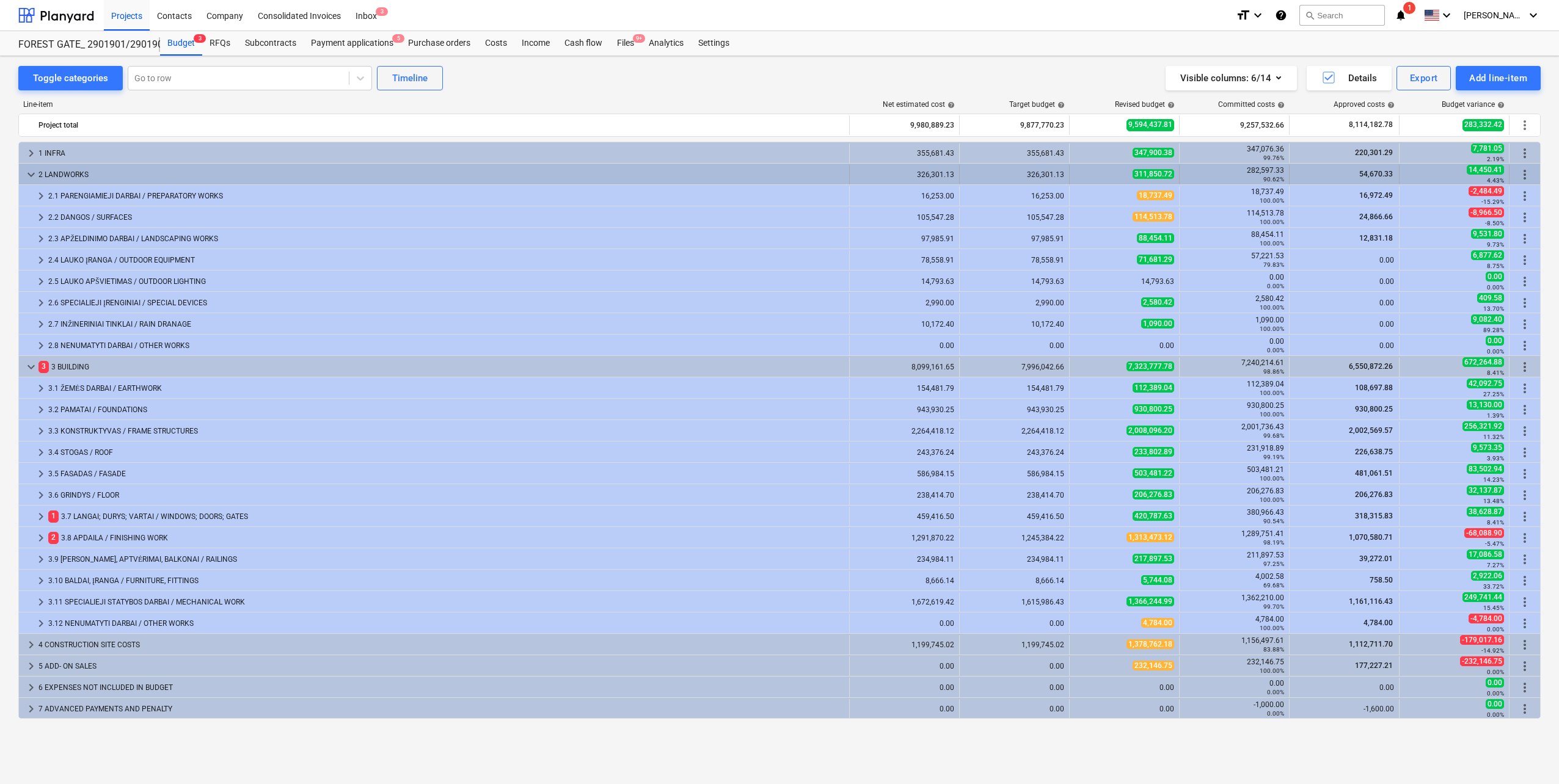
click at [33, 175] on span "keyboard_arrow_down" at bounding box center [31, 174] width 14 height 14
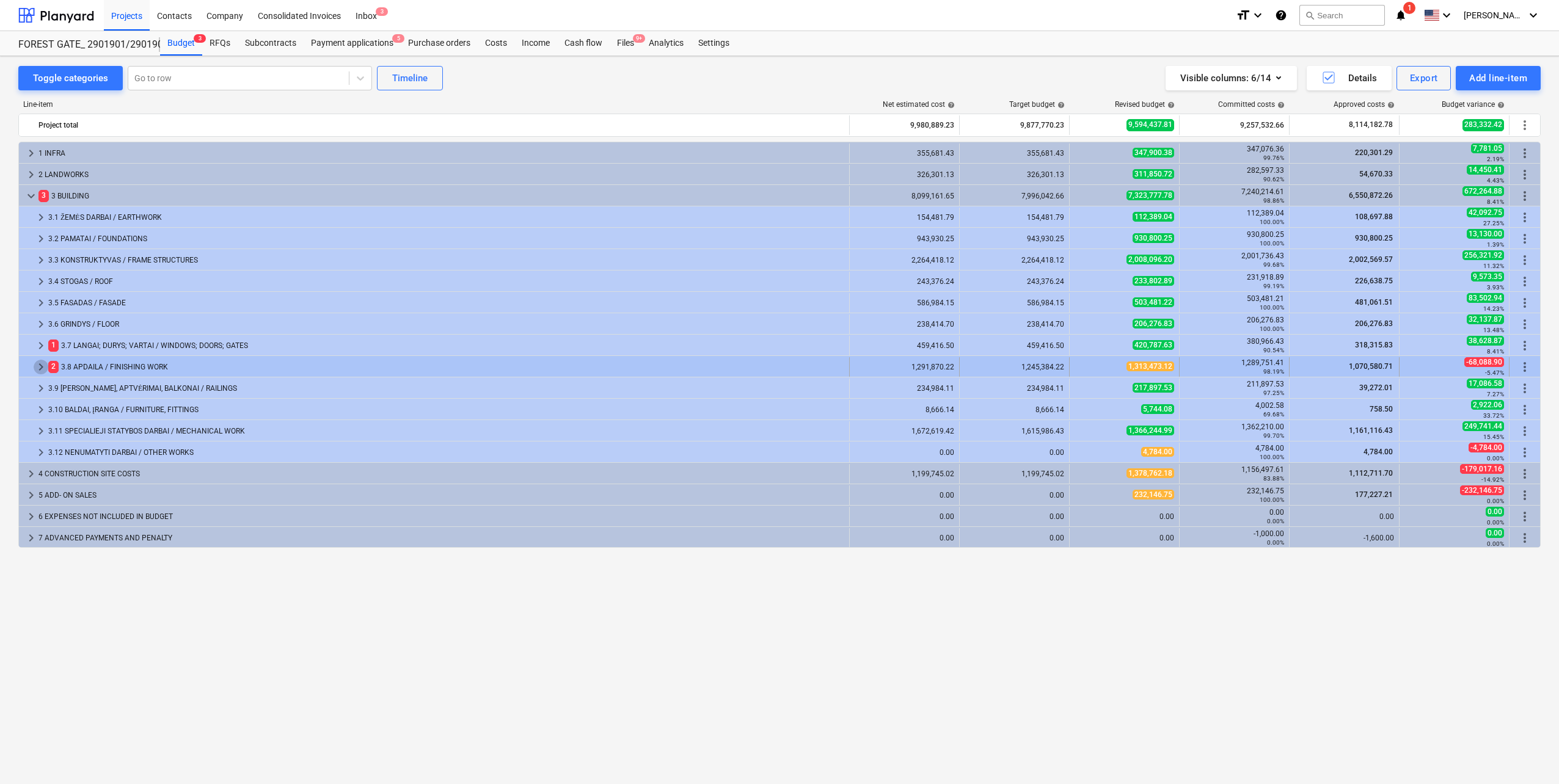
click at [38, 369] on span "keyboard_arrow_right" at bounding box center [41, 366] width 14 height 14
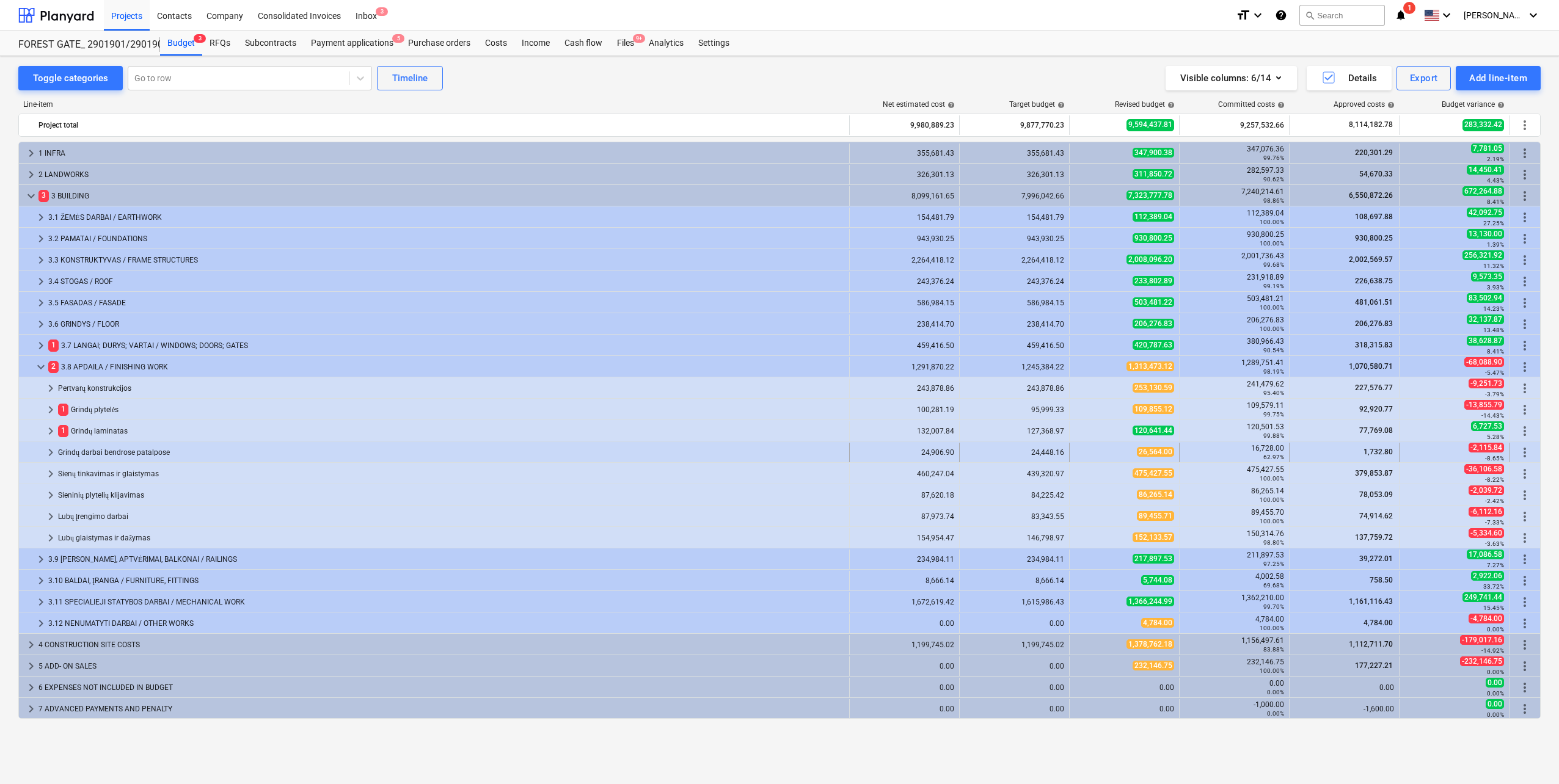
click at [49, 457] on span "keyboard_arrow_right" at bounding box center [50, 452] width 14 height 14
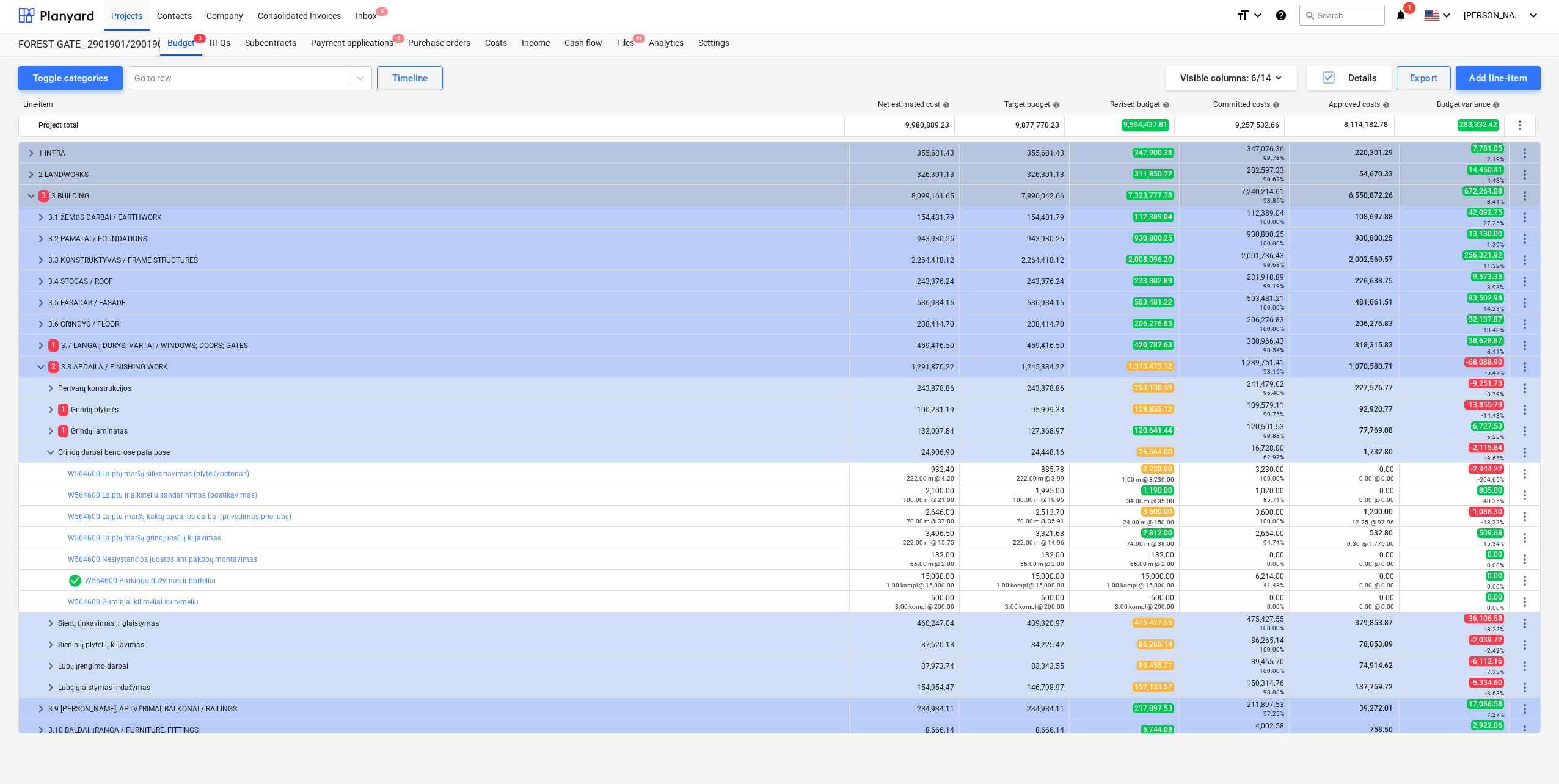
click at [49, 457] on span "keyboard_arrow_down" at bounding box center [50, 452] width 14 height 14
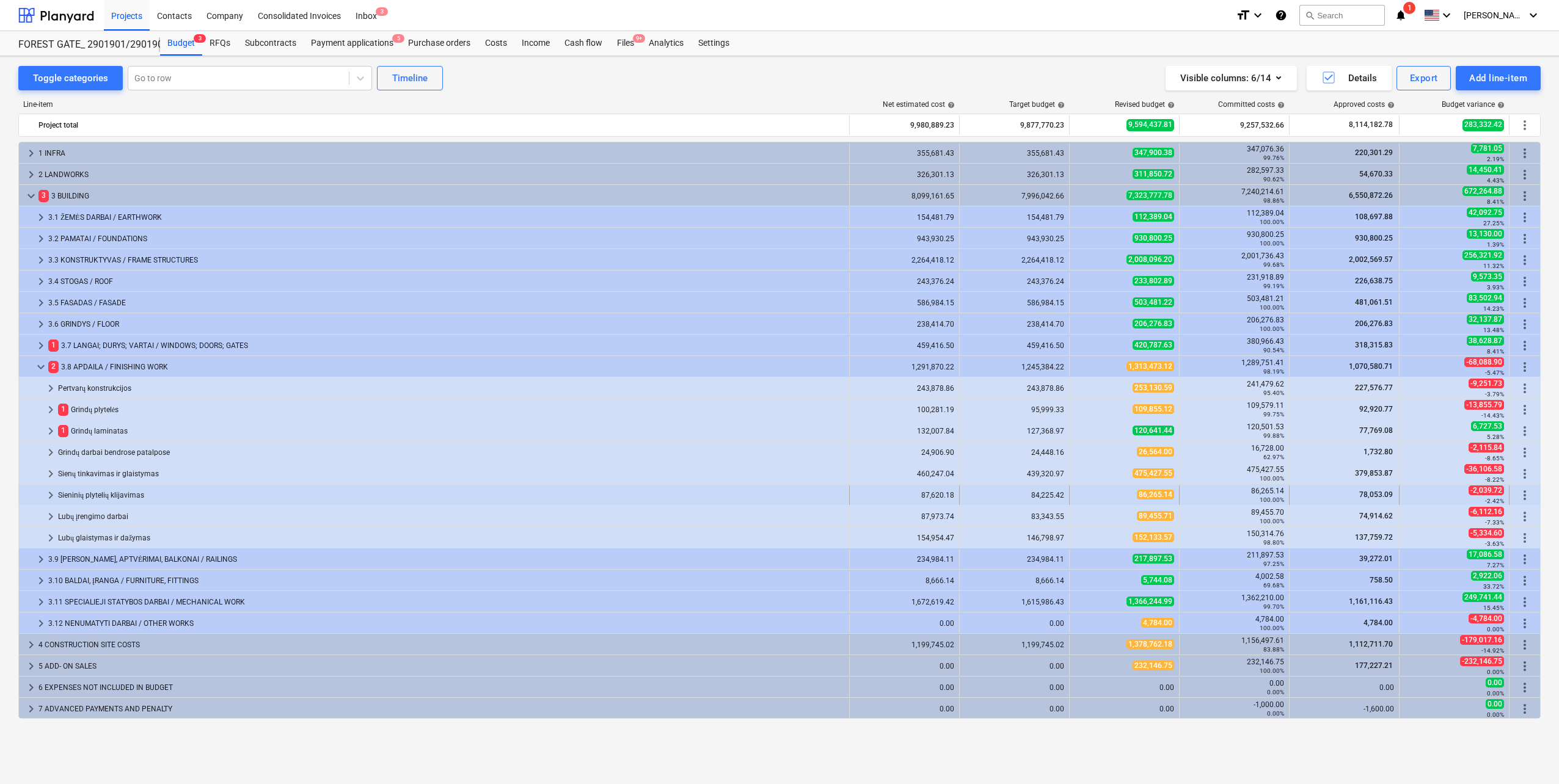
click at [48, 497] on span "keyboard_arrow_right" at bounding box center [50, 495] width 14 height 14
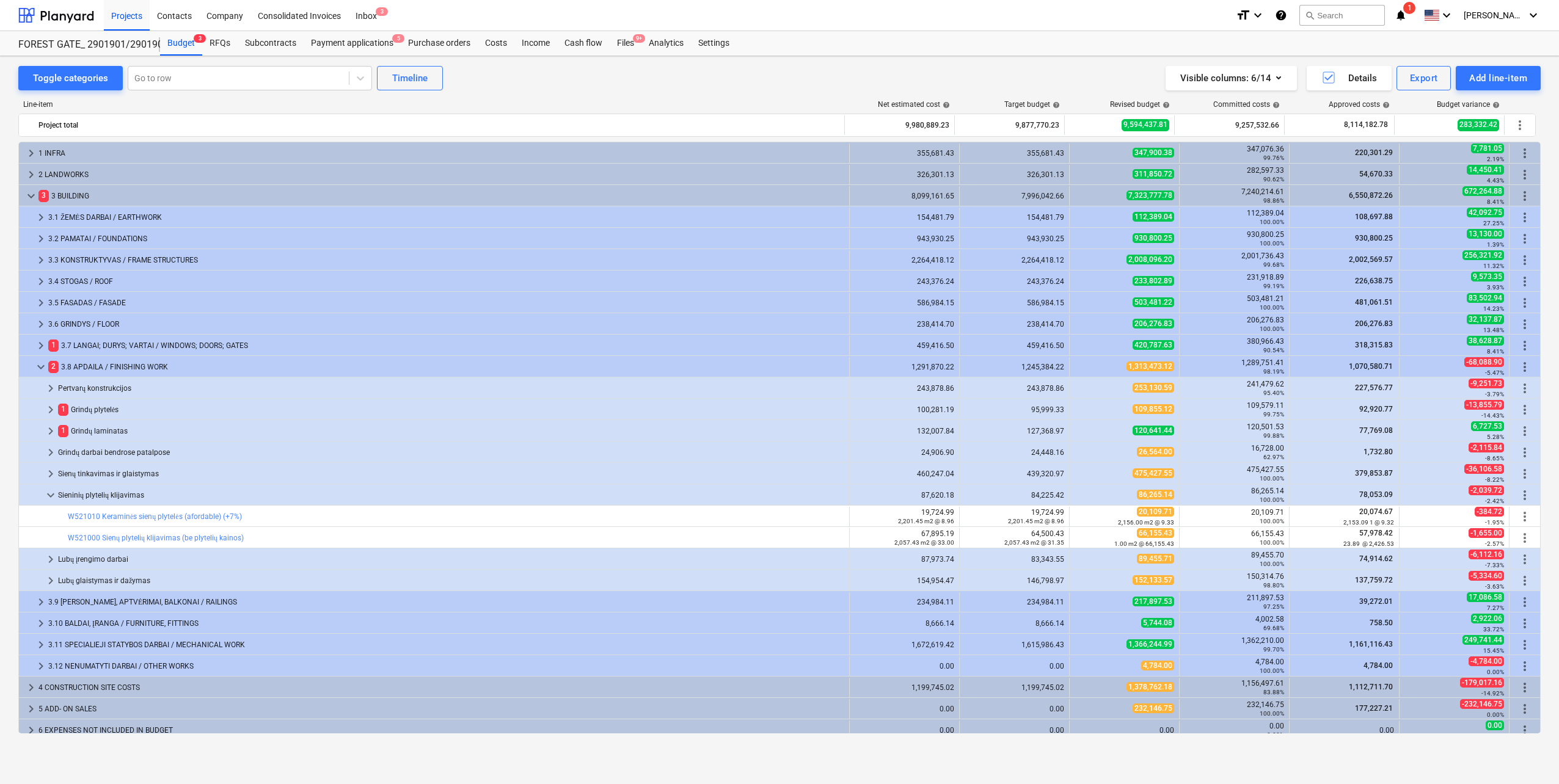
click at [48, 497] on span "keyboard_arrow_down" at bounding box center [50, 495] width 14 height 14
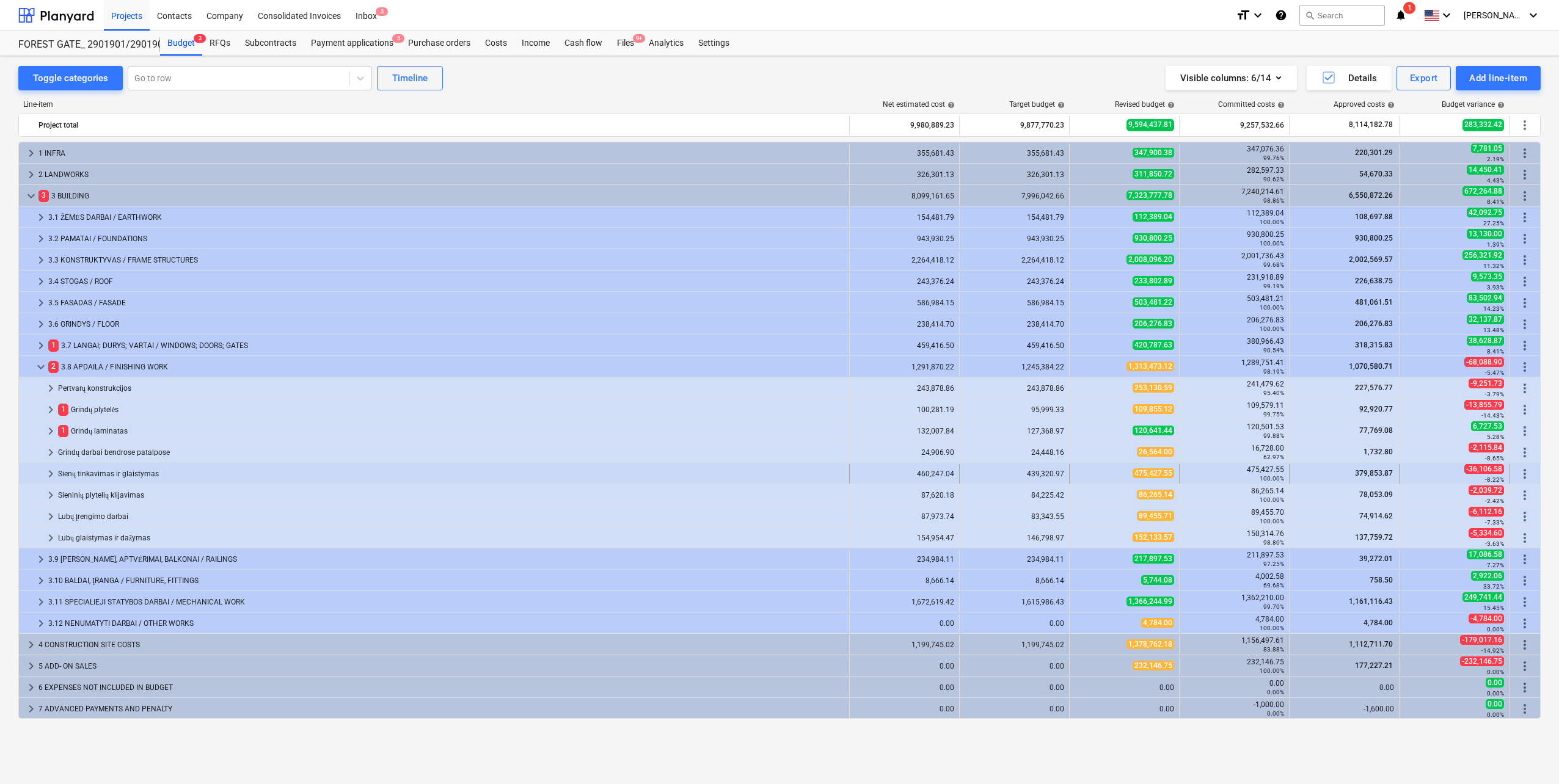
click at [48, 480] on span "keyboard_arrow_right" at bounding box center [50, 474] width 14 height 14
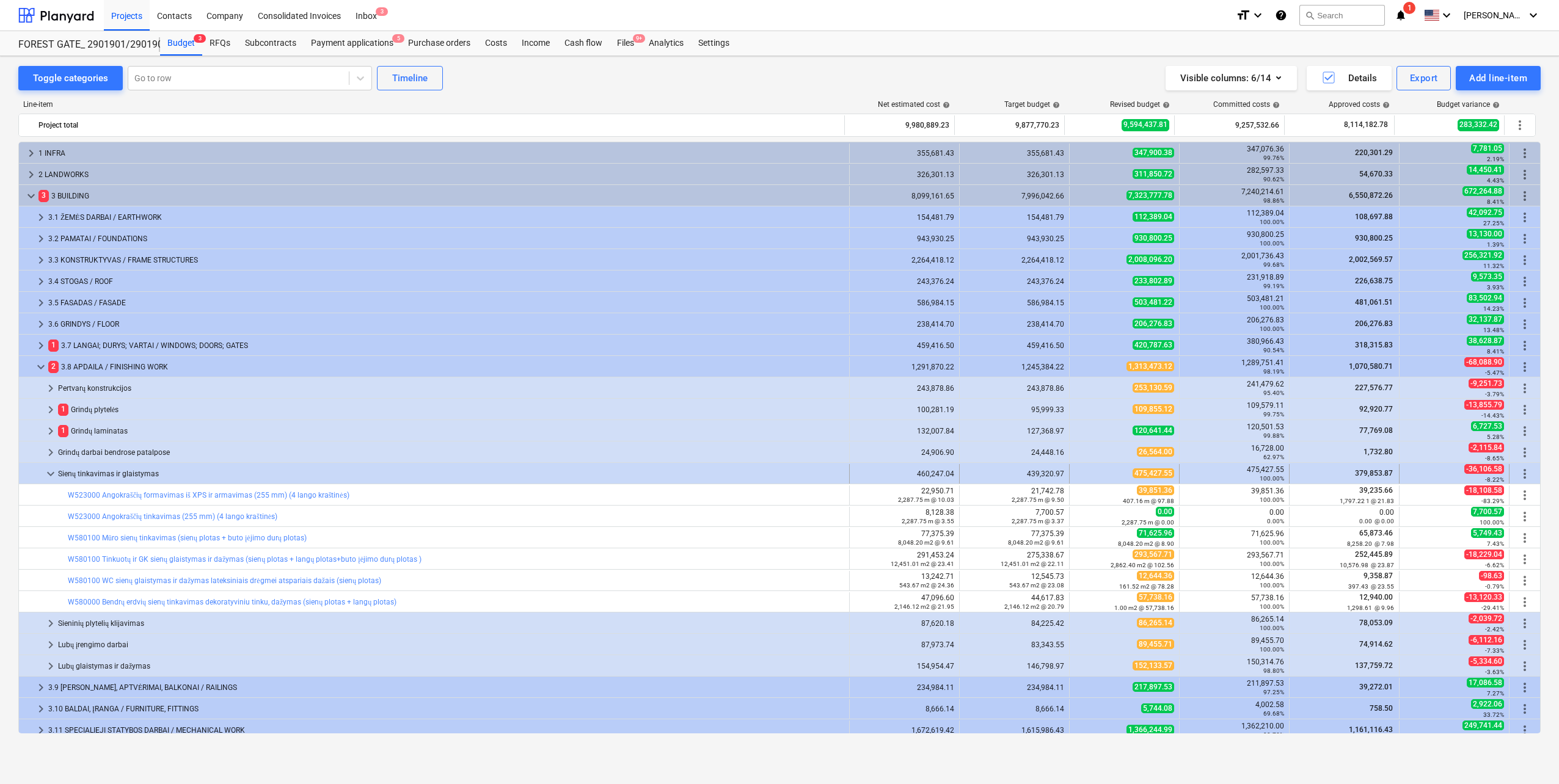
click at [48, 478] on span "keyboard_arrow_down" at bounding box center [50, 474] width 14 height 14
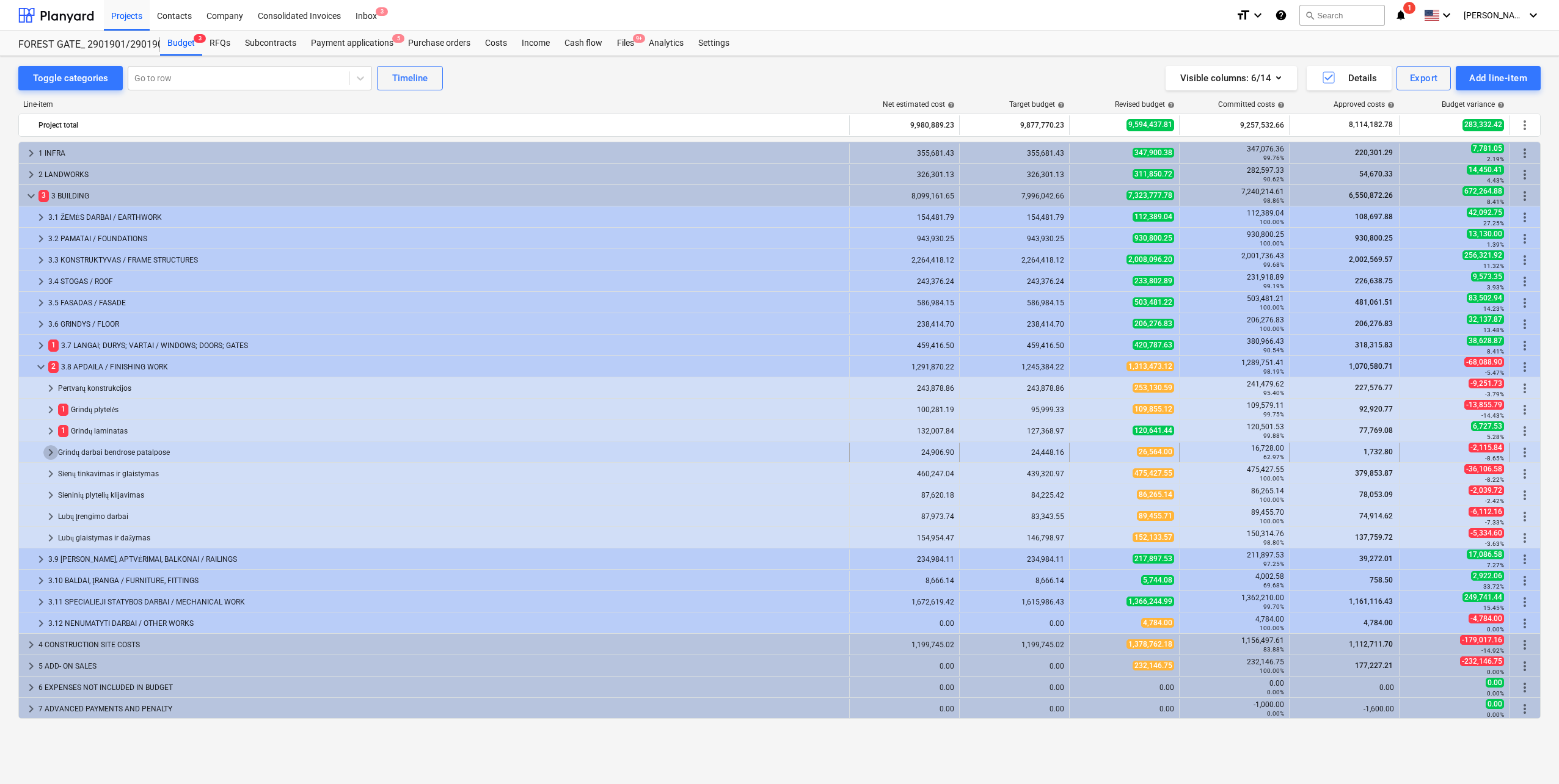
click at [48, 453] on span "keyboard_arrow_right" at bounding box center [50, 452] width 14 height 14
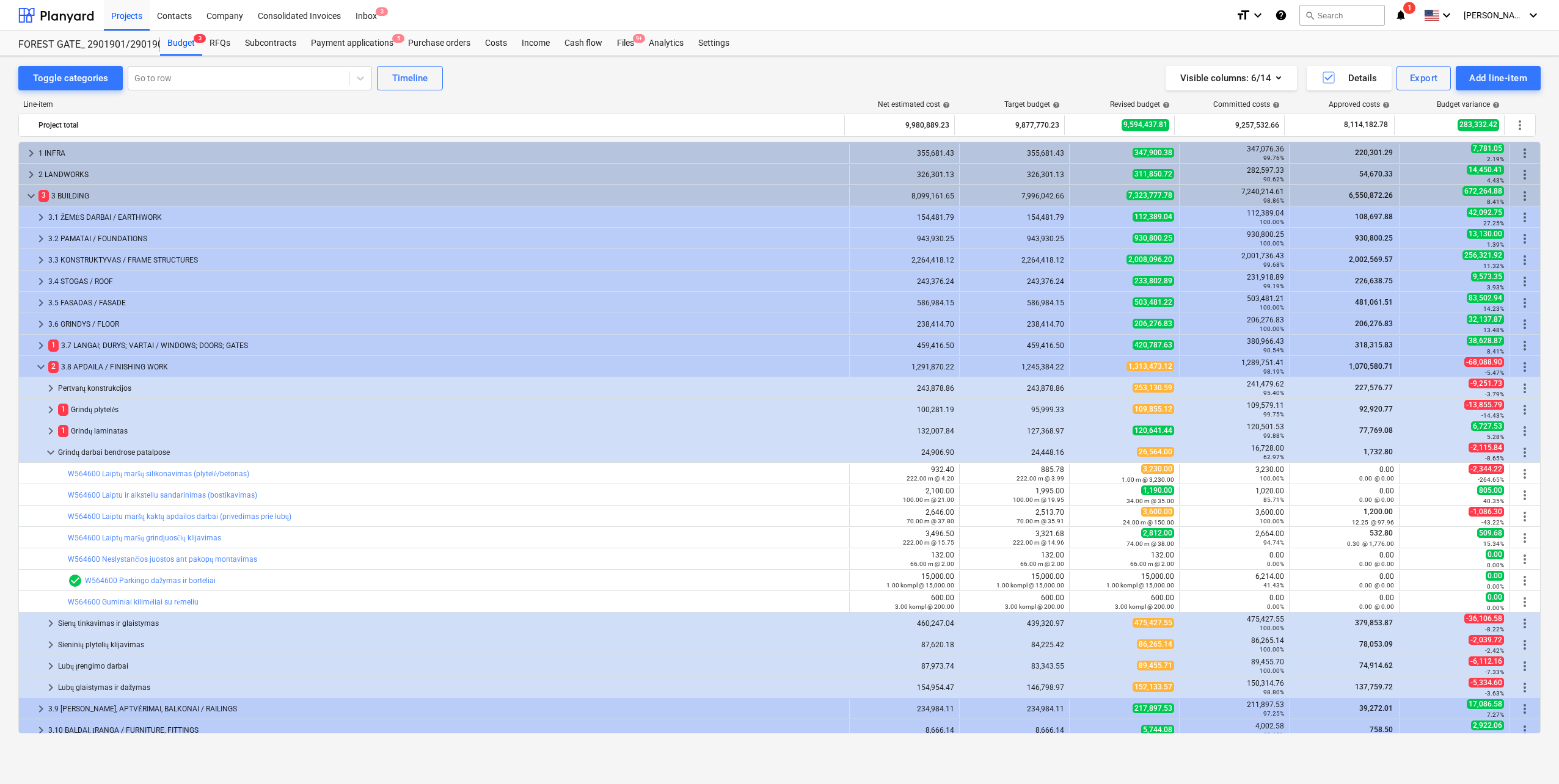
click at [48, 453] on span "keyboard_arrow_down" at bounding box center [50, 452] width 14 height 14
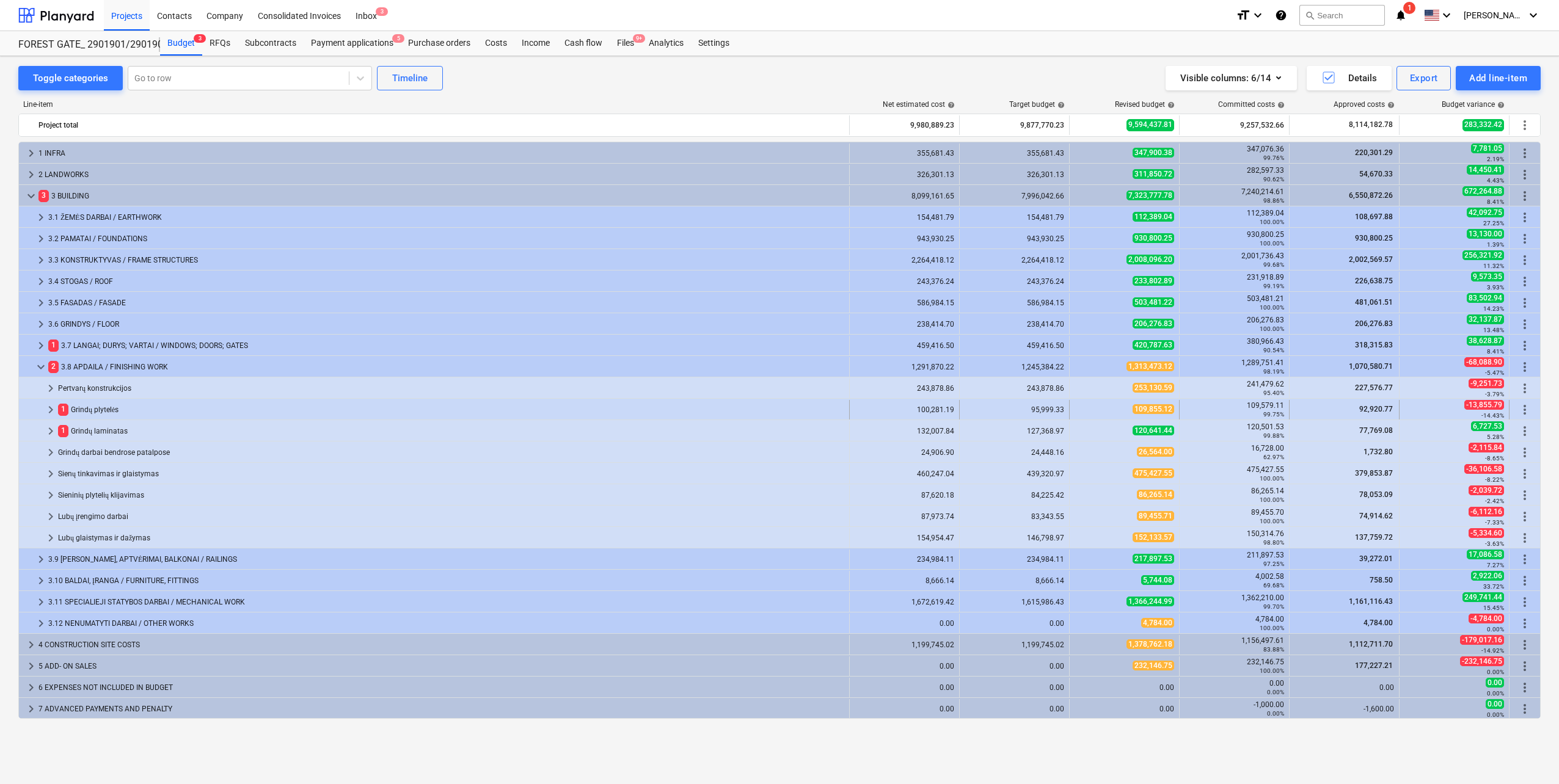
click at [51, 400] on div "keyboard_arrow_right 1 Grindų plytelės 100,281.19 95,999.33 109,855.12 109,579.…" at bounding box center [779, 409] width 1522 height 20
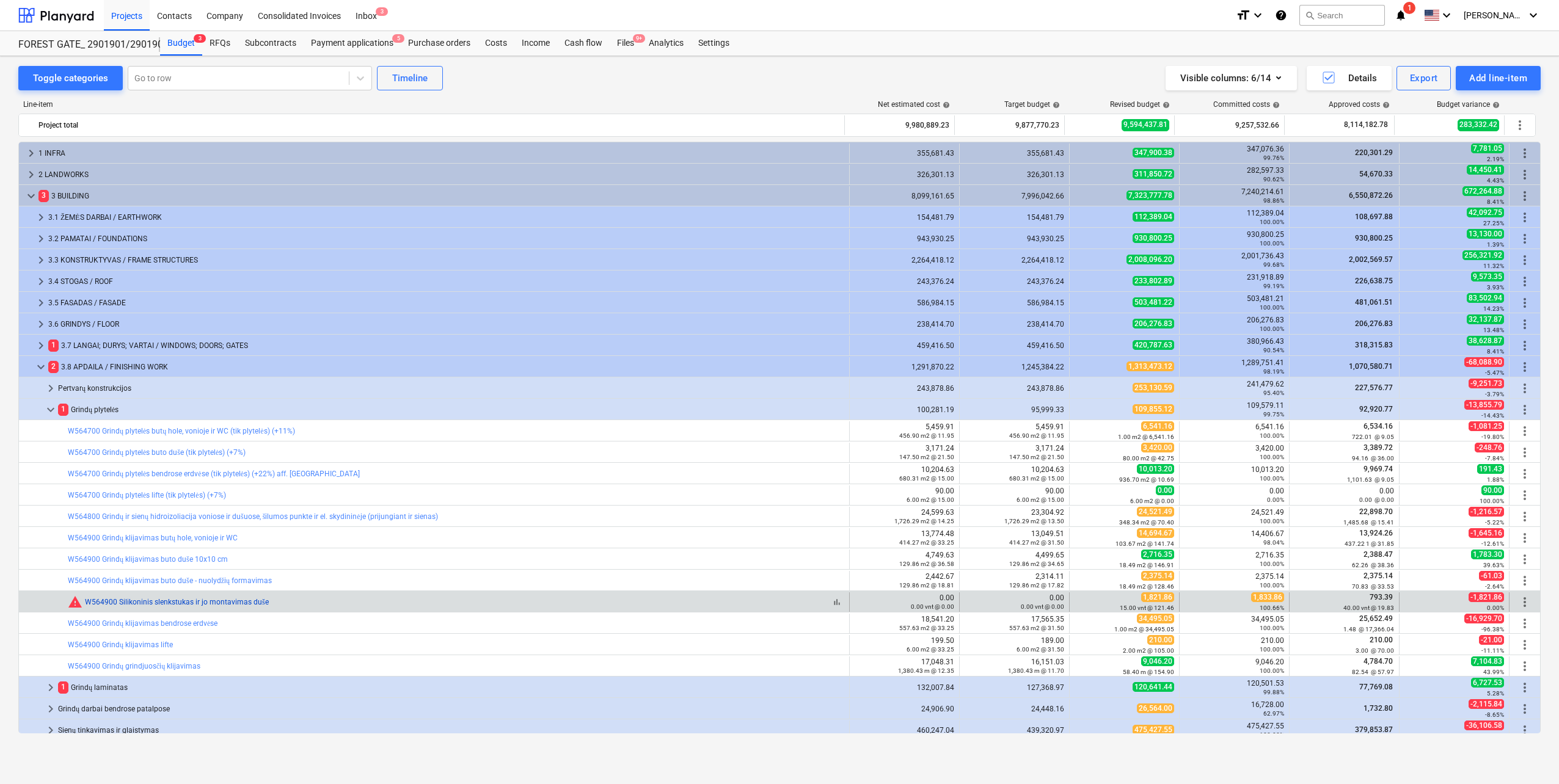
click at [199, 604] on link "W564900 Silikoninis slenkstukas ir jo montavimas duše" at bounding box center [177, 602] width 184 height 9
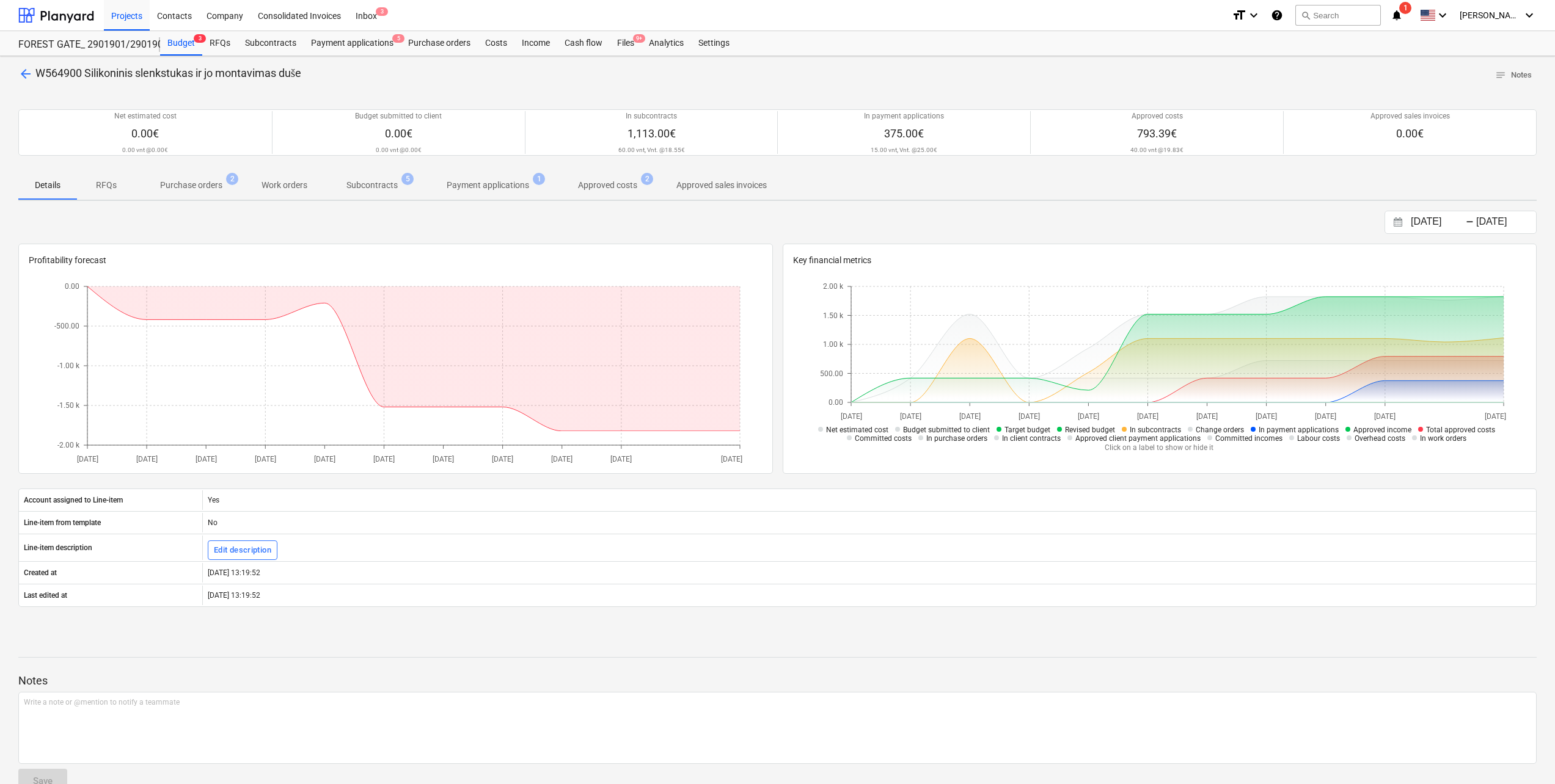
click at [388, 187] on p "Subcontracts" at bounding box center [372, 185] width 51 height 13
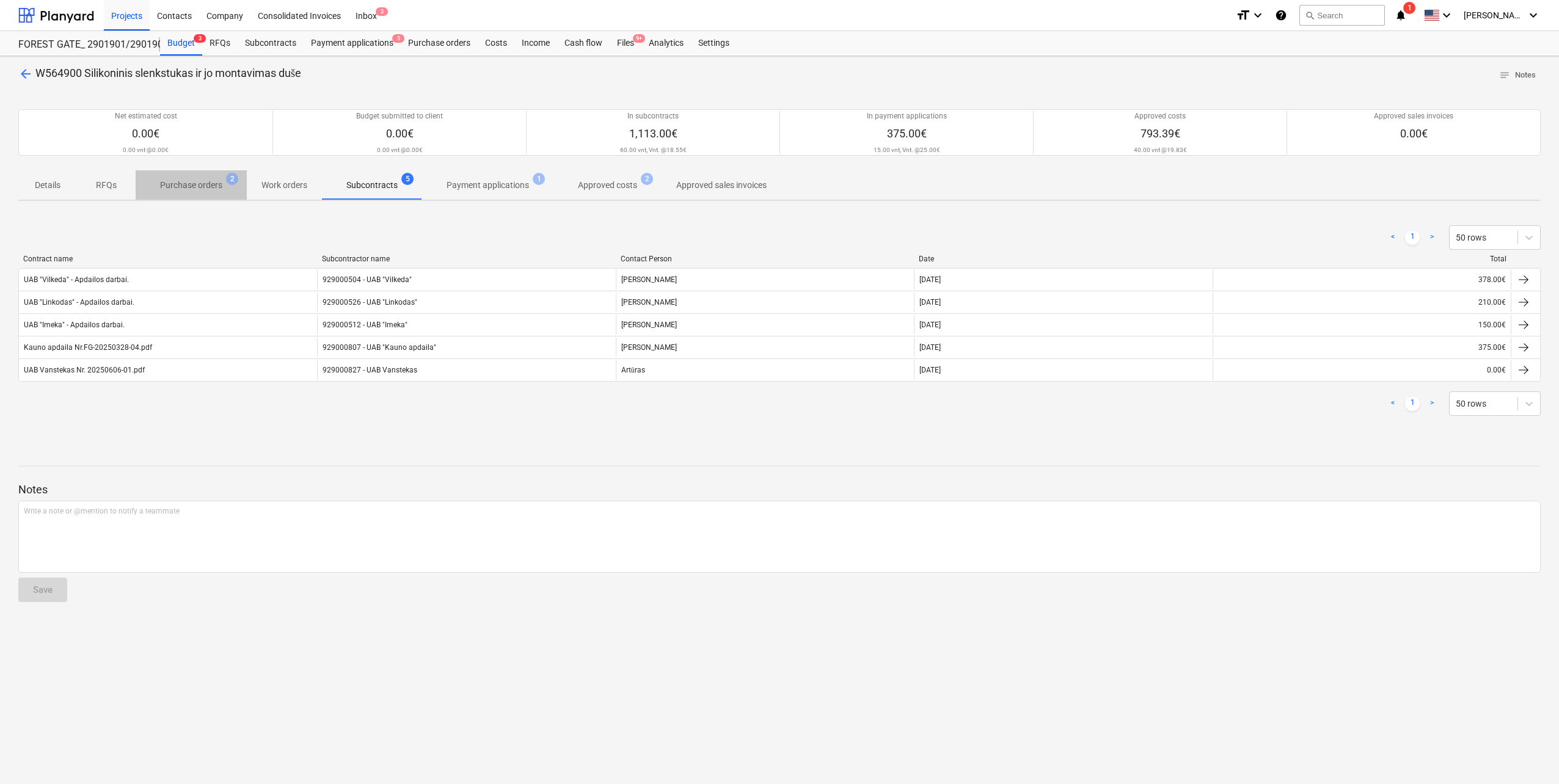
click at [199, 184] on p "Purchase orders" at bounding box center [191, 185] width 62 height 13
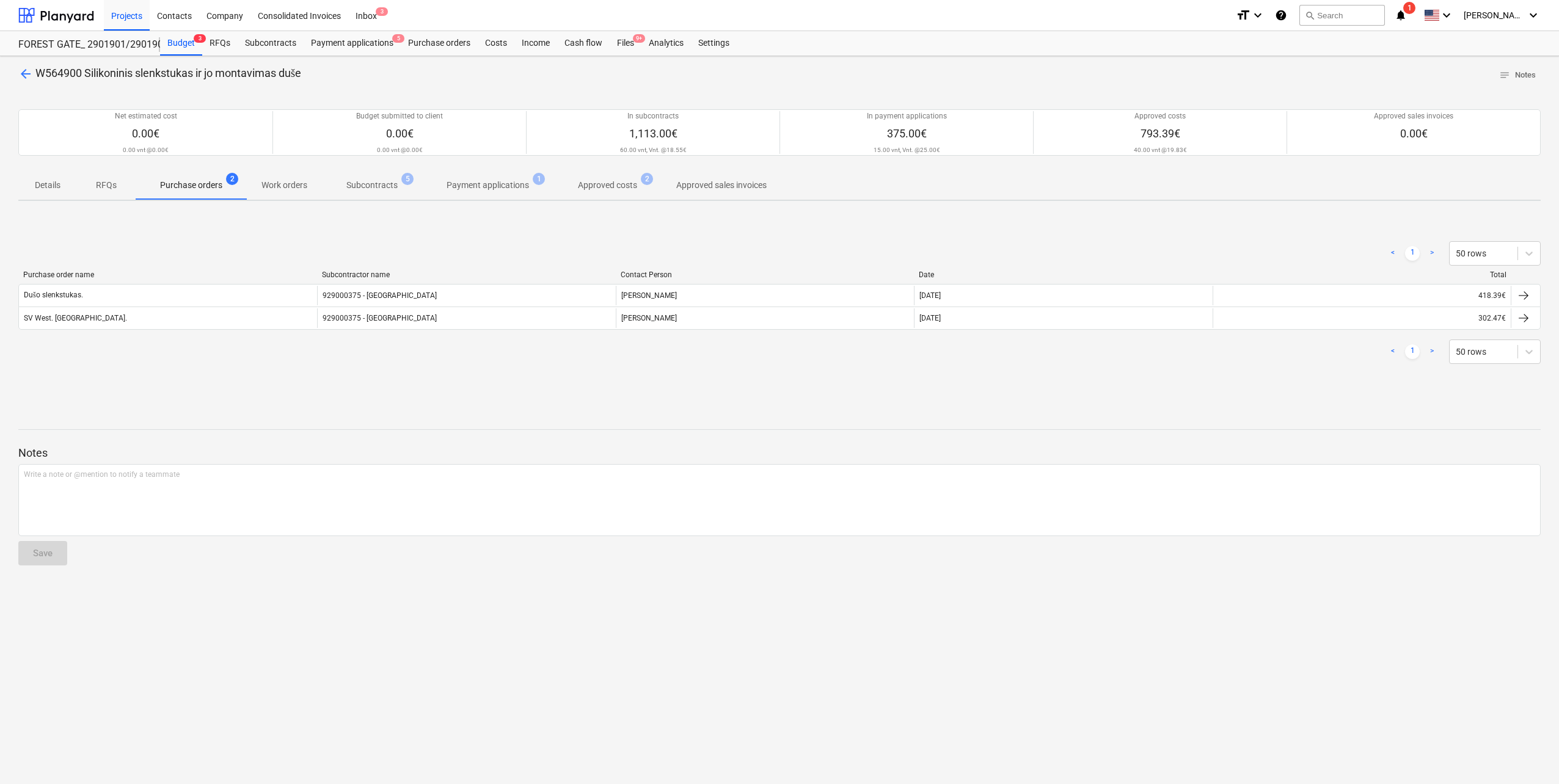
click at [619, 179] on p "Approved costs" at bounding box center [608, 185] width 60 height 13
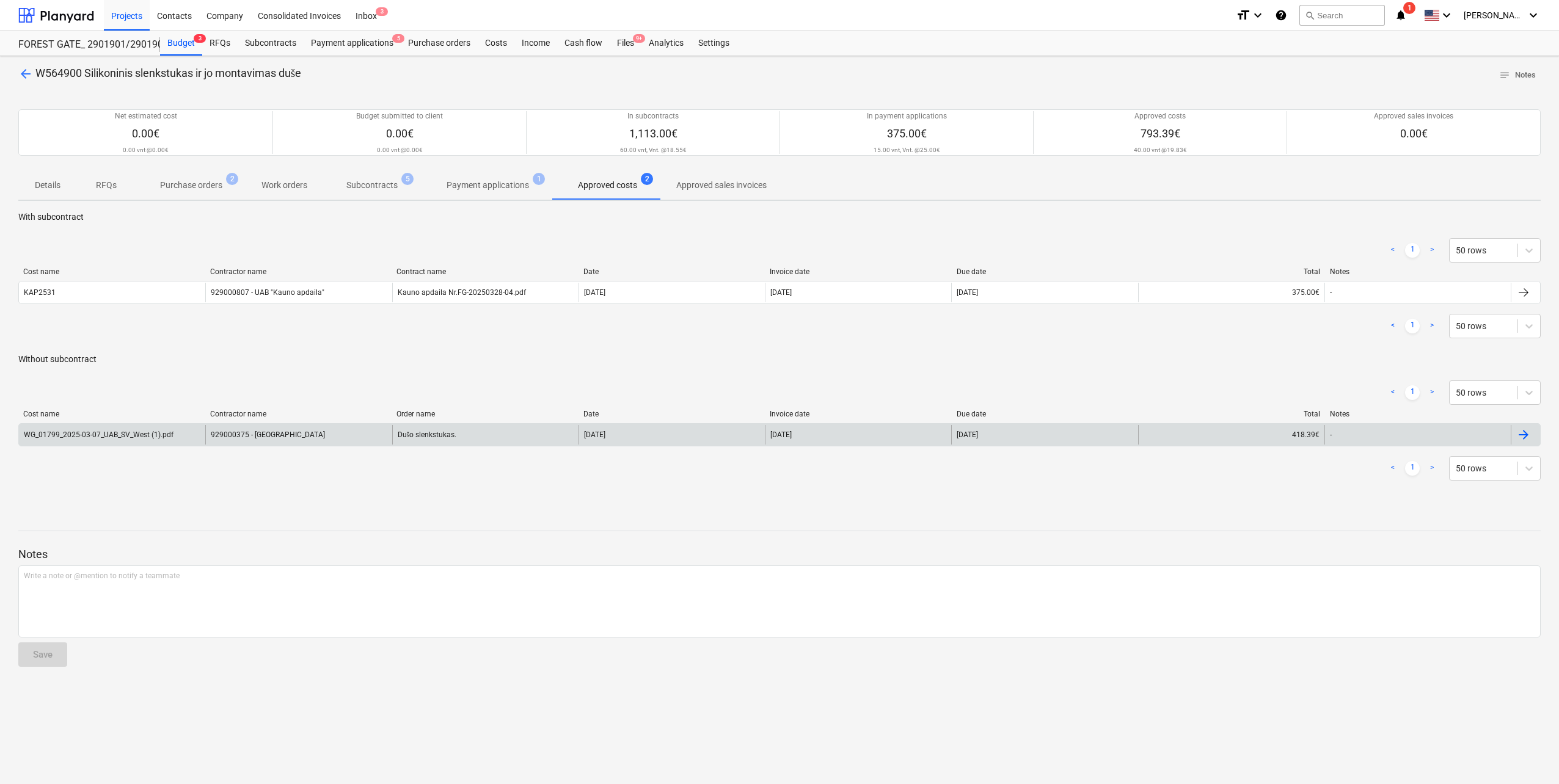
click at [174, 440] on div "WG_01799_2025-03-07_UAB_SV_West (1).pdf" at bounding box center [100, 435] width 152 height 9
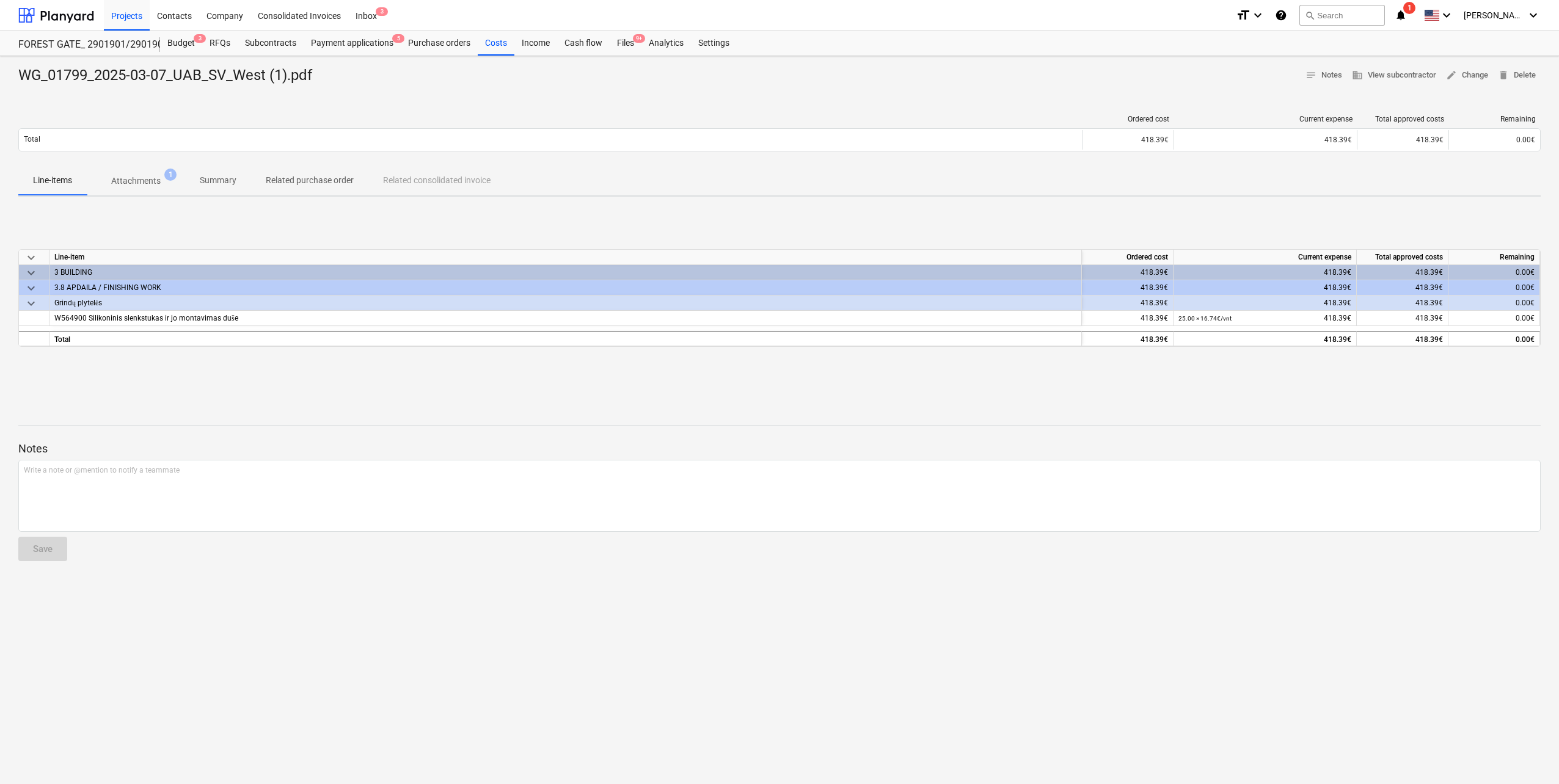
click at [143, 187] on p "Attachments" at bounding box center [136, 180] width 49 height 13
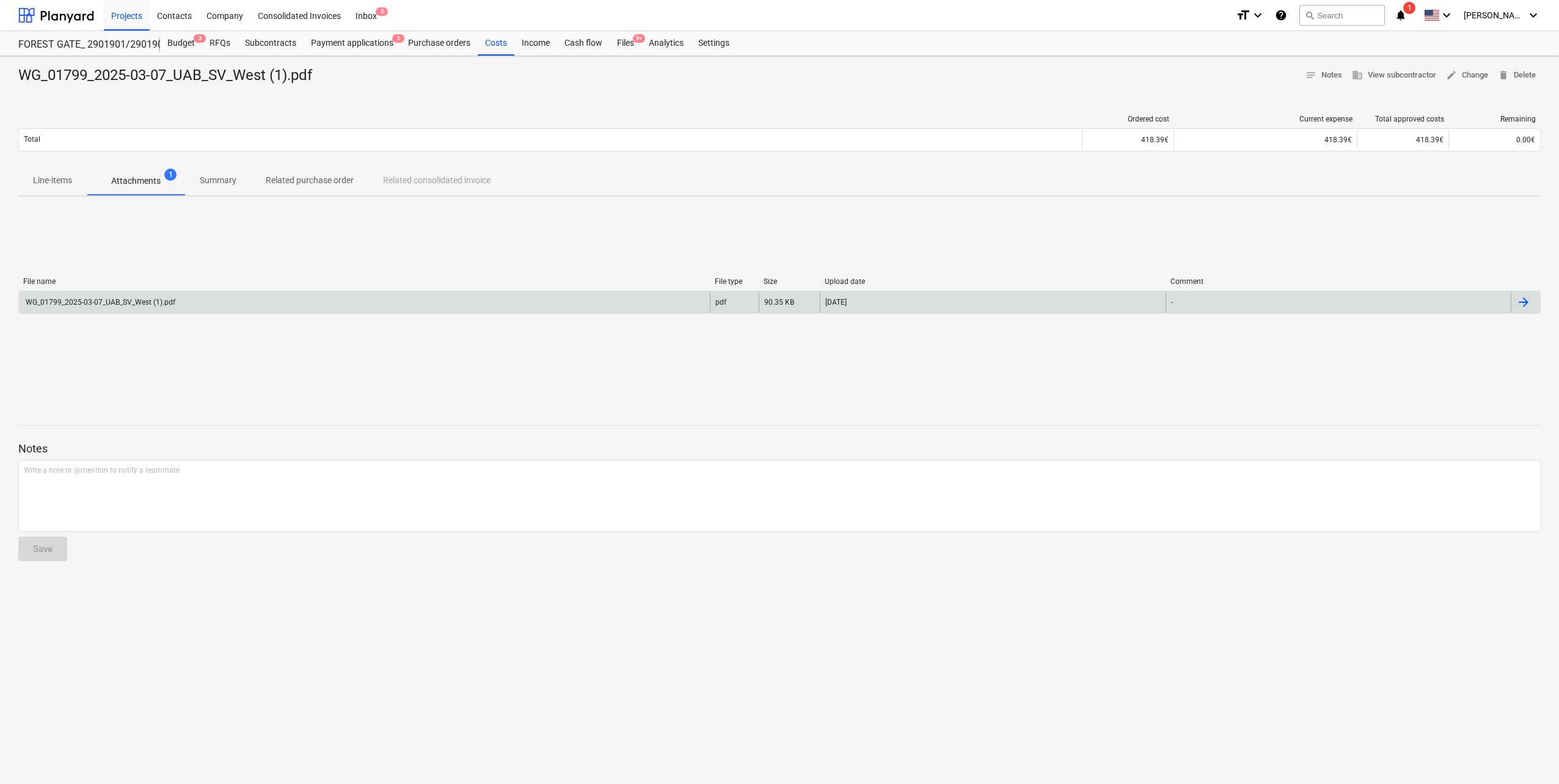
click at [183, 310] on div "WG_01799_2025-03-07_UAB_SV_West (1).pdf" at bounding box center [364, 302] width 691 height 20
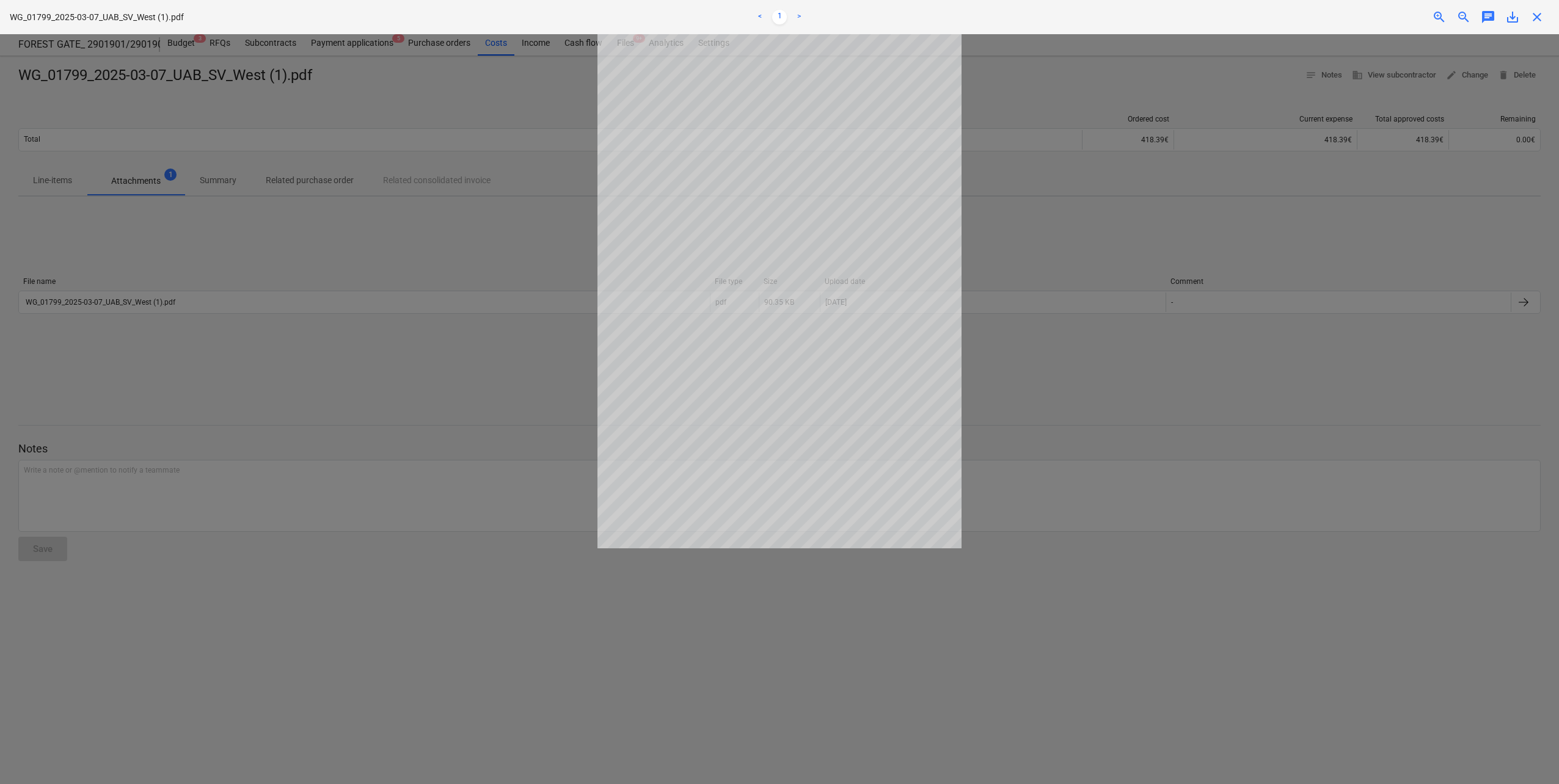
click at [391, 314] on div at bounding box center [779, 409] width 1559 height 750
click at [201, 353] on div at bounding box center [779, 409] width 1559 height 750
click at [1070, 136] on div at bounding box center [779, 409] width 1559 height 750
click at [1535, 20] on span "close" at bounding box center [1537, 16] width 14 height 14
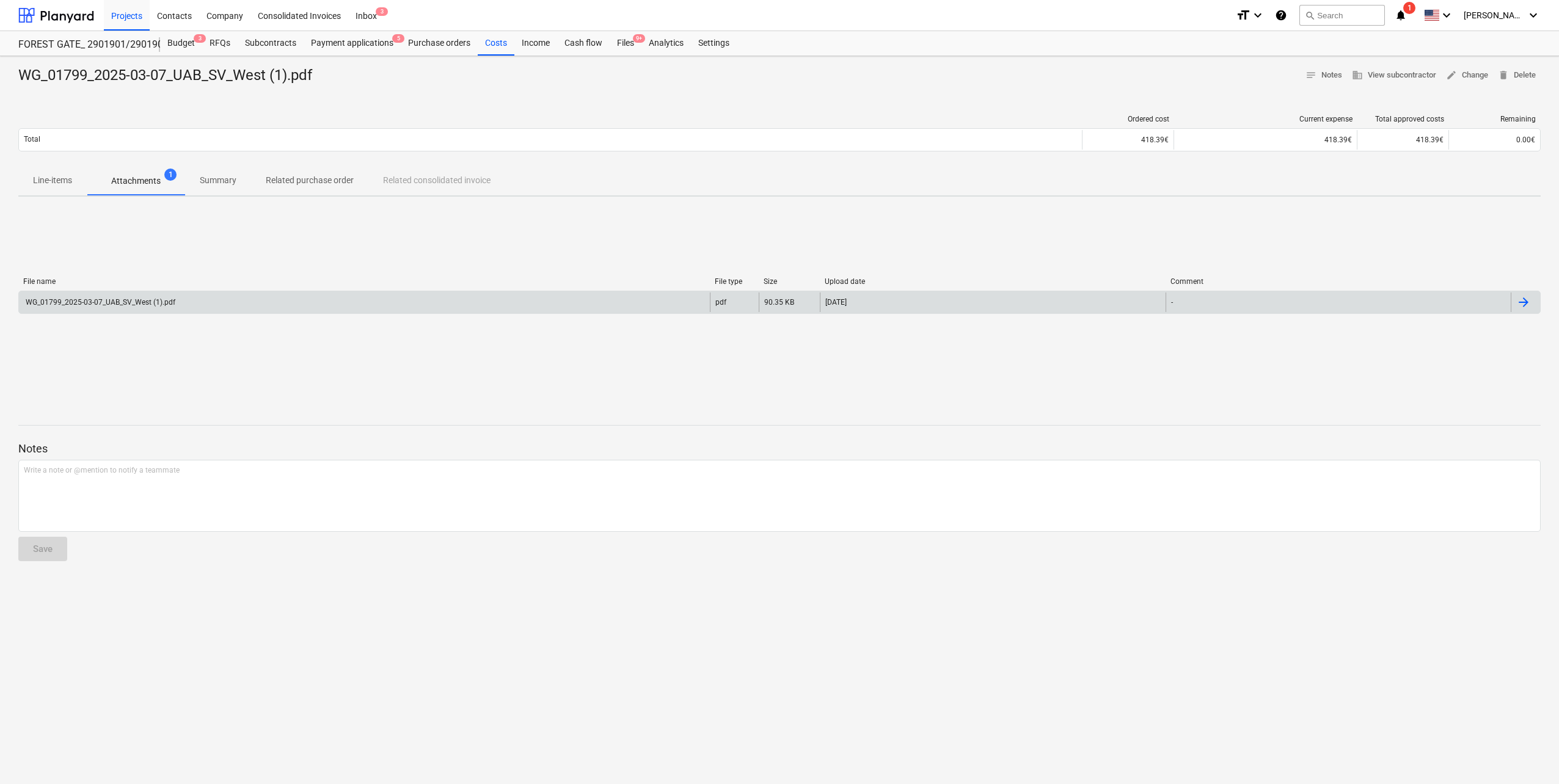
click at [166, 300] on div "WG_01799_2025-03-07_UAB_SV_West (1).pdf" at bounding box center [100, 303] width 151 height 9
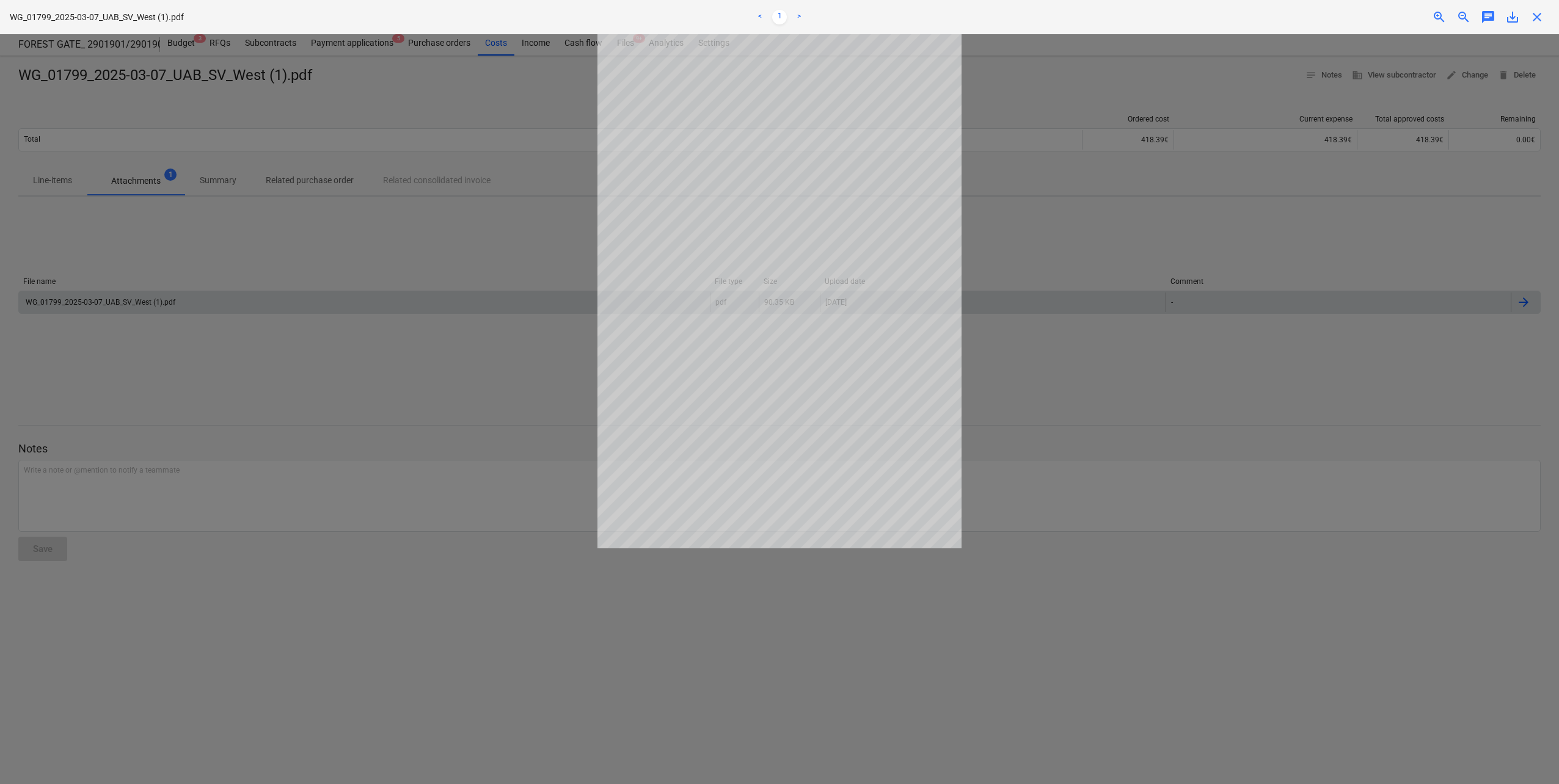
click at [532, 394] on div at bounding box center [779, 409] width 1559 height 750
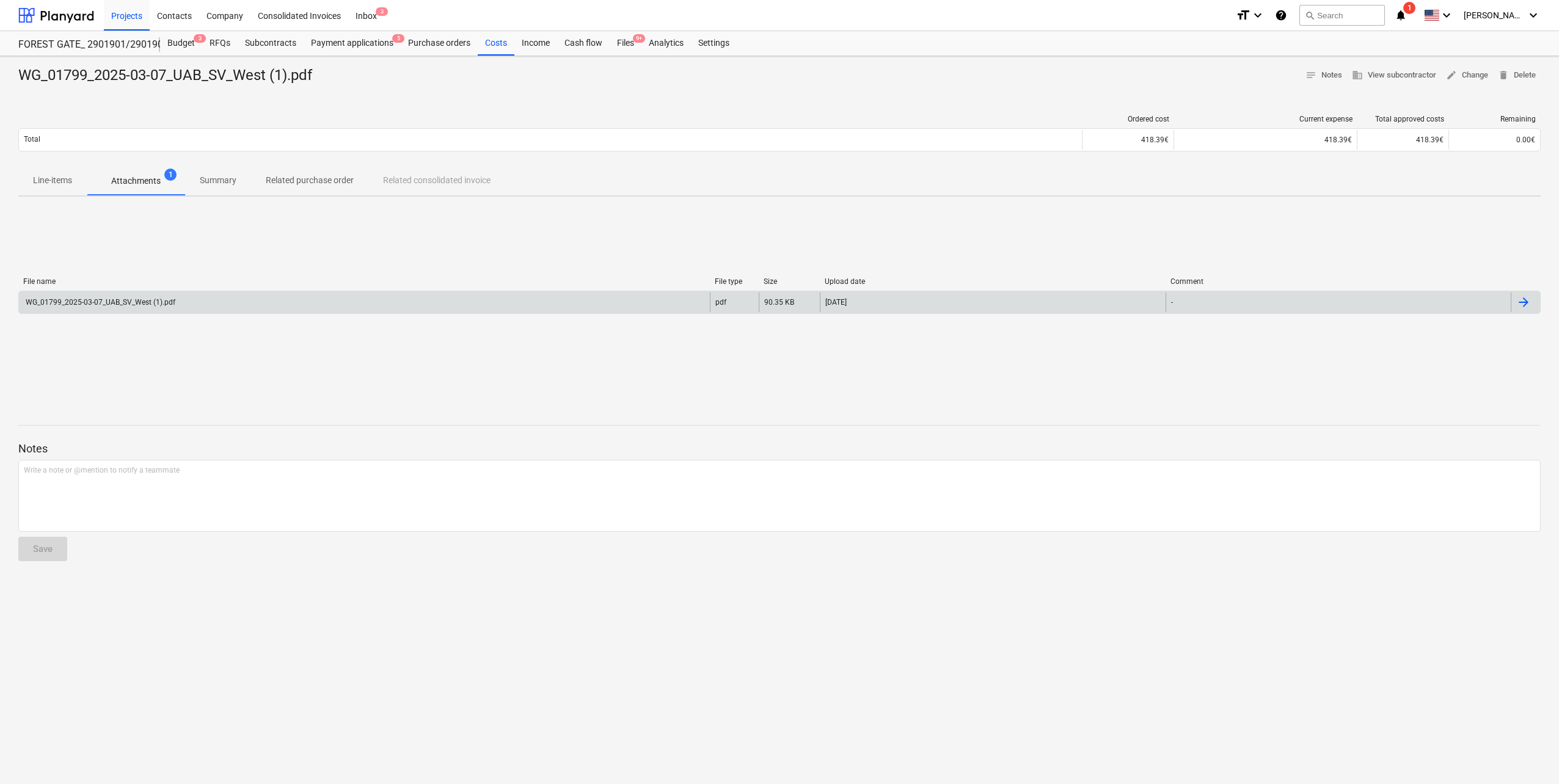
click at [490, 346] on div "File name File type Size Upload date Comment WG_01799_2025-03-07_UAB_SV_West (1…" at bounding box center [780, 298] width 1522 height 184
click at [55, 9] on div at bounding box center [56, 15] width 76 height 31
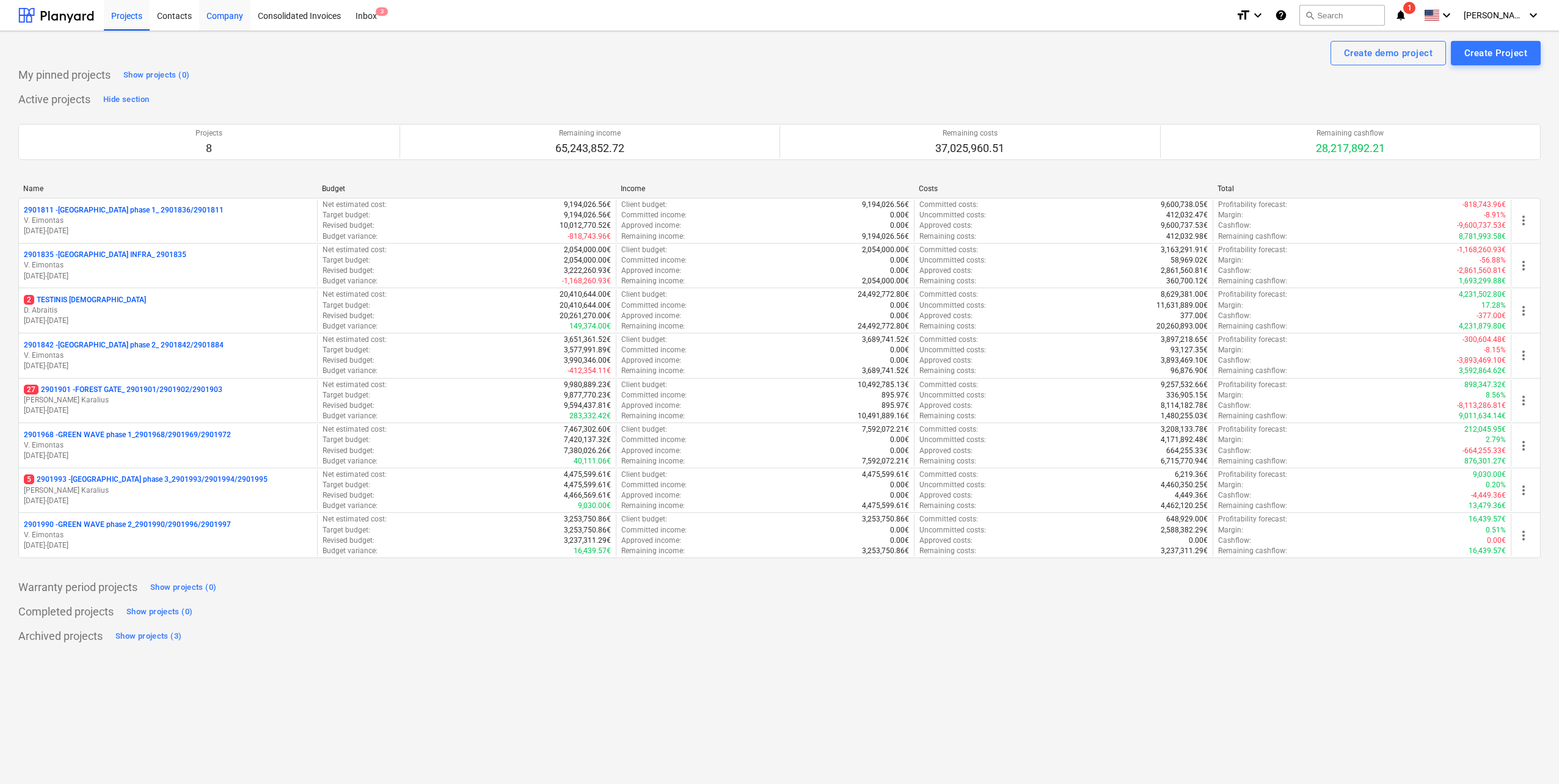
click at [225, 14] on div "Company" at bounding box center [225, 14] width 51 height 31
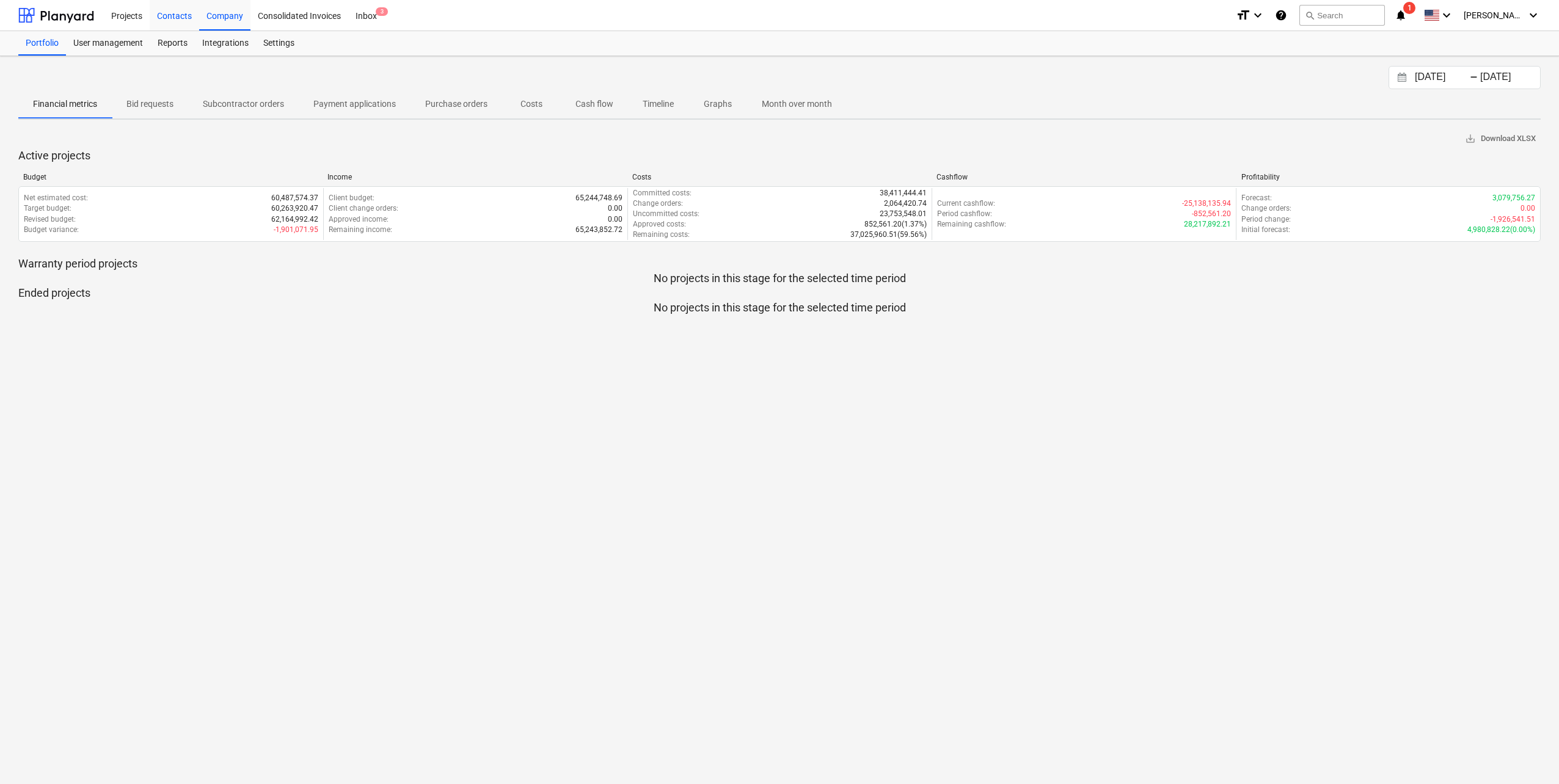
click at [177, 14] on div "Contacts" at bounding box center [174, 14] width 49 height 31
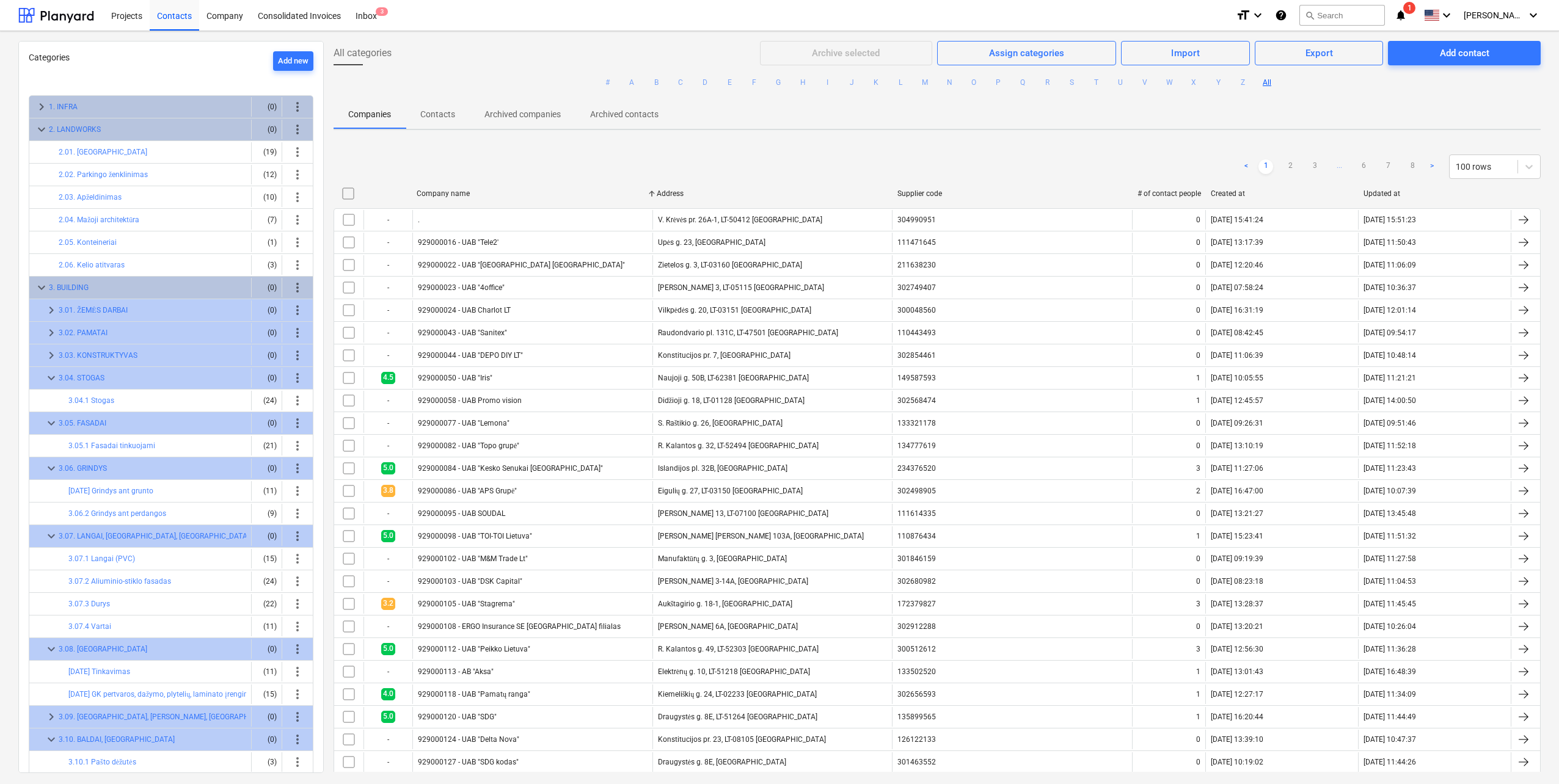
click at [1438, 65] on ul "# A B C D E F G H I J K L M N O P Q R S T U V W X Y Z All" at bounding box center [937, 82] width 1208 height 34
click at [1451, 52] on div "Add contact" at bounding box center [1465, 53] width 49 height 16
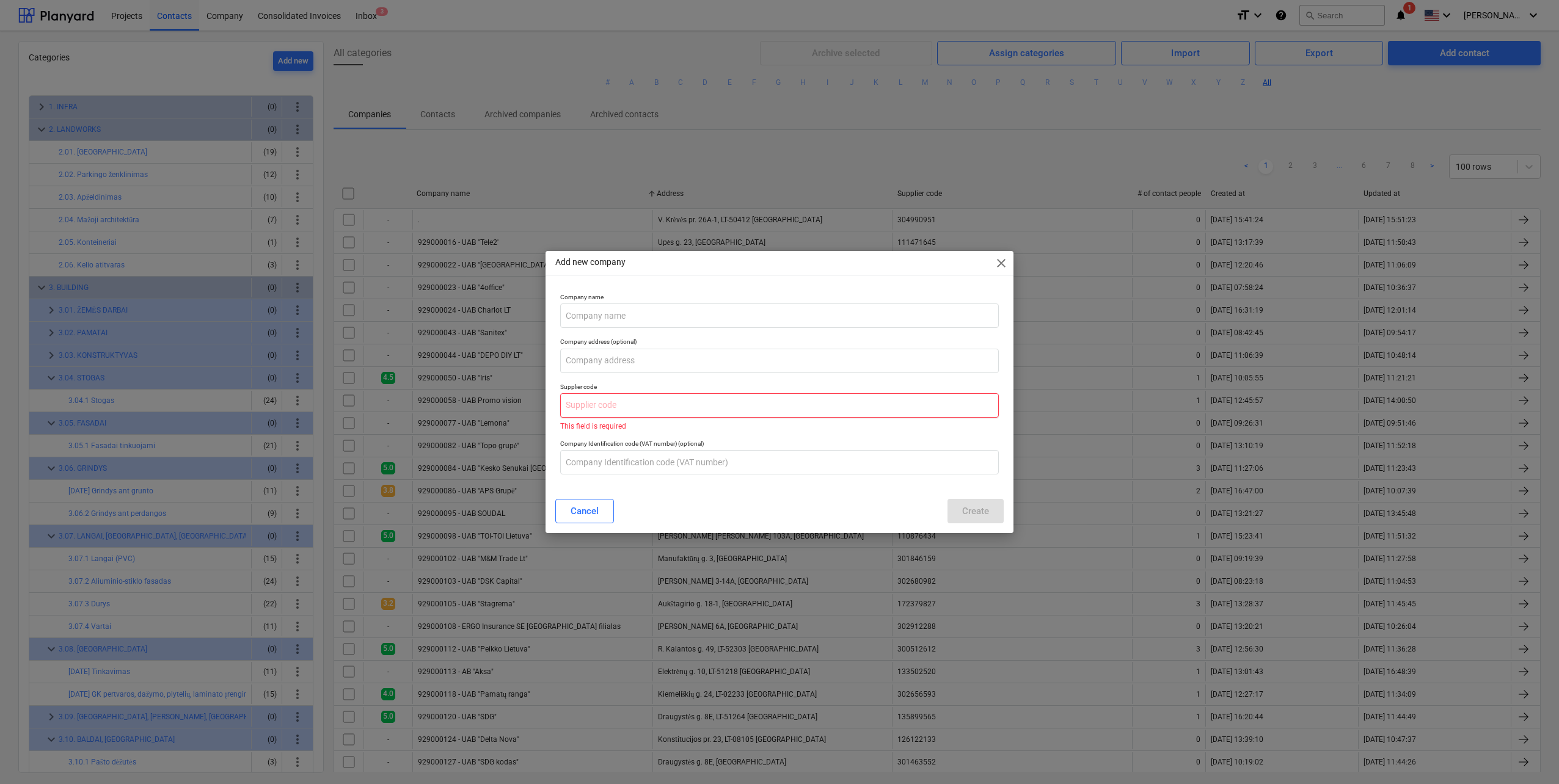
click at [625, 402] on input "text" at bounding box center [780, 406] width 439 height 25
paste input "304562897"
click at [550, 506] on div "Cancel Create" at bounding box center [779, 511] width 464 height 34
click at [570, 511] on button "Cancel" at bounding box center [584, 511] width 59 height 25
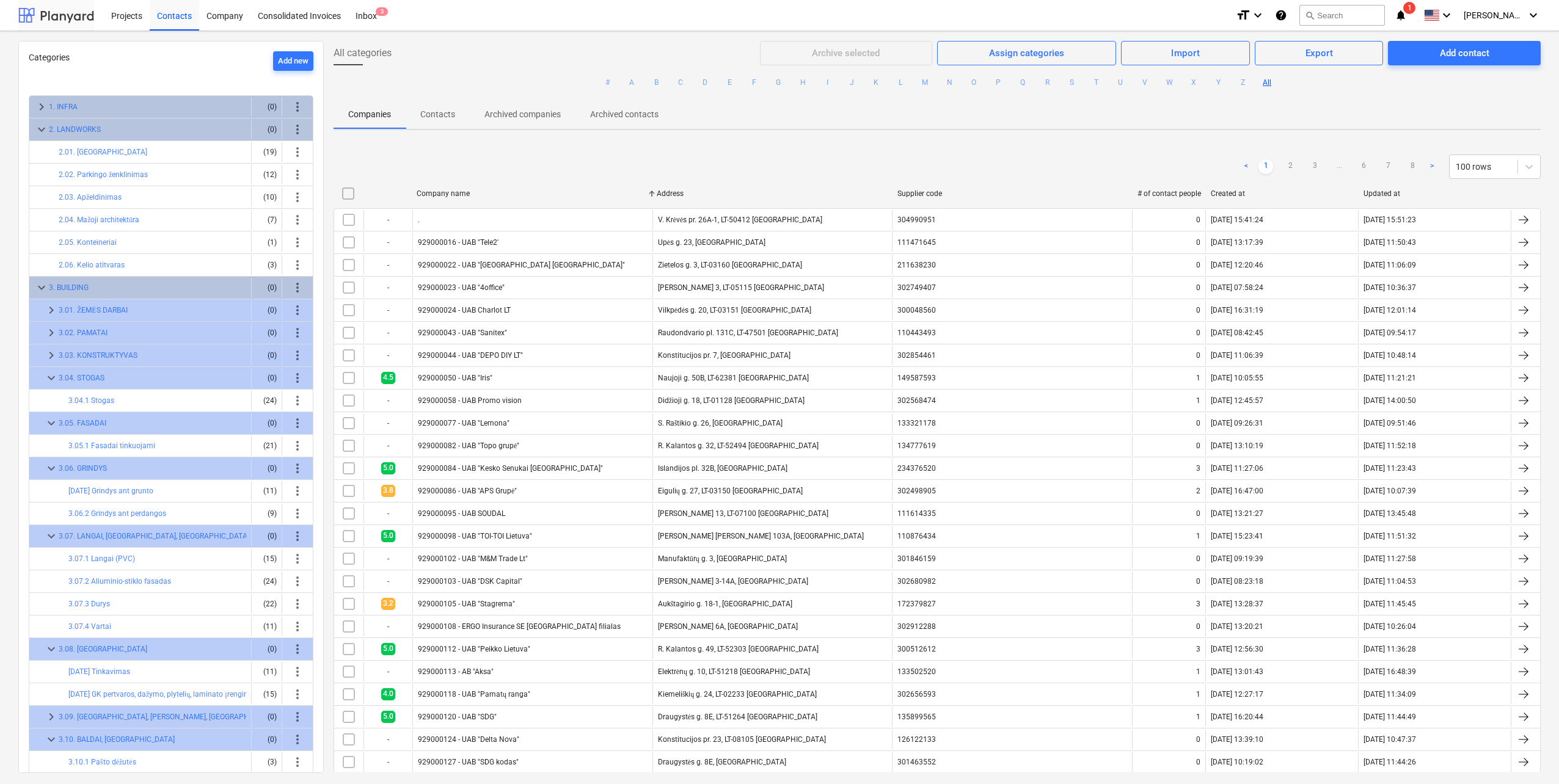
click at [58, 13] on div at bounding box center [56, 15] width 76 height 31
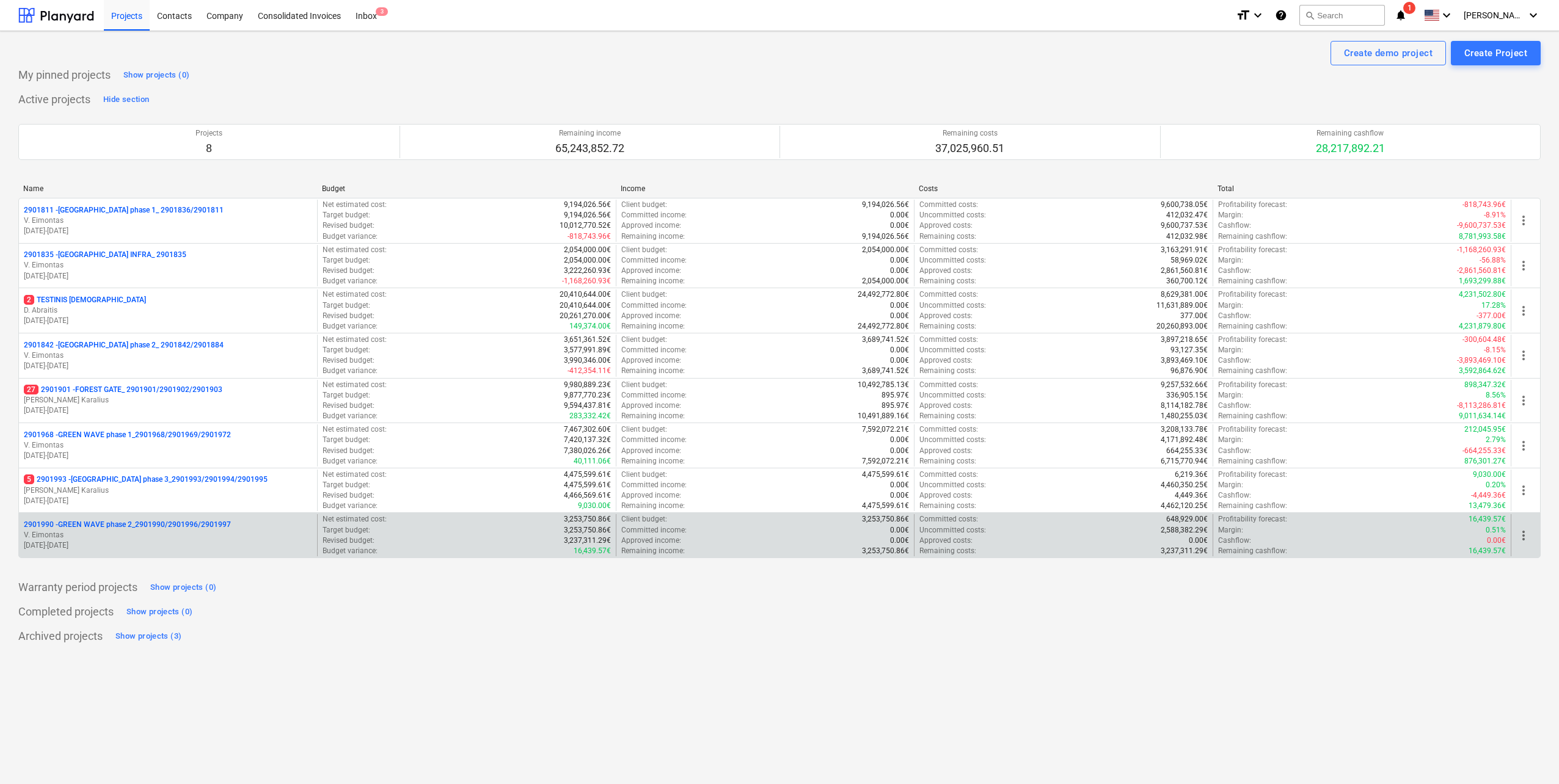
click at [173, 532] on p "V. Eimontas" at bounding box center [168, 536] width 288 height 10
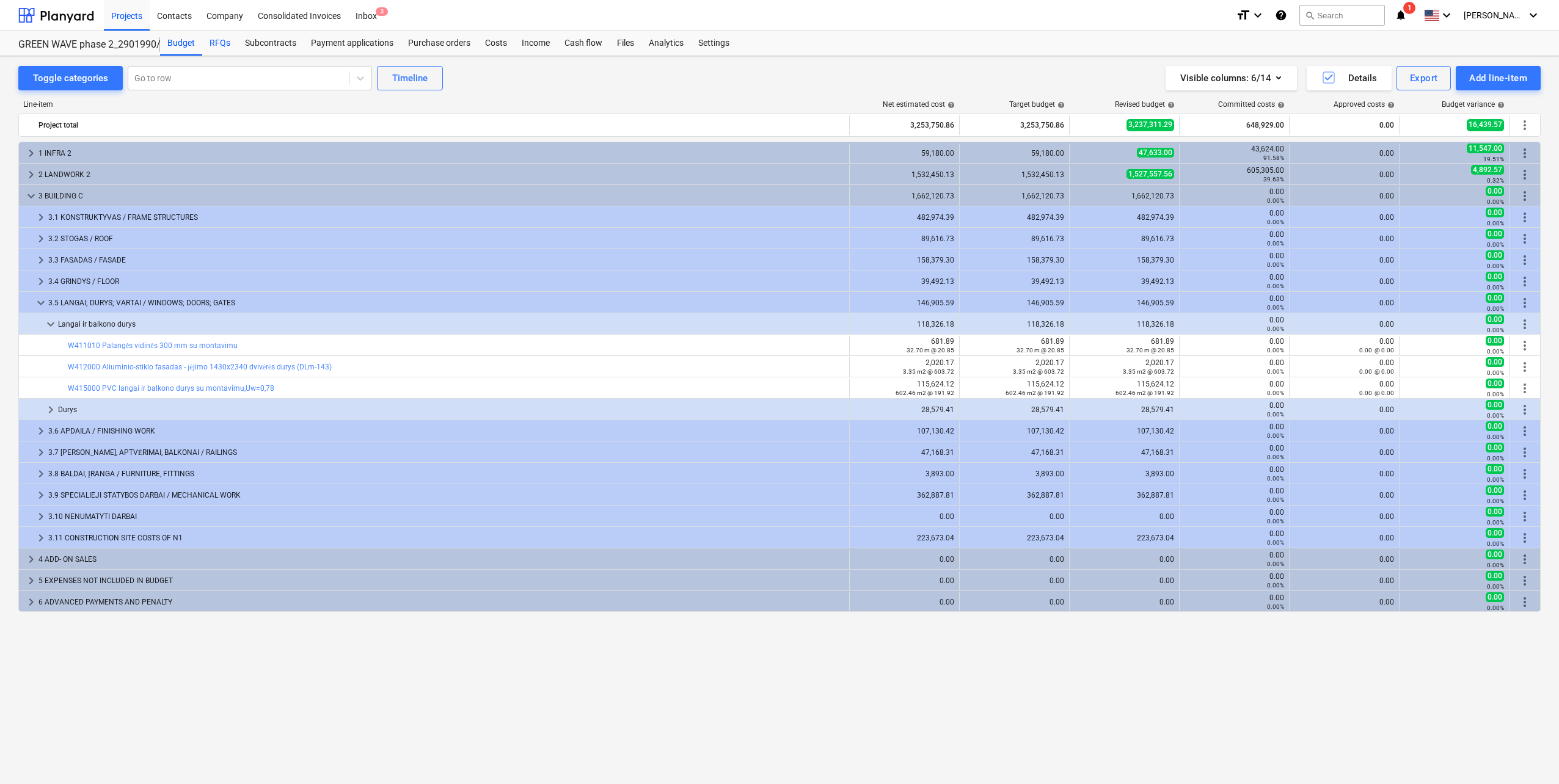
click at [215, 44] on div "RFQs" at bounding box center [220, 43] width 36 height 25
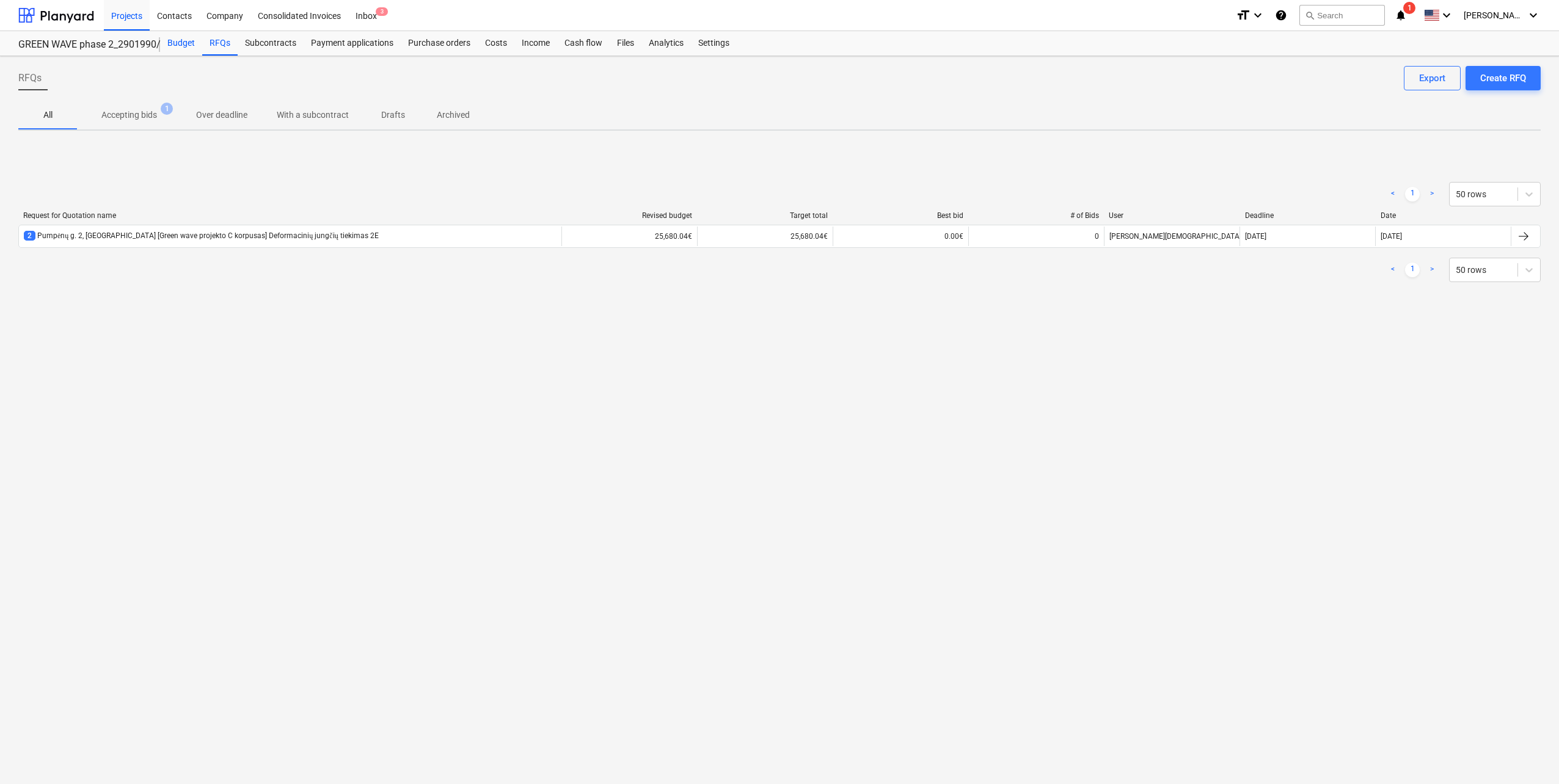
click at [186, 44] on div "Budget" at bounding box center [181, 43] width 43 height 25
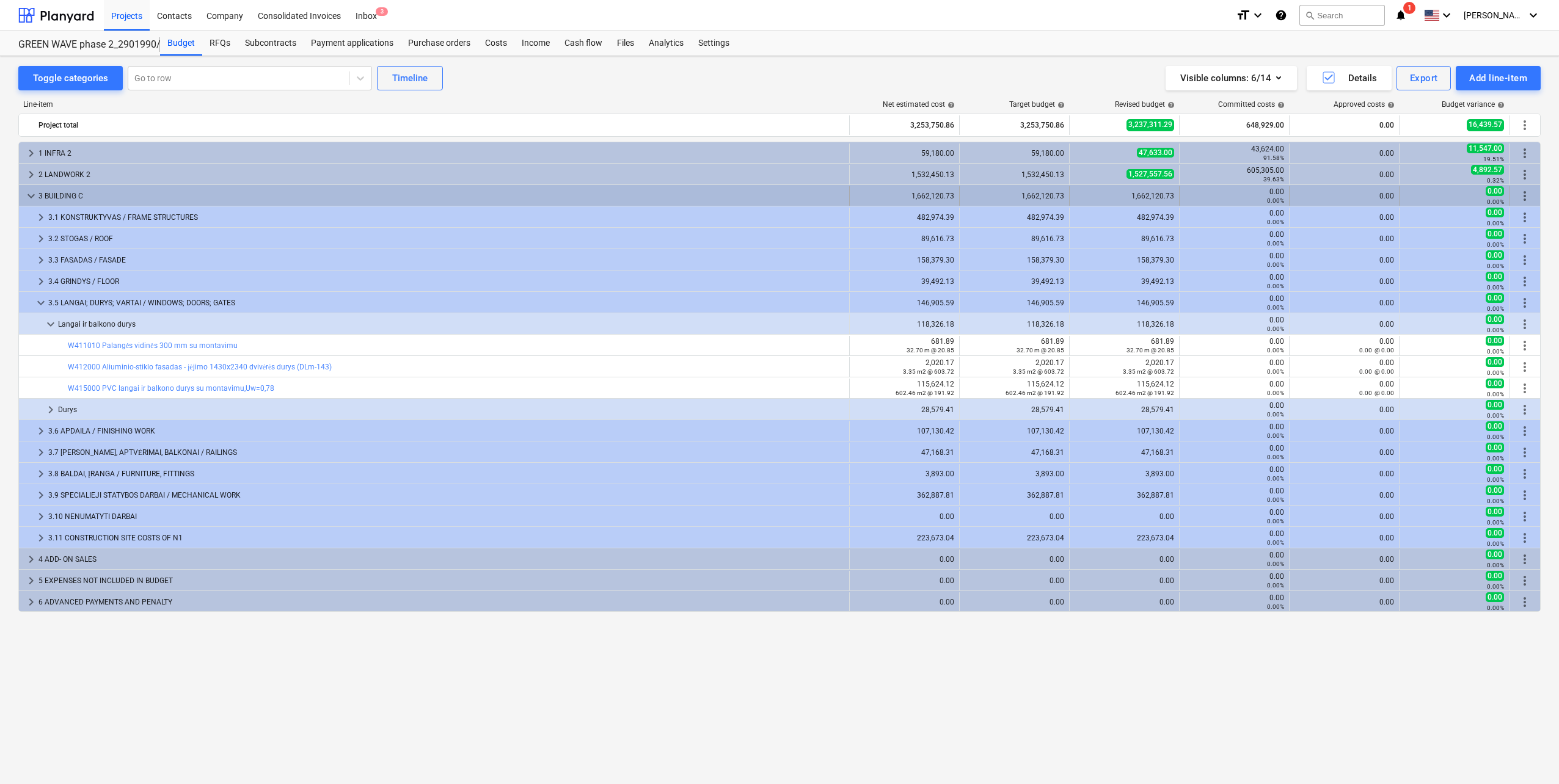
click at [34, 196] on span "keyboard_arrow_down" at bounding box center [31, 196] width 14 height 14
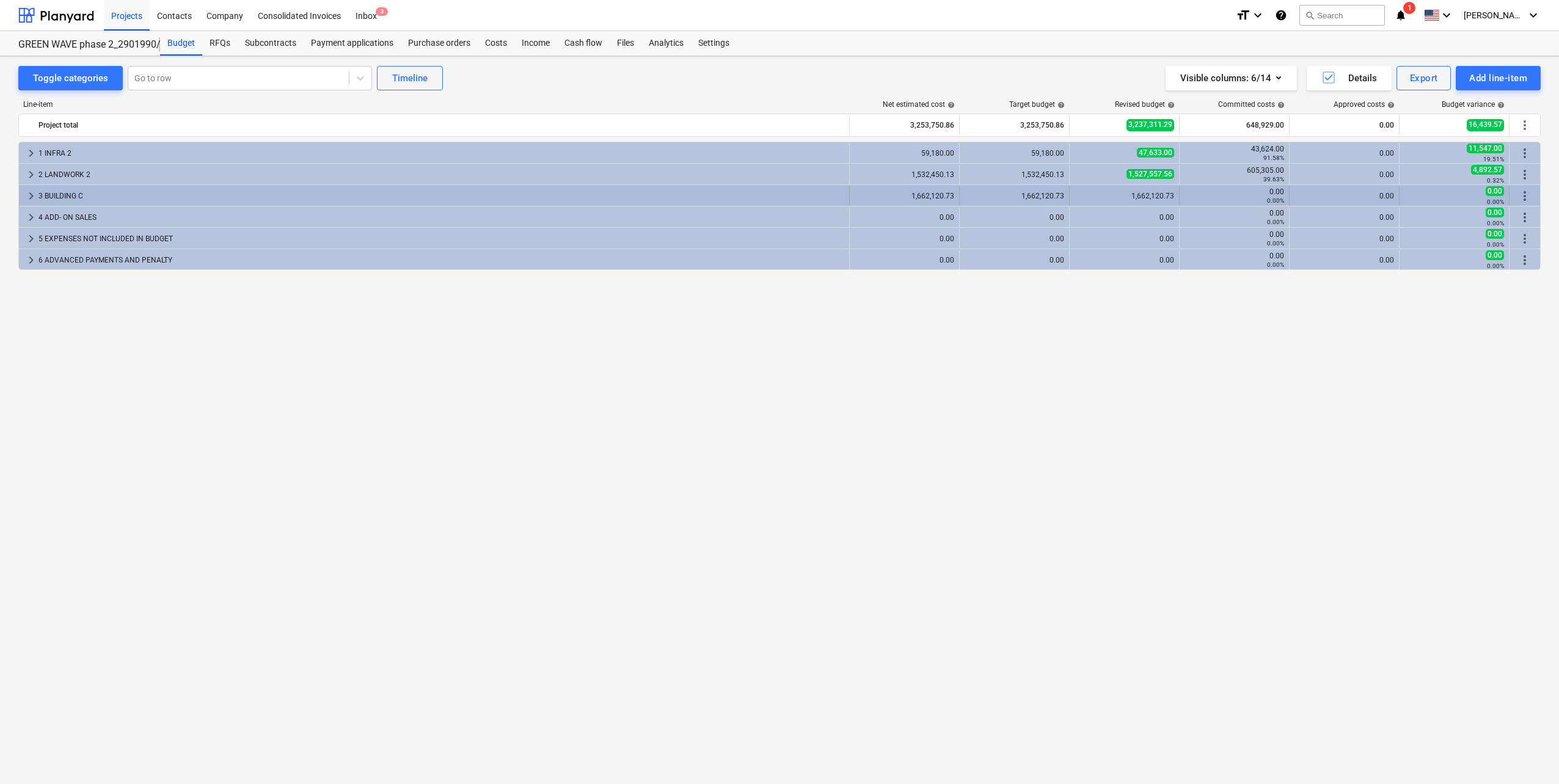
click at [31, 195] on span "keyboard_arrow_right" at bounding box center [31, 196] width 14 height 14
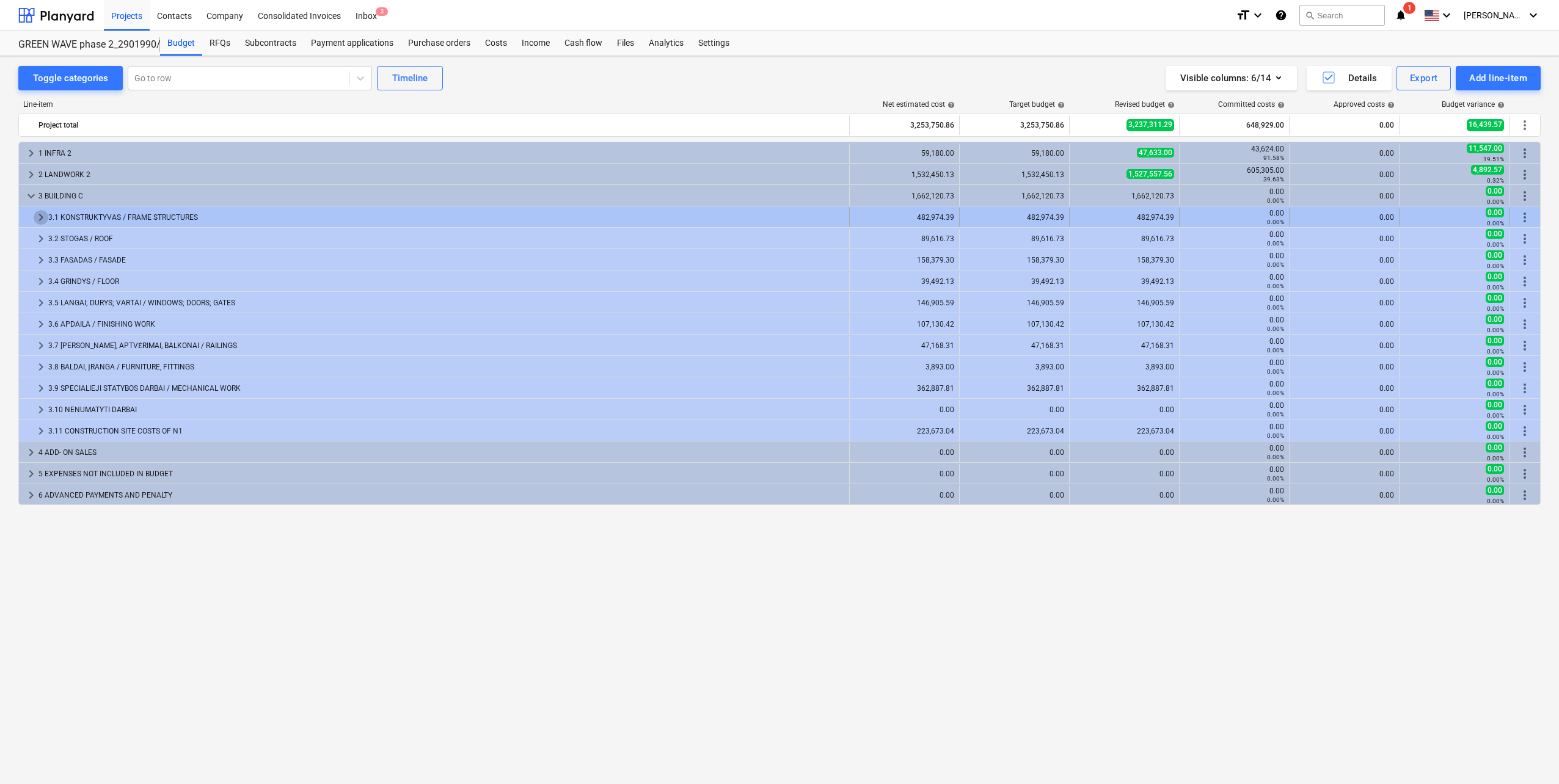
click at [38, 219] on span "keyboard_arrow_right" at bounding box center [41, 217] width 14 height 14
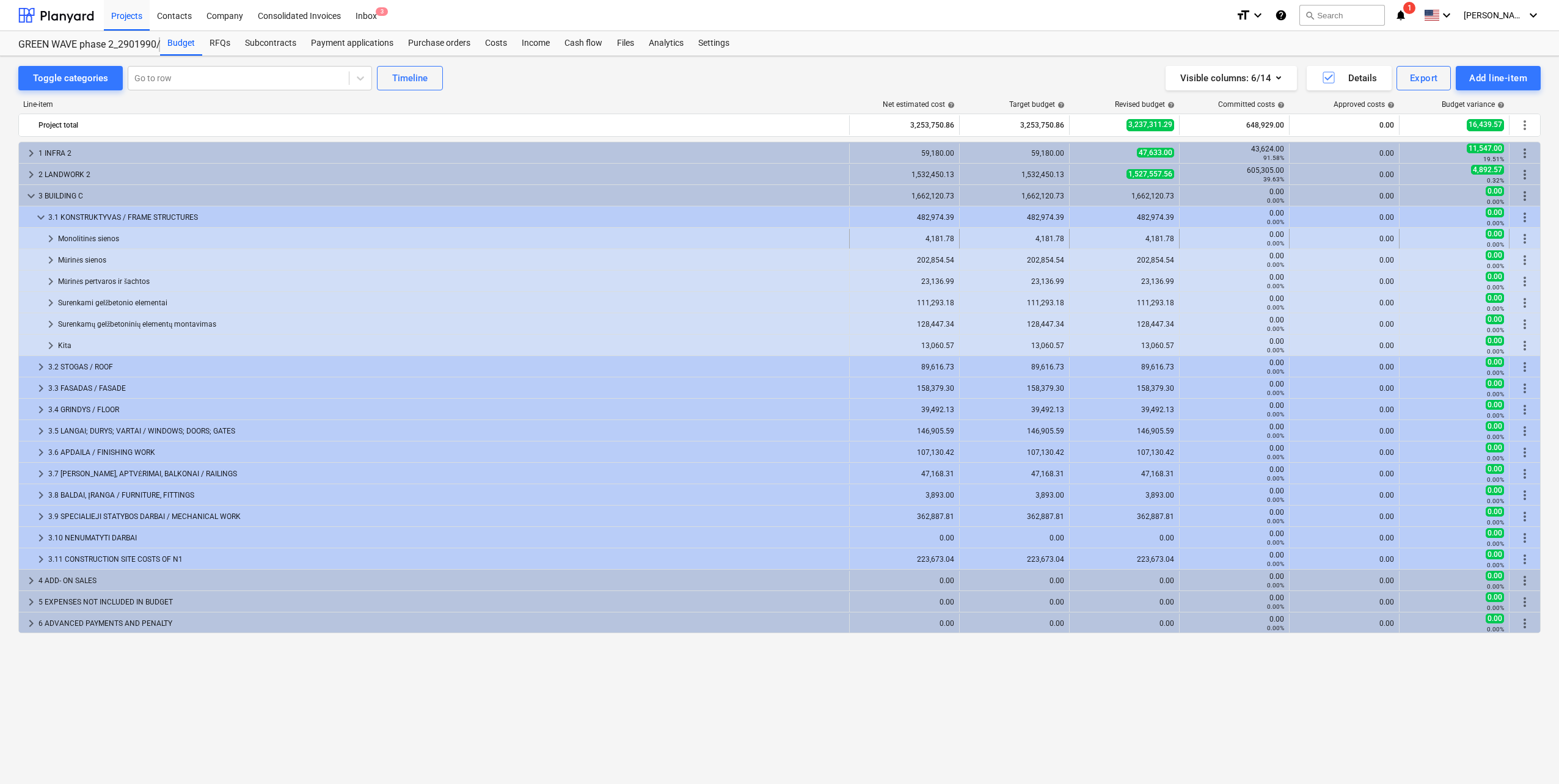
click at [51, 239] on span "keyboard_arrow_right" at bounding box center [50, 238] width 14 height 14
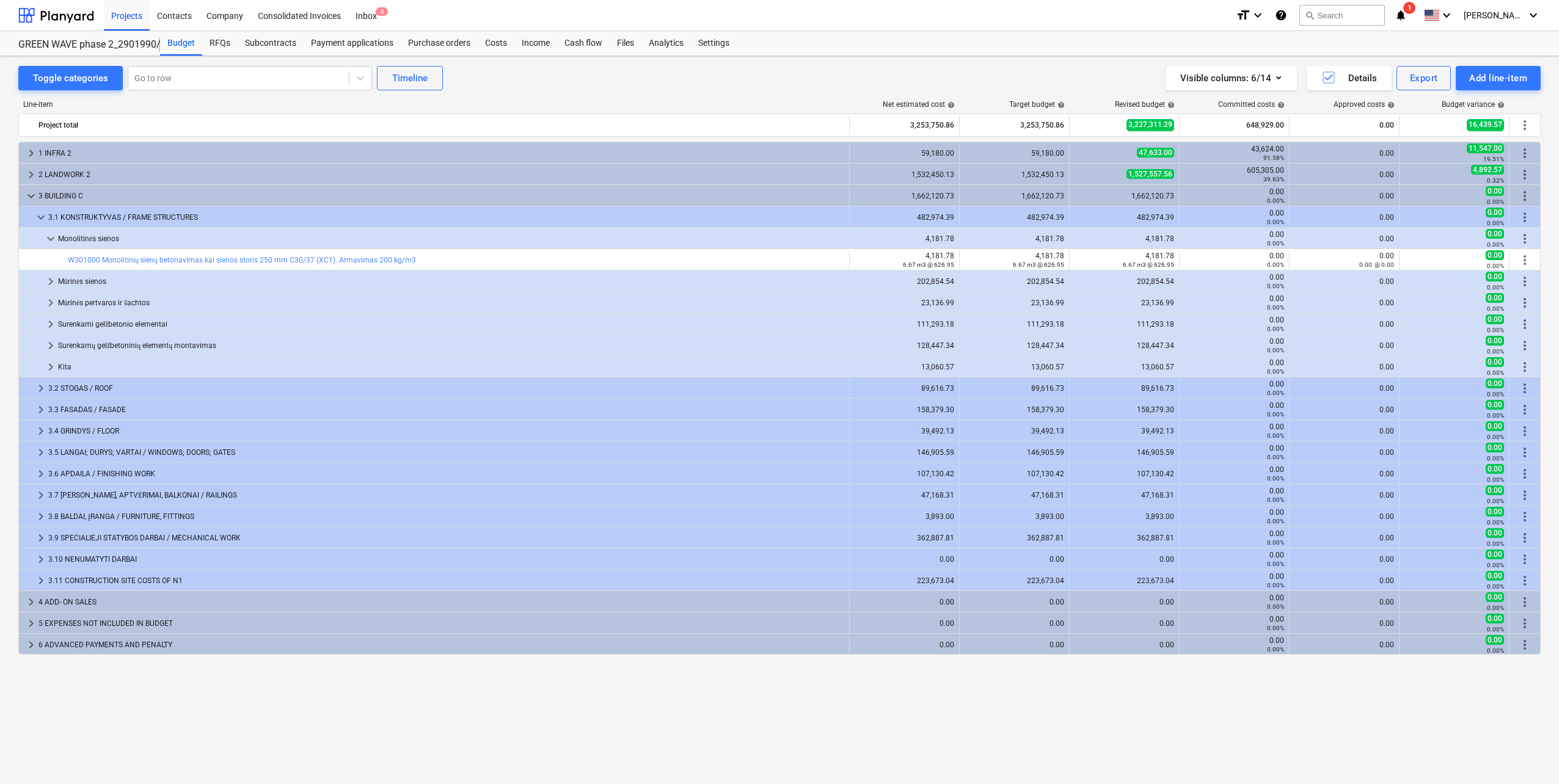
click at [51, 239] on span "keyboard_arrow_down" at bounding box center [50, 238] width 14 height 14
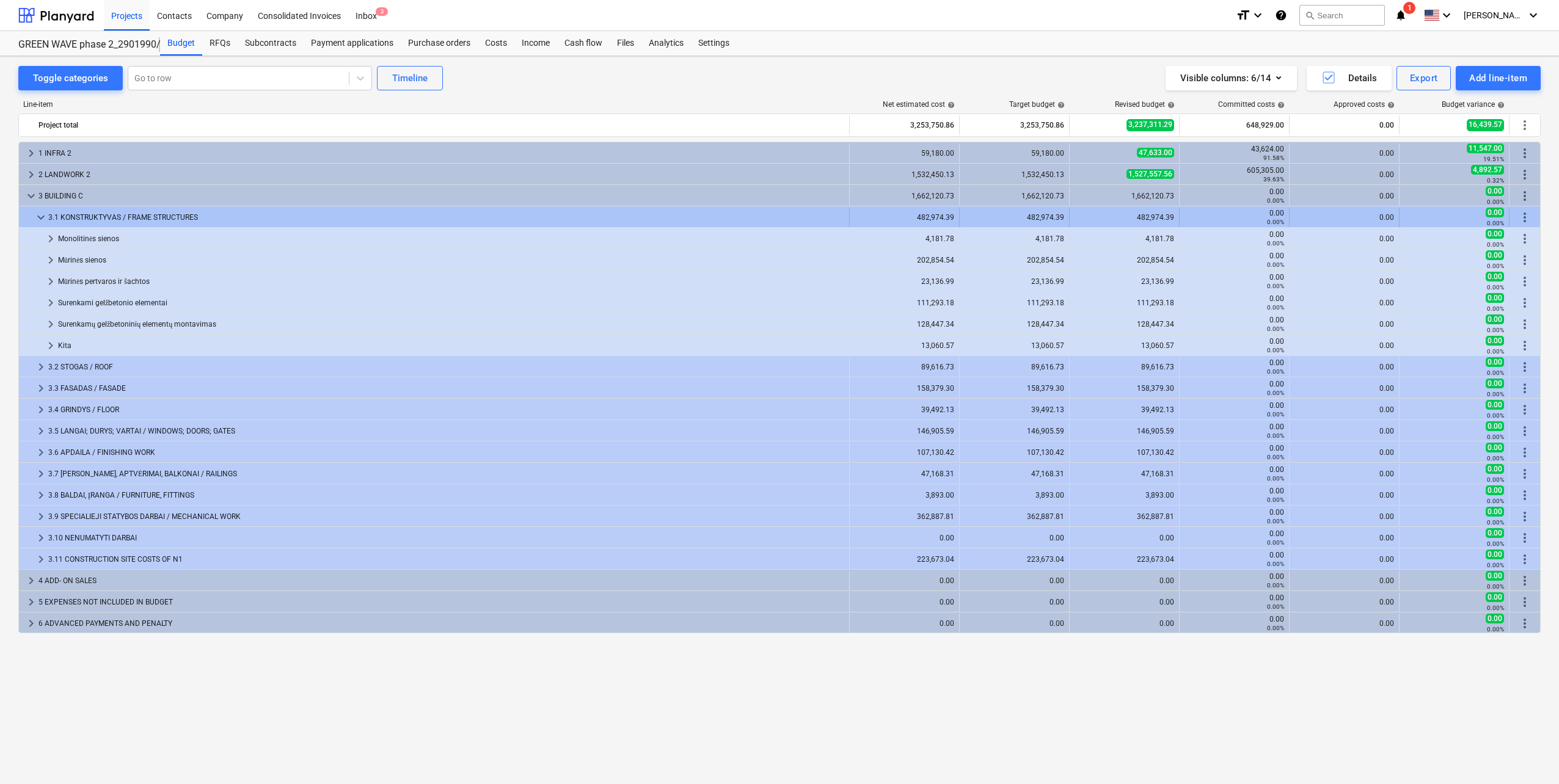
click at [42, 216] on span "keyboard_arrow_down" at bounding box center [41, 217] width 14 height 14
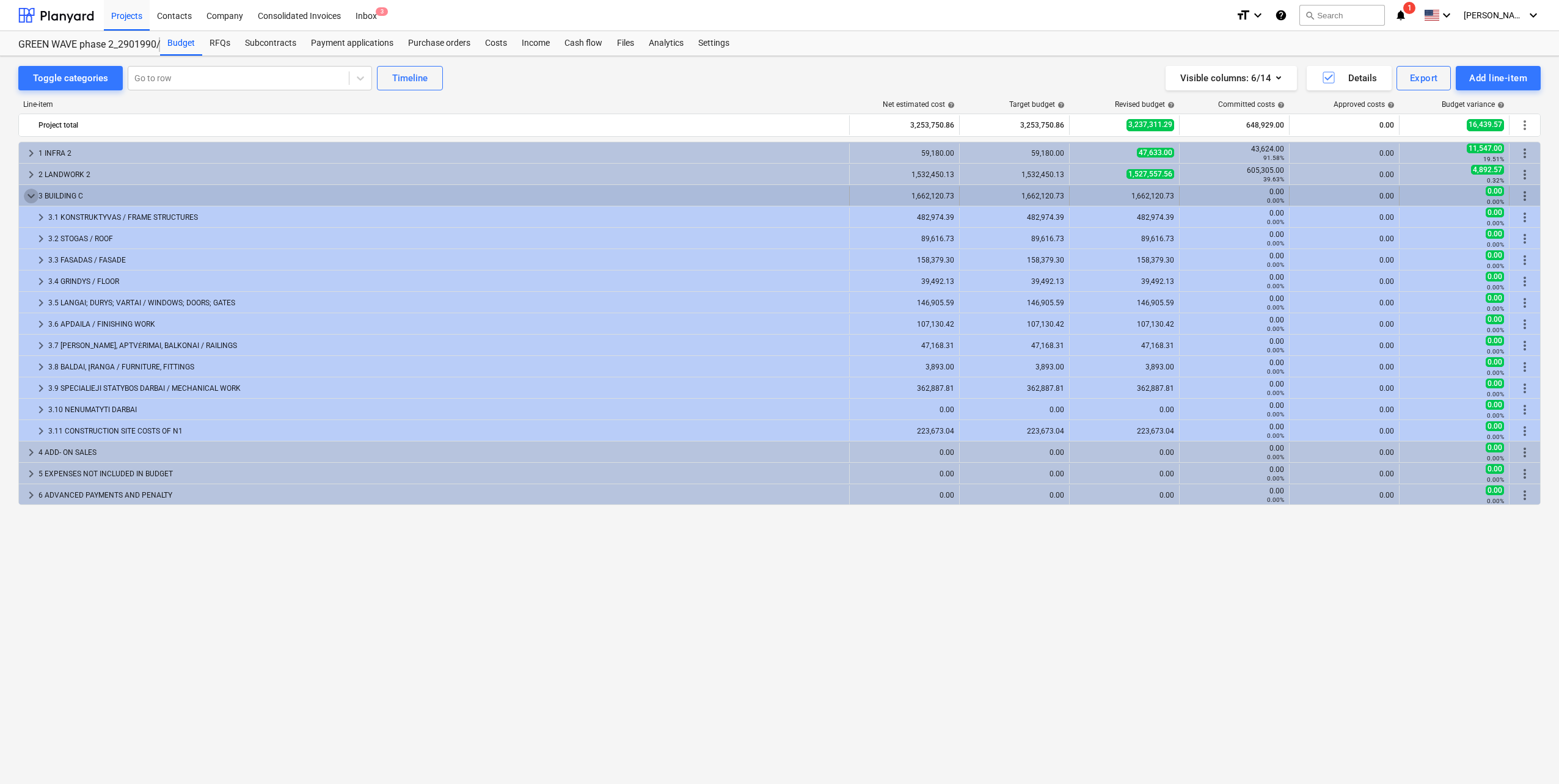
click at [28, 196] on span "keyboard_arrow_down" at bounding box center [31, 196] width 14 height 14
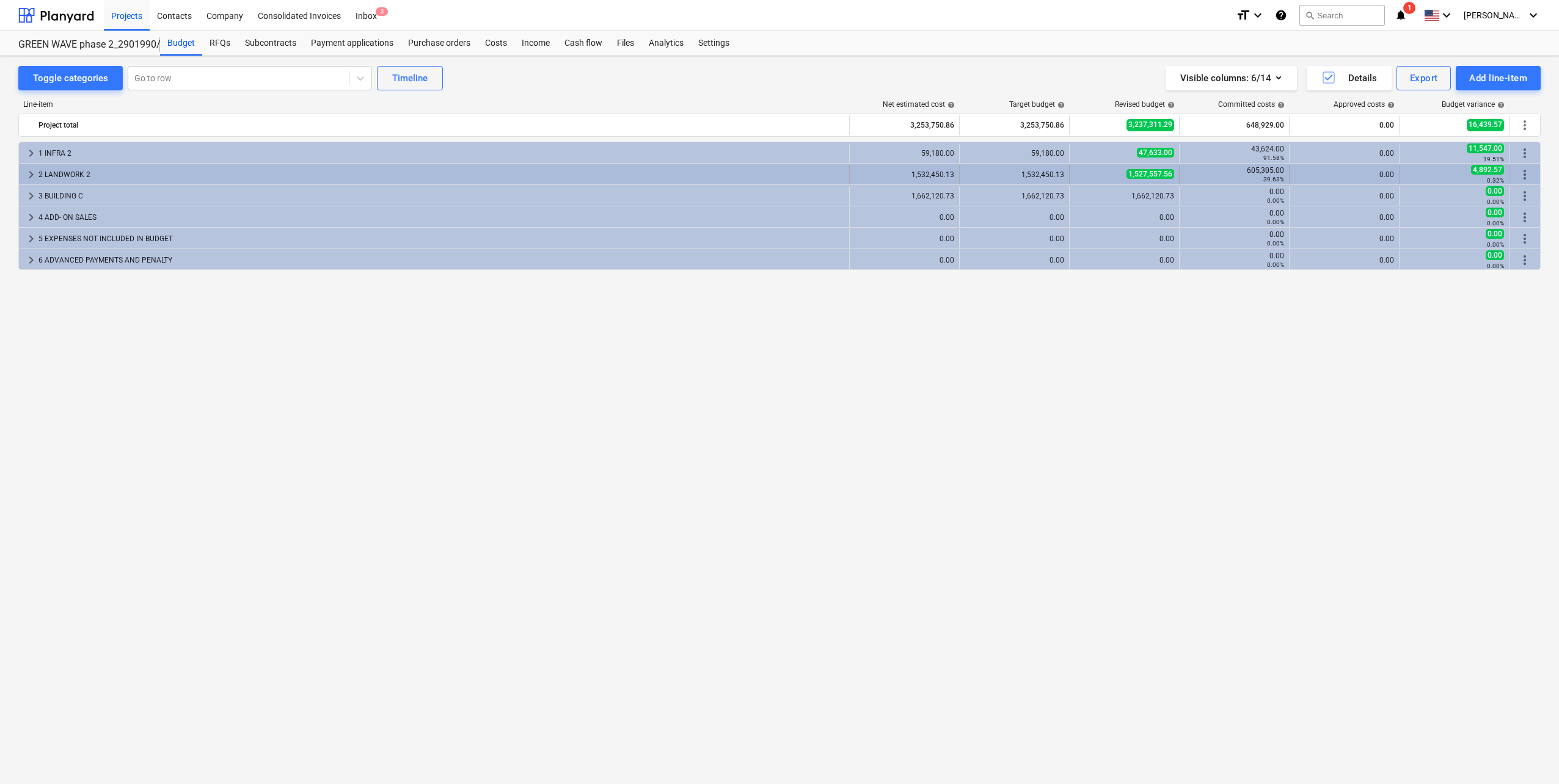
click at [28, 179] on span "keyboard_arrow_right" at bounding box center [31, 174] width 14 height 14
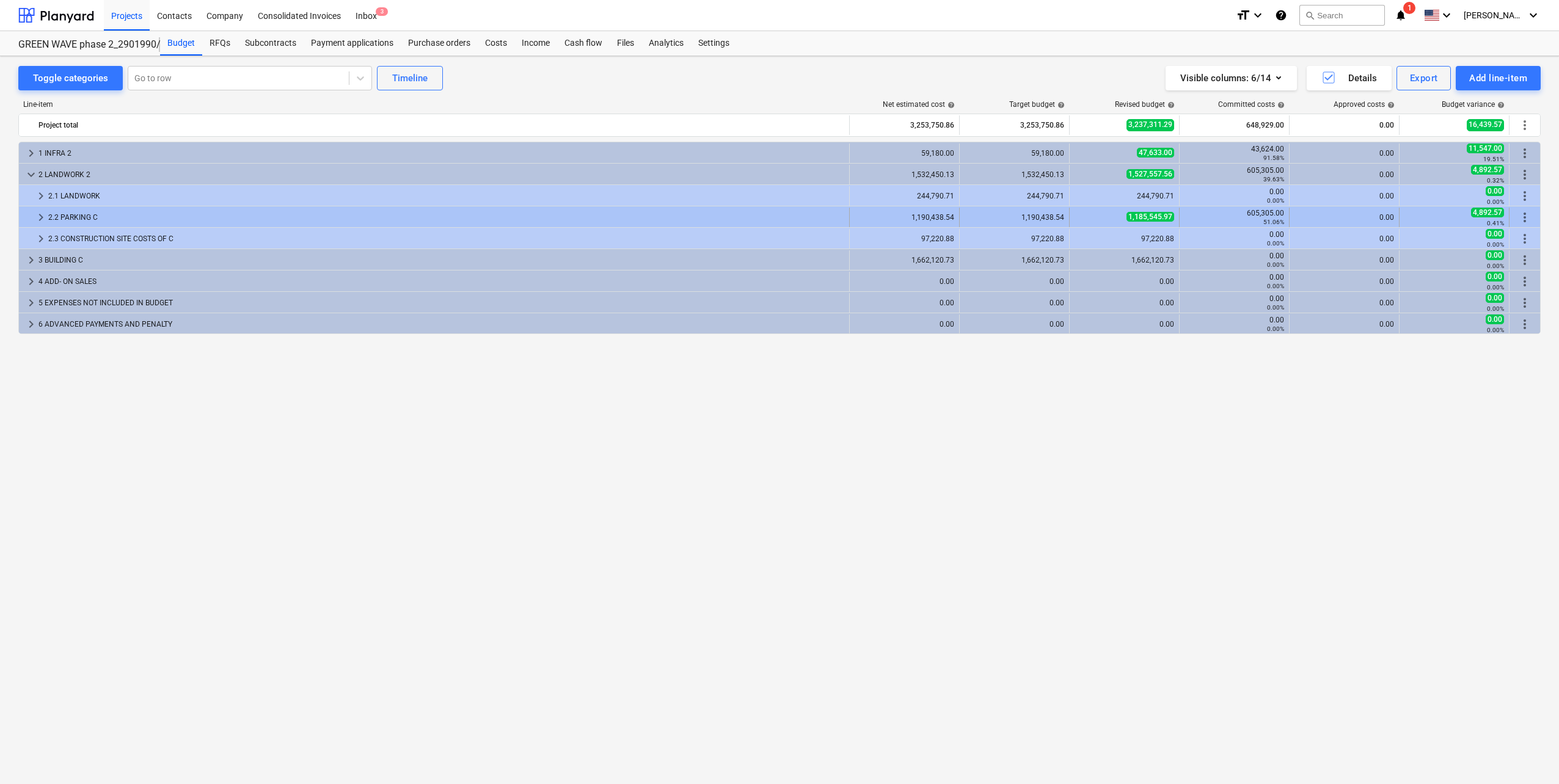
click at [36, 221] on span "keyboard_arrow_right" at bounding box center [41, 217] width 14 height 14
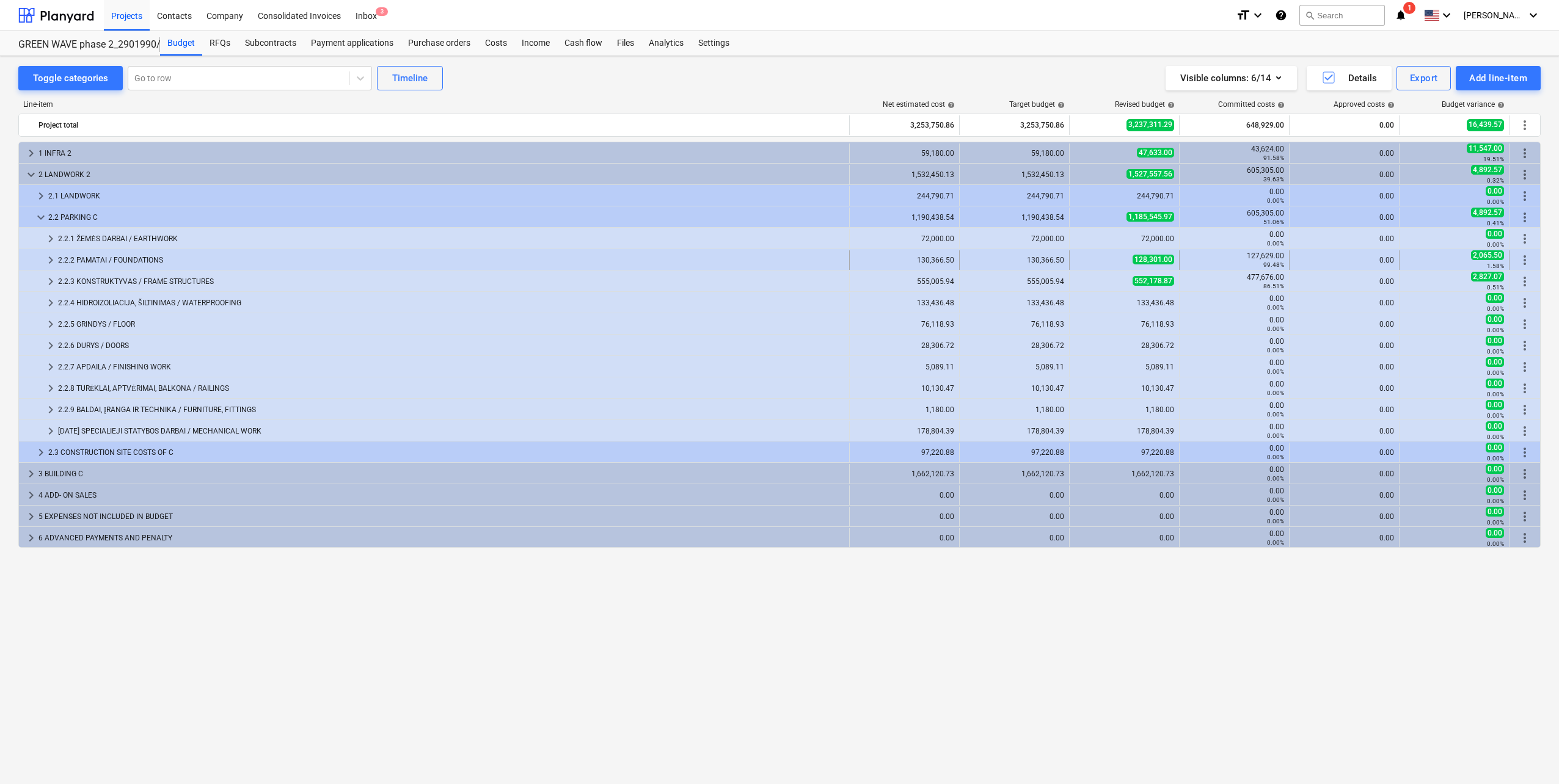
click at [42, 252] on div at bounding box center [33, 260] width 20 height 20
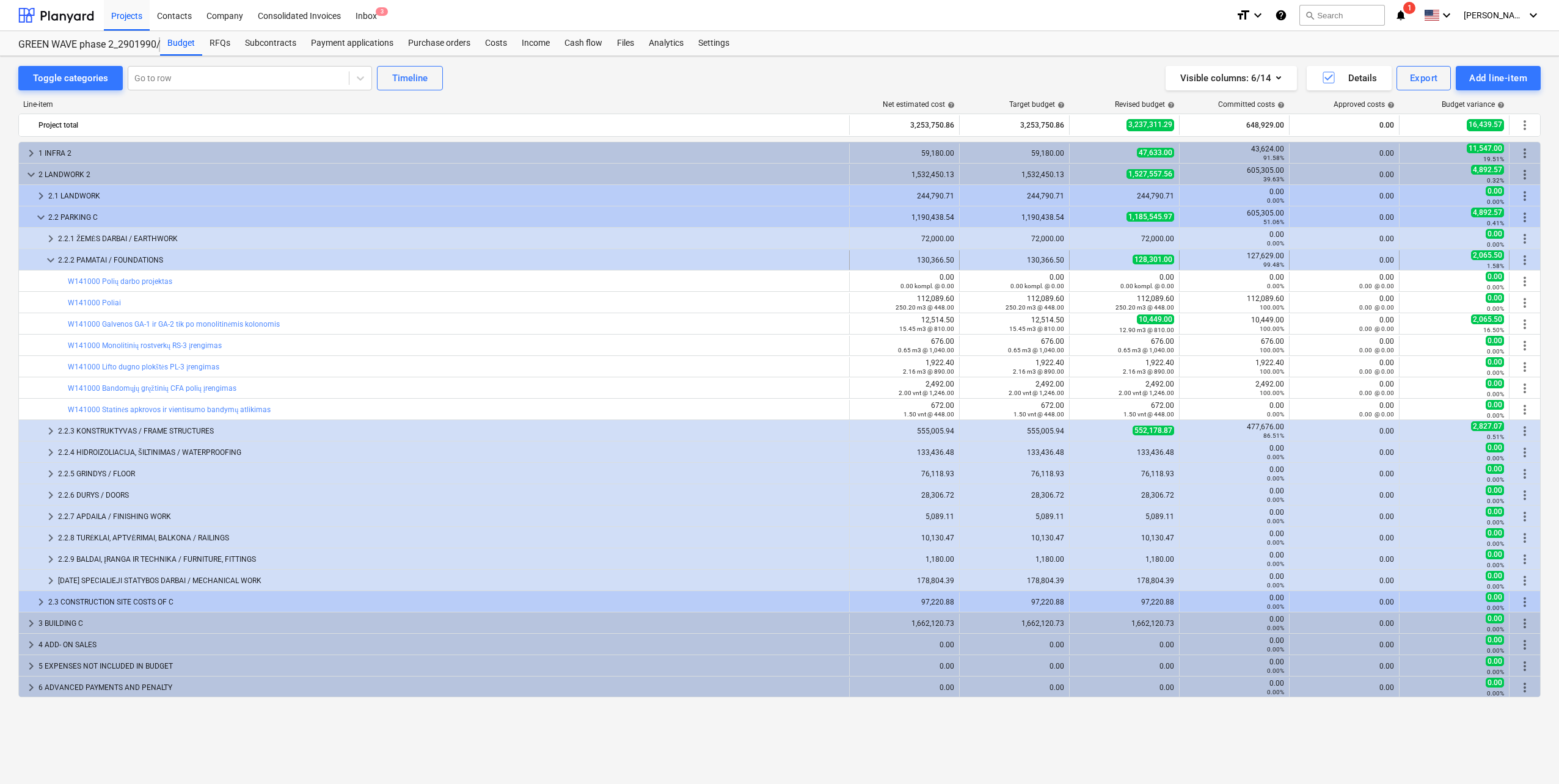
click at [55, 261] on span "keyboard_arrow_down" at bounding box center [50, 259] width 14 height 14
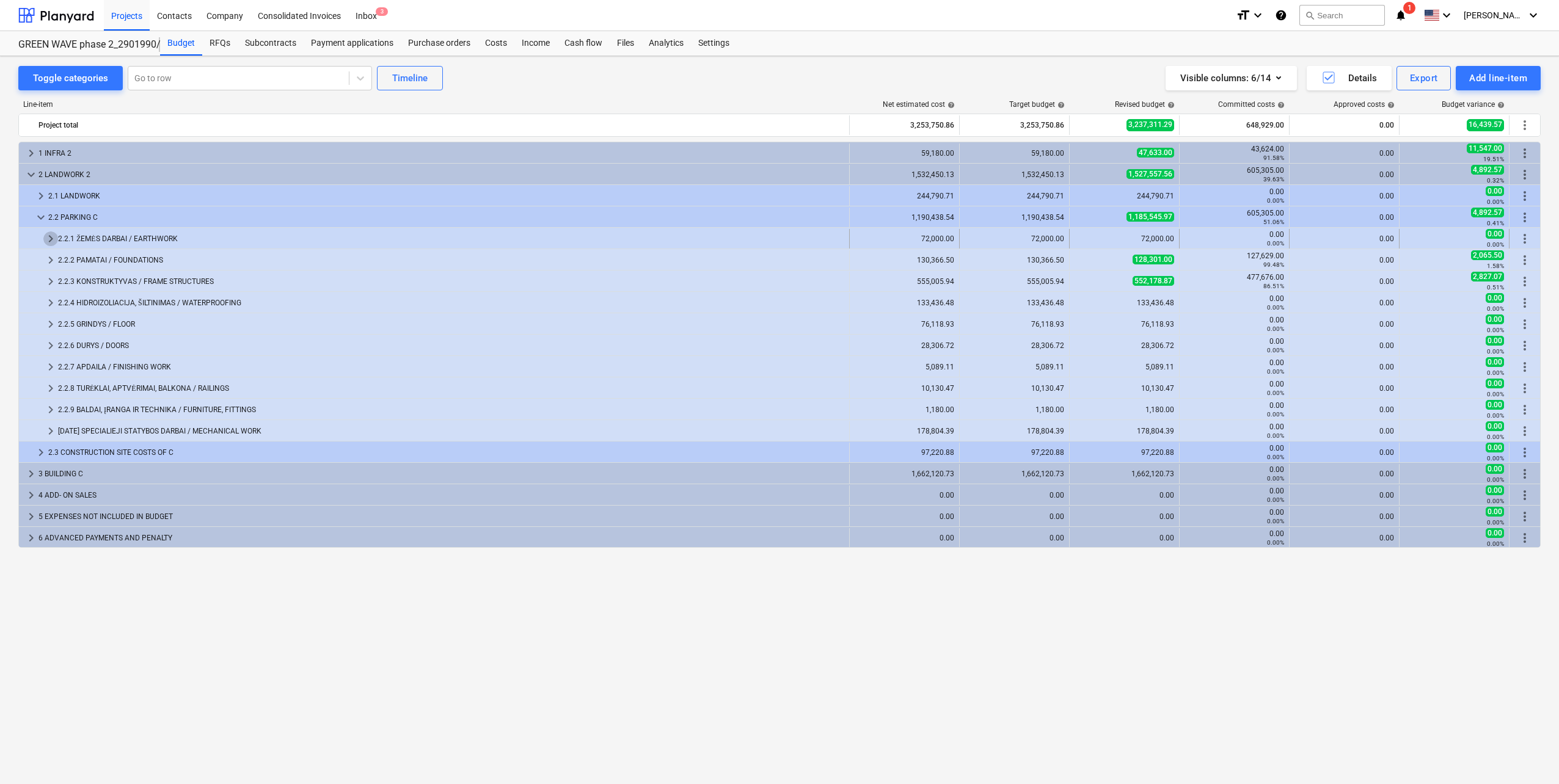
click at [50, 233] on span "keyboard_arrow_right" at bounding box center [50, 238] width 14 height 14
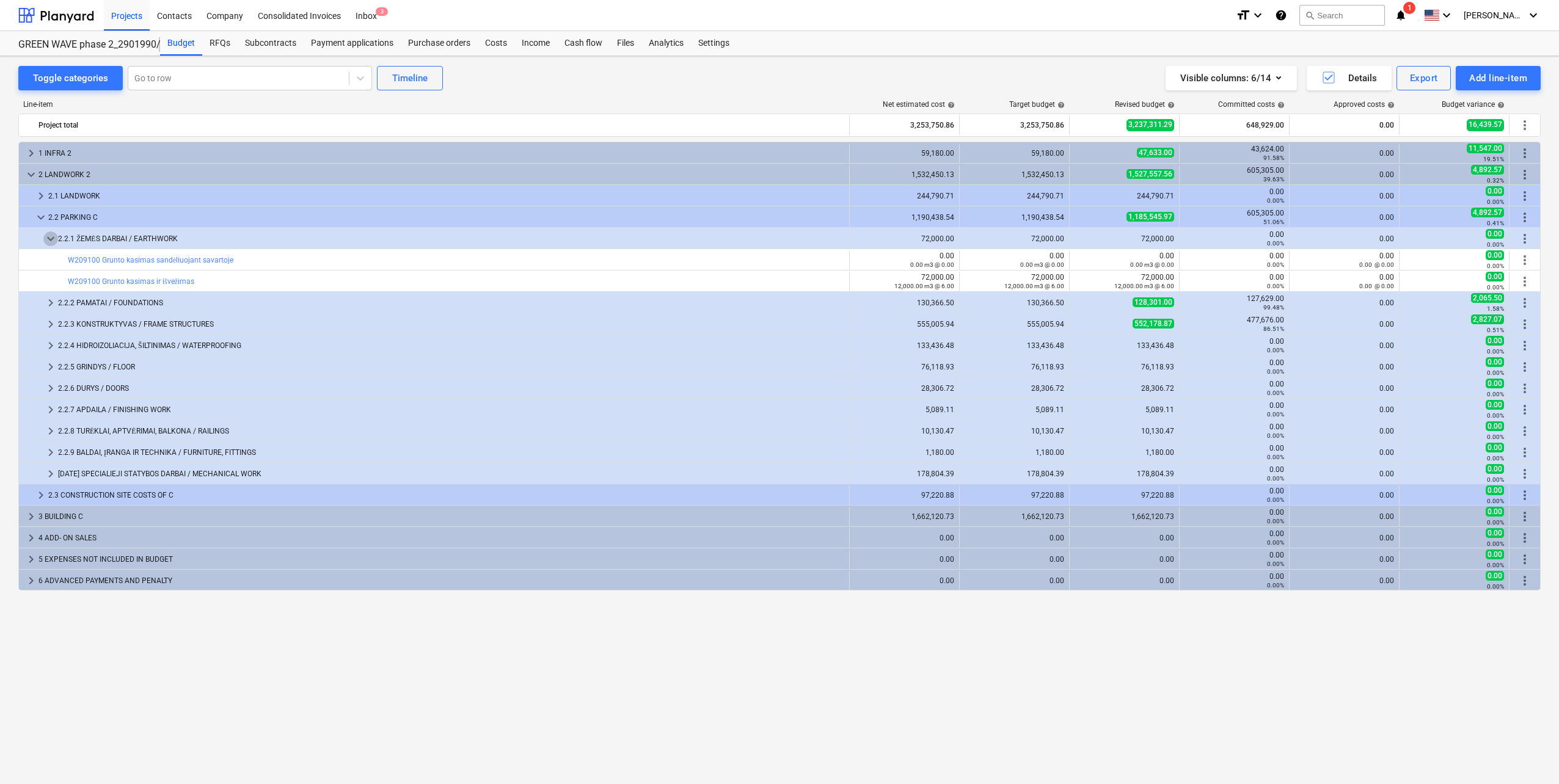
click at [50, 233] on span "keyboard_arrow_down" at bounding box center [50, 238] width 14 height 14
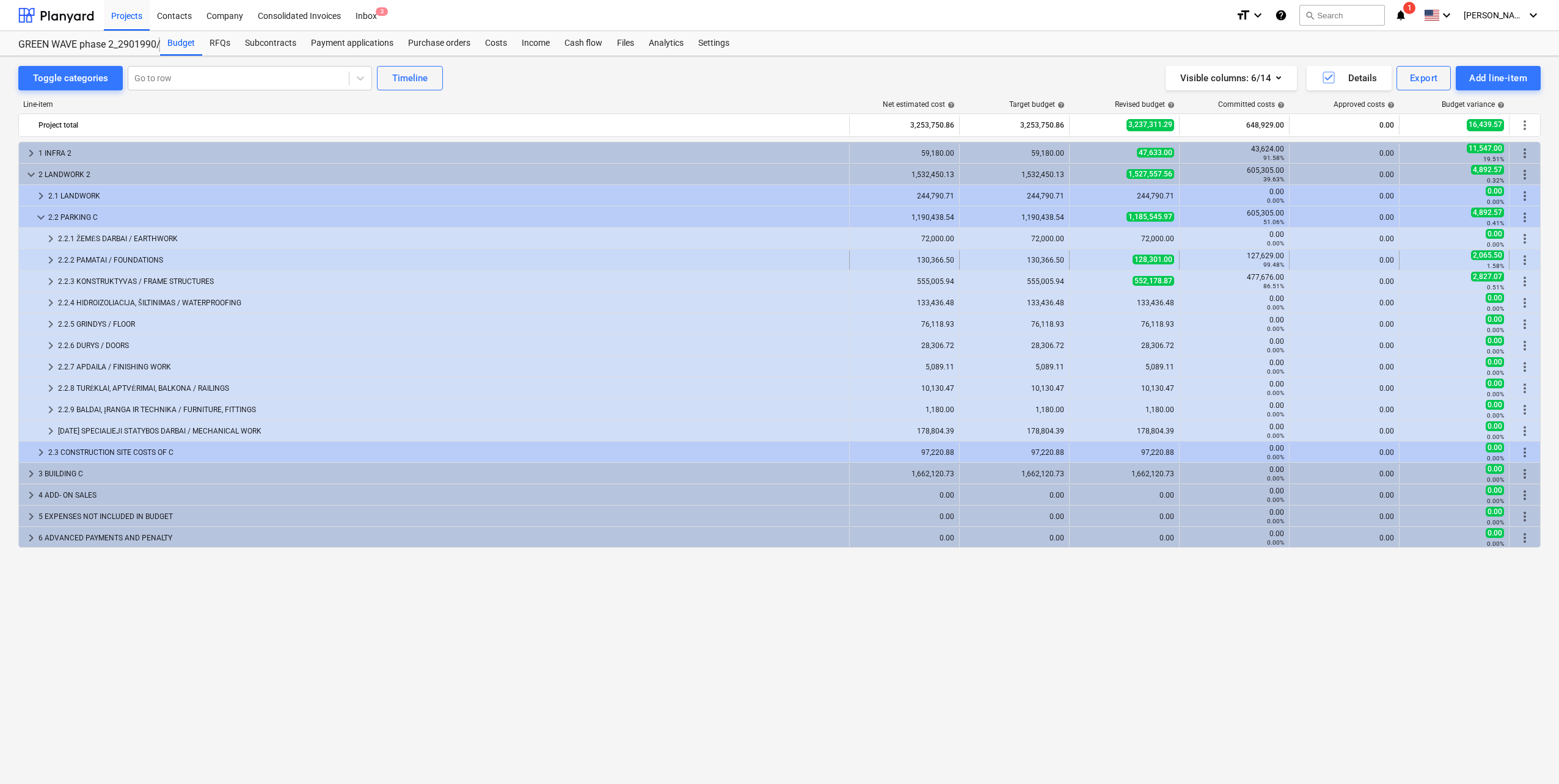
click at [51, 259] on span "keyboard_arrow_right" at bounding box center [50, 259] width 14 height 14
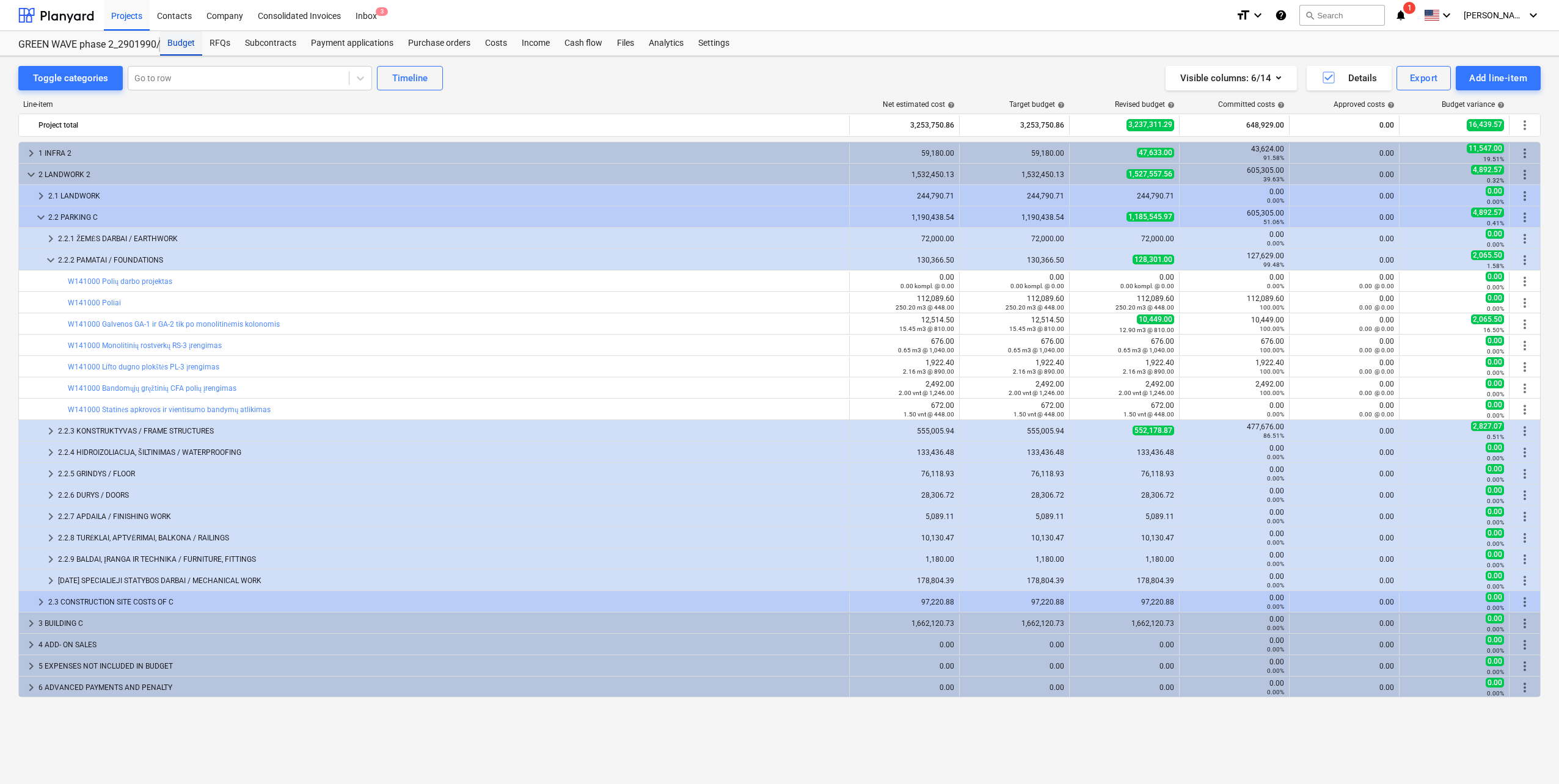
click at [188, 48] on div "Budget" at bounding box center [181, 43] width 43 height 25
click at [56, 16] on div at bounding box center [56, 15] width 76 height 31
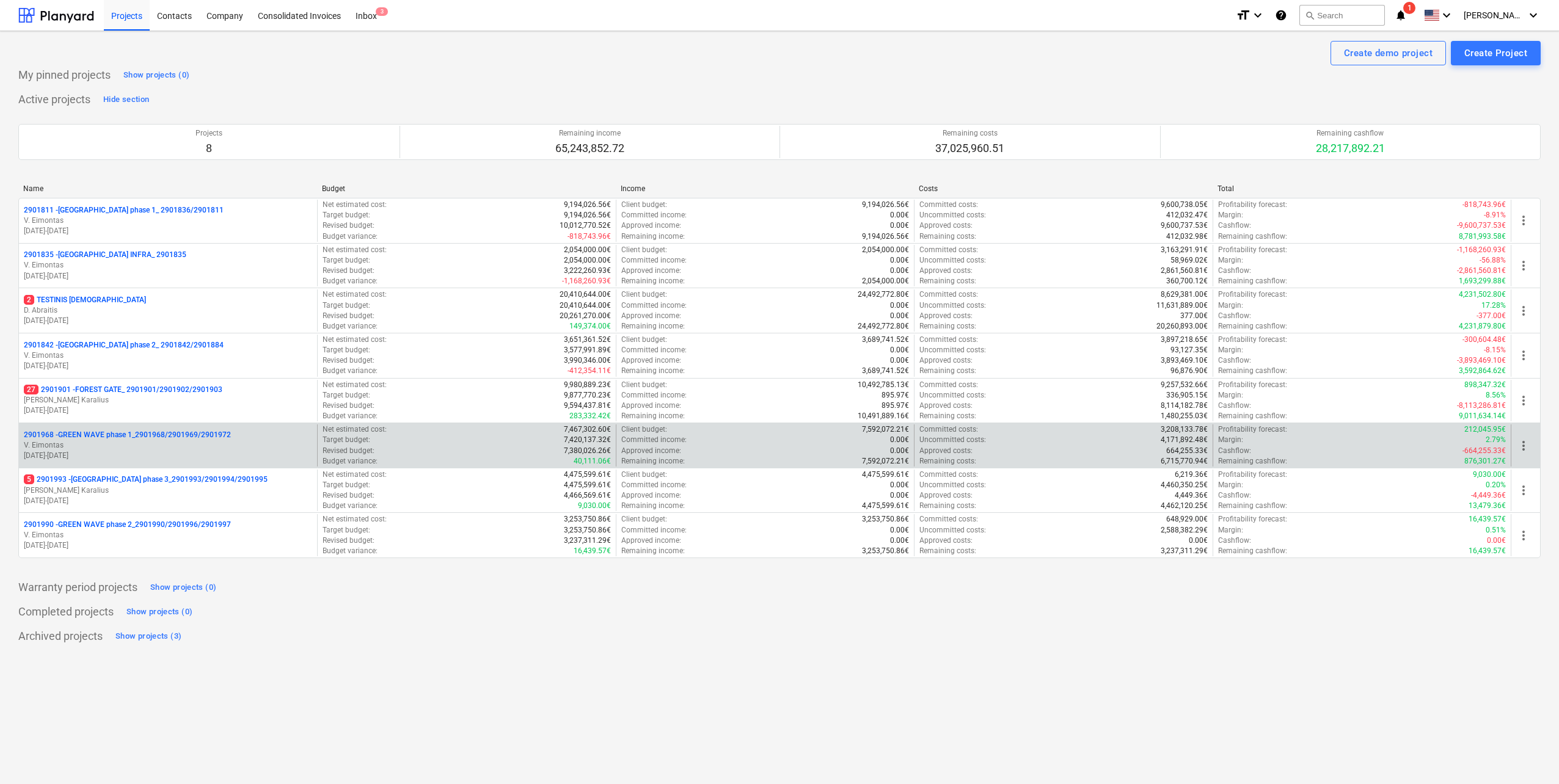
click at [144, 439] on p "2901968 - GREEN WAVE phase 1_2901968/2901969/2901972" at bounding box center [128, 435] width 208 height 10
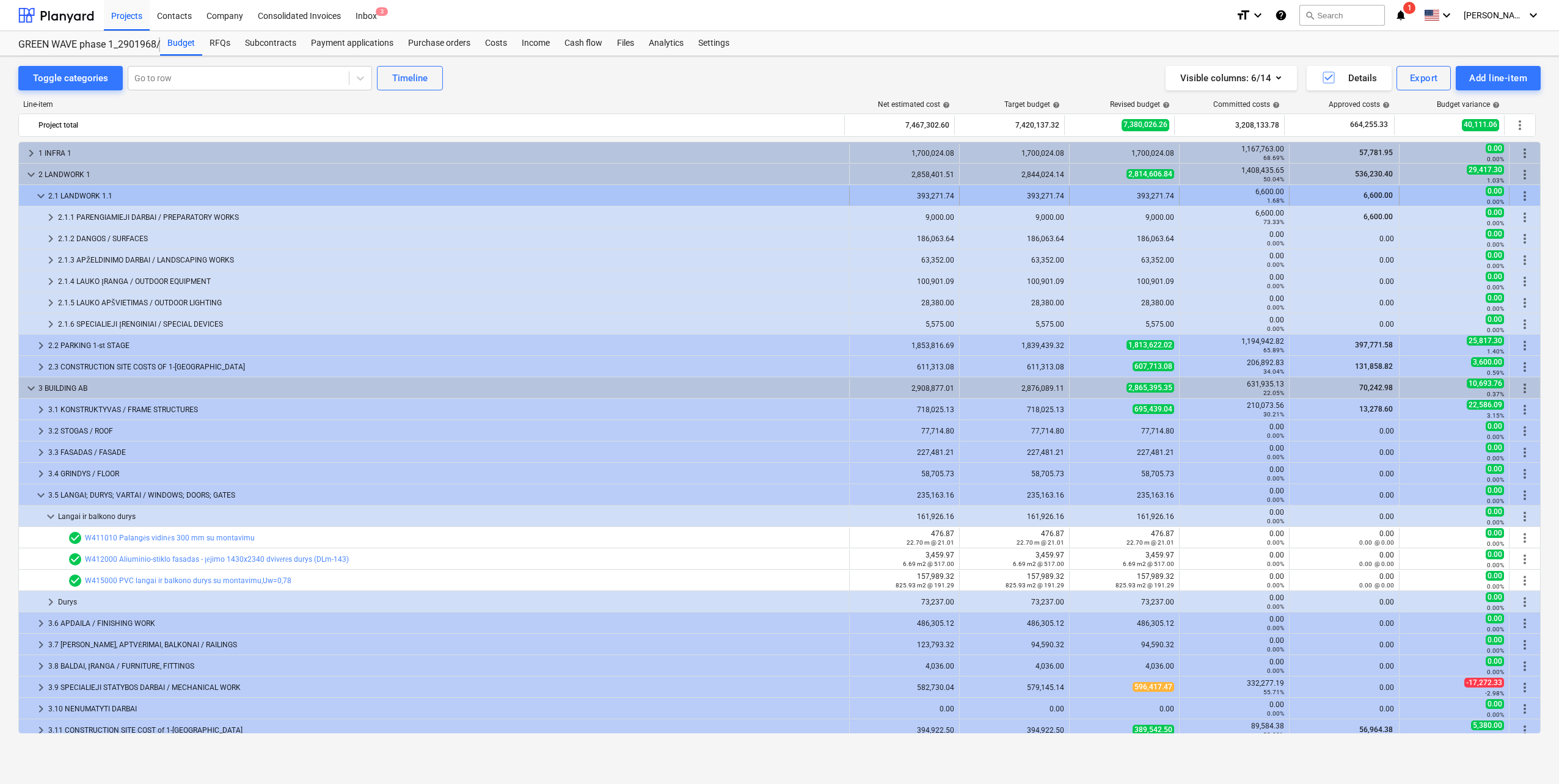
click at [38, 199] on span "keyboard_arrow_down" at bounding box center [41, 196] width 14 height 14
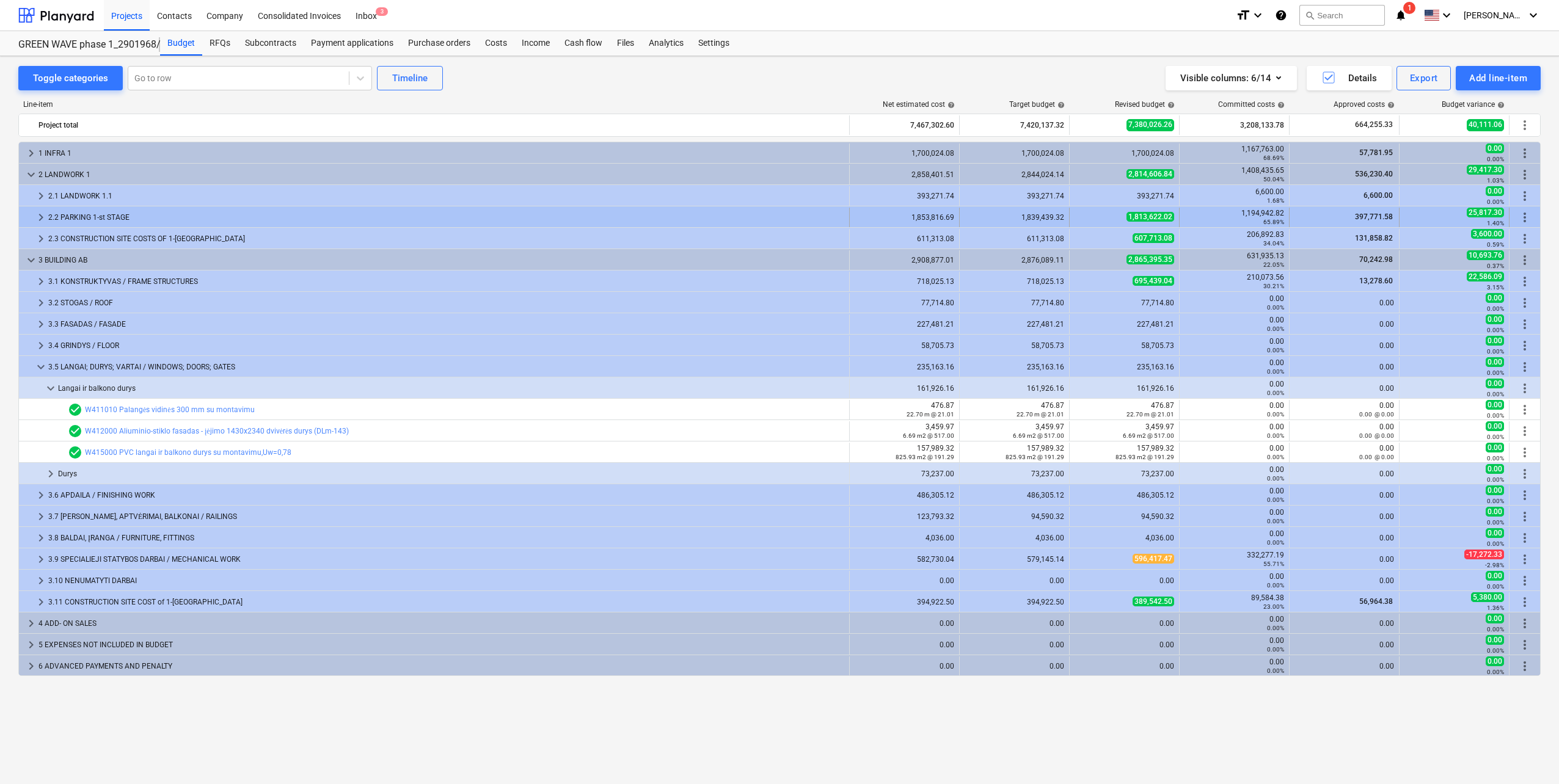
click at [43, 216] on span "keyboard_arrow_right" at bounding box center [41, 217] width 14 height 14
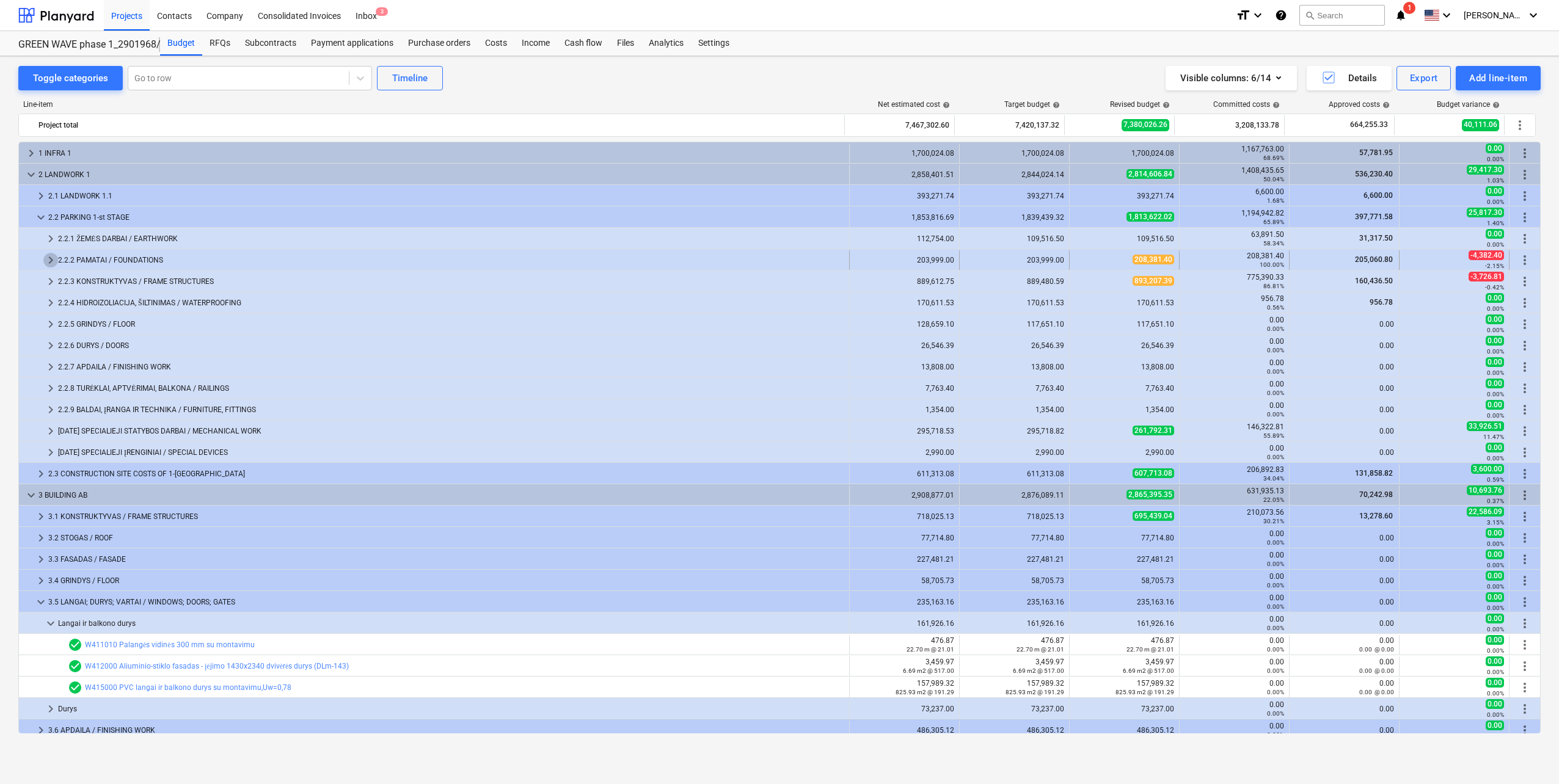
click at [50, 259] on span "keyboard_arrow_right" at bounding box center [50, 259] width 14 height 14
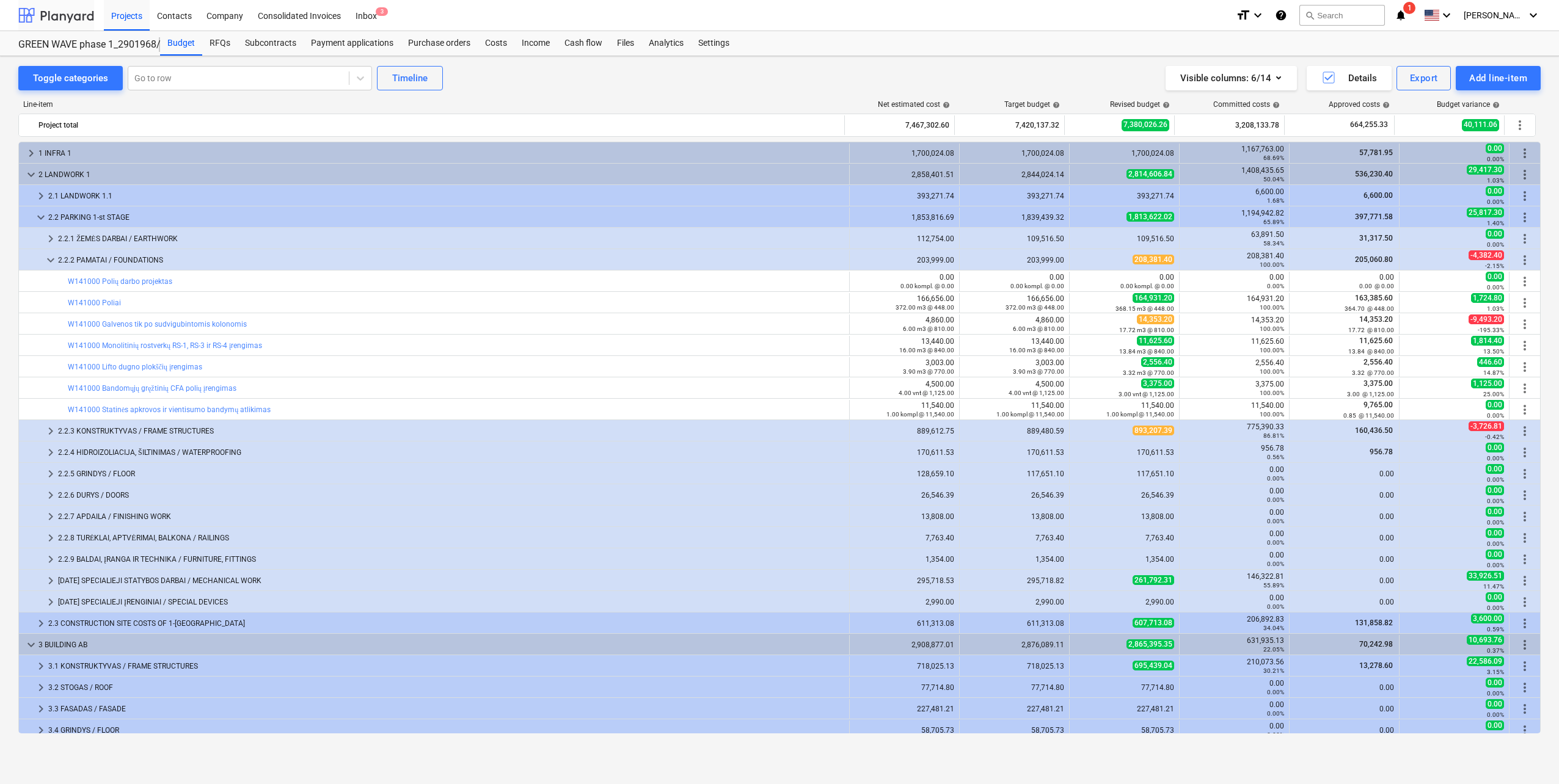
drag, startPoint x: 82, startPoint y: 3, endPoint x: 80, endPoint y: 11, distance: 8.2
click at [82, 3] on div at bounding box center [56, 15] width 76 height 31
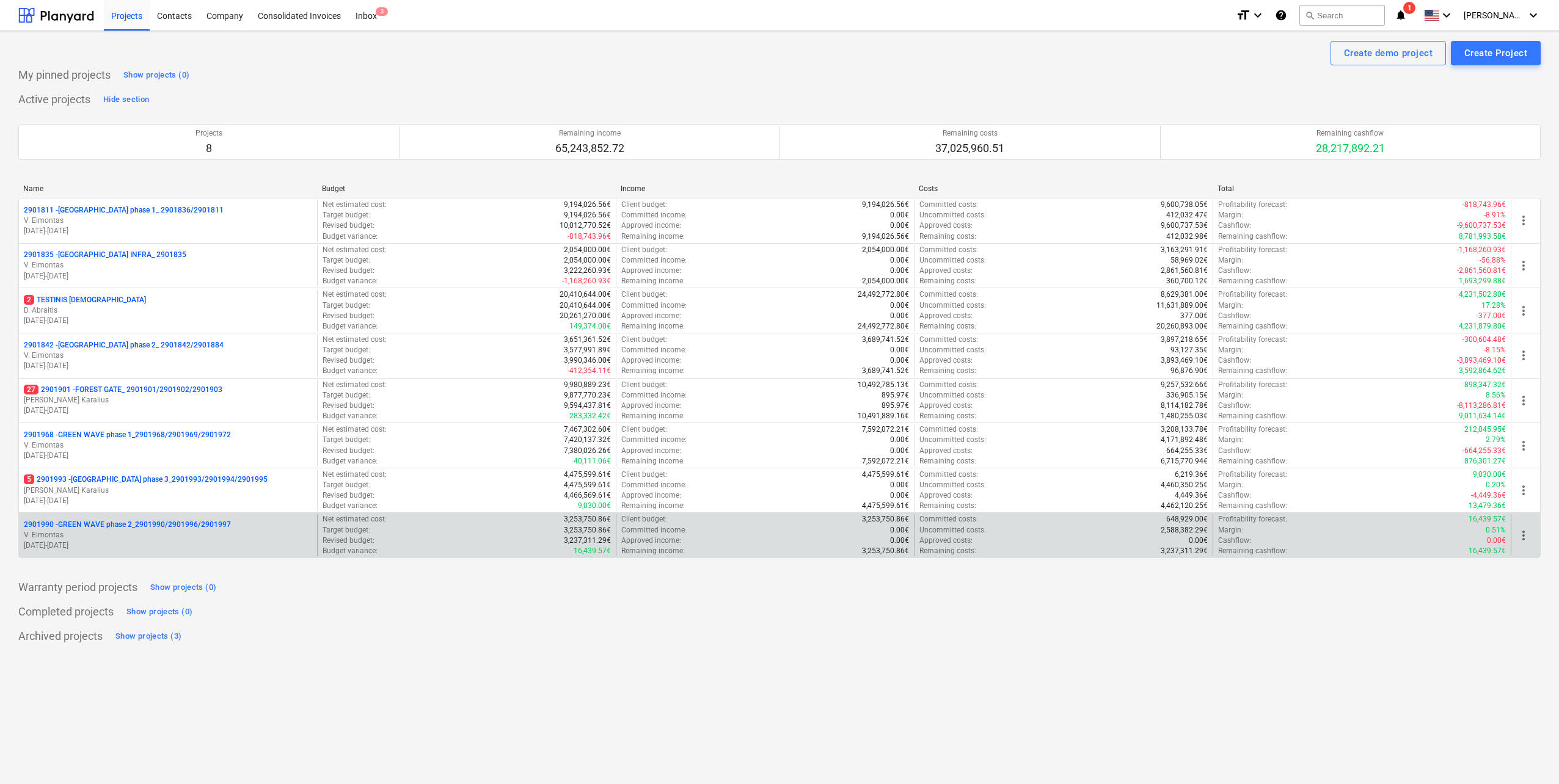
click at [184, 526] on p "2901990 - GREEN WAVE phase 2_2901990/2901996/2901997" at bounding box center [128, 525] width 208 height 10
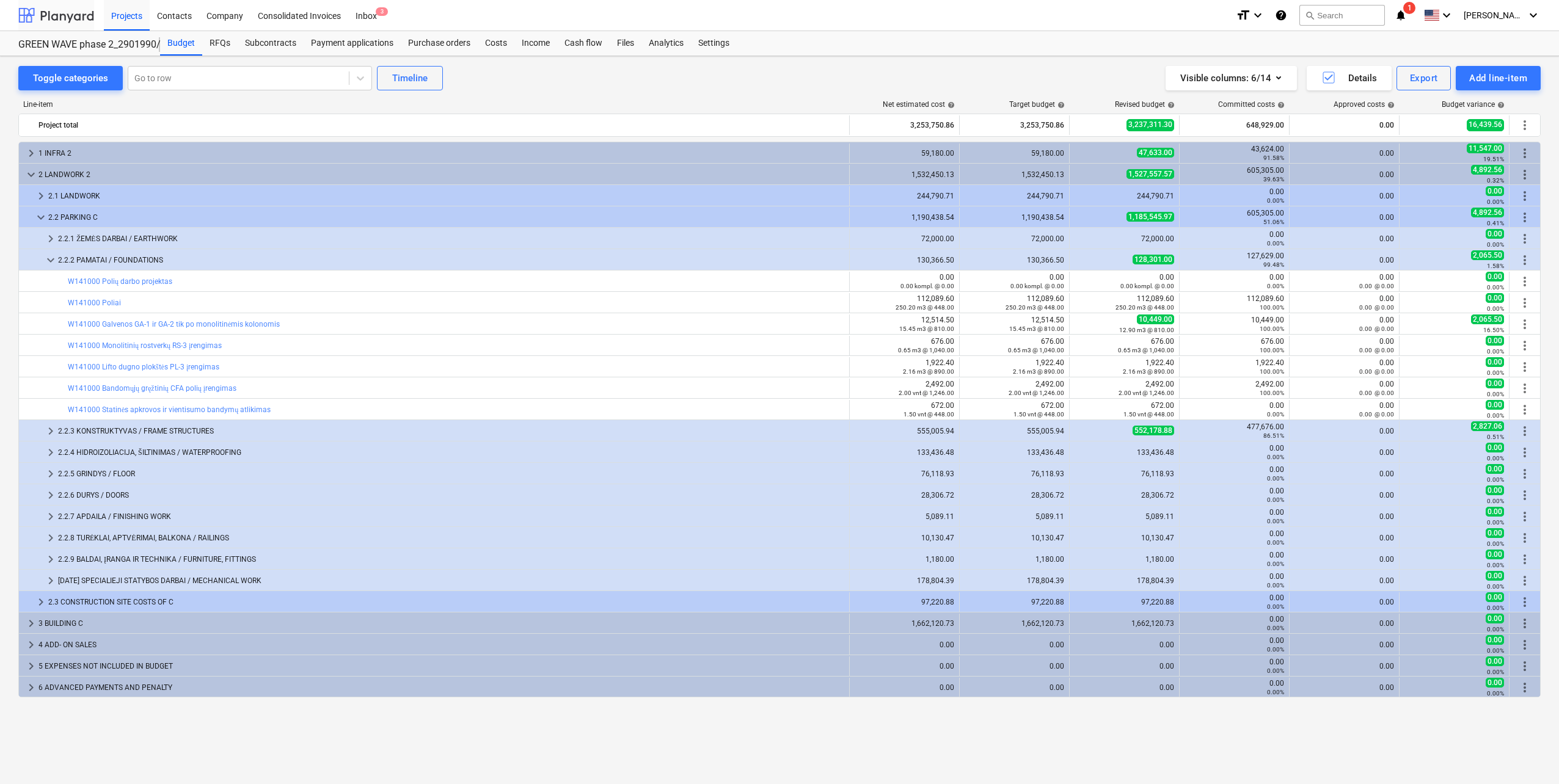
click at [62, 16] on div at bounding box center [56, 15] width 76 height 31
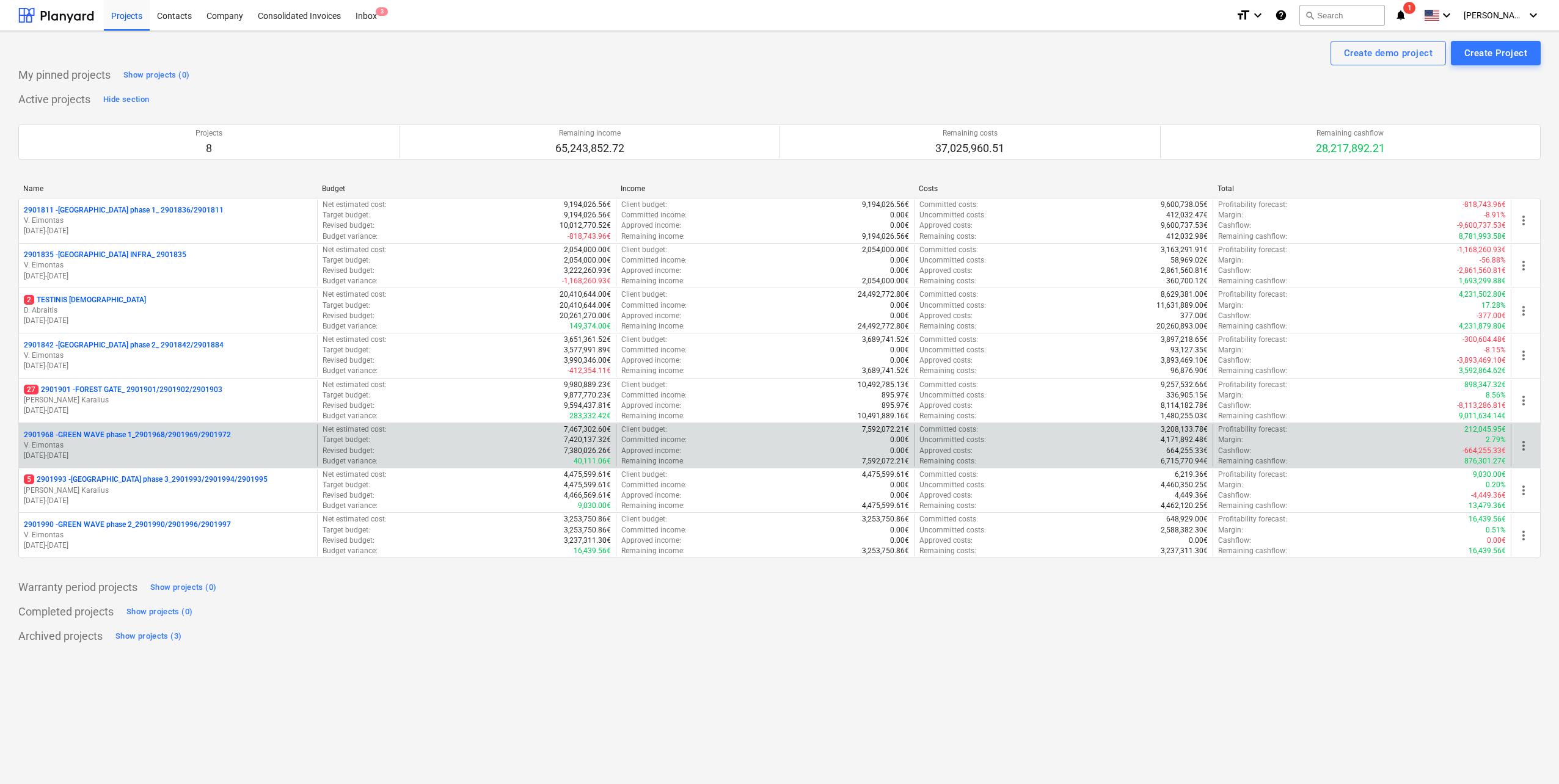
click at [194, 441] on p "V. Eimontas" at bounding box center [168, 446] width 288 height 10
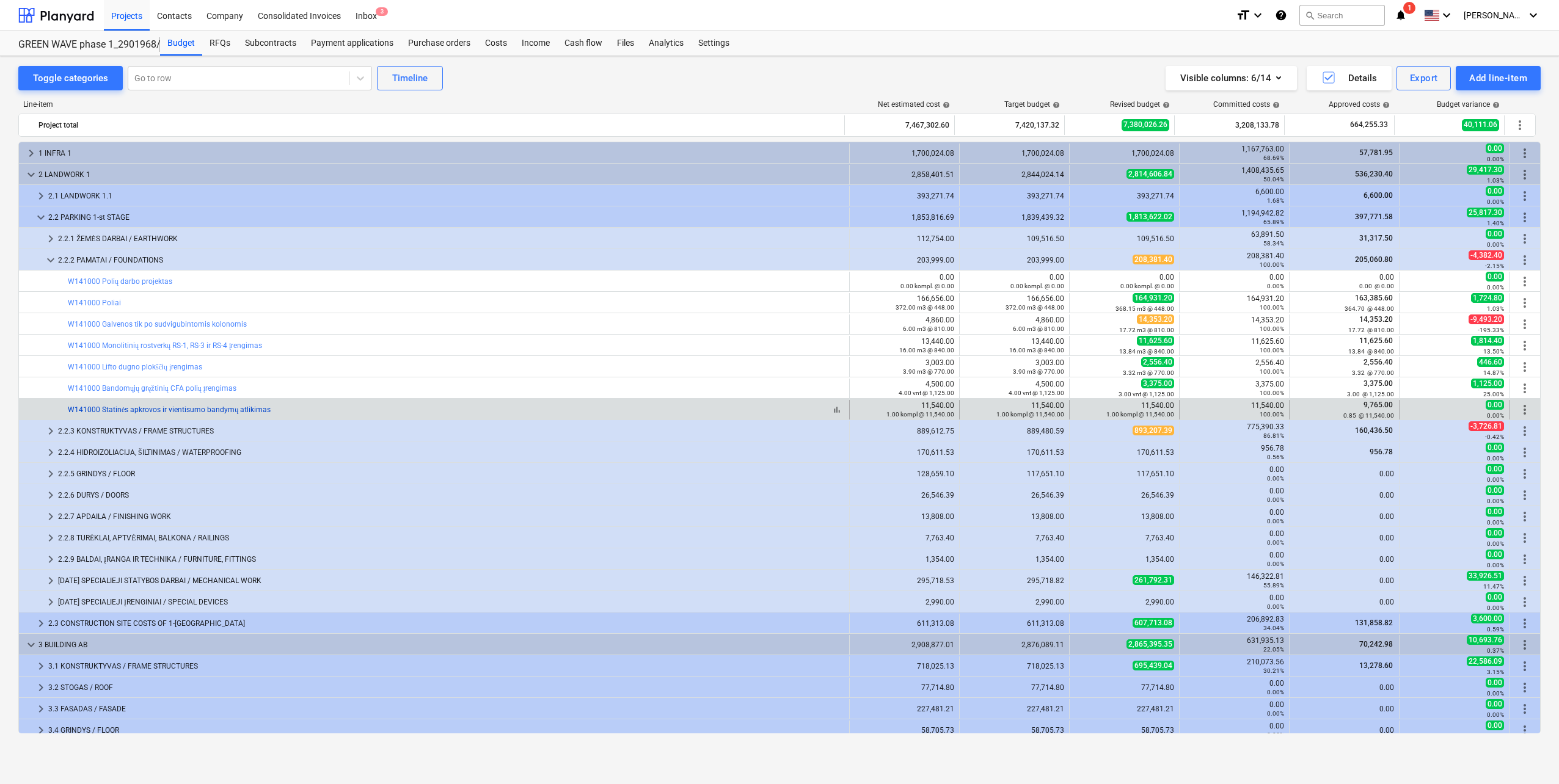
click at [212, 409] on link "W141000 Statinės apkrovos ir vientisumo bandymų atlikimas" at bounding box center [169, 410] width 202 height 9
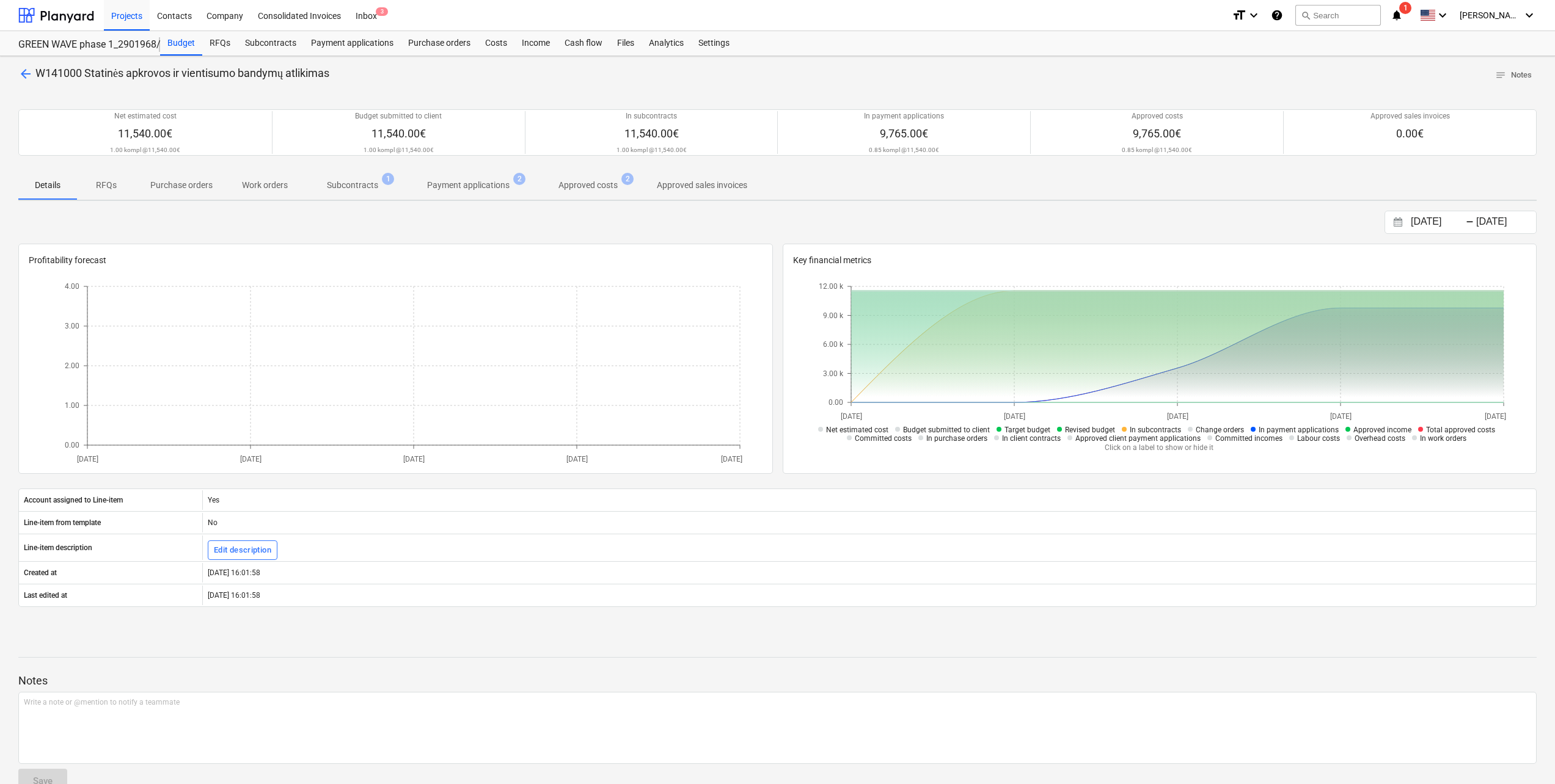
click at [359, 177] on span "Subcontracts 1" at bounding box center [353, 185] width 100 height 22
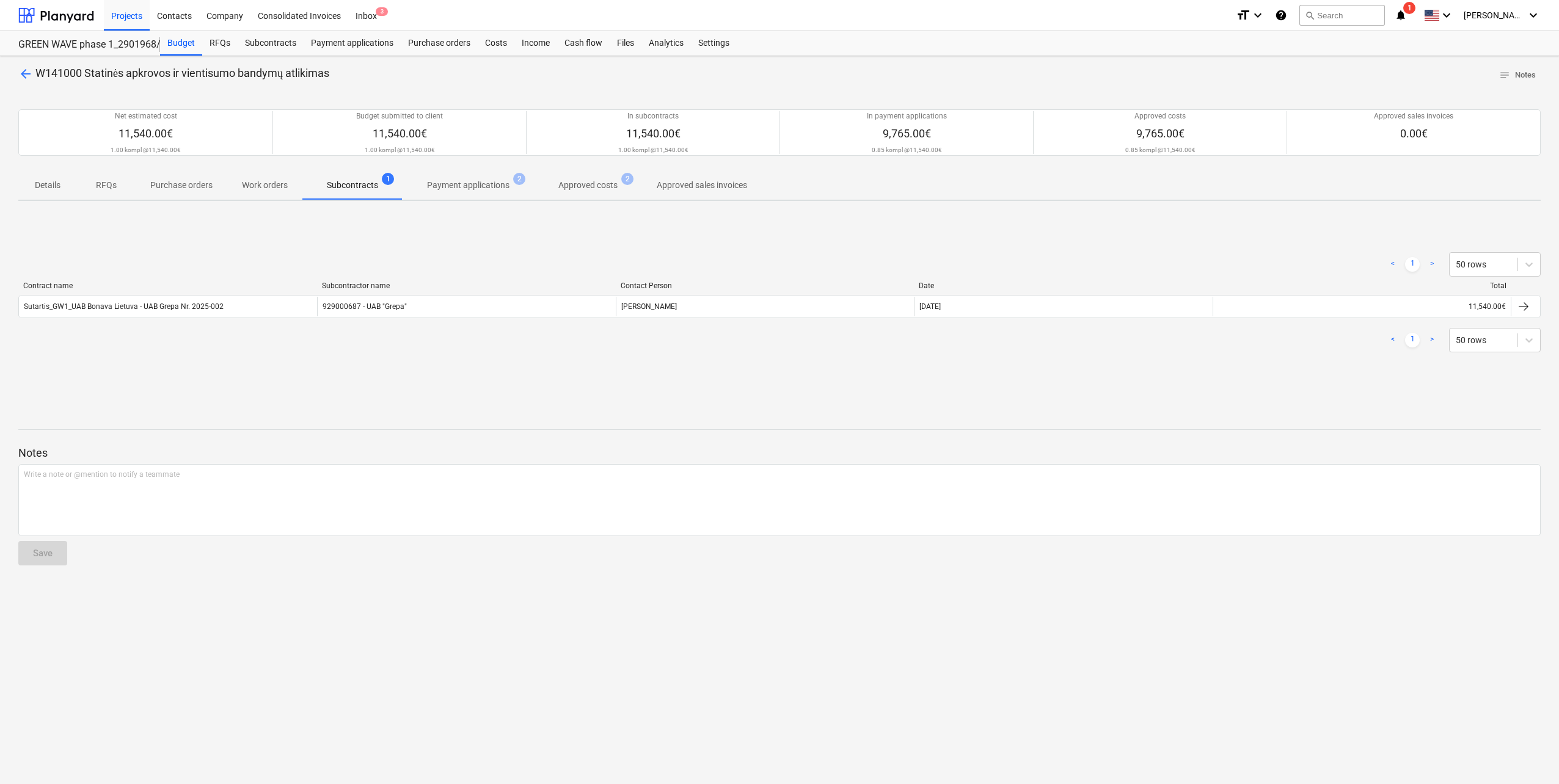
click at [49, 182] on p "Details" at bounding box center [48, 185] width 29 height 13
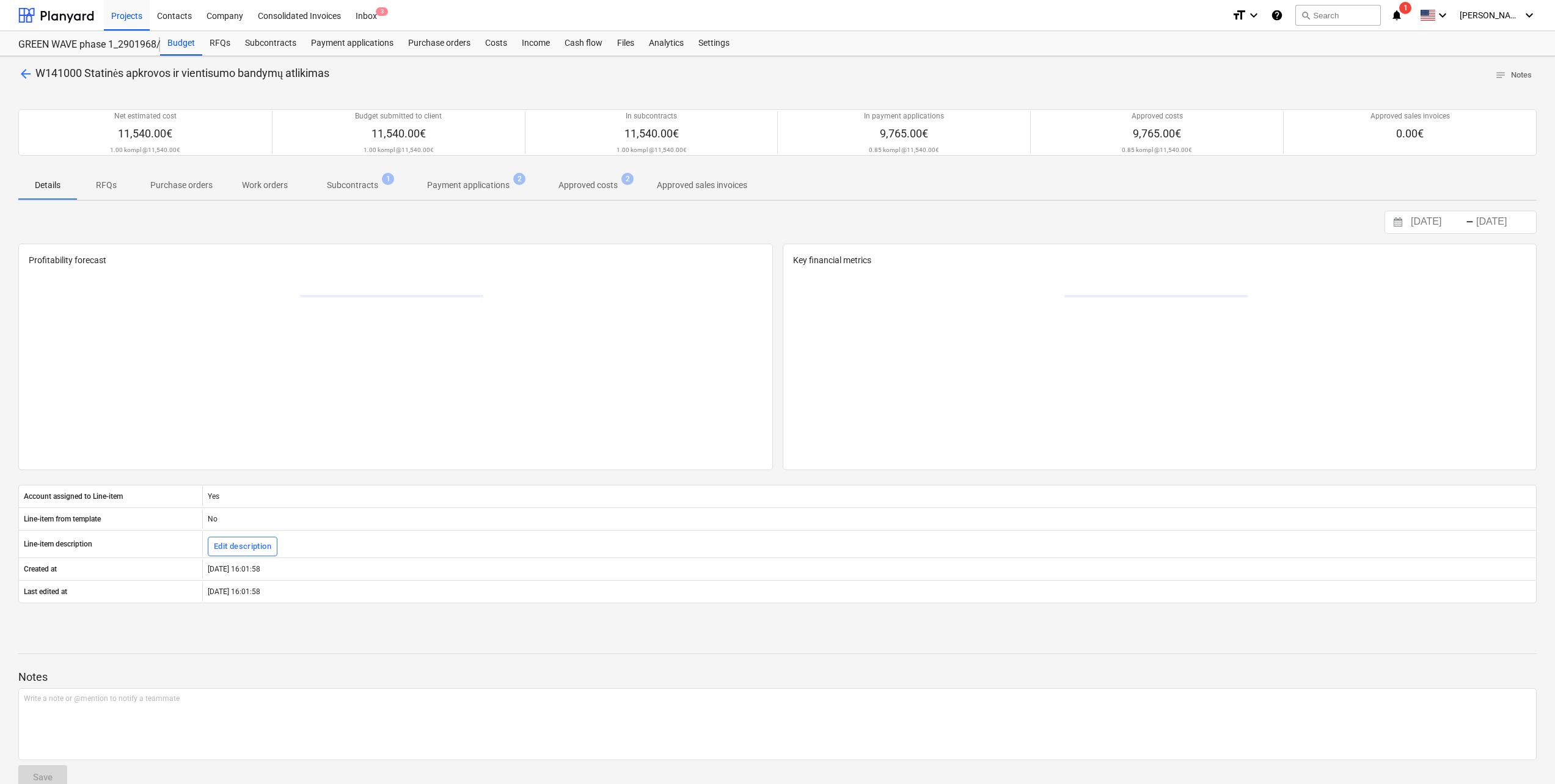
click at [97, 218] on div "[DATE] Press the down arrow key to interact with the calendar and select a date…" at bounding box center [778, 222] width 1518 height 23
